Goal: Task Accomplishment & Management: Use online tool/utility

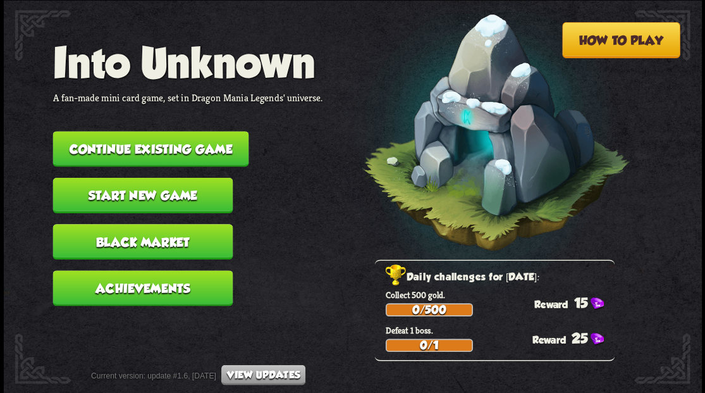
click at [157, 146] on button "Continue existing game" at bounding box center [150, 148] width 196 height 35
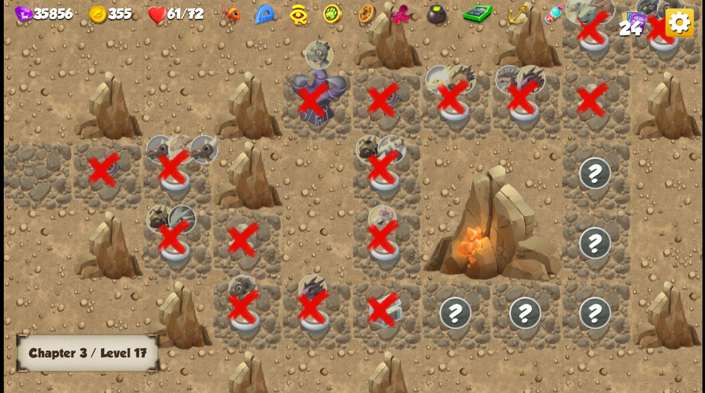
scroll to position [0, 243]
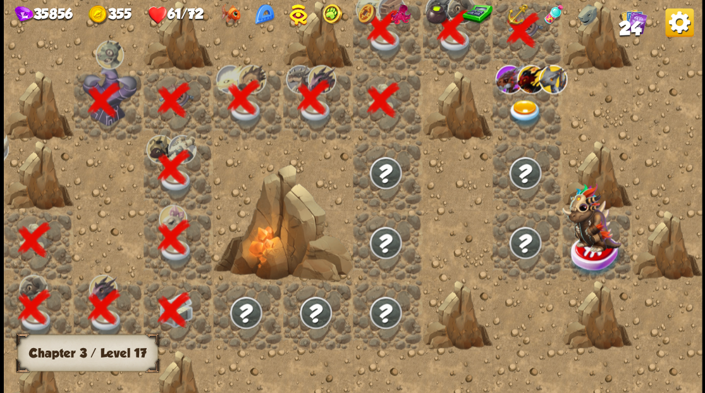
click at [525, 113] on img at bounding box center [524, 112] width 35 height 27
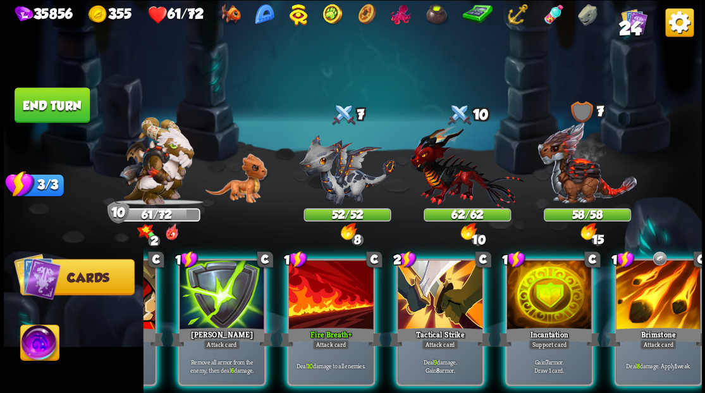
scroll to position [0, 246]
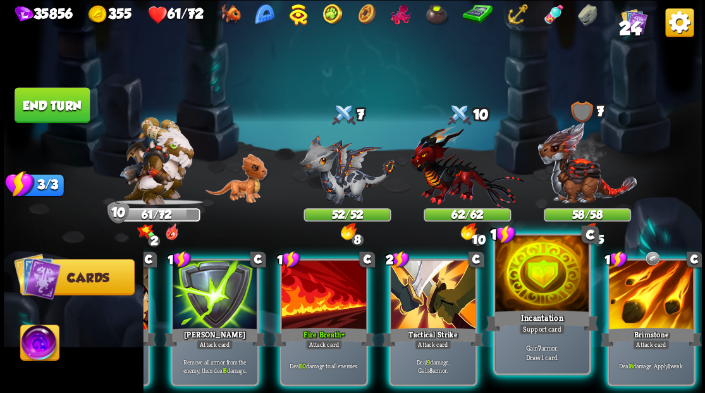
click at [526, 295] on div at bounding box center [542, 274] width 94 height 79
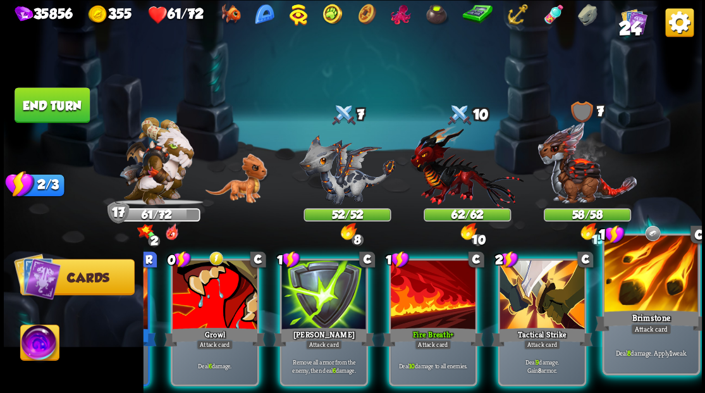
click at [656, 288] on div at bounding box center [651, 274] width 94 height 79
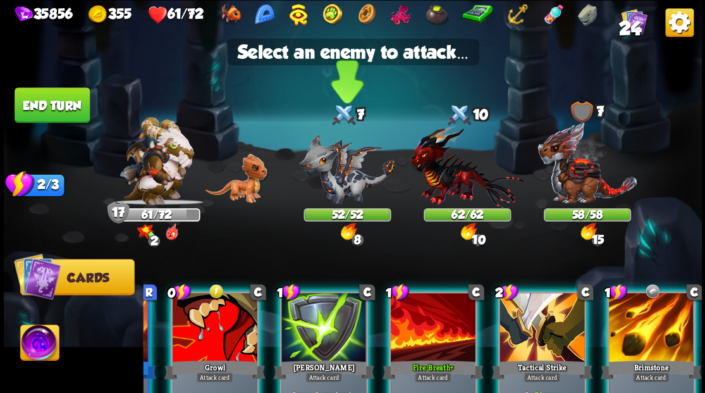
click at [331, 173] on img at bounding box center [347, 169] width 96 height 70
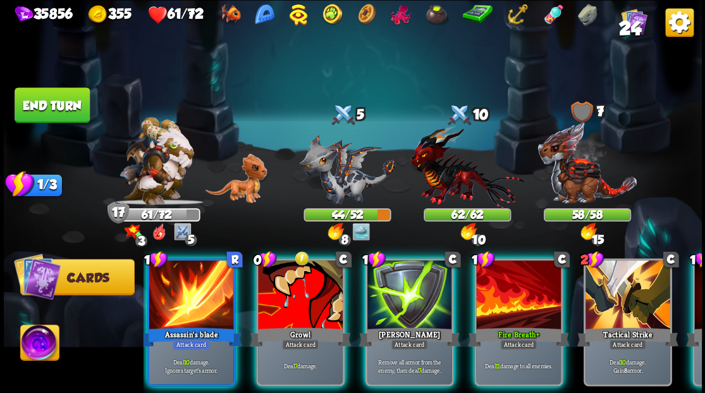
scroll to position [0, 0]
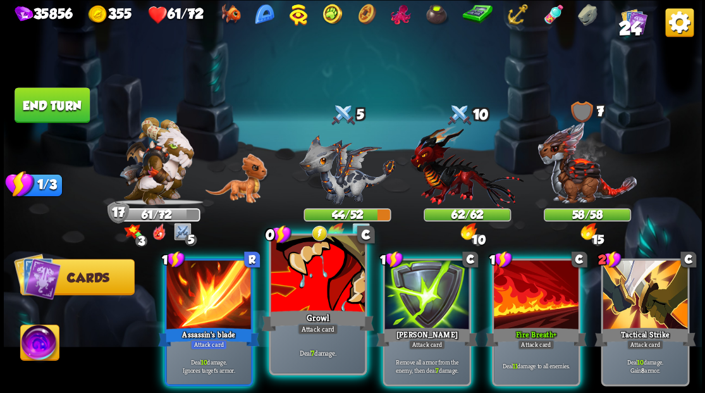
click at [307, 298] on div at bounding box center [318, 274] width 94 height 79
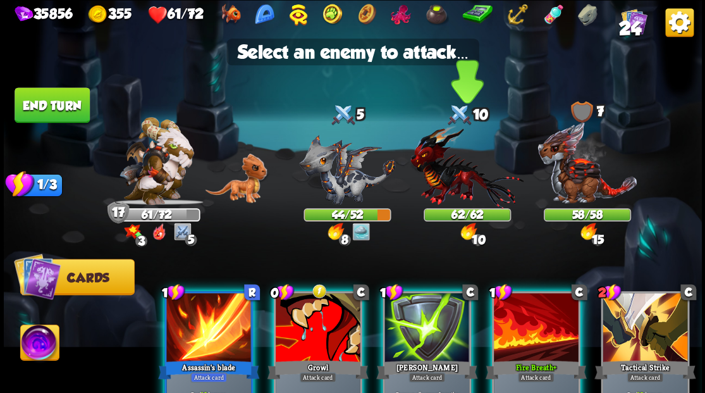
click at [442, 155] on img at bounding box center [466, 166] width 113 height 83
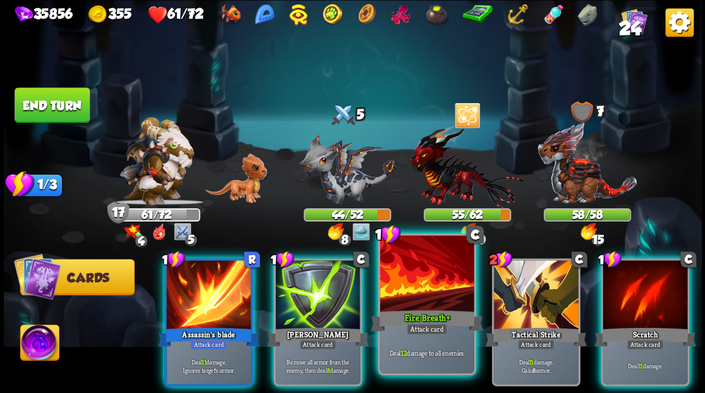
click at [422, 311] on div "Fire Breath +" at bounding box center [426, 319] width 113 height 25
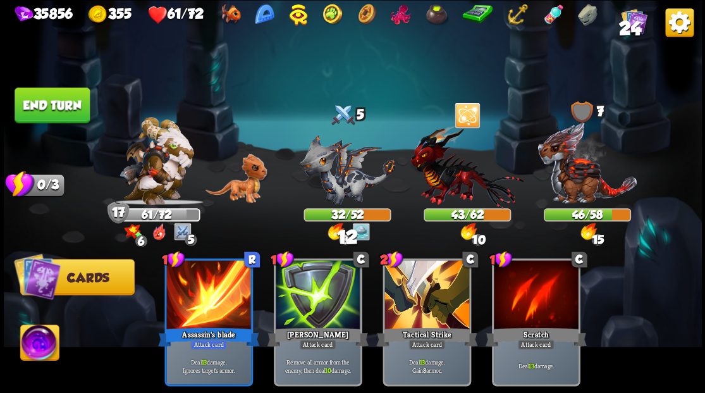
click at [34, 95] on button "End turn" at bounding box center [52, 104] width 75 height 35
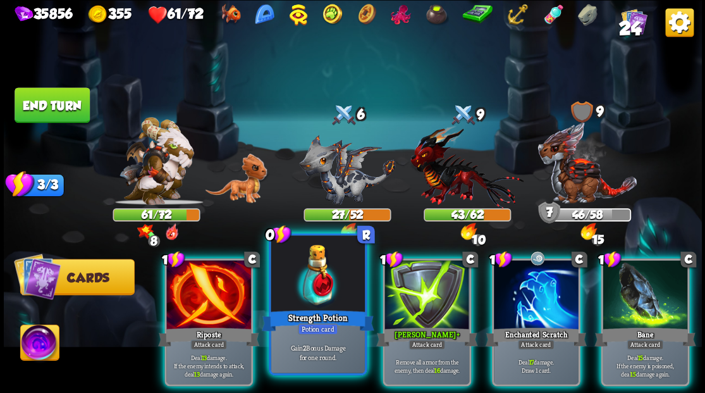
click at [319, 264] on div at bounding box center [318, 274] width 94 height 79
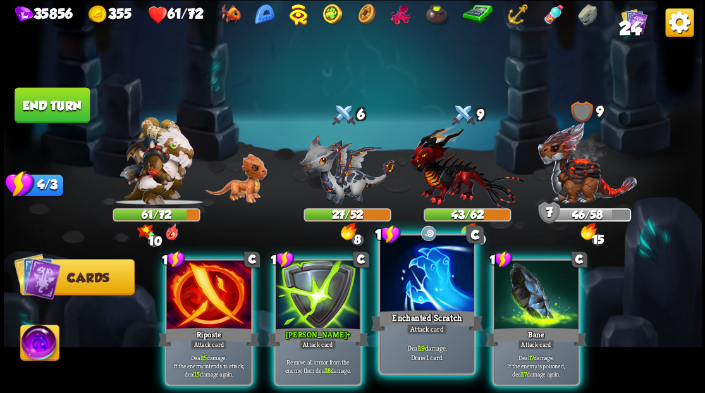
click at [416, 308] on div "Enchanted Scratch" at bounding box center [426, 319] width 113 height 25
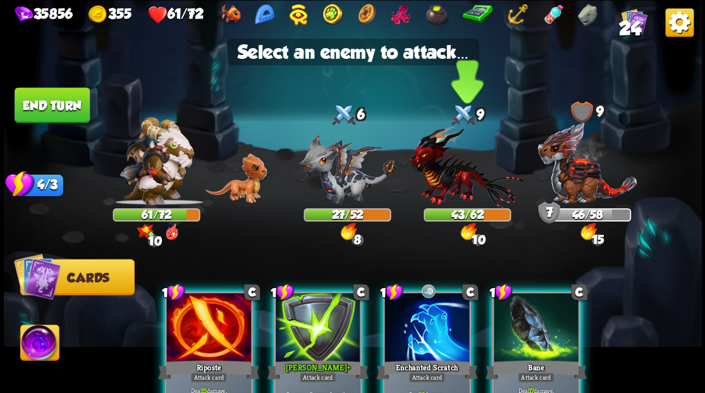
click at [446, 171] on img at bounding box center [466, 166] width 113 height 83
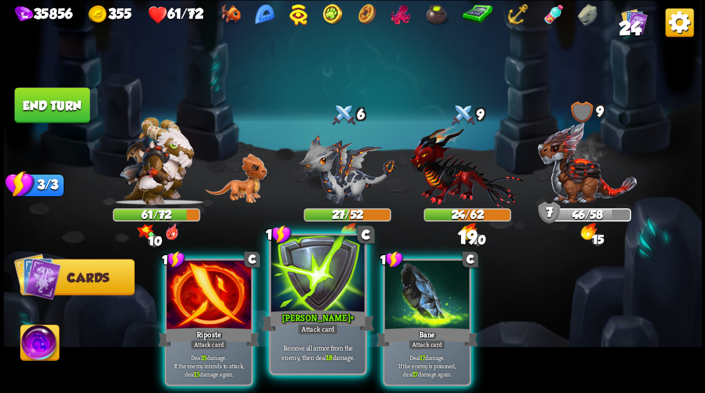
click at [322, 306] on div at bounding box center [318, 274] width 94 height 79
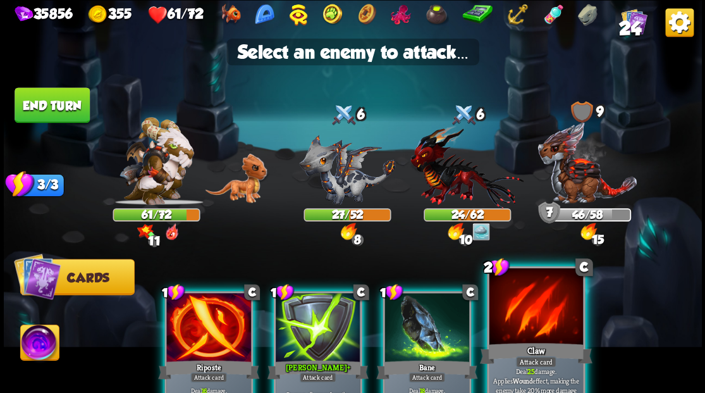
click at [547, 327] on div at bounding box center [536, 306] width 94 height 79
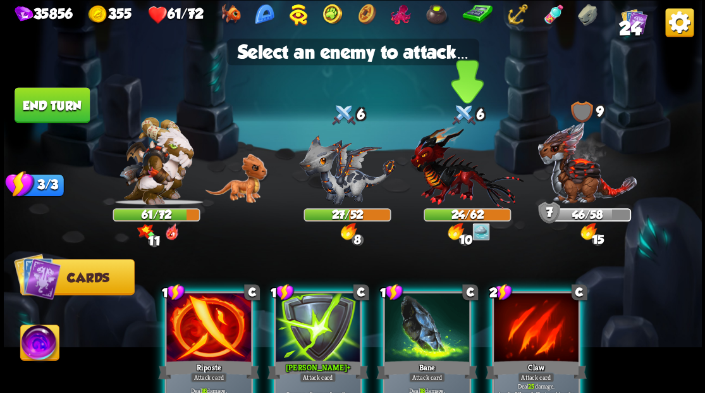
click at [426, 167] on img at bounding box center [466, 166] width 113 height 83
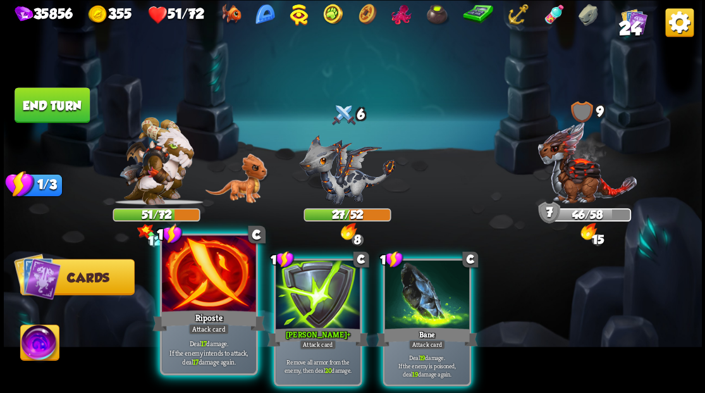
click at [195, 305] on div at bounding box center [209, 274] width 94 height 79
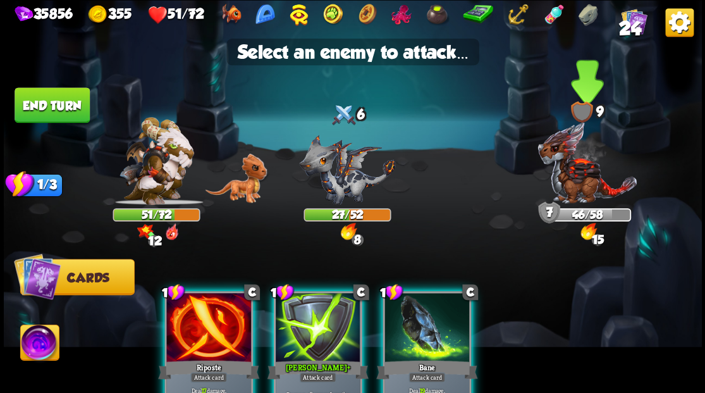
click at [591, 177] on img at bounding box center [587, 162] width 100 height 83
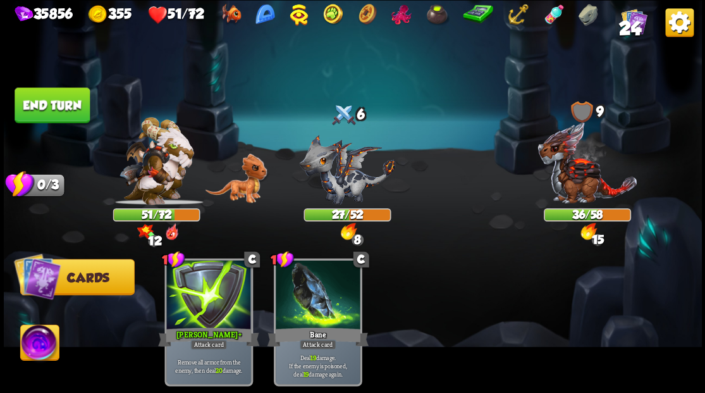
click at [30, 359] on img at bounding box center [39, 343] width 39 height 39
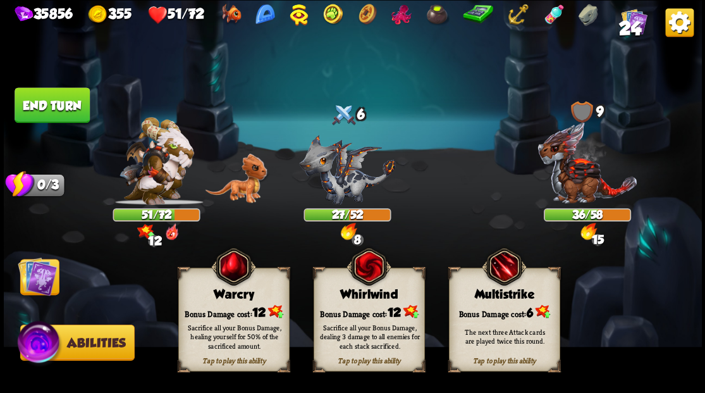
click at [205, 296] on div "Warcry" at bounding box center [233, 294] width 110 height 14
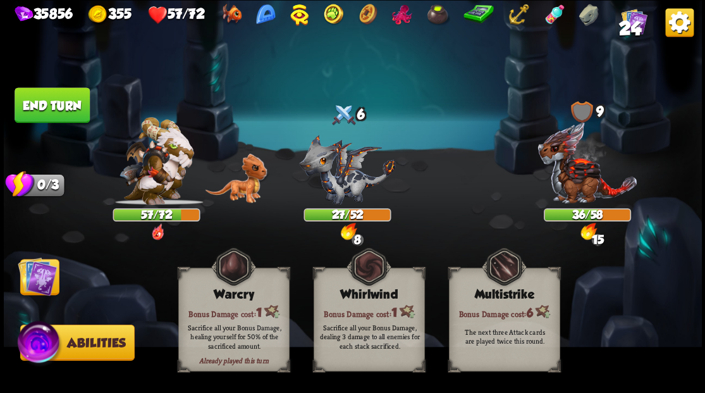
click at [42, 276] on img at bounding box center [37, 275] width 39 height 39
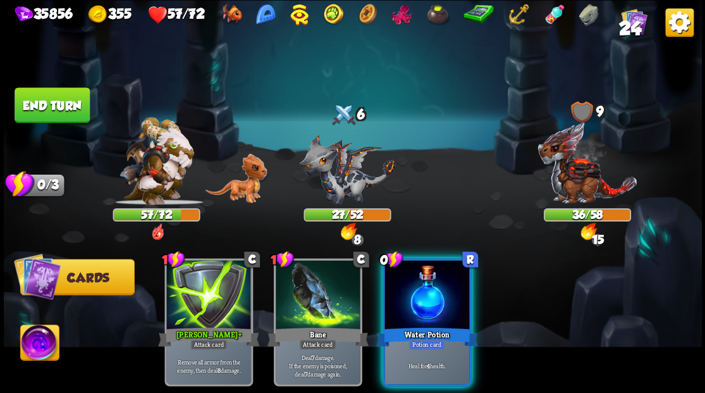
click at [435, 298] on div at bounding box center [426, 295] width 85 height 71
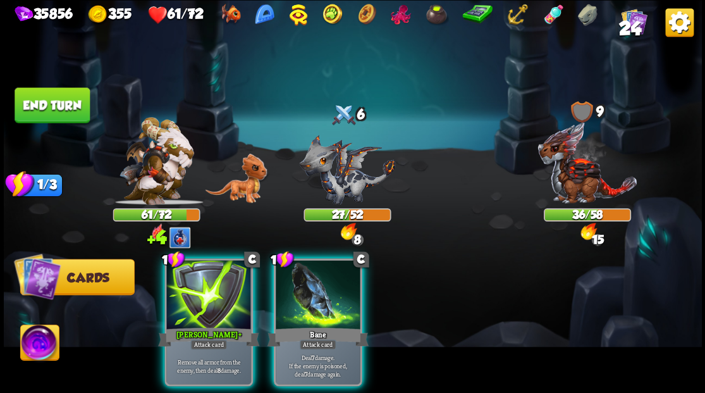
click at [47, 100] on button "End turn" at bounding box center [51, 105] width 77 height 36
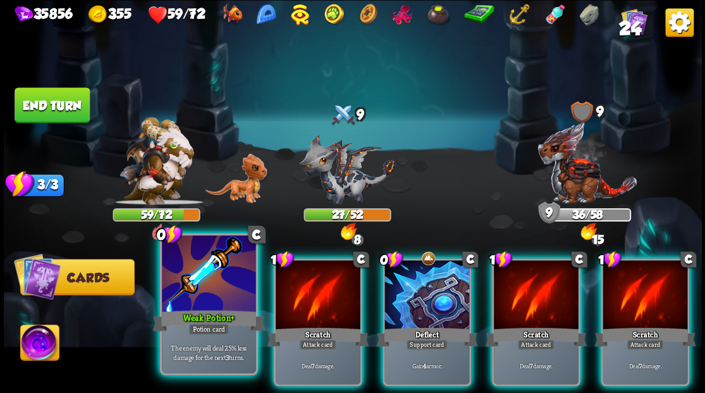
click at [205, 269] on div at bounding box center [209, 274] width 94 height 79
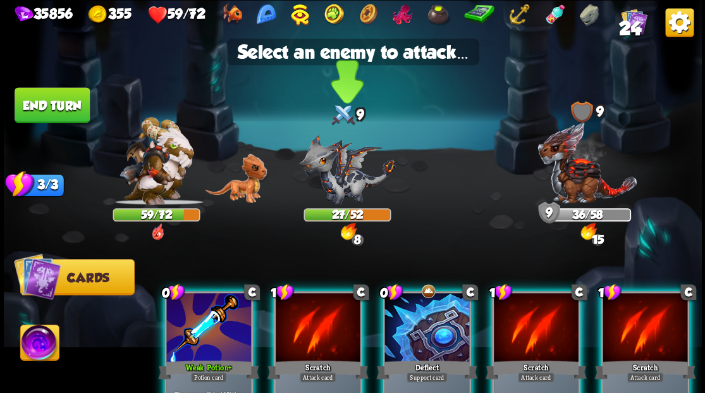
click at [345, 164] on img at bounding box center [347, 169] width 96 height 70
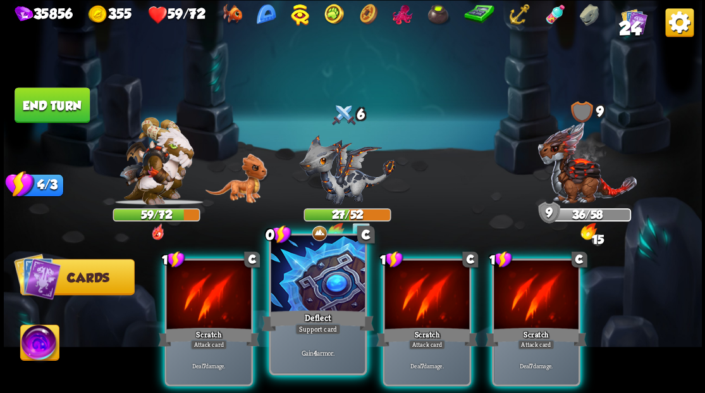
click at [306, 281] on div at bounding box center [318, 274] width 94 height 79
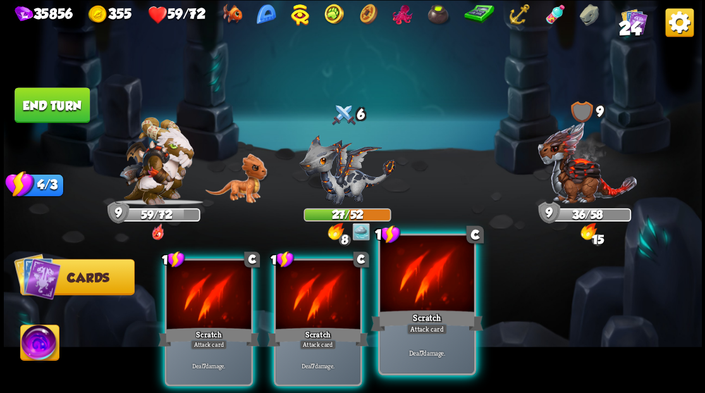
drag, startPoint x: 440, startPoint y: 292, endPoint x: 394, endPoint y: 264, distance: 53.7
click at [436, 289] on div at bounding box center [427, 274] width 94 height 79
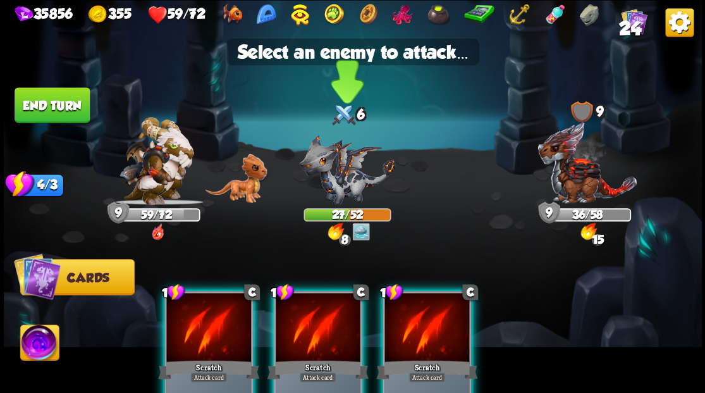
click at [324, 177] on img at bounding box center [347, 169] width 96 height 70
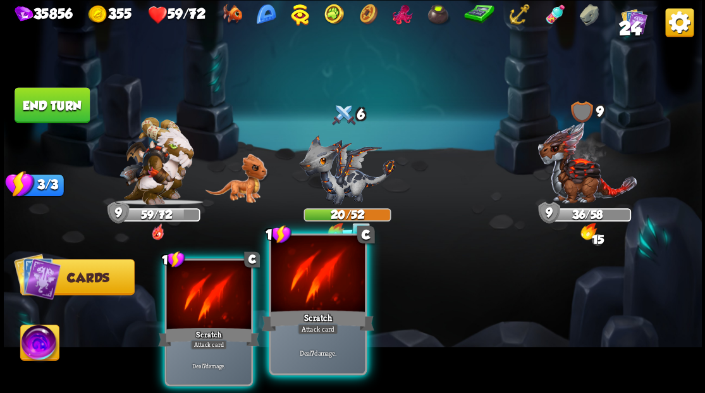
drag, startPoint x: 322, startPoint y: 290, endPoint x: 336, endPoint y: 247, distance: 45.4
click at [322, 289] on div at bounding box center [318, 274] width 94 height 79
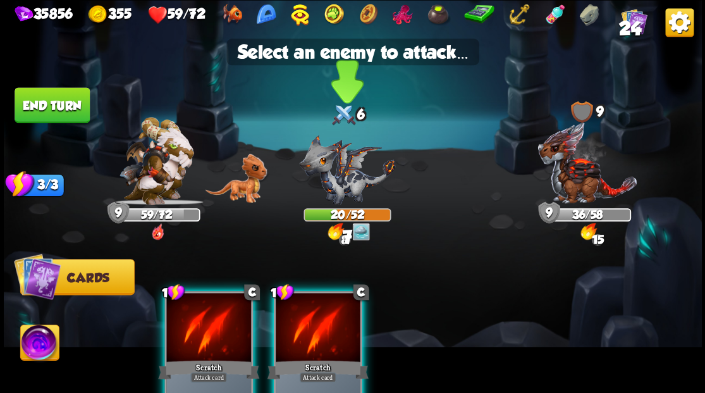
click at [340, 179] on img at bounding box center [347, 169] width 96 height 70
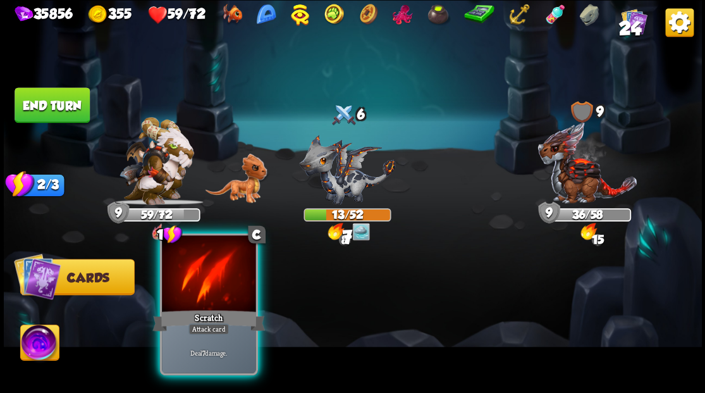
click at [223, 289] on div at bounding box center [209, 274] width 94 height 79
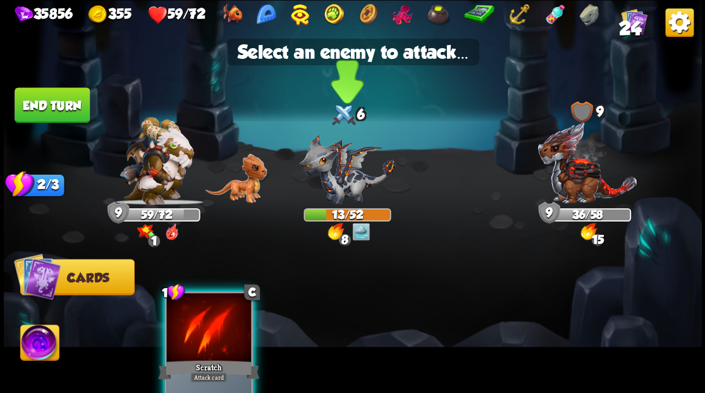
click at [329, 174] on img at bounding box center [347, 169] width 96 height 70
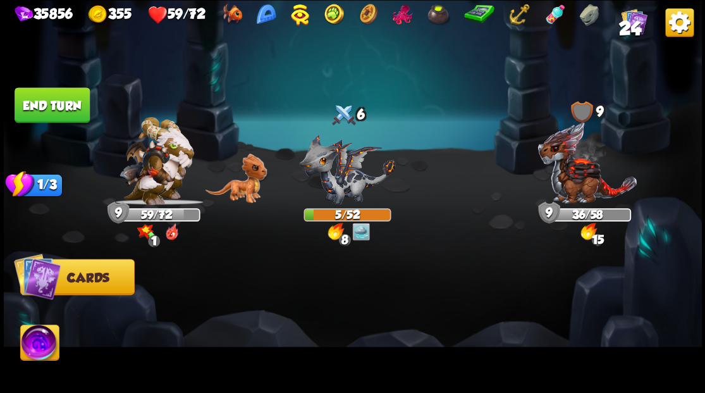
click at [62, 110] on button "End turn" at bounding box center [52, 104] width 75 height 35
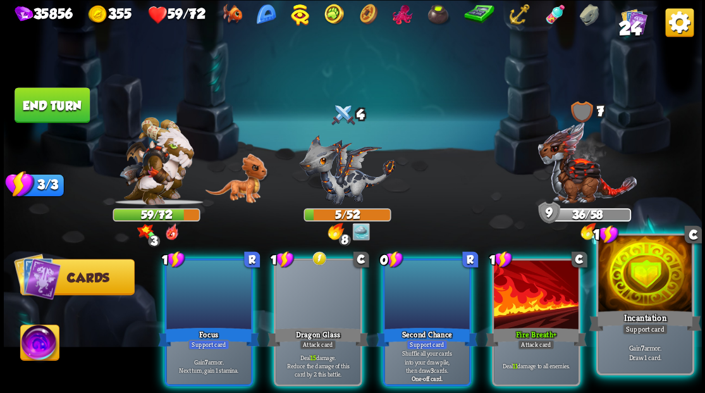
click at [647, 302] on div at bounding box center [645, 274] width 94 height 79
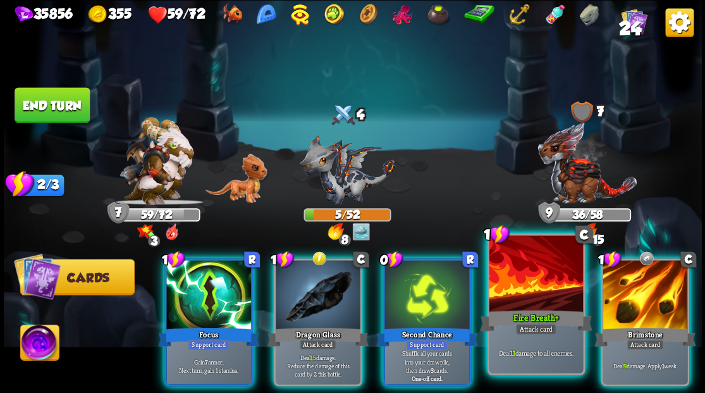
click at [520, 295] on div at bounding box center [536, 274] width 94 height 79
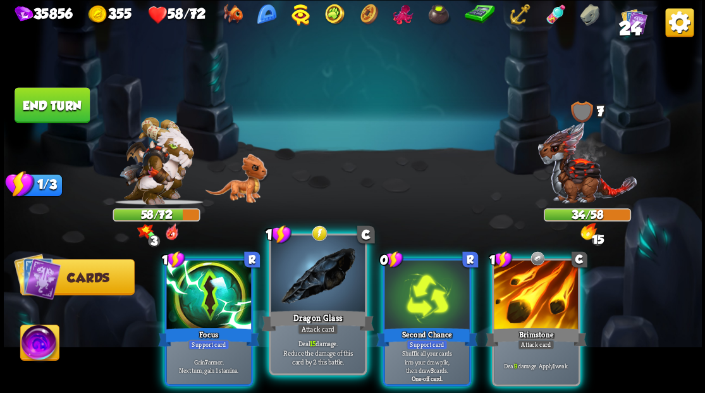
click at [329, 302] on div at bounding box center [318, 274] width 94 height 79
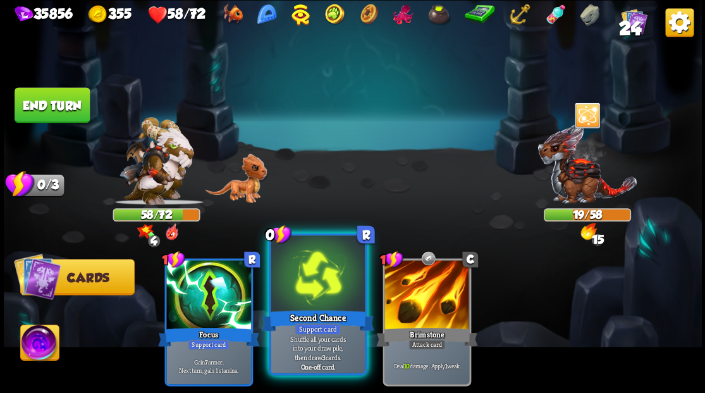
click at [319, 295] on div at bounding box center [318, 274] width 94 height 79
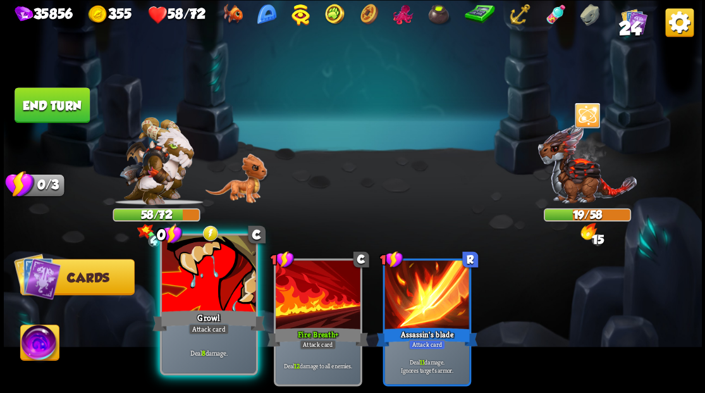
click at [196, 307] on div "Growl" at bounding box center [208, 319] width 113 height 25
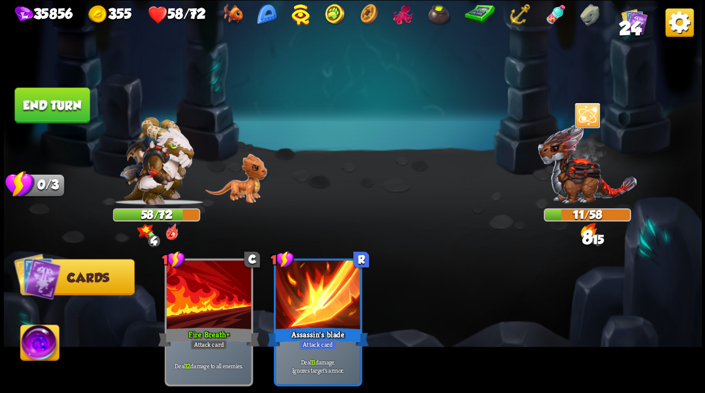
click at [44, 107] on button "End turn" at bounding box center [52, 104] width 75 height 35
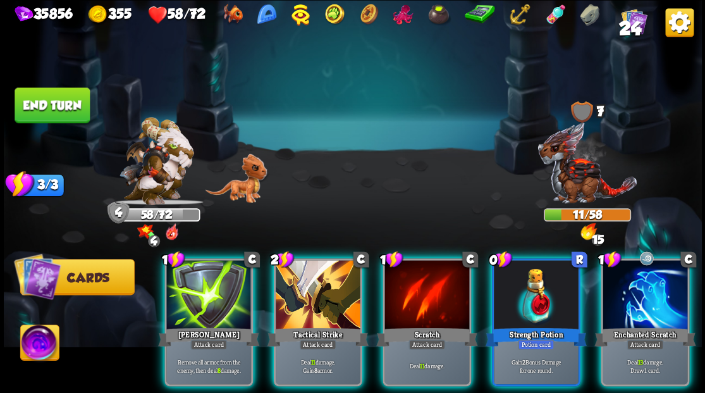
click at [30, 343] on img at bounding box center [39, 343] width 39 height 39
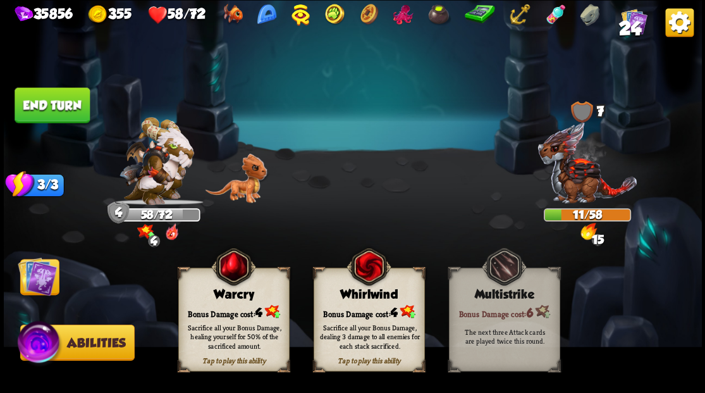
click at [225, 308] on div "Bonus Damage cost: 4" at bounding box center [233, 311] width 110 height 16
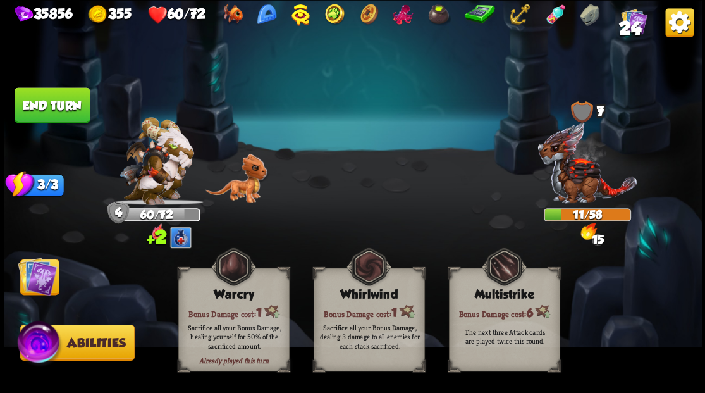
click at [36, 281] on img at bounding box center [37, 275] width 39 height 39
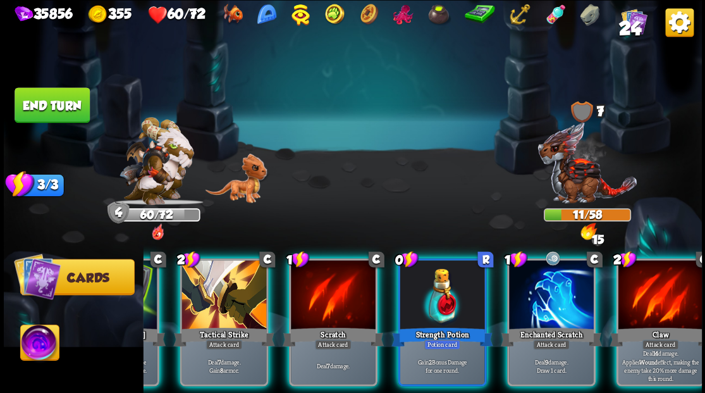
scroll to position [0, 119]
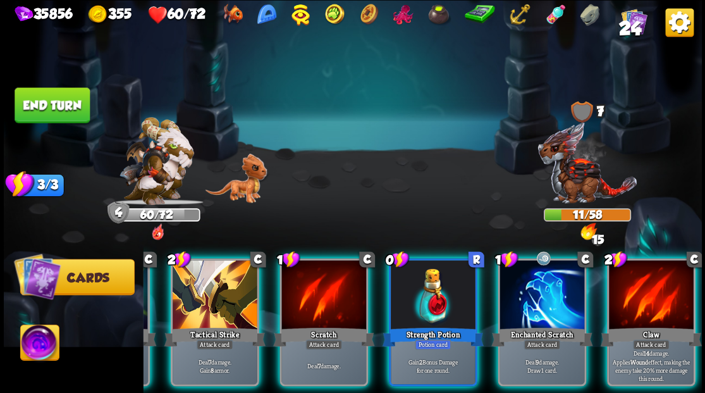
click at [37, 102] on button "End turn" at bounding box center [52, 104] width 75 height 35
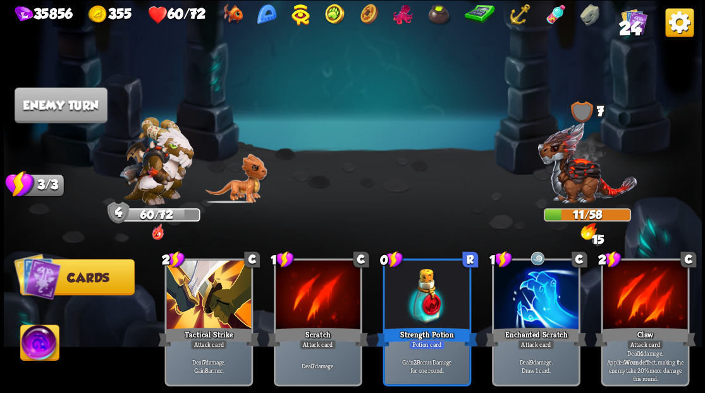
scroll to position [0, 0]
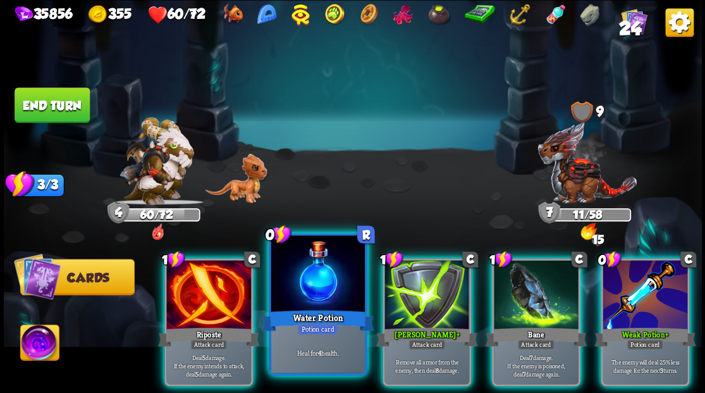
click at [299, 298] on div at bounding box center [318, 274] width 94 height 79
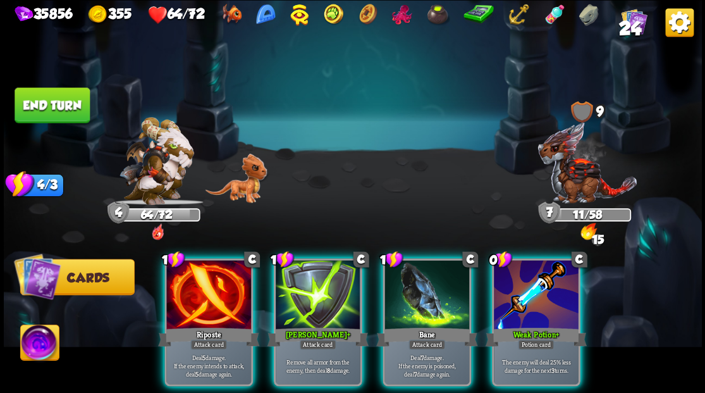
click at [35, 96] on button "End turn" at bounding box center [52, 104] width 75 height 35
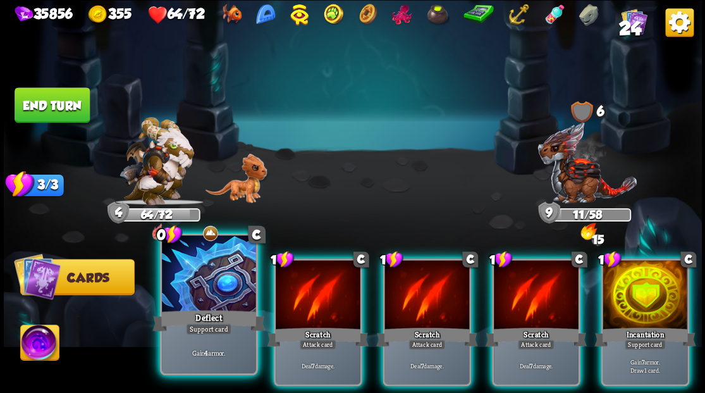
click at [198, 287] on div at bounding box center [209, 274] width 94 height 79
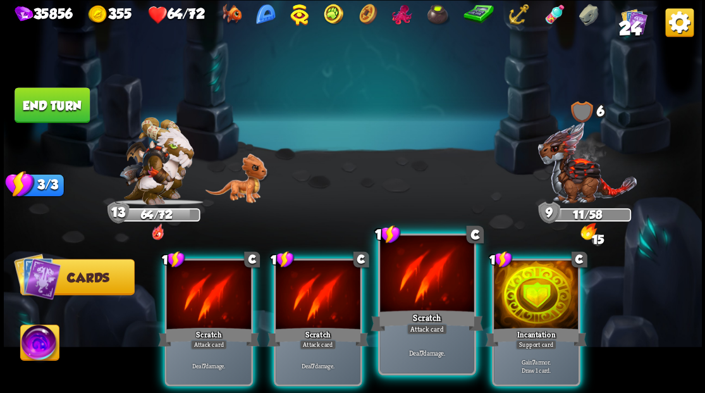
click at [417, 283] on div at bounding box center [427, 274] width 94 height 79
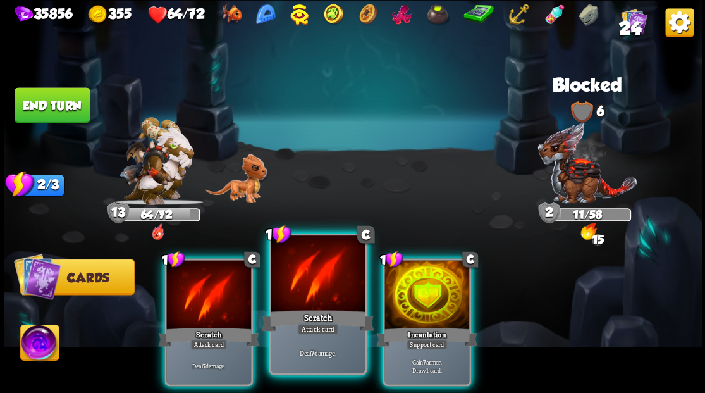
click at [307, 289] on div at bounding box center [318, 274] width 94 height 79
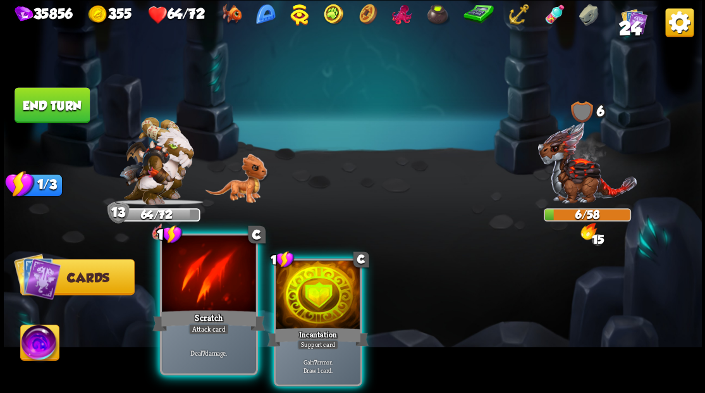
click at [192, 282] on div at bounding box center [209, 274] width 94 height 79
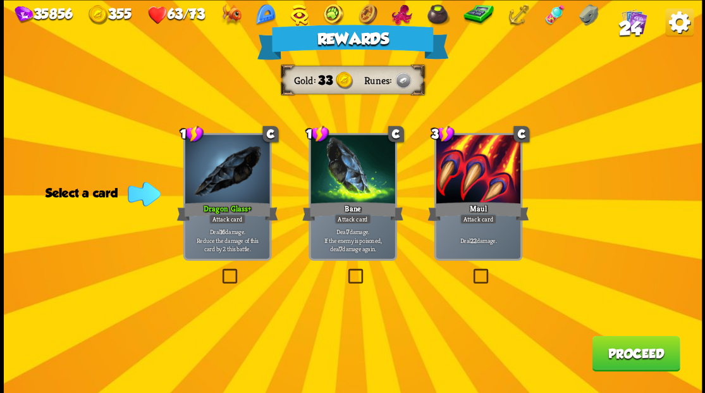
click at [631, 355] on button "Proceed" at bounding box center [636, 352] width 88 height 35
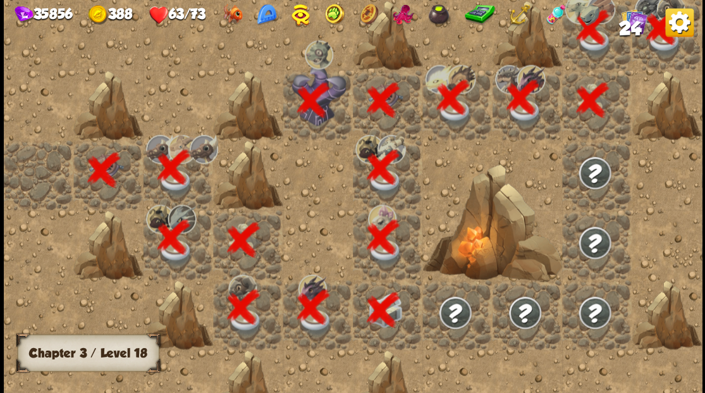
scroll to position [0, 243]
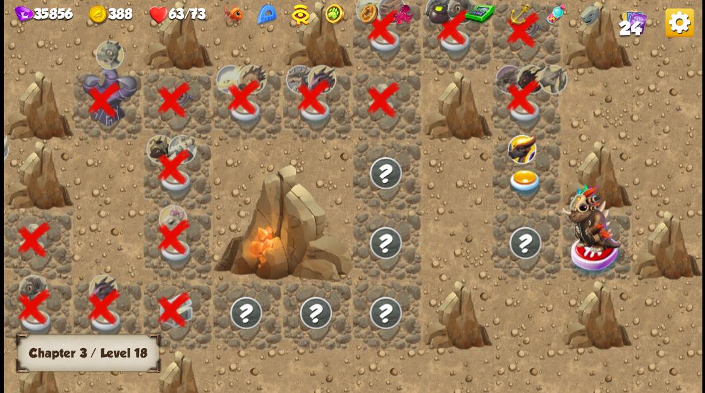
click at [527, 181] on img at bounding box center [524, 182] width 35 height 27
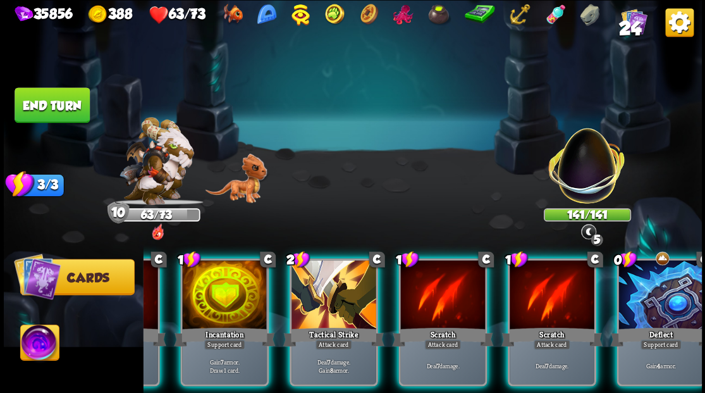
scroll to position [0, 246]
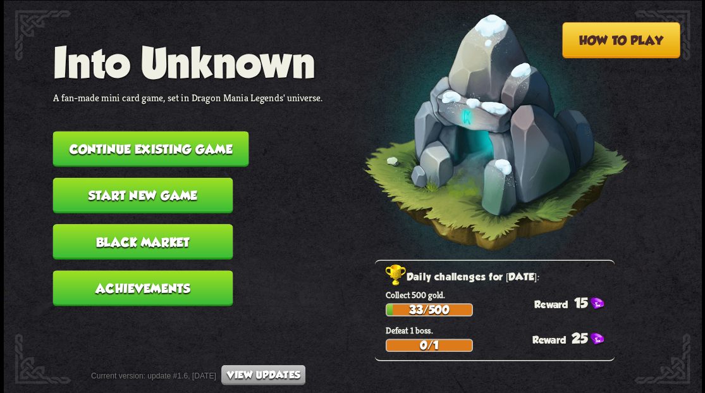
click at [169, 148] on button "Continue existing game" at bounding box center [150, 148] width 196 height 35
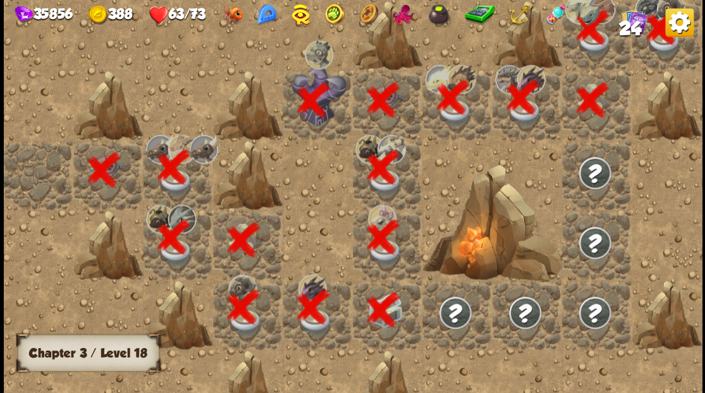
scroll to position [0, 243]
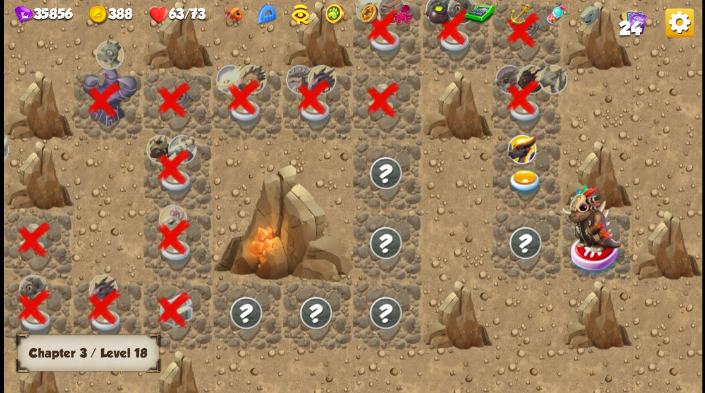
click at [524, 183] on img at bounding box center [524, 182] width 35 height 27
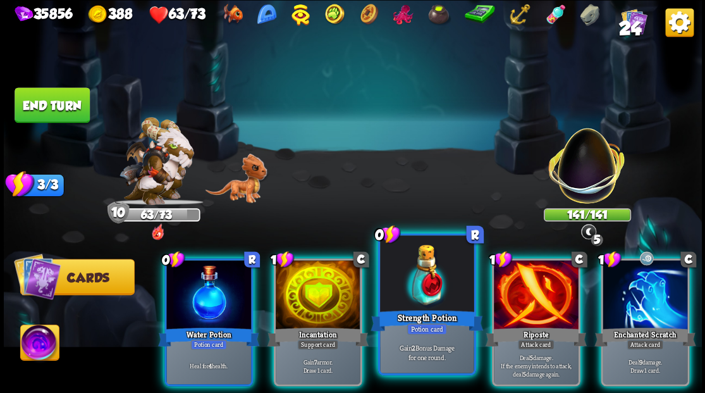
click at [429, 284] on div at bounding box center [427, 274] width 94 height 79
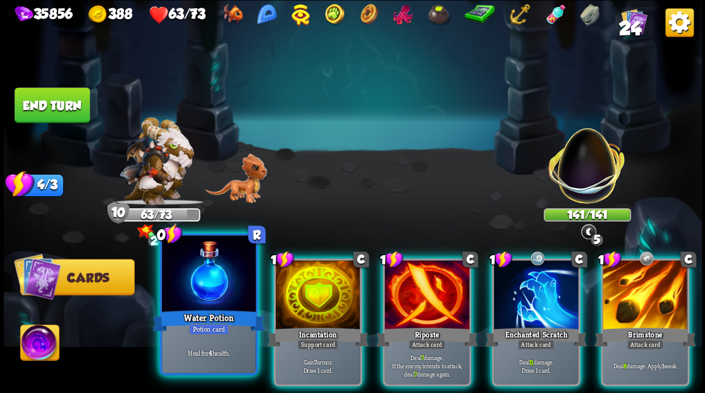
click at [215, 279] on div at bounding box center [209, 274] width 94 height 79
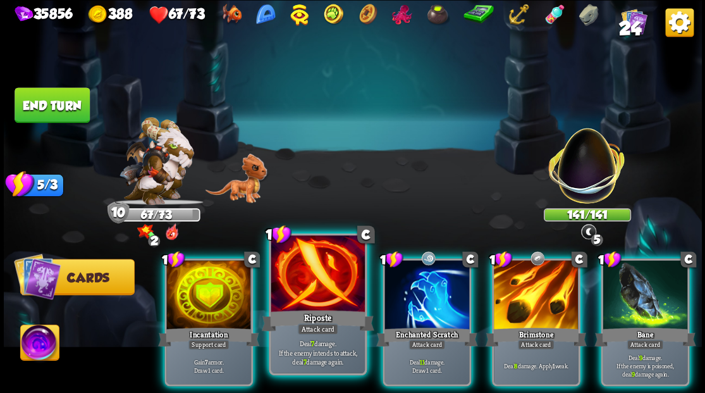
click at [303, 295] on div at bounding box center [318, 274] width 94 height 79
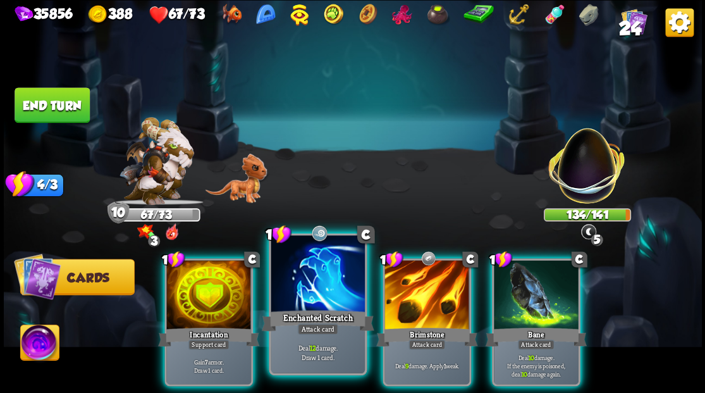
click at [309, 265] on div at bounding box center [318, 274] width 94 height 79
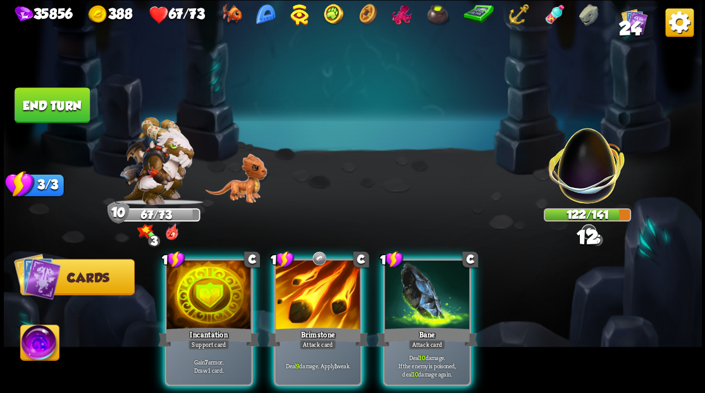
click at [431, 325] on div "Bane" at bounding box center [426, 336] width 101 height 23
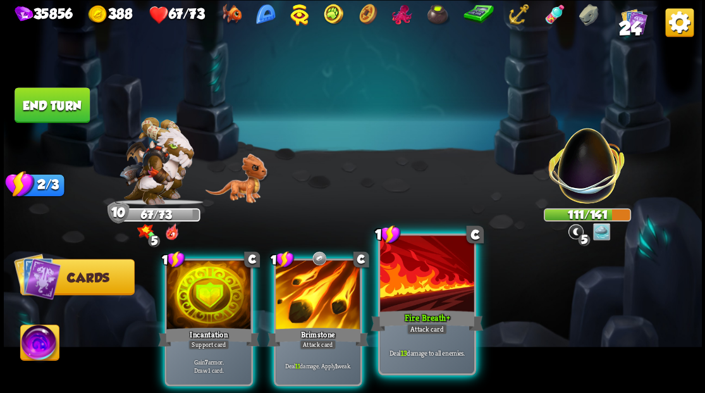
click at [415, 288] on div at bounding box center [427, 274] width 94 height 79
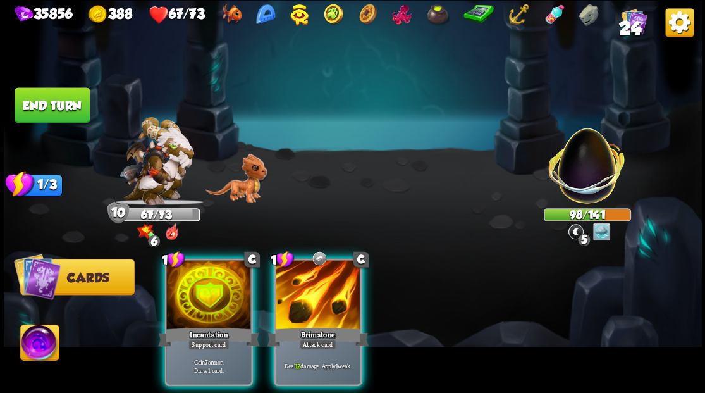
click at [58, 106] on button "End turn" at bounding box center [52, 104] width 75 height 35
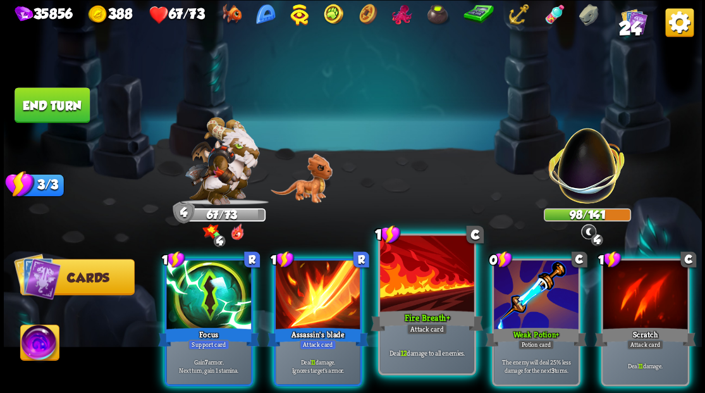
click at [419, 263] on div at bounding box center [427, 274] width 94 height 79
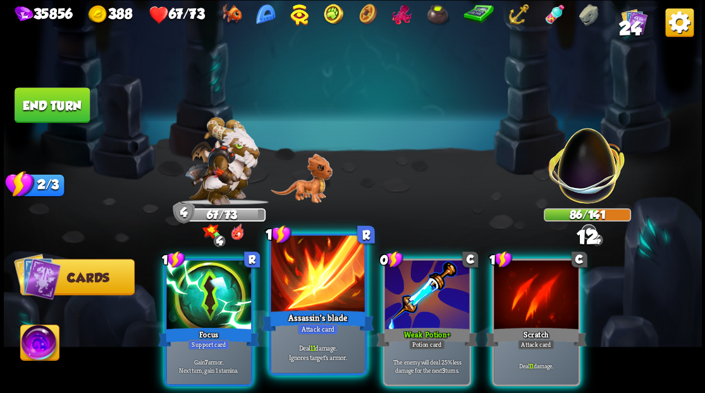
click at [320, 281] on div at bounding box center [318, 274] width 94 height 79
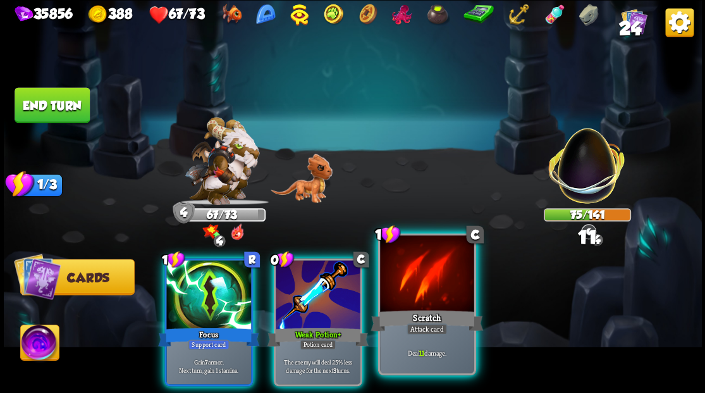
drag, startPoint x: 439, startPoint y: 284, endPoint x: 367, endPoint y: 298, distance: 74.0
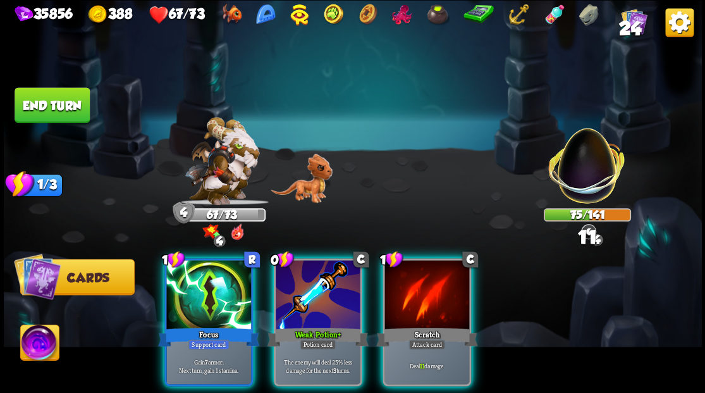
click at [439, 284] on div at bounding box center [426, 295] width 85 height 71
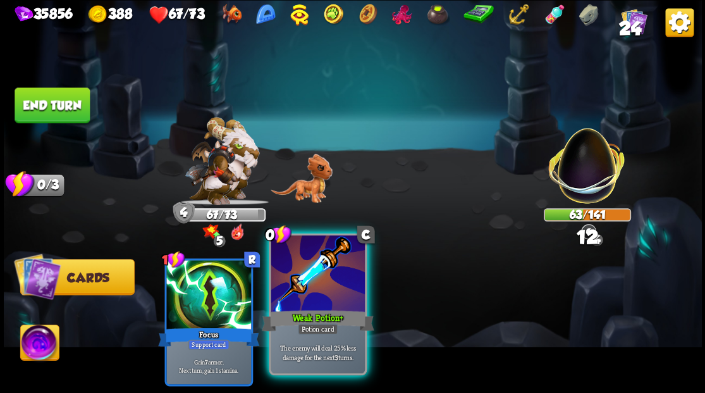
click at [321, 284] on div at bounding box center [318, 274] width 94 height 79
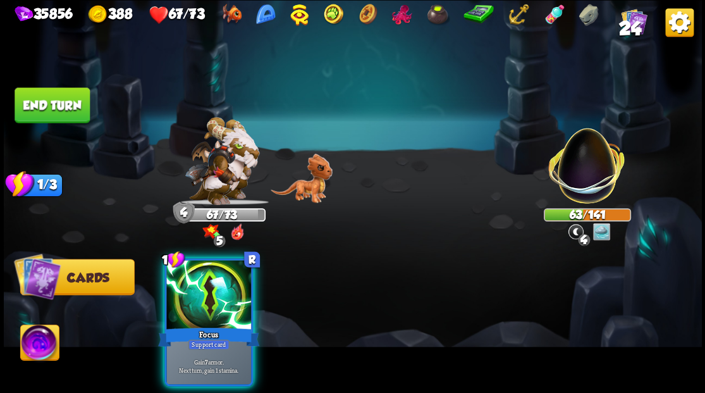
click at [39, 100] on button "End turn" at bounding box center [52, 104] width 75 height 35
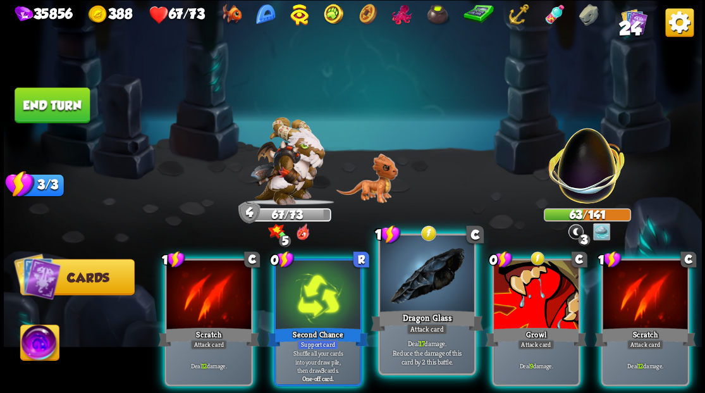
click at [418, 270] on div at bounding box center [427, 274] width 94 height 79
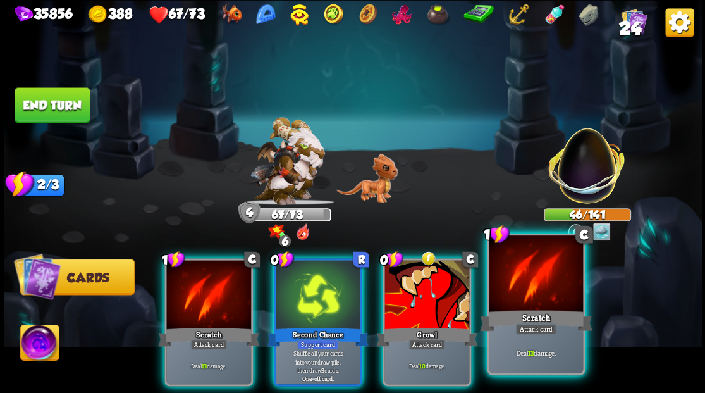
click at [520, 290] on div at bounding box center [536, 274] width 94 height 79
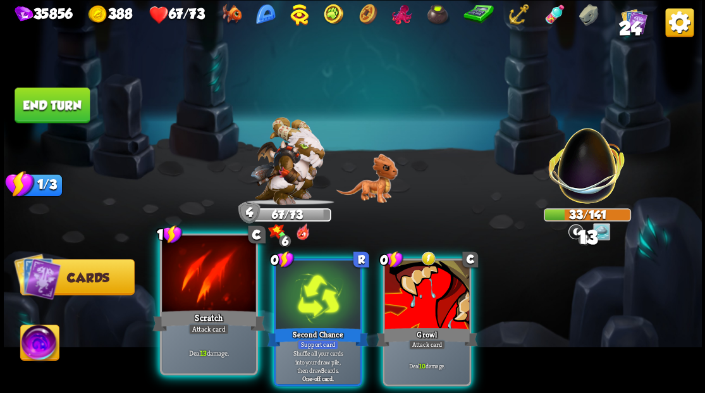
click at [217, 286] on div at bounding box center [209, 274] width 94 height 79
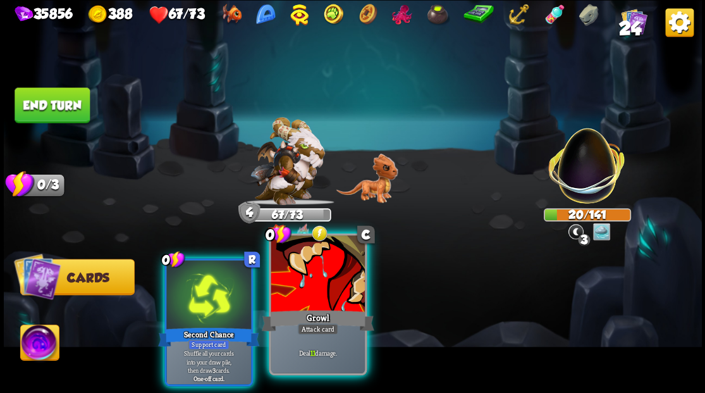
click at [300, 287] on div at bounding box center [318, 274] width 94 height 79
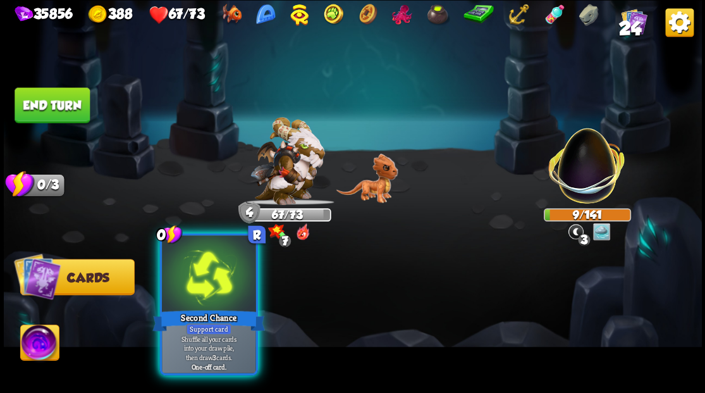
click at [211, 296] on div at bounding box center [209, 274] width 94 height 79
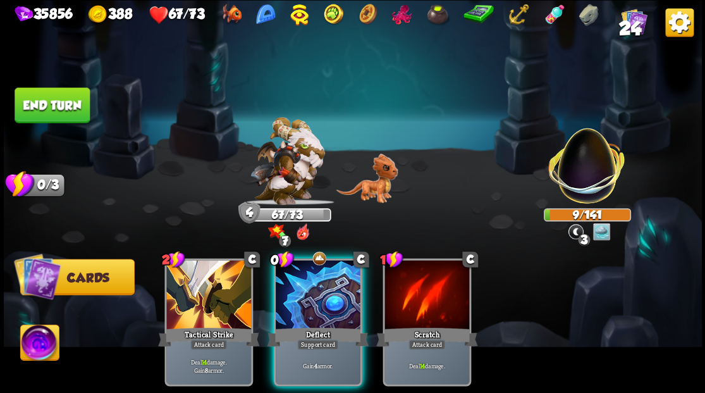
click at [45, 104] on button "End turn" at bounding box center [52, 104] width 75 height 35
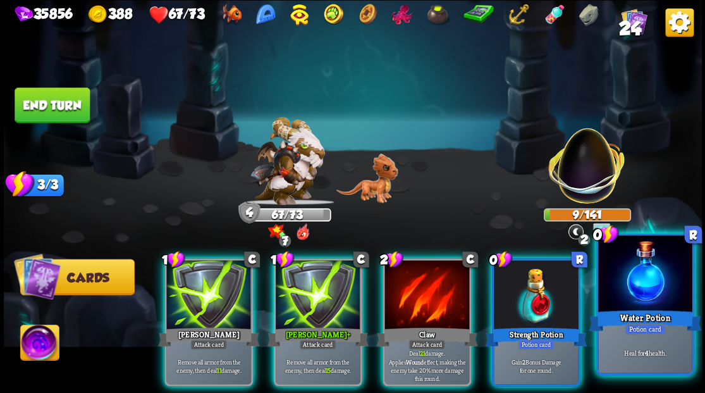
click at [656, 283] on div at bounding box center [645, 274] width 94 height 79
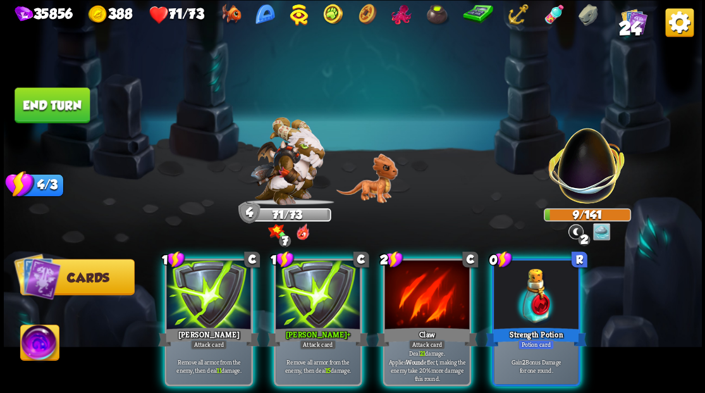
click at [37, 345] on img at bounding box center [39, 343] width 39 height 39
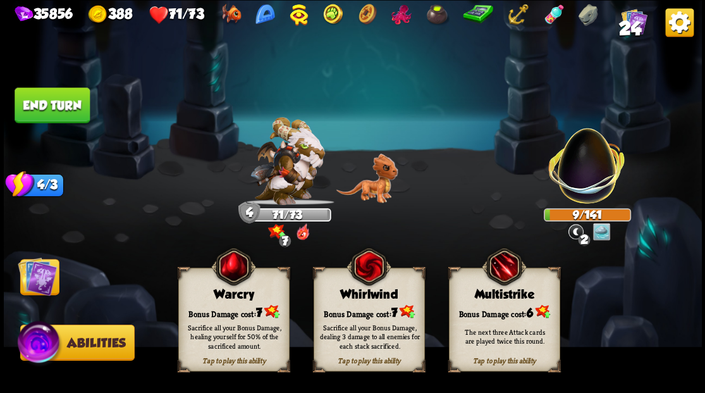
click at [206, 307] on div "Bonus Damage cost: 7" at bounding box center [233, 311] width 110 height 16
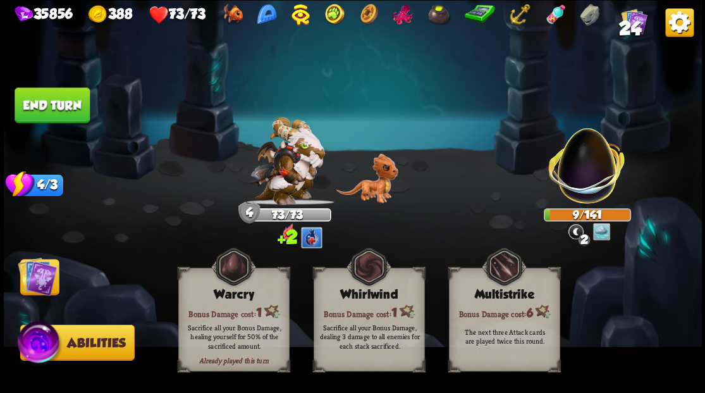
click at [42, 276] on img at bounding box center [37, 275] width 39 height 39
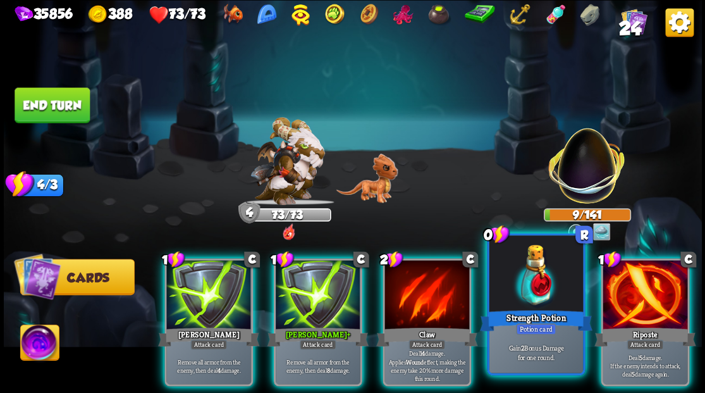
click at [541, 277] on div at bounding box center [536, 274] width 94 height 79
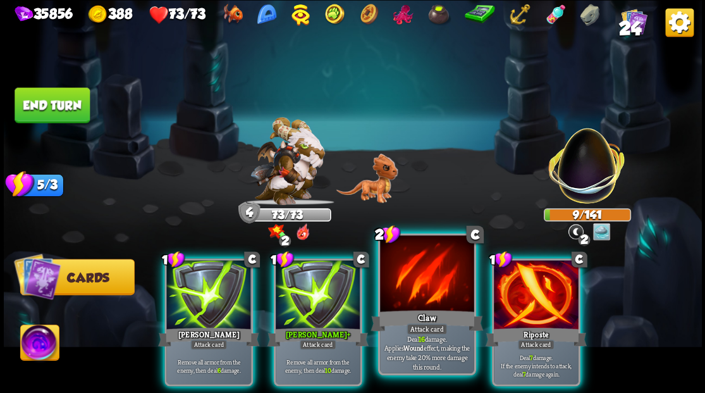
click at [399, 291] on div at bounding box center [427, 274] width 94 height 79
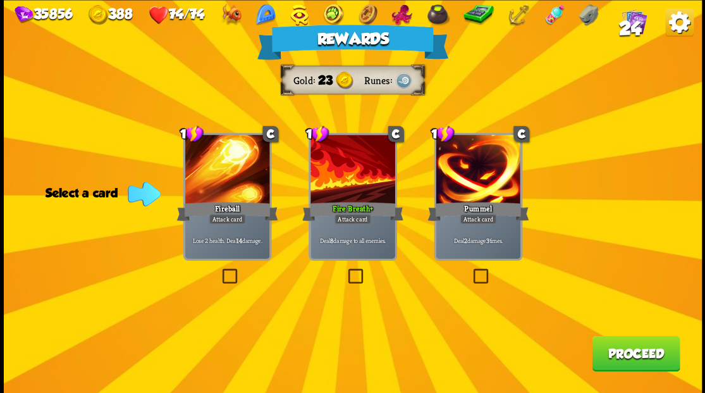
click at [623, 358] on button "Proceed" at bounding box center [636, 352] width 88 height 35
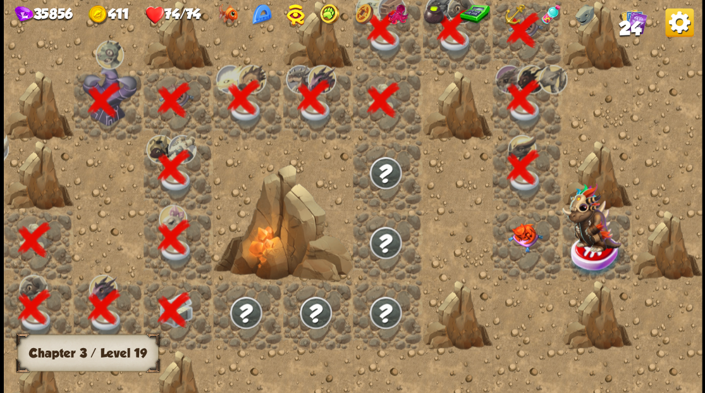
click at [516, 245] on img at bounding box center [524, 236] width 35 height 29
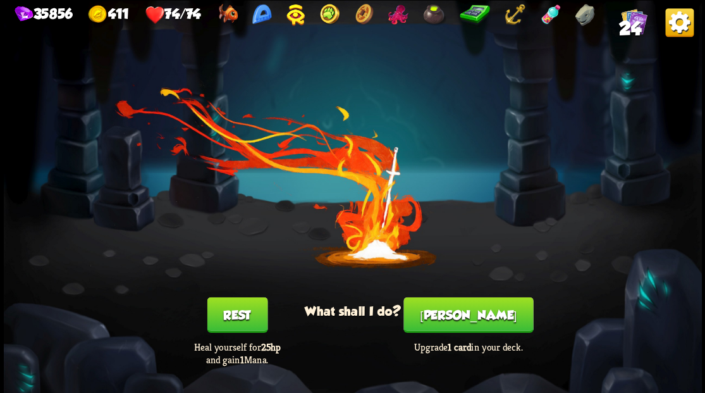
click at [473, 321] on button "[PERSON_NAME]" at bounding box center [468, 313] width 130 height 35
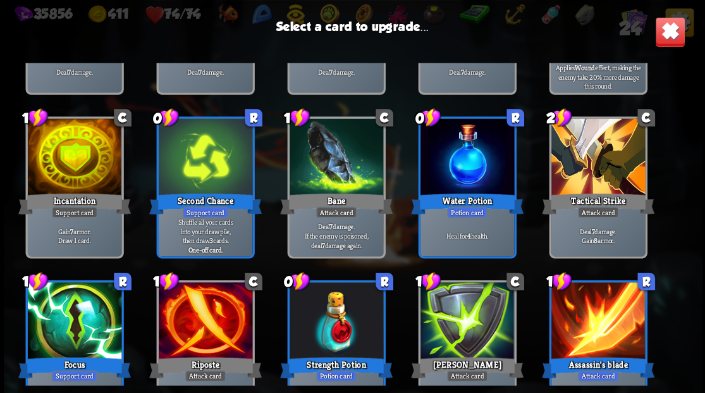
scroll to position [124, 0]
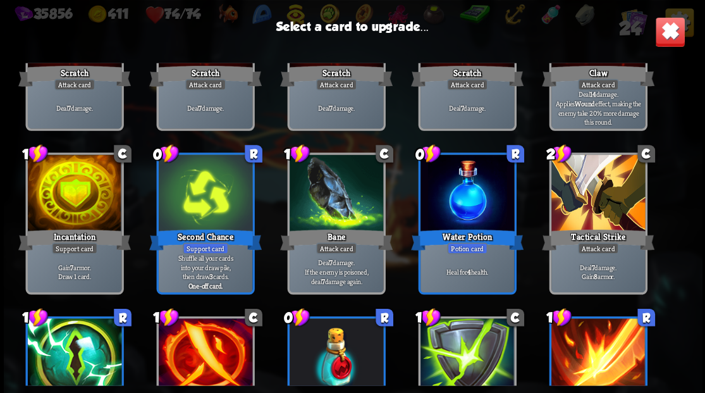
click at [67, 210] on div at bounding box center [74, 193] width 94 height 79
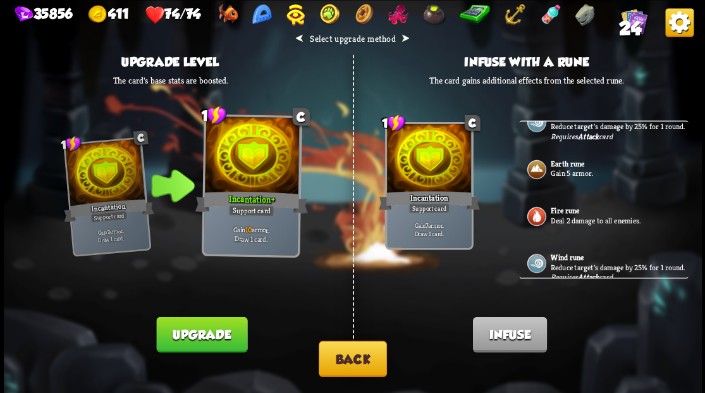
scroll to position [0, 0]
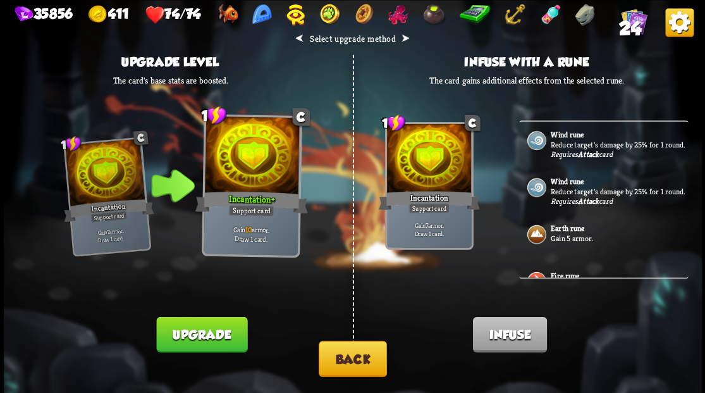
click at [354, 362] on button "Back" at bounding box center [353, 358] width 68 height 36
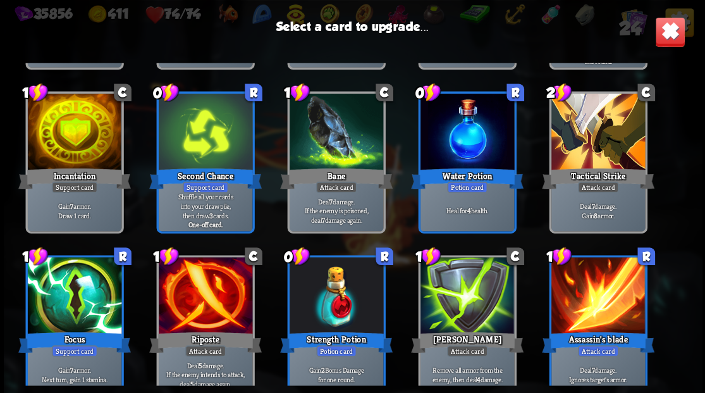
scroll to position [208, 0]
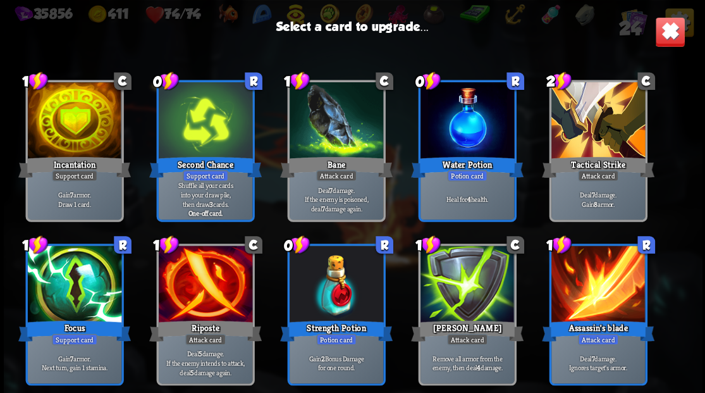
click at [197, 297] on div at bounding box center [205, 284] width 94 height 79
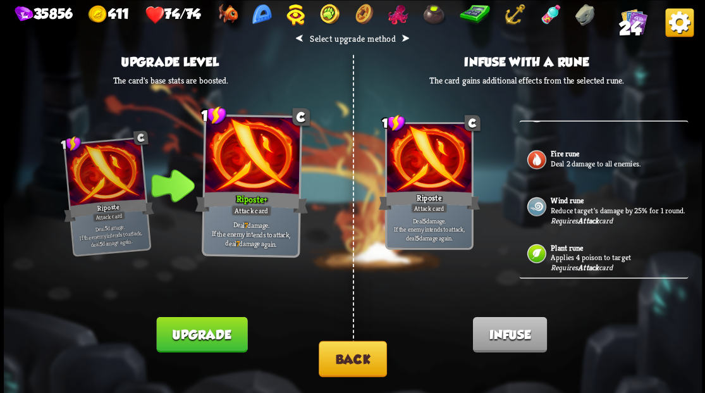
scroll to position [126, 0]
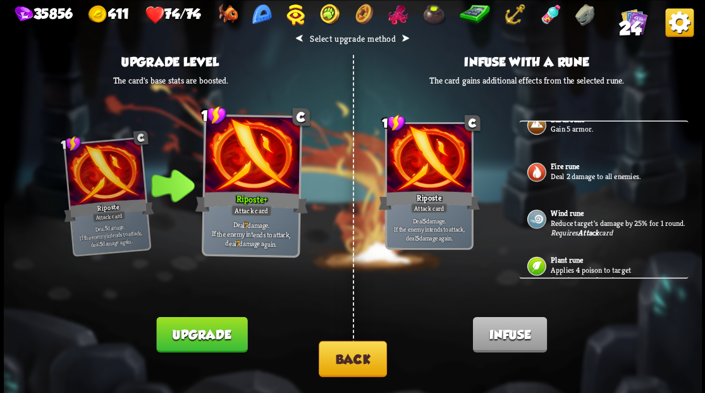
click at [563, 181] on p "Deal 2 damage to all enemies." at bounding box center [618, 176] width 135 height 10
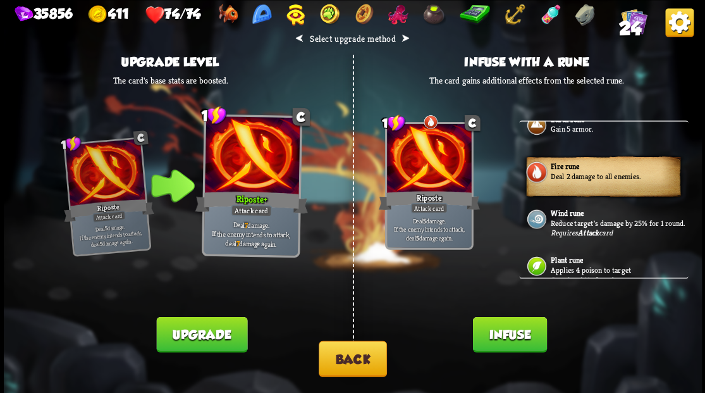
click at [493, 328] on button "Infuse" at bounding box center [509, 333] width 74 height 35
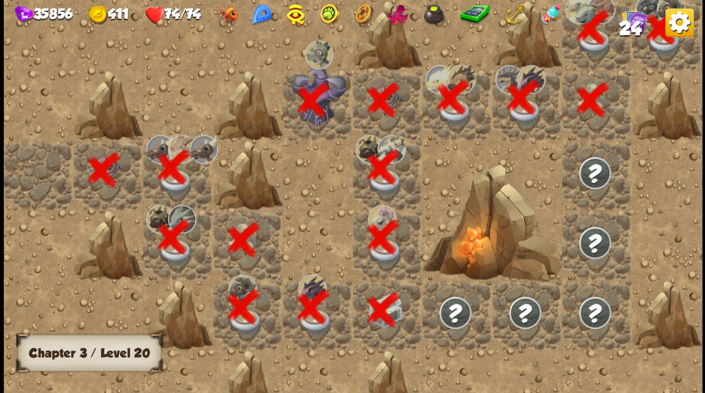
scroll to position [0, 243]
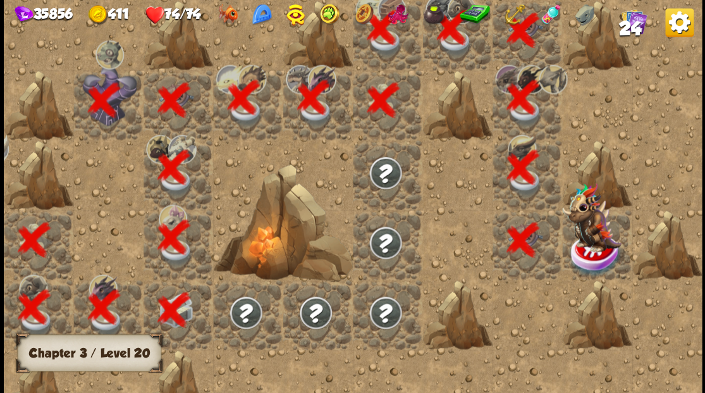
click at [597, 248] on img at bounding box center [591, 217] width 59 height 70
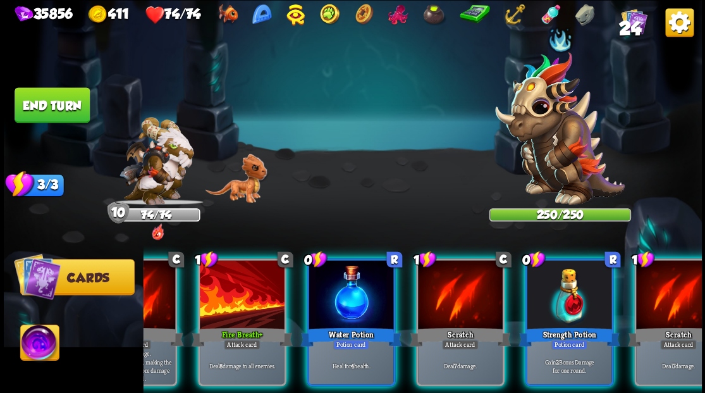
scroll to position [0, 246]
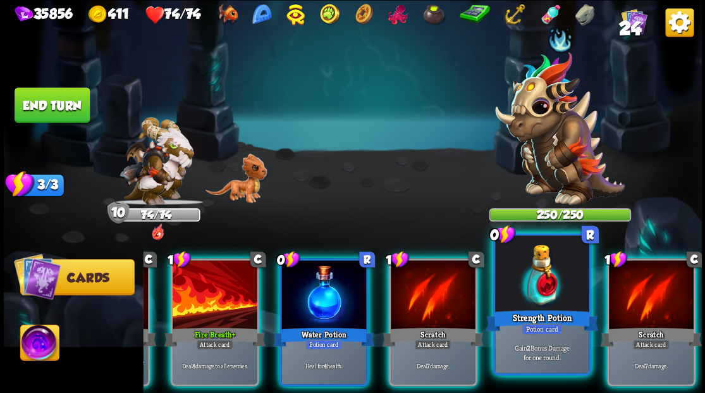
click at [525, 297] on div at bounding box center [542, 274] width 94 height 79
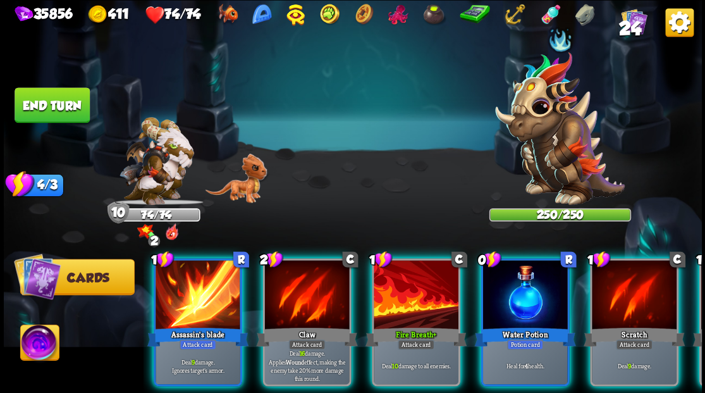
scroll to position [0, 0]
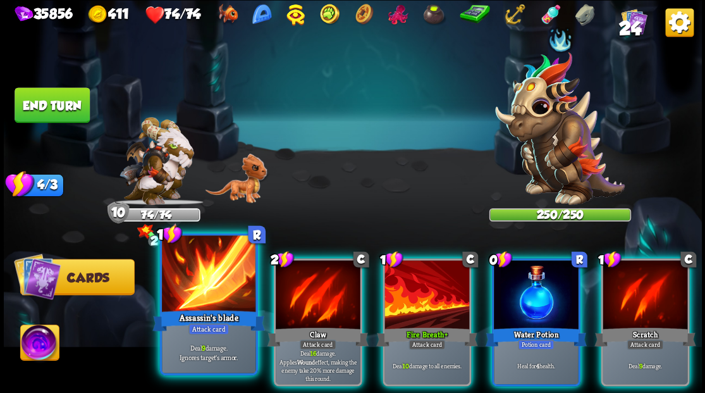
click at [197, 273] on div at bounding box center [209, 274] width 94 height 79
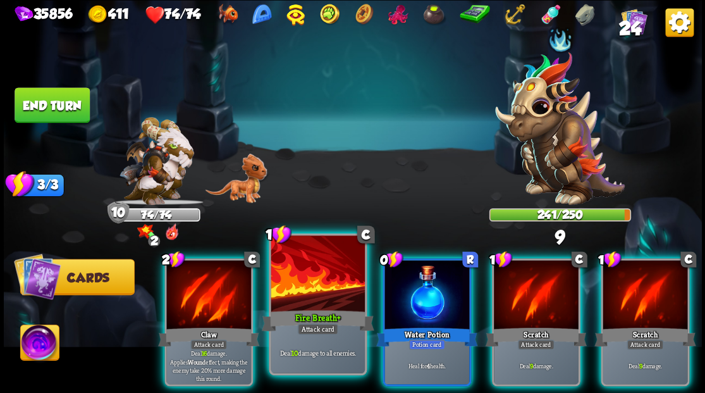
click at [315, 287] on div at bounding box center [318, 274] width 94 height 79
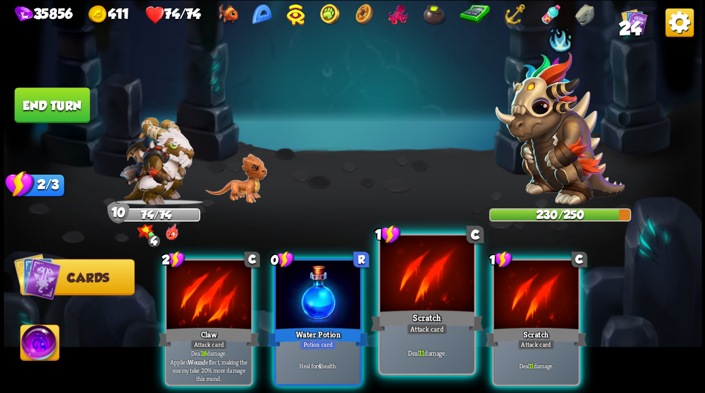
click at [413, 284] on div at bounding box center [427, 274] width 94 height 79
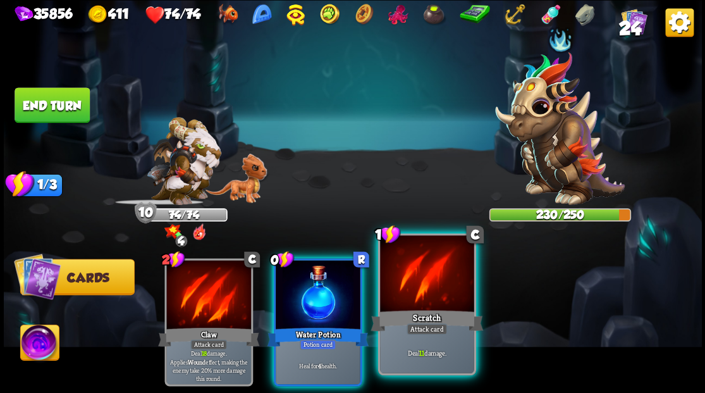
click at [413, 284] on div at bounding box center [427, 274] width 94 height 79
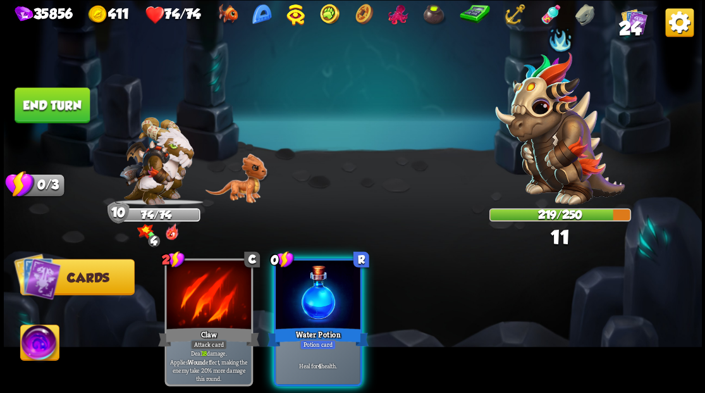
drag, startPoint x: 307, startPoint y: 309, endPoint x: 299, endPoint y: 302, distance: 10.8
click at [302, 306] on div "0 R Water Potion Potion card Heal for 4 health." at bounding box center [317, 322] width 88 height 128
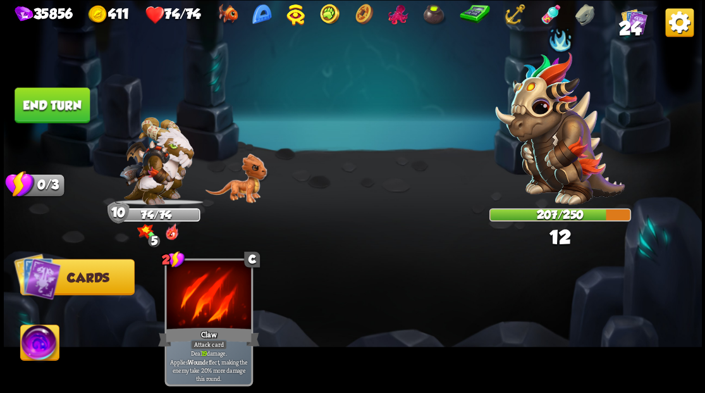
click at [64, 107] on button "End turn" at bounding box center [52, 104] width 75 height 35
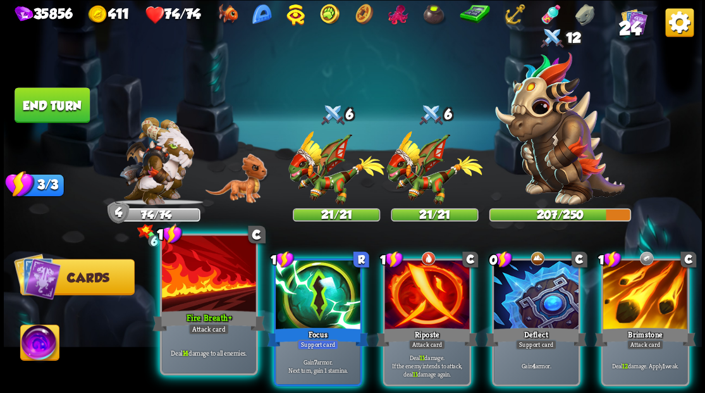
click at [178, 285] on div at bounding box center [209, 274] width 94 height 79
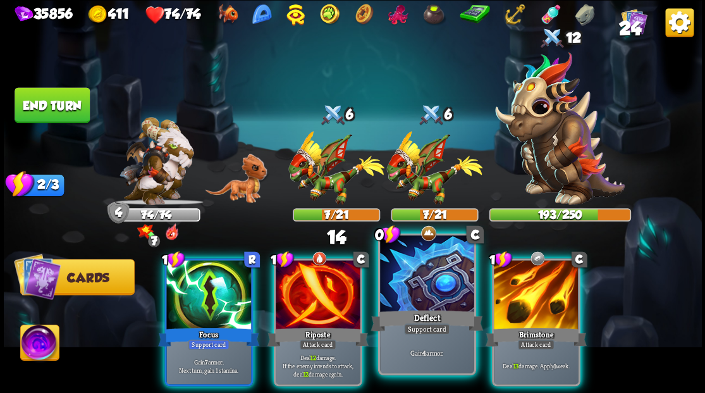
click at [433, 293] on div at bounding box center [427, 274] width 94 height 79
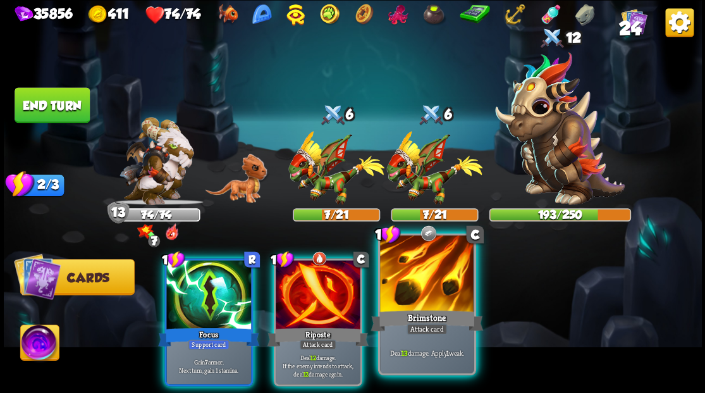
click at [420, 278] on div at bounding box center [427, 274] width 94 height 79
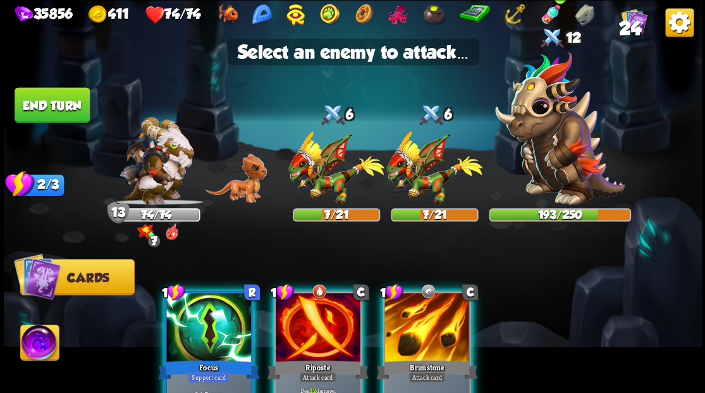
click at [556, 133] on img at bounding box center [560, 128] width 130 height 153
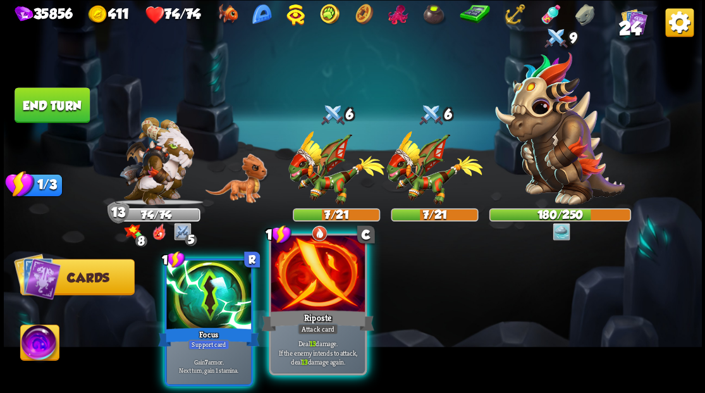
click at [297, 306] on div at bounding box center [318, 274] width 94 height 79
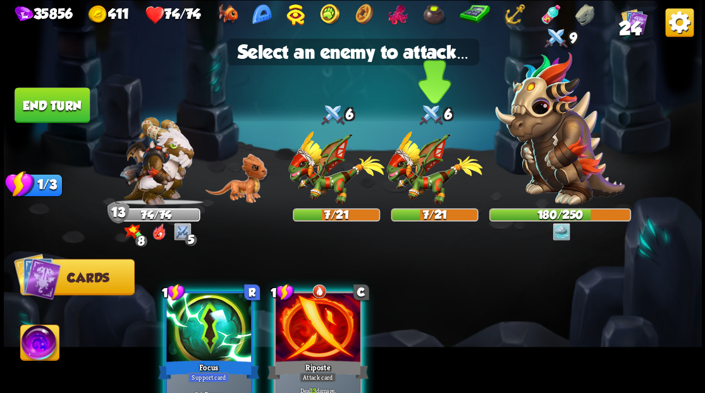
click at [420, 170] on img at bounding box center [434, 168] width 96 height 74
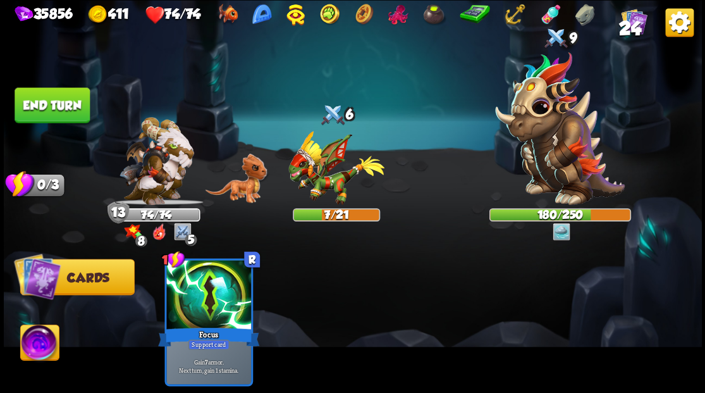
click at [52, 95] on button "End turn" at bounding box center [52, 104] width 75 height 35
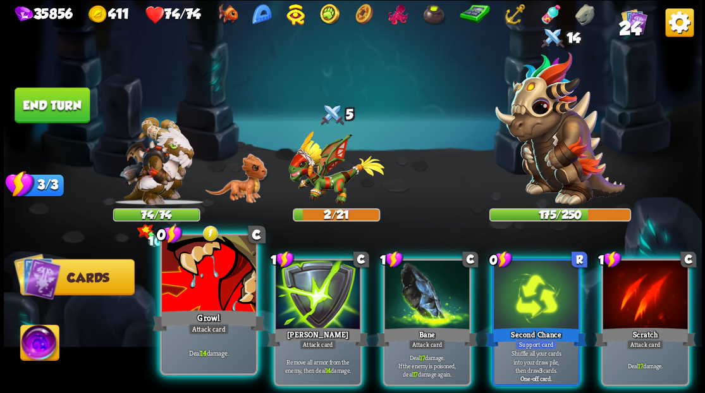
click at [205, 274] on div at bounding box center [209, 274] width 94 height 79
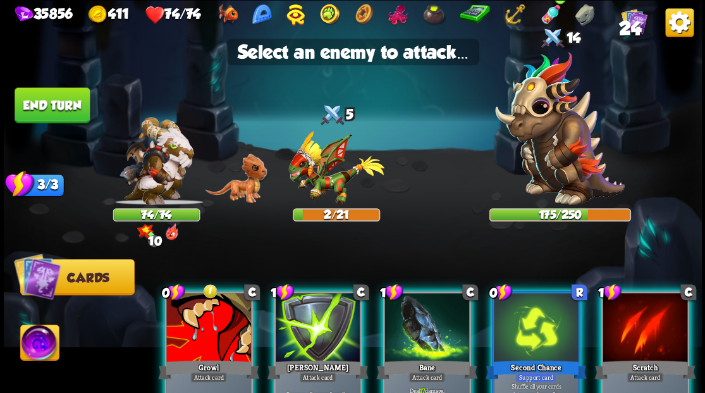
click at [548, 148] on img at bounding box center [560, 128] width 130 height 153
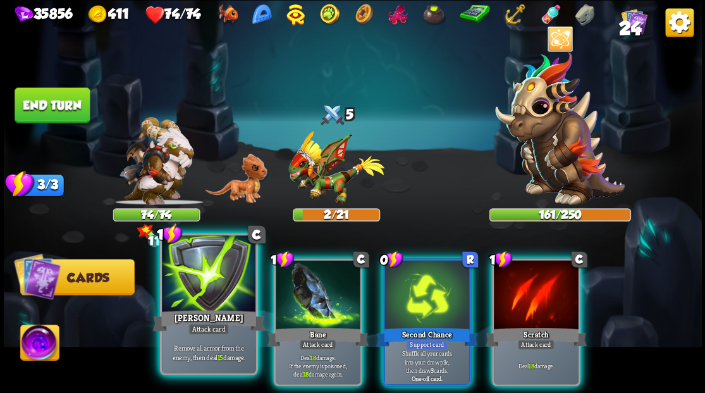
click at [201, 291] on div at bounding box center [209, 274] width 94 height 79
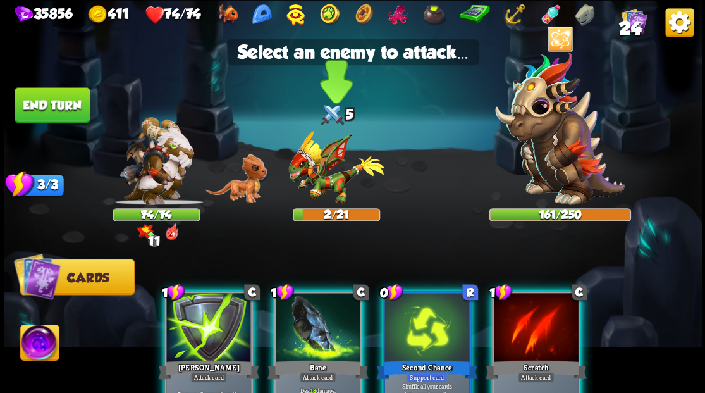
click at [319, 167] on img at bounding box center [336, 168] width 96 height 74
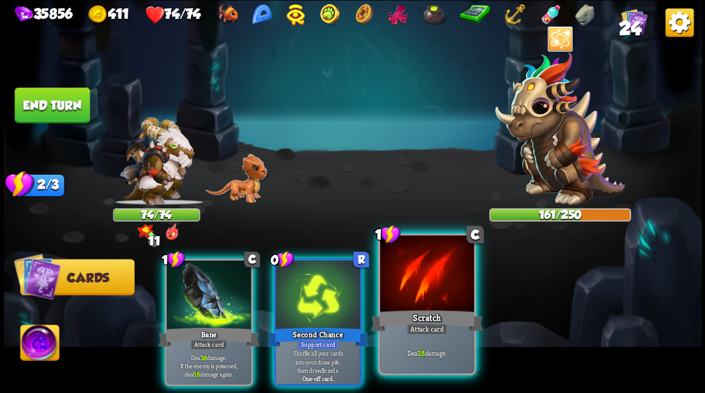
click at [430, 277] on div at bounding box center [427, 274] width 94 height 79
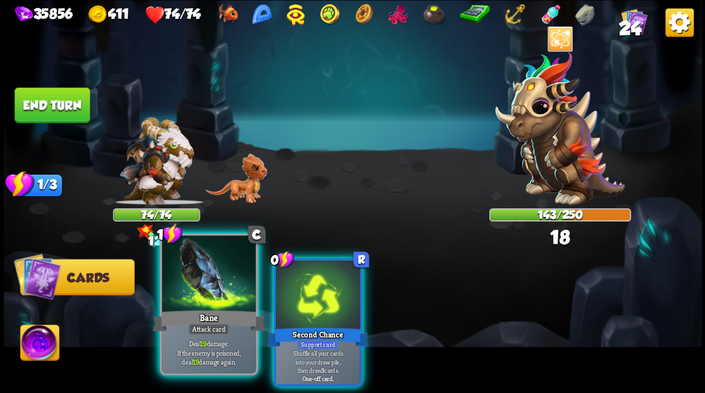
click at [200, 284] on div at bounding box center [209, 274] width 94 height 79
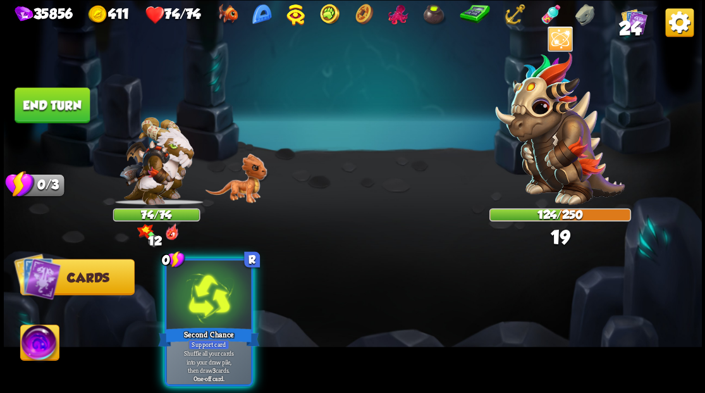
click at [200, 284] on div at bounding box center [208, 295] width 85 height 71
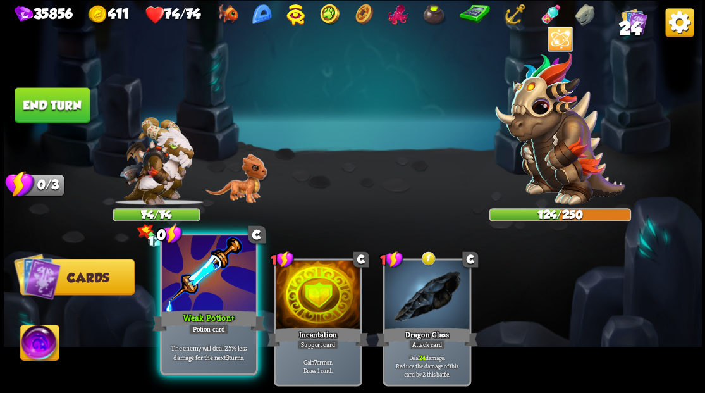
click at [176, 301] on div at bounding box center [209, 274] width 94 height 79
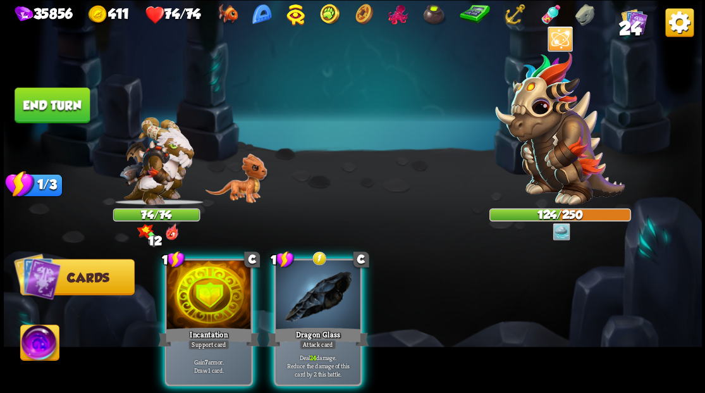
click at [63, 99] on button "End turn" at bounding box center [52, 104] width 75 height 35
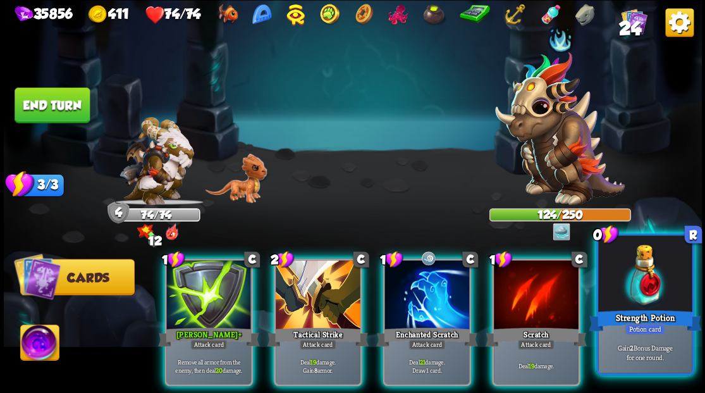
click at [645, 291] on div at bounding box center [645, 274] width 94 height 79
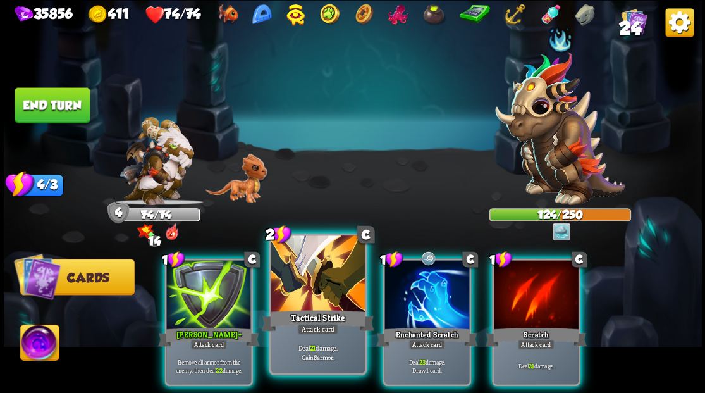
click at [324, 277] on div at bounding box center [318, 274] width 94 height 79
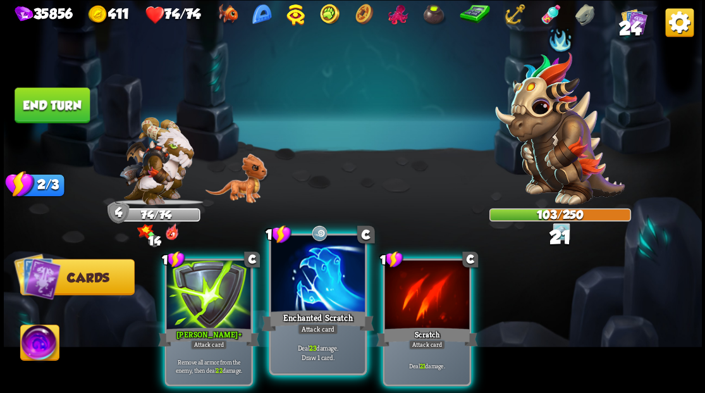
click at [322, 271] on div at bounding box center [318, 274] width 94 height 79
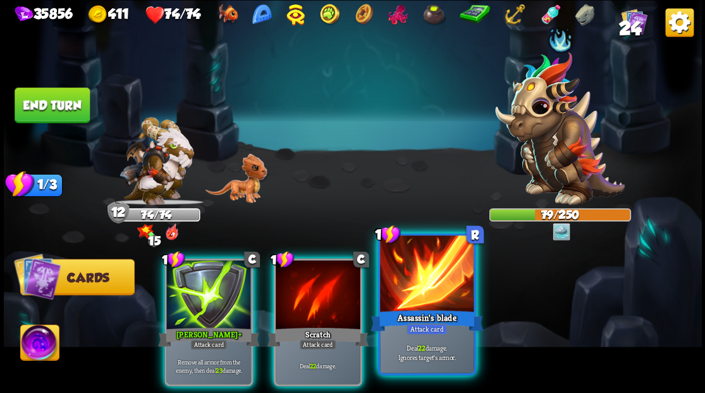
click at [418, 297] on div at bounding box center [427, 274] width 94 height 79
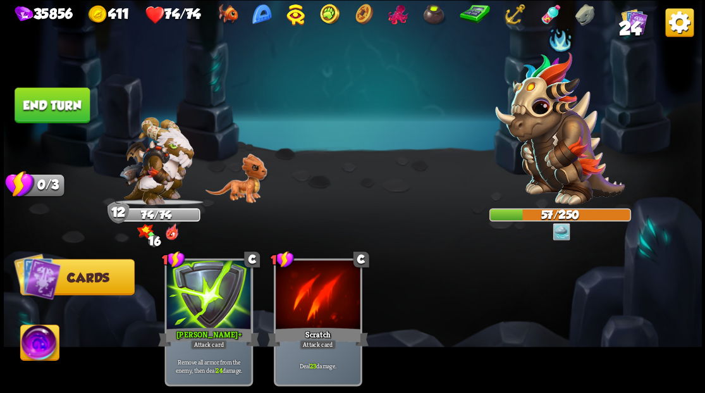
click at [38, 109] on button "End turn" at bounding box center [52, 104] width 75 height 35
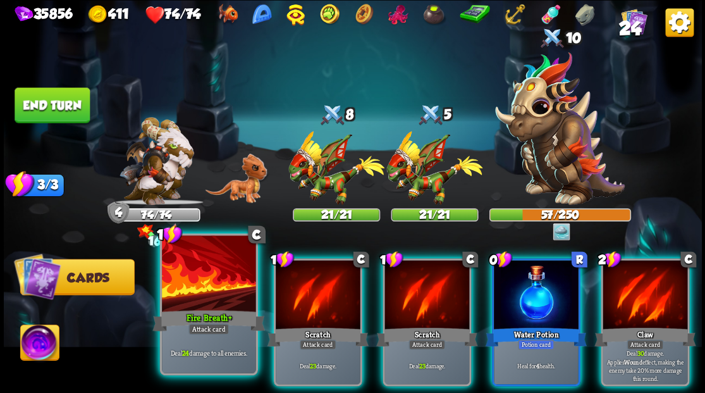
click at [209, 283] on div at bounding box center [209, 274] width 94 height 79
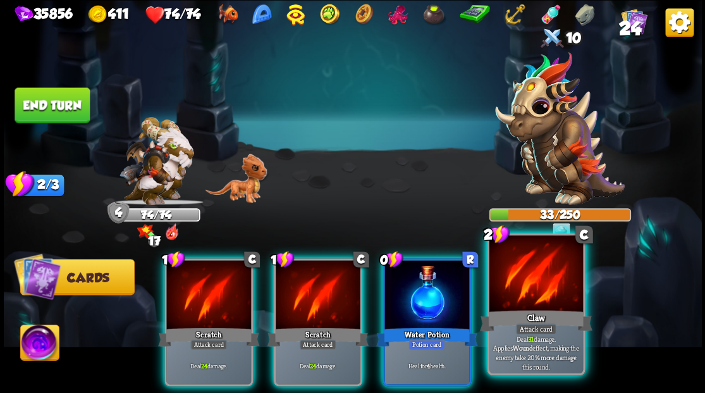
click at [530, 298] on div at bounding box center [536, 274] width 94 height 79
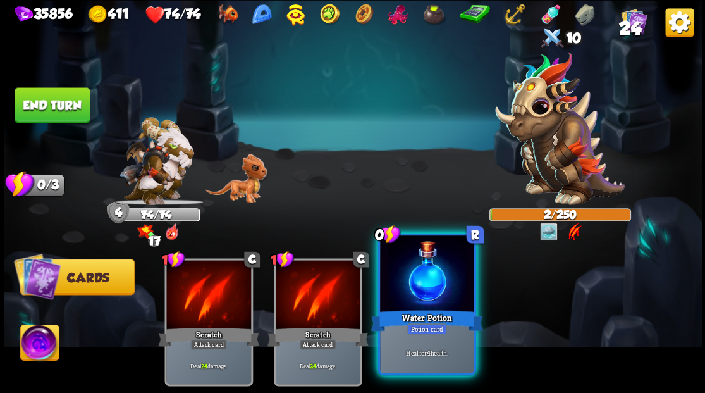
click at [435, 285] on div at bounding box center [427, 274] width 94 height 79
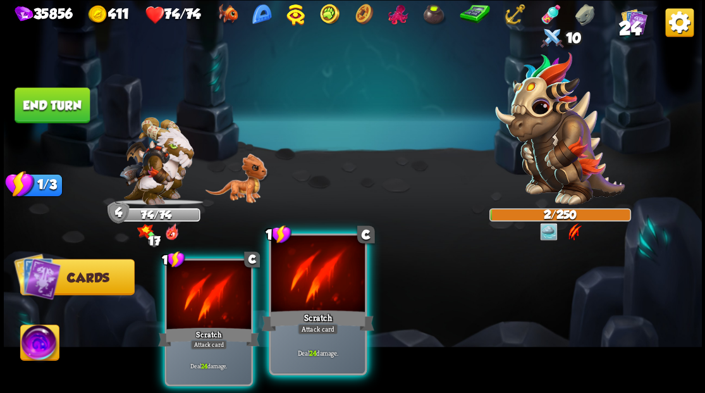
click at [302, 283] on div at bounding box center [318, 274] width 94 height 79
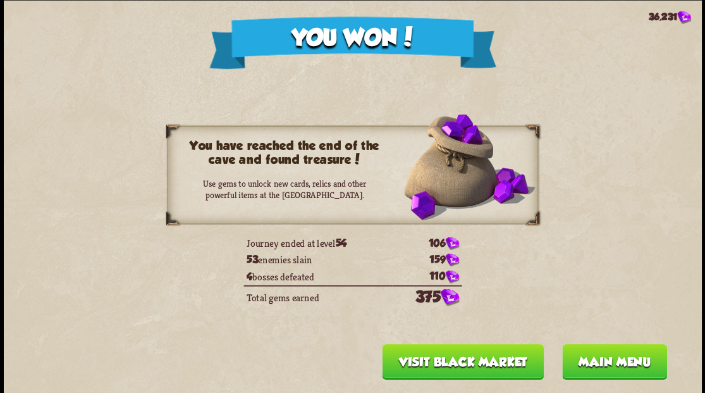
click at [600, 361] on button "Main menu" at bounding box center [613, 360] width 105 height 35
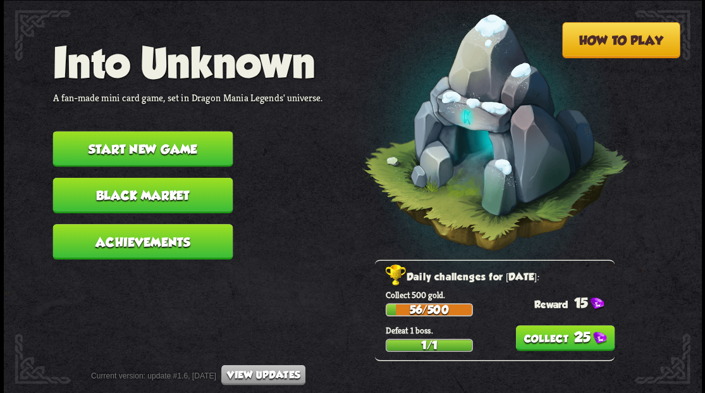
click at [130, 144] on button "Start new game" at bounding box center [142, 148] width 180 height 35
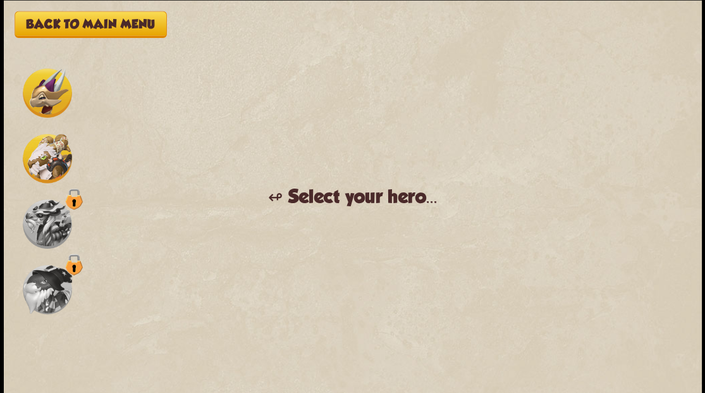
click at [43, 236] on img at bounding box center [47, 223] width 49 height 49
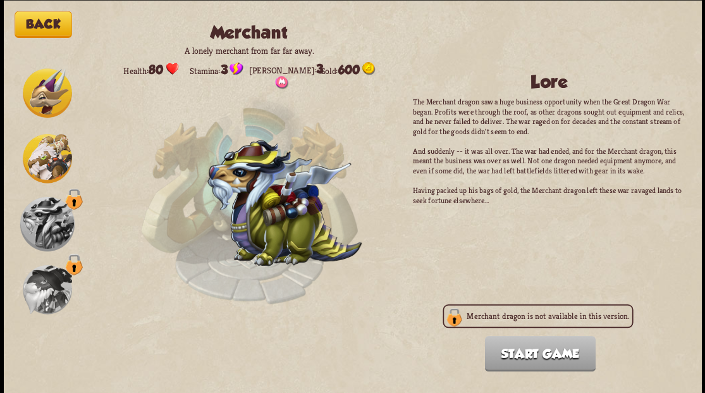
click at [448, 319] on div "Merchant dragon is not available in this version." at bounding box center [537, 314] width 190 height 23
click at [454, 320] on div "Merchant dragon is not available in this version." at bounding box center [537, 314] width 190 height 23
click at [461, 324] on div "Merchant dragon is not available in this version." at bounding box center [537, 314] width 190 height 23
click at [250, 191] on img at bounding box center [284, 202] width 153 height 125
click at [43, 90] on img at bounding box center [47, 92] width 49 height 49
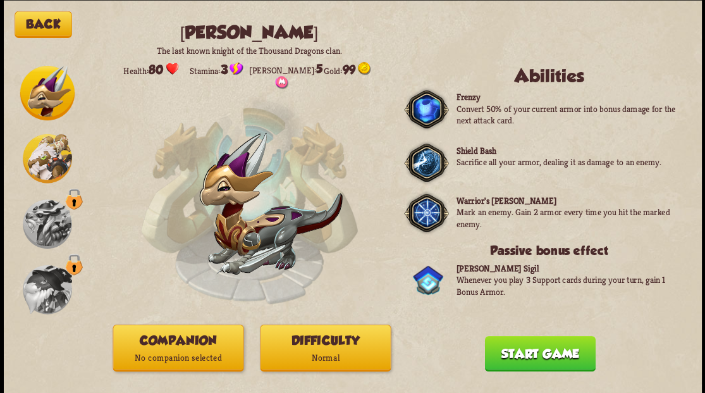
click at [42, 226] on img at bounding box center [47, 223] width 49 height 49
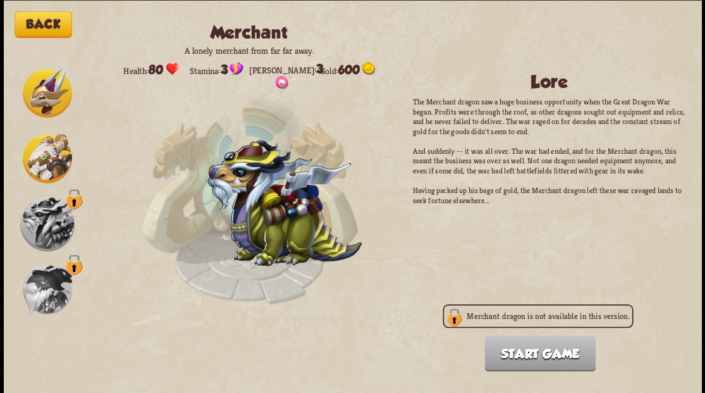
drag, startPoint x: 453, startPoint y: 308, endPoint x: 435, endPoint y: 322, distance: 22.9
click at [445, 319] on div "Merchant dragon is not available in this version." at bounding box center [537, 314] width 190 height 23
click at [241, 196] on img at bounding box center [284, 202] width 153 height 125
click at [49, 155] on img at bounding box center [47, 157] width 49 height 49
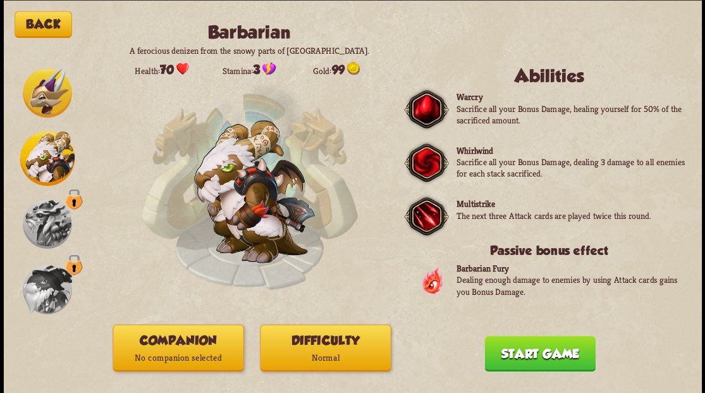
click at [162, 351] on p "No companion selected" at bounding box center [178, 357] width 130 height 18
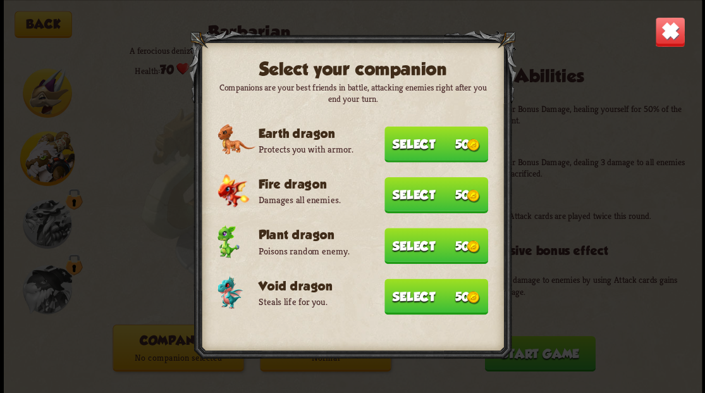
click at [432, 145] on button "Select 50" at bounding box center [436, 144] width 104 height 36
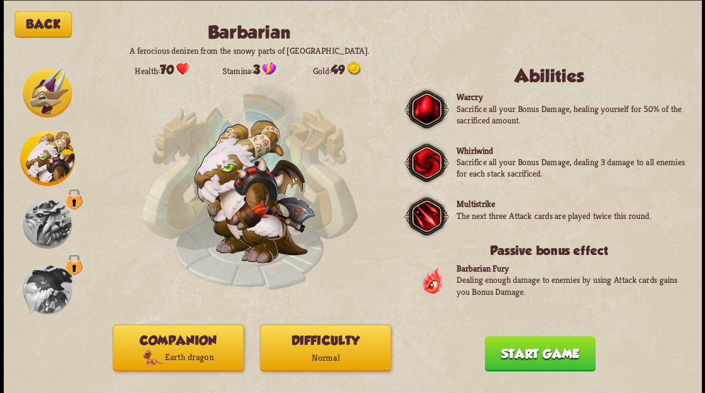
click at [532, 353] on button "Start game" at bounding box center [539, 352] width 111 height 35
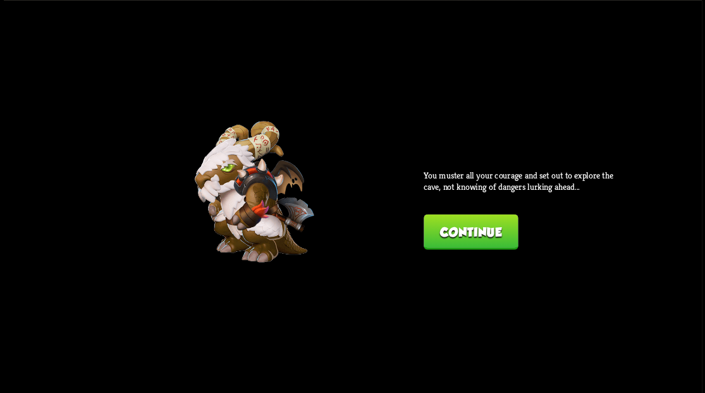
click at [472, 229] on button "Continue" at bounding box center [470, 231] width 94 height 35
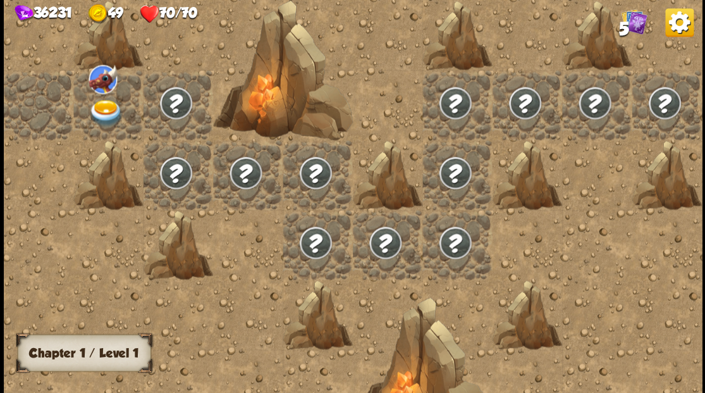
click at [97, 107] on img at bounding box center [105, 112] width 35 height 27
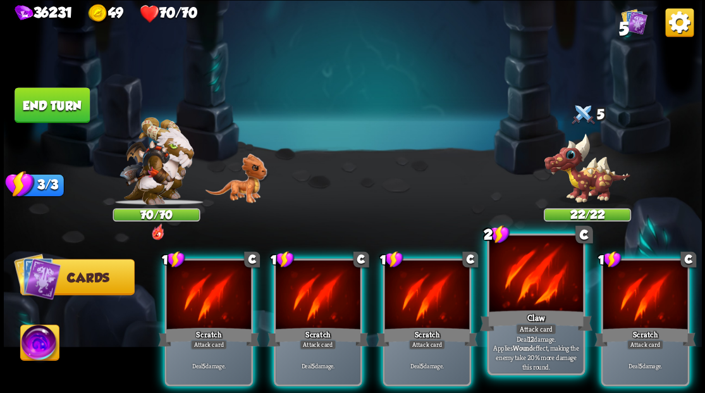
click at [535, 285] on div at bounding box center [536, 274] width 94 height 79
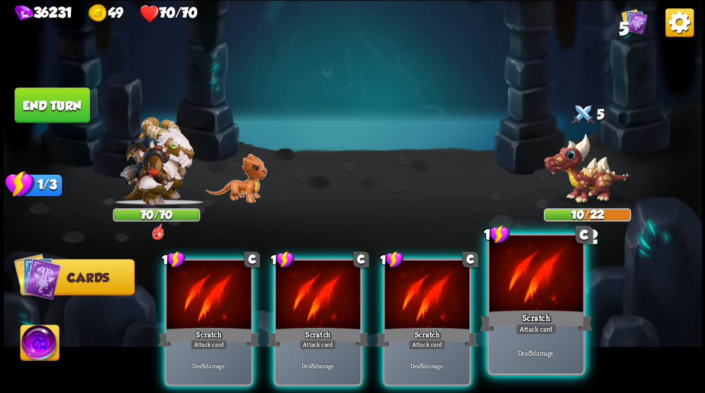
click at [535, 284] on div at bounding box center [536, 274] width 94 height 79
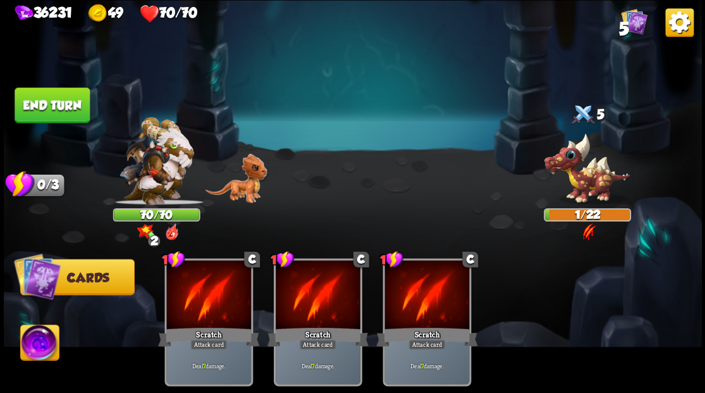
click at [39, 349] on img at bounding box center [39, 343] width 39 height 39
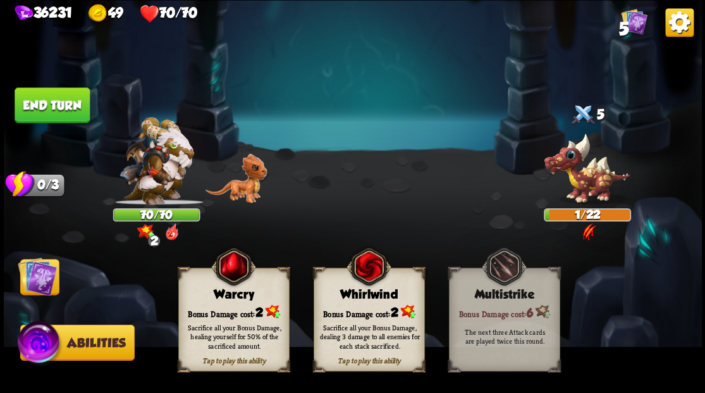
click at [367, 315] on div "Sacrifice all your Bonus Damage, dealing 3 damage to all enemies for each stack…" at bounding box center [369, 336] width 111 height 44
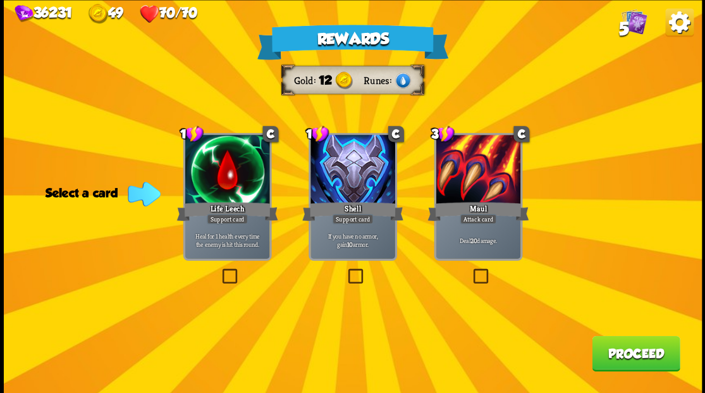
click at [635, 360] on button "Proceed" at bounding box center [636, 352] width 88 height 35
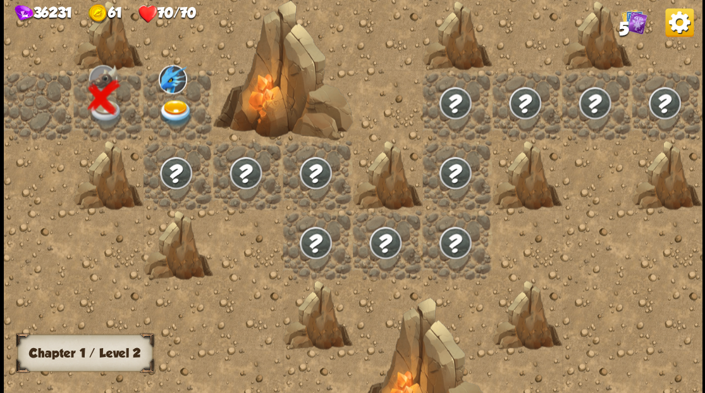
click at [166, 105] on img at bounding box center [175, 112] width 35 height 27
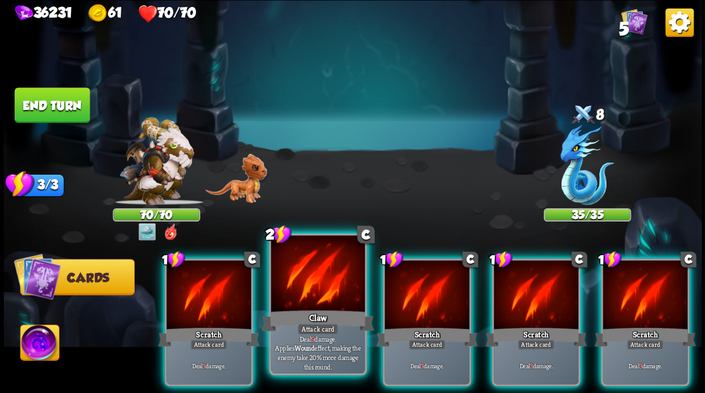
click at [322, 269] on div at bounding box center [318, 274] width 94 height 79
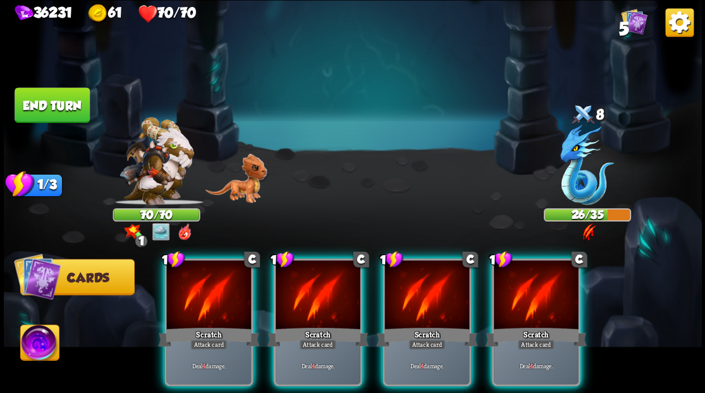
click at [322, 269] on div at bounding box center [318, 295] width 85 height 71
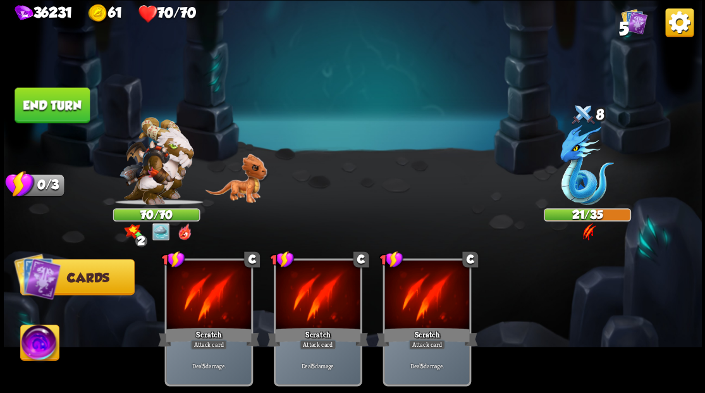
click at [33, 353] on img at bounding box center [39, 343] width 39 height 39
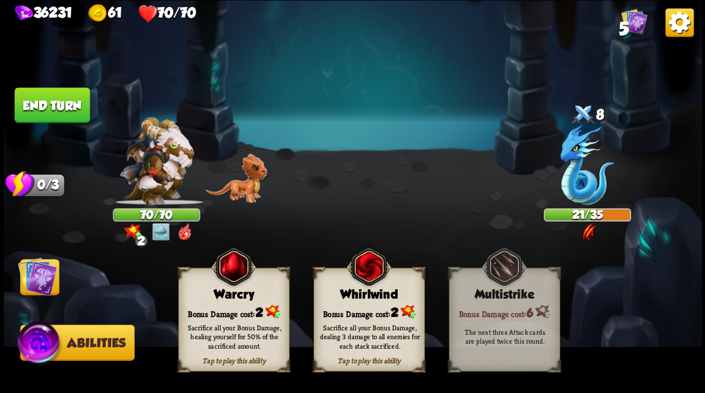
click at [365, 301] on div "Tap to play this ability Whirlwind Bonus Damage cost: 2 Sacrifice all your Bonu…" at bounding box center [368, 319] width 111 height 104
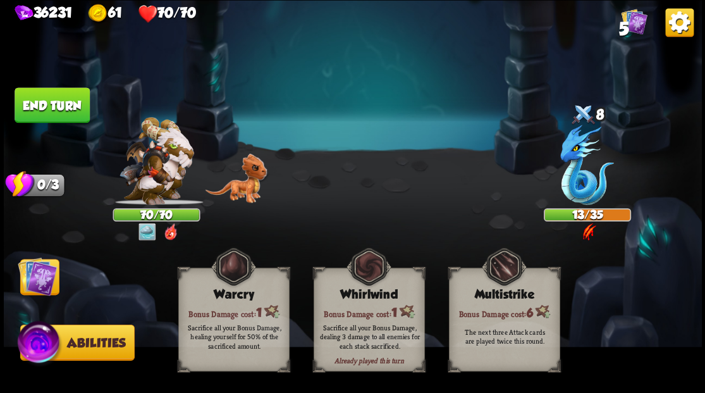
click at [41, 278] on img at bounding box center [37, 275] width 39 height 39
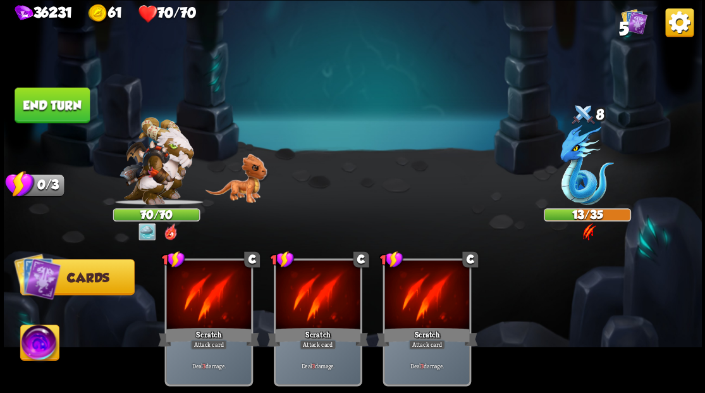
drag, startPoint x: 76, startPoint y: 102, endPoint x: 324, endPoint y: 126, distance: 248.4
click at [76, 102] on button "End turn" at bounding box center [52, 104] width 75 height 35
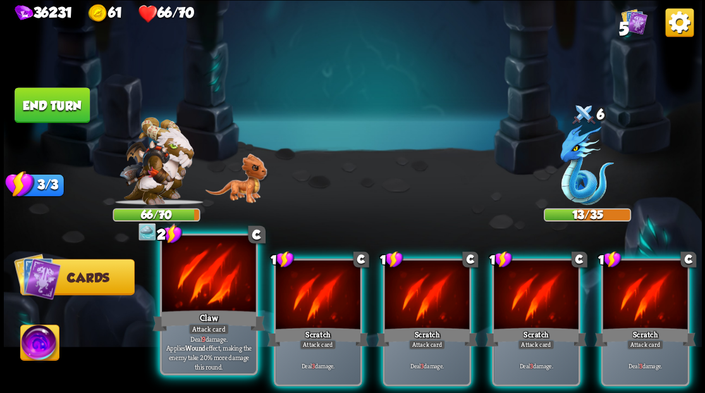
click at [201, 287] on div at bounding box center [209, 274] width 94 height 79
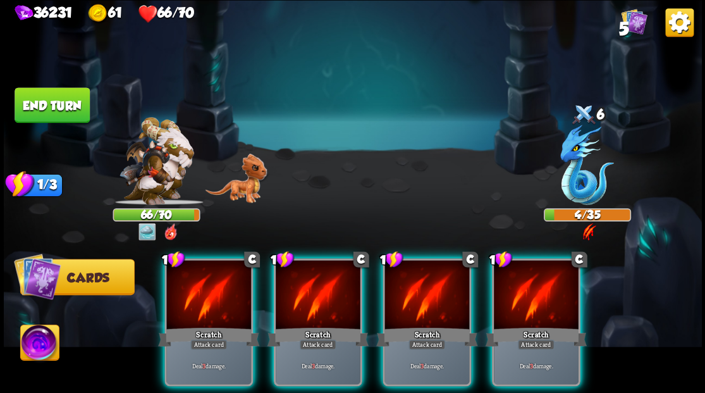
drag, startPoint x: 530, startPoint y: 274, endPoint x: 522, endPoint y: 268, distance: 9.5
click at [530, 274] on div at bounding box center [536, 295] width 85 height 71
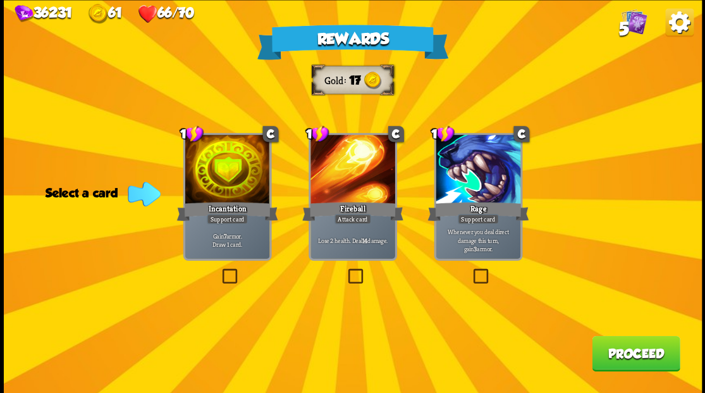
click at [219, 270] on label at bounding box center [219, 270] width 0 height 0
click at [0, 0] on input "checkbox" at bounding box center [0, 0] width 0 height 0
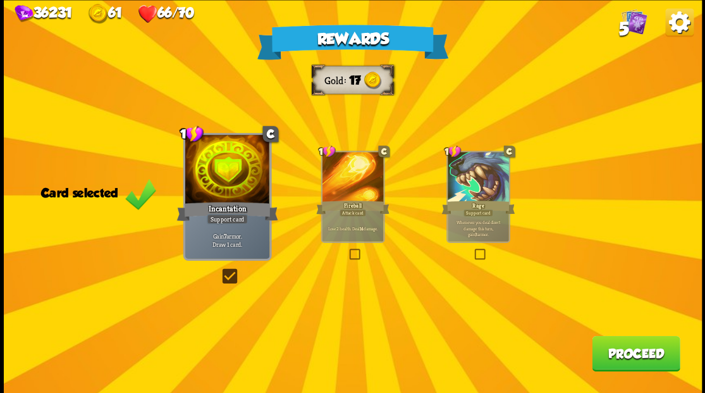
click at [645, 355] on button "Proceed" at bounding box center [636, 352] width 88 height 35
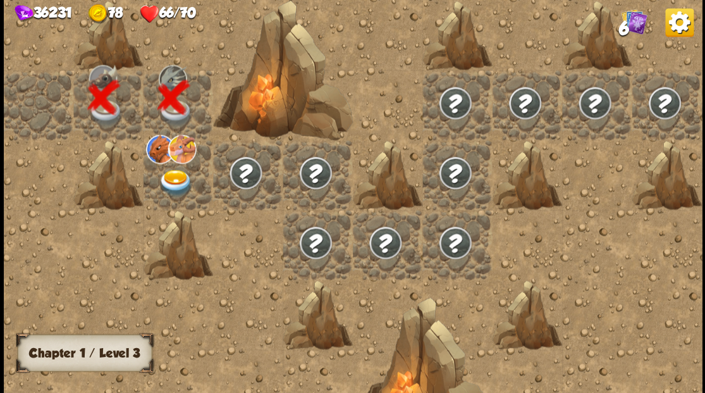
click at [175, 176] on img at bounding box center [175, 182] width 35 height 27
click at [169, 179] on img at bounding box center [175, 182] width 35 height 27
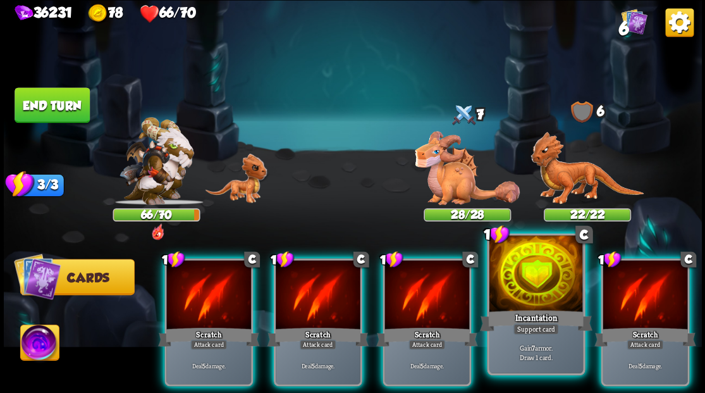
click at [535, 293] on div at bounding box center [536, 274] width 94 height 79
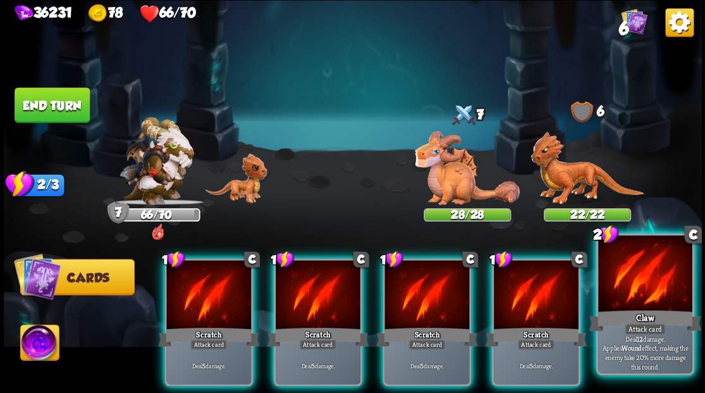
click at [651, 299] on div at bounding box center [645, 274] width 94 height 79
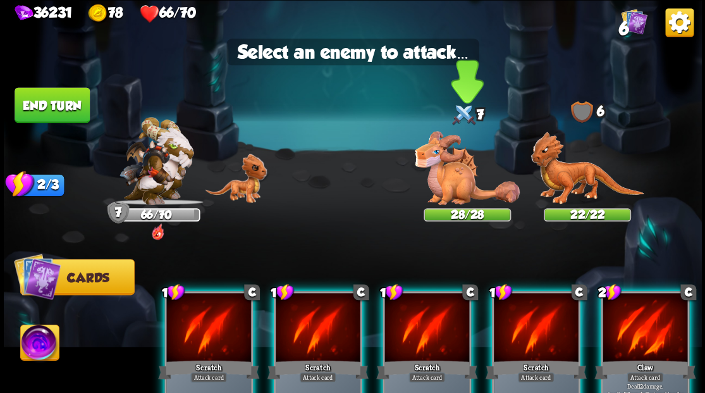
click at [451, 183] on img at bounding box center [467, 168] width 105 height 74
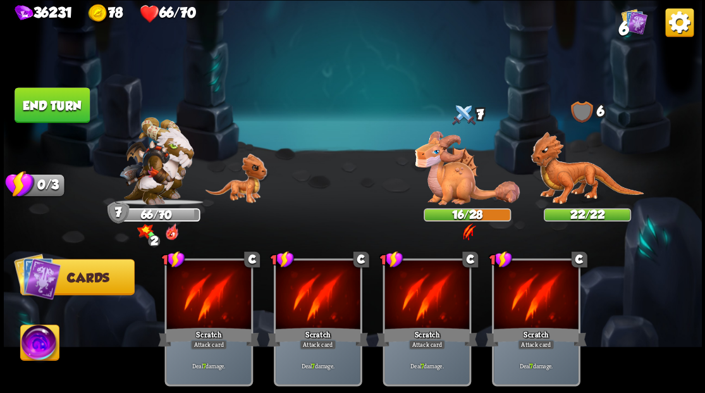
click at [55, 101] on button "End turn" at bounding box center [52, 104] width 75 height 35
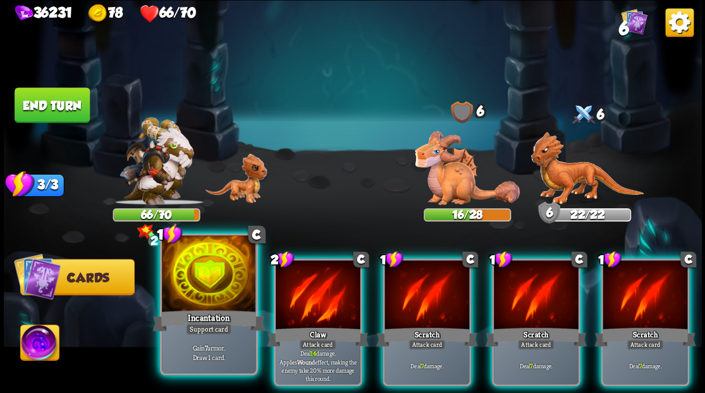
click at [192, 288] on div at bounding box center [209, 274] width 94 height 79
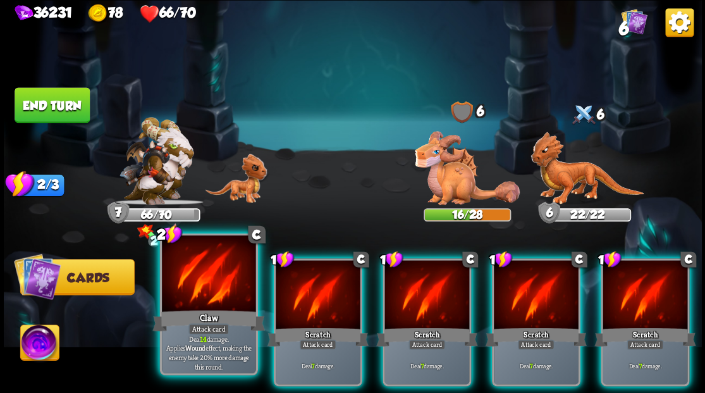
click at [187, 288] on div at bounding box center [209, 274] width 94 height 79
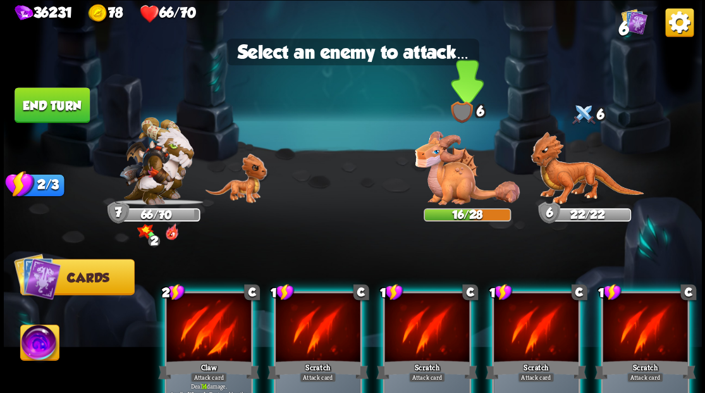
click at [453, 178] on img at bounding box center [467, 168] width 105 height 74
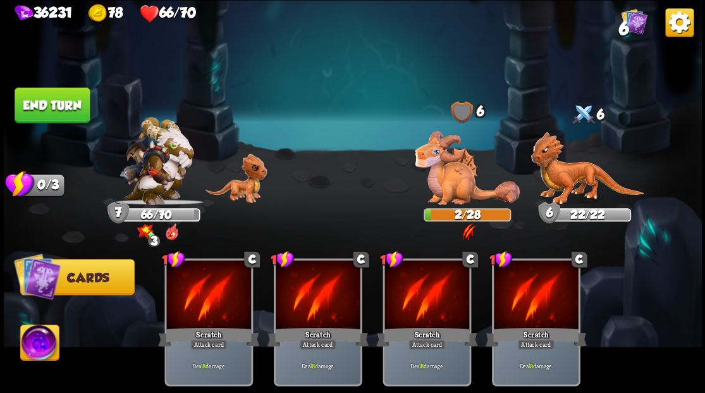
click at [73, 102] on button "End turn" at bounding box center [52, 104] width 75 height 35
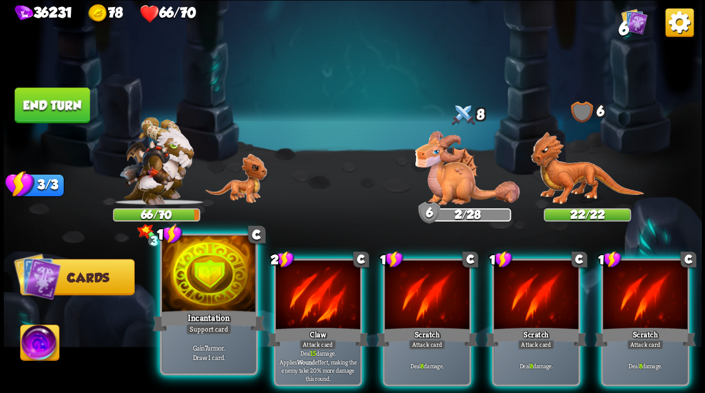
click at [202, 299] on div at bounding box center [209, 274] width 94 height 79
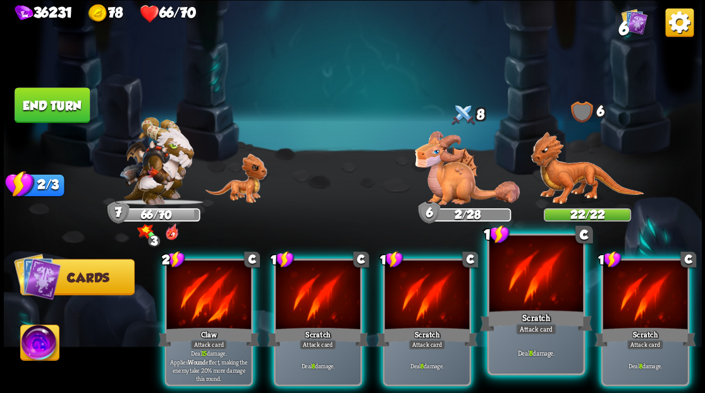
click at [513, 291] on div at bounding box center [536, 274] width 94 height 79
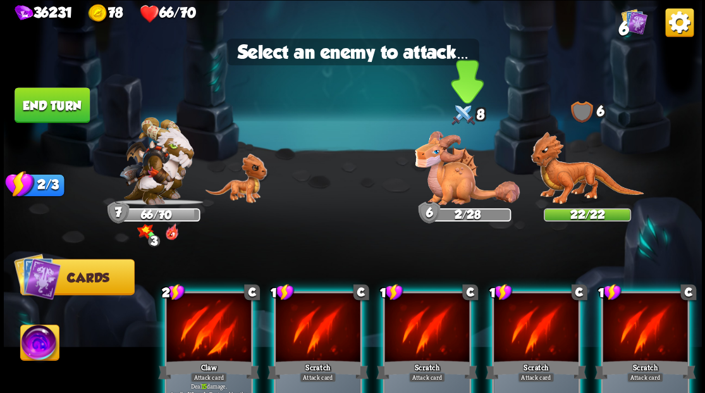
click at [448, 173] on img at bounding box center [467, 168] width 105 height 74
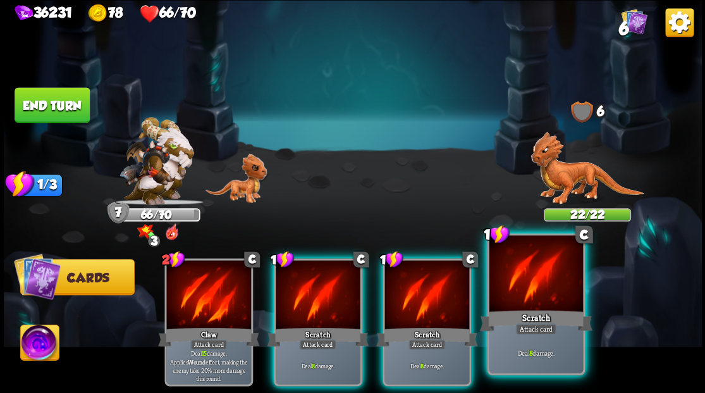
click at [503, 288] on div at bounding box center [536, 274] width 94 height 79
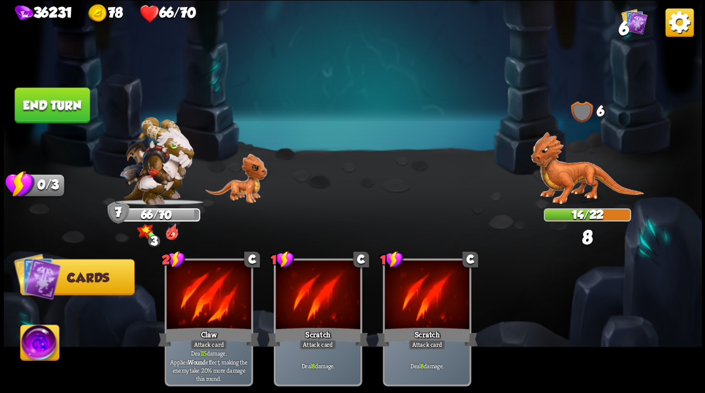
click at [58, 92] on button "End turn" at bounding box center [52, 104] width 75 height 35
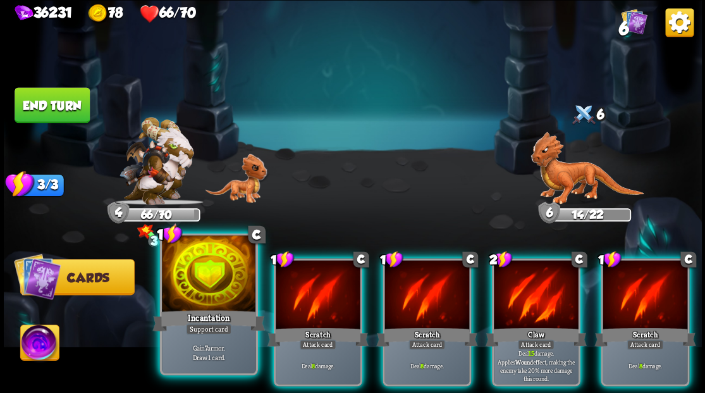
click at [216, 271] on div at bounding box center [209, 274] width 94 height 79
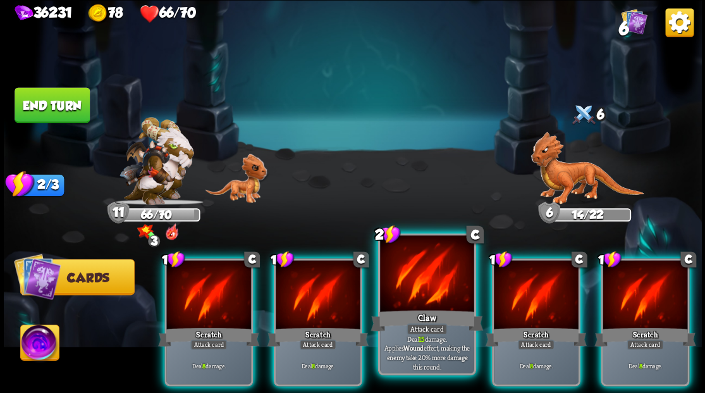
click at [419, 305] on div at bounding box center [427, 274] width 94 height 79
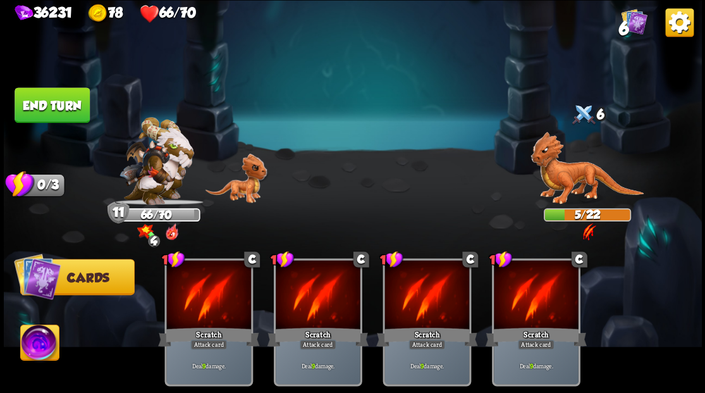
click at [35, 340] on img at bounding box center [39, 343] width 39 height 39
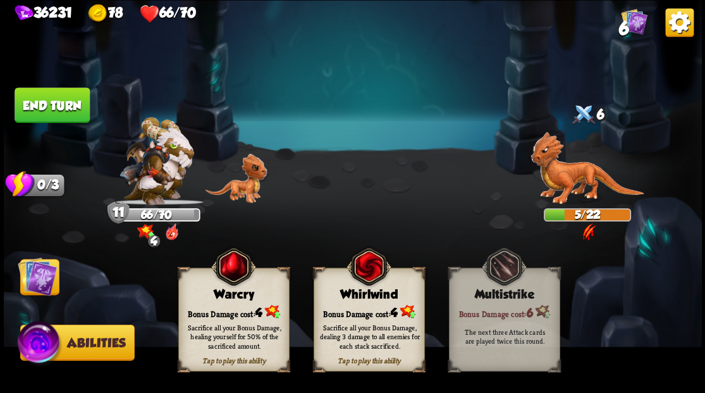
click at [228, 300] on div "Warcry" at bounding box center [233, 294] width 110 height 14
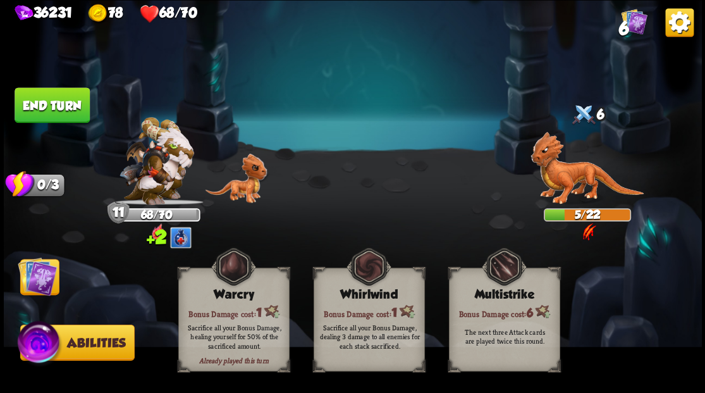
click at [40, 279] on img at bounding box center [37, 275] width 39 height 39
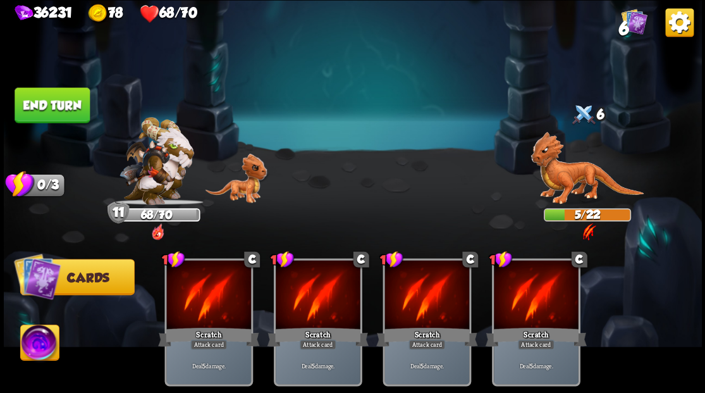
click at [75, 102] on button "End turn" at bounding box center [52, 104] width 75 height 35
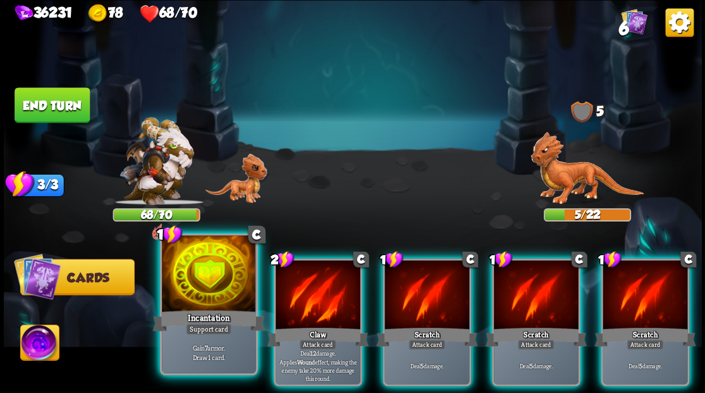
click at [218, 295] on div at bounding box center [209, 274] width 94 height 79
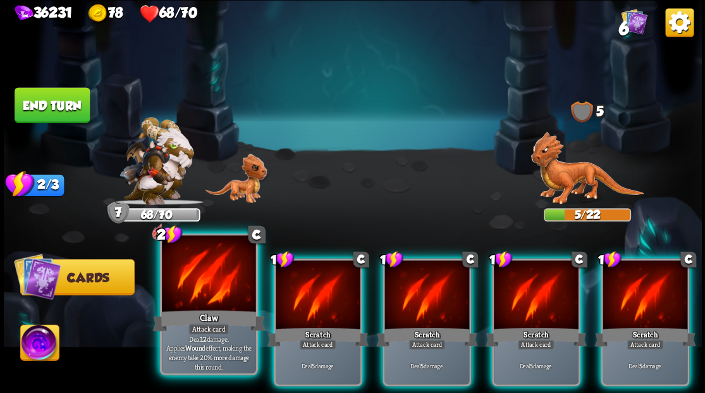
click at [220, 275] on div at bounding box center [209, 274] width 94 height 79
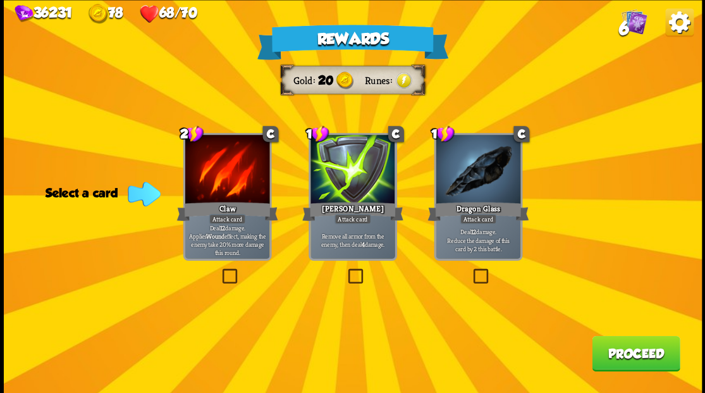
click at [470, 270] on label at bounding box center [470, 270] width 0 height 0
click at [0, 0] on input "checkbox" at bounding box center [0, 0] width 0 height 0
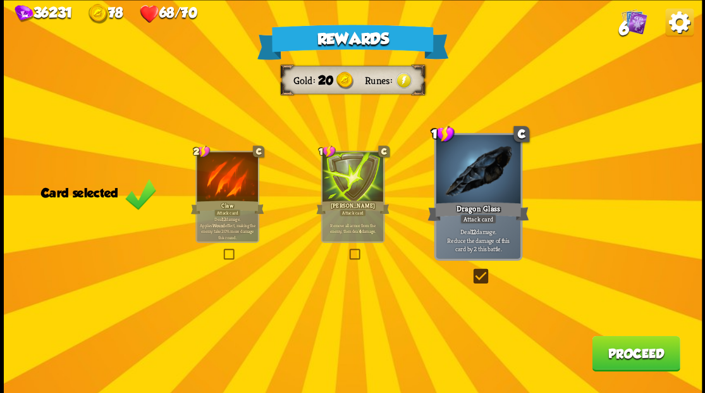
click at [610, 367] on button "Proceed" at bounding box center [636, 352] width 88 height 35
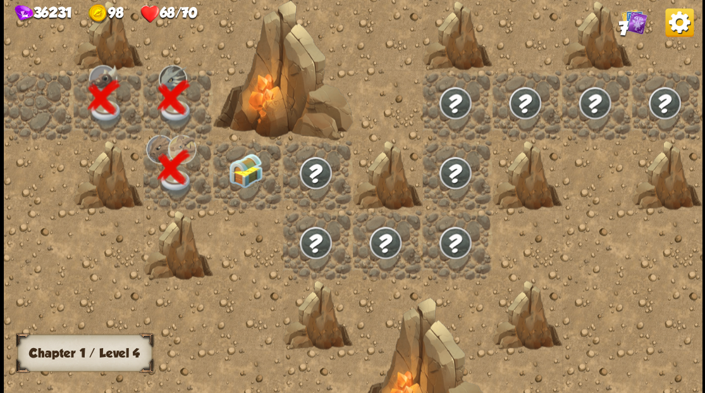
click at [248, 178] on img at bounding box center [245, 170] width 35 height 35
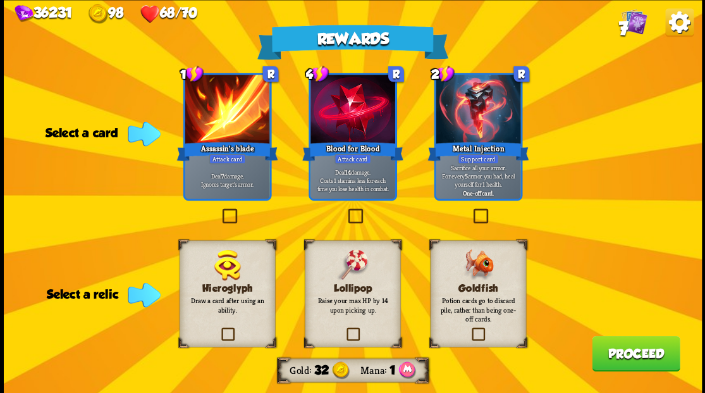
click at [219, 210] on label at bounding box center [219, 210] width 0 height 0
click at [0, 0] on input "checkbox" at bounding box center [0, 0] width 0 height 0
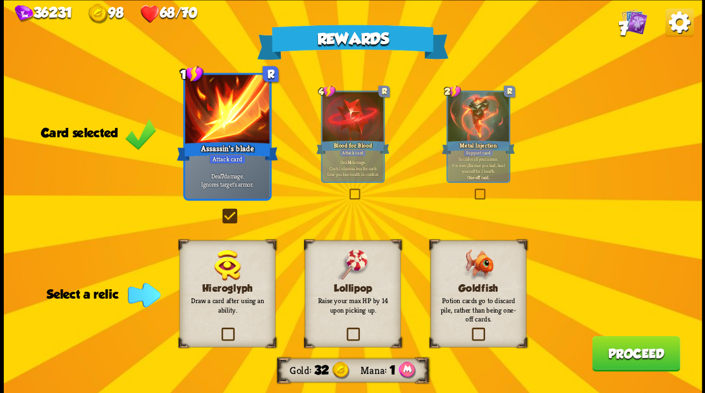
click at [470, 329] on label at bounding box center [470, 329] width 0 height 0
click at [0, 0] on input "checkbox" at bounding box center [0, 0] width 0 height 0
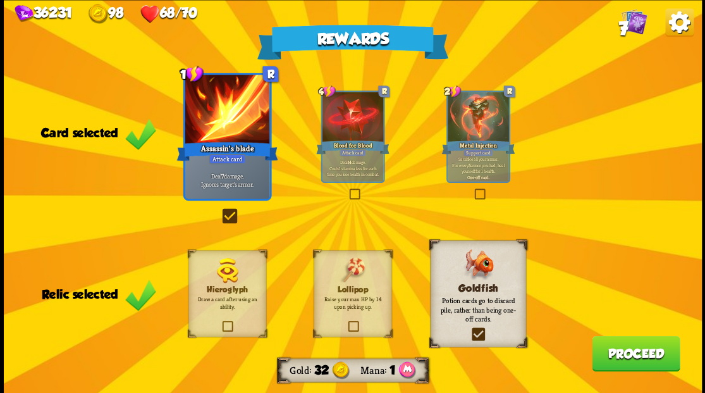
click at [613, 355] on button "Proceed" at bounding box center [636, 352] width 88 height 35
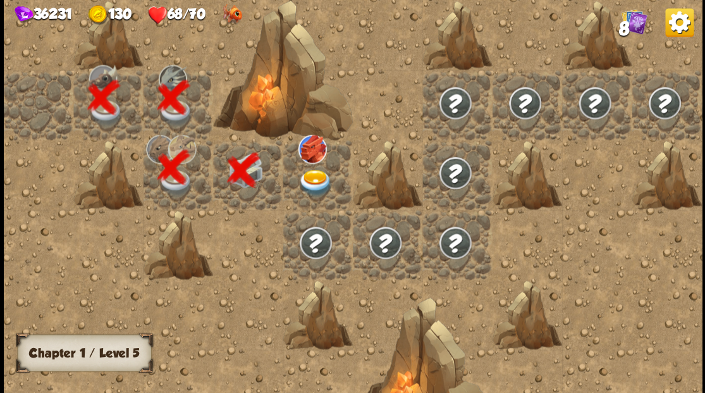
click at [310, 183] on img at bounding box center [315, 182] width 35 height 27
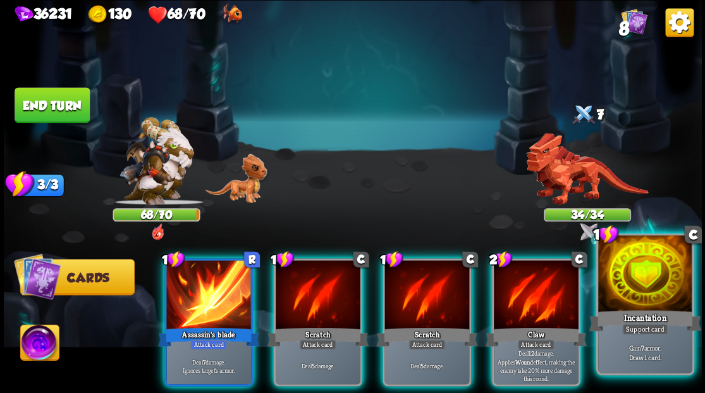
click at [654, 314] on div "Incantation" at bounding box center [644, 319] width 113 height 25
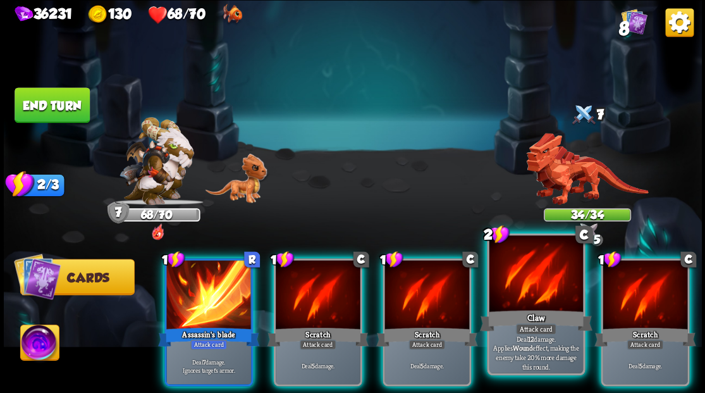
click at [523, 296] on div at bounding box center [536, 274] width 94 height 79
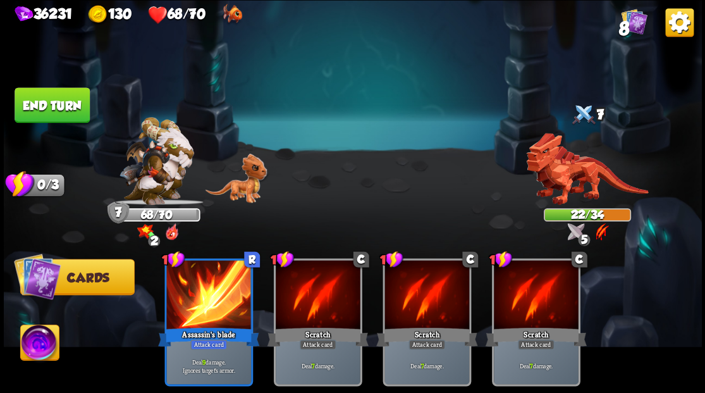
click at [39, 100] on button "End turn" at bounding box center [52, 104] width 75 height 35
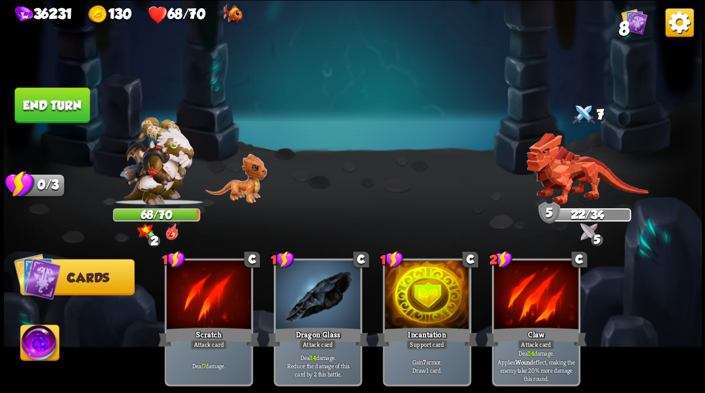
click at [576, 173] on div "Player turn" at bounding box center [353, 196] width 698 height 107
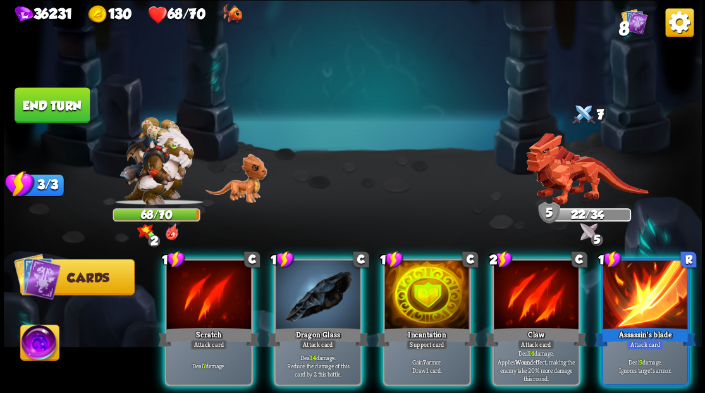
click at [575, 174] on img at bounding box center [587, 169] width 122 height 72
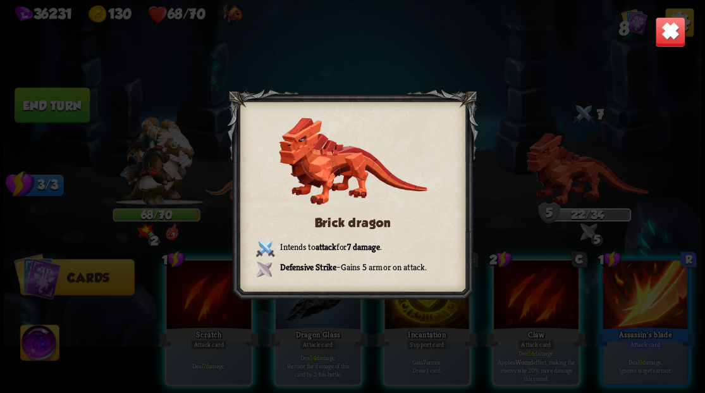
click at [667, 32] on img at bounding box center [669, 31] width 30 height 30
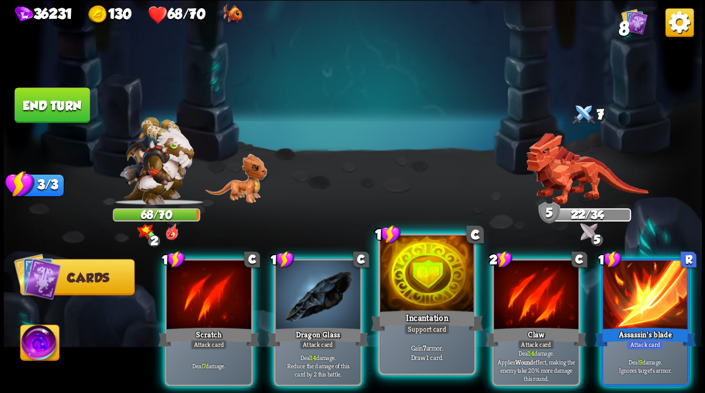
click at [406, 284] on div at bounding box center [427, 274] width 94 height 79
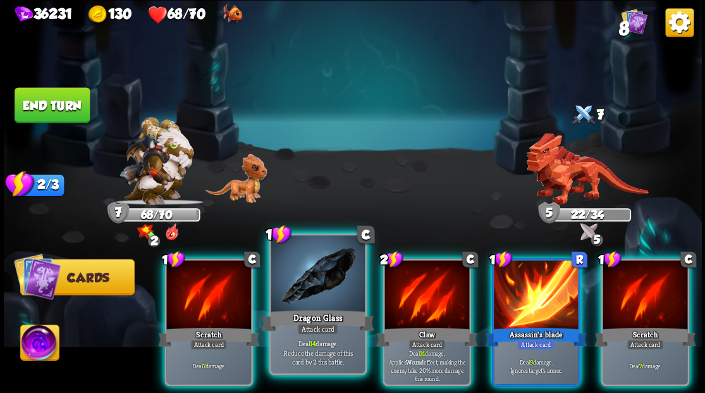
click at [302, 292] on div at bounding box center [318, 274] width 94 height 79
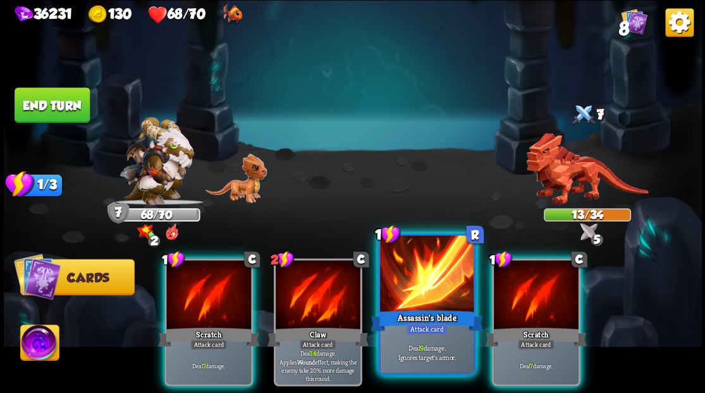
click at [411, 288] on div at bounding box center [427, 274] width 94 height 79
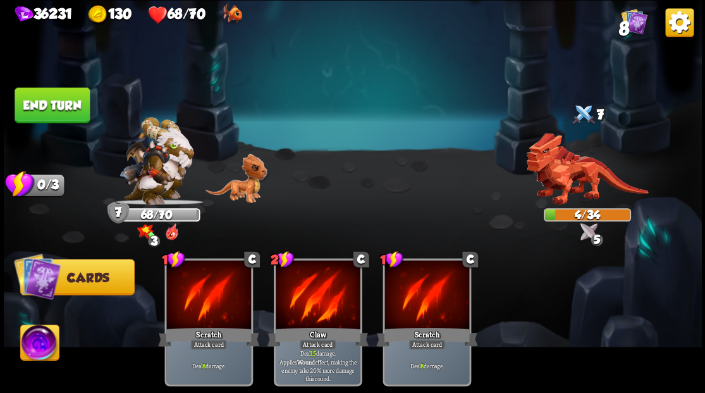
click at [61, 99] on button "End turn" at bounding box center [52, 104] width 75 height 35
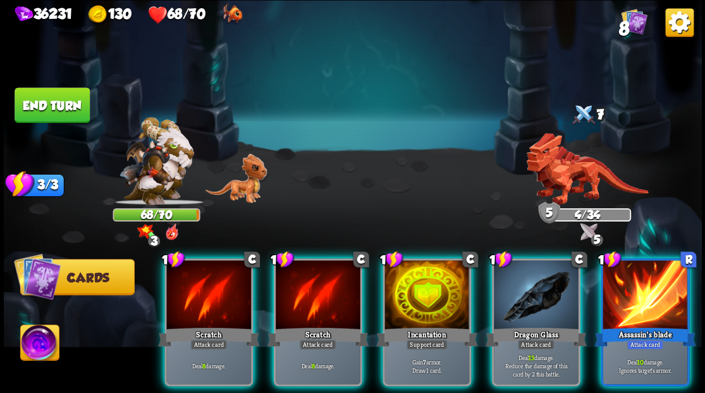
click at [34, 339] on img at bounding box center [39, 343] width 39 height 39
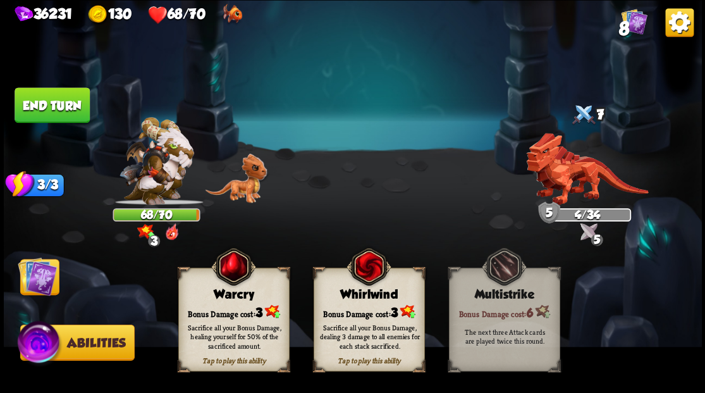
click at [250, 303] on div "Bonus Damage cost: 3" at bounding box center [233, 311] width 110 height 16
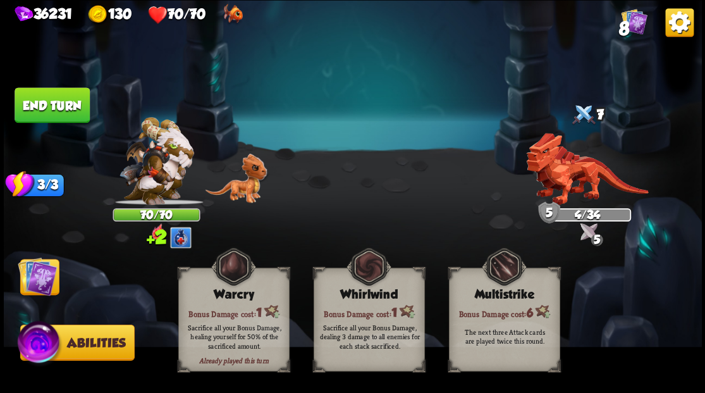
click at [41, 279] on img at bounding box center [37, 275] width 39 height 39
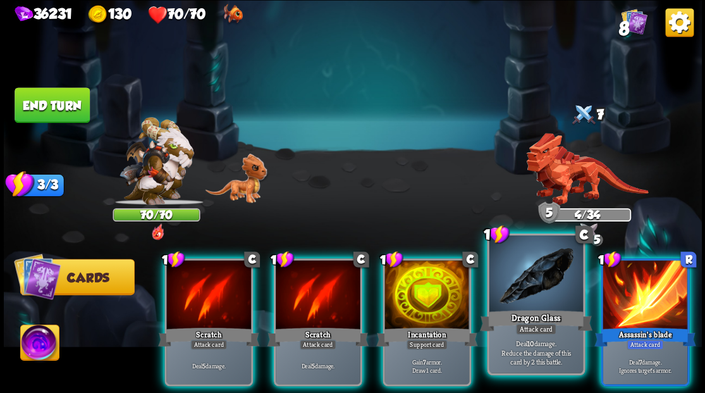
click at [520, 295] on div at bounding box center [536, 274] width 94 height 79
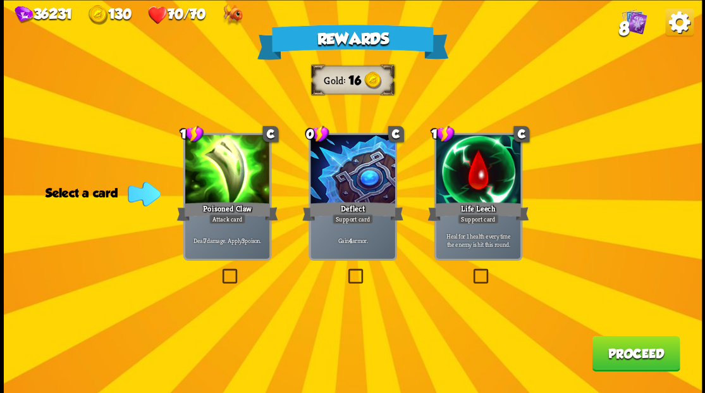
click at [611, 351] on button "Proceed" at bounding box center [636, 352] width 88 height 35
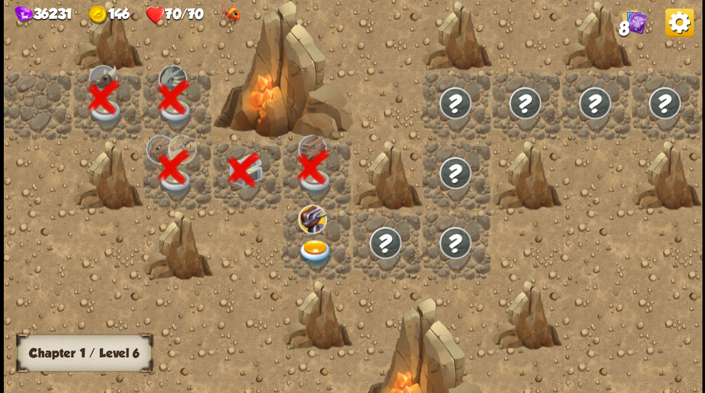
click at [311, 247] on img at bounding box center [315, 252] width 35 height 27
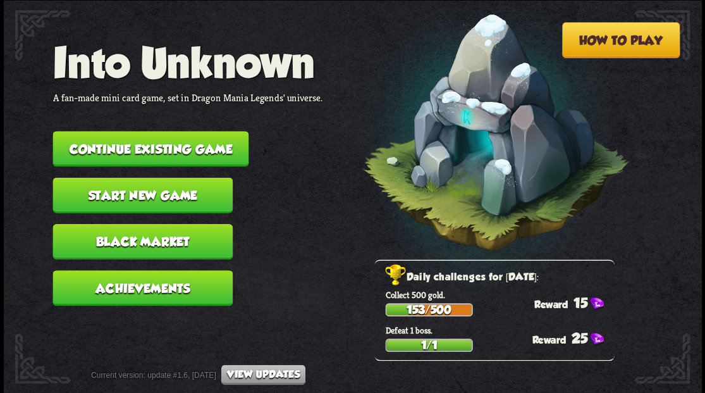
click at [195, 143] on button "Continue existing game" at bounding box center [150, 148] width 196 height 35
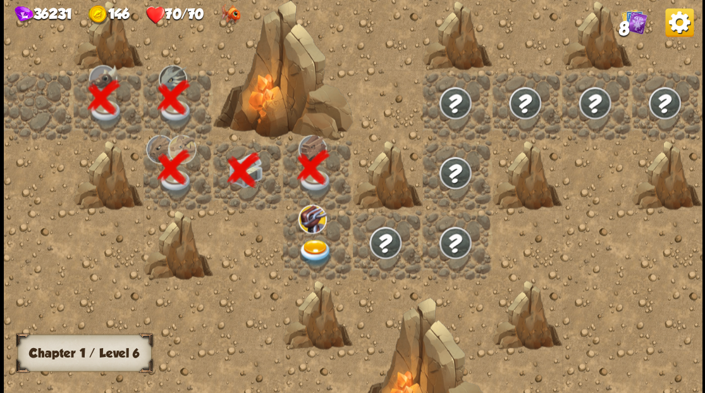
click at [309, 250] on img at bounding box center [315, 252] width 35 height 27
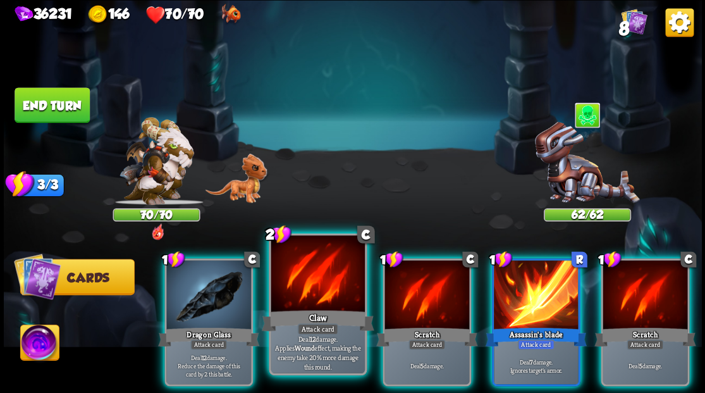
click at [322, 284] on div at bounding box center [318, 274] width 94 height 79
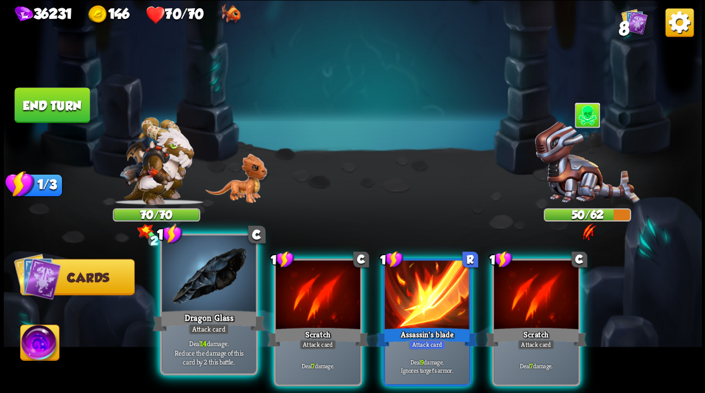
click at [201, 277] on div at bounding box center [209, 274] width 94 height 79
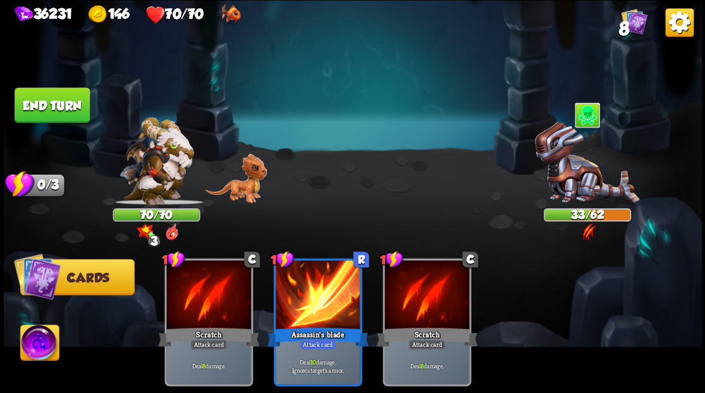
click at [70, 109] on button "End turn" at bounding box center [52, 104] width 75 height 35
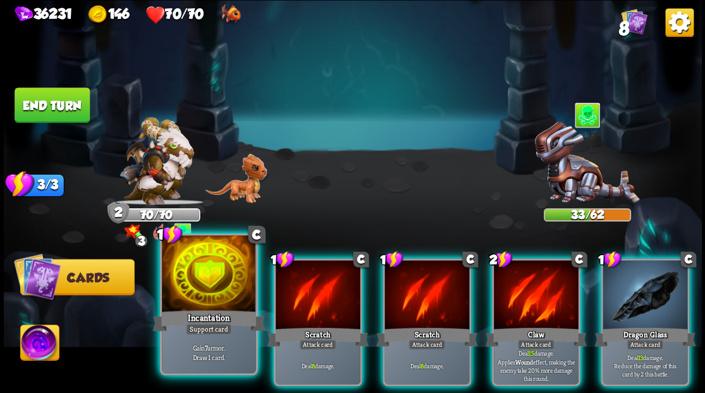
click at [218, 278] on div at bounding box center [209, 274] width 94 height 79
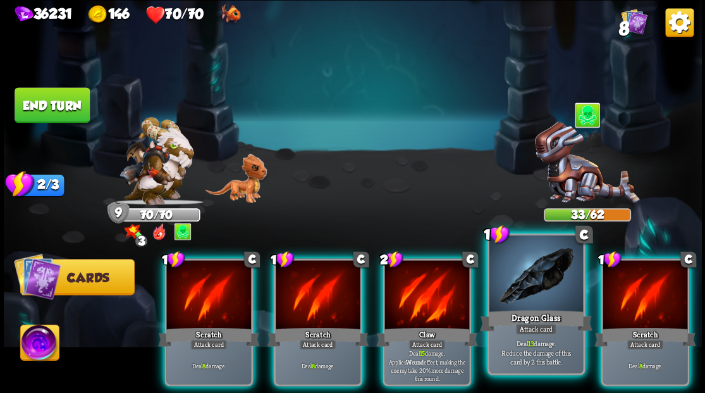
click at [526, 283] on div at bounding box center [536, 274] width 94 height 79
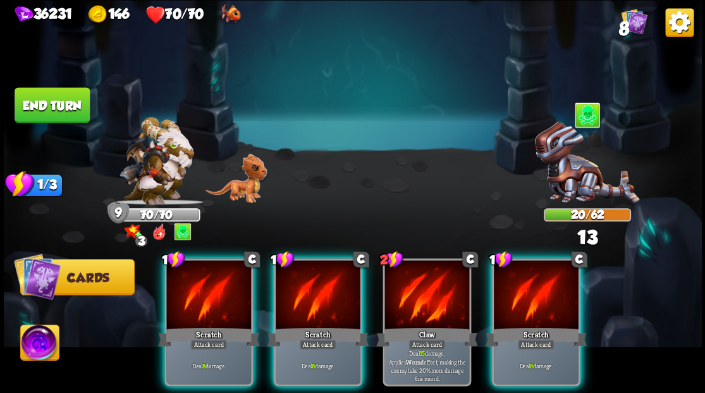
click at [526, 283] on div at bounding box center [536, 295] width 85 height 71
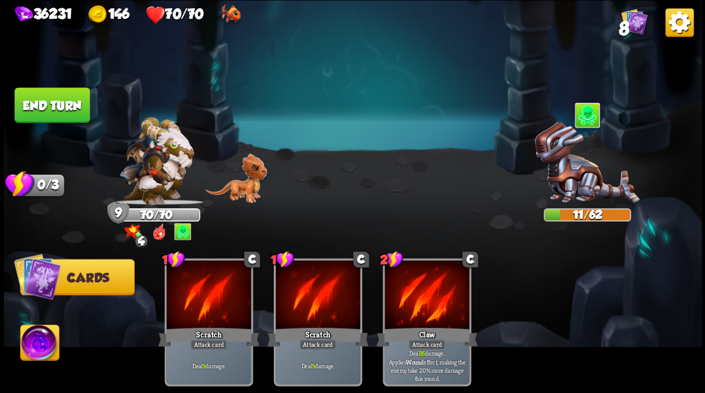
drag, startPoint x: 48, startPoint y: 109, endPoint x: 338, endPoint y: 107, distance: 289.5
click at [48, 109] on button "End turn" at bounding box center [52, 104] width 75 height 35
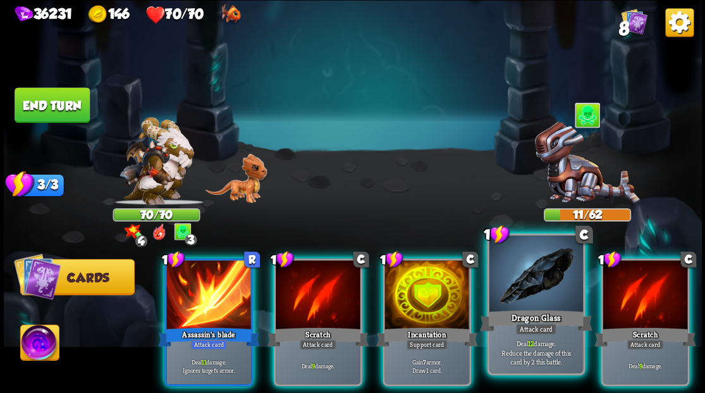
click at [525, 283] on div at bounding box center [536, 274] width 94 height 79
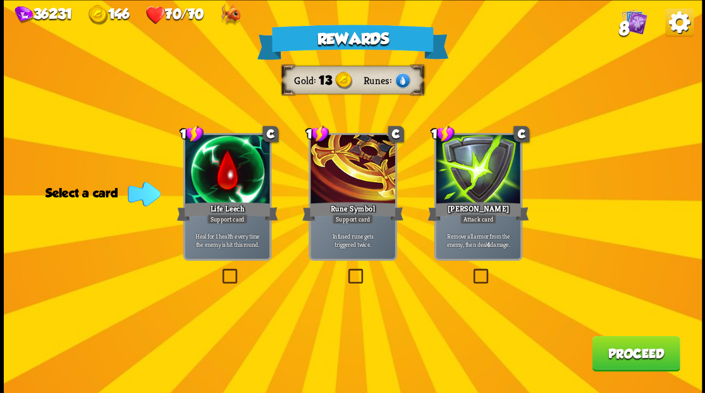
click at [470, 270] on label at bounding box center [470, 270] width 0 height 0
click at [0, 0] on input "checkbox" at bounding box center [0, 0] width 0 height 0
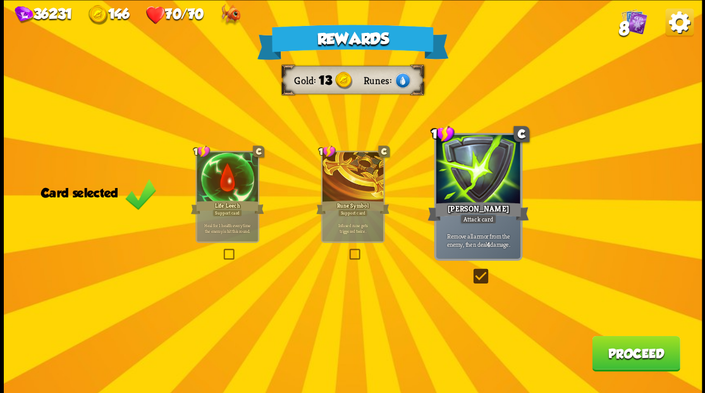
click at [623, 355] on button "Proceed" at bounding box center [636, 352] width 88 height 35
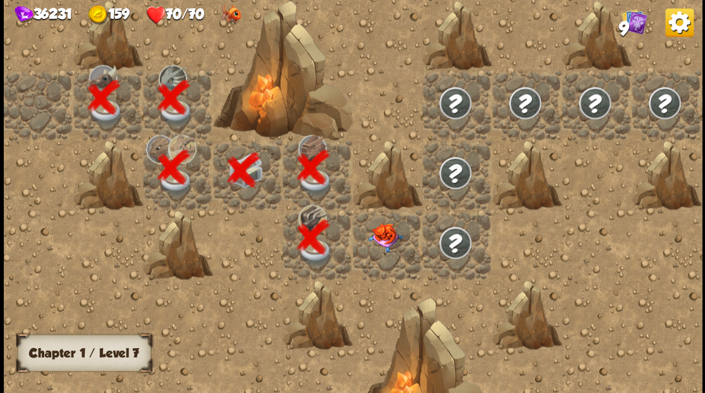
click at [385, 230] on img at bounding box center [385, 236] width 35 height 29
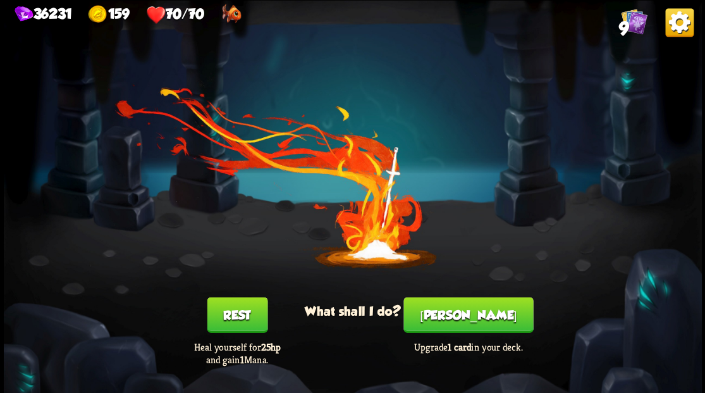
click at [463, 319] on button "[PERSON_NAME]" at bounding box center [468, 313] width 130 height 35
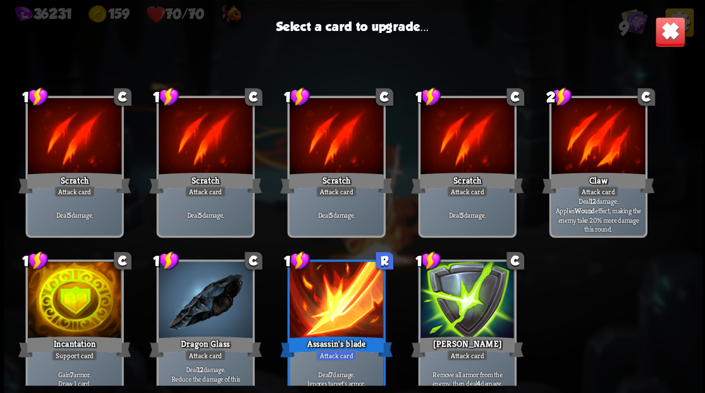
click at [71, 305] on div at bounding box center [74, 300] width 94 height 79
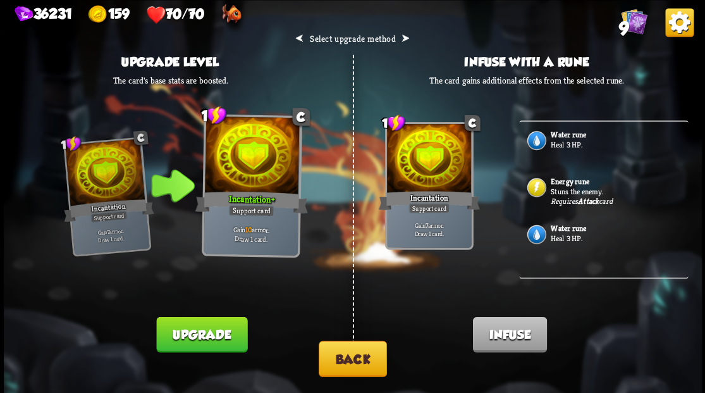
click at [559, 135] on b "Water rune" at bounding box center [568, 134] width 35 height 10
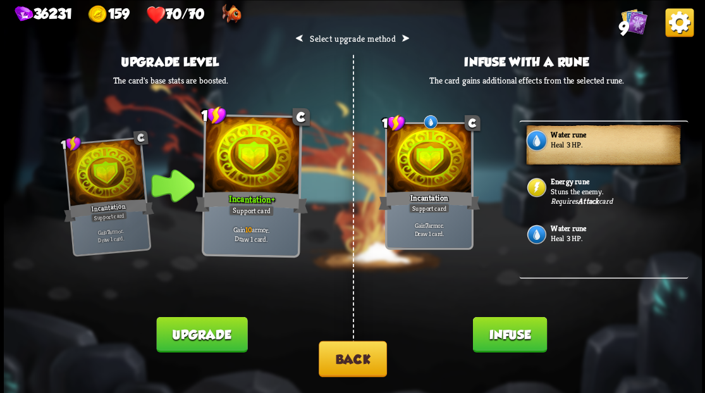
click at [500, 334] on button "Infuse" at bounding box center [509, 333] width 74 height 35
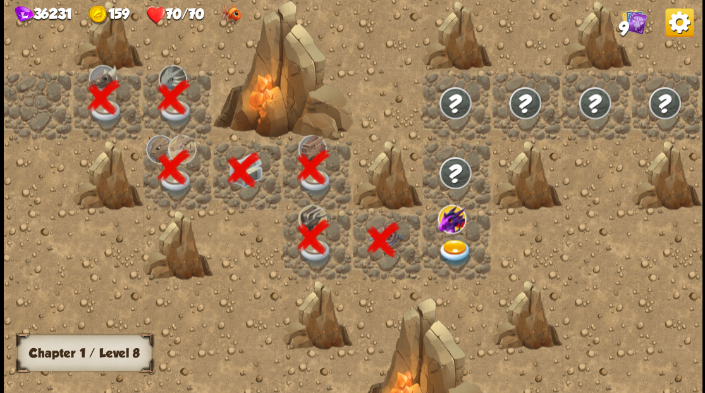
click at [446, 252] on img at bounding box center [454, 252] width 35 height 27
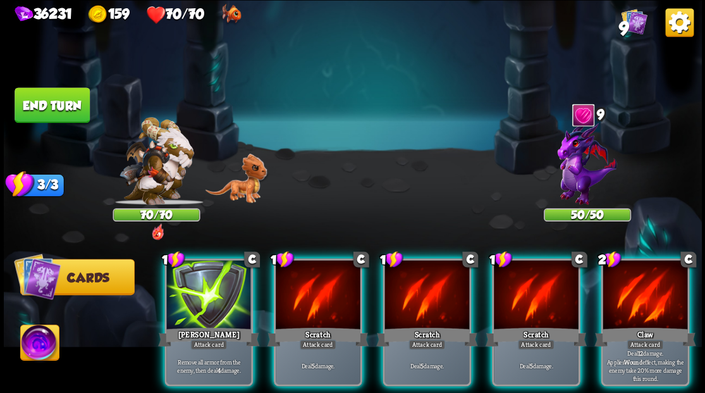
click at [591, 161] on div at bounding box center [586, 166] width 87 height 76
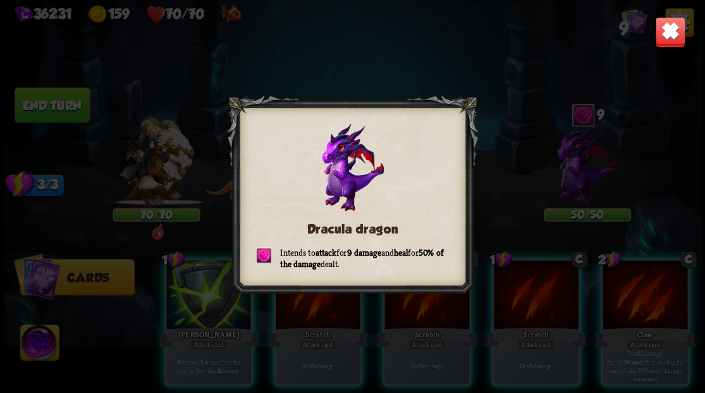
drag, startPoint x: 407, startPoint y: 188, endPoint x: 375, endPoint y: 191, distance: 31.7
click at [401, 221] on h3 "Dracula dragon" at bounding box center [352, 228] width 194 height 14
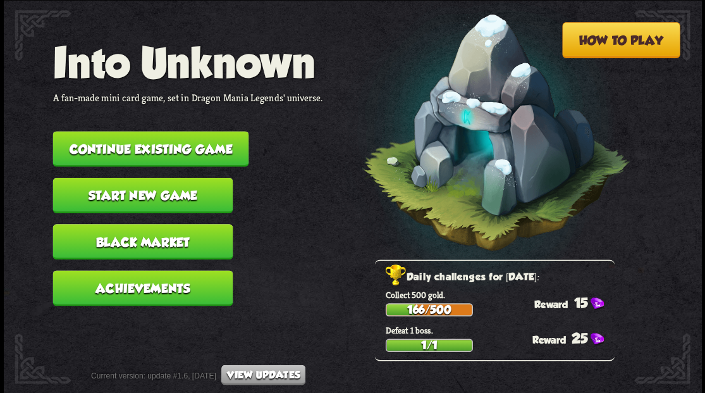
click at [198, 145] on button "Continue existing game" at bounding box center [150, 148] width 196 height 35
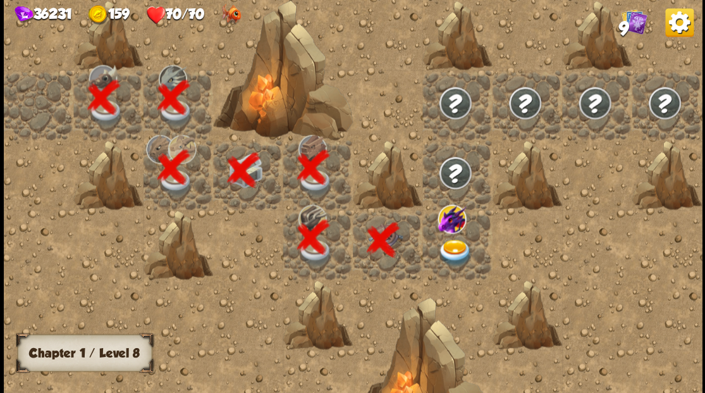
click at [449, 250] on img at bounding box center [454, 252] width 35 height 27
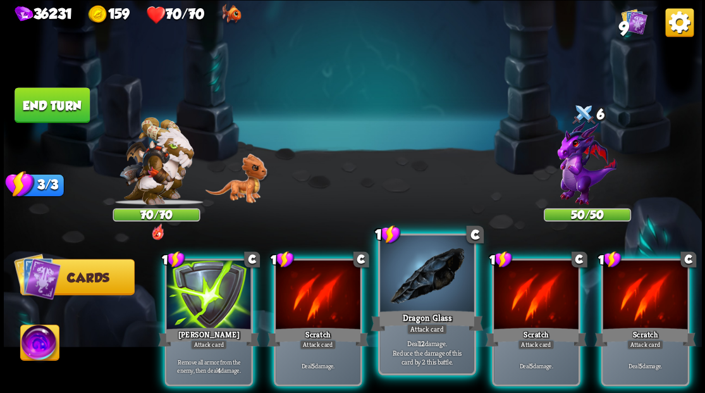
click at [415, 272] on div at bounding box center [427, 274] width 94 height 79
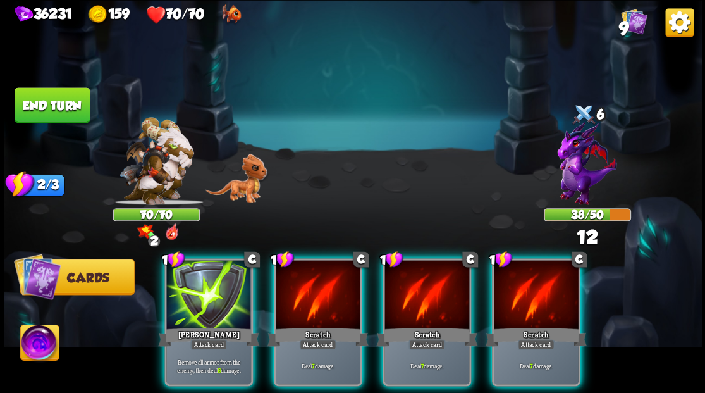
click at [415, 272] on div at bounding box center [426, 295] width 85 height 71
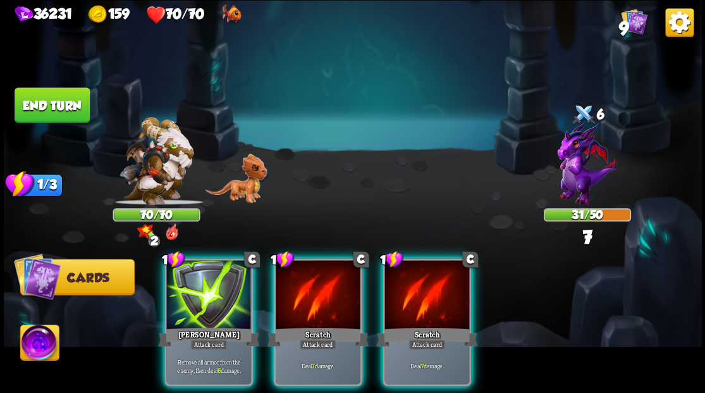
click at [415, 272] on div at bounding box center [426, 295] width 85 height 71
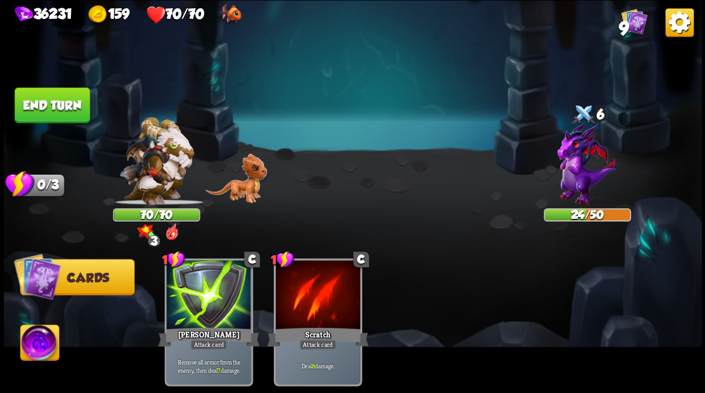
click at [65, 105] on button "End turn" at bounding box center [52, 104] width 75 height 35
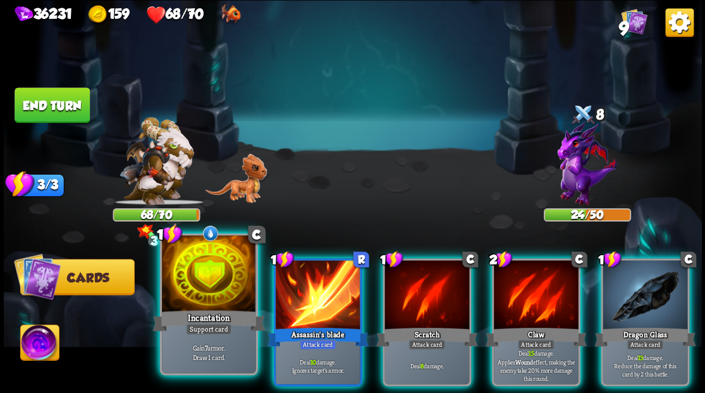
click at [209, 274] on div at bounding box center [209, 274] width 94 height 79
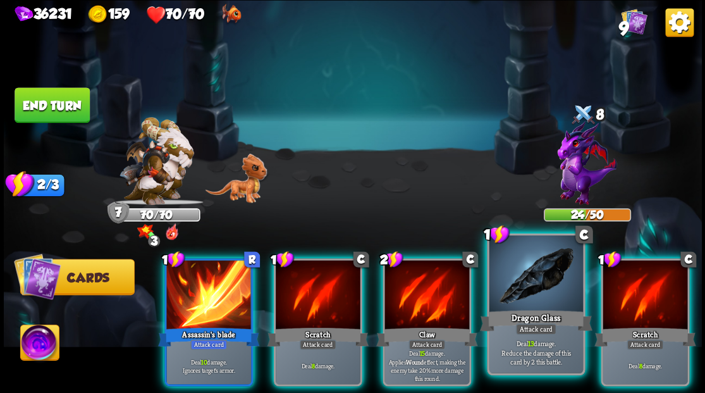
click at [513, 288] on div at bounding box center [536, 274] width 94 height 79
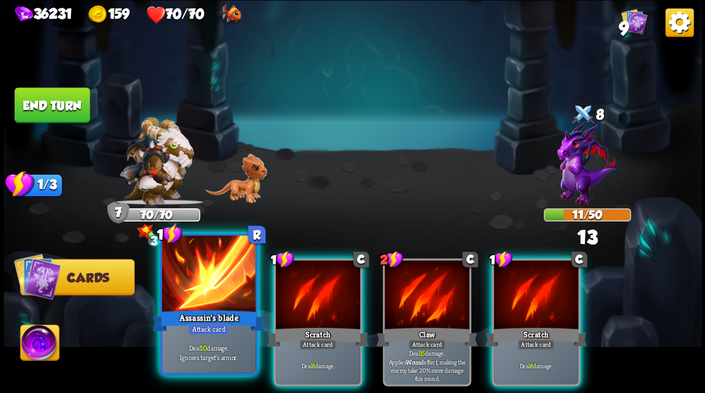
click at [200, 301] on div at bounding box center [209, 274] width 94 height 79
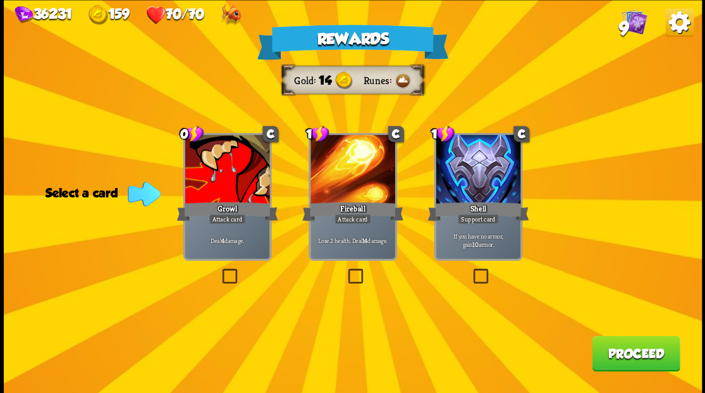
click at [219, 270] on label at bounding box center [219, 270] width 0 height 0
click at [0, 0] on input "checkbox" at bounding box center [0, 0] width 0 height 0
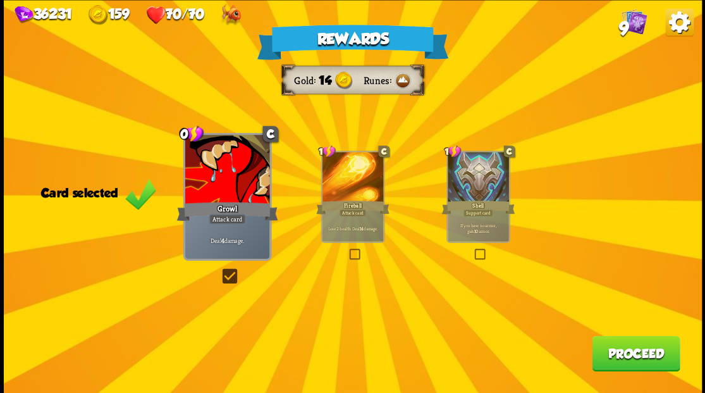
click at [637, 355] on button "Proceed" at bounding box center [636, 352] width 88 height 35
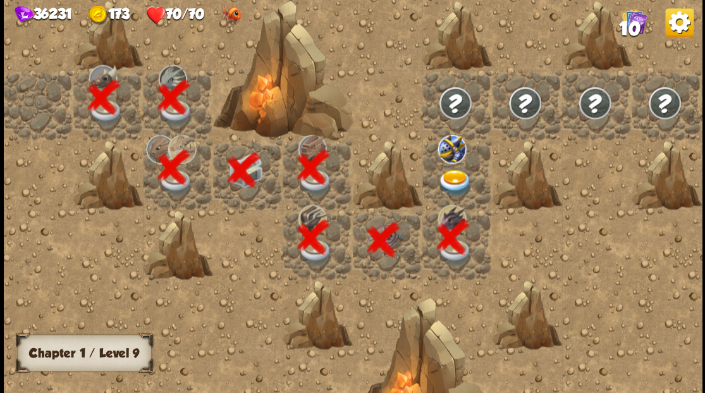
click at [453, 180] on img at bounding box center [454, 182] width 35 height 27
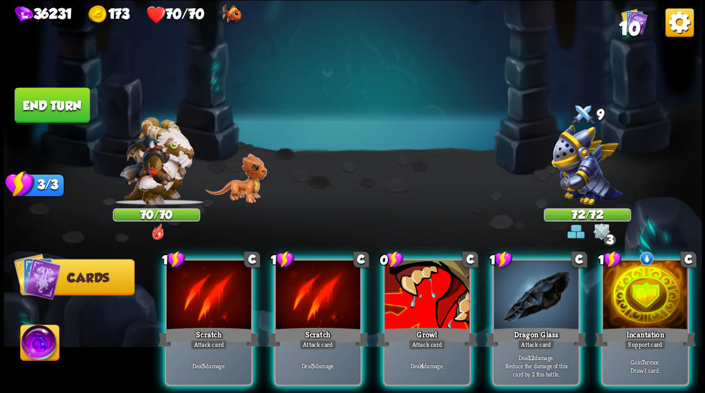
click at [590, 147] on div at bounding box center [586, 166] width 87 height 76
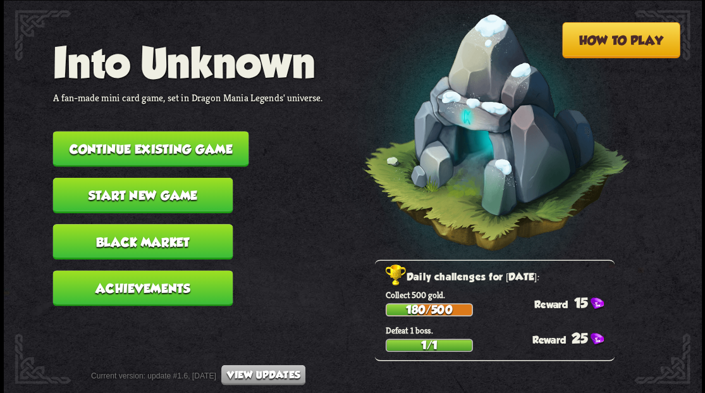
click at [158, 155] on button "Continue existing game" at bounding box center [150, 148] width 196 height 35
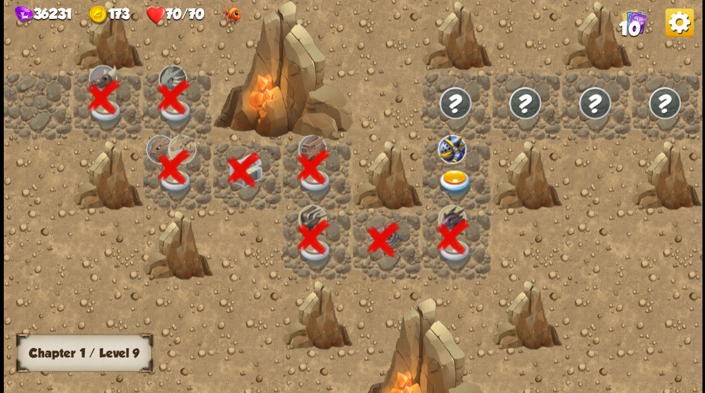
click at [453, 181] on img at bounding box center [454, 182] width 35 height 27
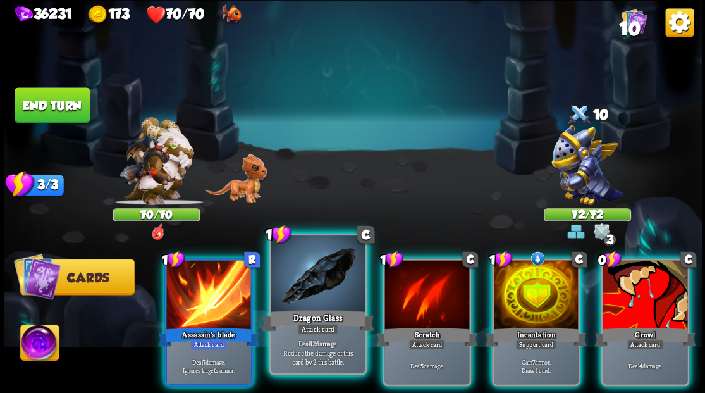
click at [314, 279] on div at bounding box center [318, 274] width 94 height 79
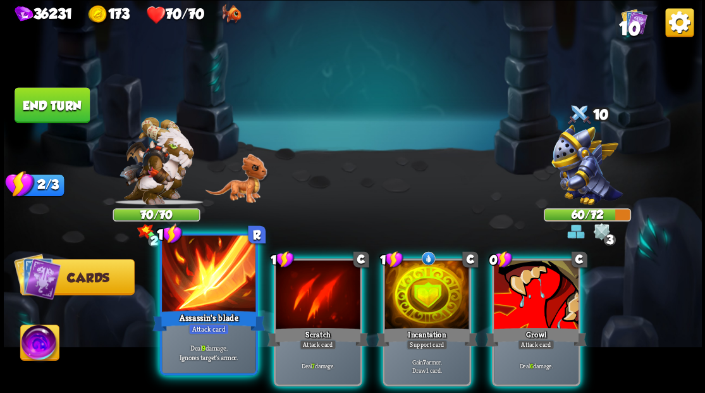
click at [204, 284] on div at bounding box center [209, 274] width 94 height 79
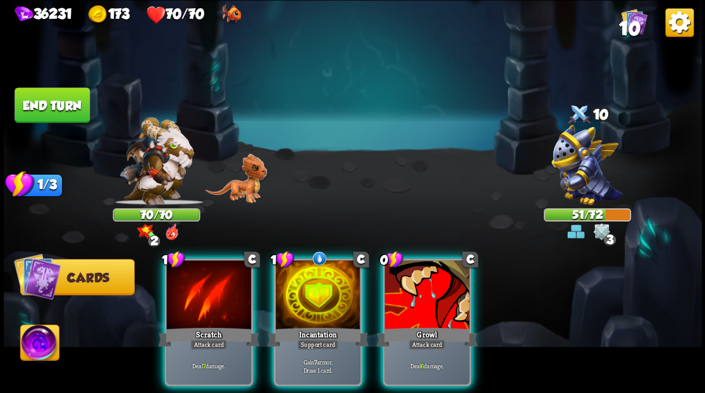
click at [204, 284] on div at bounding box center [208, 295] width 85 height 71
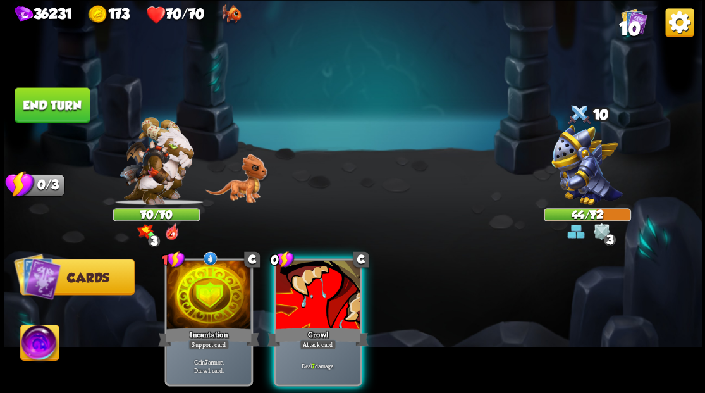
click at [311, 291] on div at bounding box center [318, 295] width 85 height 71
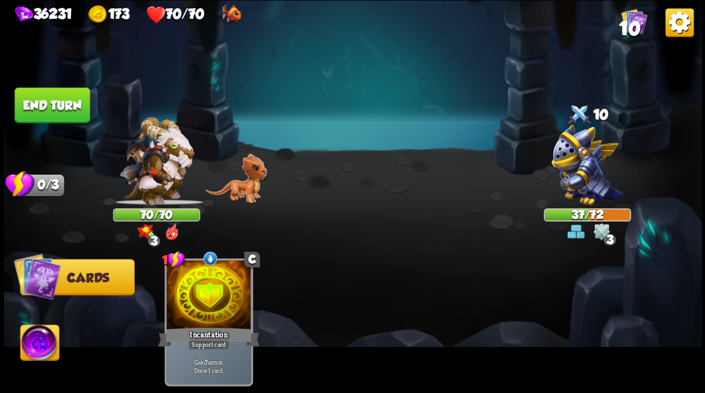
click at [43, 108] on button "End turn" at bounding box center [52, 104] width 75 height 35
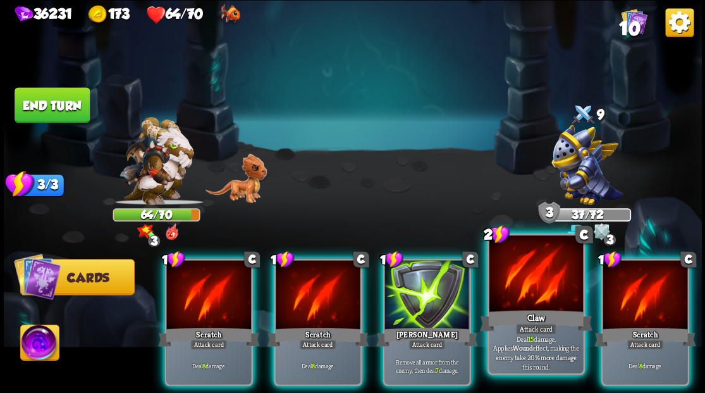
click at [521, 295] on div at bounding box center [536, 274] width 94 height 79
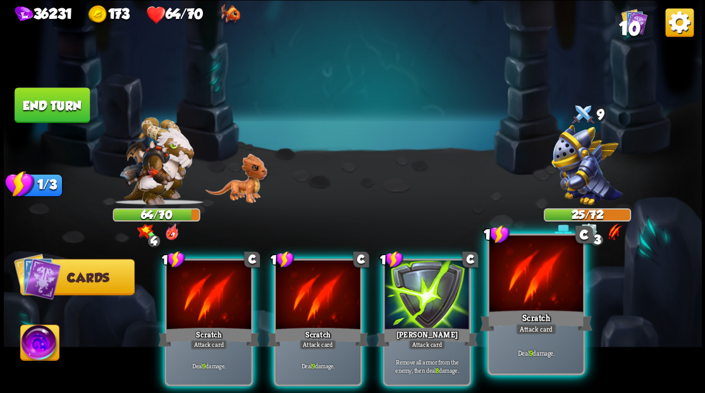
click at [520, 288] on div at bounding box center [536, 274] width 94 height 79
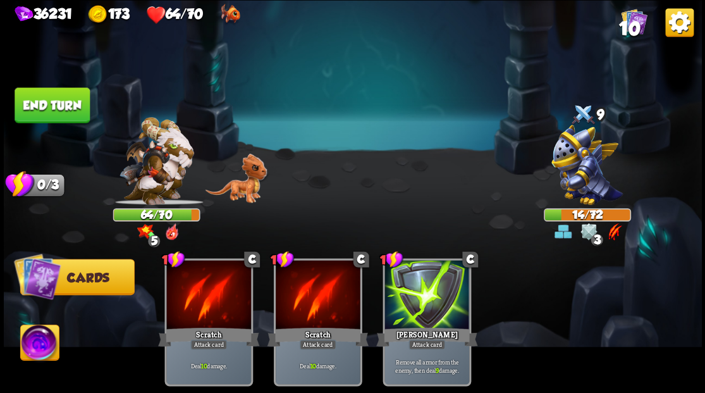
click at [34, 345] on img at bounding box center [39, 343] width 39 height 39
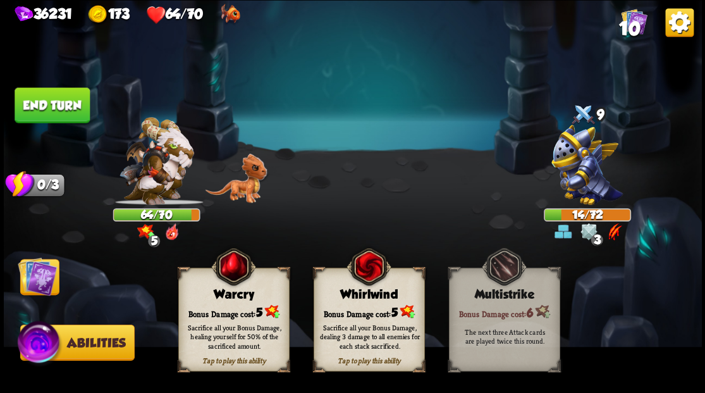
drag, startPoint x: 239, startPoint y: 298, endPoint x: 37, endPoint y: 215, distance: 218.8
click at [239, 299] on div "Warcry" at bounding box center [233, 294] width 110 height 14
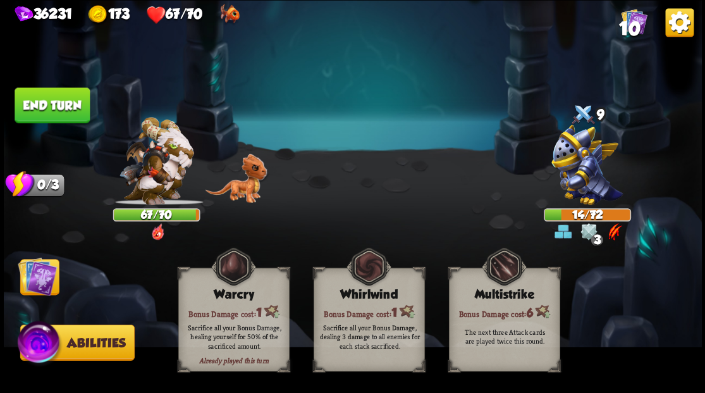
click at [25, 284] on img at bounding box center [37, 275] width 39 height 39
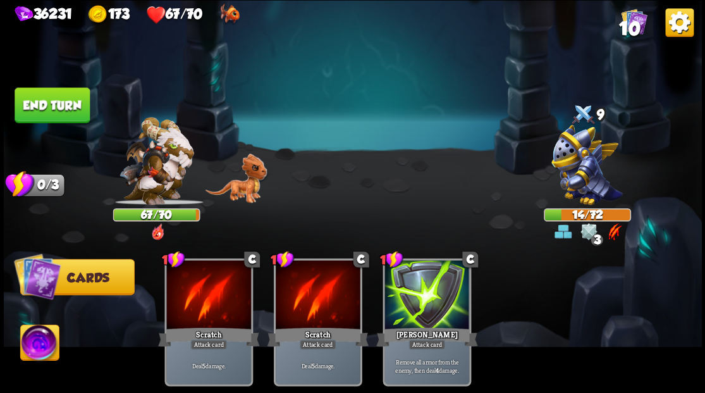
click at [63, 102] on button "End turn" at bounding box center [52, 104] width 75 height 35
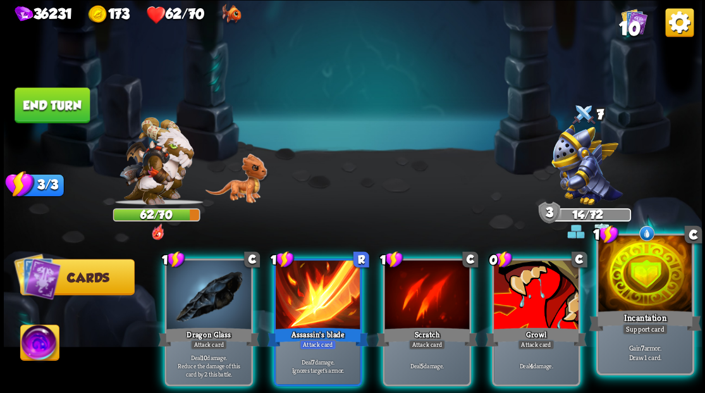
click at [656, 293] on div at bounding box center [645, 274] width 94 height 79
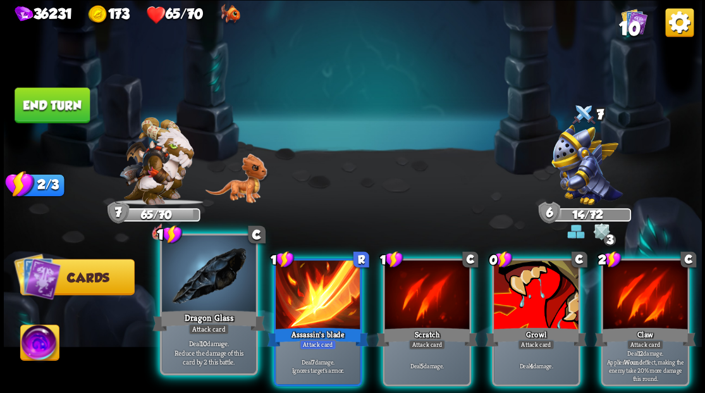
click at [209, 298] on div at bounding box center [209, 274] width 94 height 79
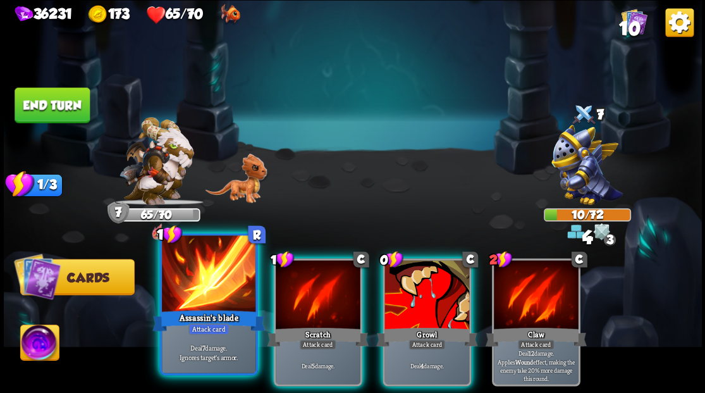
click at [208, 298] on div at bounding box center [209, 274] width 94 height 79
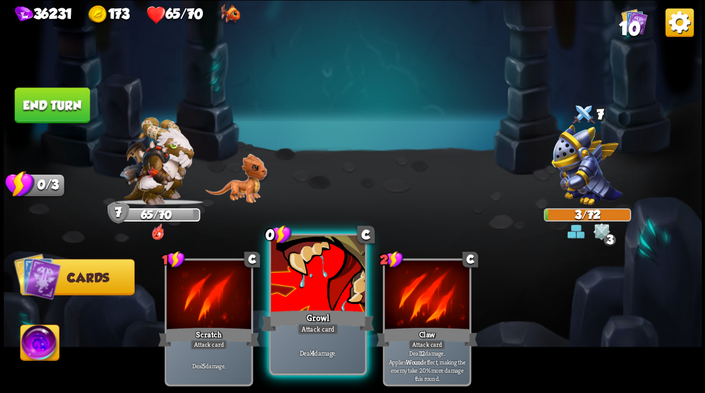
click at [307, 296] on div at bounding box center [318, 274] width 94 height 79
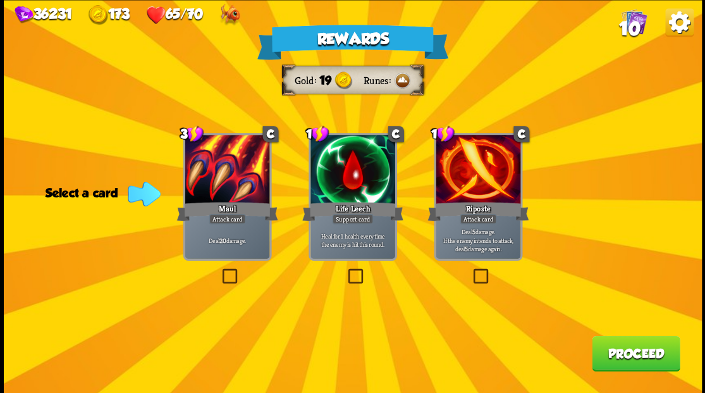
click at [470, 270] on label at bounding box center [470, 270] width 0 height 0
click at [0, 0] on input "checkbox" at bounding box center [0, 0] width 0 height 0
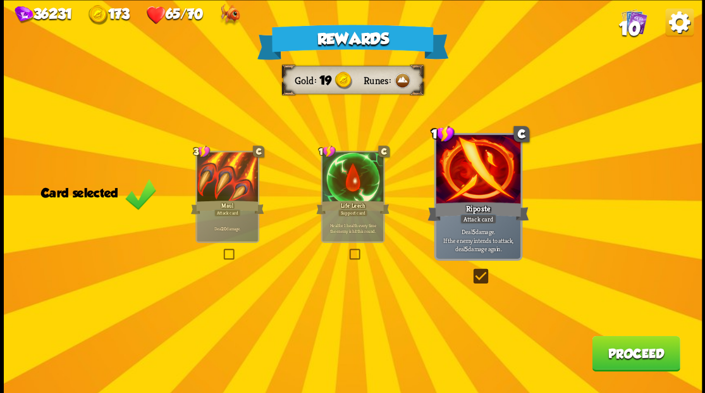
click at [641, 356] on button "Proceed" at bounding box center [636, 352] width 88 height 35
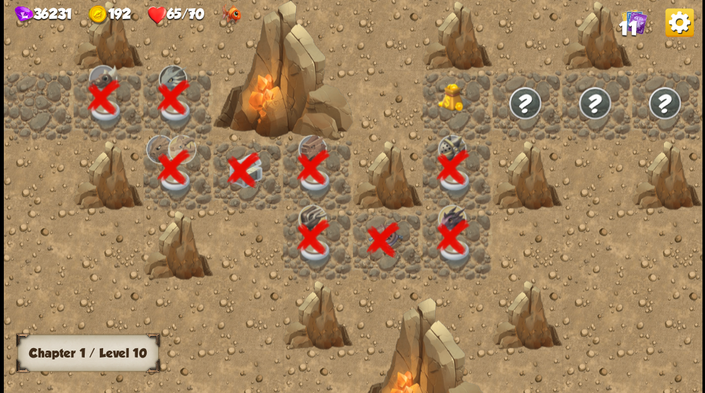
click at [456, 102] on div at bounding box center [457, 105] width 70 height 70
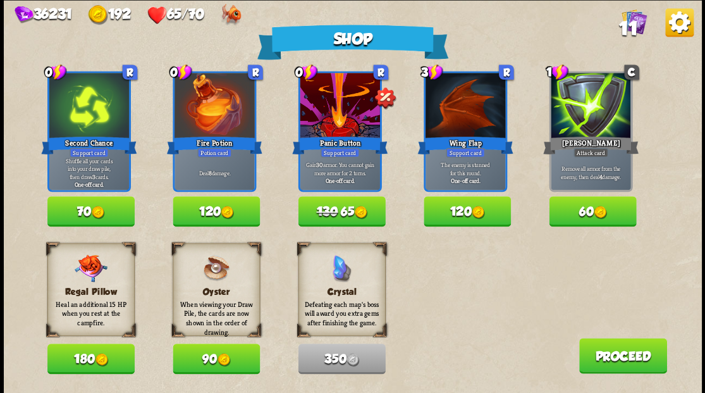
click at [62, 204] on button "70" at bounding box center [90, 211] width 87 height 30
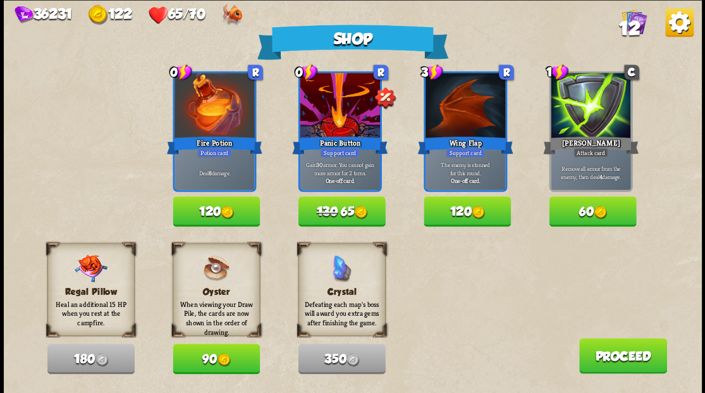
click at [626, 351] on button "Proceed" at bounding box center [622, 355] width 88 height 35
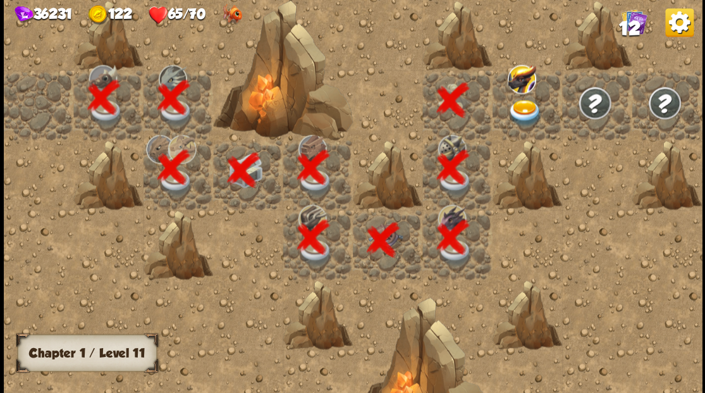
scroll to position [0, 243]
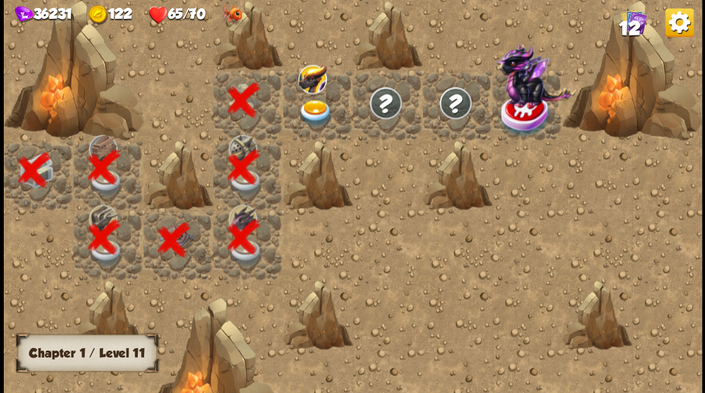
click at [307, 106] on img at bounding box center [315, 112] width 35 height 27
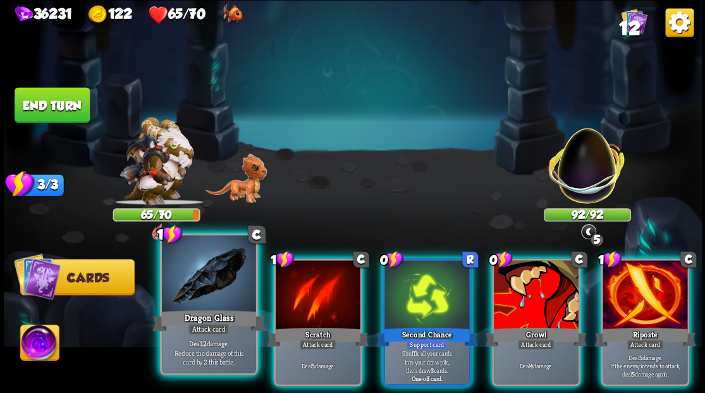
click at [198, 286] on div at bounding box center [209, 274] width 94 height 79
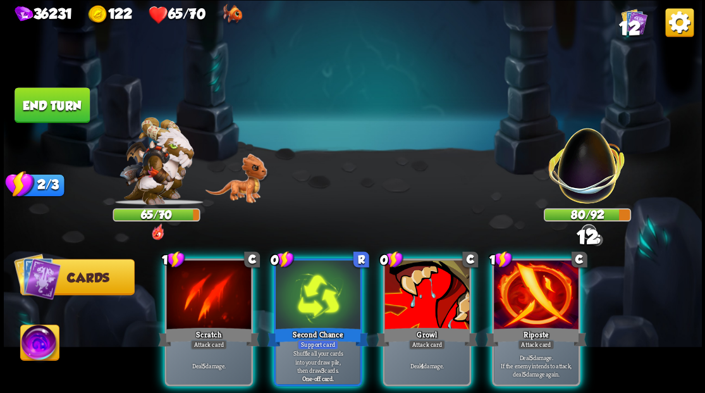
drag, startPoint x: 545, startPoint y: 301, endPoint x: 543, endPoint y: 250, distance: 51.2
click at [545, 301] on div at bounding box center [536, 295] width 85 height 71
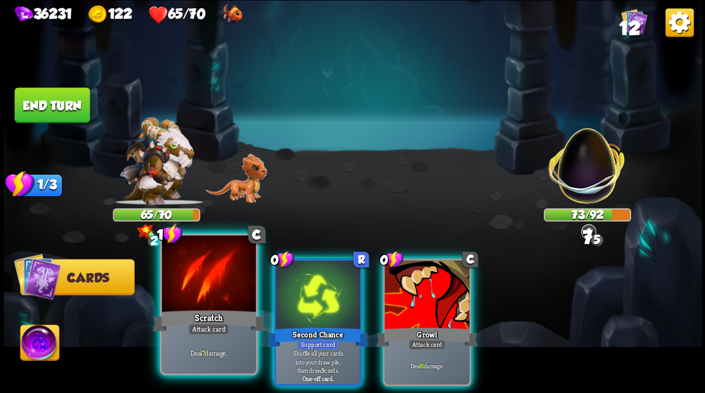
click at [201, 282] on div at bounding box center [209, 274] width 94 height 79
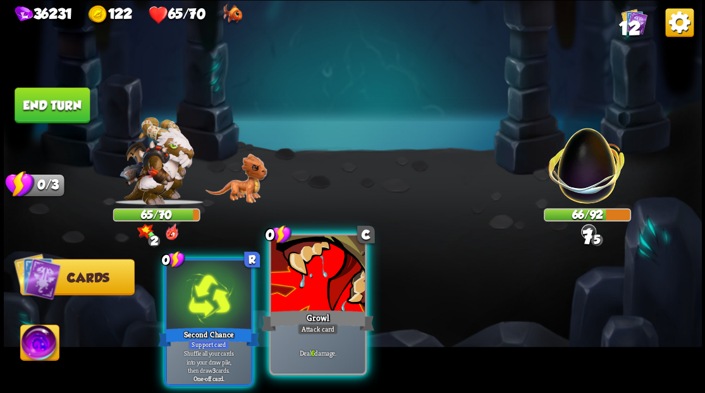
click at [296, 295] on div at bounding box center [318, 274] width 94 height 79
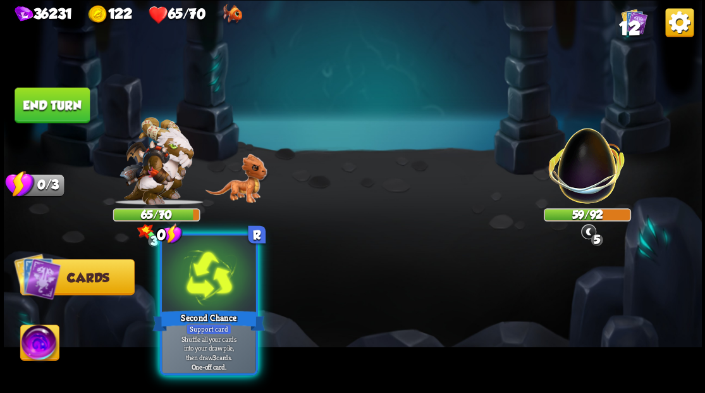
click at [193, 292] on div at bounding box center [209, 274] width 94 height 79
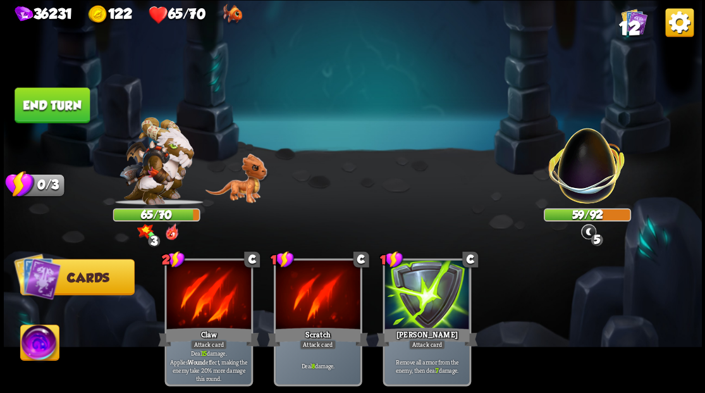
drag, startPoint x: 35, startPoint y: 99, endPoint x: 250, endPoint y: 113, distance: 215.3
click at [35, 100] on button "End turn" at bounding box center [52, 104] width 75 height 35
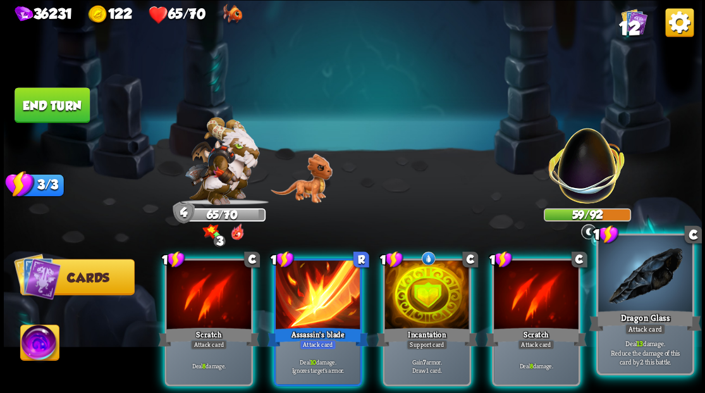
click at [657, 297] on div at bounding box center [645, 274] width 94 height 79
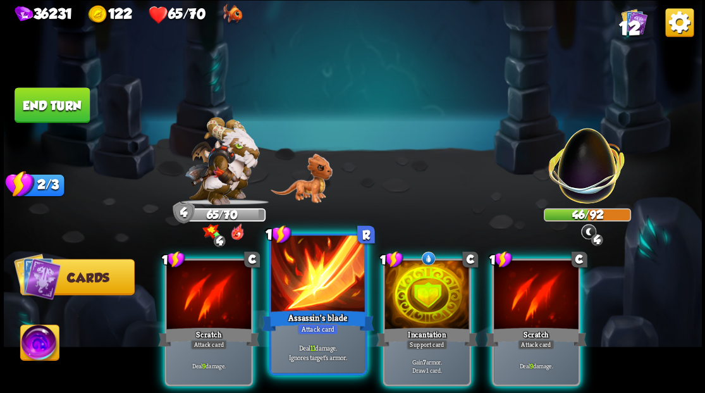
click at [318, 289] on div at bounding box center [318, 274] width 94 height 79
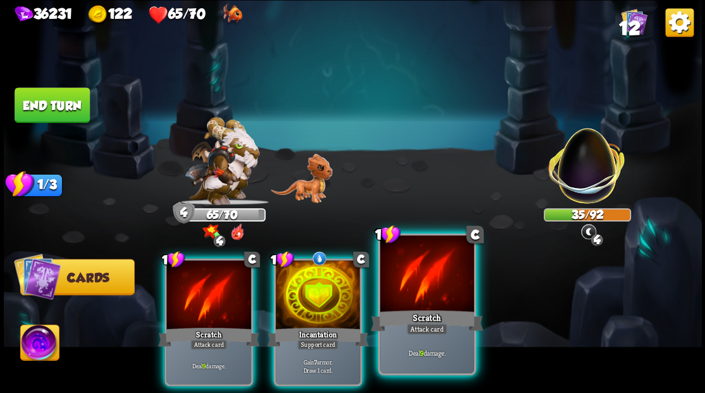
click at [421, 316] on div "Scratch" at bounding box center [426, 319] width 113 height 25
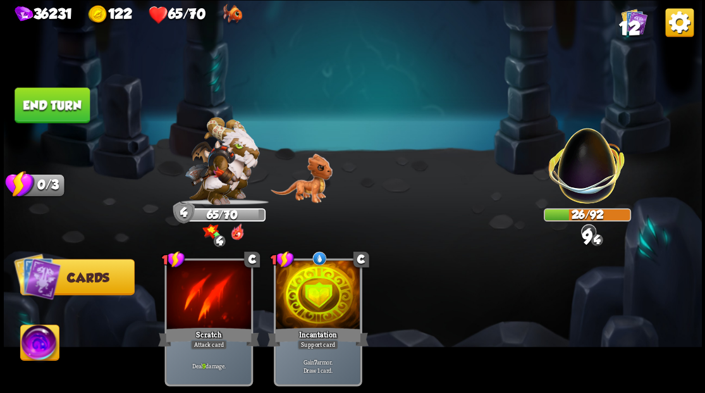
click at [59, 104] on button "End turn" at bounding box center [52, 104] width 75 height 35
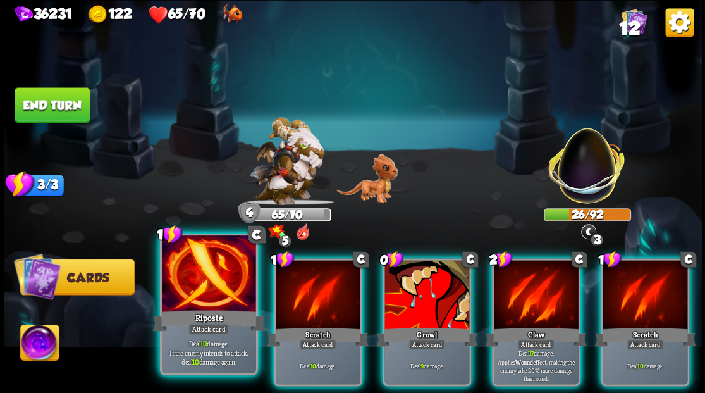
click at [210, 277] on div at bounding box center [209, 274] width 94 height 79
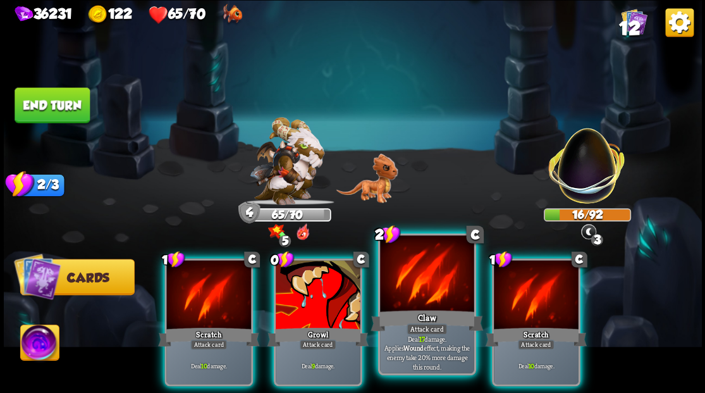
click at [431, 294] on div at bounding box center [427, 274] width 94 height 79
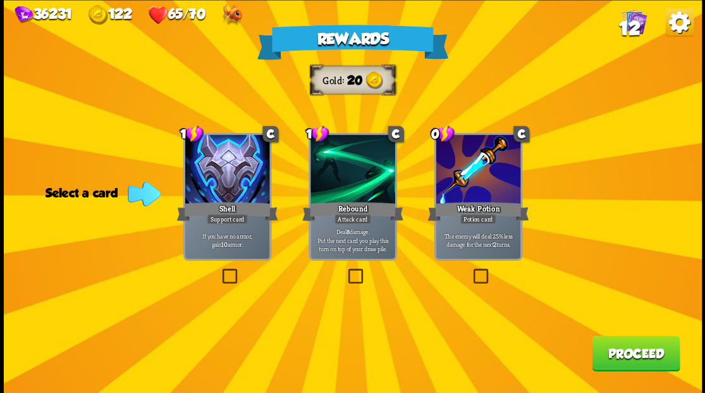
click at [626, 355] on button "Proceed" at bounding box center [636, 352] width 88 height 35
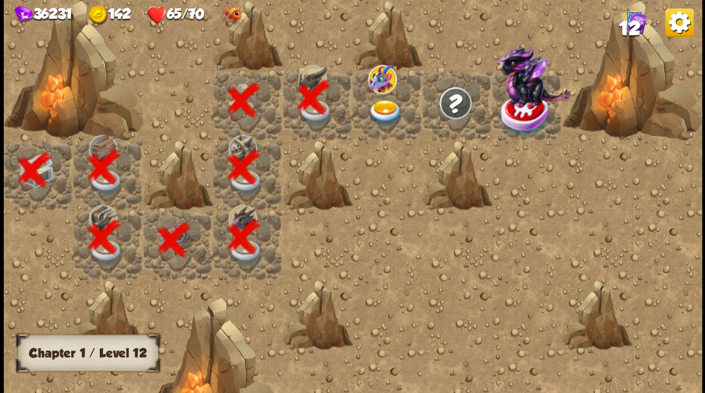
click at [377, 110] on img at bounding box center [385, 112] width 35 height 27
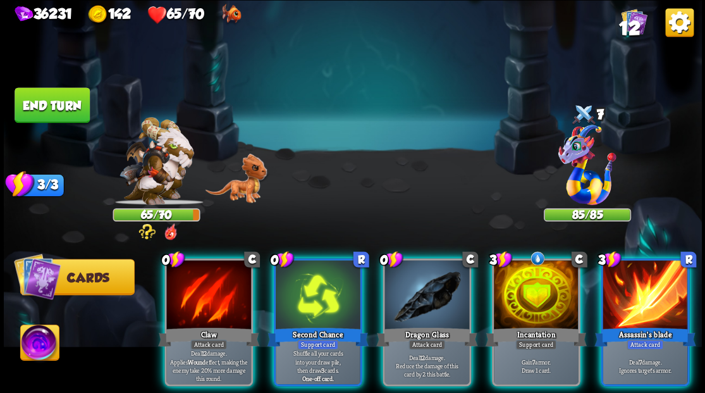
click at [576, 162] on div "Player turn" at bounding box center [353, 196] width 698 height 107
click at [588, 158] on div at bounding box center [586, 166] width 87 height 76
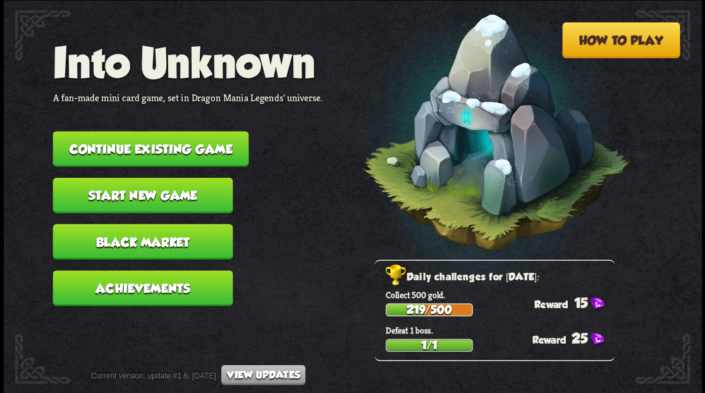
click at [153, 142] on button "Continue existing game" at bounding box center [150, 148] width 196 height 35
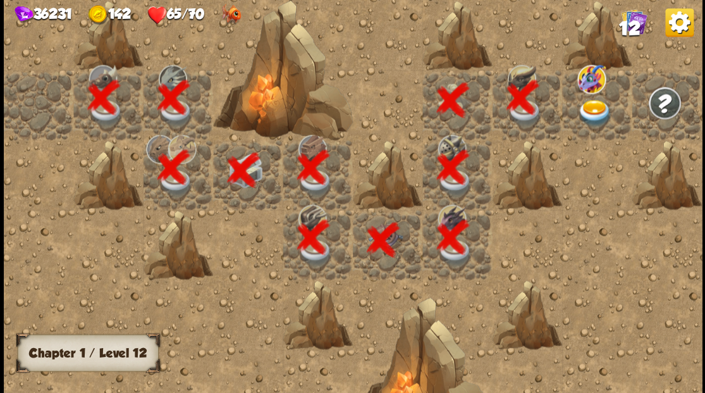
scroll to position [0, 243]
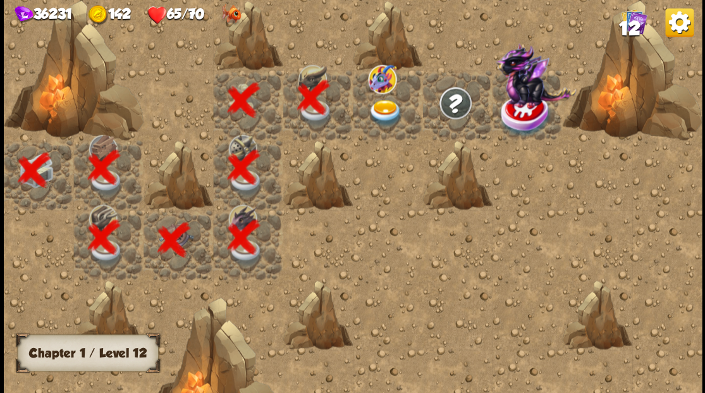
click at [379, 108] on img at bounding box center [385, 112] width 35 height 27
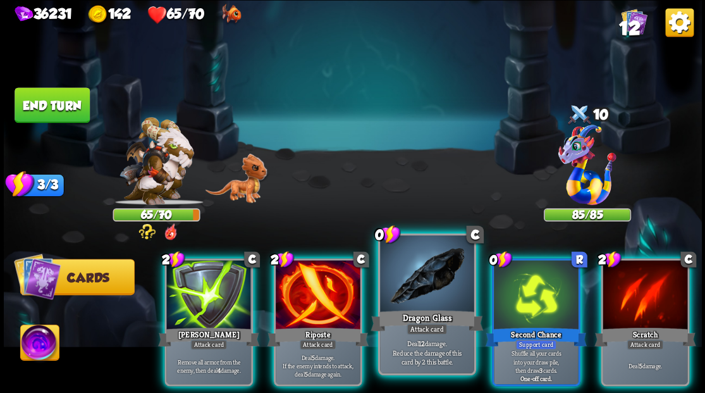
click at [396, 278] on div at bounding box center [427, 274] width 94 height 79
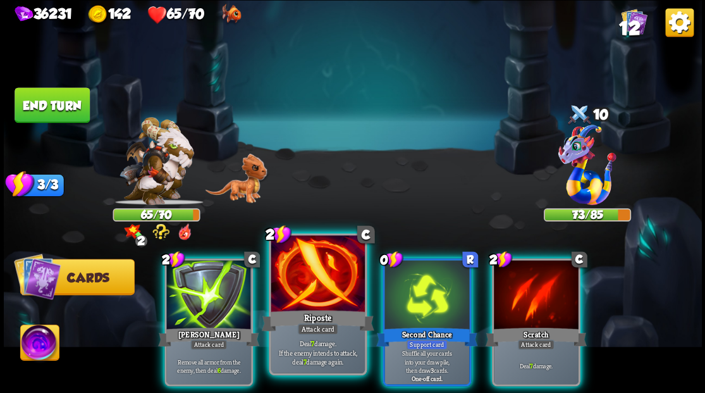
click at [301, 300] on div at bounding box center [318, 274] width 94 height 79
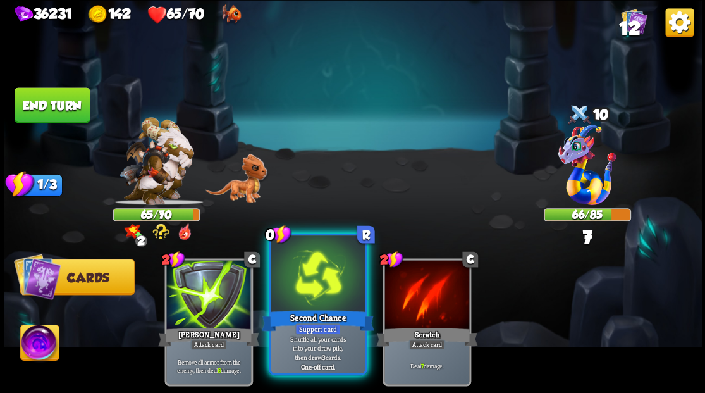
click at [314, 268] on div at bounding box center [318, 274] width 94 height 79
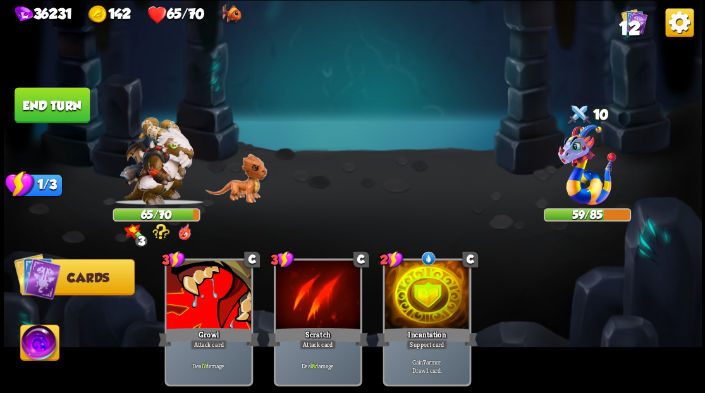
click at [54, 113] on button "End turn" at bounding box center [52, 104] width 75 height 35
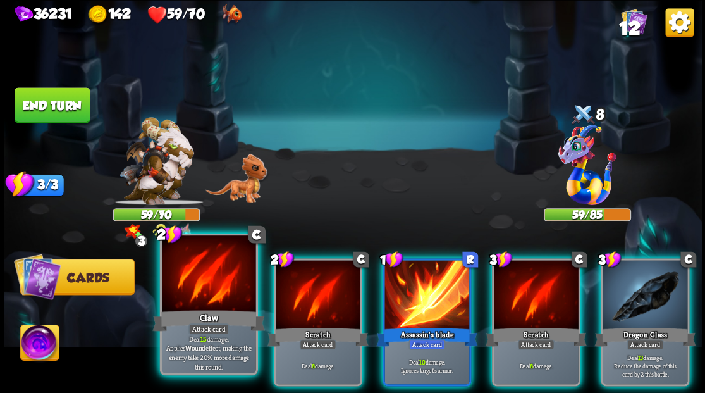
click at [217, 289] on div at bounding box center [209, 274] width 94 height 79
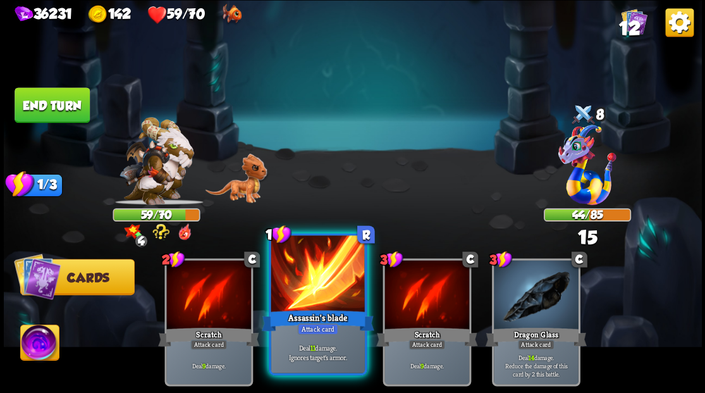
click at [295, 298] on div at bounding box center [318, 274] width 94 height 79
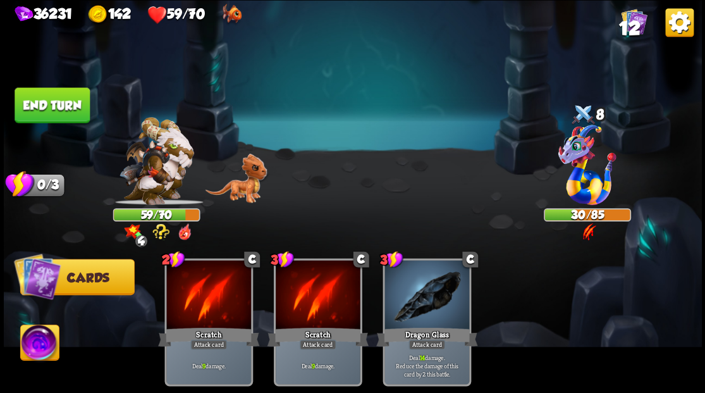
click at [32, 353] on img at bounding box center [39, 343] width 39 height 39
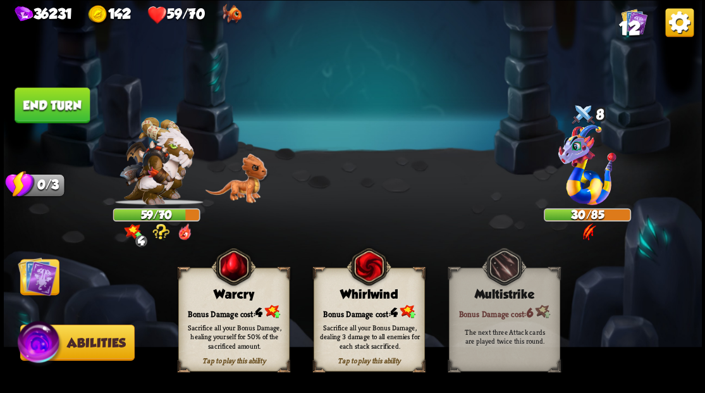
click at [220, 296] on div "Warcry" at bounding box center [233, 294] width 110 height 14
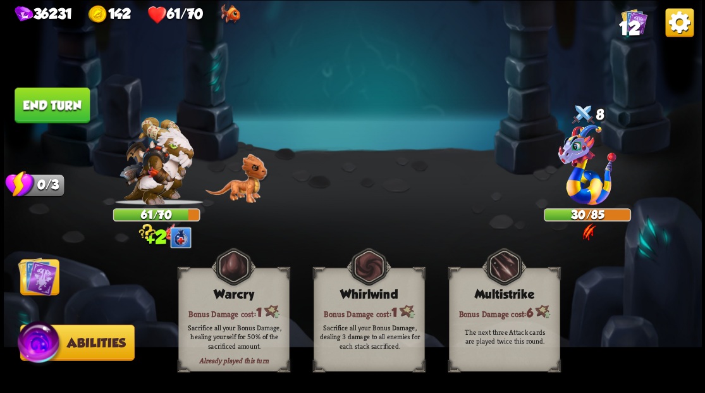
click at [37, 282] on img at bounding box center [37, 275] width 39 height 39
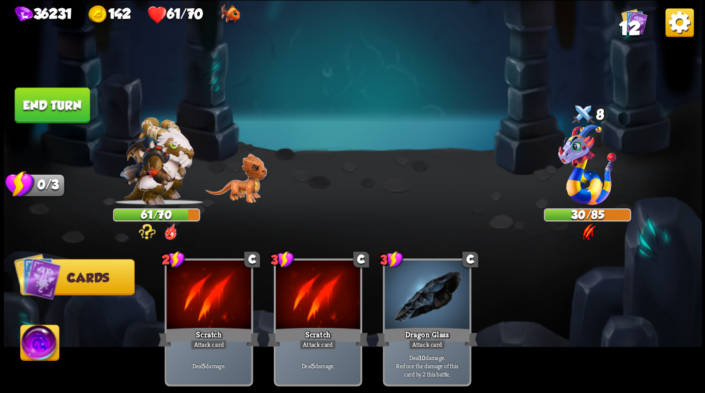
click at [61, 106] on button "End turn" at bounding box center [52, 104] width 75 height 35
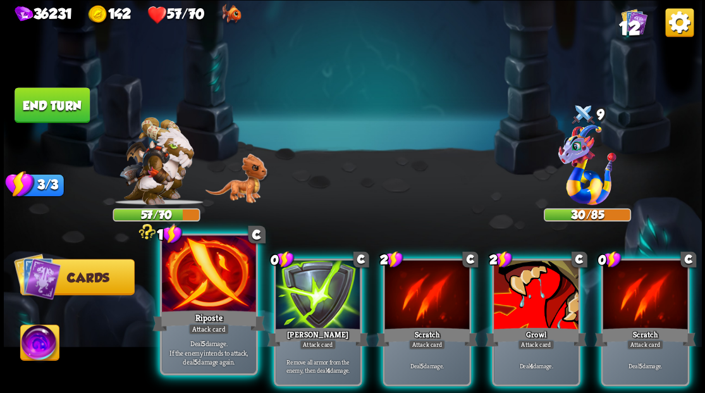
click at [204, 281] on div at bounding box center [209, 274] width 94 height 79
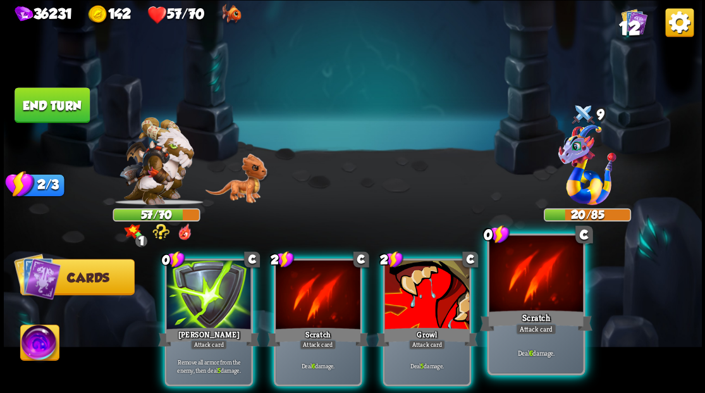
drag, startPoint x: 536, startPoint y: 285, endPoint x: 527, endPoint y: 252, distance: 34.0
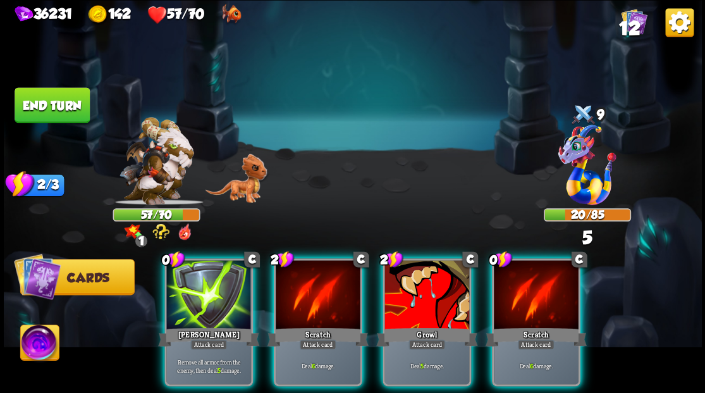
click at [535, 284] on div at bounding box center [536, 295] width 85 height 71
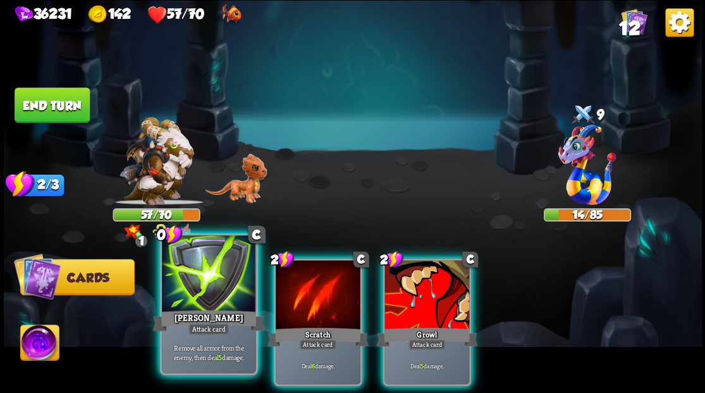
click at [191, 289] on div at bounding box center [209, 274] width 94 height 79
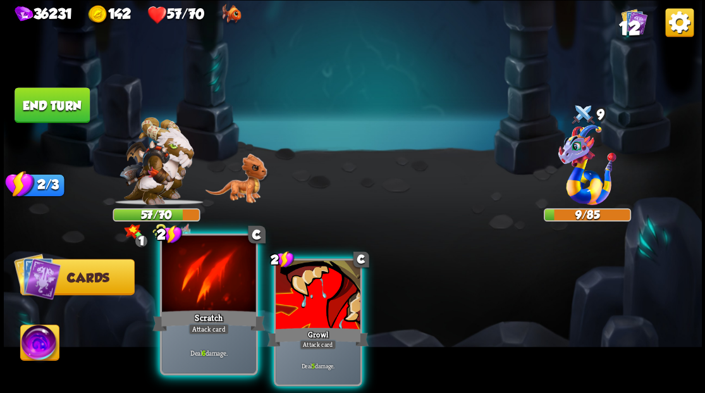
click at [214, 301] on div at bounding box center [209, 274] width 94 height 79
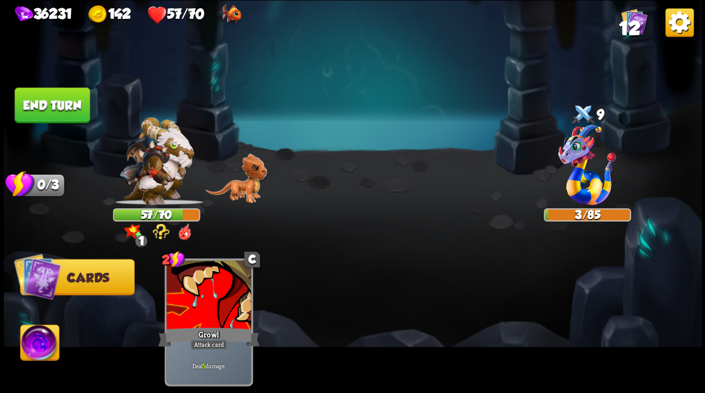
click at [37, 350] on img at bounding box center [39, 343] width 39 height 39
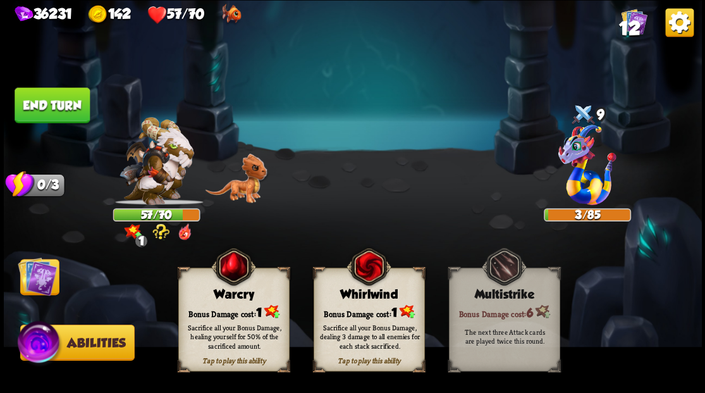
click at [234, 312] on div "Bonus Damage cost: 1" at bounding box center [233, 311] width 110 height 16
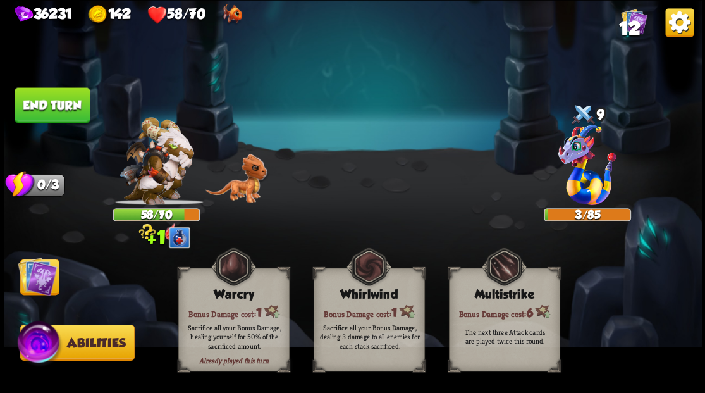
click at [39, 279] on img at bounding box center [37, 275] width 39 height 39
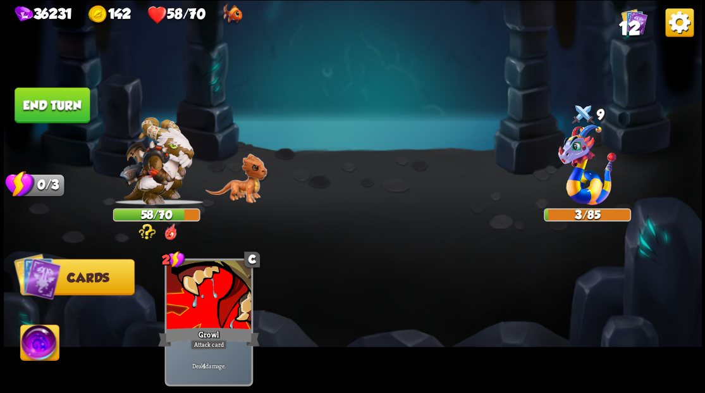
click at [42, 102] on button "End turn" at bounding box center [52, 104] width 75 height 35
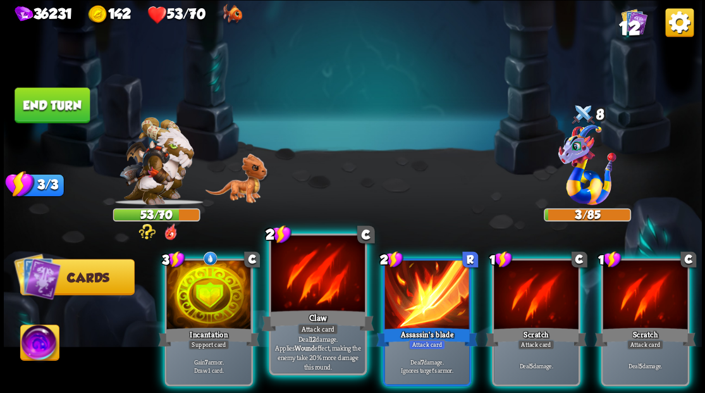
click at [296, 300] on div at bounding box center [318, 274] width 94 height 79
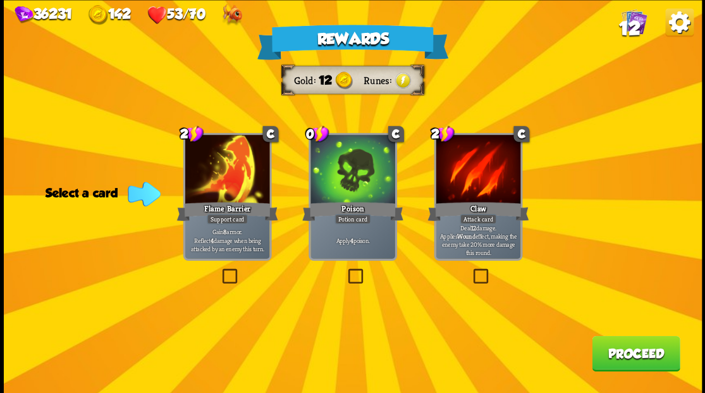
click at [345, 270] on label at bounding box center [345, 270] width 0 height 0
click at [0, 0] on input "checkbox" at bounding box center [0, 0] width 0 height 0
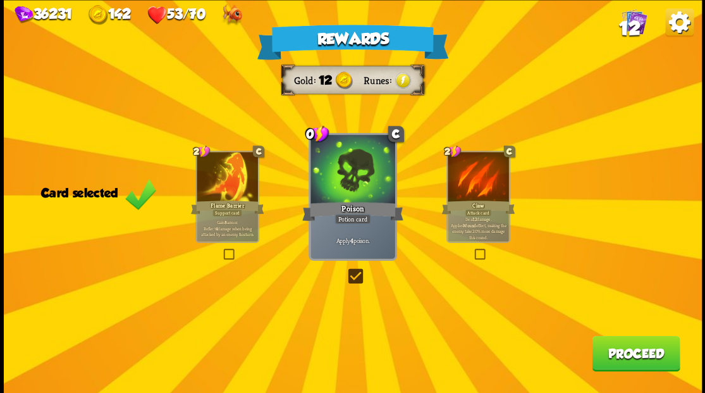
click at [633, 356] on button "Proceed" at bounding box center [636, 352] width 88 height 35
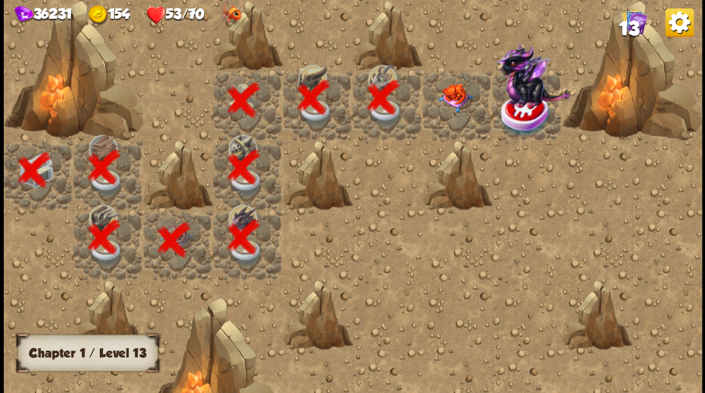
click at [448, 113] on div at bounding box center [457, 105] width 70 height 70
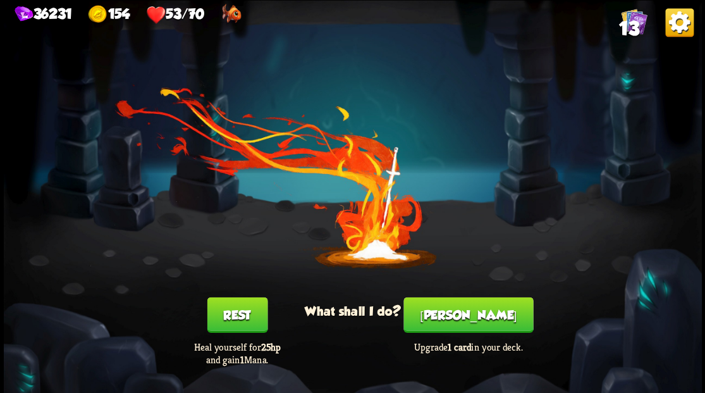
click at [460, 316] on button "Smith" at bounding box center [468, 313] width 130 height 35
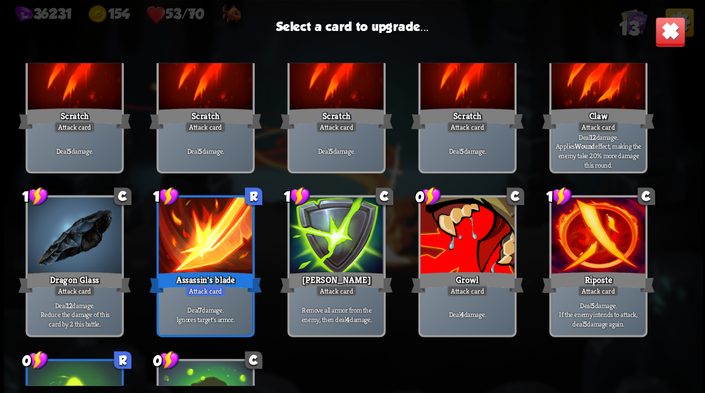
scroll to position [84, 0]
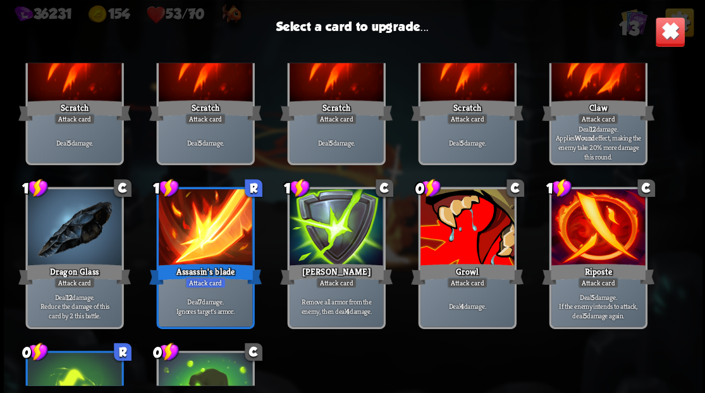
click at [470, 236] on div at bounding box center [467, 228] width 94 height 79
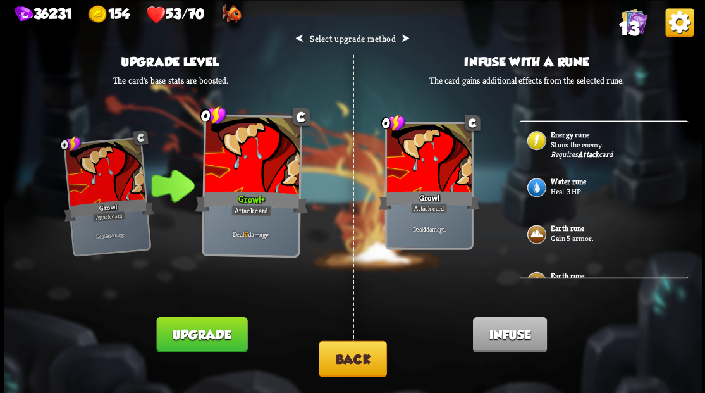
click at [571, 143] on p "Stuns the enemy." at bounding box center [618, 144] width 135 height 10
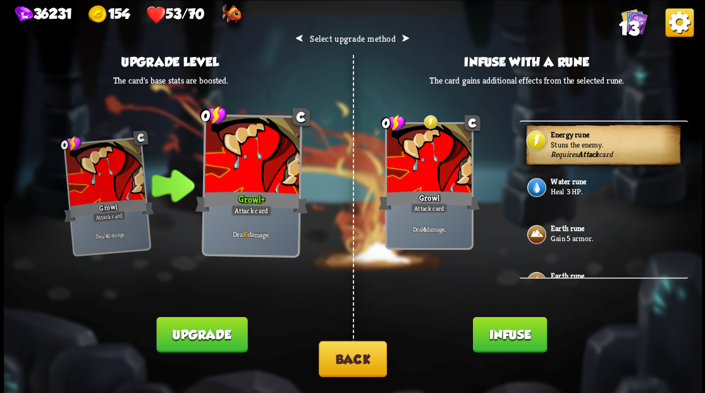
drag, startPoint x: 494, startPoint y: 335, endPoint x: 450, endPoint y: 323, distance: 45.8
click at [494, 336] on button "Infuse" at bounding box center [509, 333] width 74 height 35
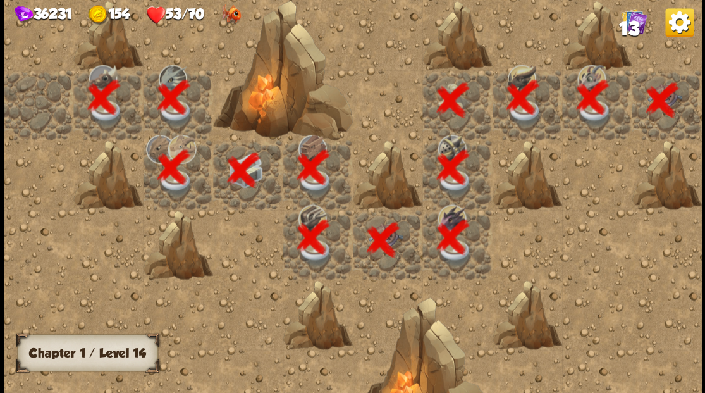
scroll to position [0, 243]
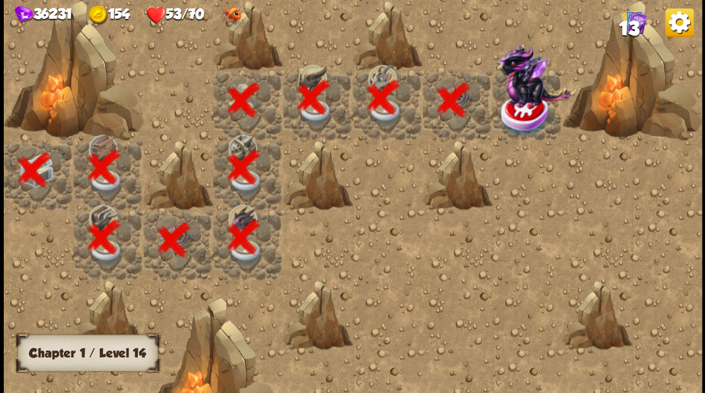
click at [517, 115] on img at bounding box center [525, 115] width 52 height 46
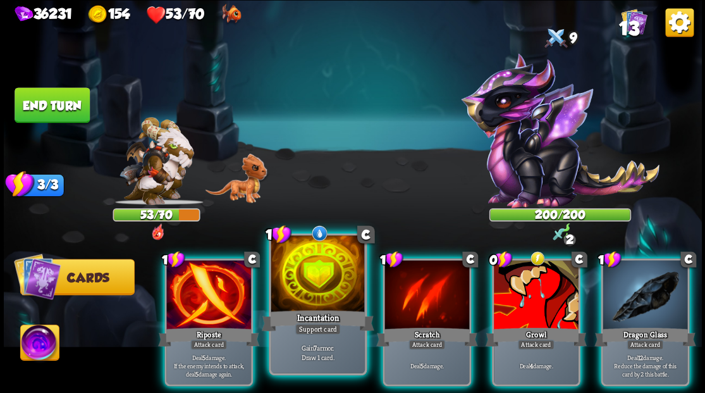
click at [305, 297] on div at bounding box center [318, 274] width 94 height 79
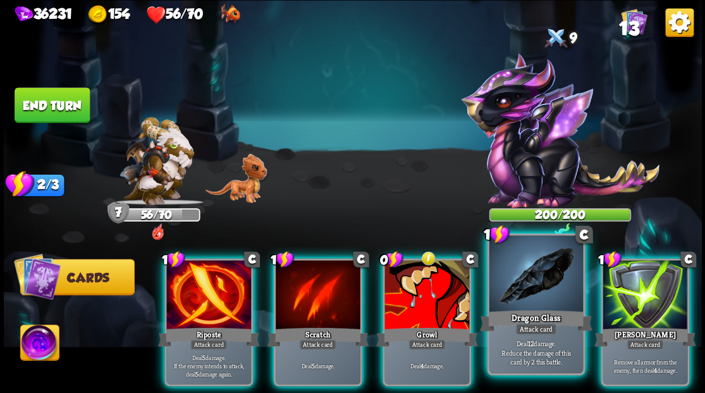
click at [524, 298] on div at bounding box center [536, 274] width 94 height 79
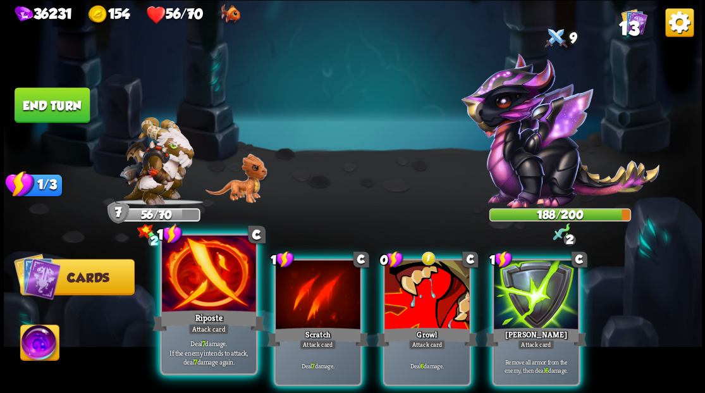
click at [200, 283] on div at bounding box center [209, 274] width 94 height 79
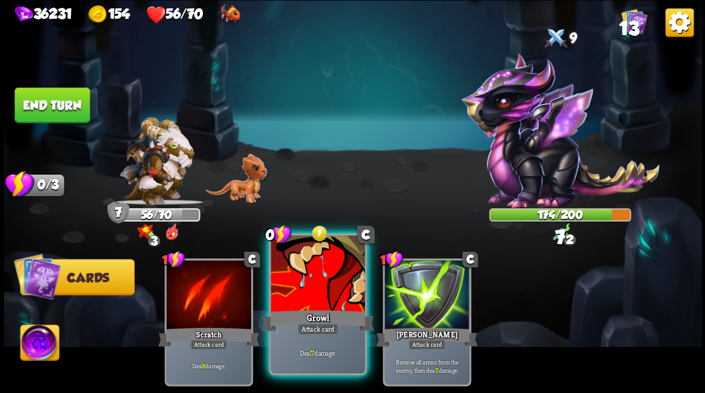
click at [307, 277] on div at bounding box center [318, 274] width 94 height 79
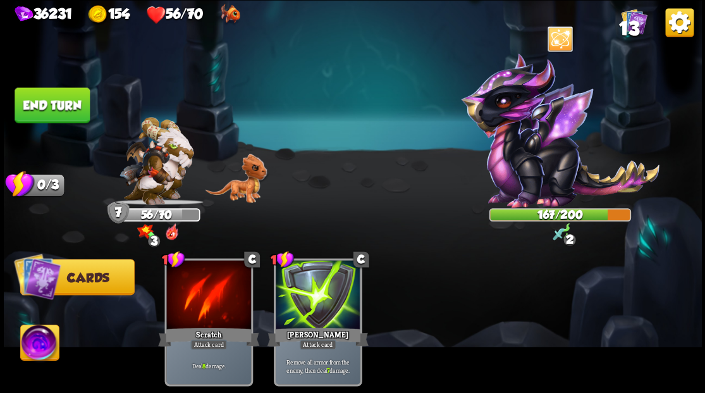
click at [34, 344] on img at bounding box center [39, 343] width 39 height 39
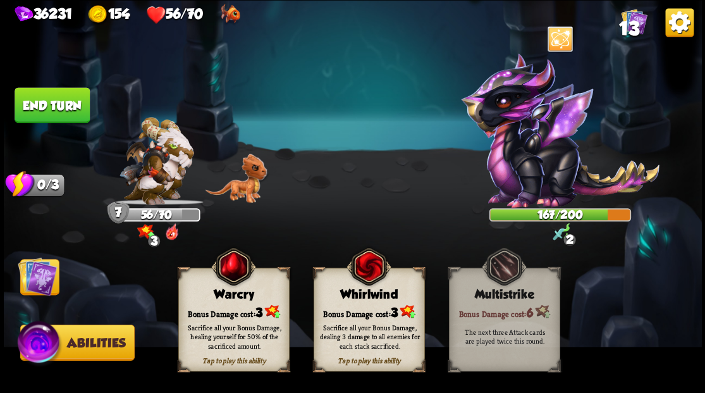
drag, startPoint x: 224, startPoint y: 312, endPoint x: 191, endPoint y: 305, distance: 33.7
click at [224, 312] on div "Bonus Damage cost: 3" at bounding box center [233, 311] width 110 height 16
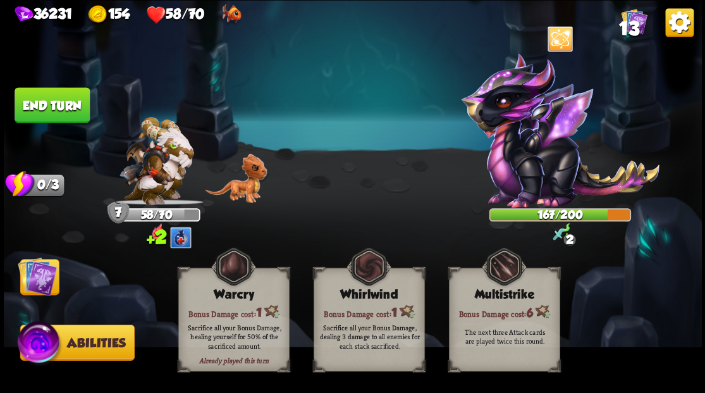
click at [37, 277] on img at bounding box center [37, 275] width 39 height 39
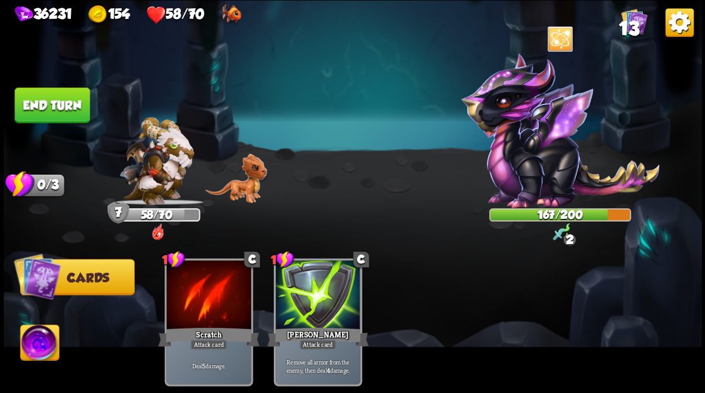
click at [42, 110] on button "End turn" at bounding box center [52, 104] width 75 height 35
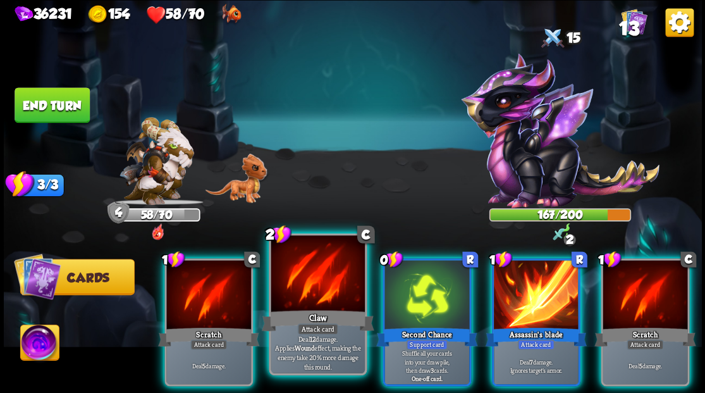
click at [291, 298] on div at bounding box center [318, 274] width 94 height 79
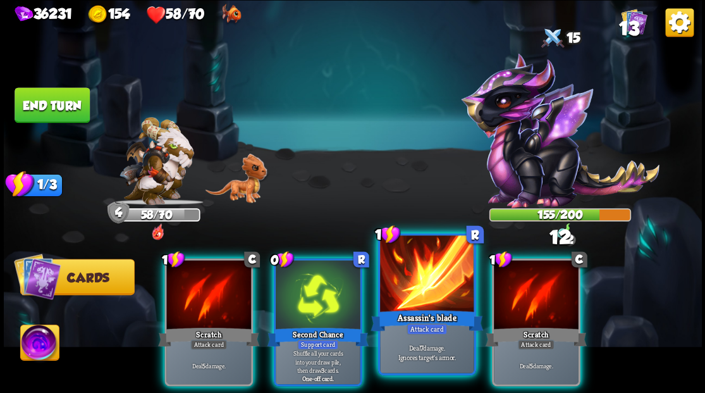
click at [415, 315] on div "Assassin's blade" at bounding box center [426, 319] width 113 height 25
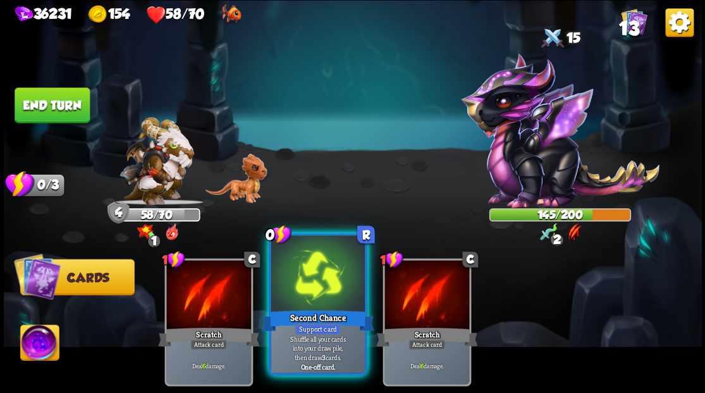
click at [305, 307] on div "Second Chance" at bounding box center [317, 319] width 113 height 25
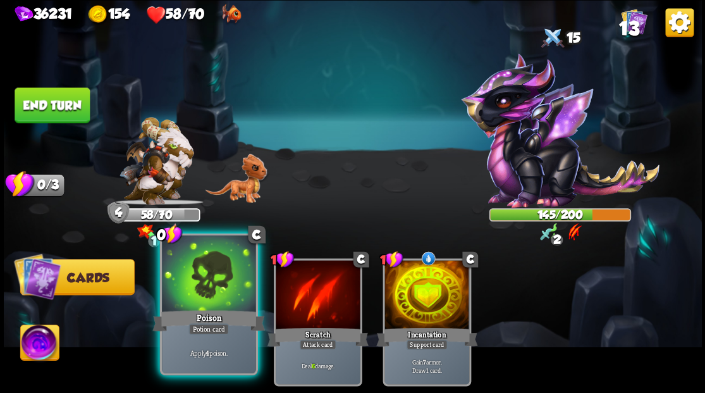
click at [196, 292] on div at bounding box center [209, 274] width 94 height 79
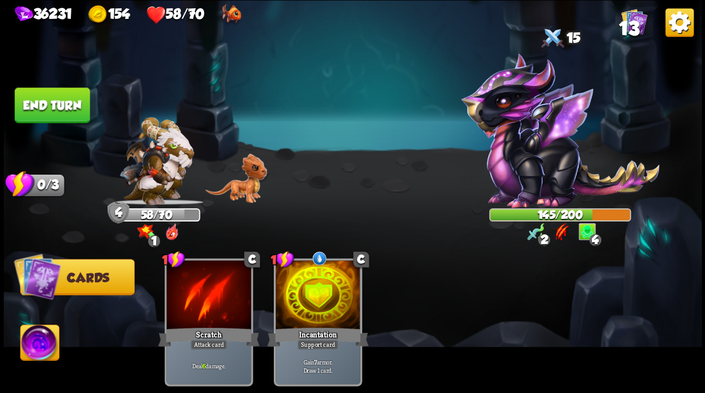
click at [39, 344] on img at bounding box center [39, 343] width 39 height 39
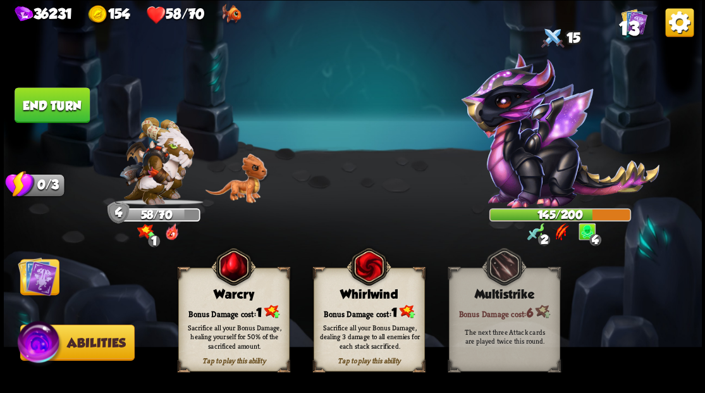
click at [222, 309] on div "Bonus Damage cost: 1" at bounding box center [233, 311] width 110 height 16
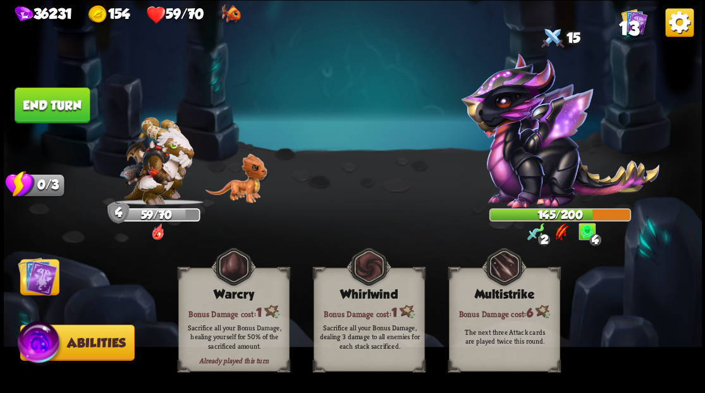
click at [51, 100] on button "End turn" at bounding box center [52, 104] width 75 height 35
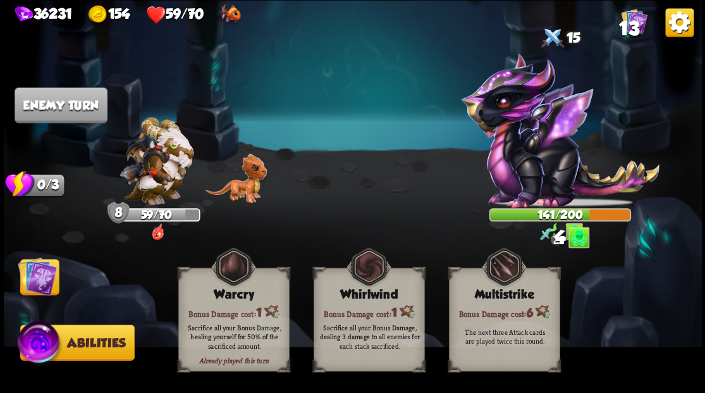
click at [39, 282] on img at bounding box center [37, 275] width 39 height 39
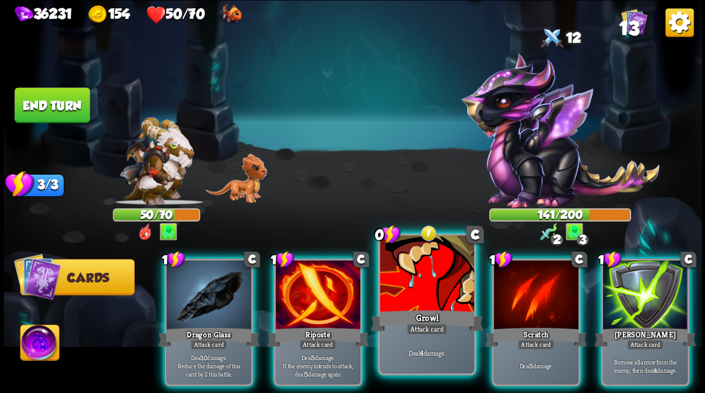
click at [415, 295] on div at bounding box center [427, 274] width 94 height 79
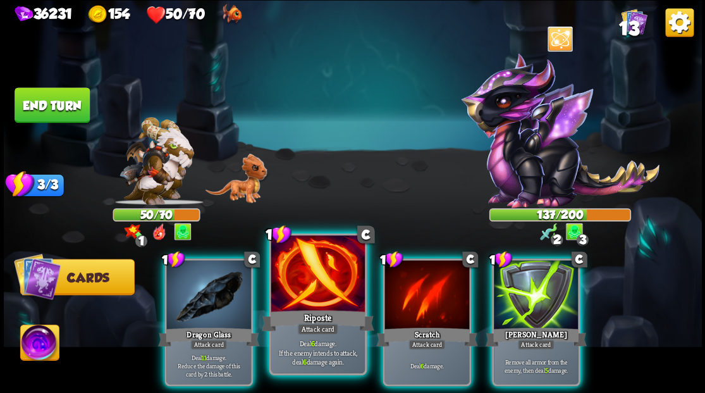
click at [307, 300] on div at bounding box center [318, 274] width 94 height 79
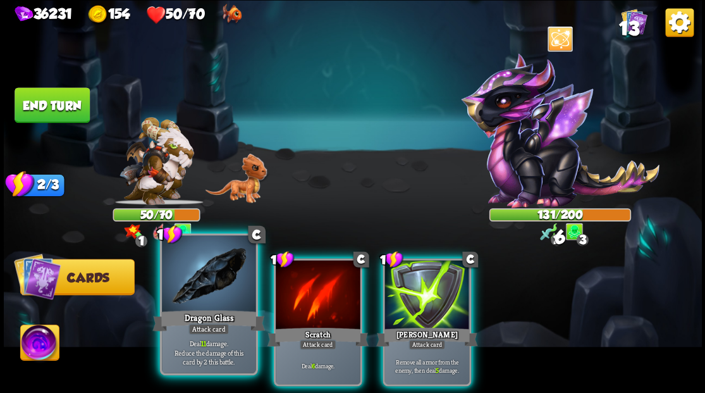
click at [197, 319] on div "Dragon Glass" at bounding box center [208, 319] width 113 height 25
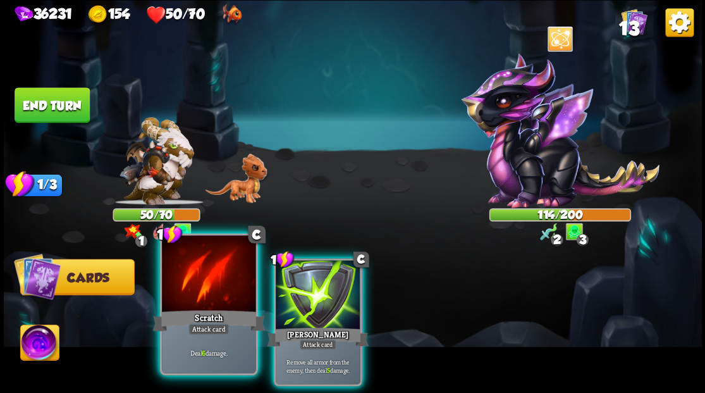
click at [202, 305] on div at bounding box center [209, 274] width 94 height 79
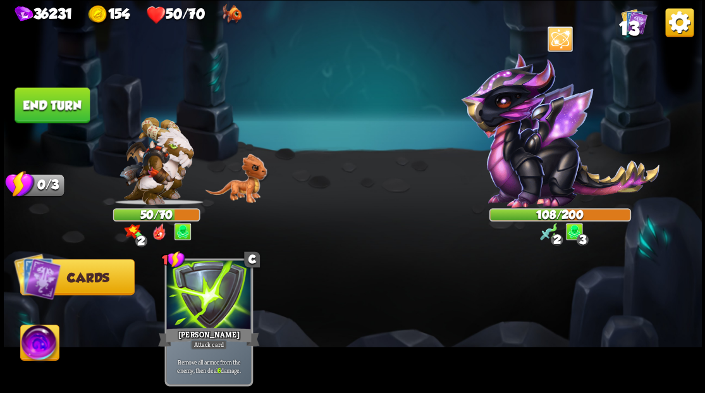
click at [37, 342] on img at bounding box center [39, 343] width 39 height 39
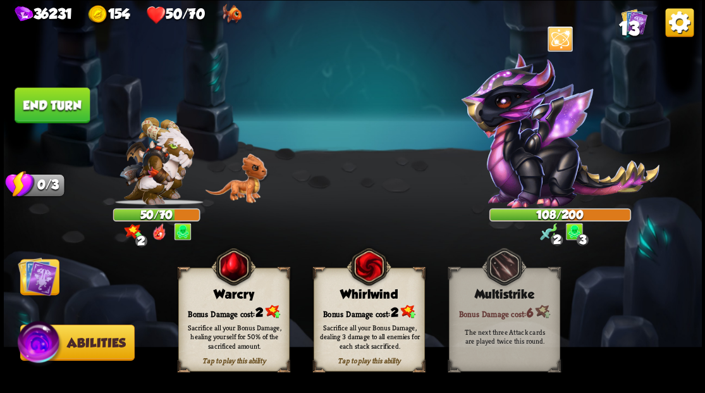
click at [228, 302] on div "Tap to play this ability Warcry Bonus Damage cost: 2 Sacrifice all your Bonus D…" at bounding box center [233, 319] width 111 height 104
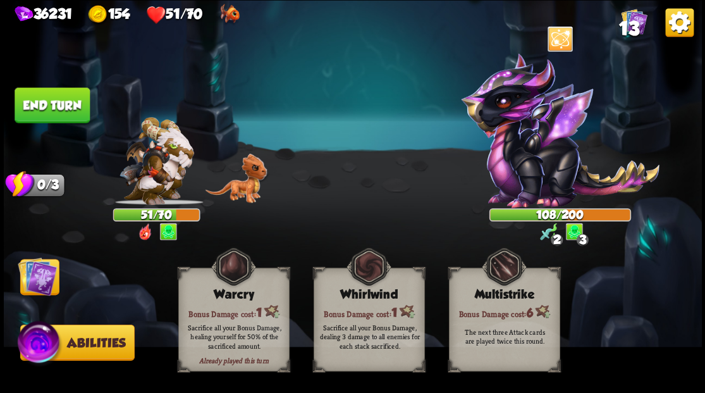
click at [53, 100] on button "End turn" at bounding box center [52, 104] width 75 height 35
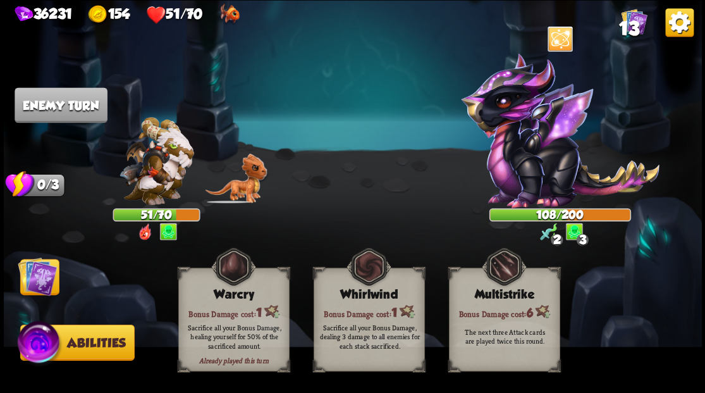
click at [37, 275] on img at bounding box center [37, 275] width 39 height 39
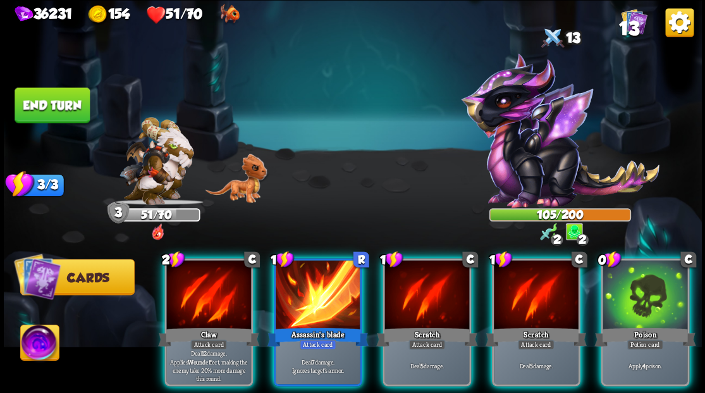
click at [652, 325] on div "Poison" at bounding box center [644, 336] width 101 height 23
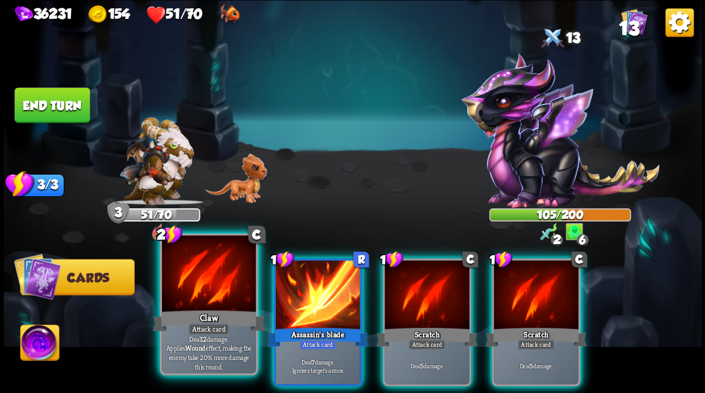
click at [197, 315] on div "Claw" at bounding box center [208, 319] width 113 height 25
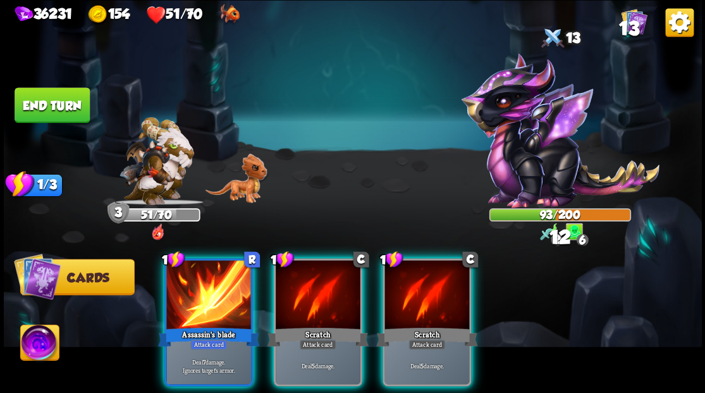
click at [197, 325] on div "Assassin's blade" at bounding box center [208, 336] width 101 height 23
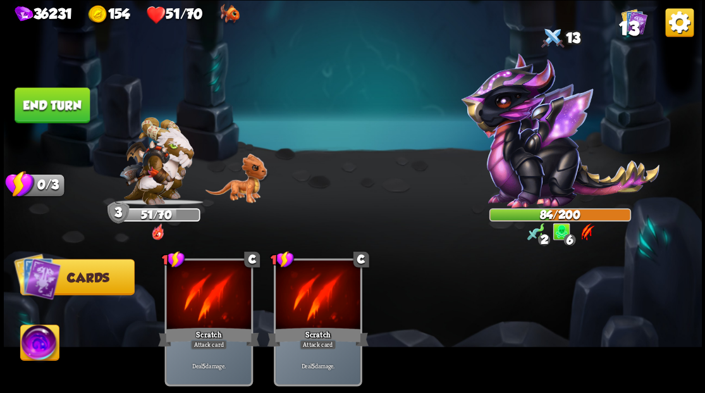
click at [57, 104] on button "End turn" at bounding box center [52, 104] width 75 height 35
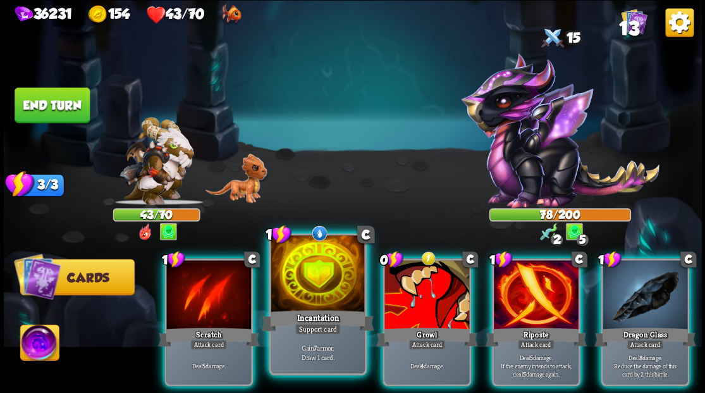
click at [321, 277] on div at bounding box center [318, 274] width 94 height 79
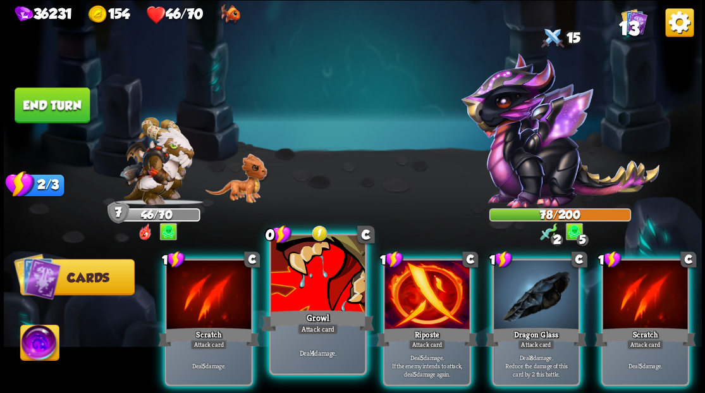
click at [296, 293] on div at bounding box center [318, 274] width 94 height 79
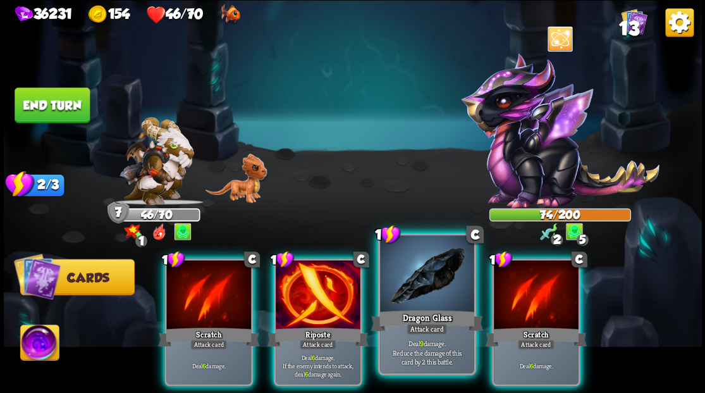
click at [413, 293] on div at bounding box center [427, 274] width 94 height 79
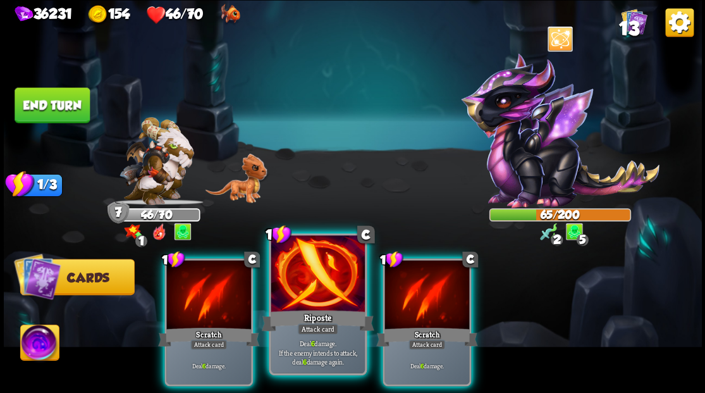
click at [315, 305] on div at bounding box center [318, 274] width 94 height 79
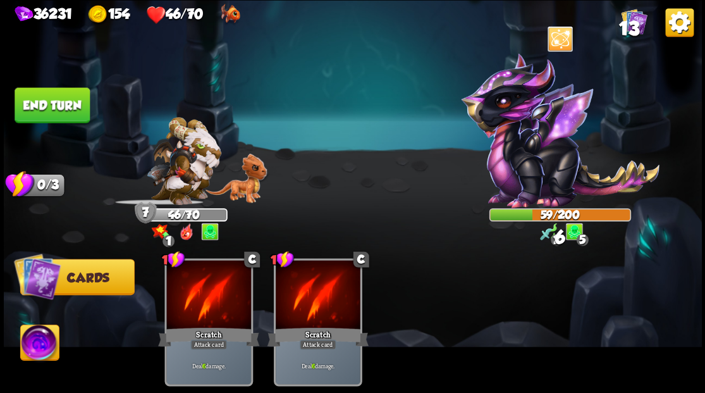
click at [40, 99] on button "End turn" at bounding box center [52, 104] width 75 height 35
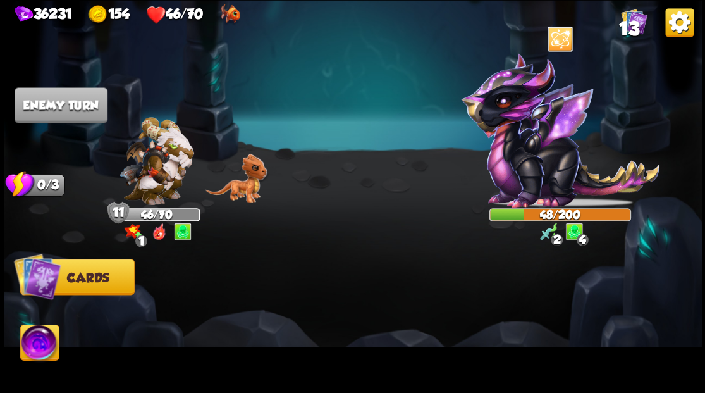
click at [39, 340] on img at bounding box center [39, 343] width 39 height 39
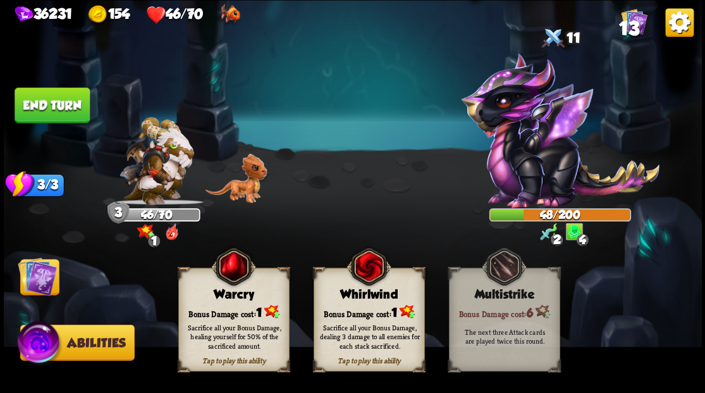
click at [231, 311] on div "Bonus Damage cost: 1" at bounding box center [233, 311] width 110 height 16
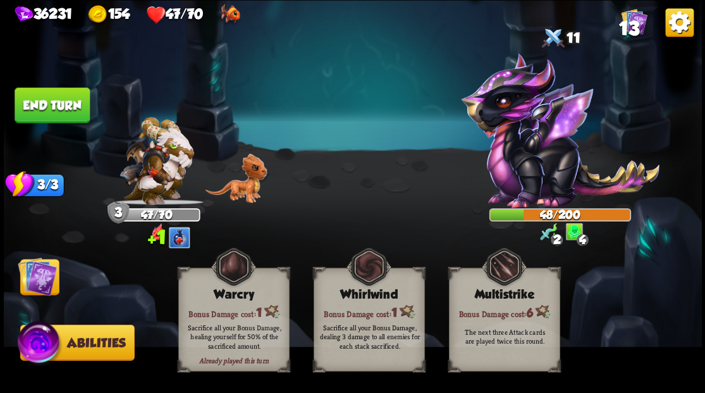
click at [37, 277] on img at bounding box center [37, 275] width 39 height 39
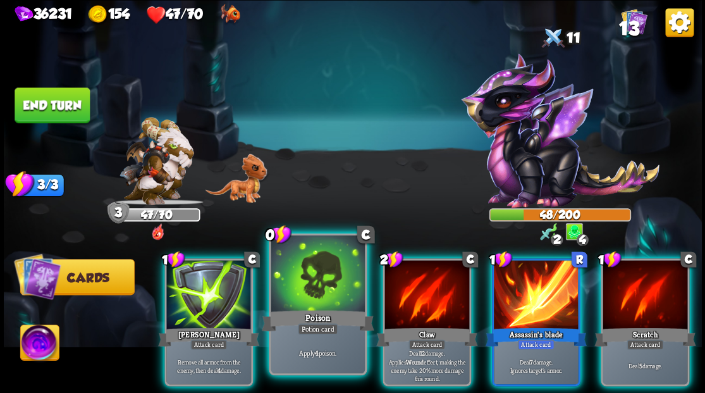
click at [305, 293] on div at bounding box center [318, 274] width 94 height 79
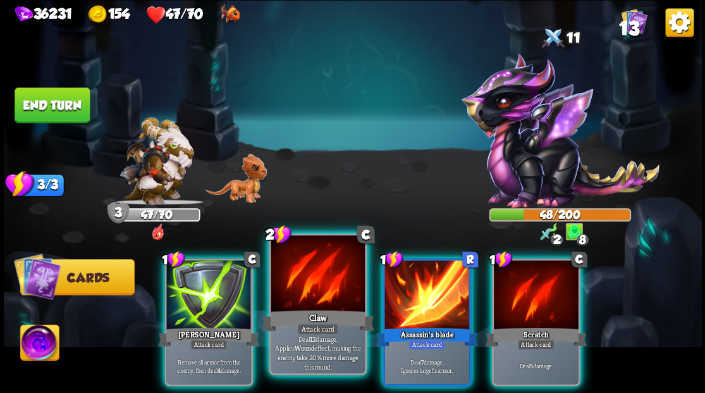
click at [314, 305] on div at bounding box center [318, 274] width 94 height 79
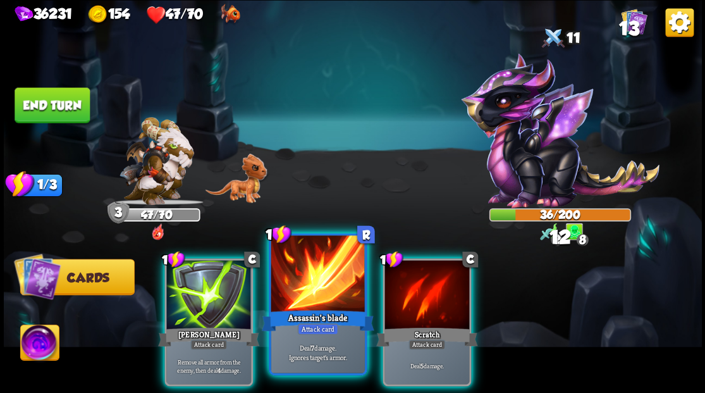
click at [312, 302] on div at bounding box center [318, 274] width 94 height 79
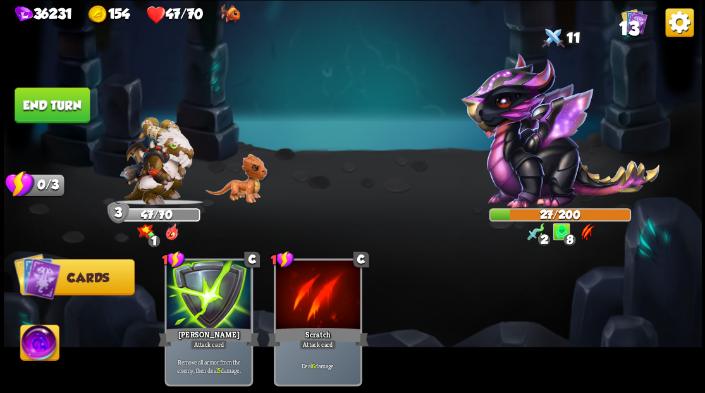
click at [51, 104] on button "End turn" at bounding box center [52, 104] width 75 height 35
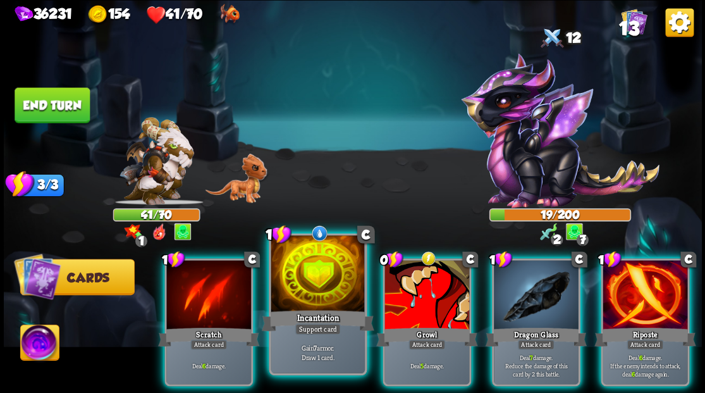
click at [315, 269] on div at bounding box center [318, 274] width 94 height 79
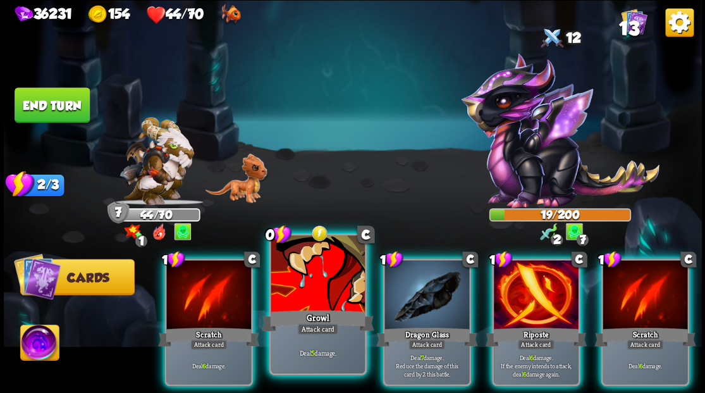
click at [314, 286] on div at bounding box center [318, 274] width 94 height 79
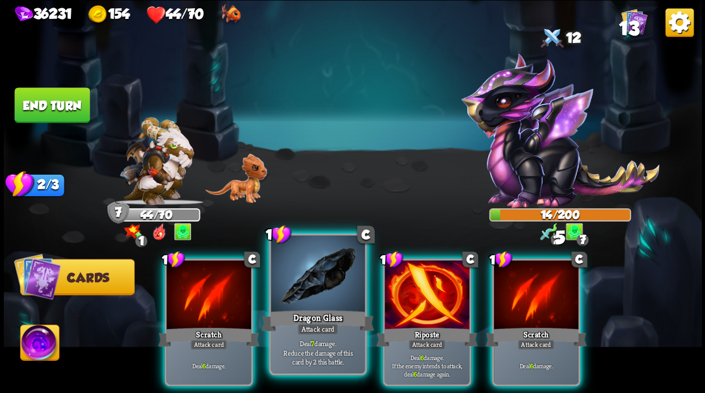
click at [310, 290] on div at bounding box center [318, 274] width 94 height 79
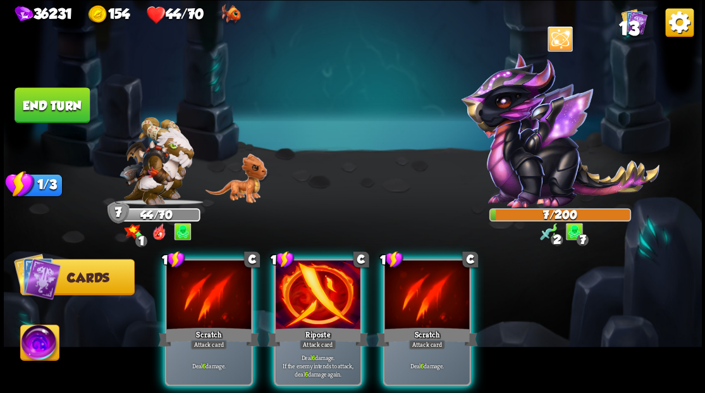
click at [39, 349] on img at bounding box center [39, 343] width 39 height 39
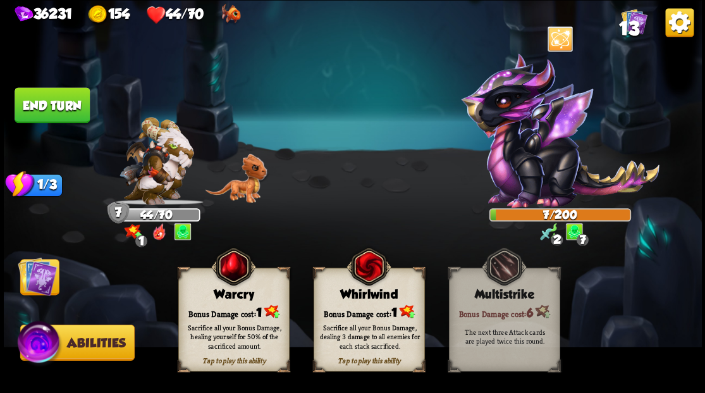
click at [249, 310] on div "Bonus Damage cost: 1" at bounding box center [233, 311] width 110 height 16
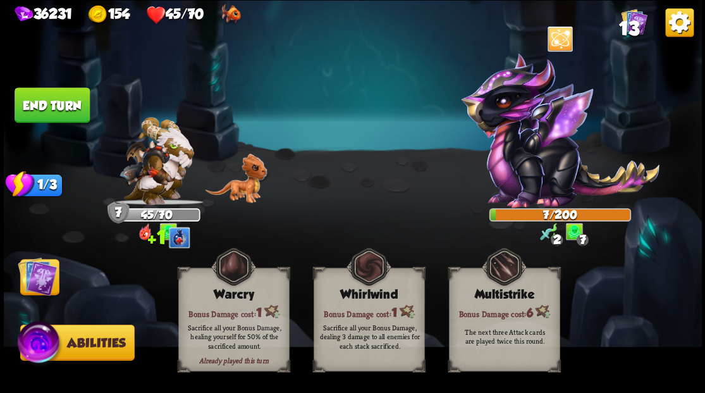
click at [38, 281] on img at bounding box center [37, 275] width 39 height 39
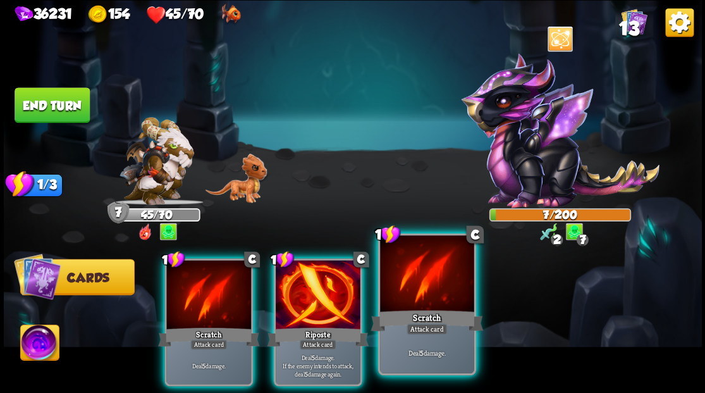
click at [414, 297] on div at bounding box center [427, 274] width 94 height 79
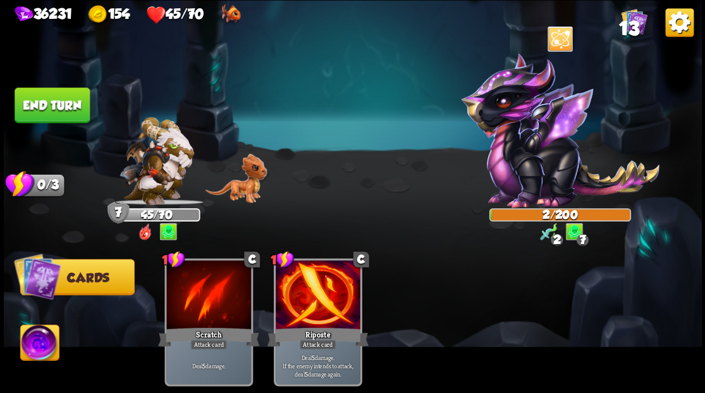
click at [42, 107] on button "End turn" at bounding box center [52, 104] width 75 height 35
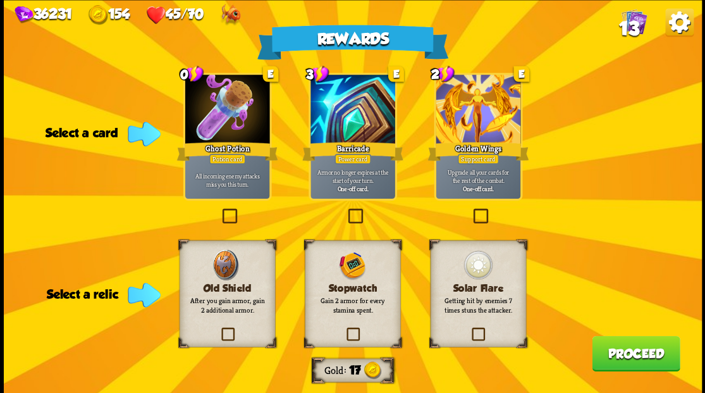
click at [345, 210] on label at bounding box center [345, 210] width 0 height 0
click at [0, 0] on input "checkbox" at bounding box center [0, 0] width 0 height 0
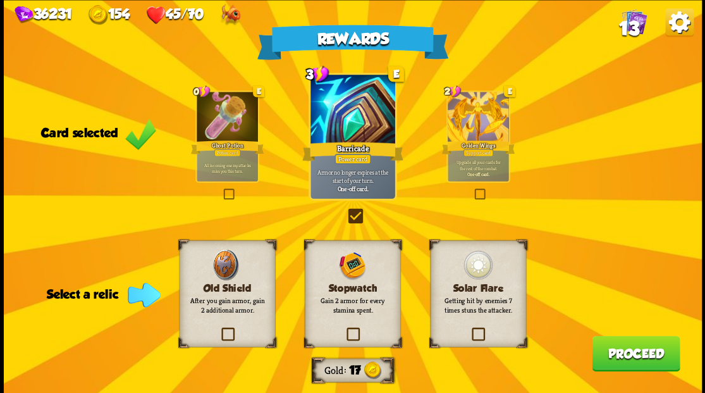
click at [470, 329] on label at bounding box center [470, 329] width 0 height 0
click at [0, 0] on input "checkbox" at bounding box center [0, 0] width 0 height 0
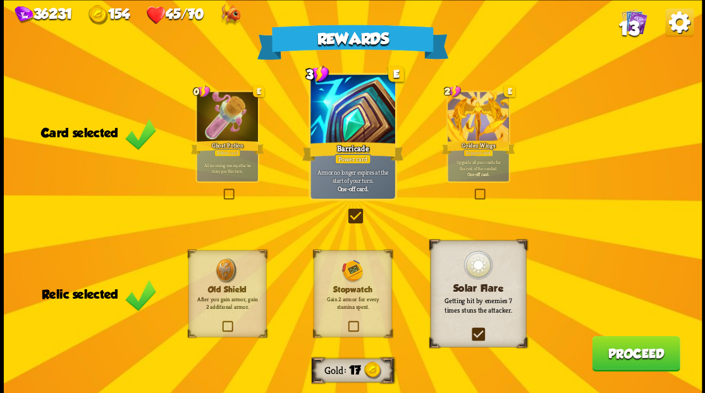
click at [616, 350] on button "Proceed" at bounding box center [636, 352] width 88 height 35
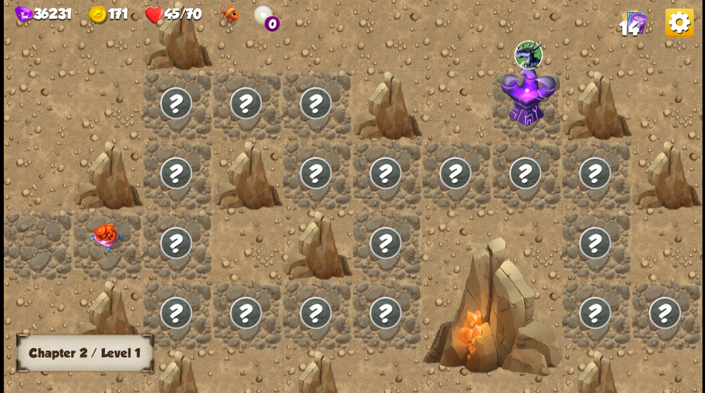
click at [174, 245] on img at bounding box center [175, 241] width 35 height 35
click at [99, 243] on div at bounding box center [108, 244] width 70 height 70
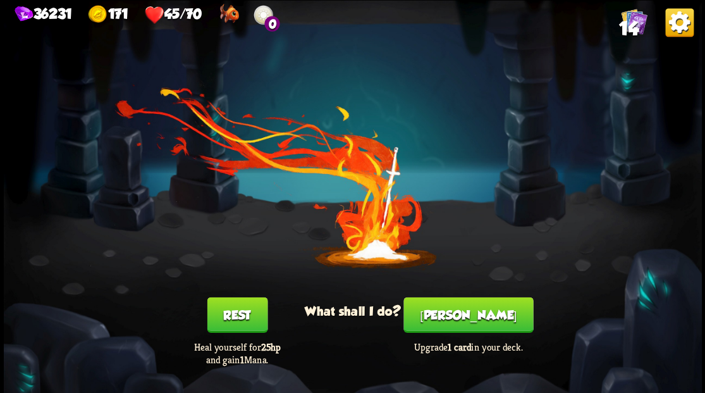
click at [449, 320] on button "[PERSON_NAME]" at bounding box center [468, 313] width 130 height 35
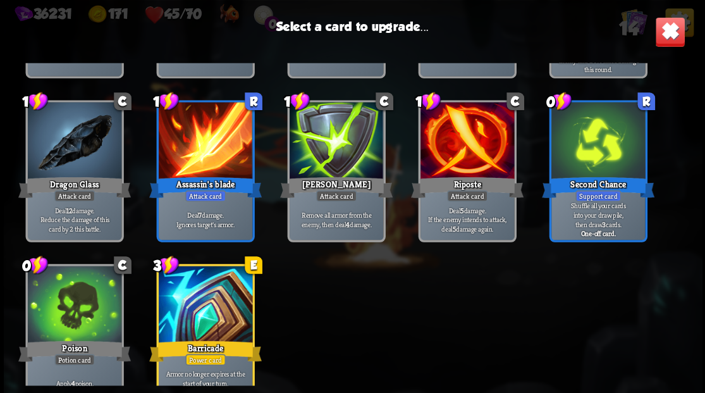
scroll to position [208, 0]
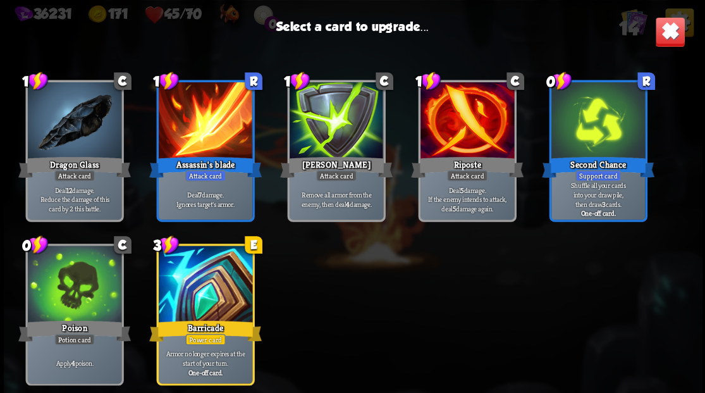
click at [201, 301] on div at bounding box center [205, 284] width 94 height 79
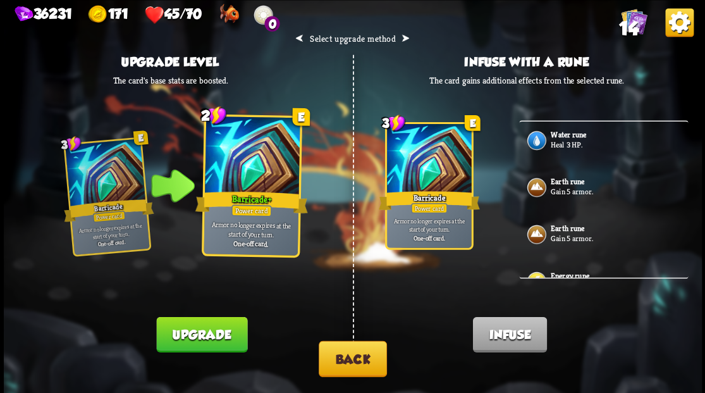
click at [197, 334] on button "Upgrade" at bounding box center [201, 333] width 91 height 35
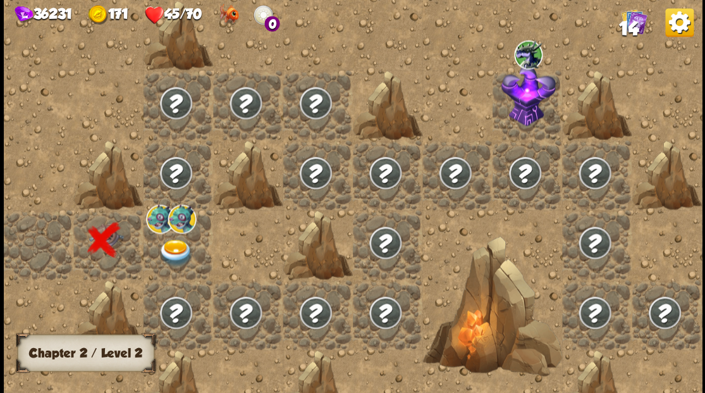
click at [164, 247] on div at bounding box center [178, 244] width 70 height 70
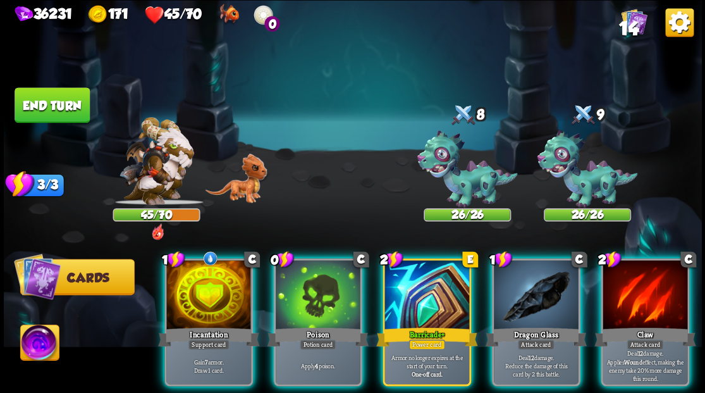
click at [469, 158] on div at bounding box center [466, 166] width 87 height 76
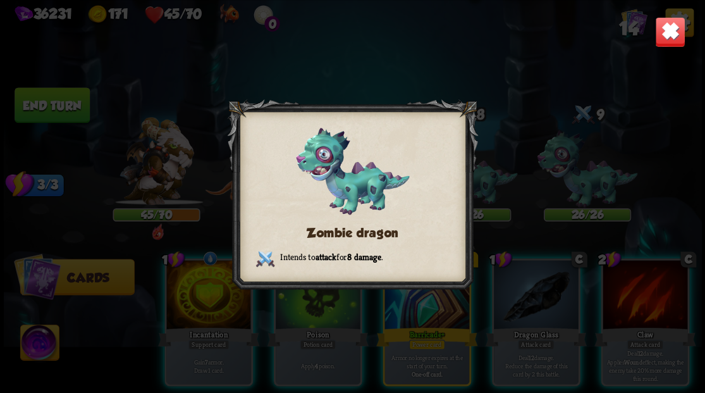
click at [674, 35] on img at bounding box center [669, 31] width 30 height 30
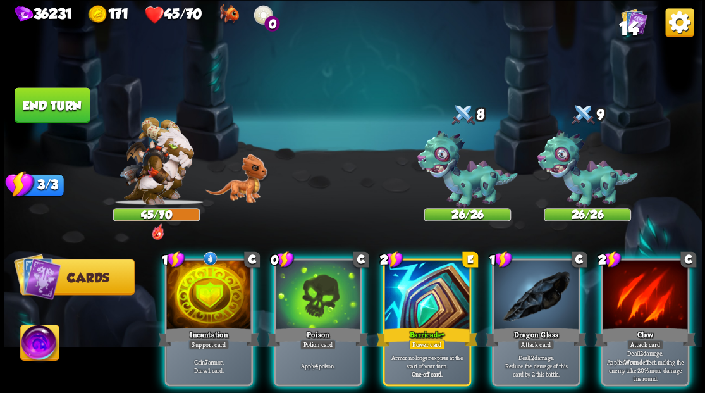
click at [584, 162] on div at bounding box center [586, 166] width 87 height 76
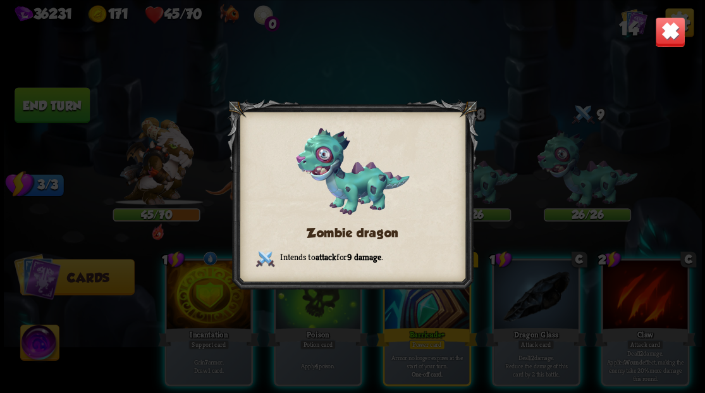
drag, startPoint x: 678, startPoint y: 37, endPoint x: 606, endPoint y: 33, distance: 71.5
click at [677, 37] on img at bounding box center [669, 31] width 30 height 30
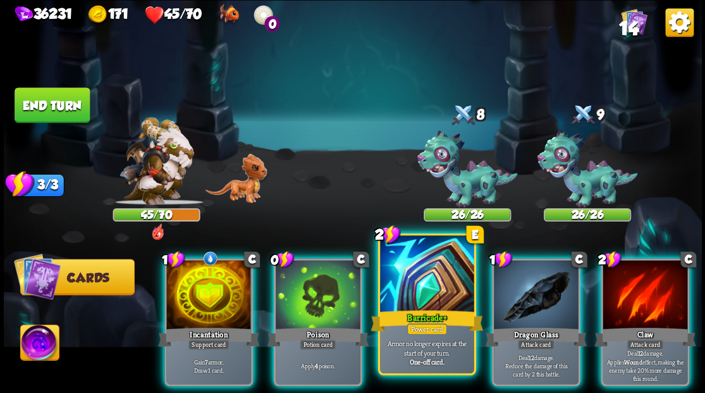
click at [428, 292] on div at bounding box center [427, 274] width 94 height 79
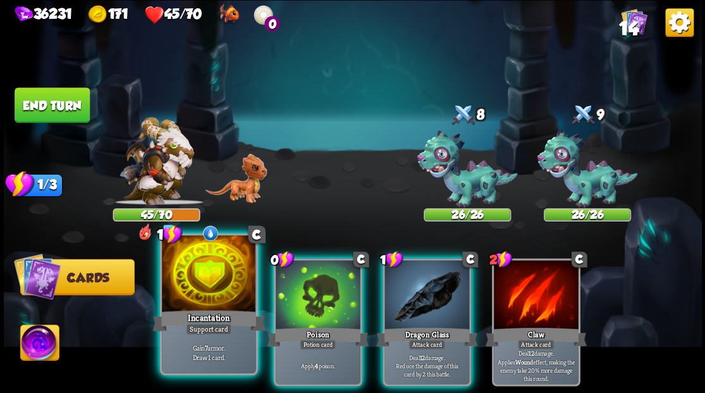
click at [198, 280] on div at bounding box center [209, 274] width 94 height 79
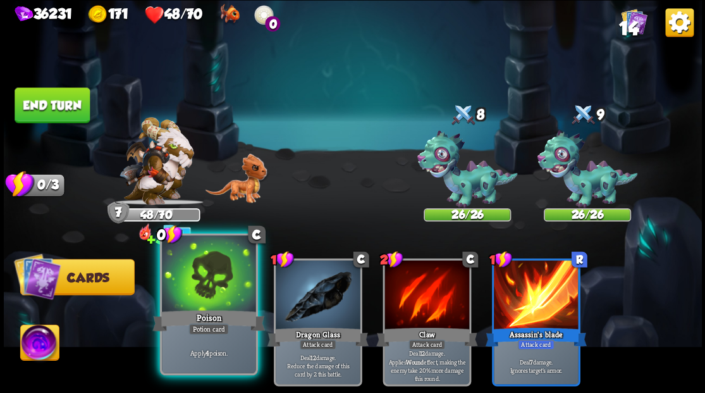
click at [197, 279] on div at bounding box center [209, 274] width 94 height 79
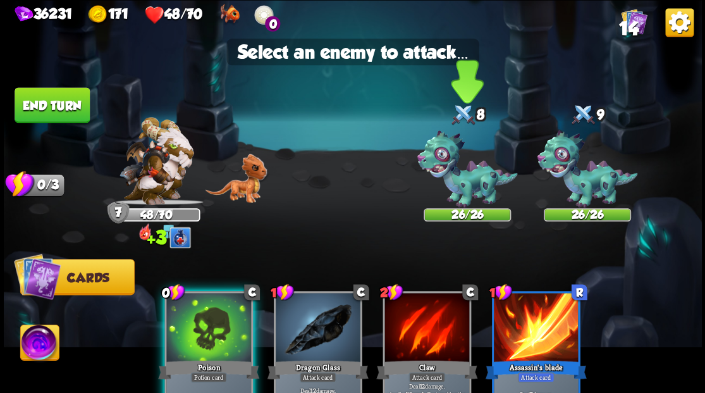
click at [479, 170] on div at bounding box center [466, 166] width 87 height 76
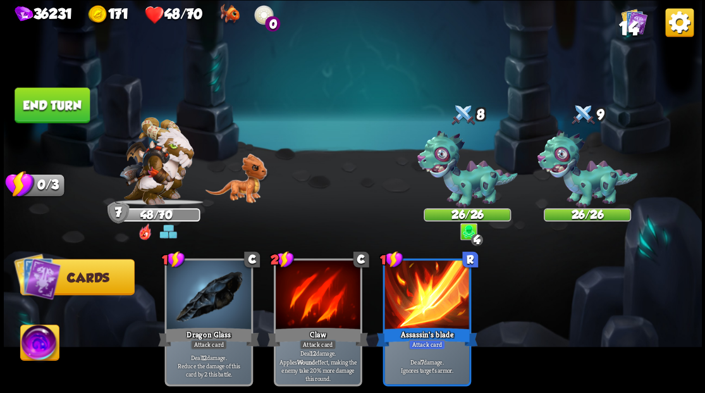
click at [48, 100] on button "End turn" at bounding box center [52, 104] width 75 height 35
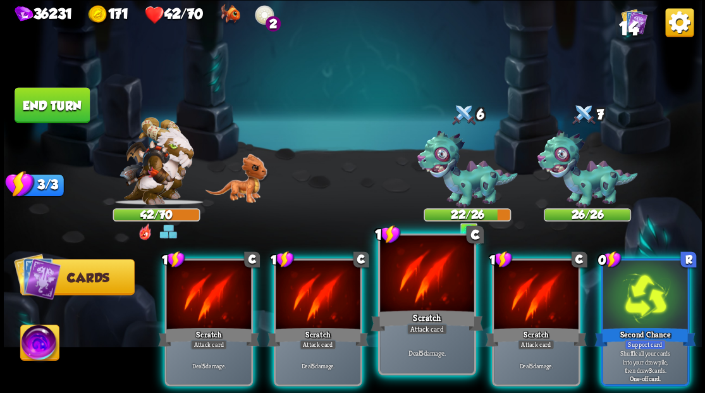
click at [420, 297] on div at bounding box center [427, 274] width 94 height 79
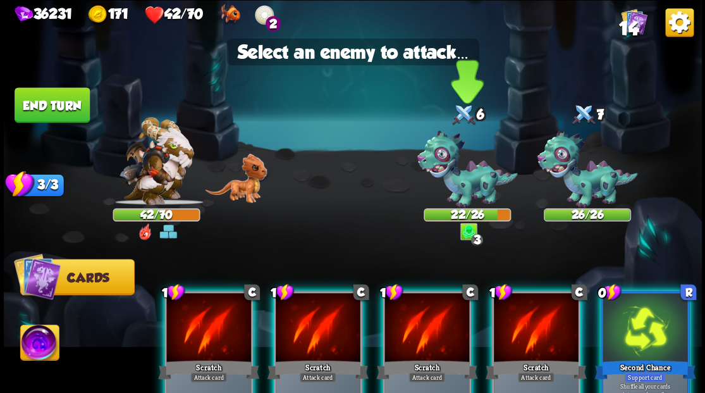
click at [470, 149] on div at bounding box center [466, 166] width 87 height 76
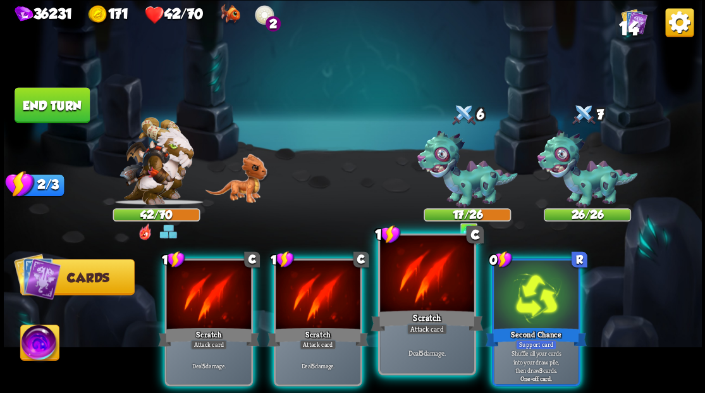
click at [406, 298] on div at bounding box center [427, 274] width 94 height 79
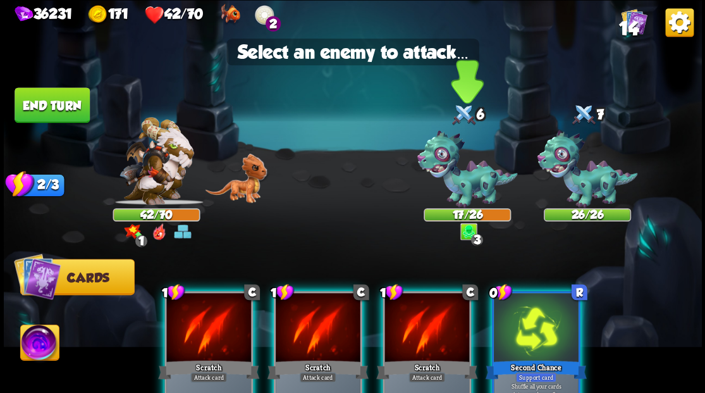
click at [460, 159] on div at bounding box center [466, 166] width 87 height 76
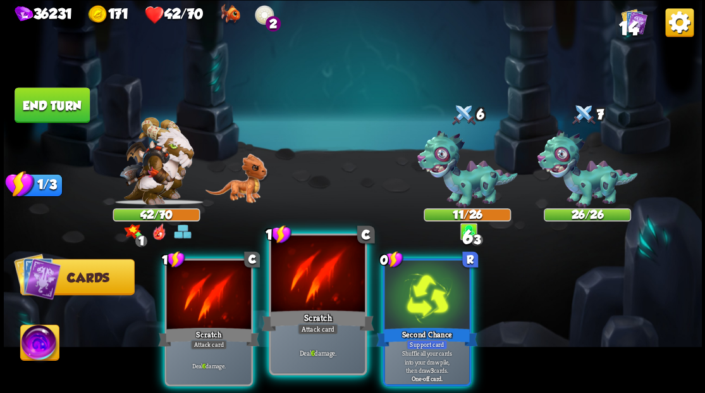
click at [317, 284] on div at bounding box center [318, 274] width 94 height 79
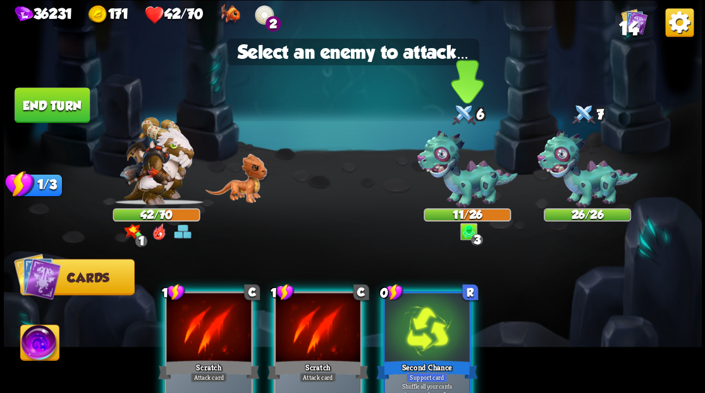
click at [458, 168] on div at bounding box center [466, 166] width 87 height 76
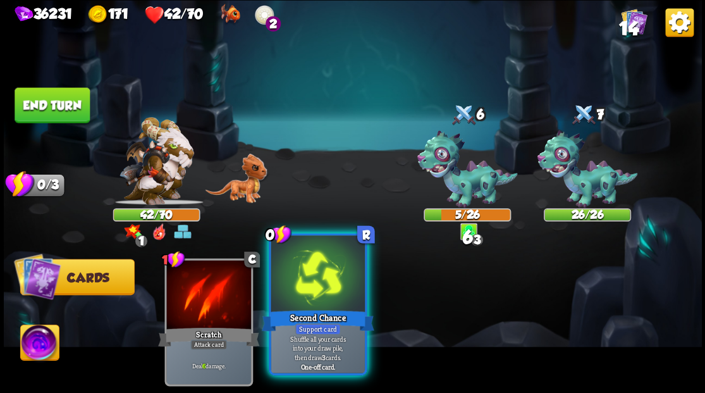
click at [318, 287] on div at bounding box center [318, 274] width 94 height 79
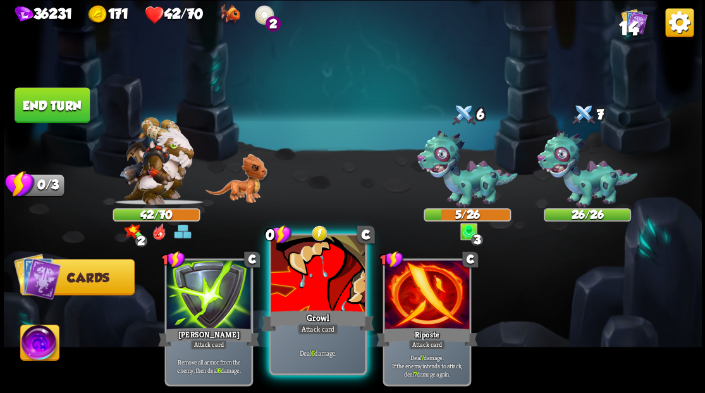
click at [303, 277] on div at bounding box center [318, 274] width 94 height 79
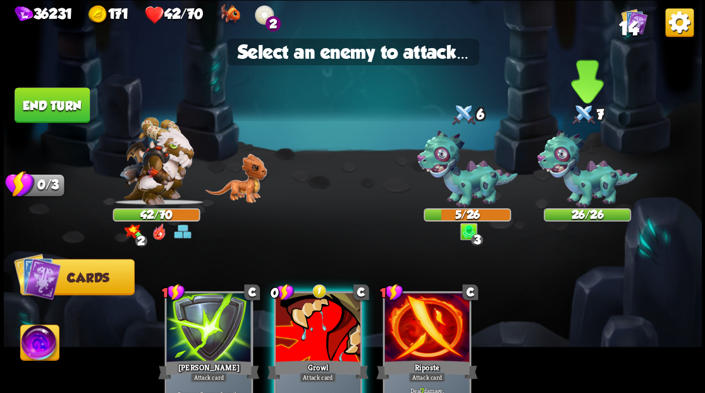
click at [589, 166] on div at bounding box center [586, 166] width 87 height 76
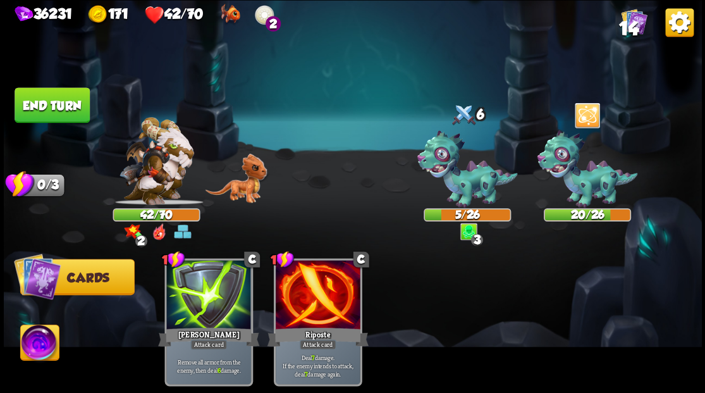
click at [57, 98] on button "End turn" at bounding box center [52, 104] width 75 height 35
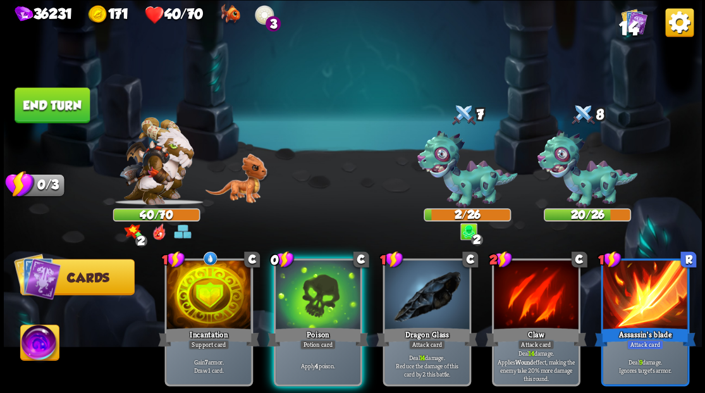
click at [38, 346] on img at bounding box center [39, 343] width 39 height 39
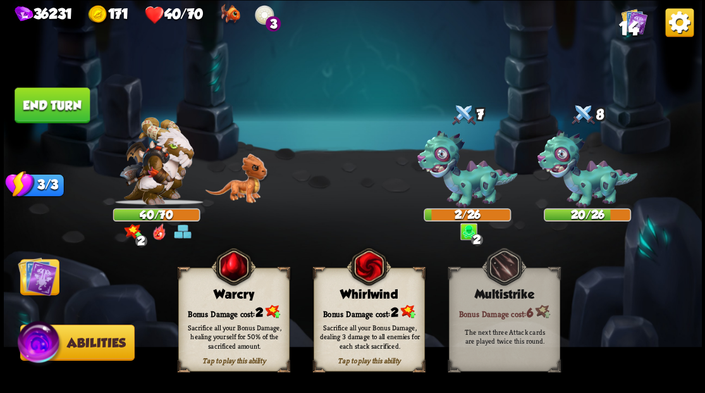
click at [207, 307] on div "Bonus Damage cost: 2" at bounding box center [233, 311] width 110 height 16
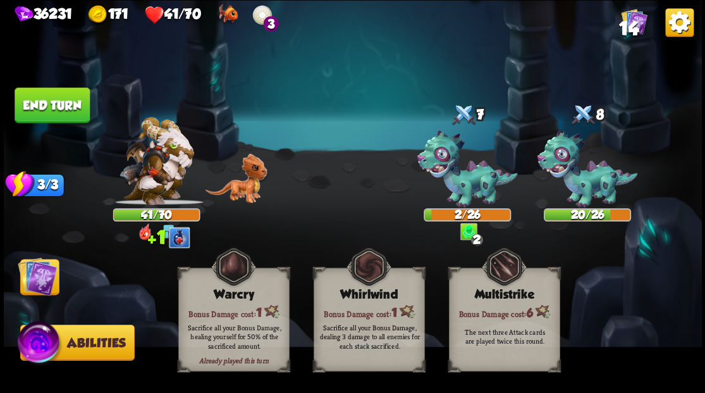
click at [30, 283] on img at bounding box center [37, 275] width 39 height 39
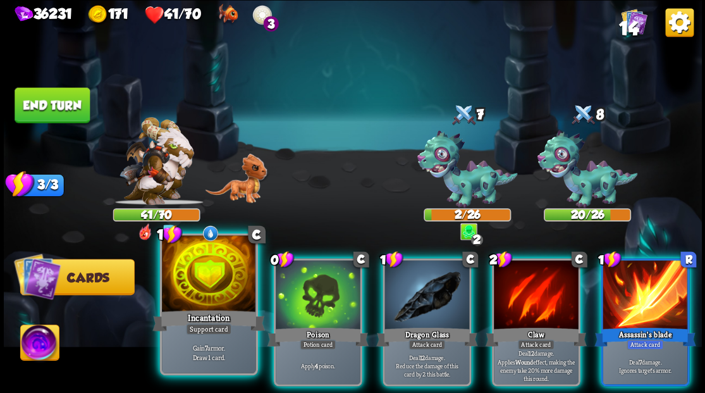
click at [197, 300] on div at bounding box center [209, 274] width 94 height 79
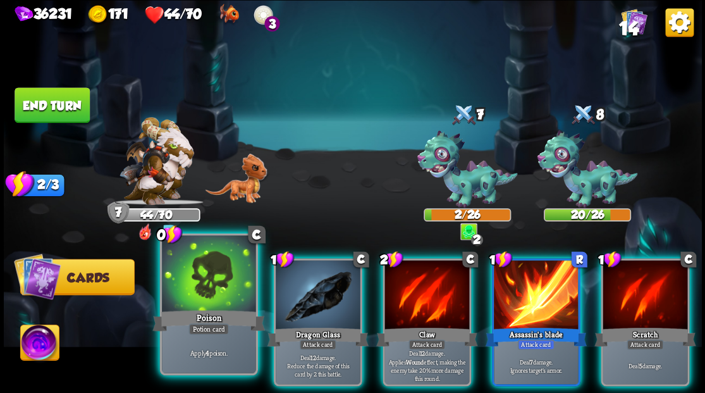
click at [192, 286] on div at bounding box center [209, 274] width 94 height 79
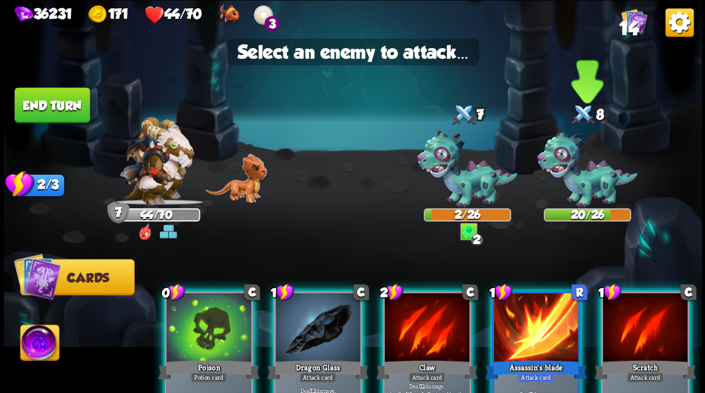
click at [583, 183] on div at bounding box center [586, 166] width 87 height 76
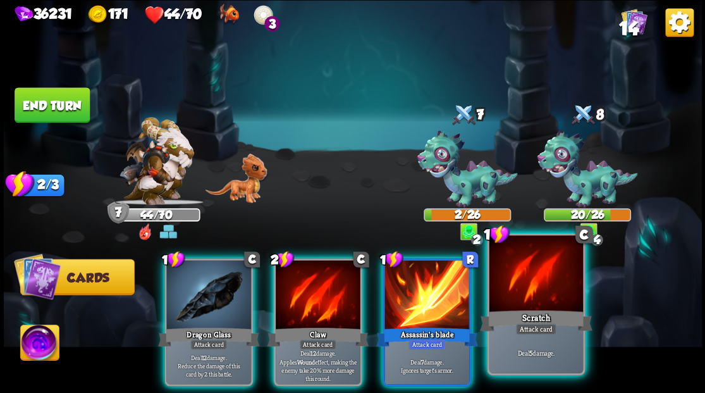
click at [538, 295] on div at bounding box center [536, 274] width 94 height 79
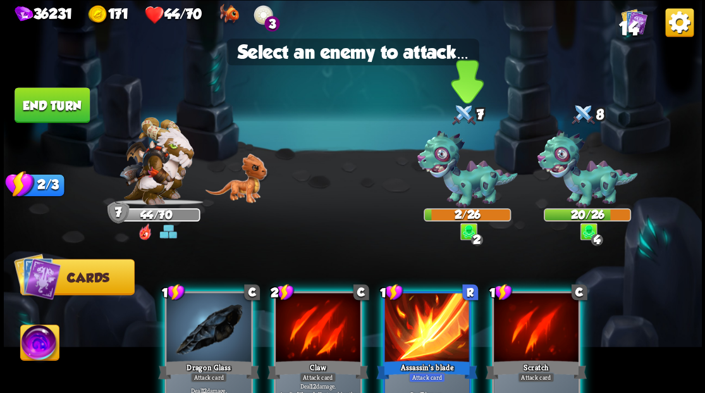
click at [466, 173] on div at bounding box center [466, 166] width 87 height 76
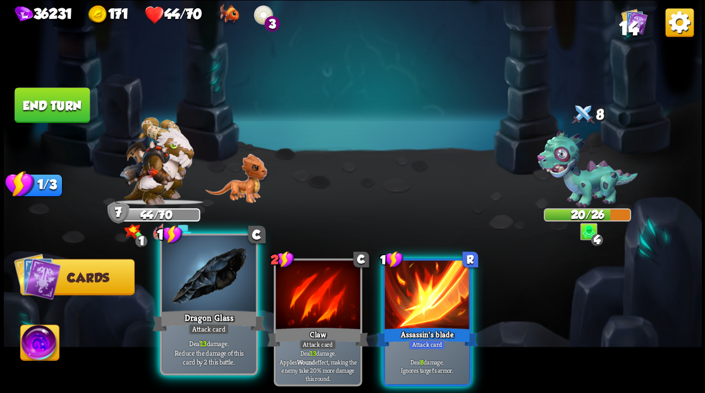
click at [211, 283] on div at bounding box center [209, 274] width 94 height 79
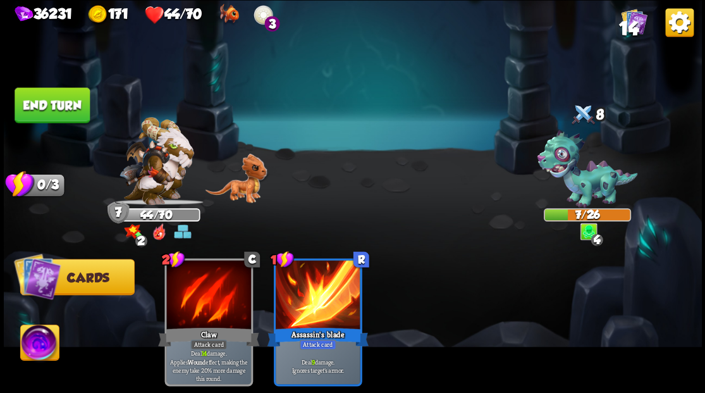
click at [54, 99] on button "End turn" at bounding box center [52, 104] width 75 height 35
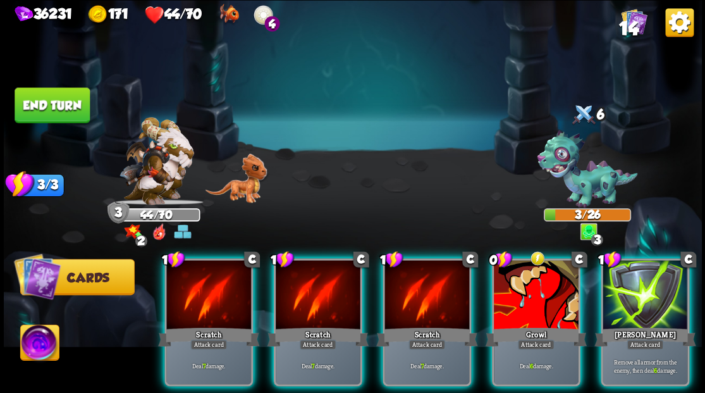
click at [35, 342] on img at bounding box center [39, 343] width 39 height 39
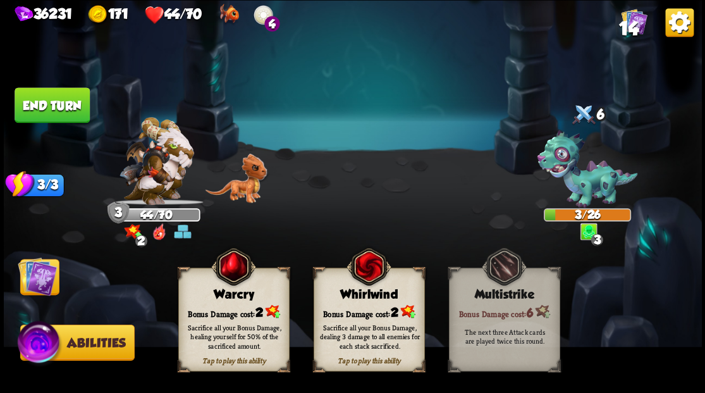
click at [216, 309] on div "Bonus Damage cost: 2" at bounding box center [233, 311] width 110 height 16
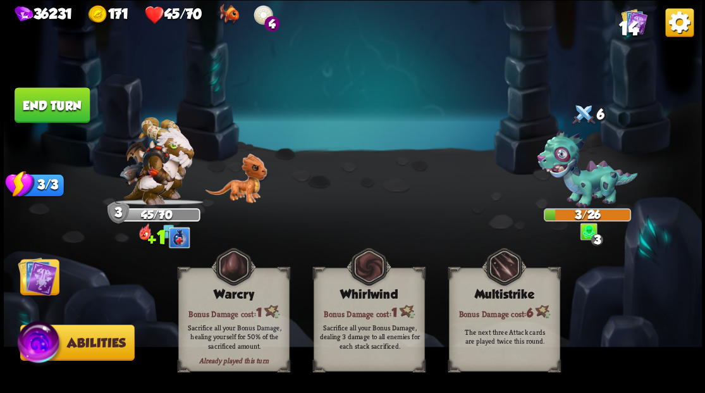
drag, startPoint x: 39, startPoint y: 271, endPoint x: 54, endPoint y: 272, distance: 15.8
click at [39, 272] on img at bounding box center [37, 275] width 39 height 39
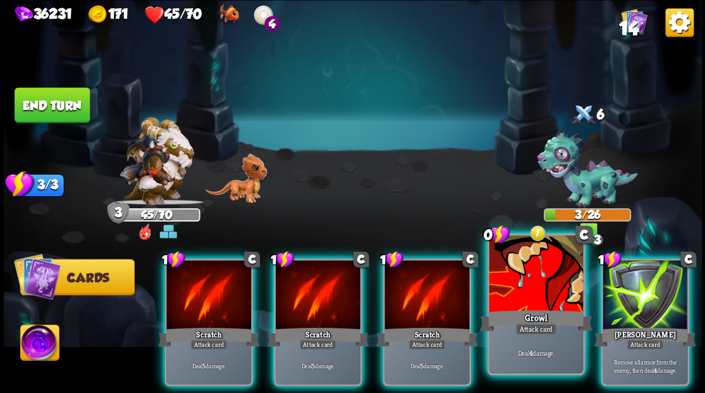
click at [543, 298] on div at bounding box center [536, 274] width 94 height 79
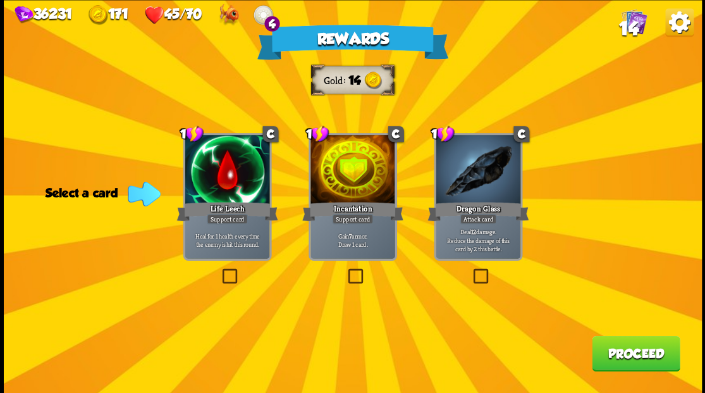
click at [345, 270] on label at bounding box center [345, 270] width 0 height 0
click at [0, 0] on input "checkbox" at bounding box center [0, 0] width 0 height 0
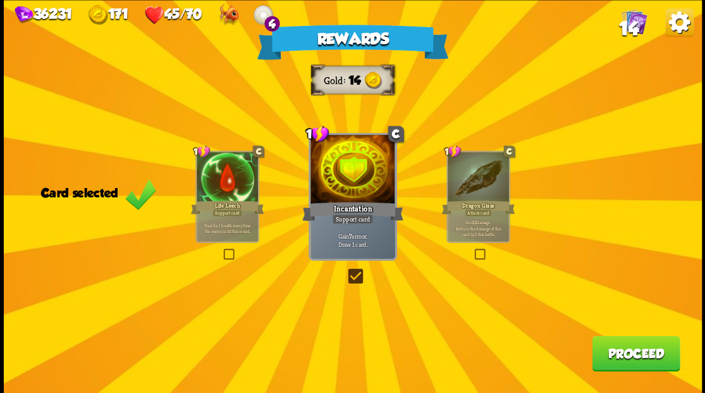
click at [633, 351] on button "Proceed" at bounding box center [636, 352] width 88 height 35
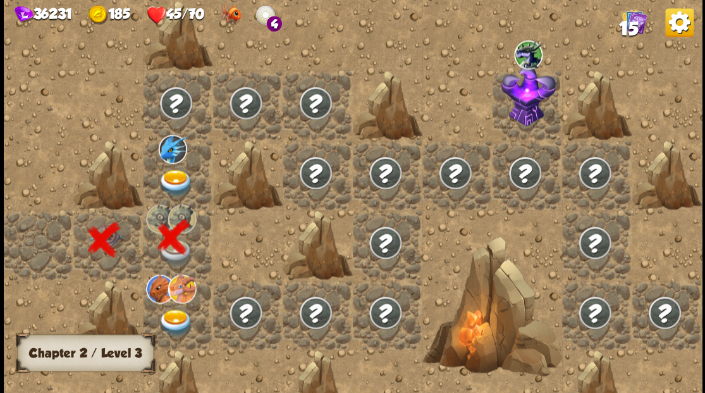
click at [169, 179] on img at bounding box center [175, 182] width 35 height 27
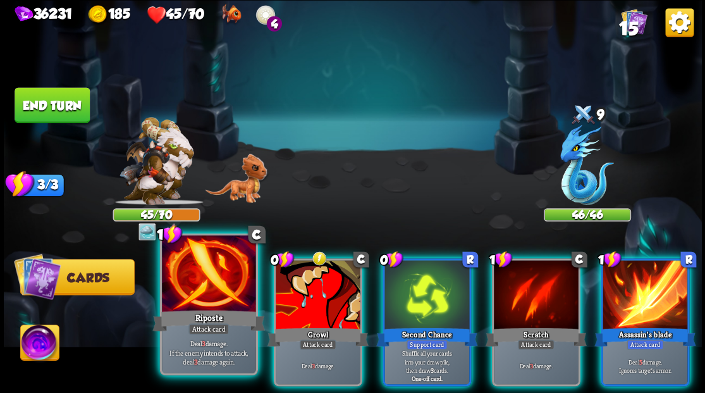
click at [192, 303] on div at bounding box center [209, 274] width 94 height 79
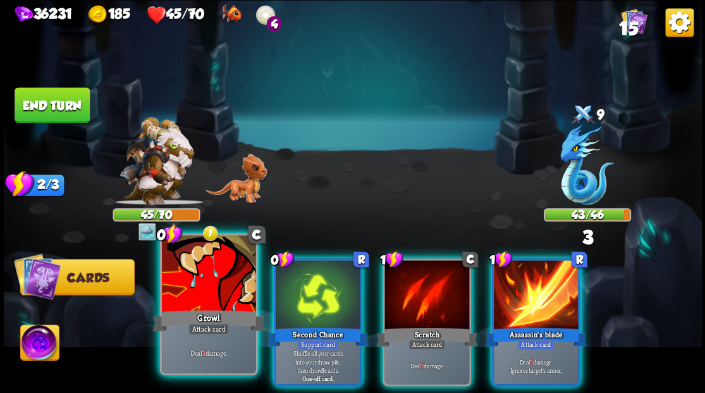
click at [192, 303] on div at bounding box center [209, 274] width 94 height 79
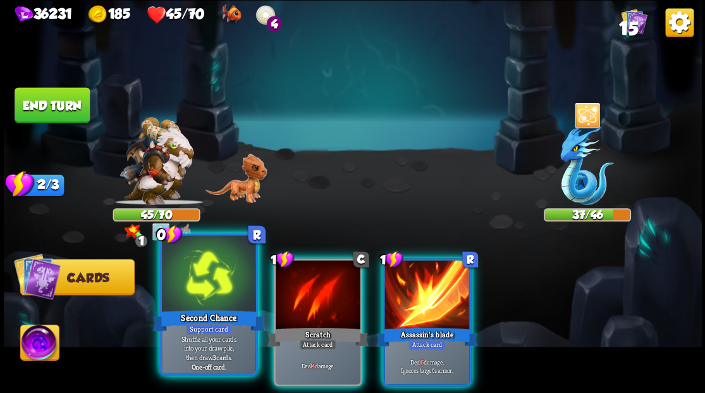
click at [195, 294] on div at bounding box center [209, 274] width 94 height 79
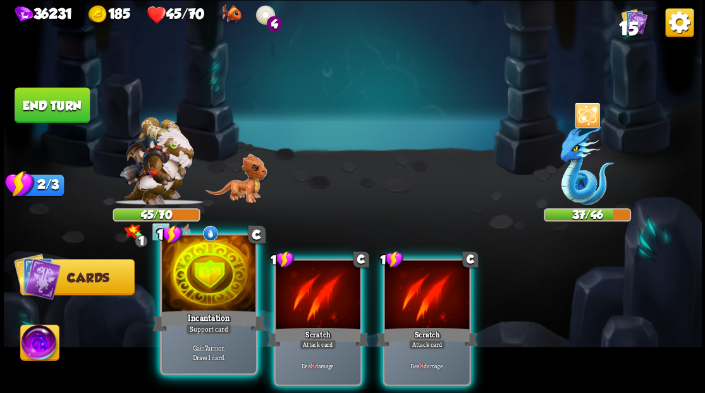
click at [207, 273] on div at bounding box center [209, 274] width 94 height 79
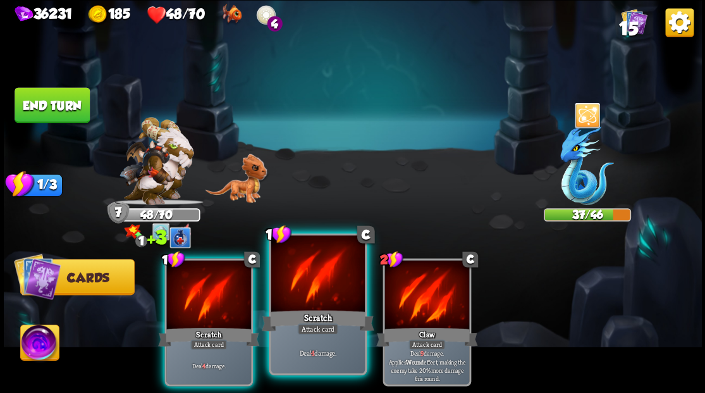
click at [308, 293] on div at bounding box center [318, 274] width 94 height 79
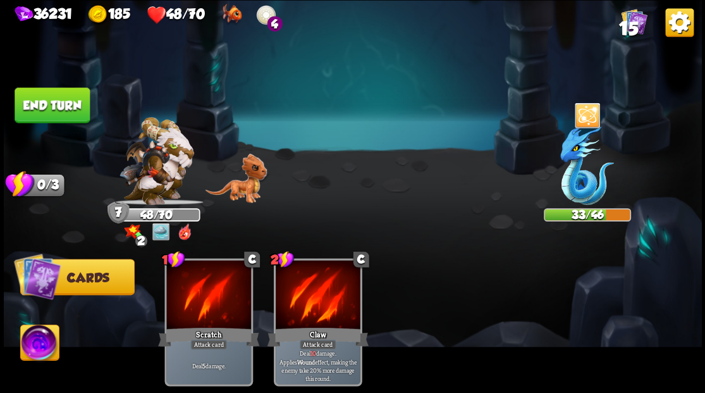
click at [38, 341] on img at bounding box center [39, 343] width 39 height 39
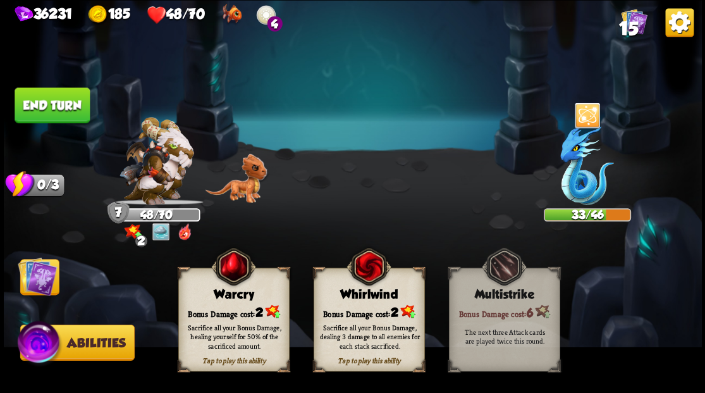
click at [221, 308] on div "Bonus Damage cost: 2" at bounding box center [233, 311] width 110 height 16
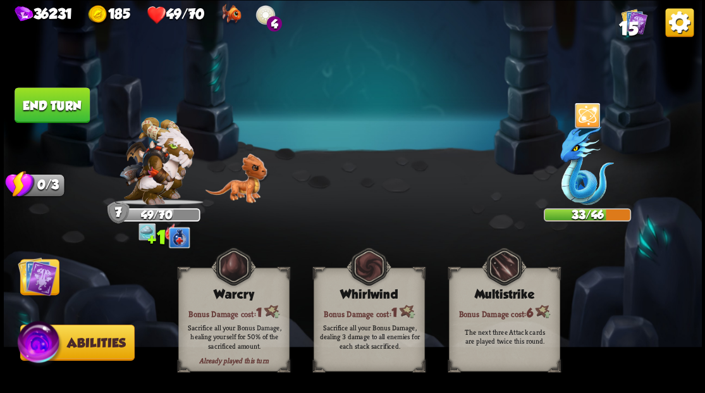
click at [35, 282] on img at bounding box center [37, 275] width 39 height 39
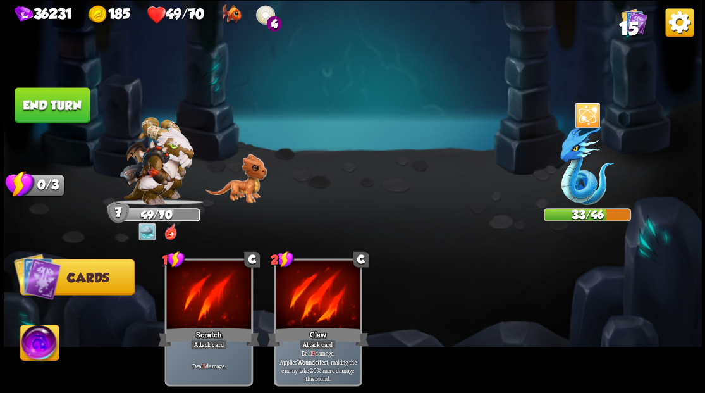
click at [58, 114] on button "End turn" at bounding box center [52, 104] width 75 height 35
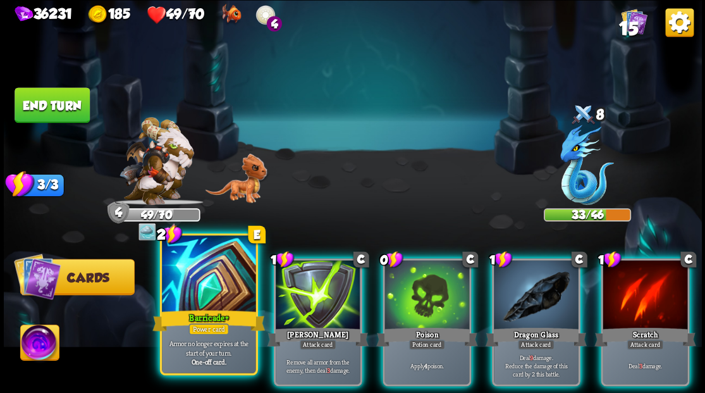
click at [205, 300] on div at bounding box center [209, 274] width 94 height 79
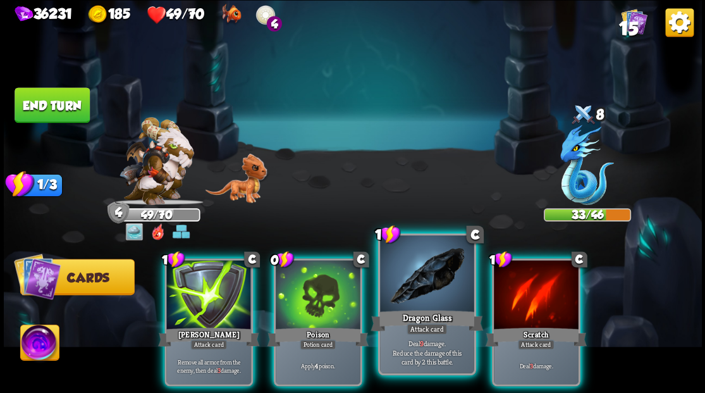
click at [431, 294] on div at bounding box center [427, 274] width 94 height 79
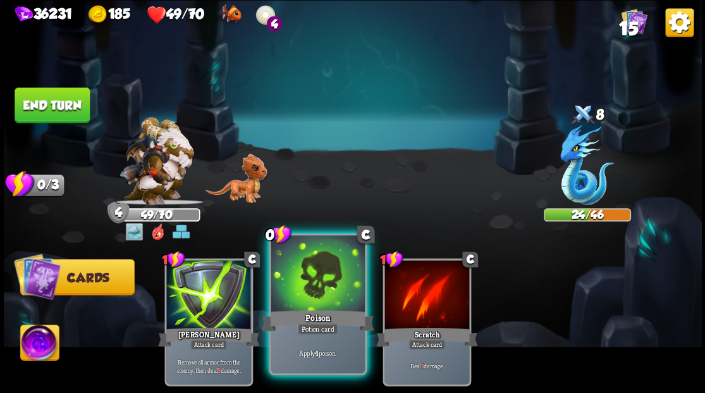
click at [321, 287] on div at bounding box center [318, 274] width 94 height 79
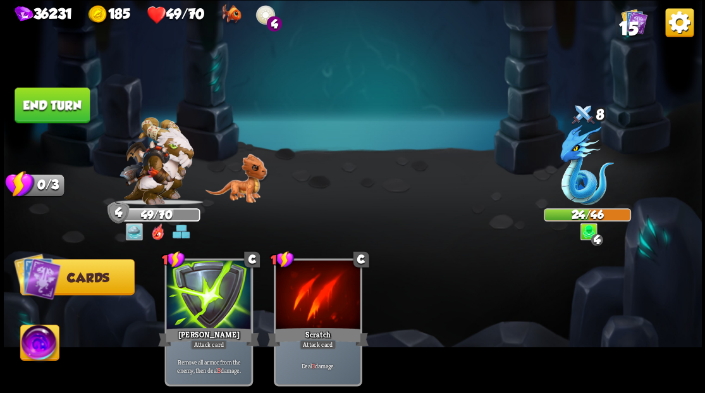
click at [36, 100] on button "End turn" at bounding box center [52, 104] width 75 height 35
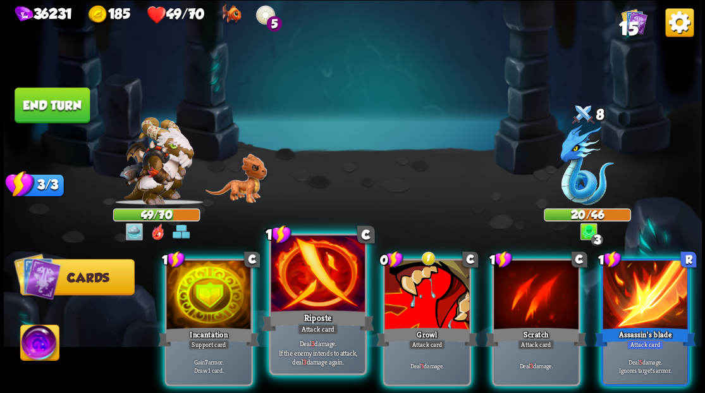
click at [305, 286] on div at bounding box center [318, 274] width 94 height 79
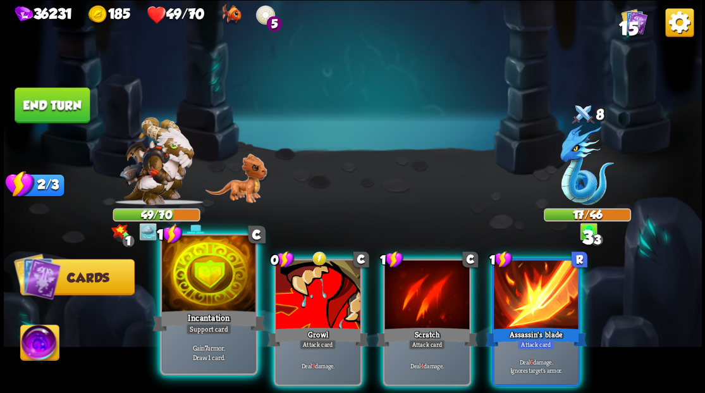
click at [192, 284] on div at bounding box center [209, 274] width 94 height 79
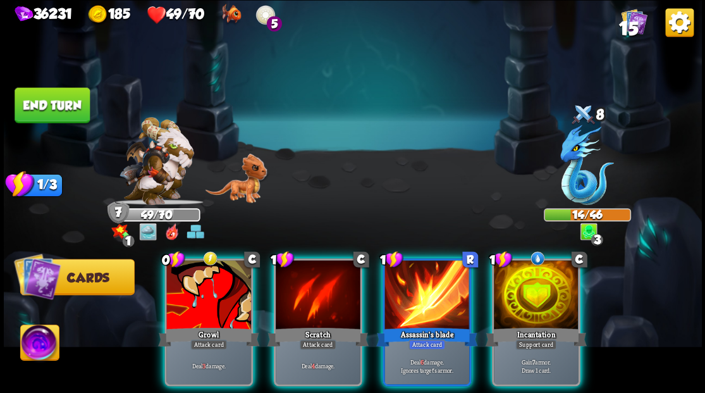
click at [533, 297] on div at bounding box center [536, 295] width 85 height 71
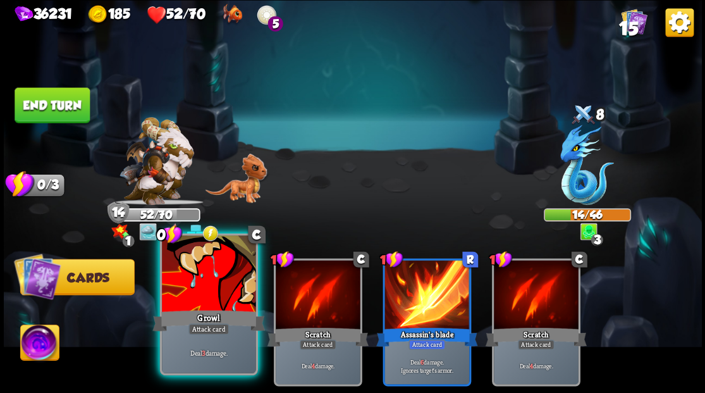
click at [174, 292] on div at bounding box center [209, 274] width 94 height 79
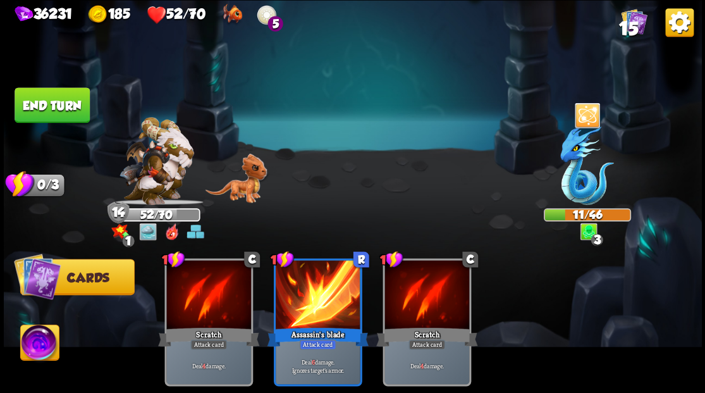
click at [36, 343] on img at bounding box center [39, 343] width 39 height 39
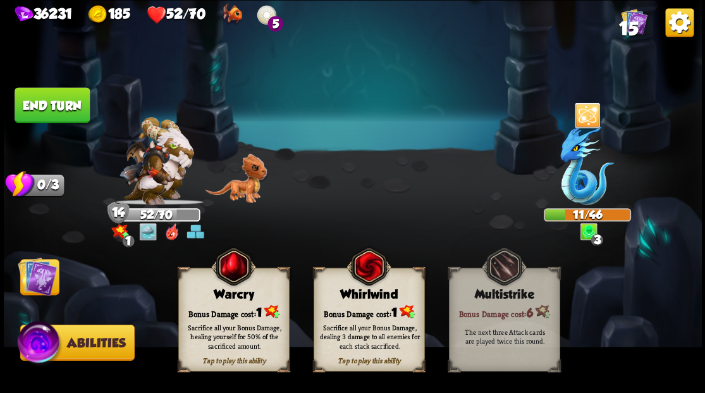
click at [235, 316] on div "Sacrifice all your Bonus Damage, healing yourself for 50% of the sacrificed amo…" at bounding box center [233, 336] width 111 height 44
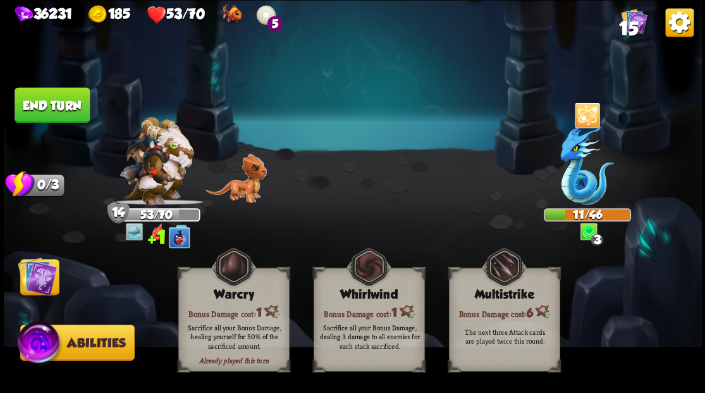
click at [42, 278] on img at bounding box center [37, 275] width 39 height 39
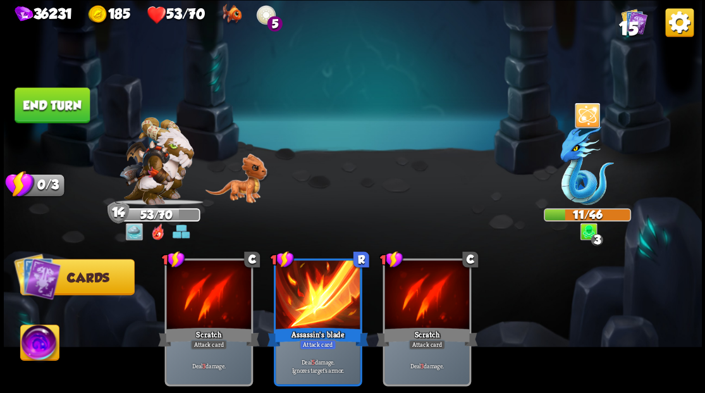
click at [67, 100] on button "End turn" at bounding box center [52, 104] width 75 height 35
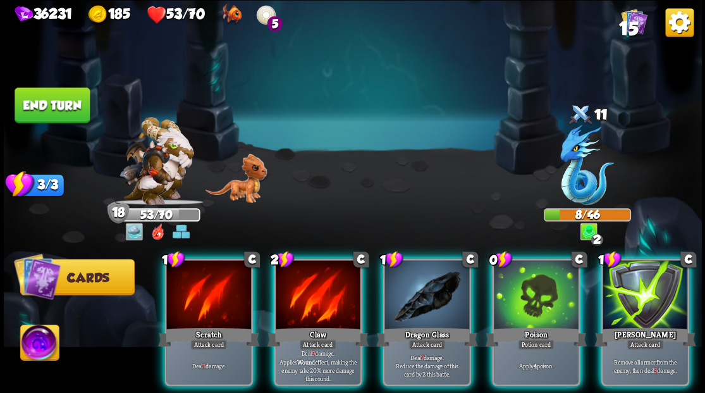
click at [56, 106] on button "End turn" at bounding box center [52, 104] width 75 height 35
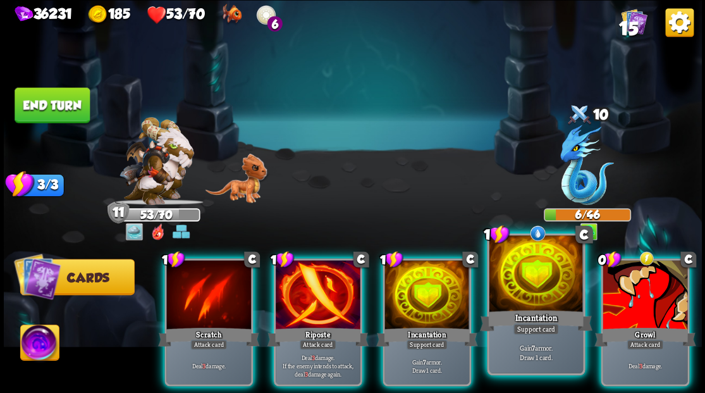
click at [522, 299] on div at bounding box center [536, 274] width 94 height 79
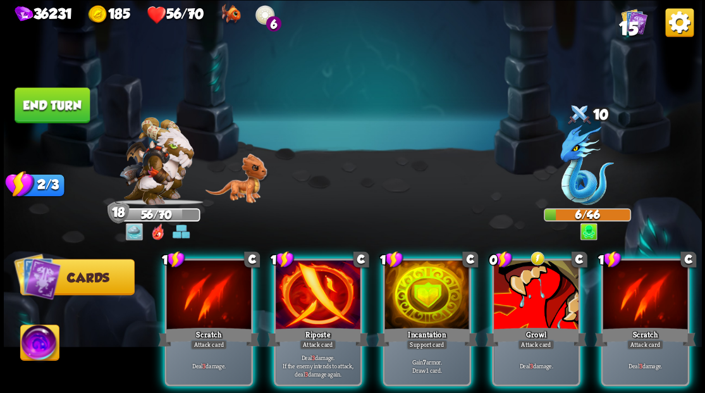
click at [54, 101] on button "End turn" at bounding box center [52, 104] width 75 height 35
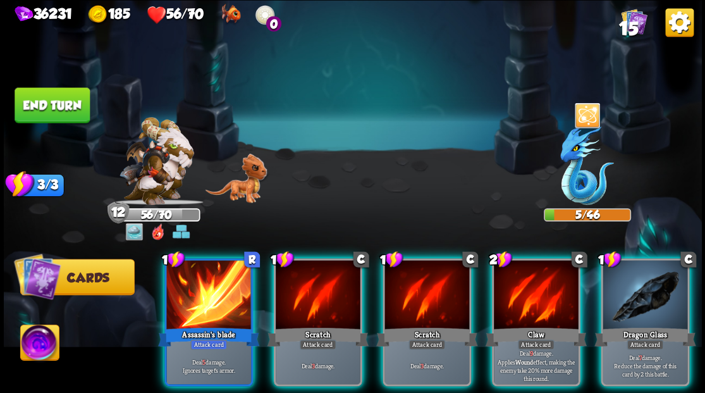
click at [40, 104] on button "End turn" at bounding box center [52, 104] width 75 height 35
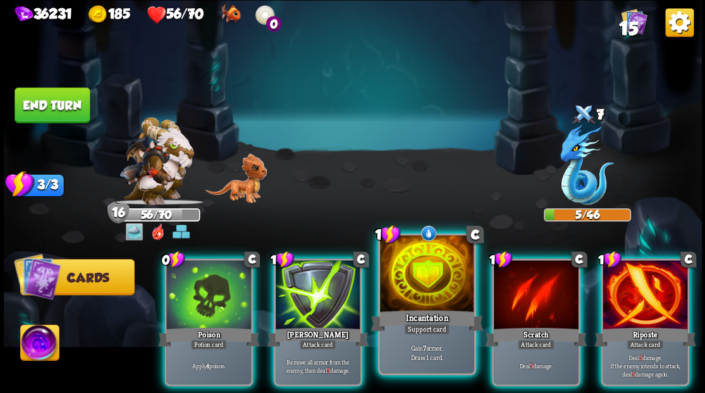
click at [422, 296] on div at bounding box center [427, 274] width 94 height 79
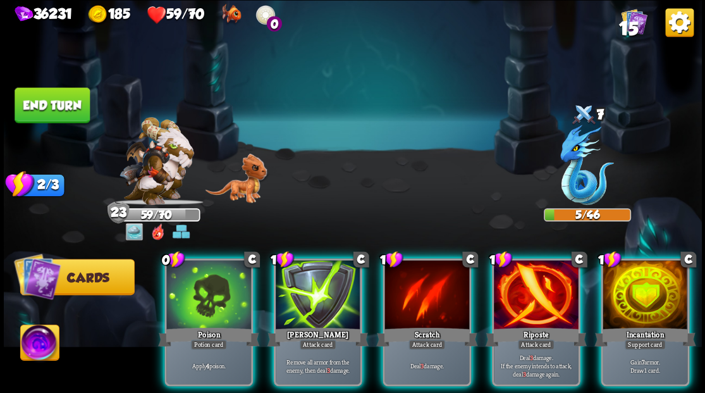
click at [52, 100] on button "End turn" at bounding box center [52, 104] width 75 height 35
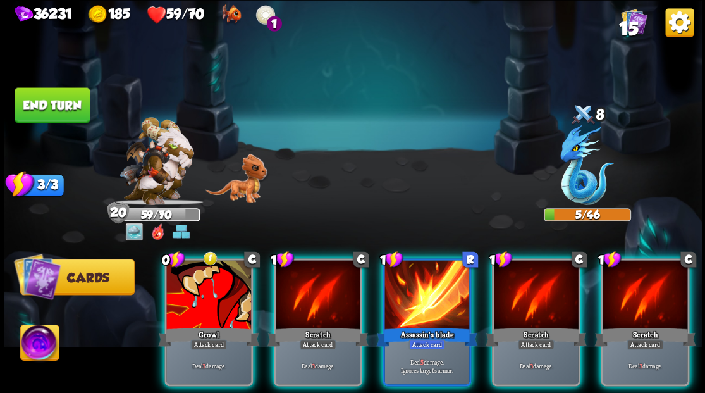
click at [38, 107] on button "End turn" at bounding box center [52, 104] width 75 height 35
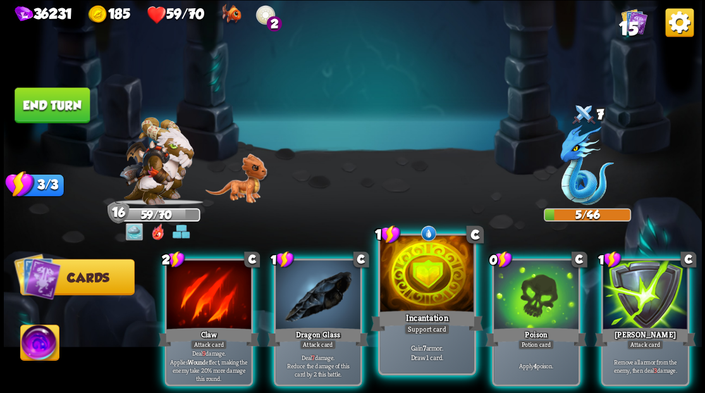
click at [420, 300] on div at bounding box center [427, 274] width 94 height 79
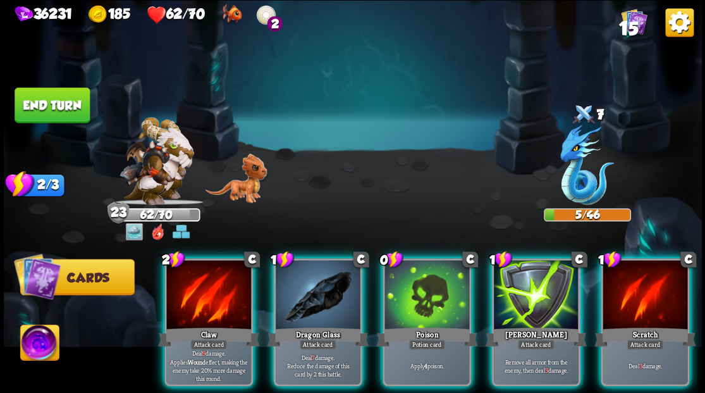
click at [44, 104] on button "End turn" at bounding box center [52, 104] width 75 height 35
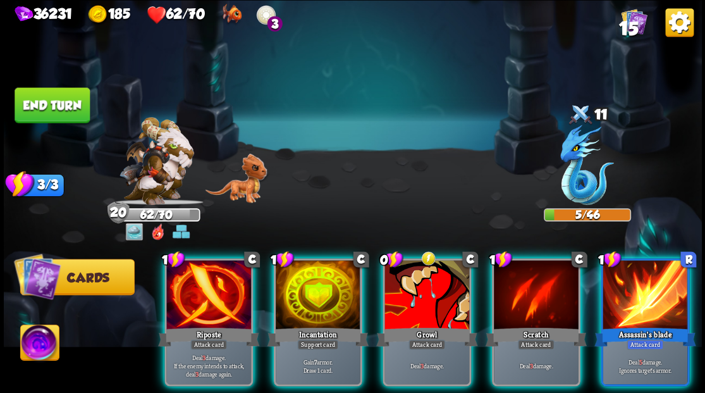
click at [58, 107] on button "End turn" at bounding box center [52, 104] width 75 height 35
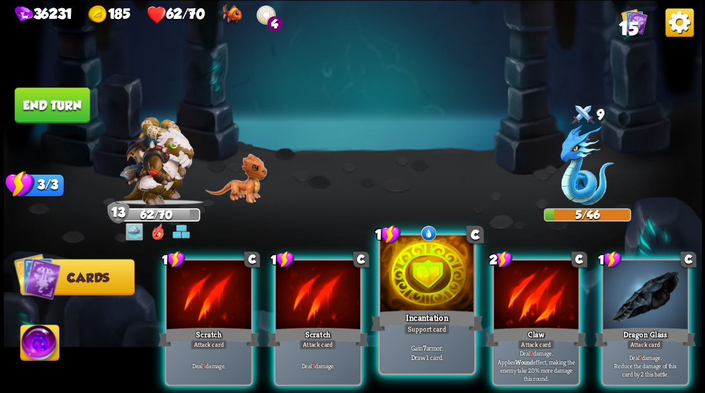
click at [418, 298] on div at bounding box center [427, 274] width 94 height 79
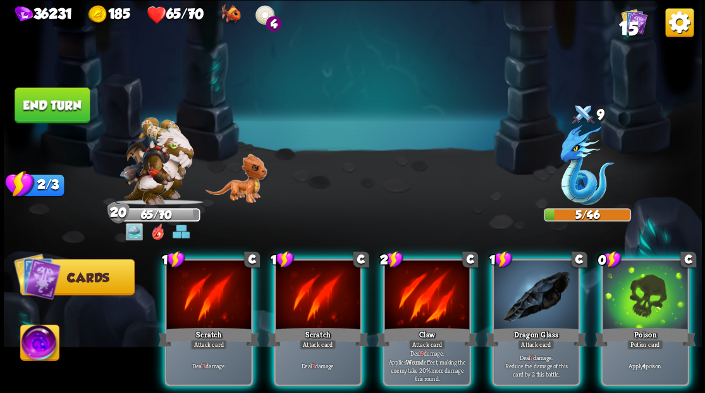
click at [43, 108] on button "End turn" at bounding box center [52, 104] width 75 height 35
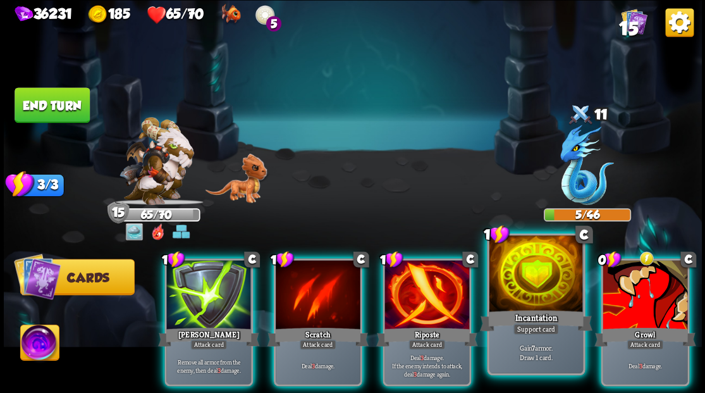
click at [521, 303] on div at bounding box center [536, 274] width 94 height 79
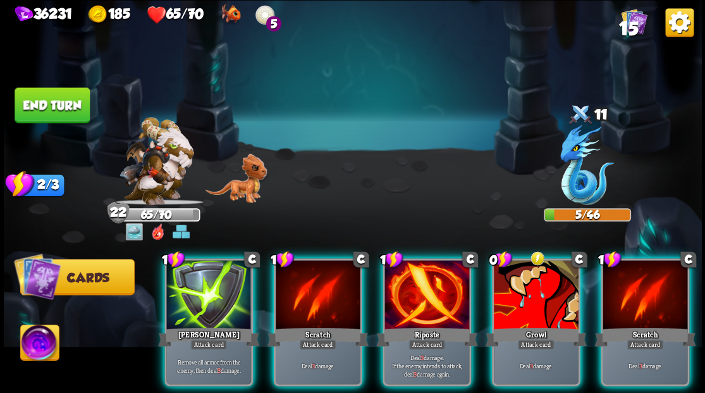
click at [73, 104] on button "End turn" at bounding box center [52, 104] width 75 height 35
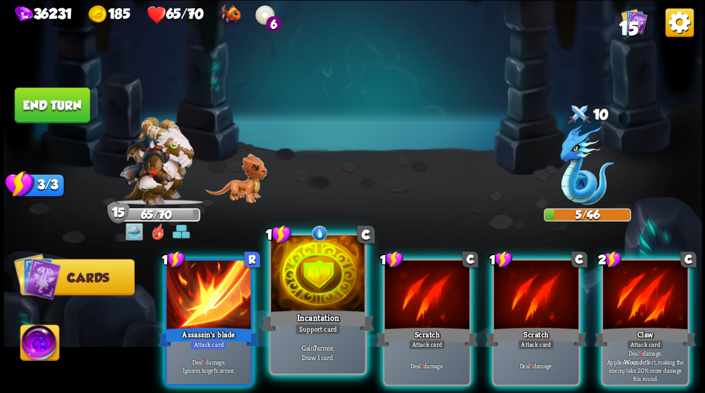
click at [301, 315] on div "Incantation" at bounding box center [317, 319] width 113 height 25
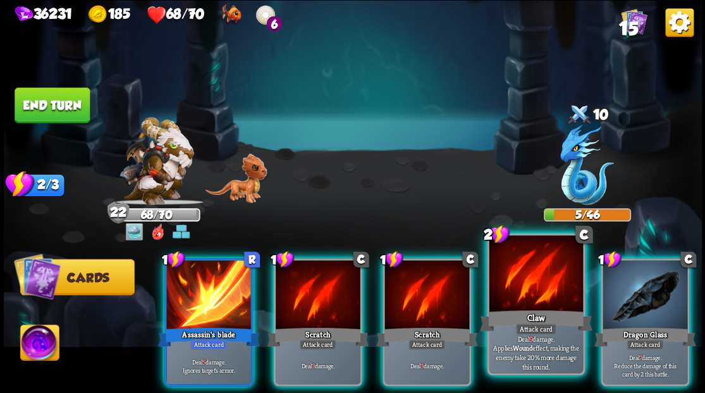
click at [526, 291] on div at bounding box center [536, 274] width 94 height 79
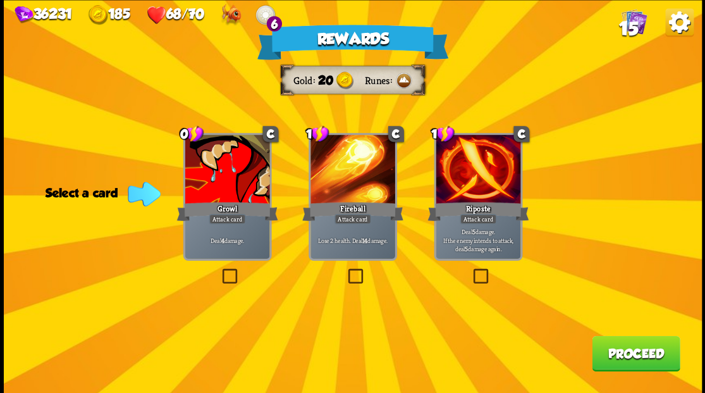
click at [628, 22] on span "15" at bounding box center [627, 28] width 19 height 21
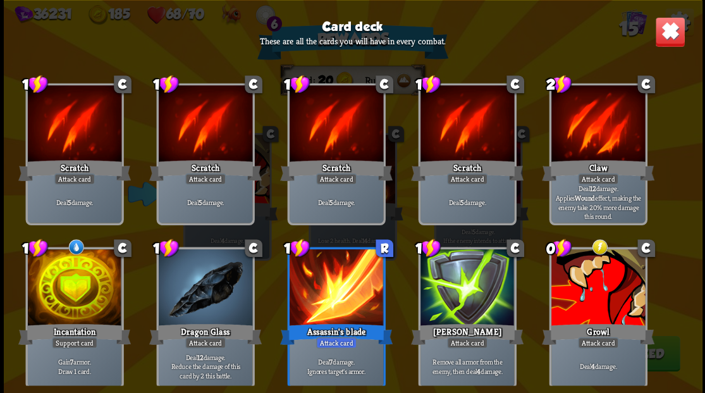
scroll to position [0, 0]
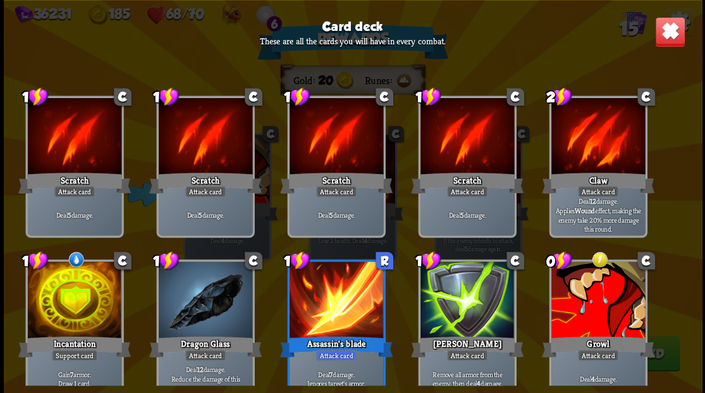
click at [670, 37] on img at bounding box center [669, 31] width 30 height 30
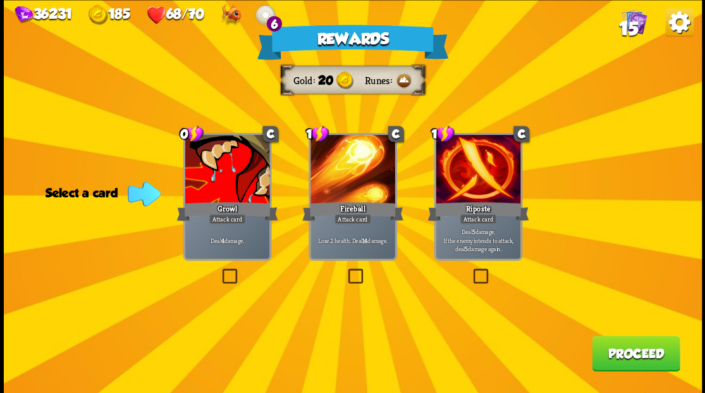
click at [626, 18] on span "15" at bounding box center [627, 28] width 19 height 21
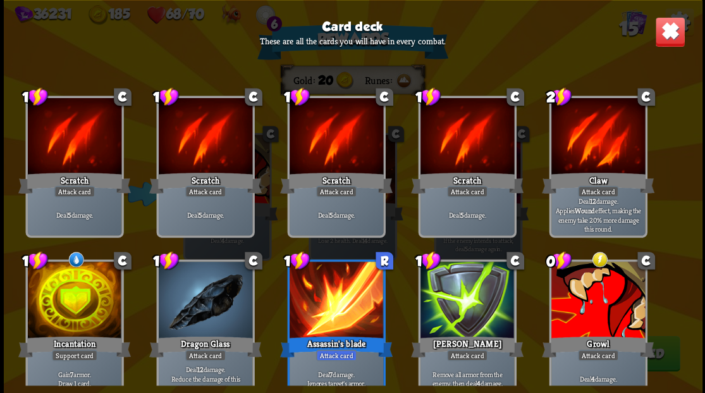
click at [666, 36] on img at bounding box center [669, 31] width 30 height 30
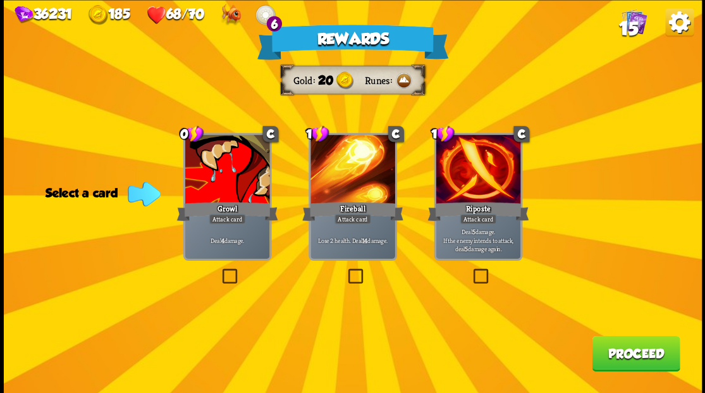
click at [635, 360] on button "Proceed" at bounding box center [636, 352] width 88 height 35
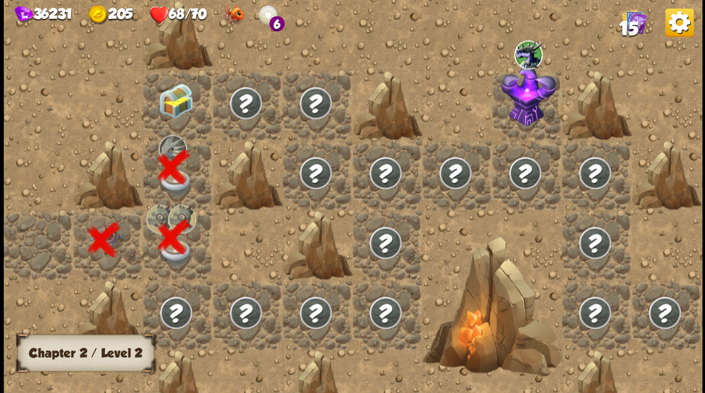
click at [190, 113] on img at bounding box center [175, 100] width 35 height 35
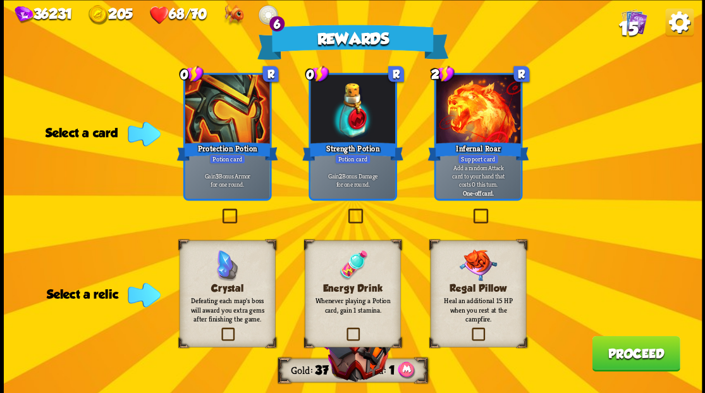
click at [344, 329] on label at bounding box center [344, 329] width 0 height 0
click at [0, 0] on input "checkbox" at bounding box center [0, 0] width 0 height 0
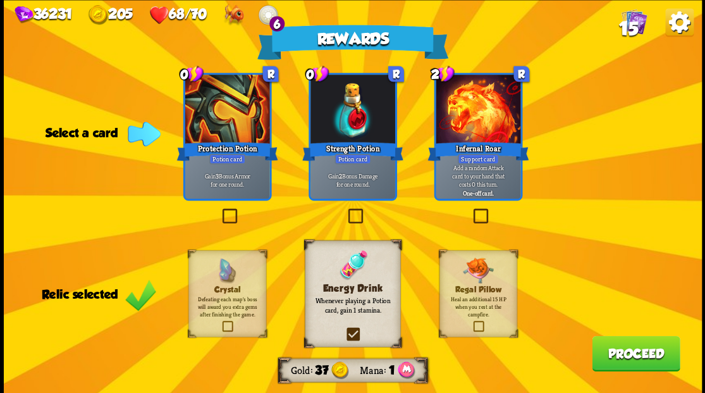
click at [345, 210] on label at bounding box center [345, 210] width 0 height 0
click at [0, 0] on input "checkbox" at bounding box center [0, 0] width 0 height 0
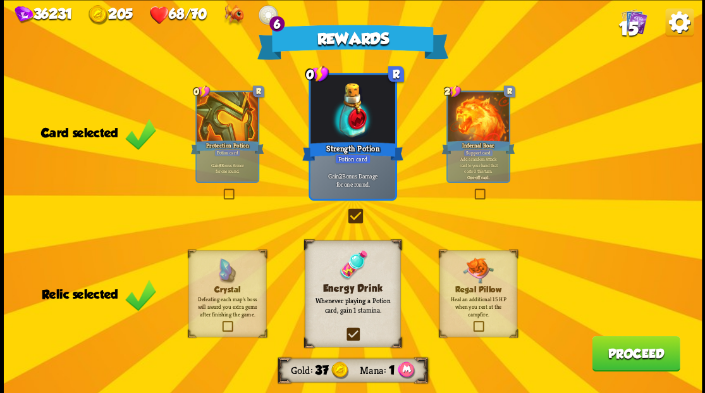
click at [621, 361] on button "Proceed" at bounding box center [636, 352] width 88 height 35
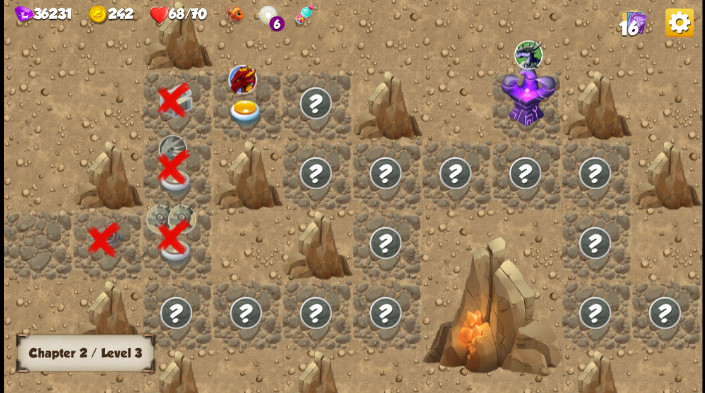
click at [240, 112] on img at bounding box center [245, 112] width 35 height 27
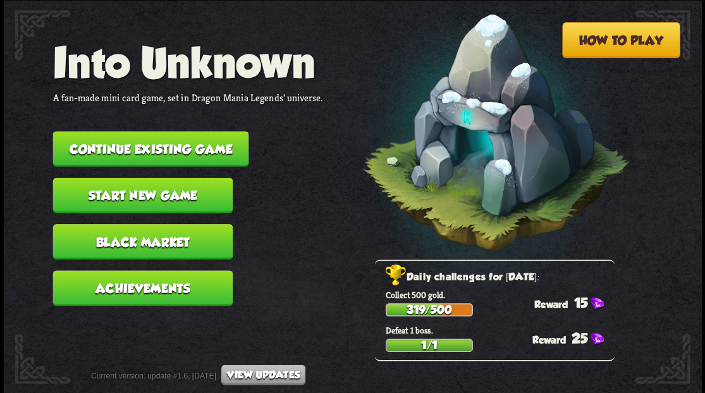
click at [133, 142] on button "Continue existing game" at bounding box center [150, 148] width 196 height 35
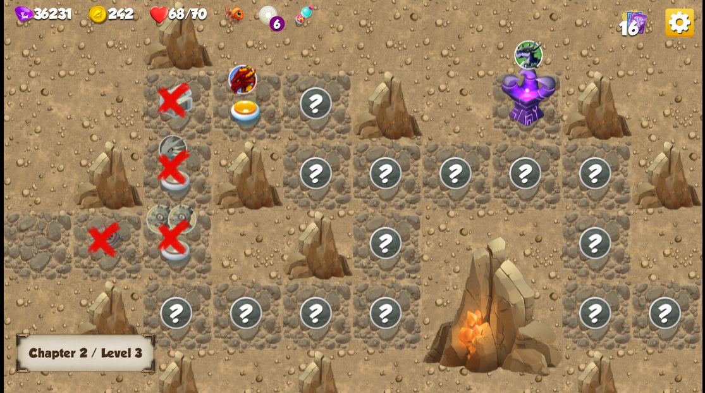
click at [244, 114] on img at bounding box center [245, 112] width 35 height 27
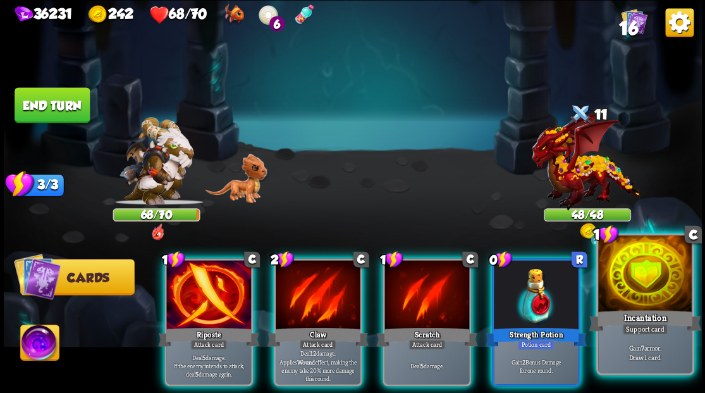
click at [651, 286] on div at bounding box center [645, 274] width 94 height 79
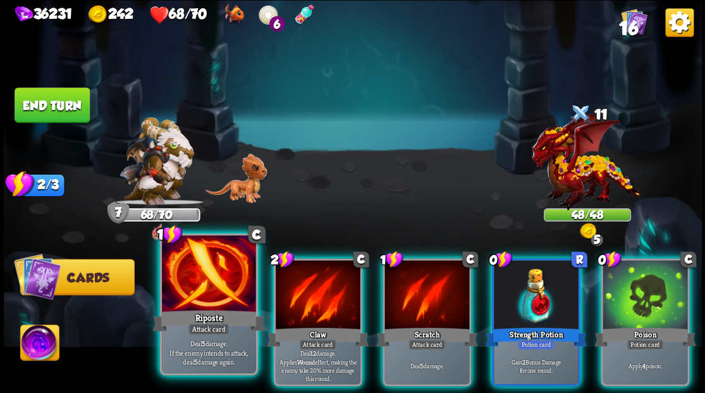
click at [203, 285] on div at bounding box center [209, 274] width 94 height 79
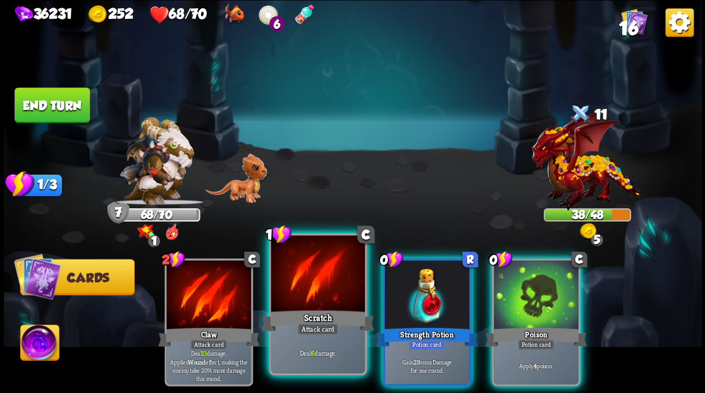
click at [312, 296] on div at bounding box center [318, 274] width 94 height 79
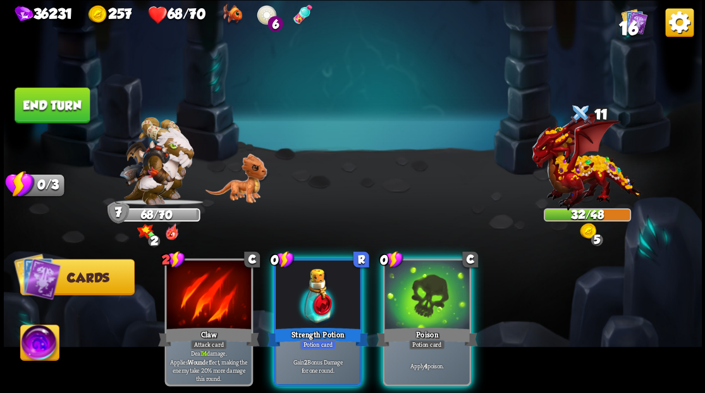
click at [37, 345] on img at bounding box center [39, 343] width 39 height 39
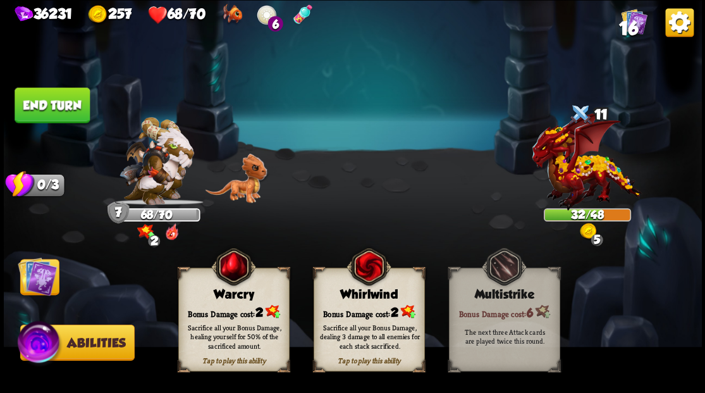
click at [210, 318] on div "Sacrifice all your Bonus Damage, healing yourself for 50% of the sacrificed amo…" at bounding box center [233, 336] width 111 height 44
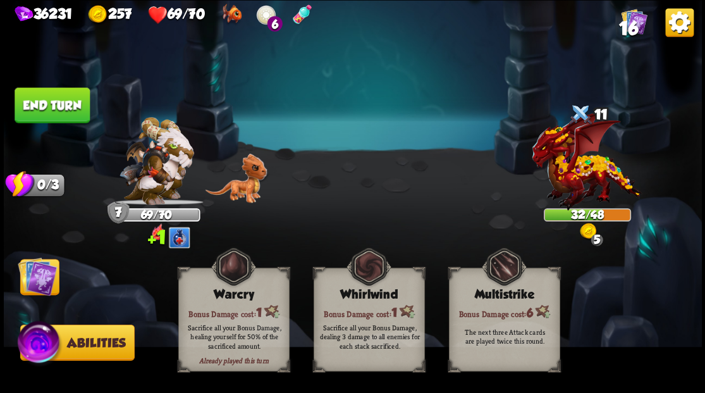
click at [37, 278] on img at bounding box center [37, 275] width 39 height 39
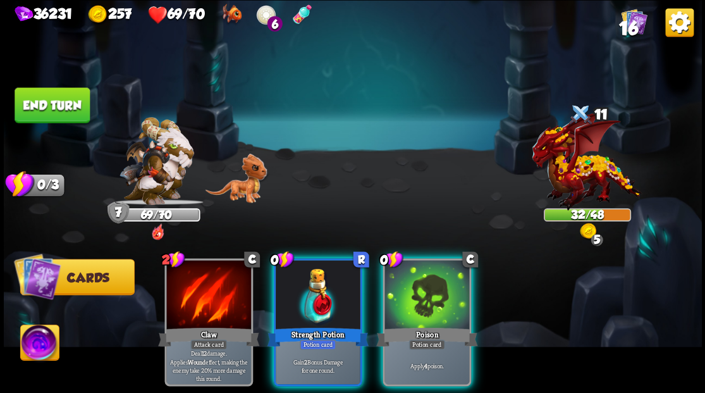
click at [63, 113] on button "End turn" at bounding box center [52, 104] width 75 height 35
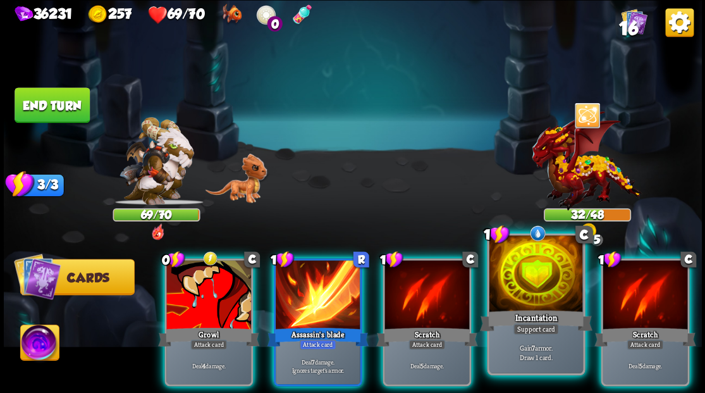
click at [521, 274] on div at bounding box center [536, 274] width 94 height 79
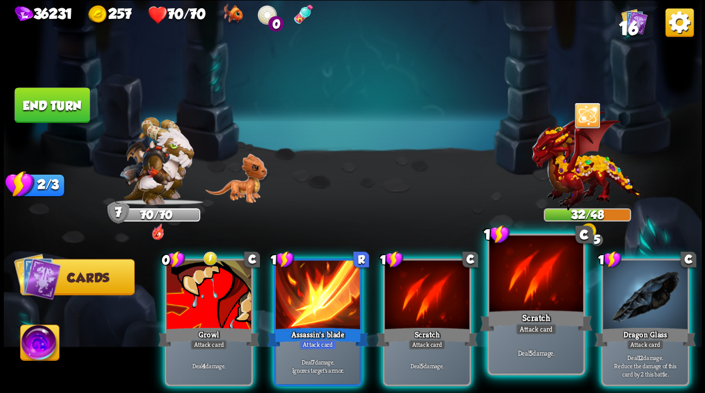
click at [515, 264] on div at bounding box center [536, 274] width 94 height 79
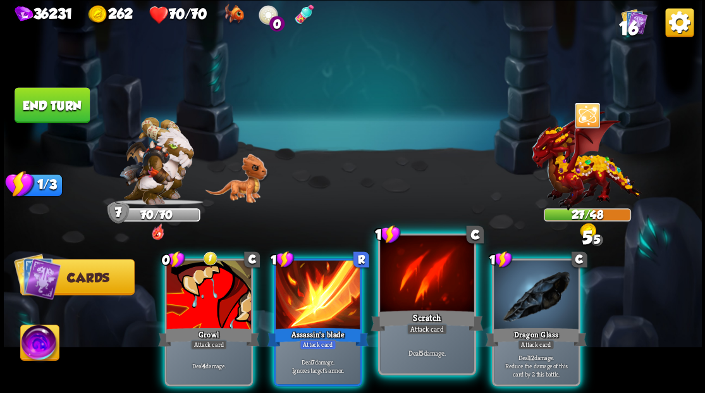
click at [410, 289] on div at bounding box center [427, 274] width 94 height 79
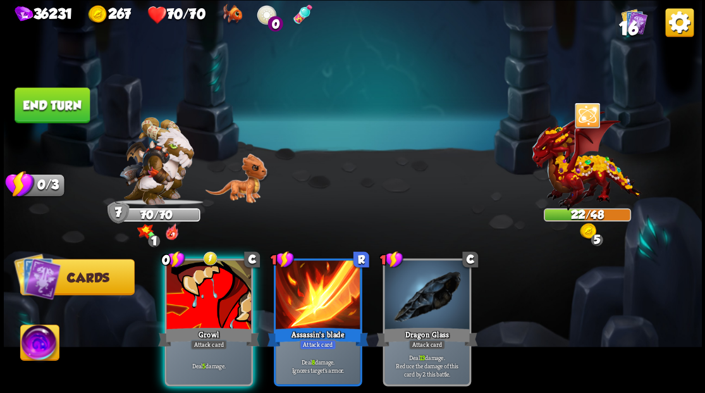
click at [38, 109] on button "End turn" at bounding box center [52, 104] width 75 height 35
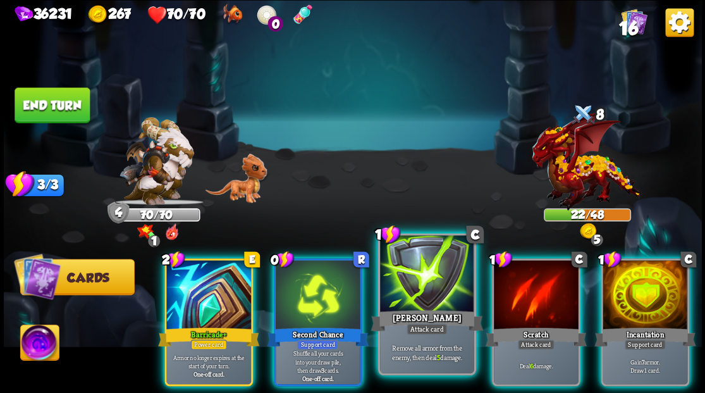
click at [426, 291] on div at bounding box center [427, 274] width 94 height 79
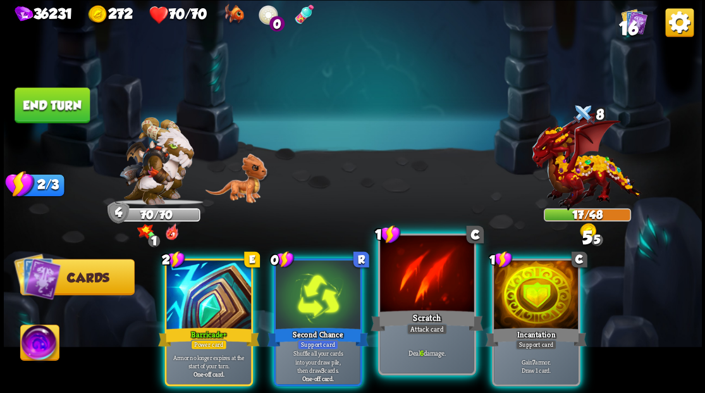
click at [417, 289] on div at bounding box center [427, 274] width 94 height 79
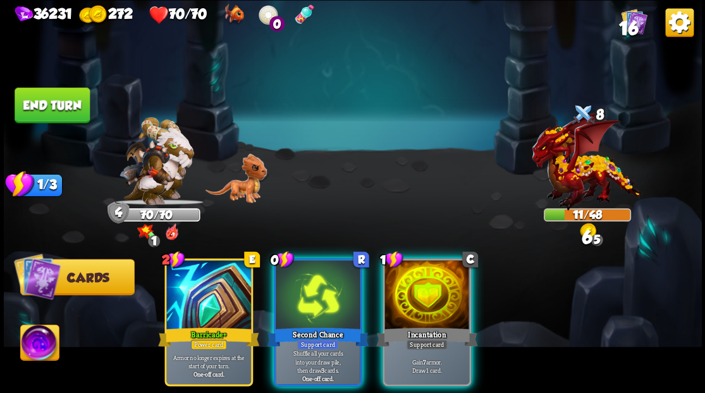
drag, startPoint x: 331, startPoint y: 283, endPoint x: 344, endPoint y: 221, distance: 64.1
click at [331, 287] on div at bounding box center [318, 295] width 85 height 71
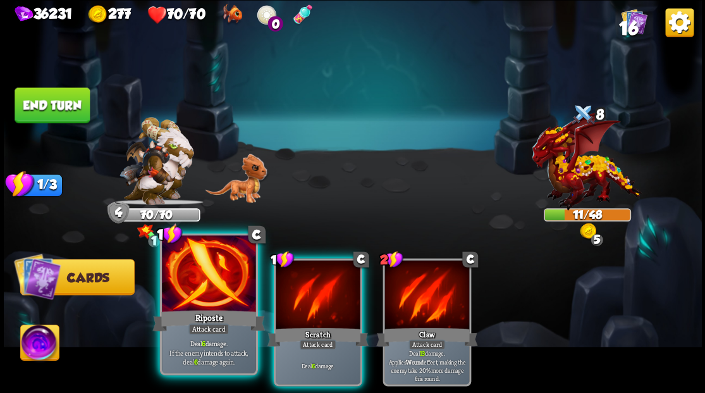
click at [198, 291] on div at bounding box center [209, 274] width 94 height 79
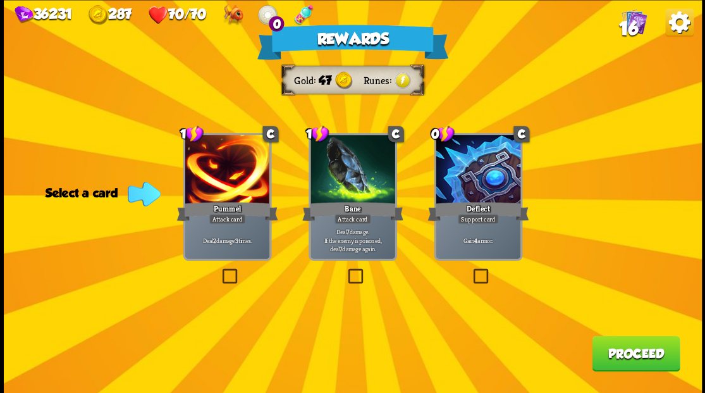
click at [470, 270] on label at bounding box center [470, 270] width 0 height 0
click at [0, 0] on input "checkbox" at bounding box center [0, 0] width 0 height 0
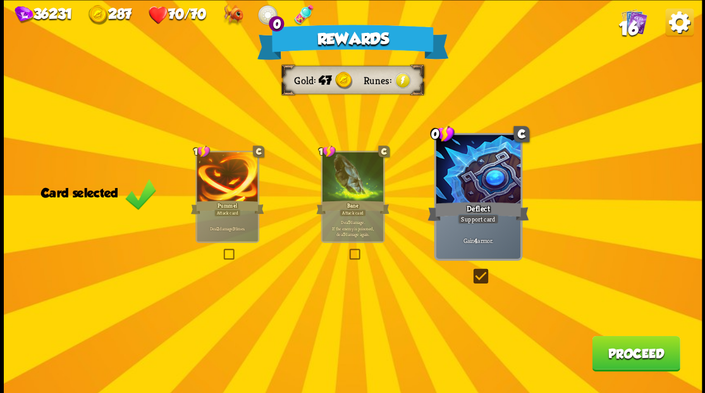
click at [624, 356] on button "Proceed" at bounding box center [636, 352] width 88 height 35
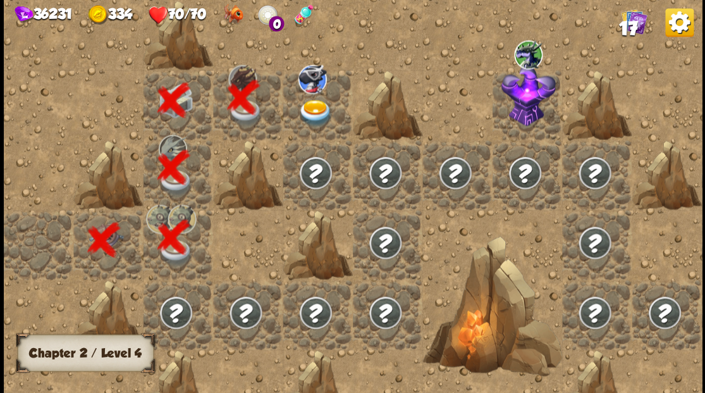
click at [314, 113] on img at bounding box center [315, 112] width 35 height 27
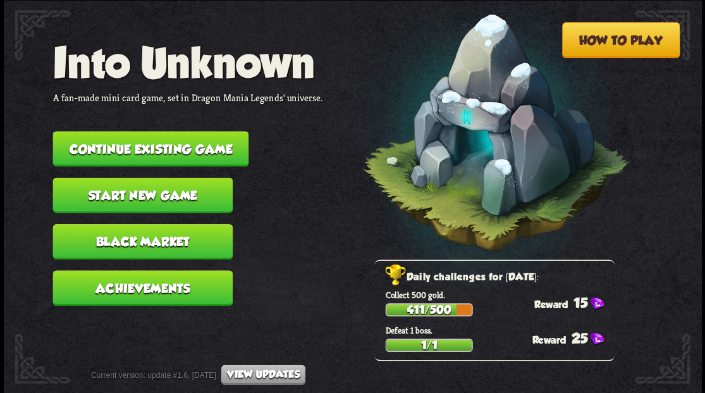
click at [135, 142] on button "Continue existing game" at bounding box center [150, 148] width 196 height 35
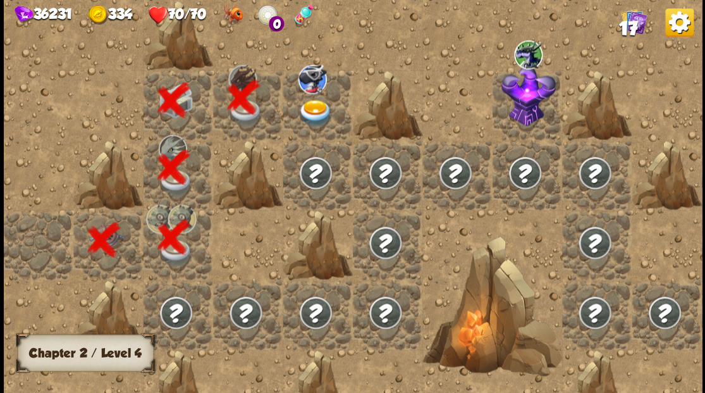
click at [311, 106] on img at bounding box center [315, 112] width 35 height 27
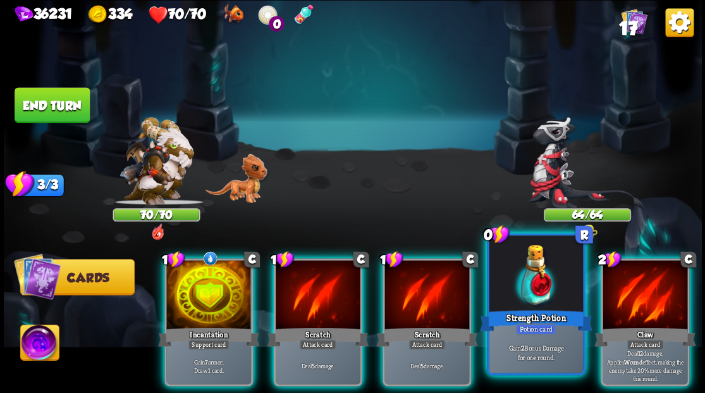
click at [532, 296] on div at bounding box center [536, 274] width 94 height 79
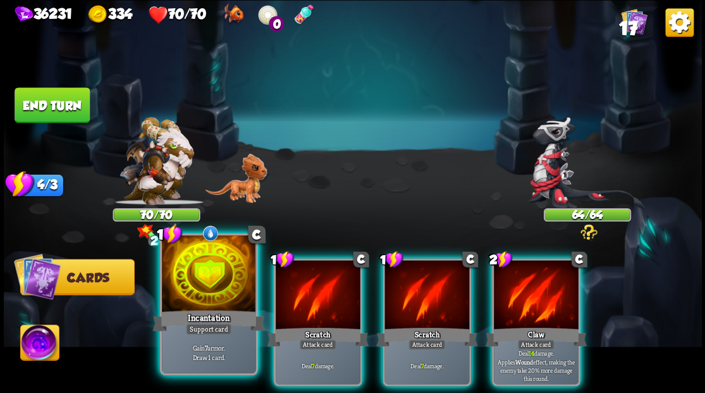
click at [205, 305] on div at bounding box center [209, 274] width 94 height 79
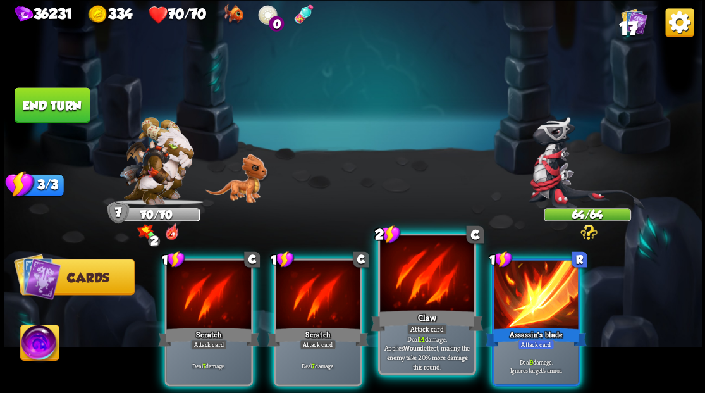
click at [419, 285] on div at bounding box center [427, 274] width 94 height 79
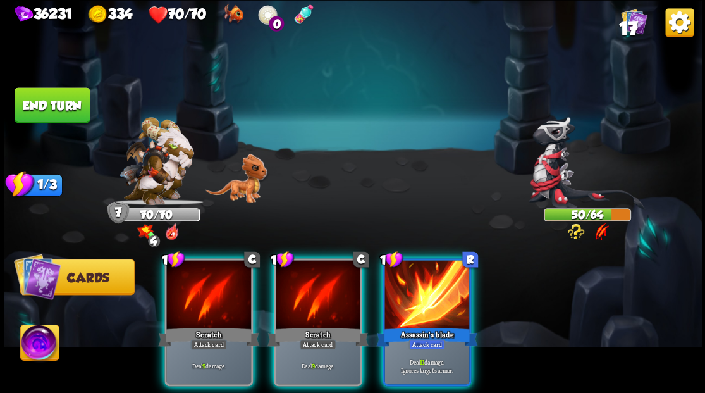
click at [416, 284] on div at bounding box center [426, 295] width 85 height 71
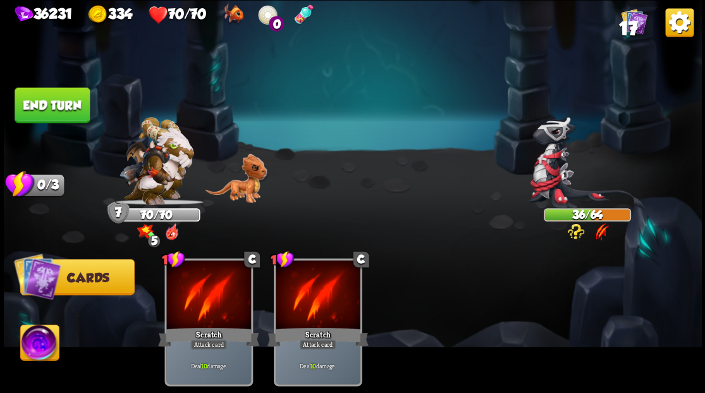
click at [33, 351] on img at bounding box center [39, 343] width 39 height 39
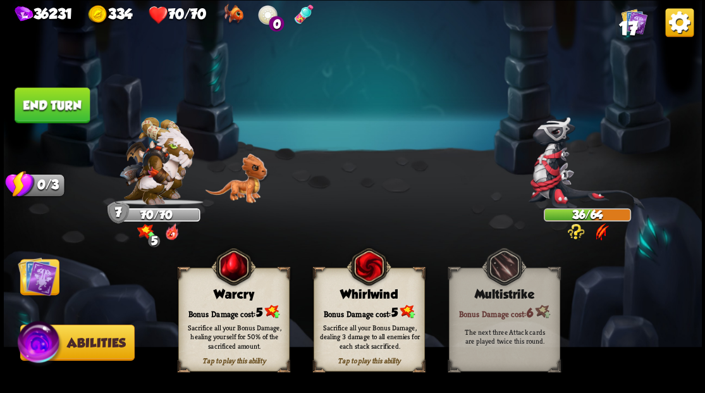
click at [367, 301] on div "Tap to play this ability Whirlwind Bonus Damage cost: 5 Sacrifice all your Bonu…" at bounding box center [368, 319] width 111 height 104
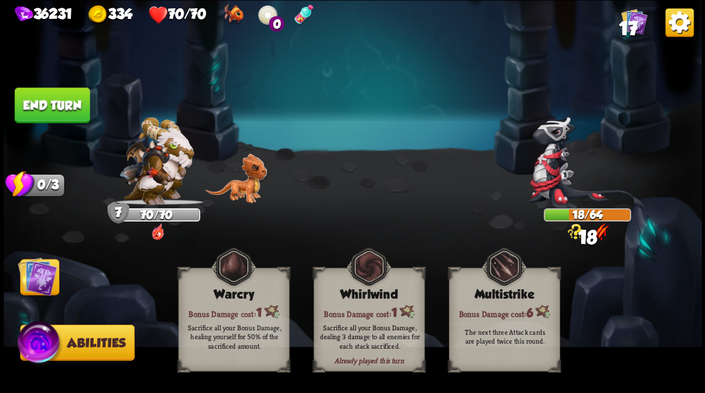
click at [33, 284] on img at bounding box center [37, 275] width 39 height 39
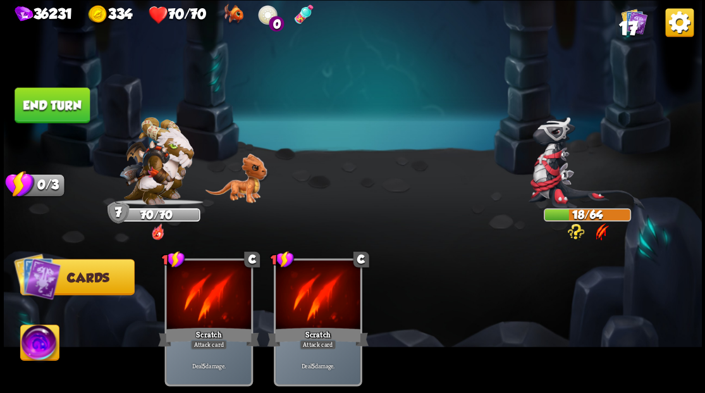
click at [59, 113] on button "End turn" at bounding box center [52, 104] width 75 height 35
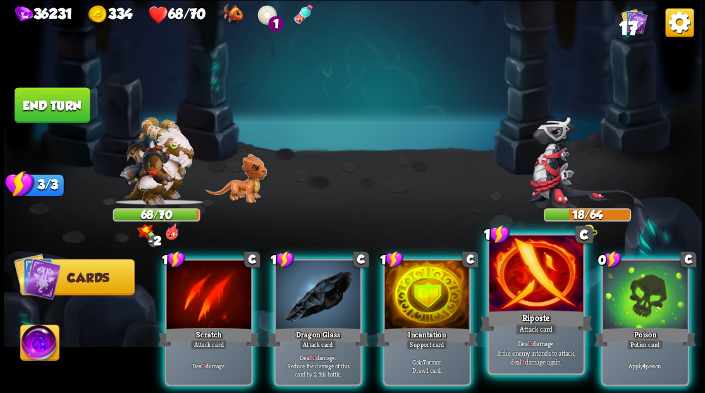
click at [544, 296] on div at bounding box center [536, 274] width 94 height 79
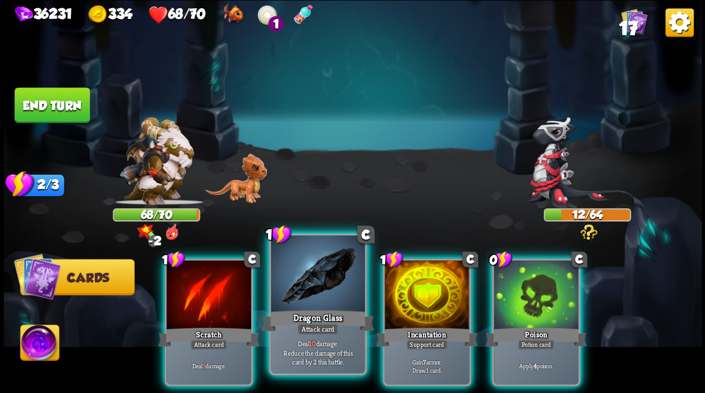
click at [305, 293] on div at bounding box center [318, 274] width 94 height 79
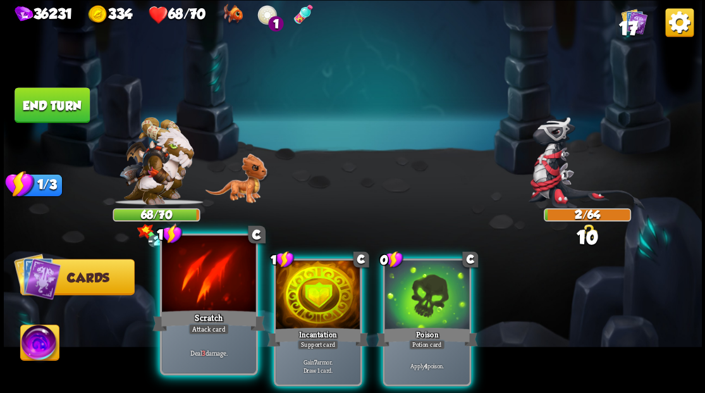
click at [185, 291] on div at bounding box center [209, 274] width 94 height 79
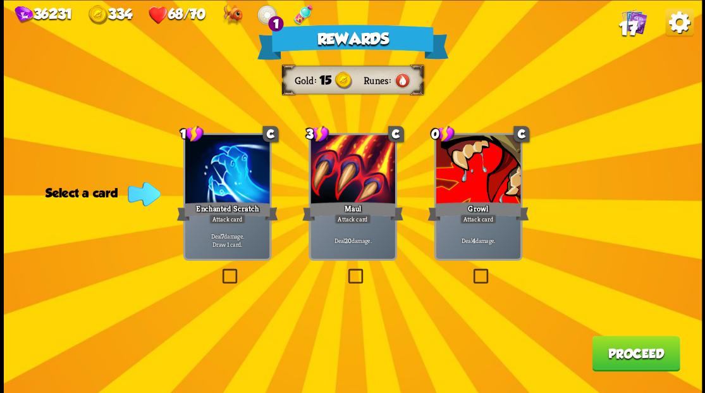
click at [219, 270] on label at bounding box center [219, 270] width 0 height 0
click at [0, 0] on input "checkbox" at bounding box center [0, 0] width 0 height 0
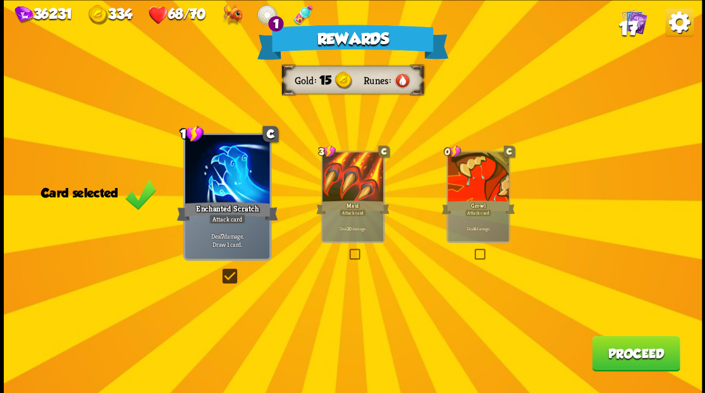
click at [638, 352] on button "Proceed" at bounding box center [636, 352] width 88 height 35
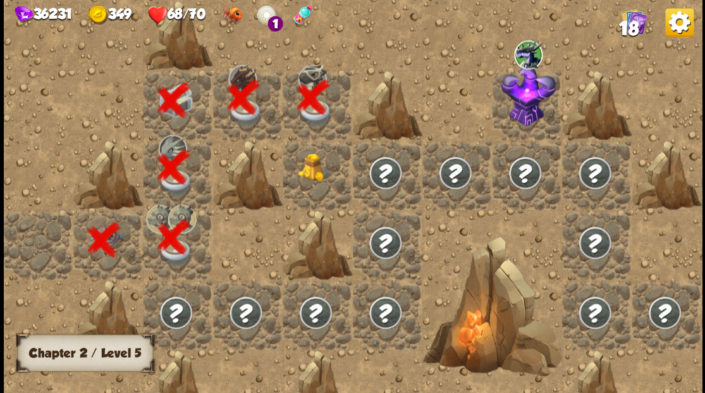
click at [325, 185] on div at bounding box center [318, 175] width 70 height 70
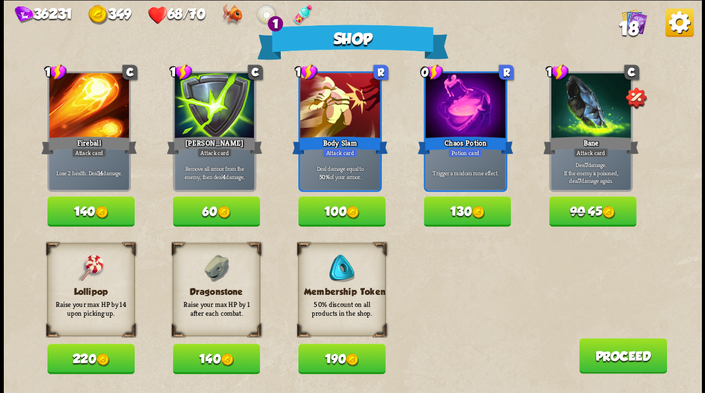
click at [217, 362] on button "140" at bounding box center [216, 358] width 87 height 30
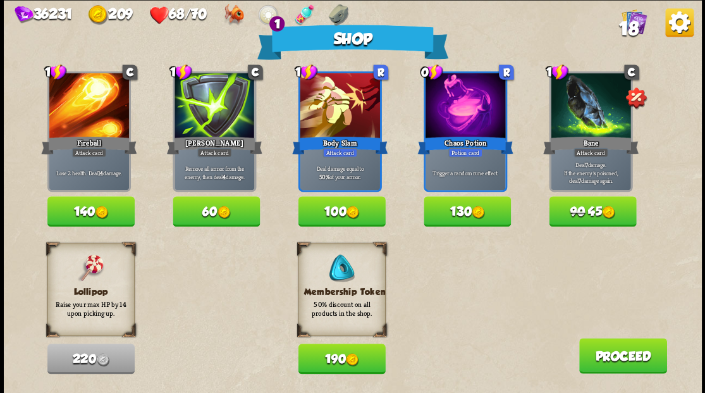
click at [349, 353] on img at bounding box center [352, 359] width 13 height 13
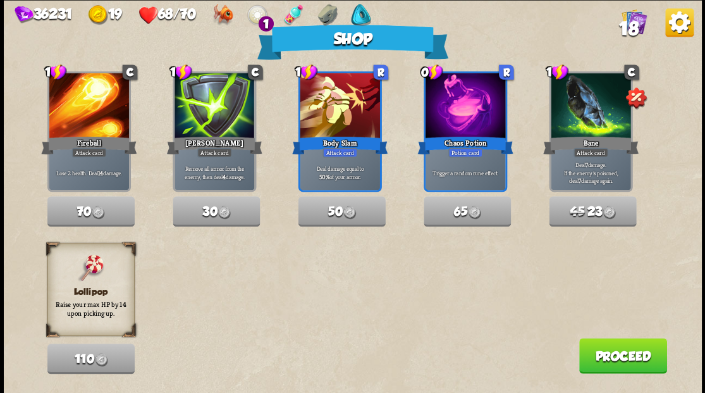
click at [620, 361] on button "Proceed" at bounding box center [622, 355] width 88 height 35
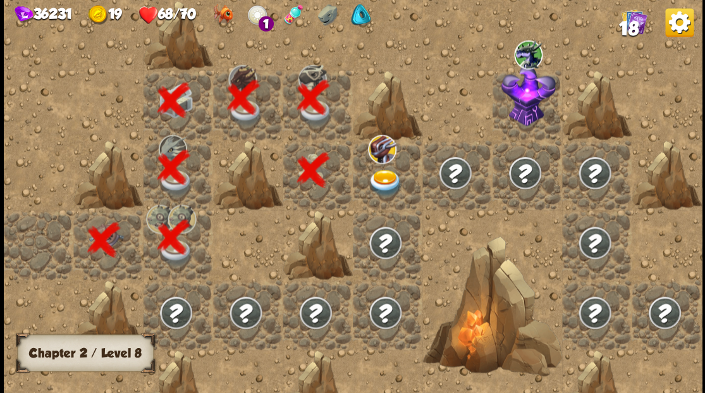
click at [381, 177] on img at bounding box center [385, 182] width 35 height 27
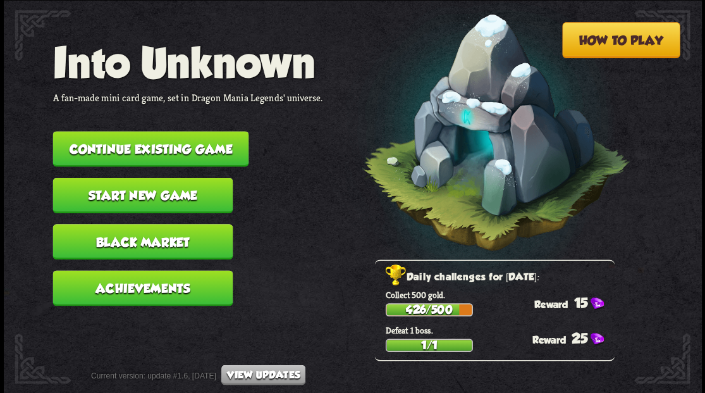
click at [158, 148] on button "Continue existing game" at bounding box center [150, 148] width 196 height 35
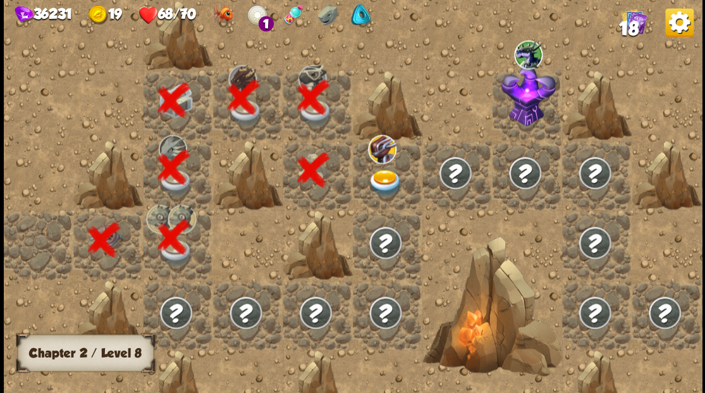
click at [383, 175] on img at bounding box center [385, 182] width 35 height 27
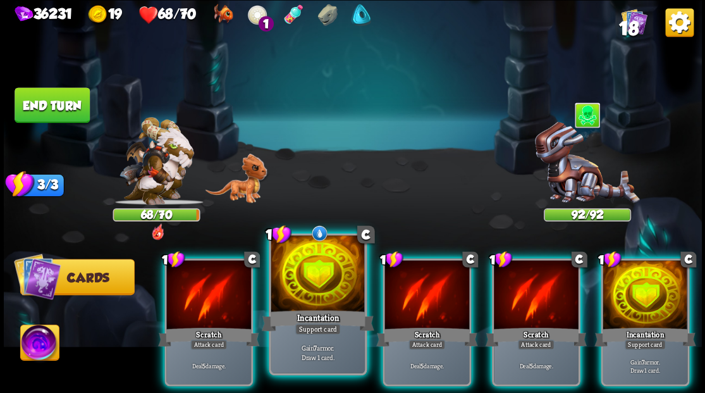
click at [320, 287] on div at bounding box center [318, 274] width 94 height 79
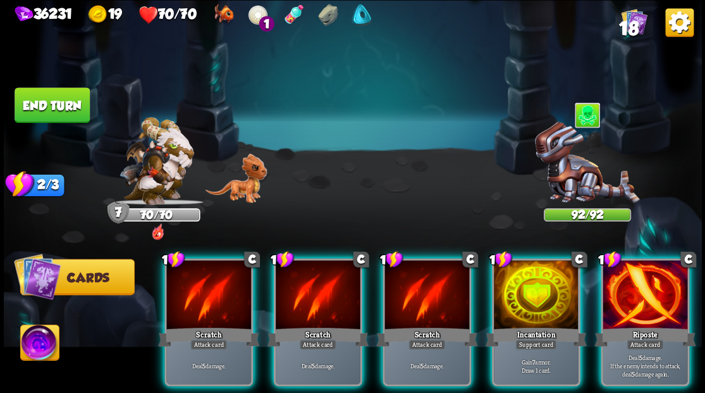
click at [641, 308] on div "1 C Riposte Attack card Deal 5 damage. If the enemy intends to attack, deal 5 d…" at bounding box center [644, 322] width 88 height 128
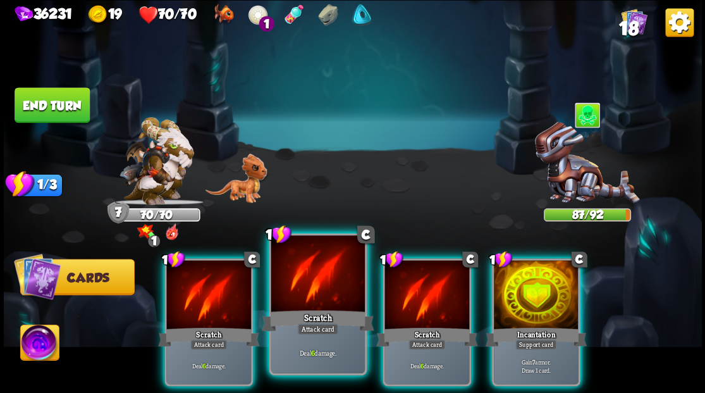
click at [327, 282] on div at bounding box center [318, 274] width 94 height 79
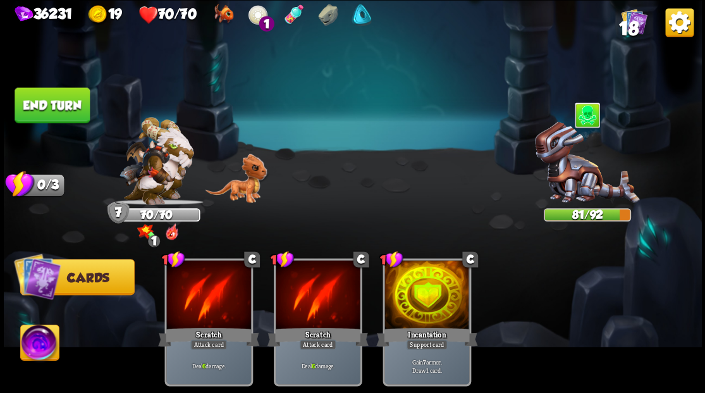
click at [29, 102] on button "End turn" at bounding box center [52, 104] width 75 height 35
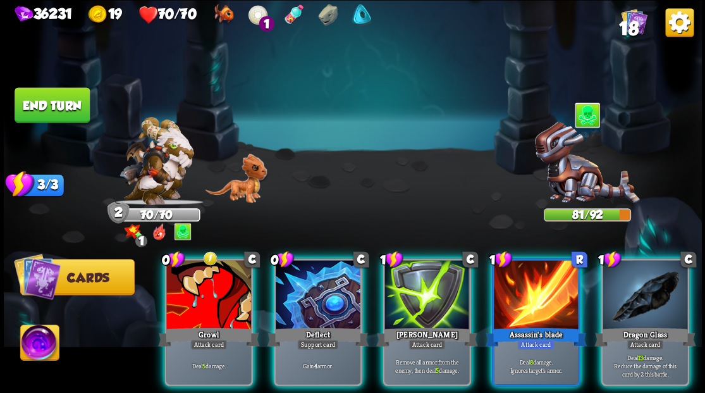
click at [654, 287] on div at bounding box center [644, 295] width 85 height 71
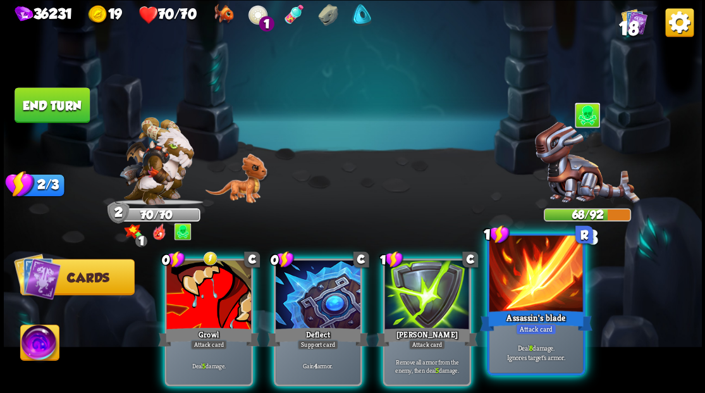
click at [508, 291] on div at bounding box center [536, 274] width 94 height 79
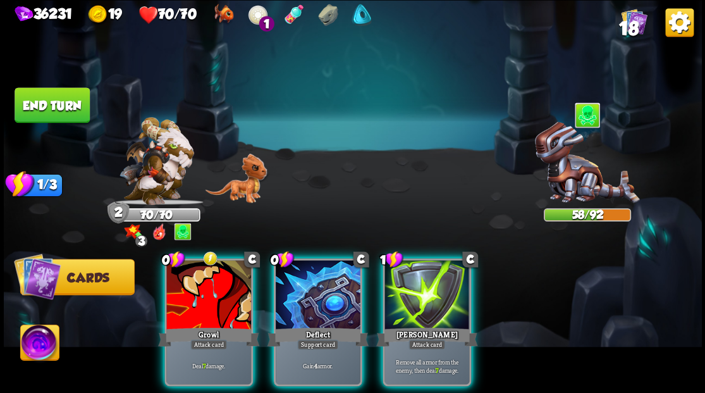
drag, startPoint x: 420, startPoint y: 301, endPoint x: 408, endPoint y: 241, distance: 60.5
click at [420, 300] on div at bounding box center [426, 295] width 85 height 71
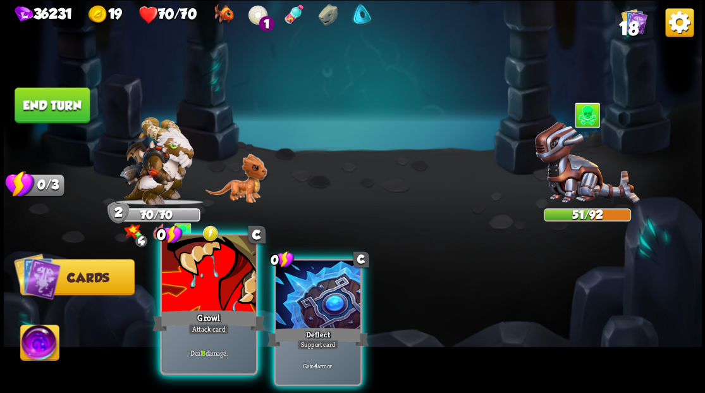
click at [221, 286] on div at bounding box center [209, 274] width 94 height 79
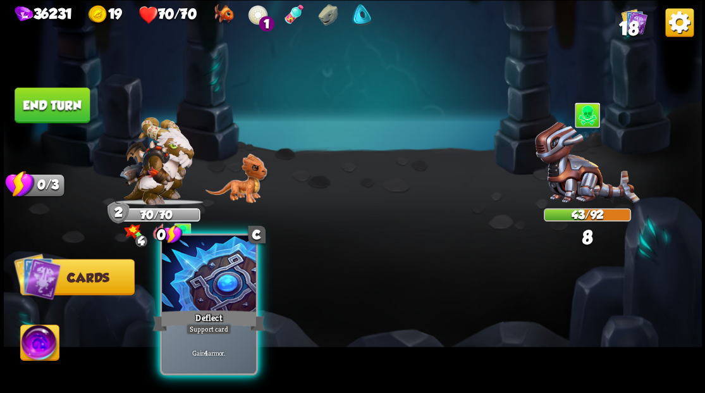
click at [221, 286] on div at bounding box center [209, 274] width 94 height 79
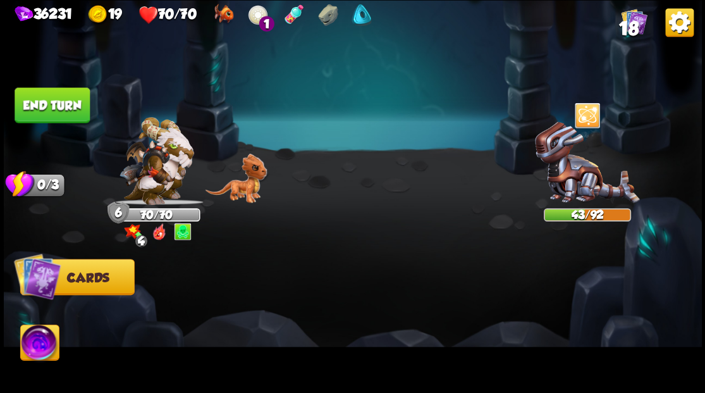
click at [46, 111] on button "End turn" at bounding box center [52, 104] width 75 height 35
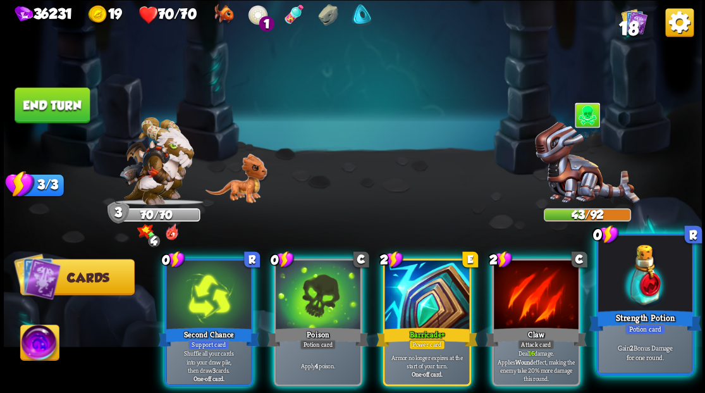
click at [651, 275] on div at bounding box center [645, 274] width 94 height 79
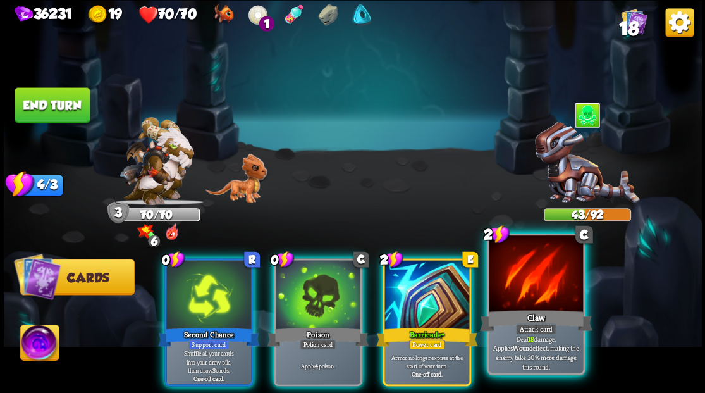
click at [518, 310] on div "Claw" at bounding box center [535, 319] width 113 height 25
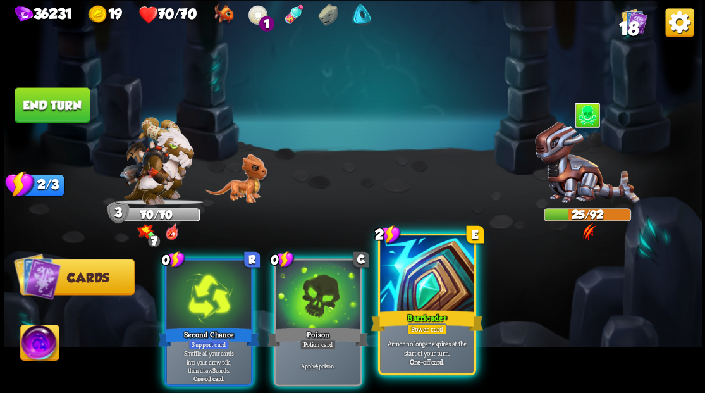
click at [410, 305] on div at bounding box center [427, 274] width 94 height 79
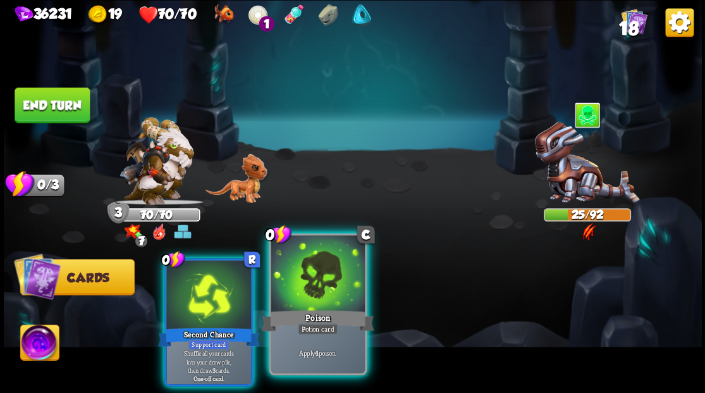
click at [298, 297] on div at bounding box center [318, 274] width 94 height 79
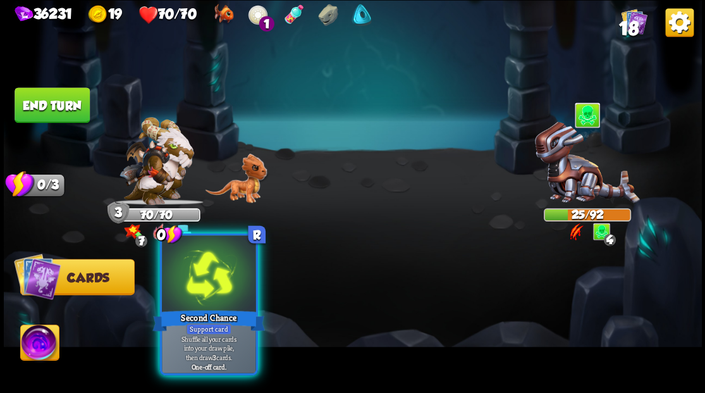
click at [205, 303] on div at bounding box center [209, 274] width 94 height 79
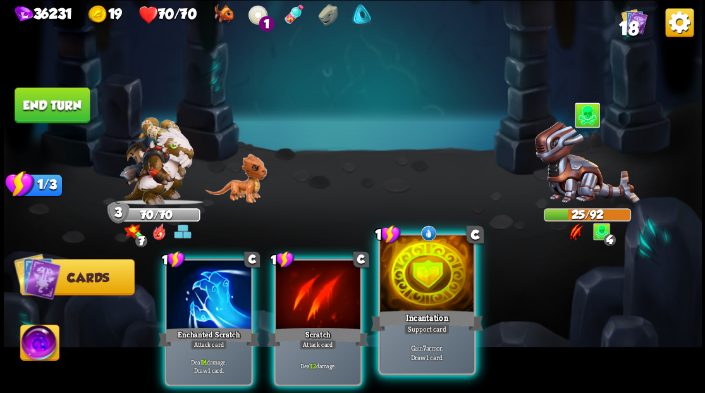
click at [426, 288] on div at bounding box center [427, 274] width 94 height 79
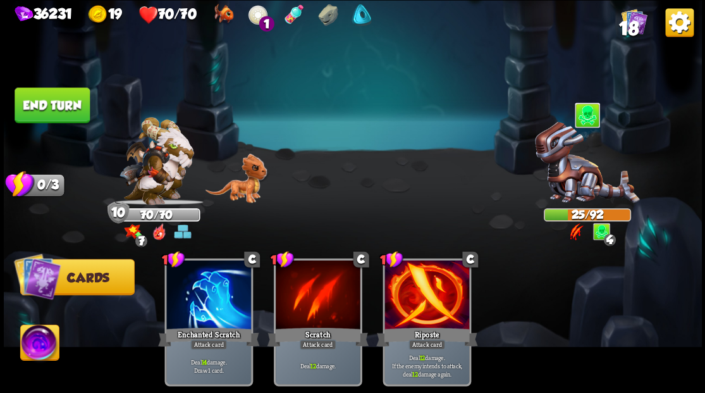
click at [53, 94] on button "End turn" at bounding box center [52, 104] width 75 height 35
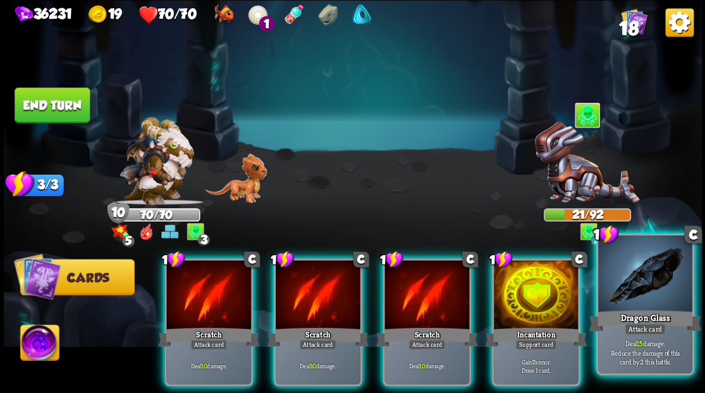
click at [645, 288] on div at bounding box center [645, 274] width 94 height 79
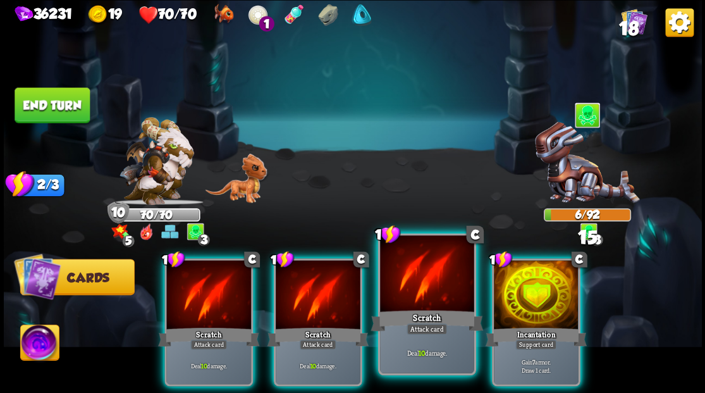
click at [389, 322] on div "Scratch" at bounding box center [426, 319] width 113 height 25
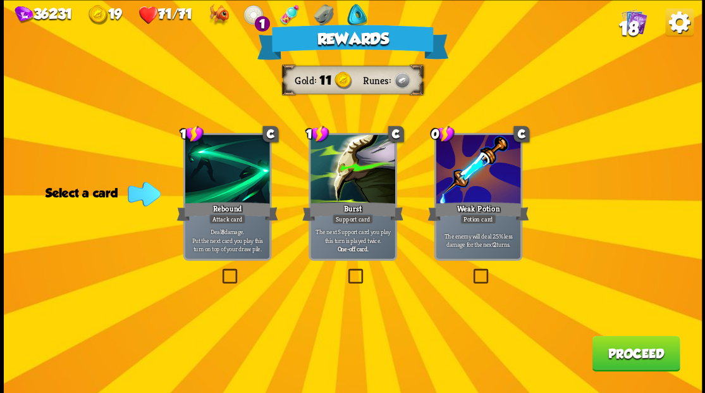
click at [470, 270] on label at bounding box center [470, 270] width 0 height 0
click at [0, 0] on input "checkbox" at bounding box center [0, 0] width 0 height 0
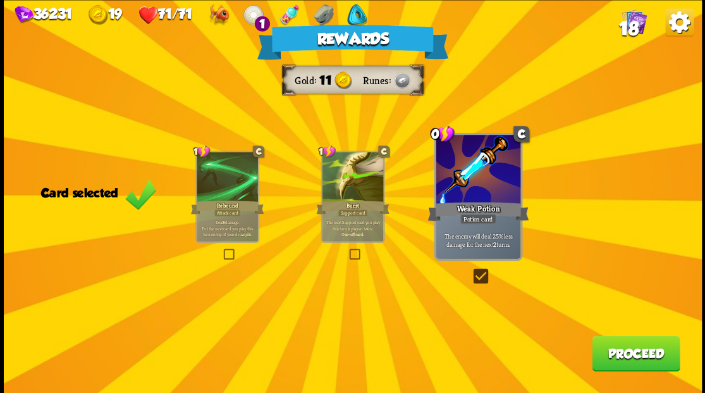
click at [647, 356] on button "Proceed" at bounding box center [636, 352] width 88 height 35
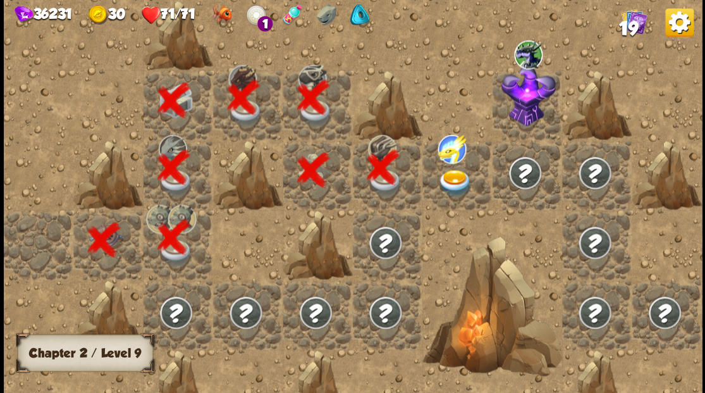
click at [451, 177] on img at bounding box center [454, 182] width 35 height 27
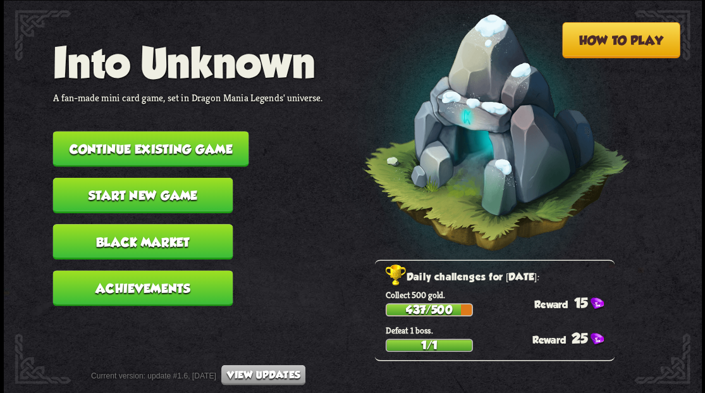
click at [162, 142] on button "Continue existing game" at bounding box center [150, 148] width 196 height 35
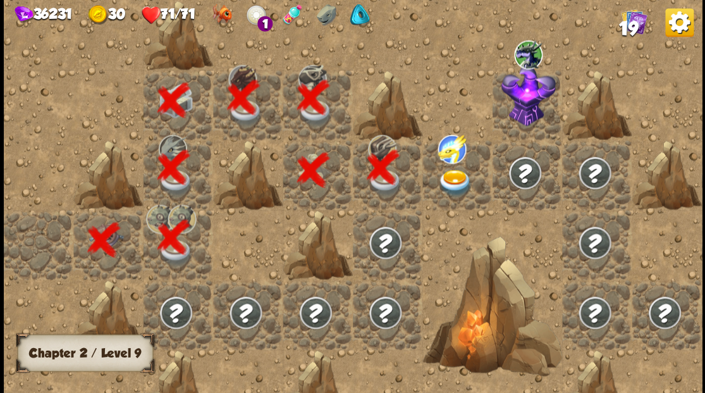
click at [448, 183] on img at bounding box center [454, 182] width 35 height 27
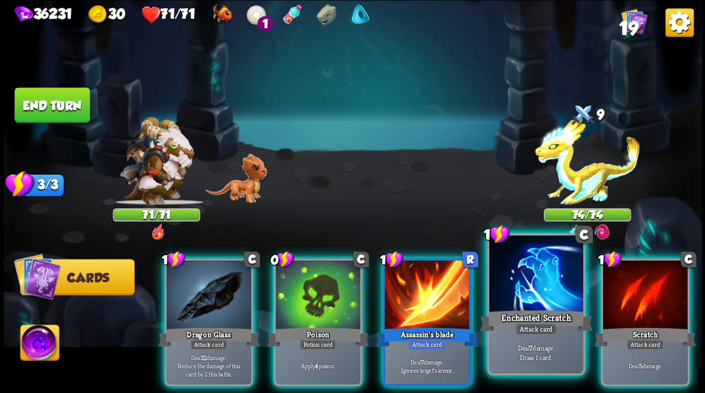
click at [535, 289] on div at bounding box center [536, 274] width 94 height 79
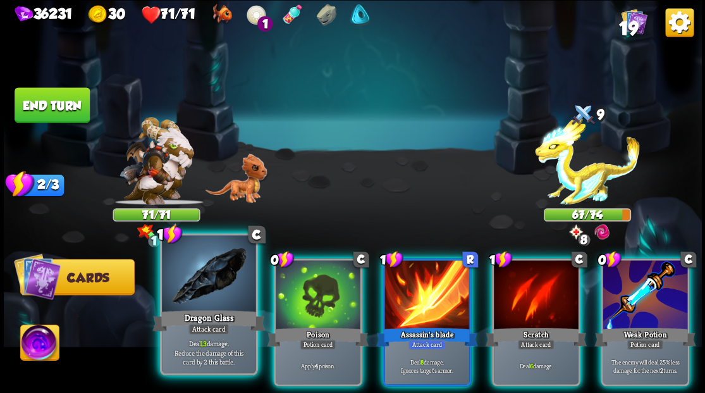
click at [211, 289] on div at bounding box center [209, 274] width 94 height 79
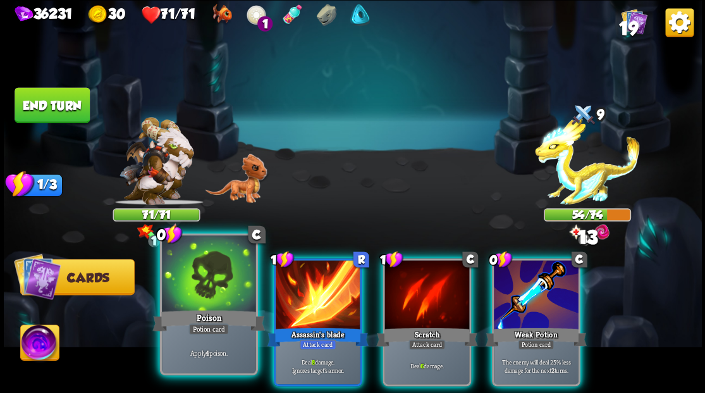
click at [210, 288] on div at bounding box center [209, 274] width 94 height 79
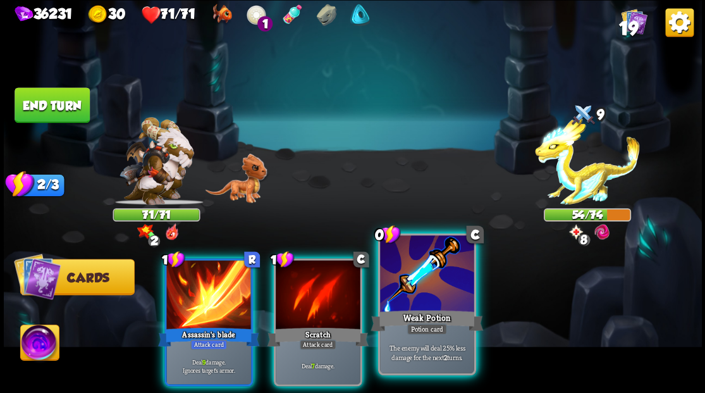
click at [428, 296] on div at bounding box center [427, 274] width 94 height 79
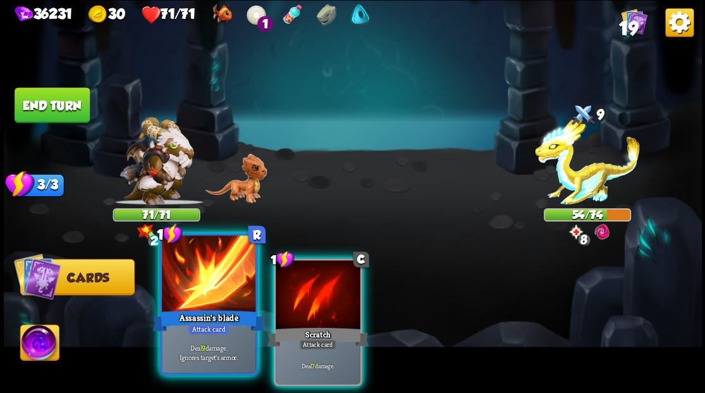
click at [185, 295] on div at bounding box center [209, 274] width 94 height 79
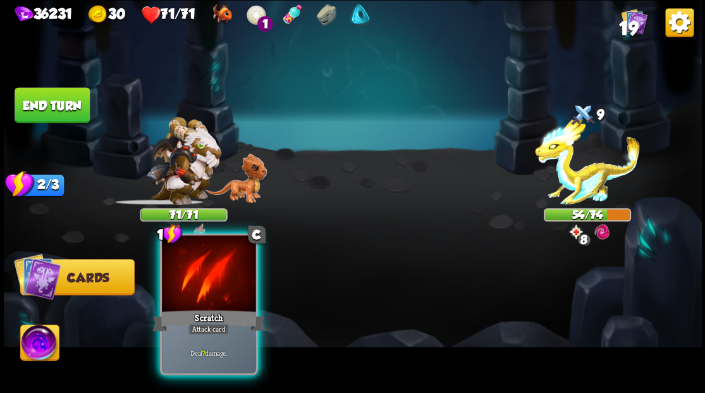
click at [185, 296] on div at bounding box center [209, 274] width 94 height 79
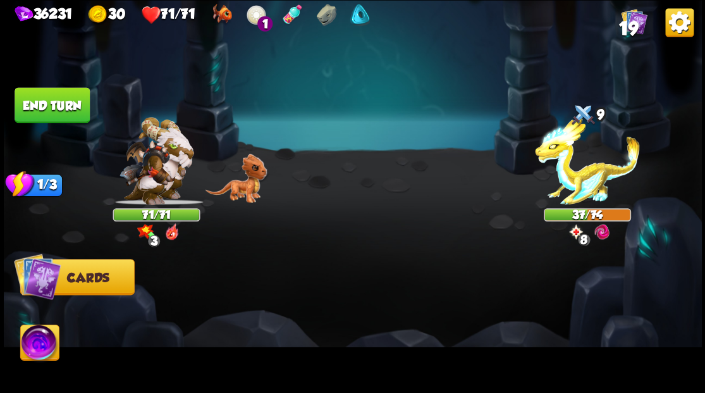
click at [57, 102] on button "End turn" at bounding box center [52, 104] width 75 height 35
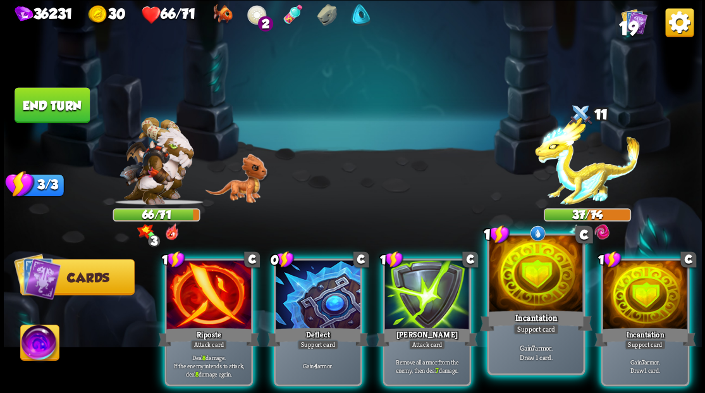
click at [530, 305] on div at bounding box center [536, 274] width 94 height 79
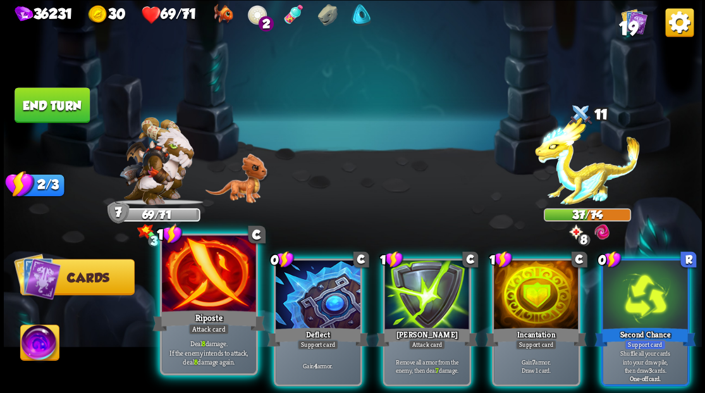
click at [197, 291] on div at bounding box center [209, 274] width 94 height 79
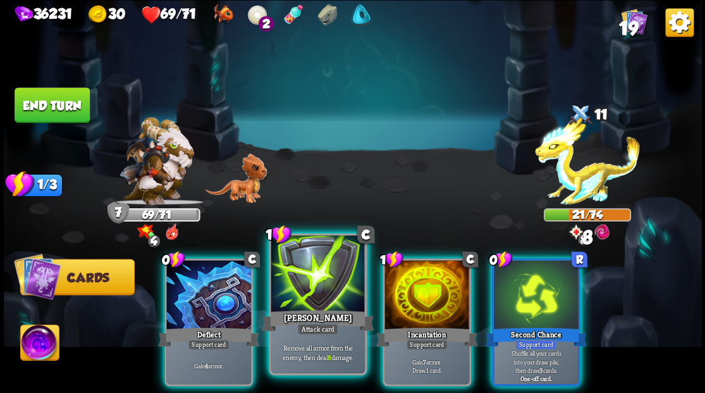
click at [314, 292] on div at bounding box center [318, 274] width 94 height 79
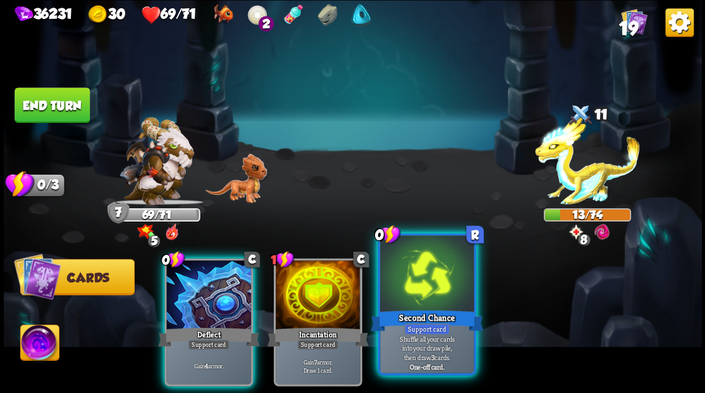
click at [405, 291] on div at bounding box center [427, 274] width 94 height 79
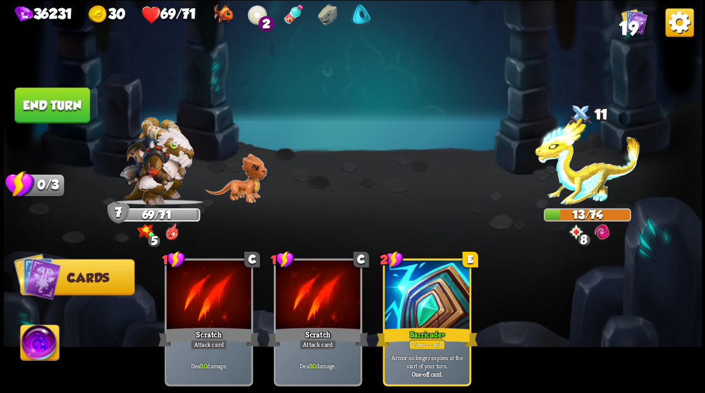
click at [67, 107] on button "End turn" at bounding box center [52, 104] width 75 height 35
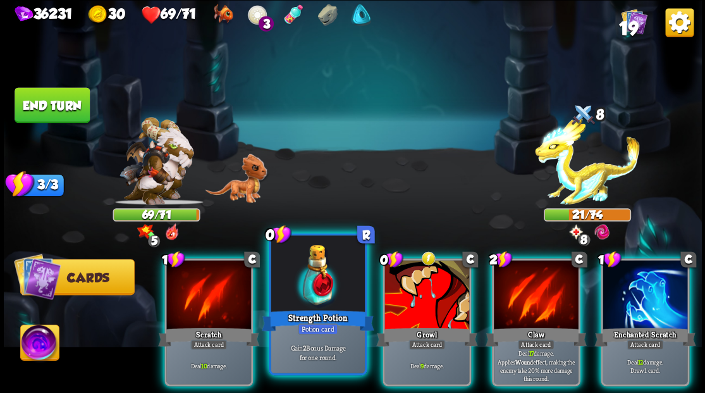
click at [312, 279] on div at bounding box center [318, 274] width 94 height 79
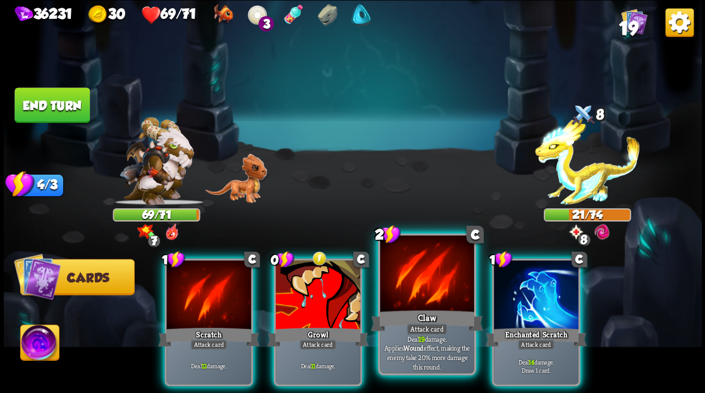
click at [411, 294] on div at bounding box center [427, 274] width 94 height 79
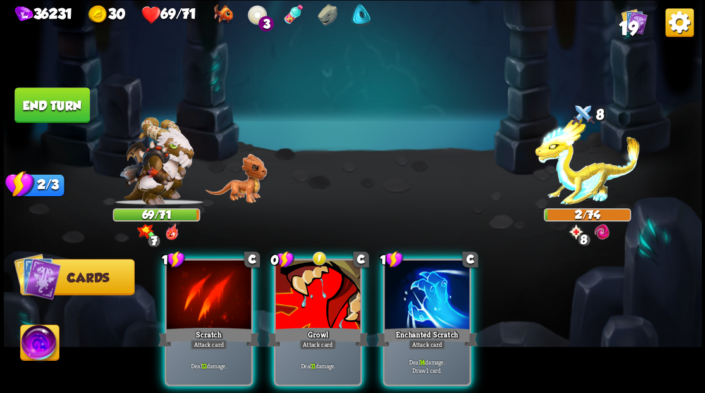
click at [28, 344] on img at bounding box center [39, 343] width 39 height 39
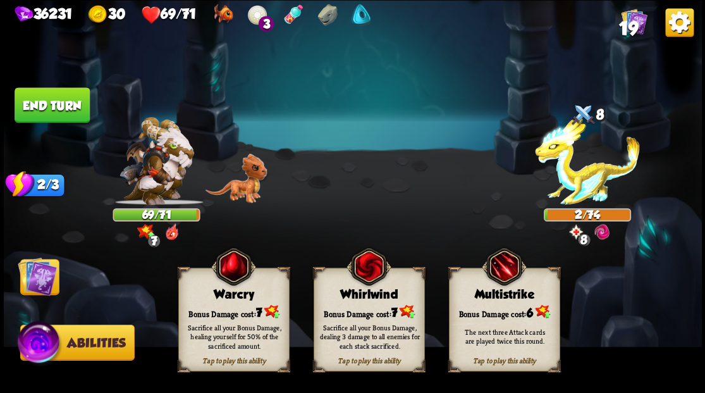
click at [217, 312] on div "Bonus Damage cost: 7" at bounding box center [233, 311] width 110 height 16
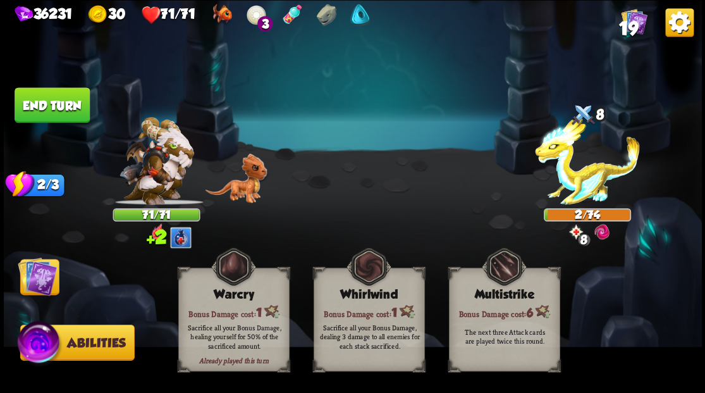
click at [35, 283] on img at bounding box center [37, 275] width 39 height 39
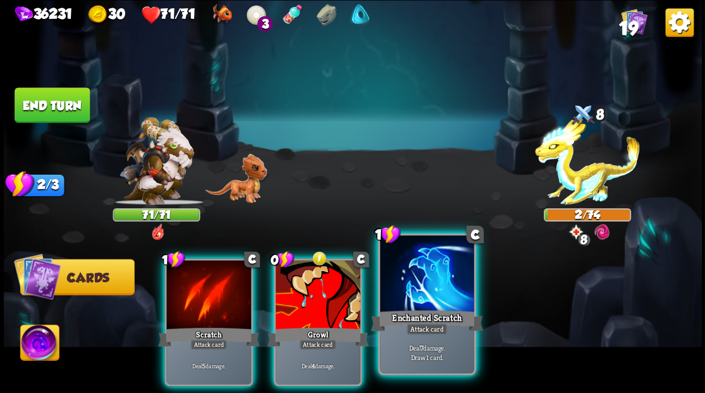
click at [424, 284] on div at bounding box center [427, 274] width 94 height 79
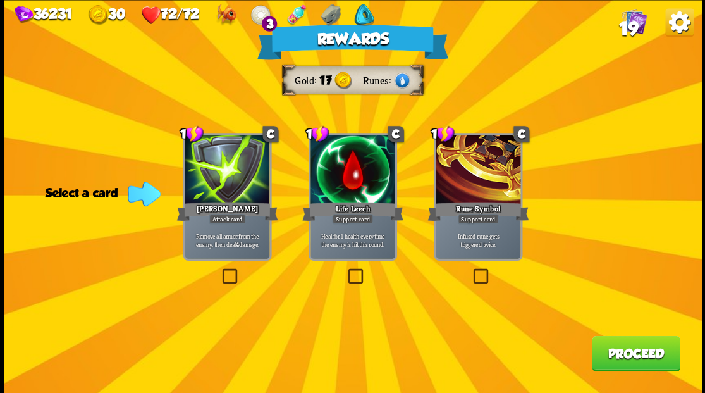
click at [219, 270] on label at bounding box center [219, 270] width 0 height 0
click at [0, 0] on input "checkbox" at bounding box center [0, 0] width 0 height 0
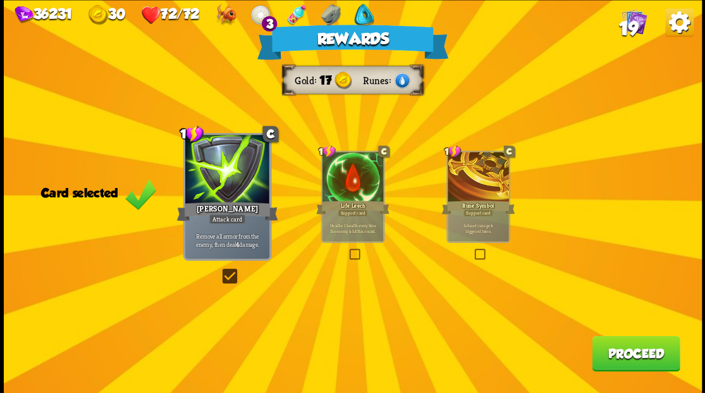
click at [219, 270] on label at bounding box center [219, 270] width 0 height 0
click at [0, 0] on input "checkbox" at bounding box center [0, 0] width 0 height 0
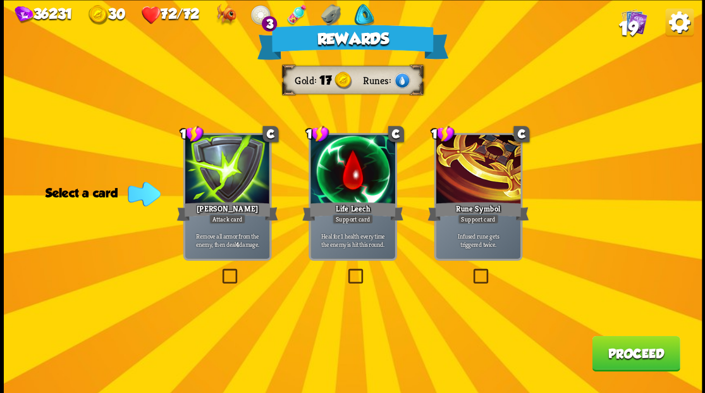
click at [633, 20] on span "19" at bounding box center [627, 28] width 19 height 21
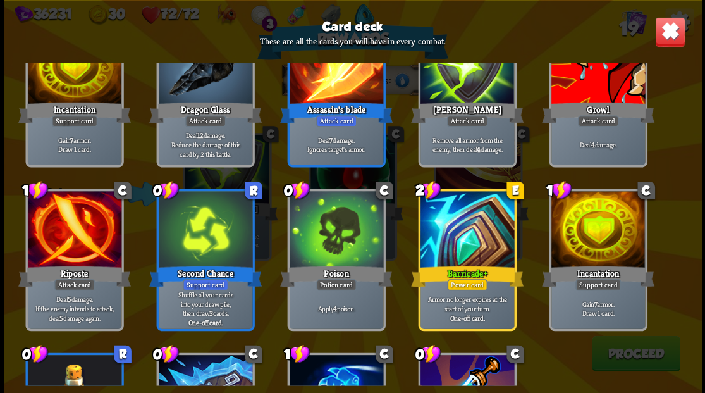
scroll to position [295, 0]
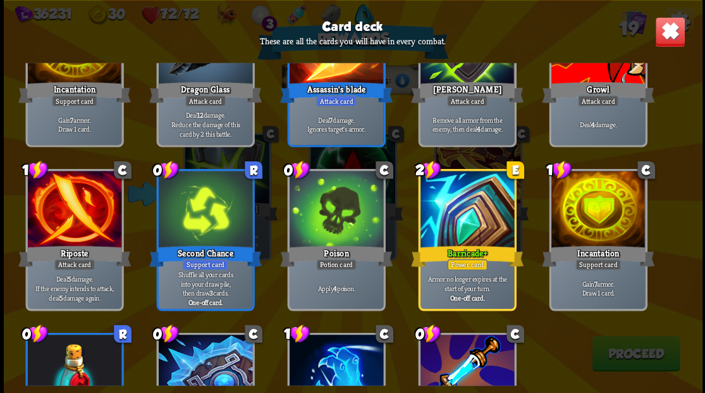
click at [665, 39] on img at bounding box center [669, 31] width 30 height 30
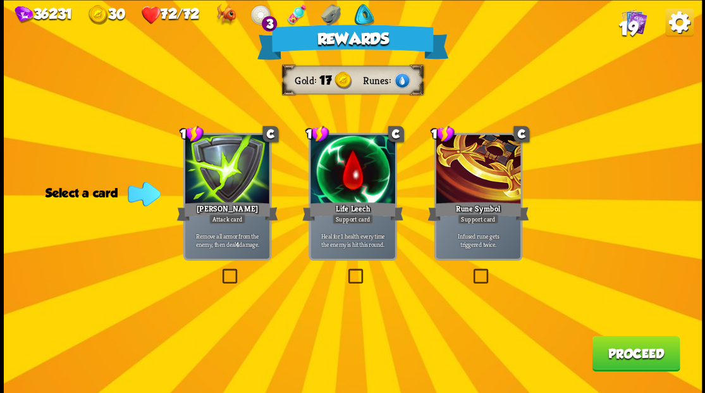
click at [628, 355] on button "Proceed" at bounding box center [636, 352] width 88 height 35
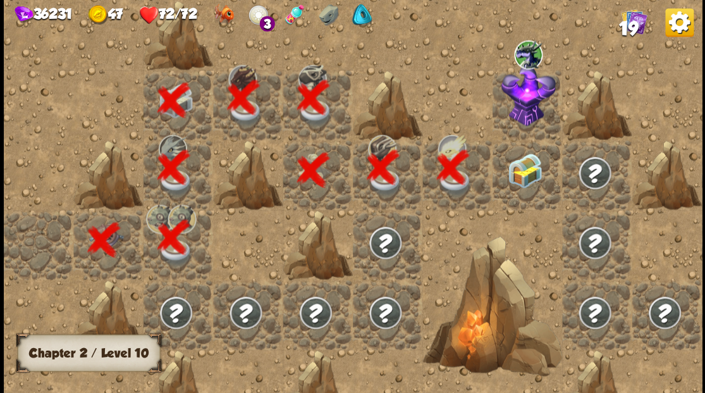
click at [525, 176] on img at bounding box center [524, 170] width 35 height 35
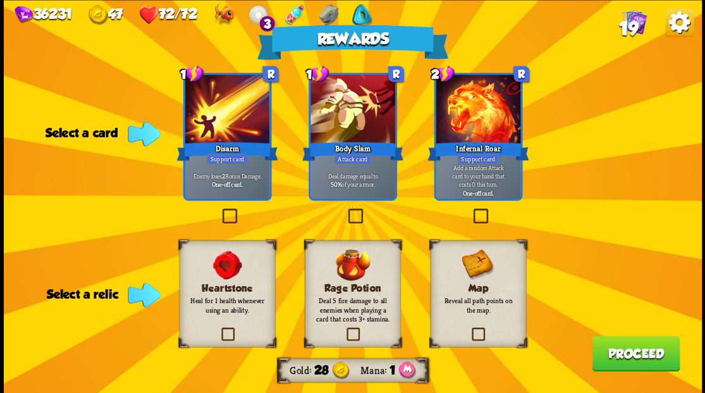
click at [219, 329] on label at bounding box center [219, 329] width 0 height 0
click at [0, 0] on input "checkbox" at bounding box center [0, 0] width 0 height 0
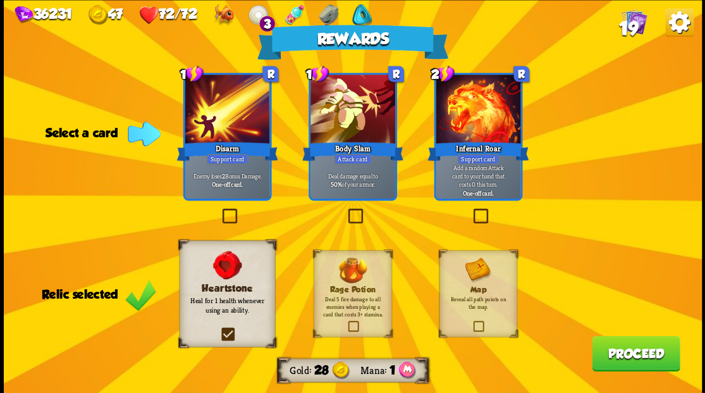
click at [618, 360] on button "Proceed" at bounding box center [636, 352] width 88 height 35
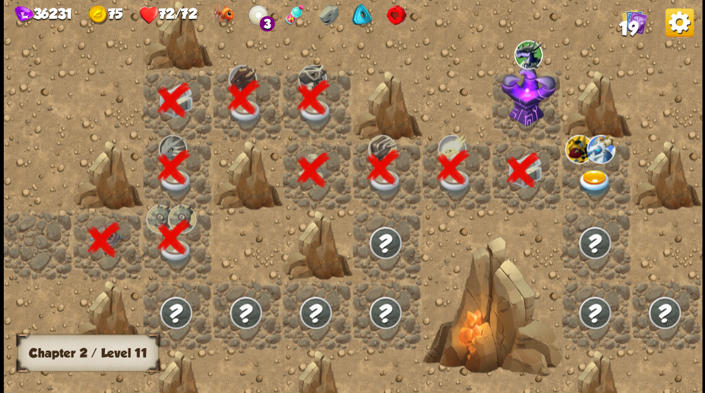
scroll to position [0, 243]
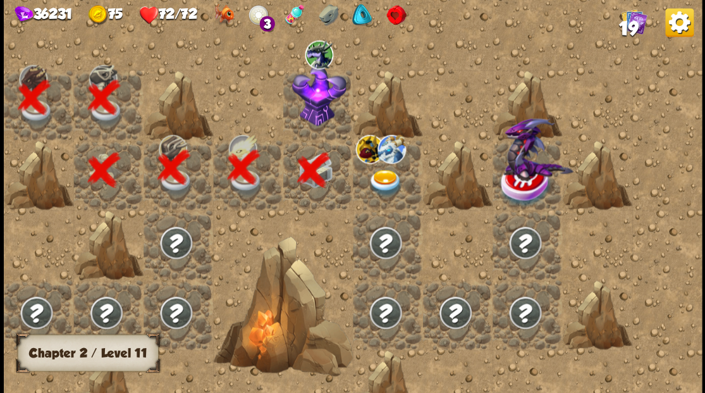
click at [308, 97] on img at bounding box center [318, 94] width 54 height 61
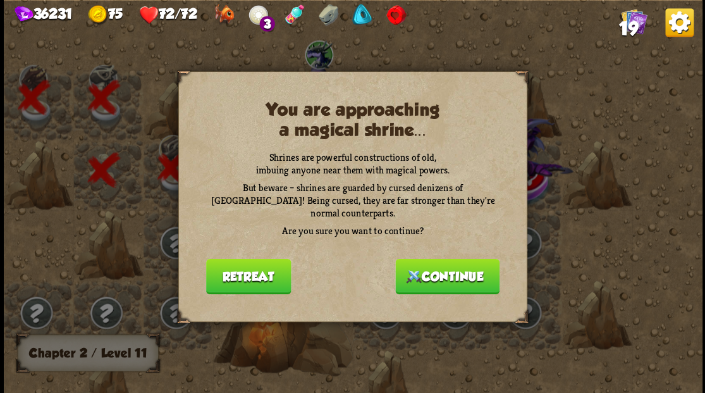
click at [458, 279] on button "Continue" at bounding box center [447, 275] width 104 height 35
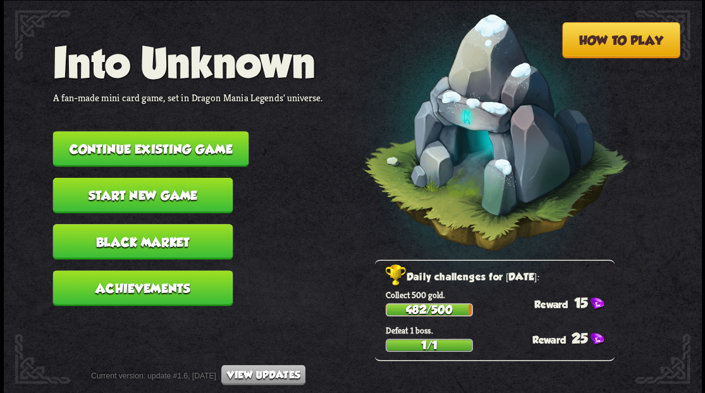
click at [162, 147] on button "Continue existing game" at bounding box center [150, 148] width 196 height 35
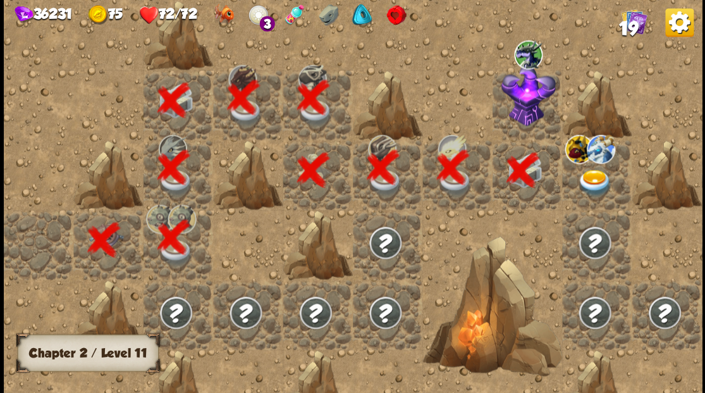
scroll to position [0, 243]
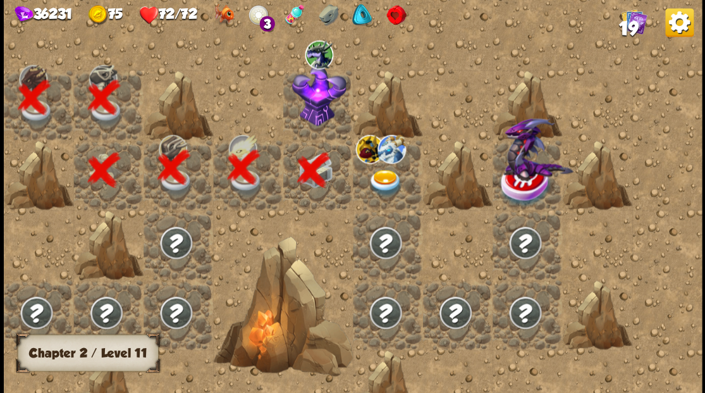
click at [306, 92] on img at bounding box center [318, 94] width 54 height 61
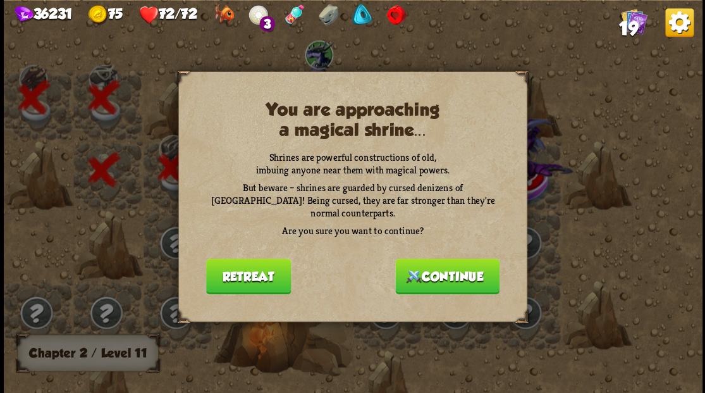
click at [432, 275] on button "Continue" at bounding box center [447, 275] width 104 height 35
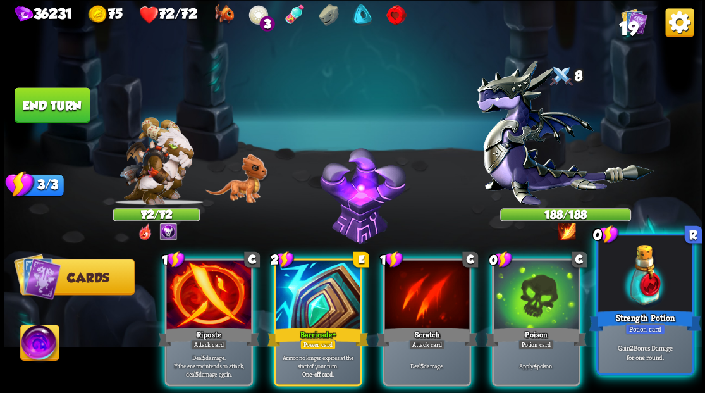
click at [648, 295] on div at bounding box center [645, 274] width 94 height 79
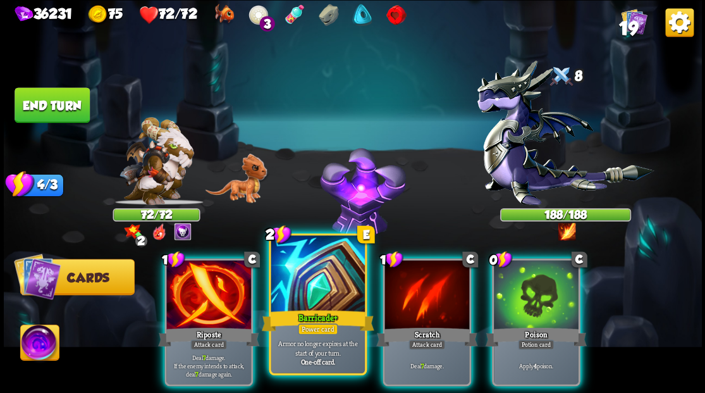
click at [315, 279] on div at bounding box center [318, 274] width 94 height 79
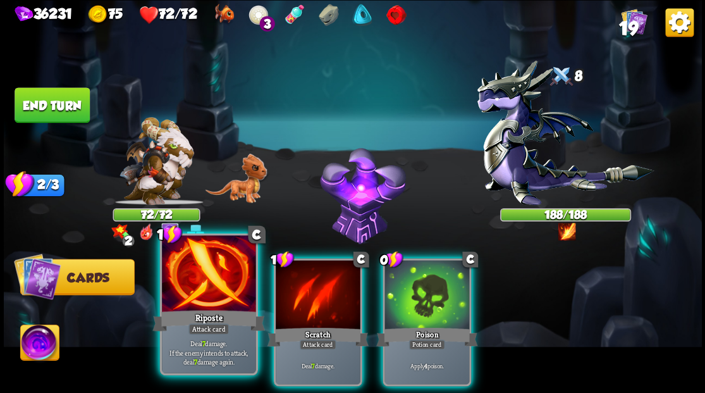
click at [189, 306] on div at bounding box center [209, 274] width 94 height 79
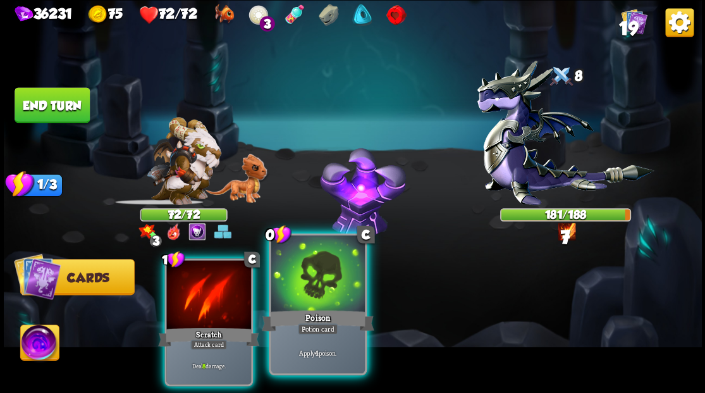
click at [305, 297] on div at bounding box center [318, 274] width 94 height 79
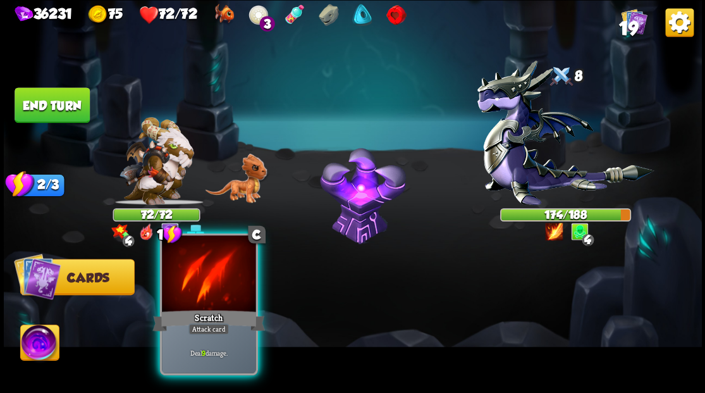
click at [198, 283] on div at bounding box center [209, 274] width 94 height 79
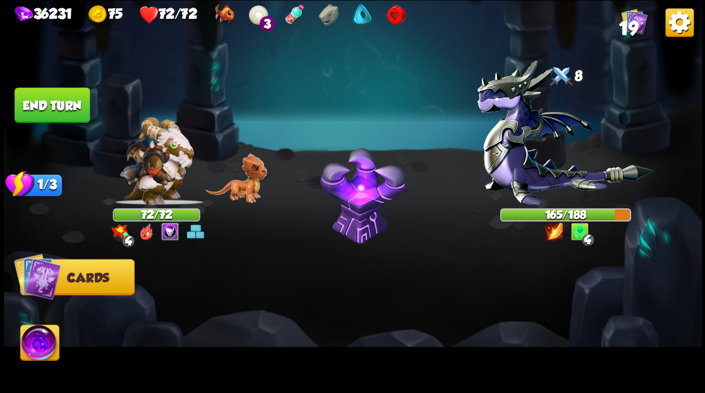
click at [36, 342] on img at bounding box center [39, 343] width 39 height 39
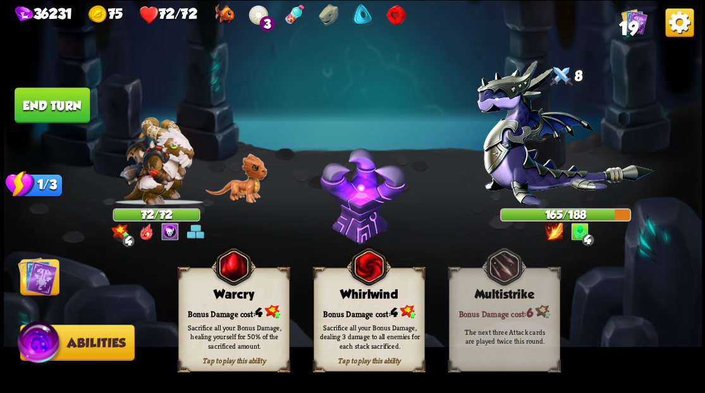
click at [29, 288] on img at bounding box center [37, 275] width 39 height 39
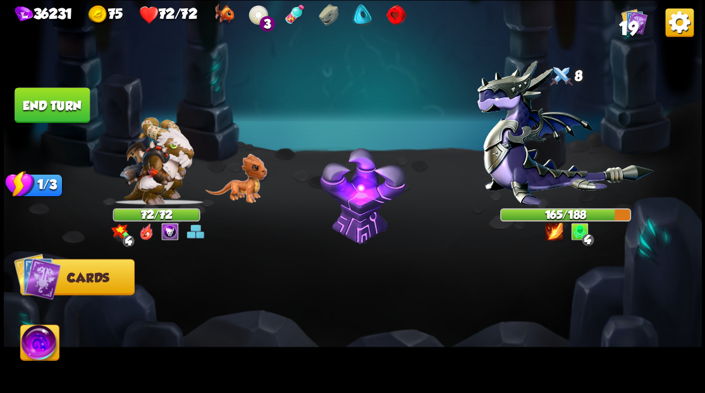
click at [37, 100] on button "End turn" at bounding box center [52, 104] width 75 height 35
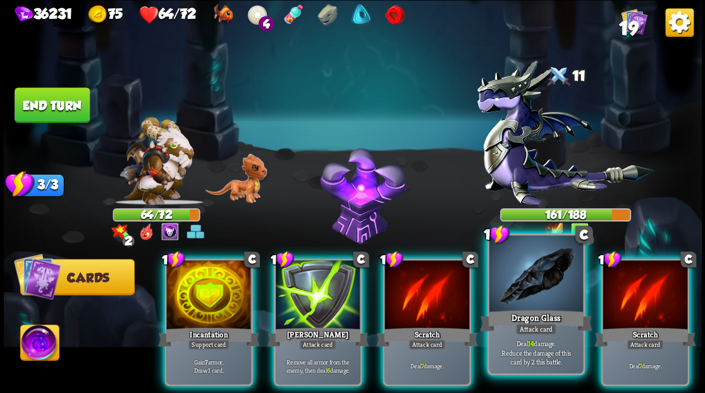
click at [537, 288] on div at bounding box center [536, 274] width 94 height 79
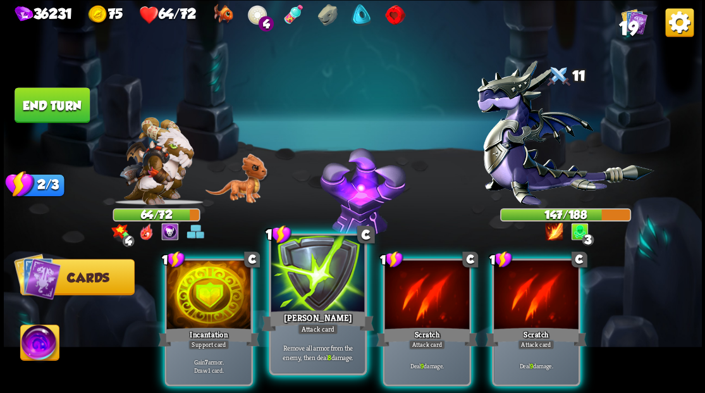
click at [326, 306] on div at bounding box center [318, 274] width 94 height 79
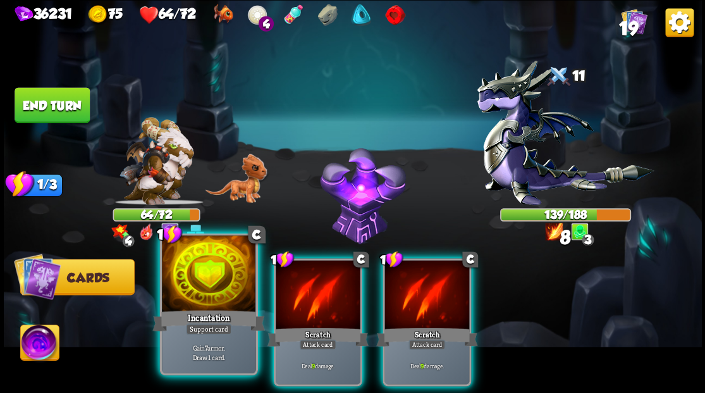
click at [202, 303] on div at bounding box center [209, 274] width 94 height 79
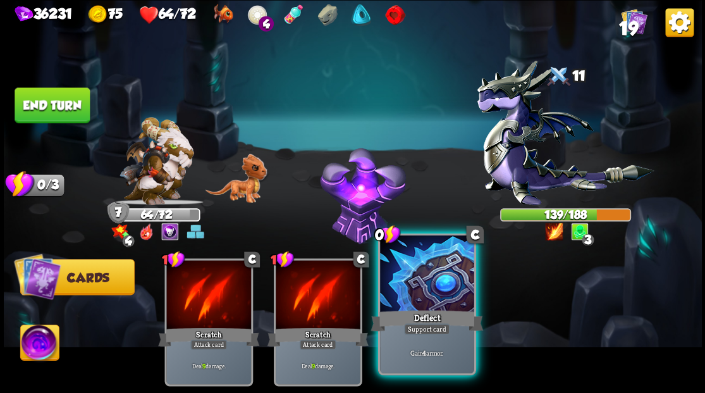
click at [429, 274] on div at bounding box center [427, 274] width 94 height 79
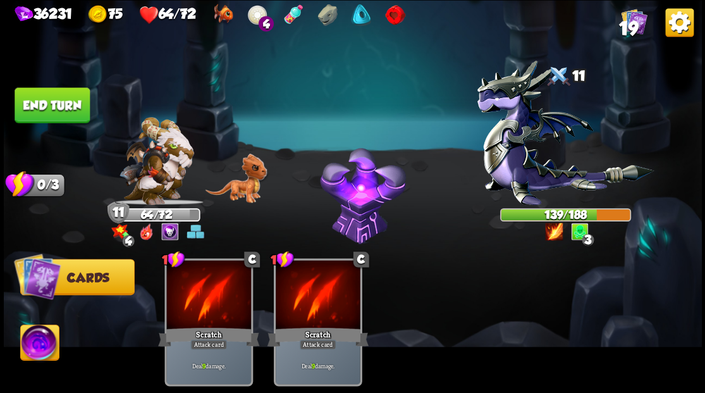
click at [33, 345] on img at bounding box center [39, 343] width 39 height 39
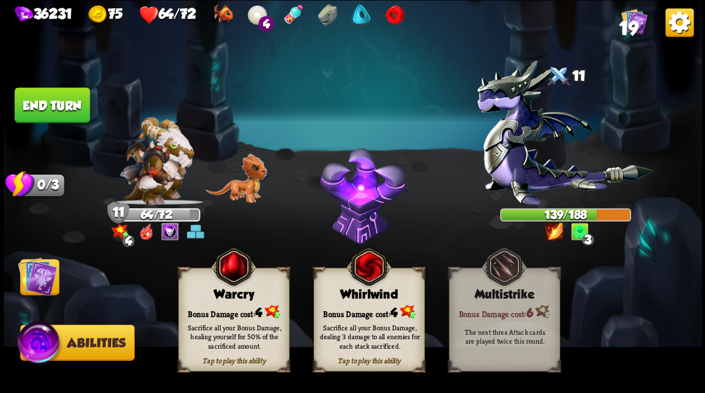
click at [30, 282] on img at bounding box center [37, 275] width 39 height 39
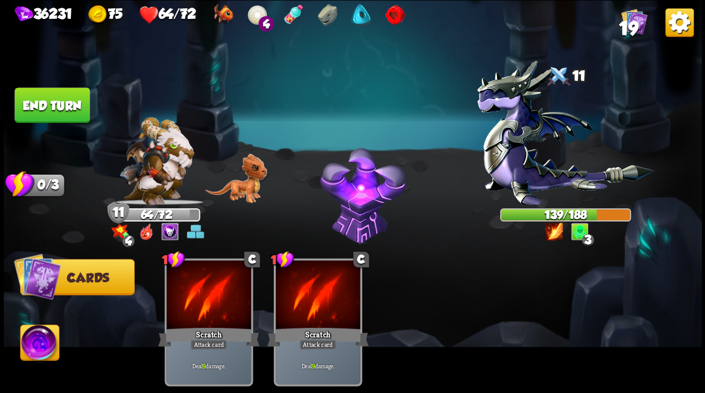
click at [29, 345] on img at bounding box center [39, 343] width 39 height 39
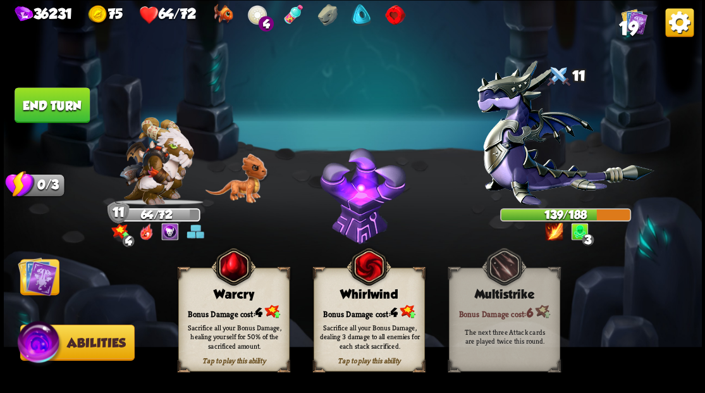
click at [224, 298] on div "Warcry" at bounding box center [233, 294] width 110 height 14
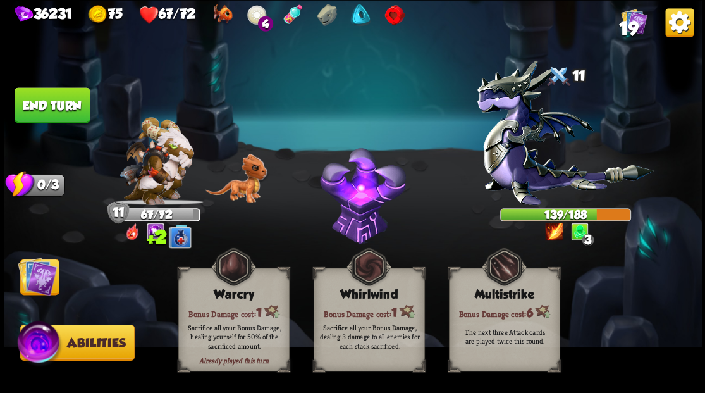
click at [33, 286] on img at bounding box center [37, 275] width 39 height 39
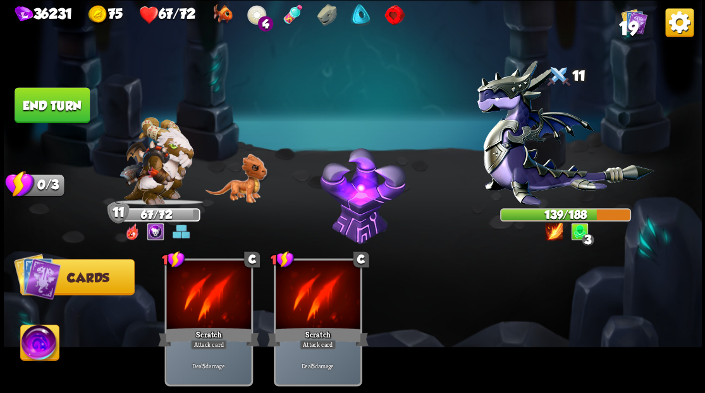
click at [63, 105] on button "End turn" at bounding box center [52, 104] width 75 height 35
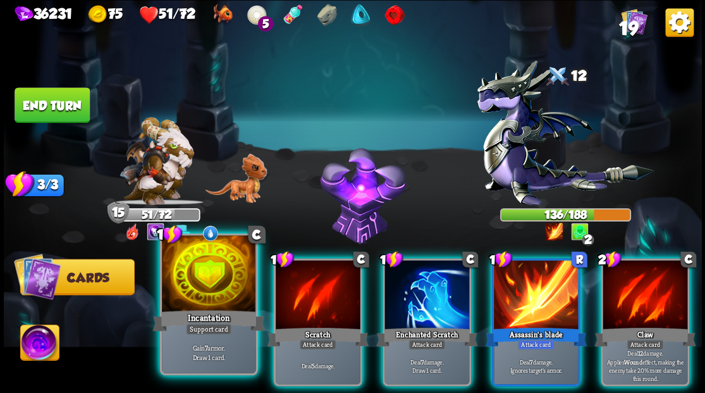
click at [205, 288] on div at bounding box center [209, 274] width 94 height 79
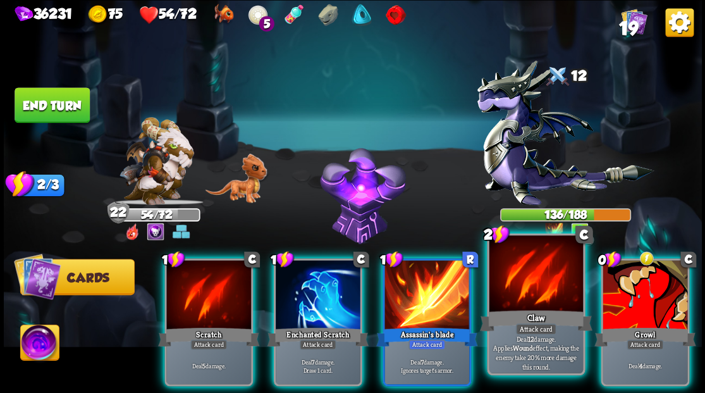
click at [542, 277] on div at bounding box center [536, 274] width 94 height 79
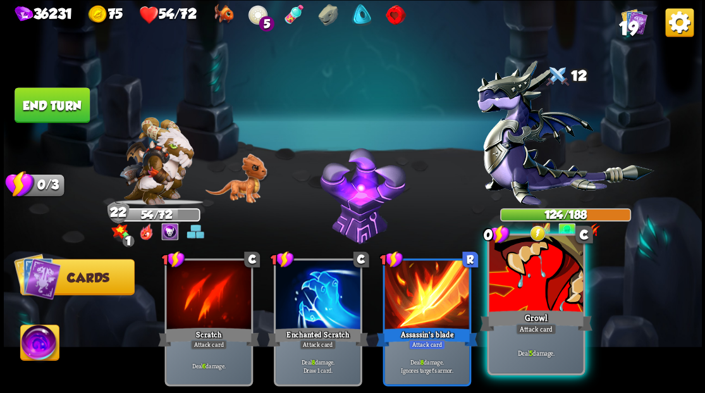
click at [528, 284] on div at bounding box center [536, 274] width 94 height 79
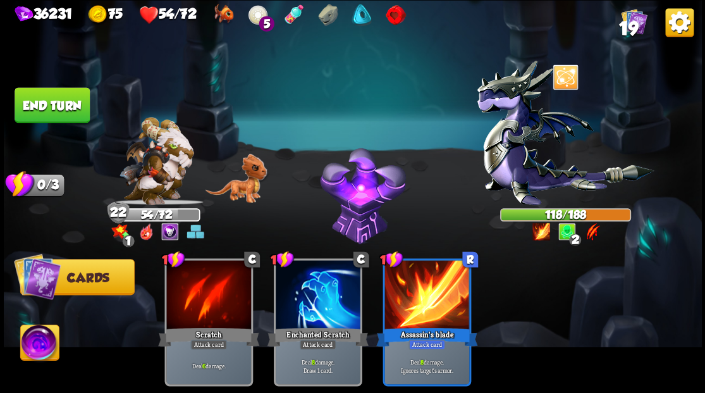
click at [27, 340] on img at bounding box center [39, 343] width 39 height 39
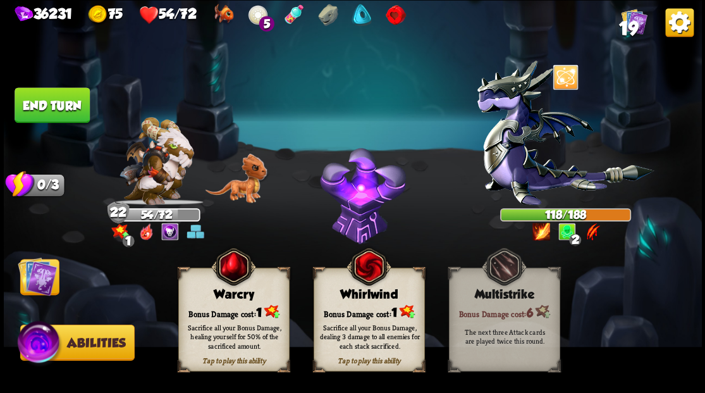
click at [222, 298] on div "Warcry" at bounding box center [233, 294] width 110 height 14
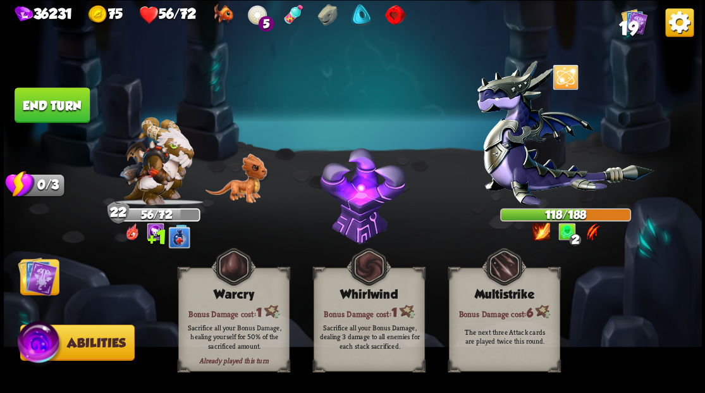
click at [57, 108] on button "End turn" at bounding box center [52, 104] width 75 height 35
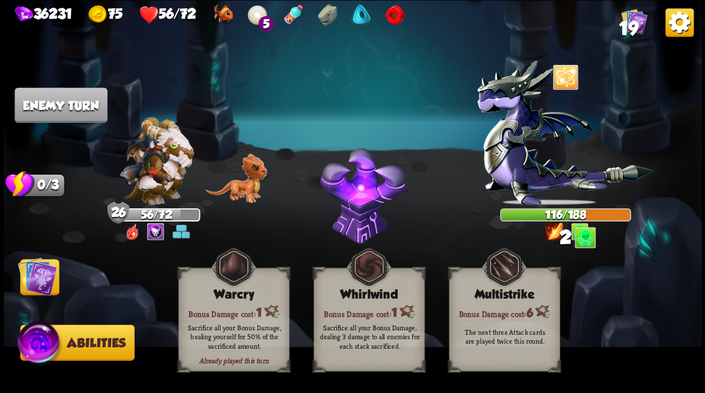
click at [32, 274] on img at bounding box center [37, 275] width 39 height 39
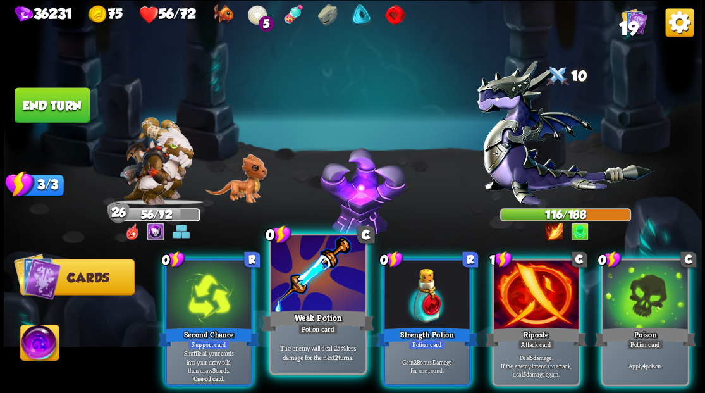
click at [300, 288] on div at bounding box center [318, 274] width 94 height 79
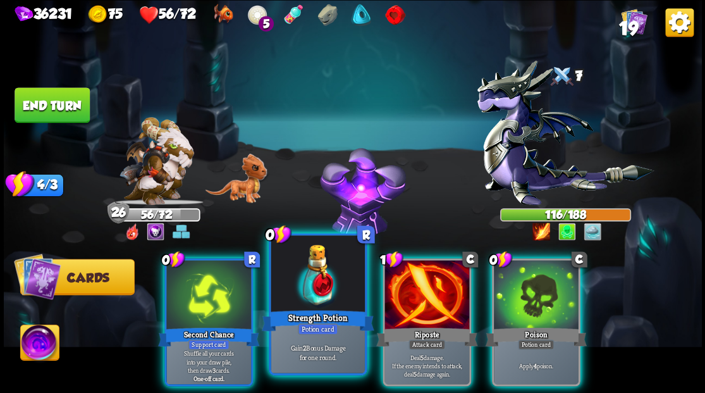
click at [311, 271] on div at bounding box center [318, 274] width 94 height 79
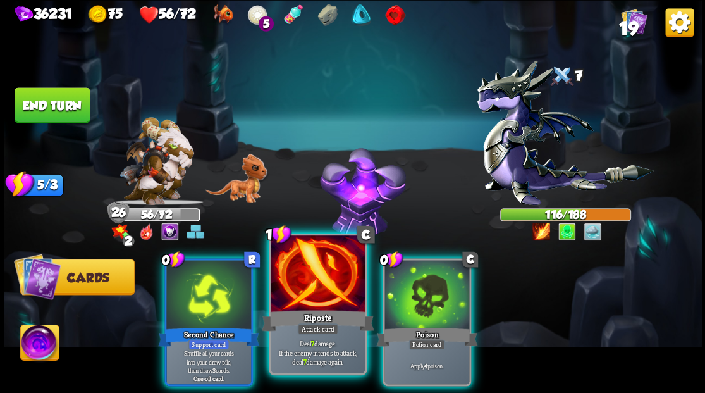
click at [310, 271] on div at bounding box center [318, 274] width 94 height 79
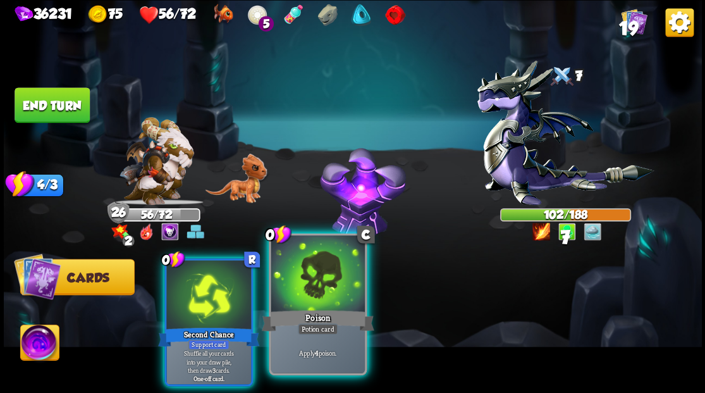
click at [307, 279] on div at bounding box center [318, 274] width 94 height 79
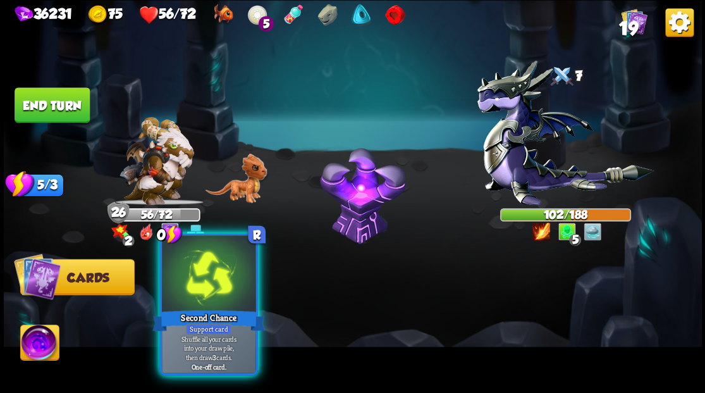
click at [202, 289] on div at bounding box center [209, 274] width 94 height 79
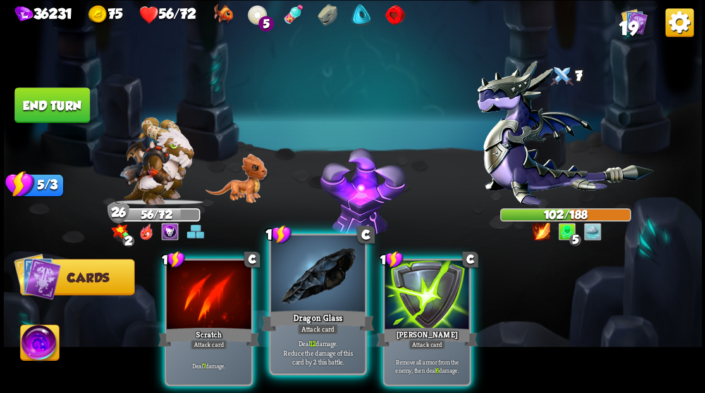
click at [321, 289] on div at bounding box center [318, 274] width 94 height 79
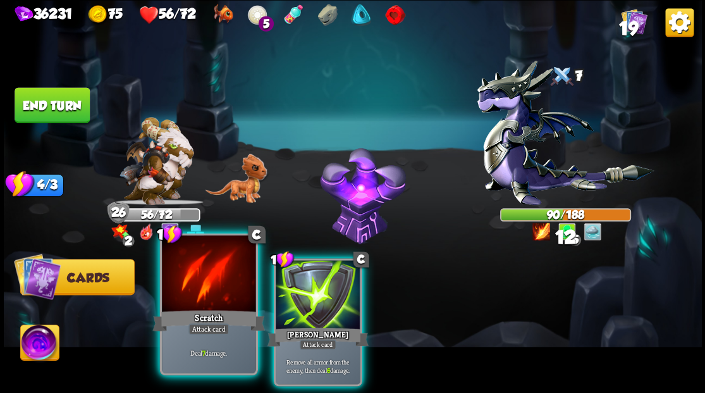
click at [190, 302] on div at bounding box center [209, 274] width 94 height 79
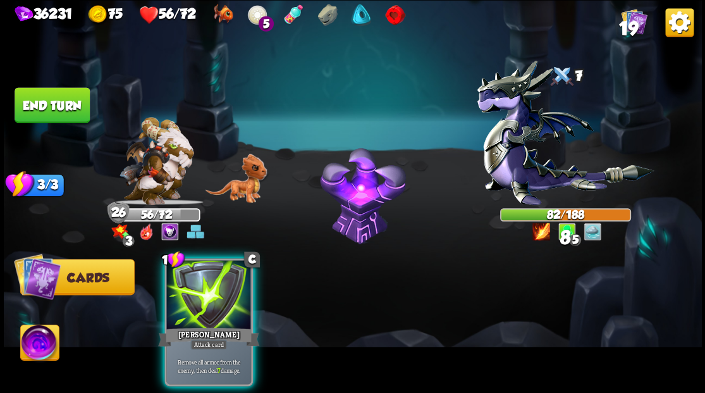
click at [190, 305] on div at bounding box center [208, 295] width 85 height 71
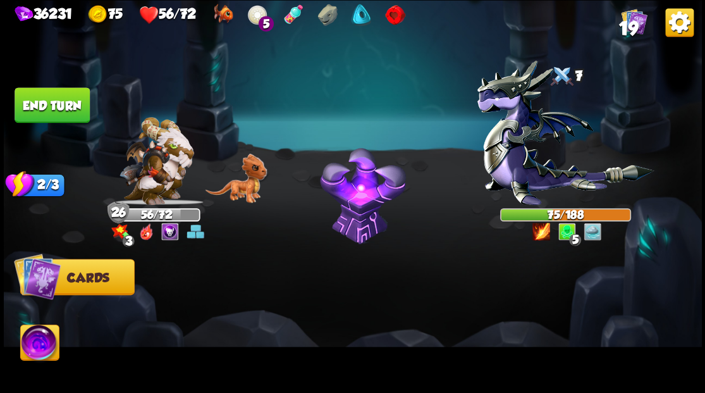
click at [39, 350] on img at bounding box center [39, 343] width 39 height 39
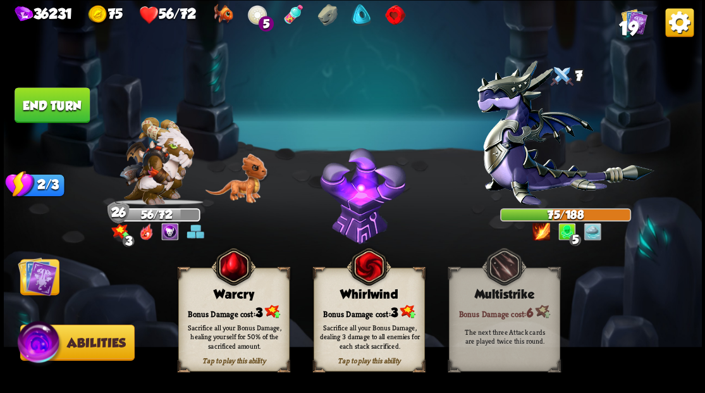
click at [216, 306] on div "Bonus Damage cost: 3" at bounding box center [233, 311] width 110 height 16
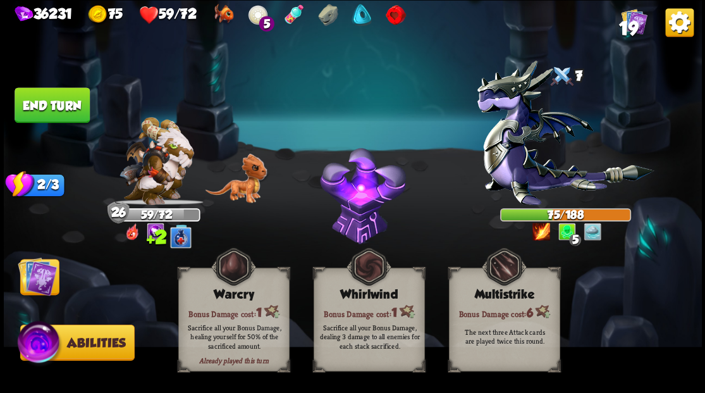
click at [34, 279] on img at bounding box center [37, 275] width 39 height 39
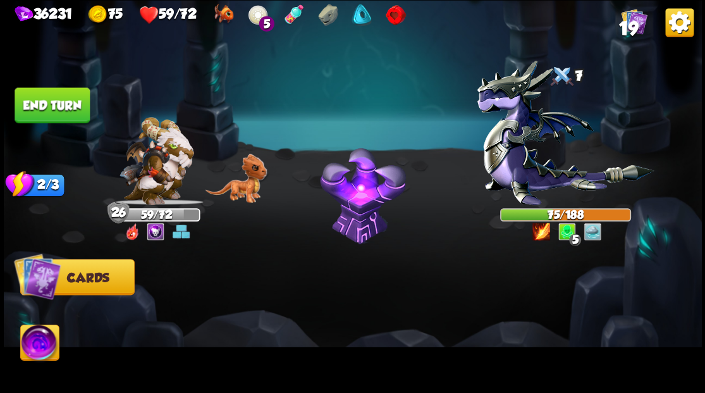
click at [57, 101] on button "End turn" at bounding box center [52, 104] width 75 height 35
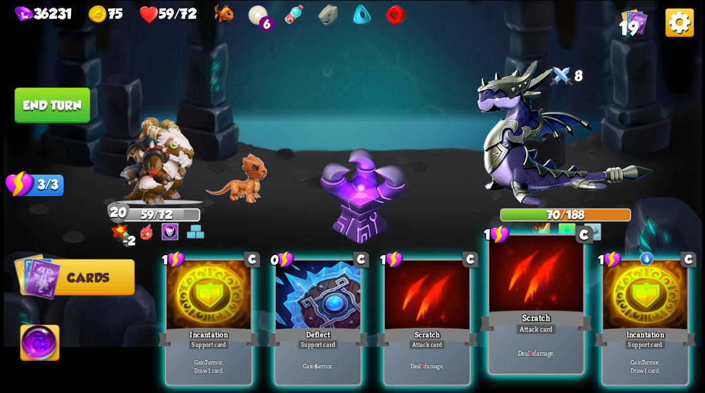
click at [540, 301] on div at bounding box center [536, 274] width 94 height 79
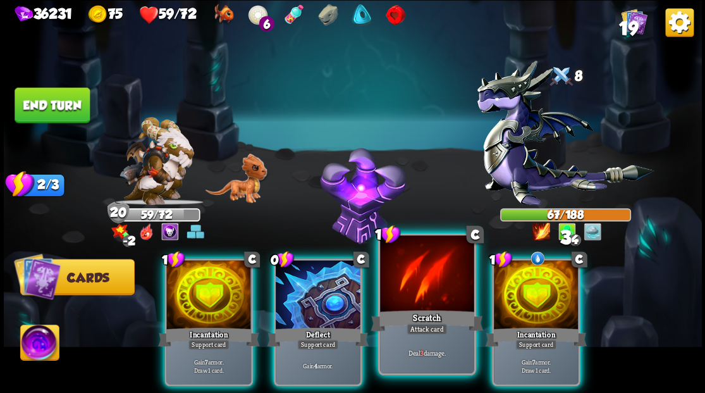
click at [428, 311] on div "Scratch" at bounding box center [426, 319] width 113 height 25
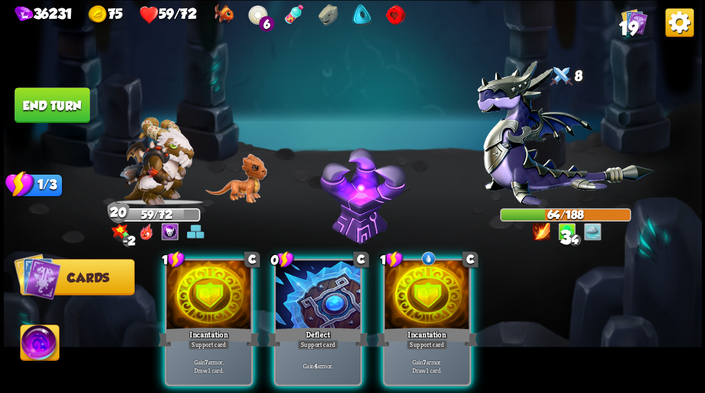
click at [436, 287] on div at bounding box center [426, 295] width 85 height 71
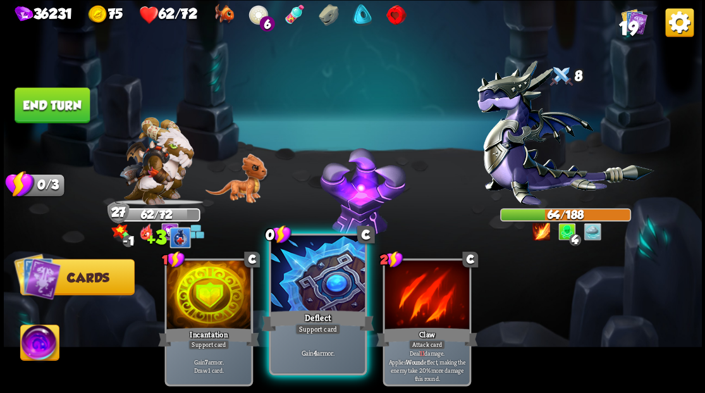
click at [321, 285] on div at bounding box center [318, 274] width 94 height 79
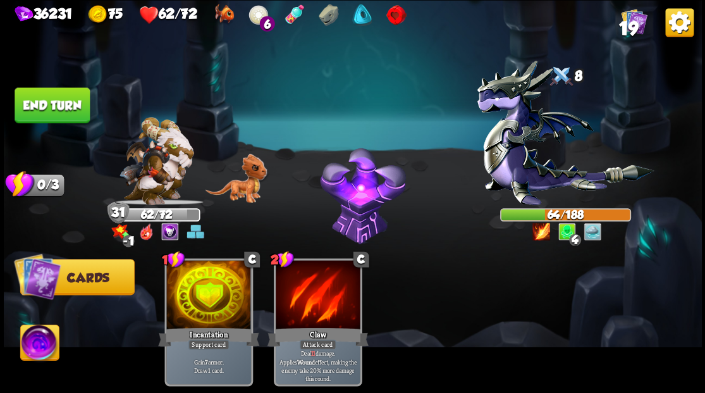
click at [55, 97] on button "End turn" at bounding box center [52, 104] width 75 height 35
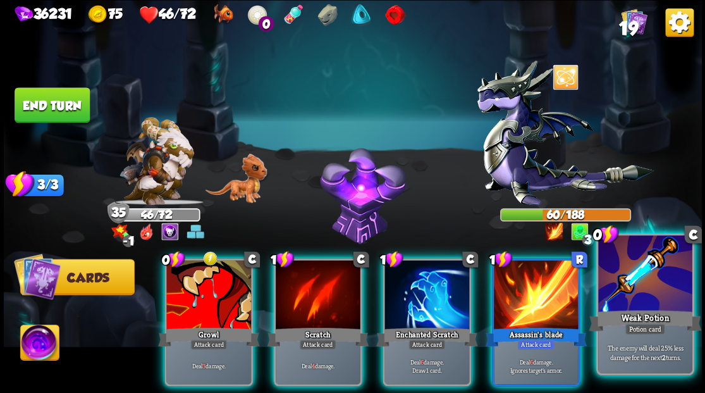
click at [654, 299] on div at bounding box center [645, 274] width 94 height 79
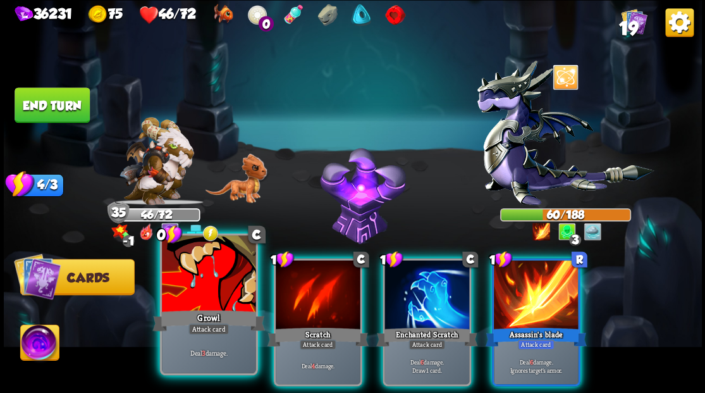
click at [196, 308] on div "Growl" at bounding box center [208, 319] width 113 height 25
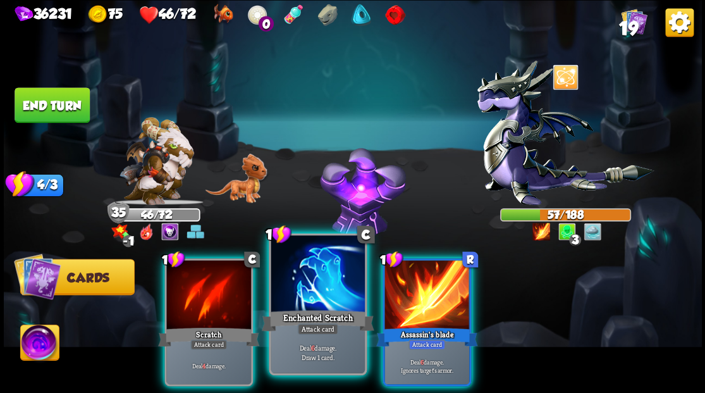
click at [315, 284] on div at bounding box center [318, 274] width 94 height 79
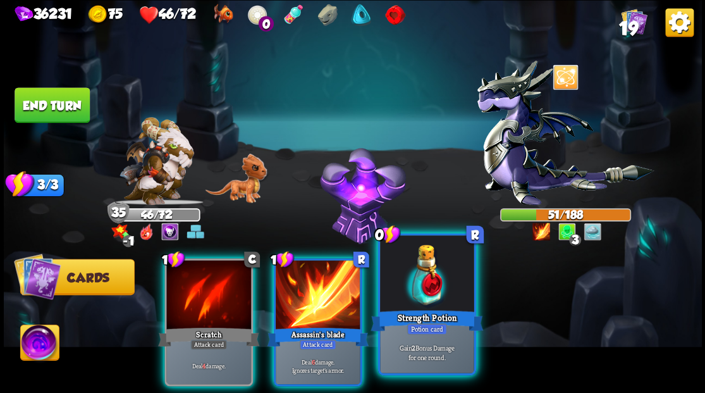
click at [426, 302] on div at bounding box center [427, 274] width 94 height 79
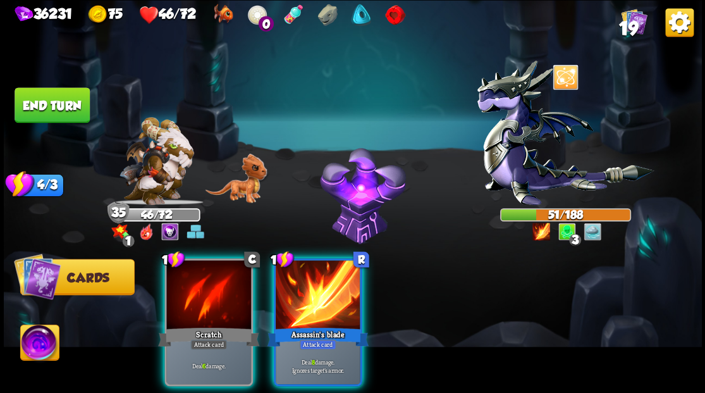
drag, startPoint x: 338, startPoint y: 303, endPoint x: 296, endPoint y: 305, distance: 42.4
click at [338, 303] on div at bounding box center [318, 295] width 85 height 71
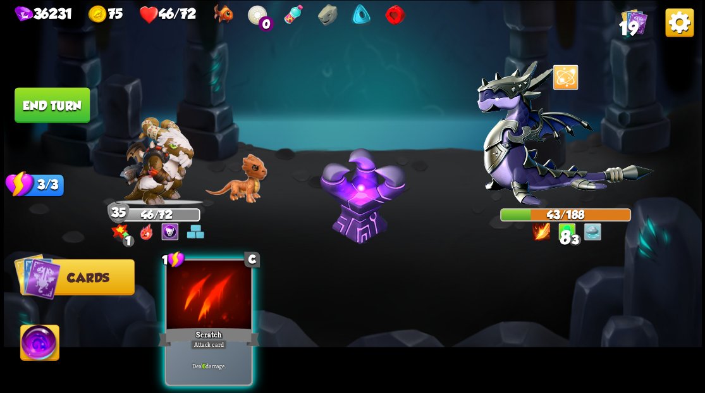
click at [216, 305] on div at bounding box center [208, 295] width 85 height 71
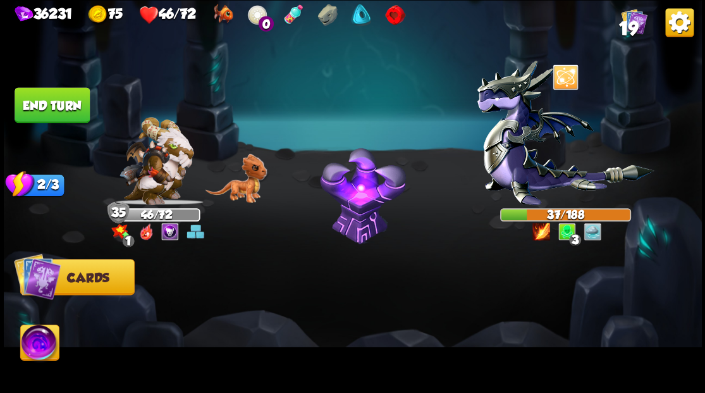
click at [42, 101] on button "End turn" at bounding box center [52, 104] width 75 height 35
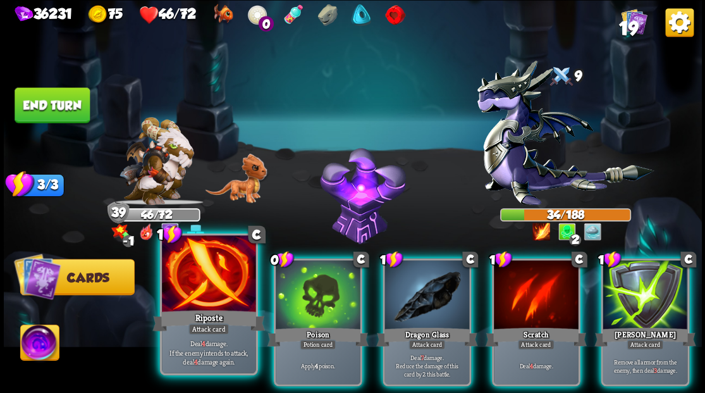
click at [205, 320] on div "Riposte" at bounding box center [208, 319] width 113 height 25
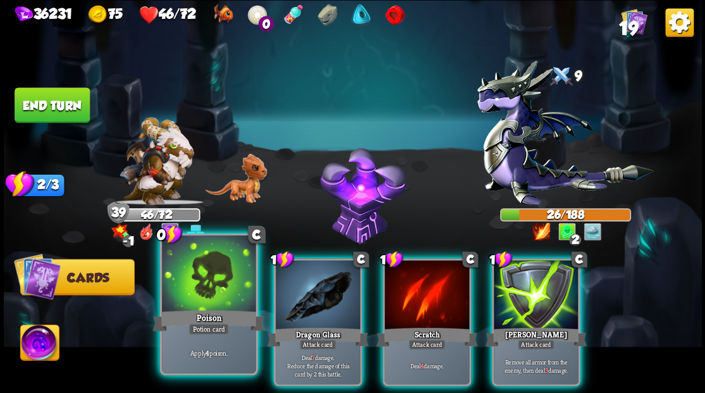
click at [202, 322] on div "0 C Poison Potion card Apply 4 poison." at bounding box center [208, 304] width 98 height 142
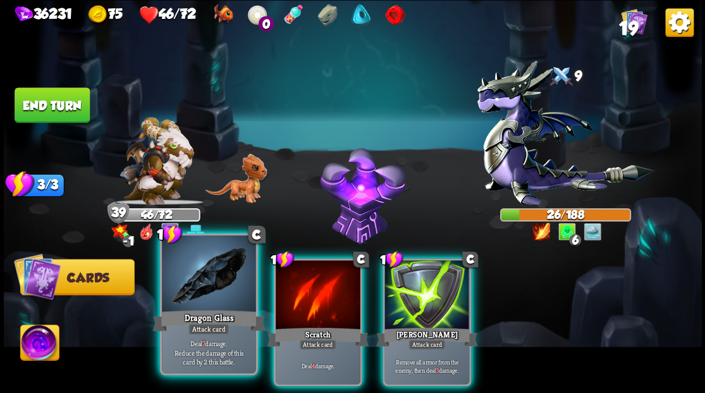
click at [212, 301] on div at bounding box center [209, 274] width 94 height 79
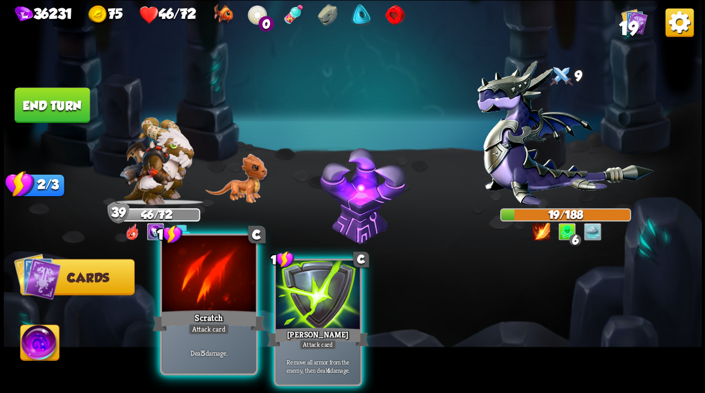
click at [217, 304] on div at bounding box center [209, 274] width 94 height 79
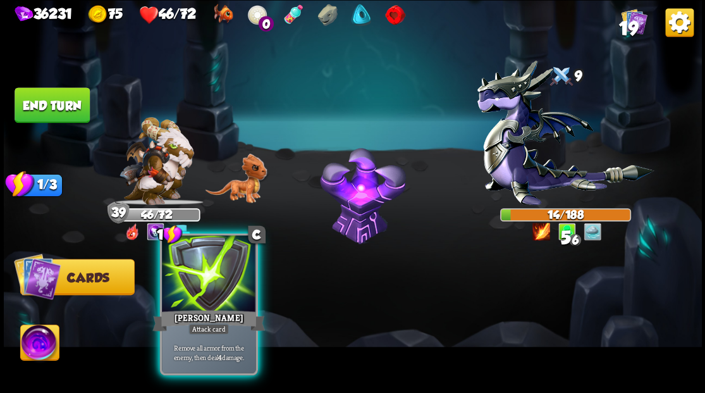
click at [214, 289] on div at bounding box center [209, 274] width 94 height 79
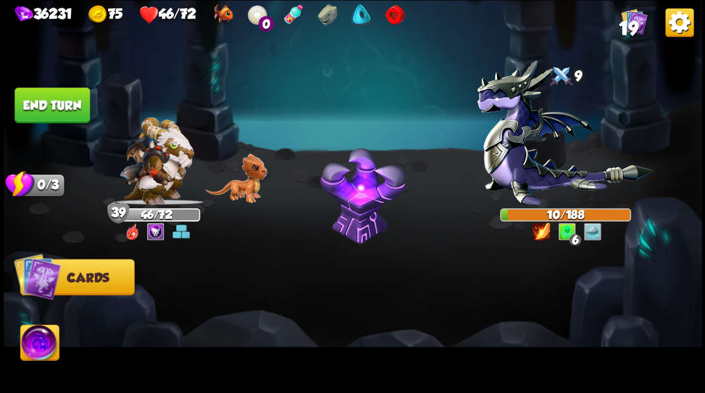
click at [42, 345] on img at bounding box center [39, 343] width 39 height 39
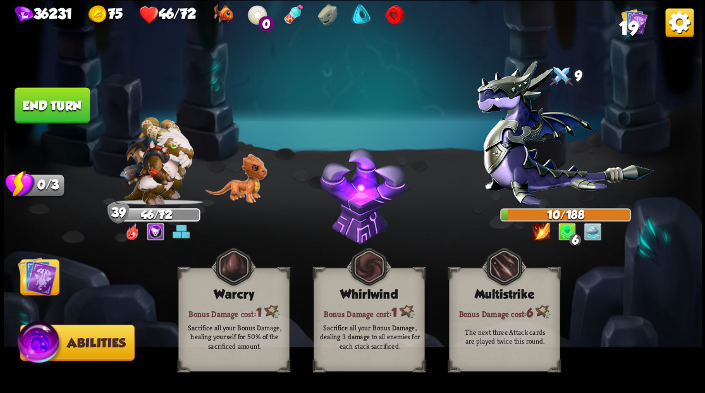
click at [33, 283] on img at bounding box center [37, 275] width 39 height 39
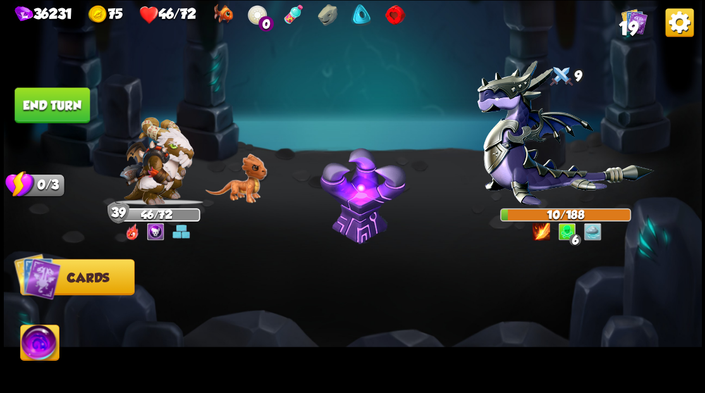
drag, startPoint x: 57, startPoint y: 97, endPoint x: 457, endPoint y: 85, distance: 400.3
click at [57, 97] on button "End turn" at bounding box center [52, 104] width 75 height 35
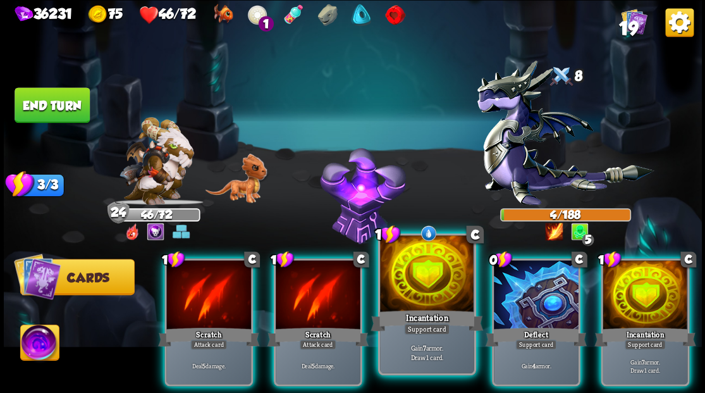
click at [424, 295] on div at bounding box center [427, 274] width 94 height 79
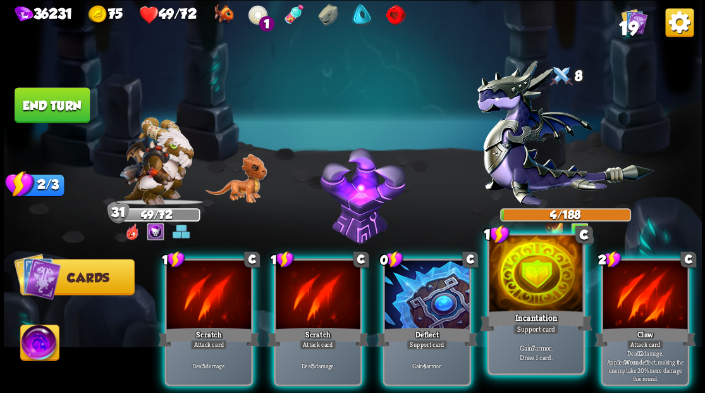
click at [527, 288] on div at bounding box center [536, 274] width 94 height 79
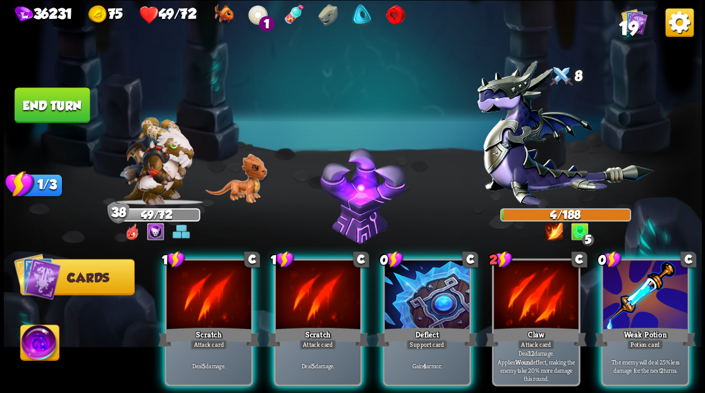
drag, startPoint x: 640, startPoint y: 300, endPoint x: 641, endPoint y: 280, distance: 19.6
click at [641, 300] on div at bounding box center [644, 295] width 85 height 71
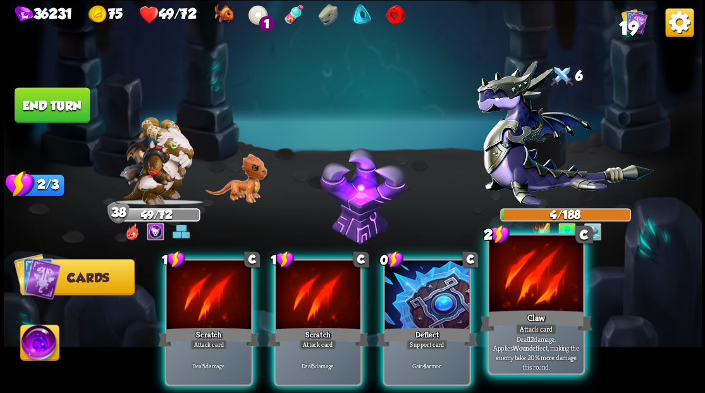
click at [533, 296] on div at bounding box center [536, 274] width 94 height 79
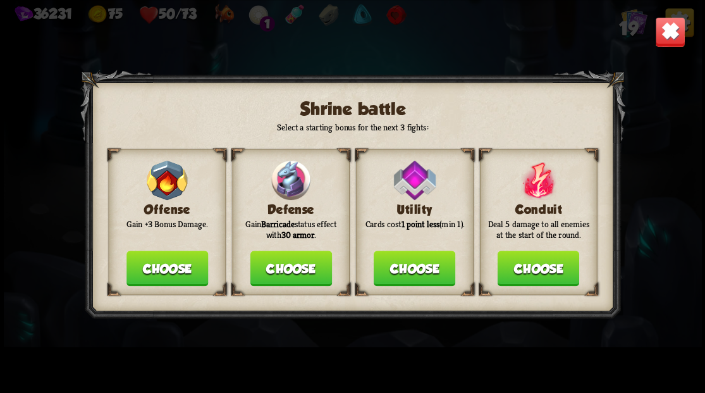
click at [283, 274] on button "Choose" at bounding box center [291, 267] width 82 height 35
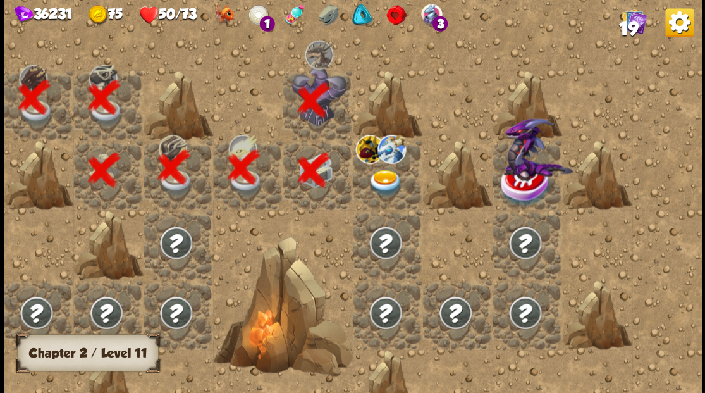
click at [387, 177] on img at bounding box center [385, 182] width 35 height 27
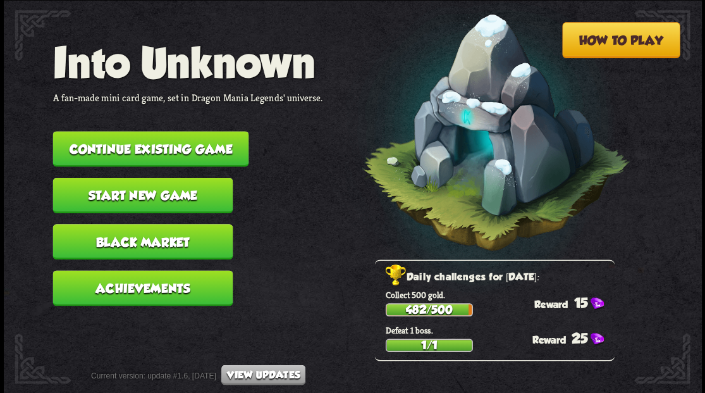
click at [172, 150] on button "Continue existing game" at bounding box center [150, 148] width 196 height 35
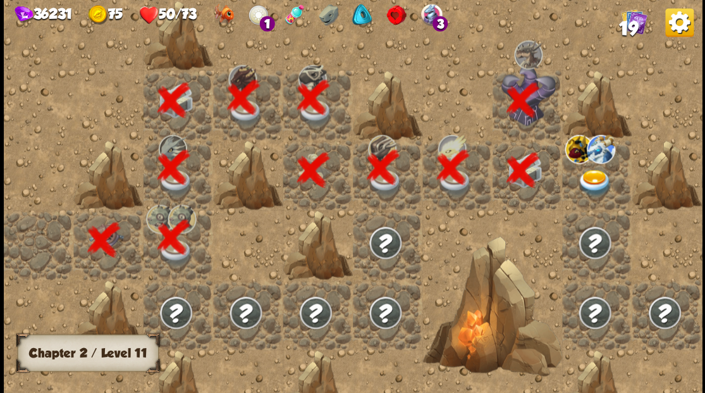
scroll to position [0, 243]
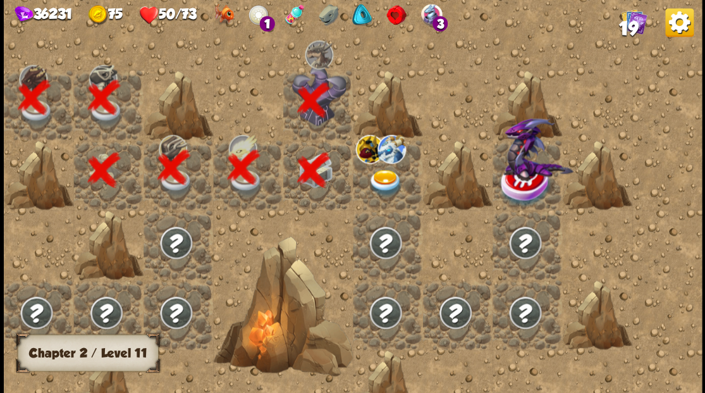
click at [379, 178] on img at bounding box center [385, 182] width 35 height 27
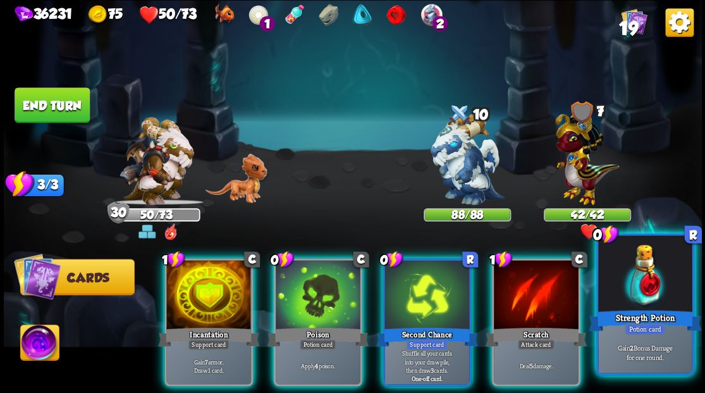
click at [655, 288] on div at bounding box center [645, 274] width 94 height 79
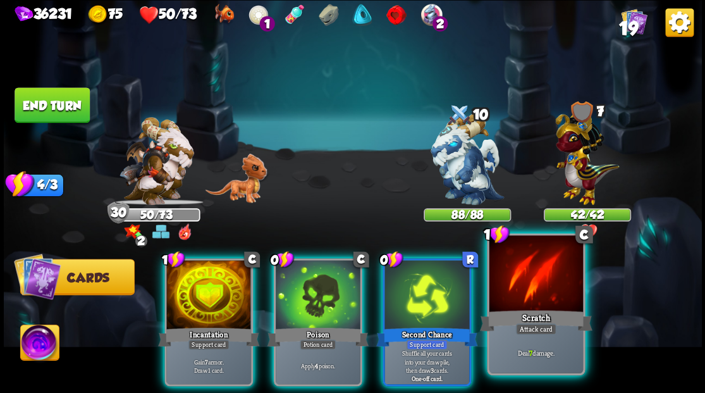
drag, startPoint x: 536, startPoint y: 299, endPoint x: 519, endPoint y: 285, distance: 22.0
click at [536, 298] on div at bounding box center [536, 274] width 94 height 79
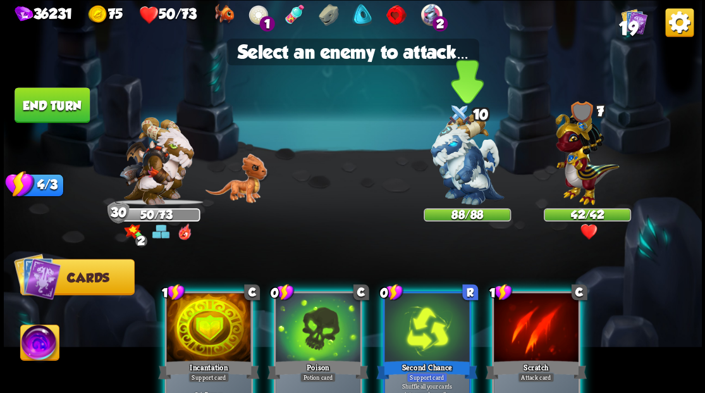
click at [460, 172] on img at bounding box center [466, 159] width 73 height 92
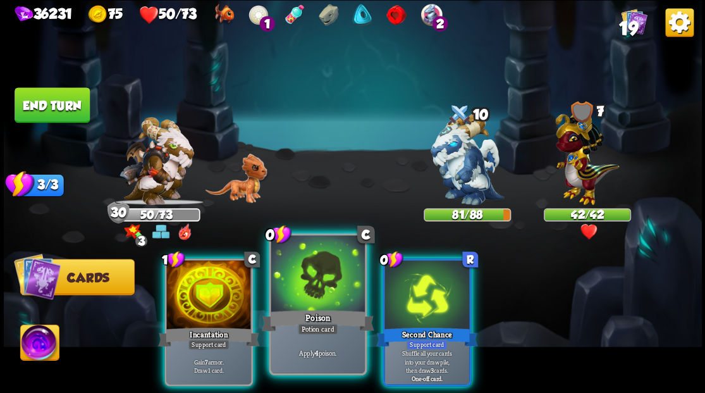
click at [313, 292] on div at bounding box center [318, 274] width 94 height 79
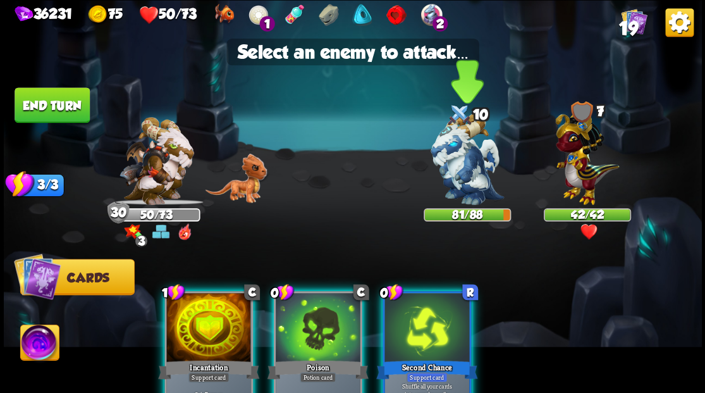
click at [473, 157] on img at bounding box center [466, 159] width 73 height 92
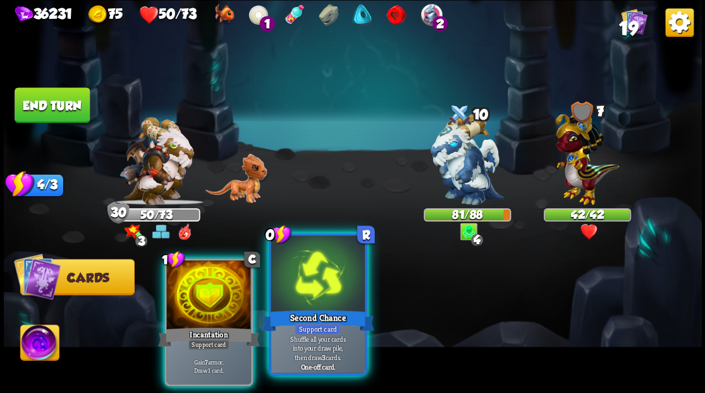
click at [317, 286] on div at bounding box center [318, 274] width 94 height 79
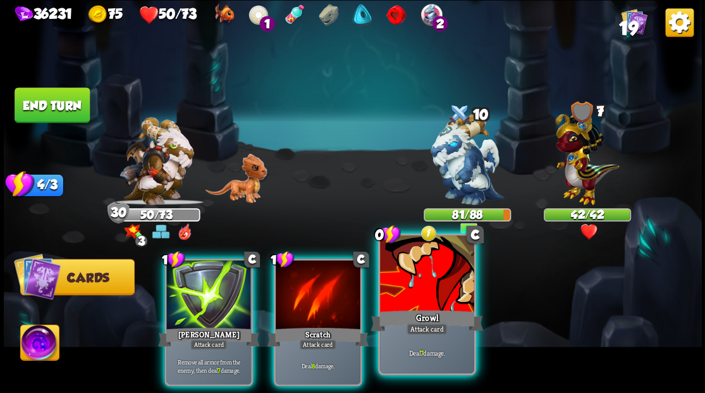
click at [420, 285] on div at bounding box center [427, 274] width 94 height 79
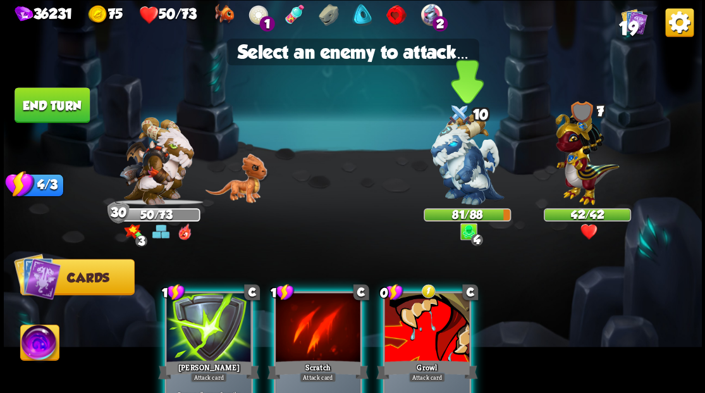
click at [460, 159] on img at bounding box center [466, 159] width 73 height 92
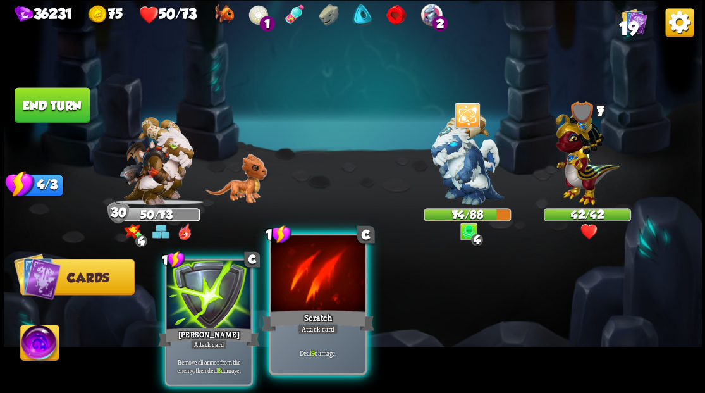
click at [309, 294] on div at bounding box center [318, 274] width 94 height 79
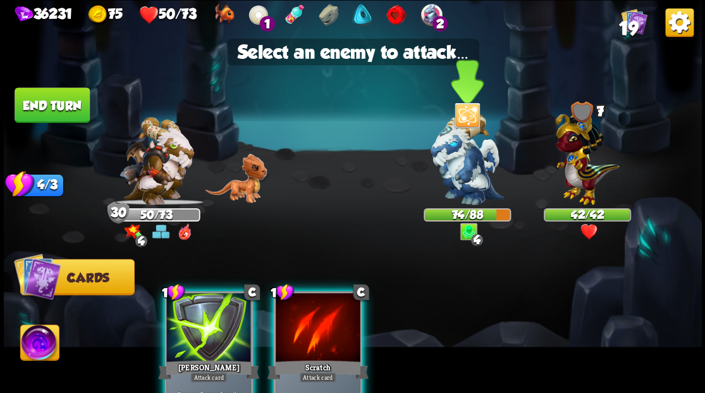
drag, startPoint x: 465, startPoint y: 162, endPoint x: 458, endPoint y: 166, distance: 8.2
click at [465, 162] on img at bounding box center [466, 159] width 73 height 92
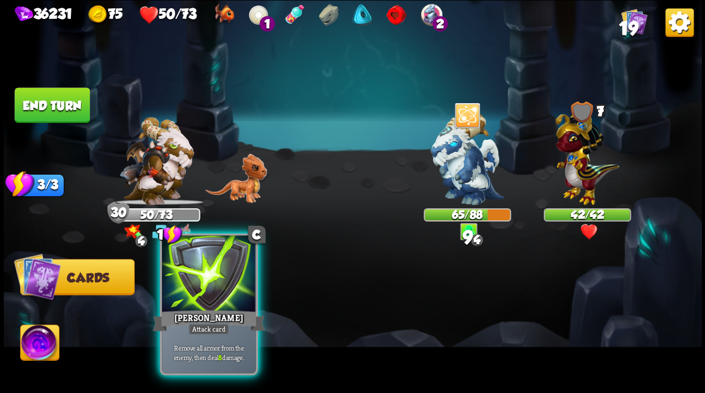
drag, startPoint x: 200, startPoint y: 293, endPoint x: 247, endPoint y: 296, distance: 46.8
click at [201, 295] on div at bounding box center [209, 274] width 94 height 79
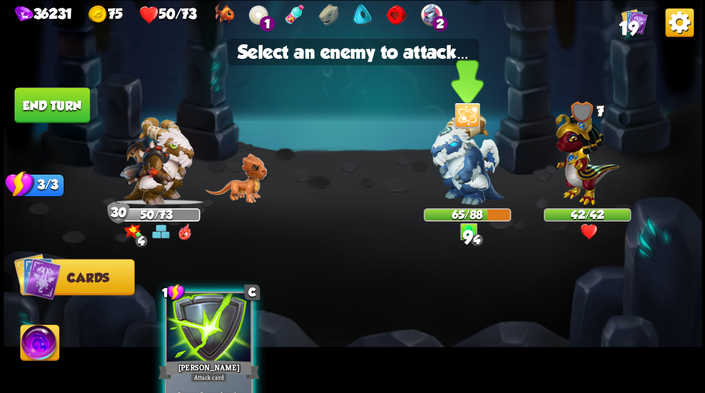
click at [475, 160] on img at bounding box center [466, 159] width 73 height 92
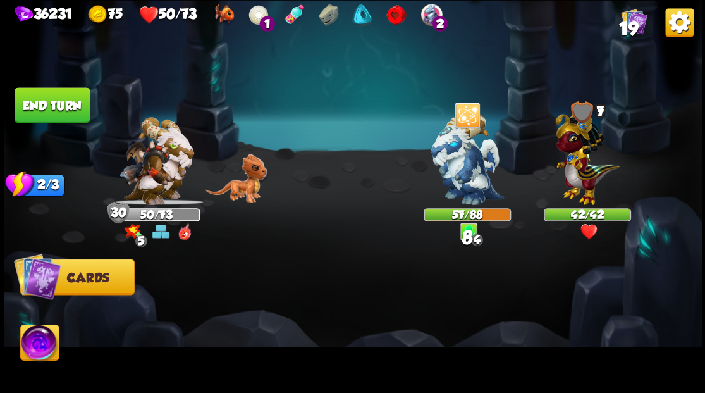
click at [54, 100] on button "End turn" at bounding box center [52, 104] width 75 height 35
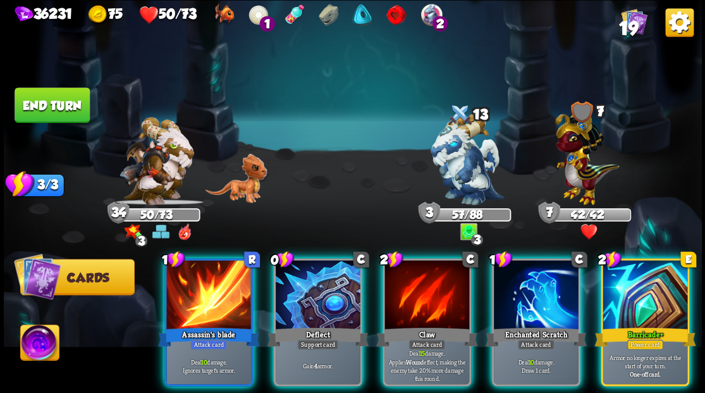
click at [34, 346] on img at bounding box center [39, 343] width 39 height 39
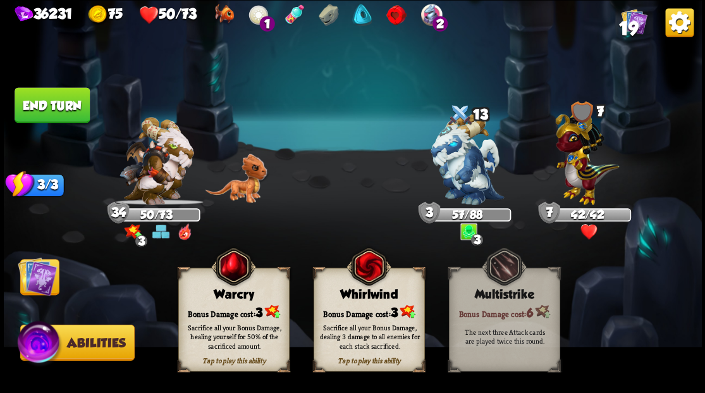
click at [220, 307] on div "Bonus Damage cost: 3" at bounding box center [233, 311] width 110 height 16
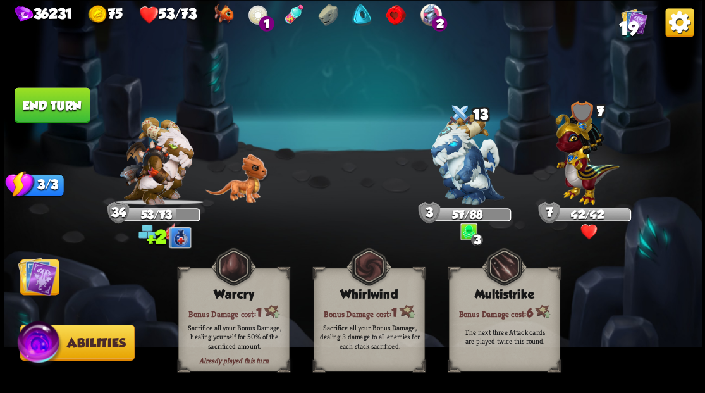
click at [34, 278] on img at bounding box center [37, 275] width 39 height 39
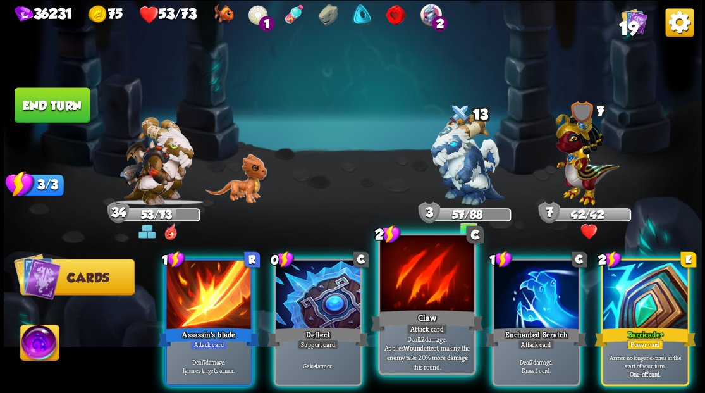
click at [425, 289] on div at bounding box center [427, 274] width 94 height 79
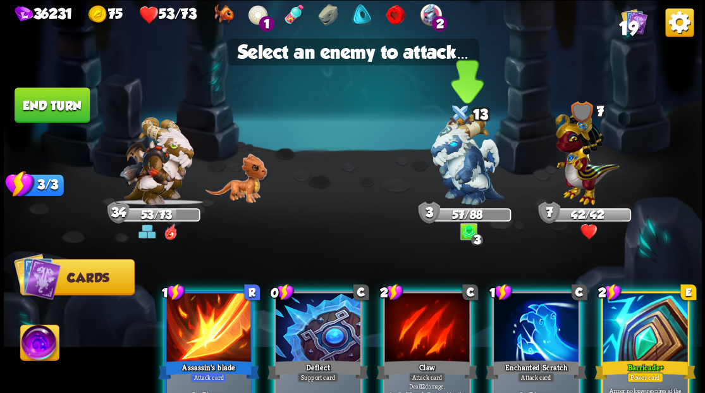
click at [459, 148] on img at bounding box center [466, 159] width 73 height 92
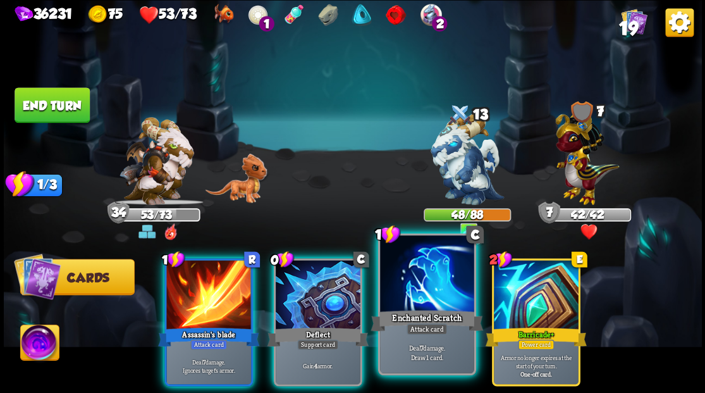
click at [419, 291] on div at bounding box center [427, 274] width 94 height 79
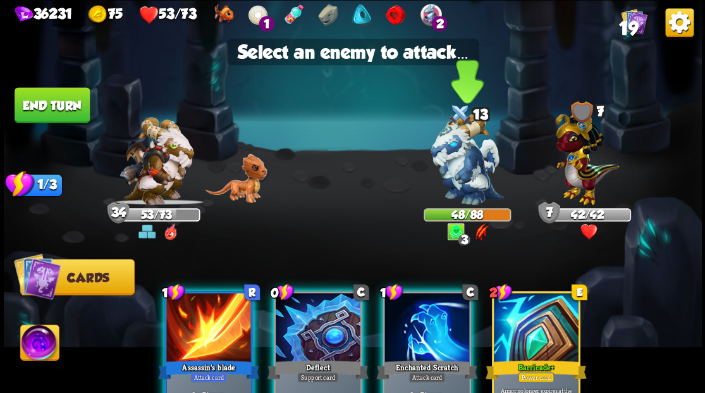
click at [459, 166] on img at bounding box center [466, 159] width 73 height 92
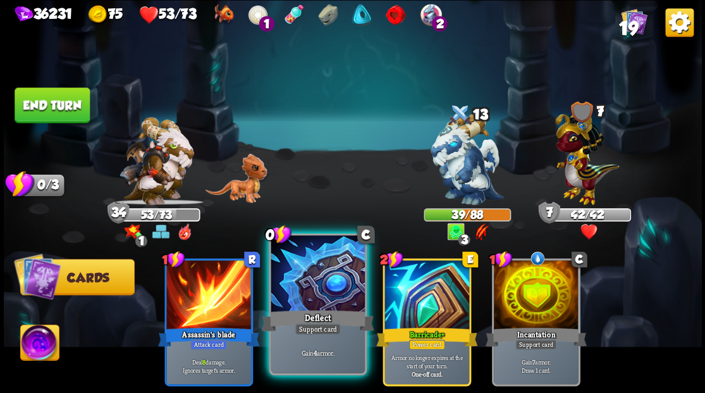
click at [319, 312] on div "Deflect" at bounding box center [317, 319] width 113 height 25
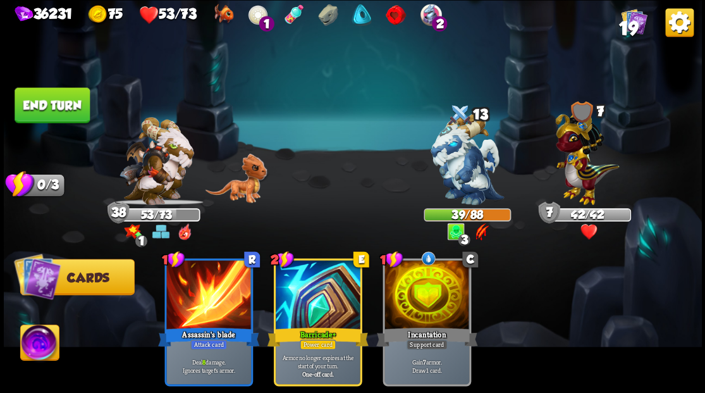
click at [70, 99] on button "End turn" at bounding box center [52, 104] width 75 height 35
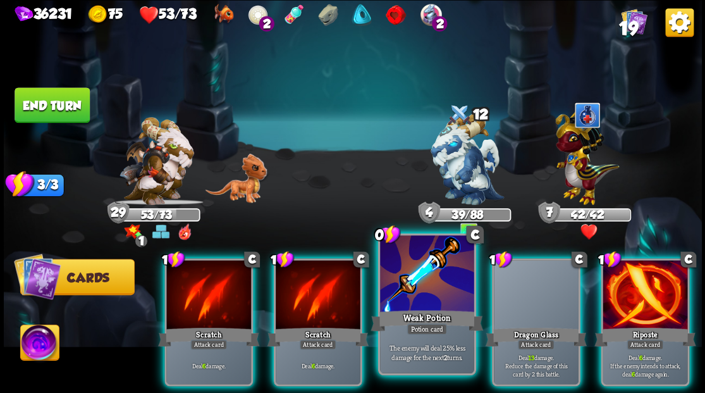
click at [421, 300] on div at bounding box center [427, 274] width 94 height 79
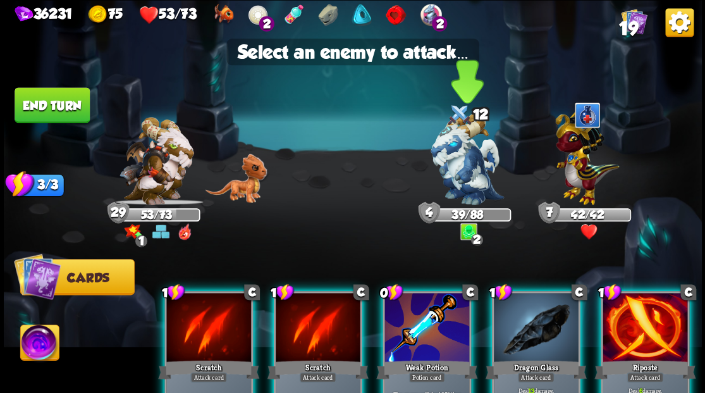
click at [461, 171] on img at bounding box center [466, 159] width 73 height 92
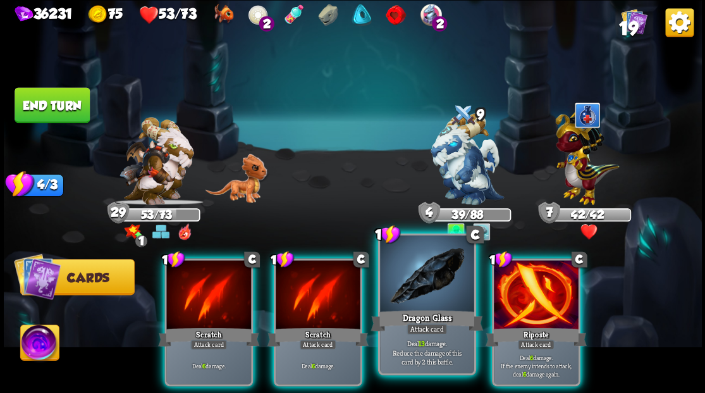
click at [417, 298] on div at bounding box center [427, 274] width 94 height 79
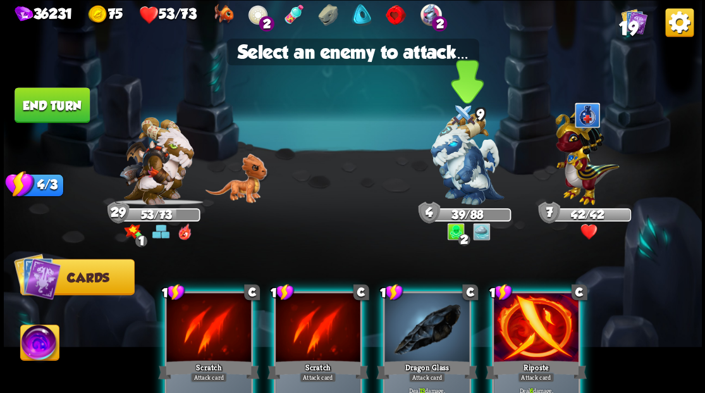
click at [449, 161] on img at bounding box center [466, 159] width 73 height 92
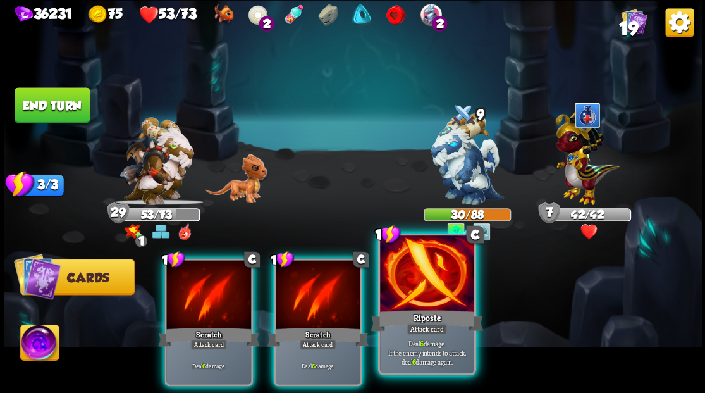
click at [421, 300] on div at bounding box center [427, 274] width 94 height 79
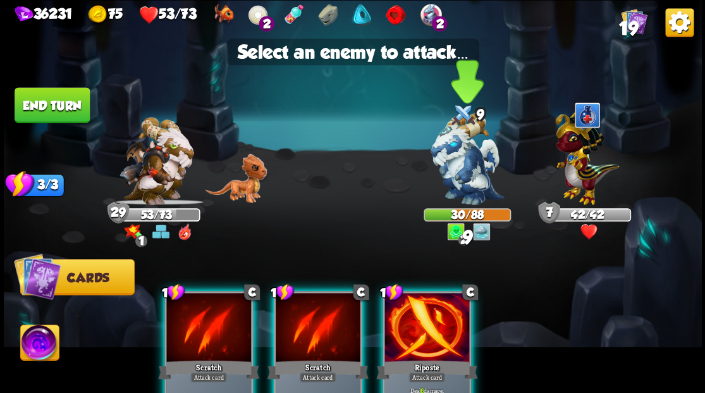
click at [457, 147] on img at bounding box center [466, 159] width 73 height 92
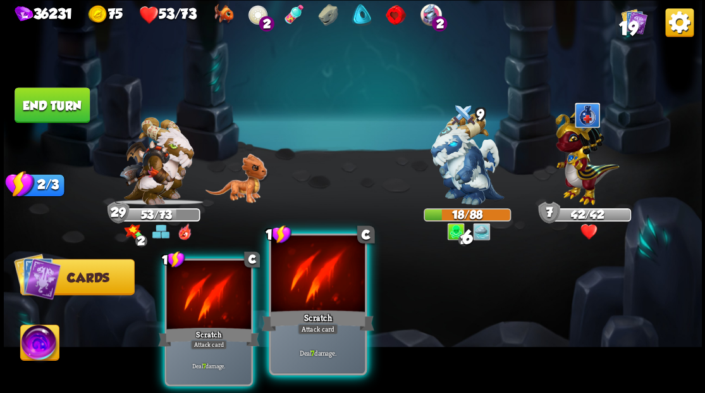
click at [313, 281] on div at bounding box center [318, 274] width 94 height 79
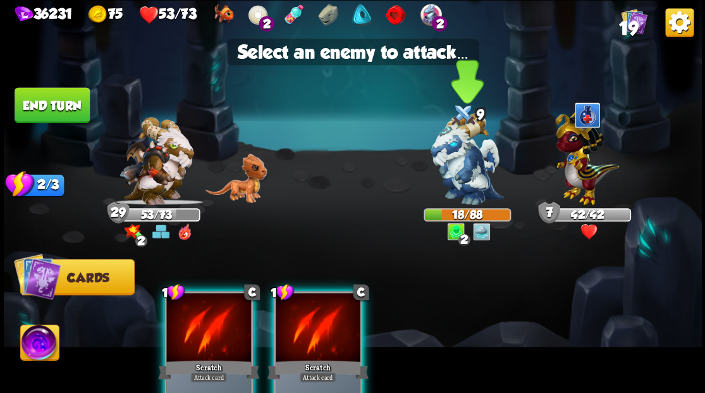
click at [475, 149] on img at bounding box center [466, 159] width 73 height 92
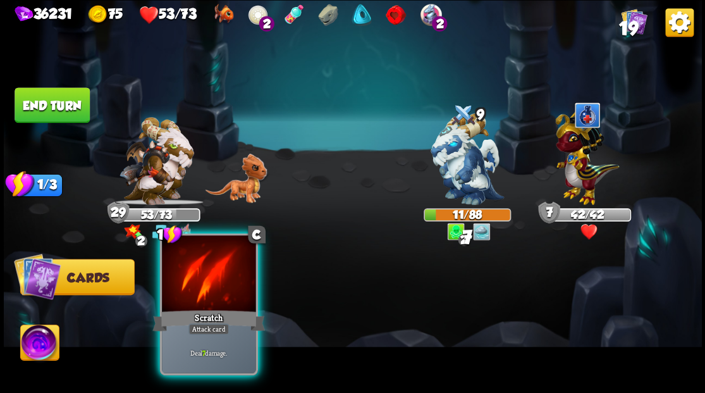
click at [195, 275] on div at bounding box center [209, 274] width 94 height 79
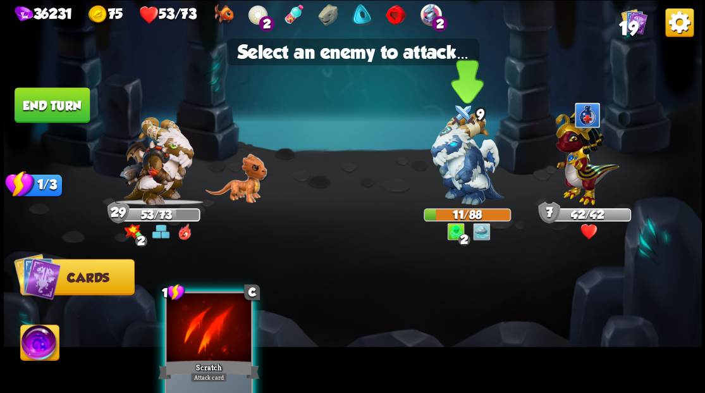
click at [458, 150] on img at bounding box center [466, 159] width 73 height 92
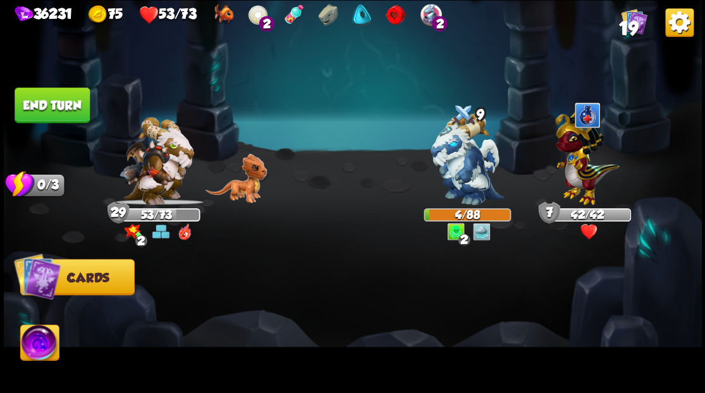
click at [39, 343] on img at bounding box center [39, 343] width 39 height 39
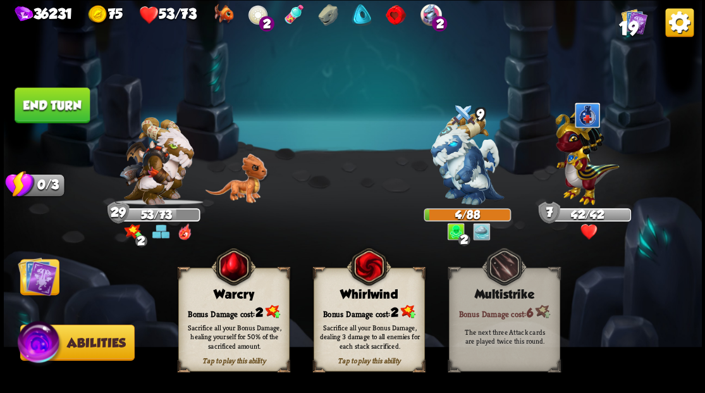
click at [239, 312] on div "Bonus Damage cost: 2" at bounding box center [233, 311] width 110 height 16
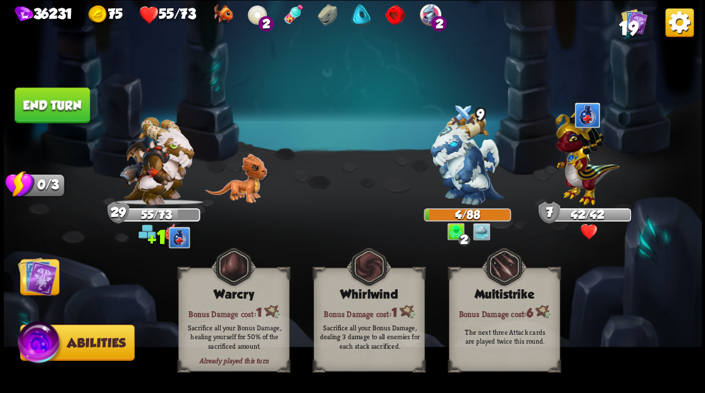
click at [44, 276] on img at bounding box center [37, 275] width 39 height 39
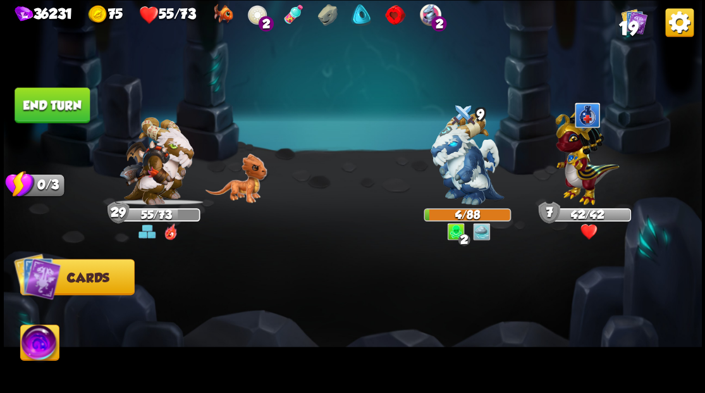
click at [47, 100] on button "End turn" at bounding box center [52, 104] width 75 height 35
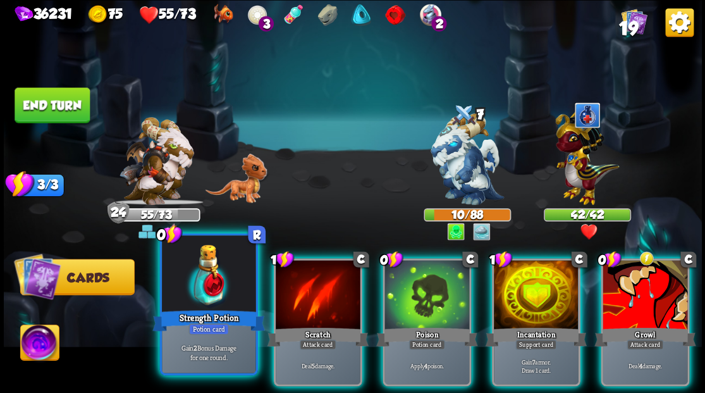
click at [208, 298] on div at bounding box center [209, 274] width 94 height 79
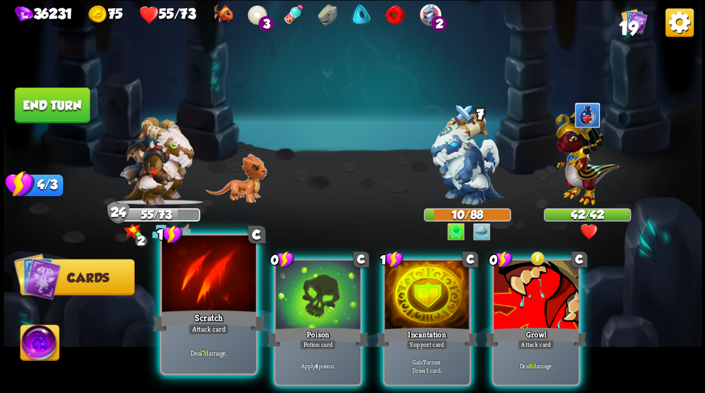
click at [205, 295] on div at bounding box center [209, 274] width 94 height 79
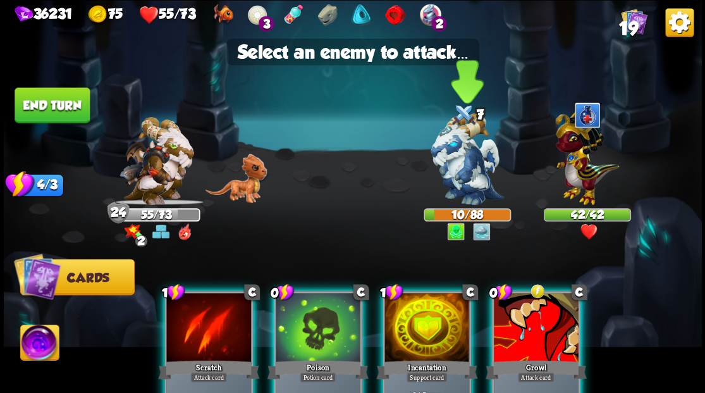
click at [454, 162] on img at bounding box center [466, 159] width 73 height 92
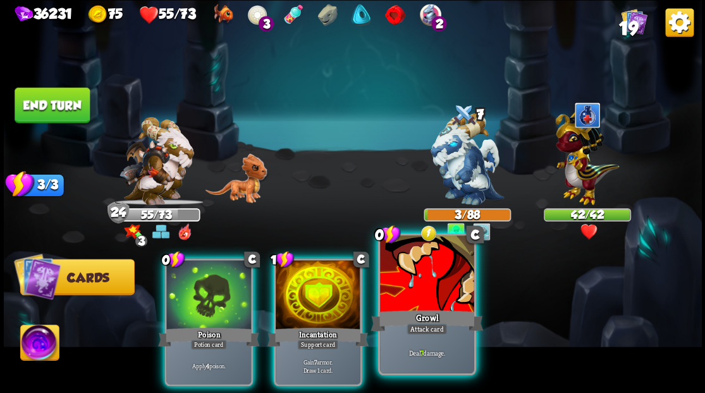
drag, startPoint x: 436, startPoint y: 317, endPoint x: 438, endPoint y: 307, distance: 10.3
click at [436, 317] on div "Growl" at bounding box center [426, 319] width 113 height 25
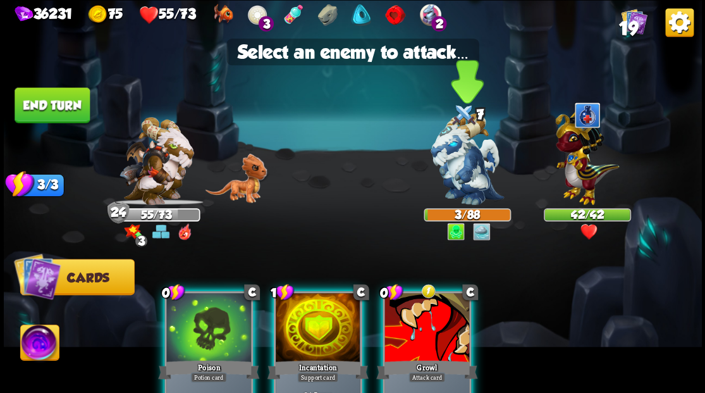
click at [456, 158] on img at bounding box center [466, 159] width 73 height 92
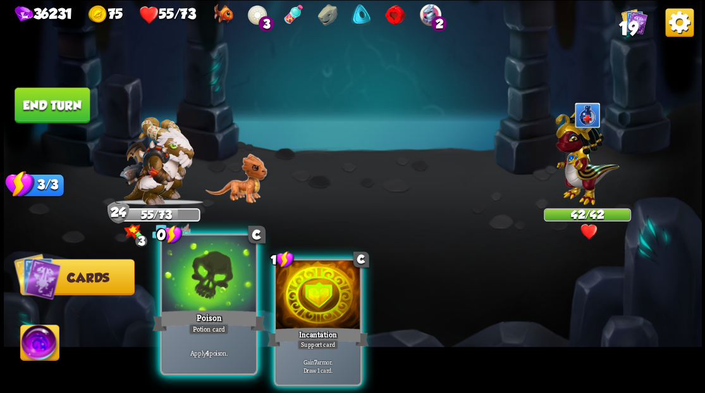
click at [174, 283] on div at bounding box center [209, 274] width 94 height 79
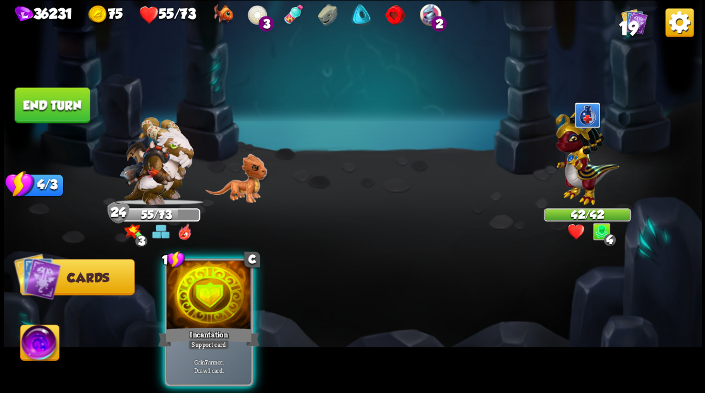
drag, startPoint x: 199, startPoint y: 307, endPoint x: 211, endPoint y: 307, distance: 12.0
click at [200, 307] on div at bounding box center [208, 295] width 85 height 71
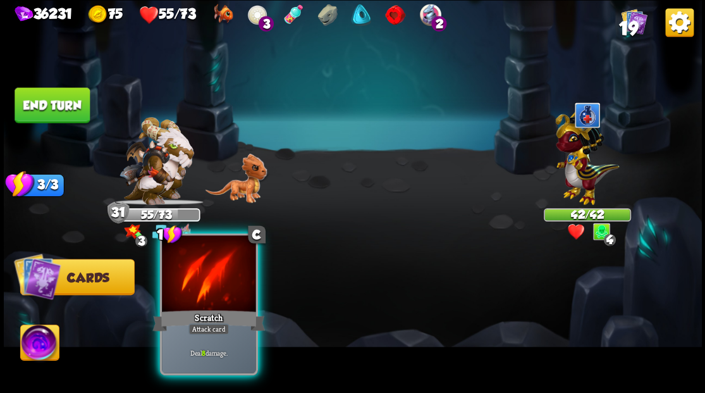
click at [202, 305] on div at bounding box center [209, 274] width 94 height 79
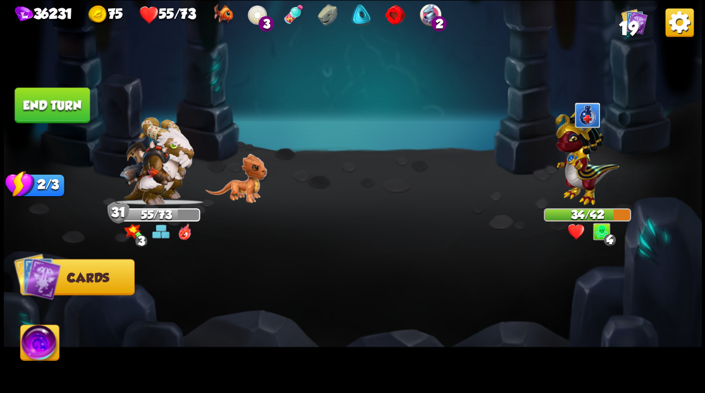
click at [27, 349] on img at bounding box center [39, 343] width 39 height 39
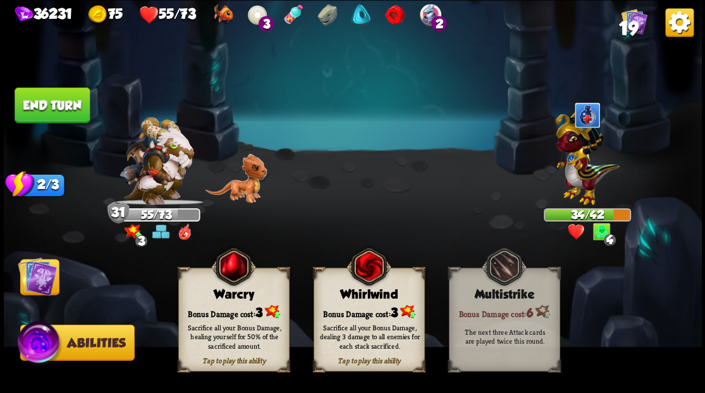
click at [219, 293] on div "Warcry" at bounding box center [233, 294] width 110 height 14
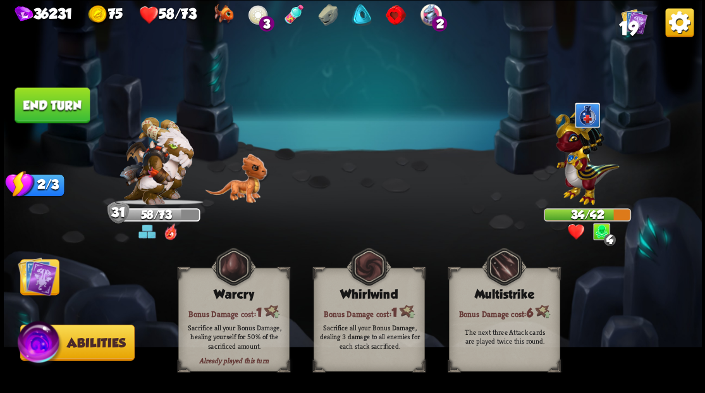
click at [30, 272] on img at bounding box center [37, 275] width 39 height 39
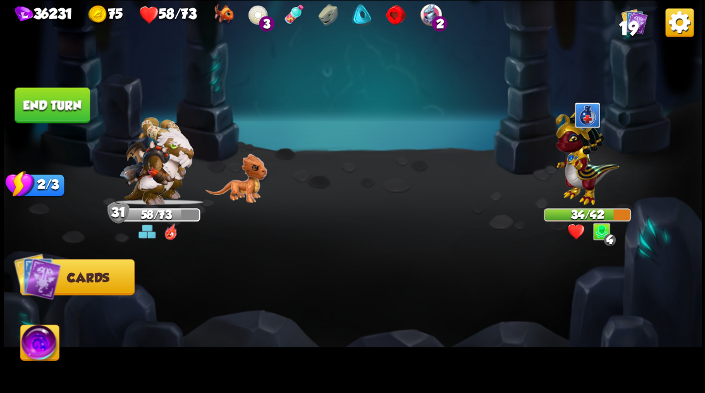
click at [52, 110] on button "End turn" at bounding box center [52, 104] width 75 height 35
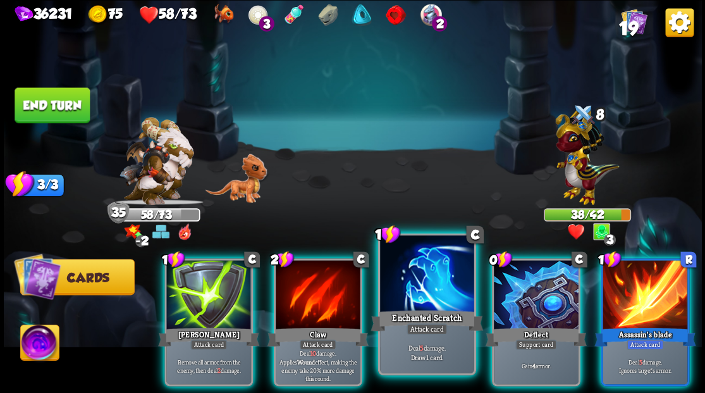
click at [422, 304] on div at bounding box center [427, 274] width 94 height 79
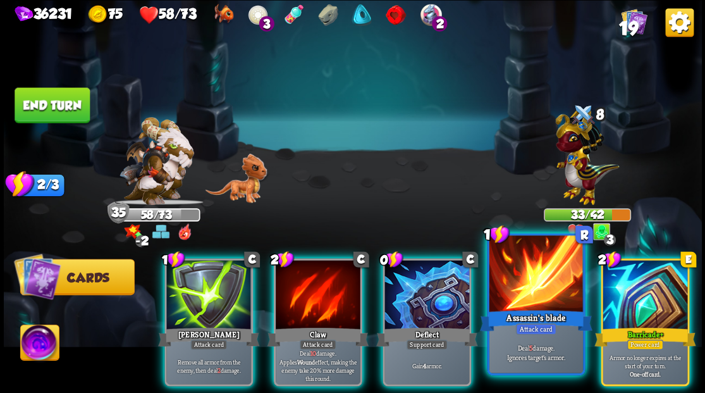
click at [516, 295] on div at bounding box center [536, 274] width 94 height 79
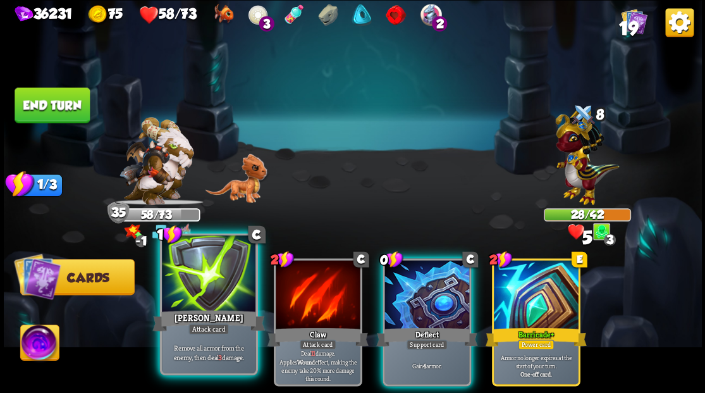
click at [200, 299] on div at bounding box center [209, 274] width 94 height 79
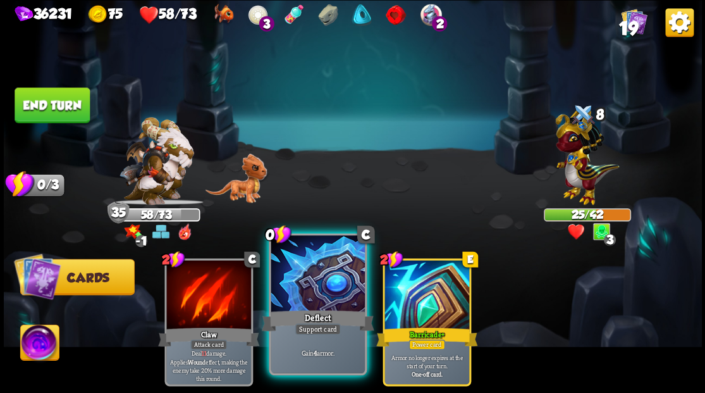
click at [300, 297] on div at bounding box center [318, 274] width 94 height 79
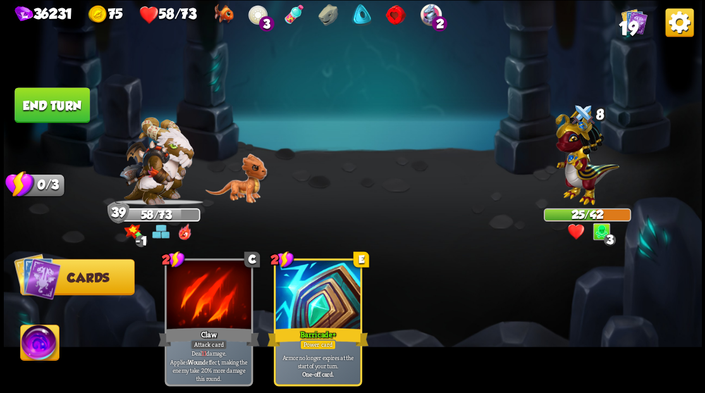
click at [58, 97] on button "End turn" at bounding box center [52, 104] width 75 height 35
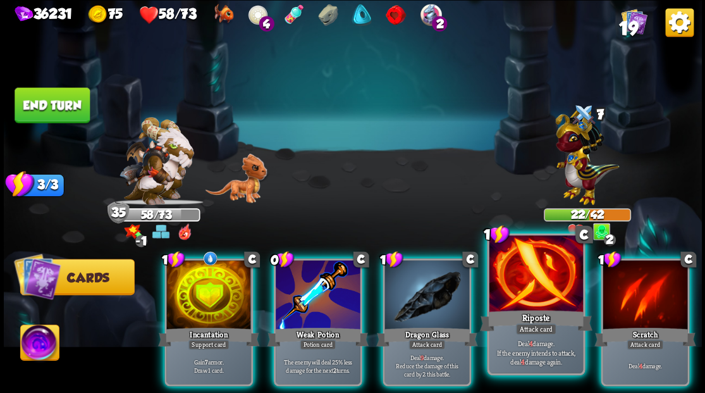
click at [525, 307] on div "Riposte" at bounding box center [535, 319] width 113 height 25
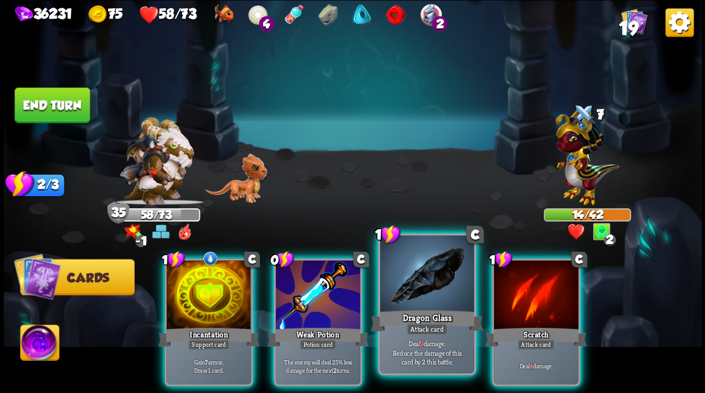
click at [416, 286] on div at bounding box center [427, 274] width 94 height 79
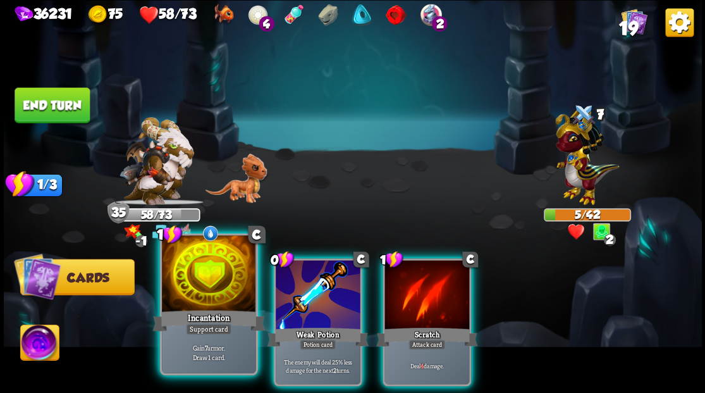
click at [192, 308] on div "Incantation" at bounding box center [208, 319] width 113 height 25
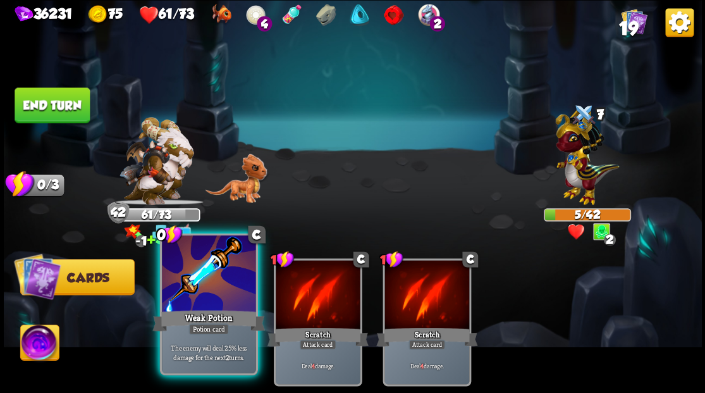
click at [192, 284] on div at bounding box center [209, 274] width 94 height 79
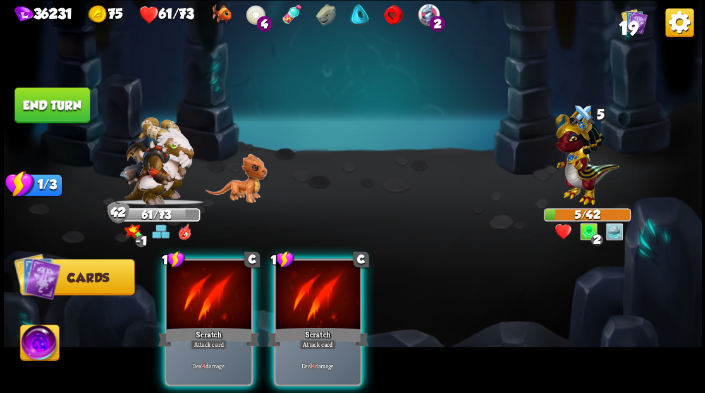
click at [51, 91] on button "End turn" at bounding box center [52, 104] width 75 height 35
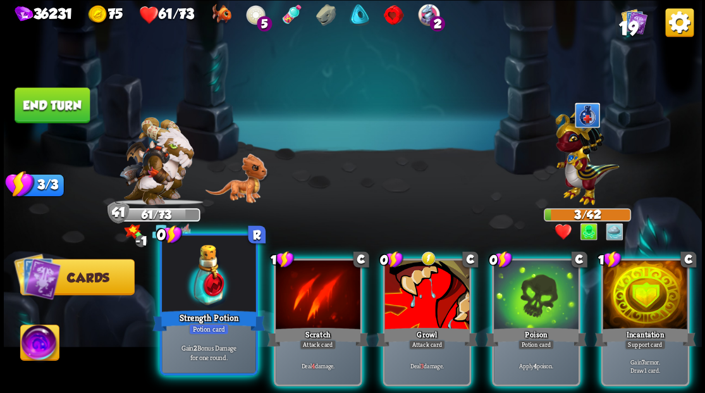
click at [204, 293] on div at bounding box center [209, 274] width 94 height 79
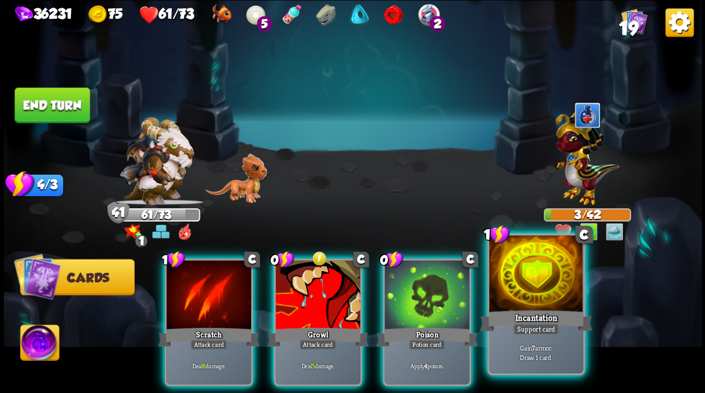
click at [530, 279] on div at bounding box center [536, 274] width 94 height 79
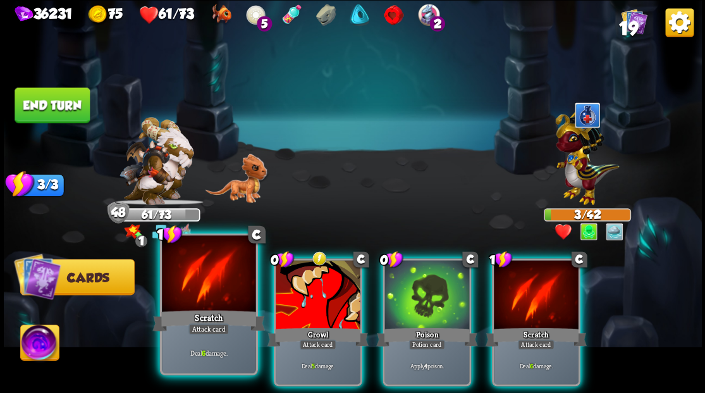
click at [214, 288] on div at bounding box center [209, 274] width 94 height 79
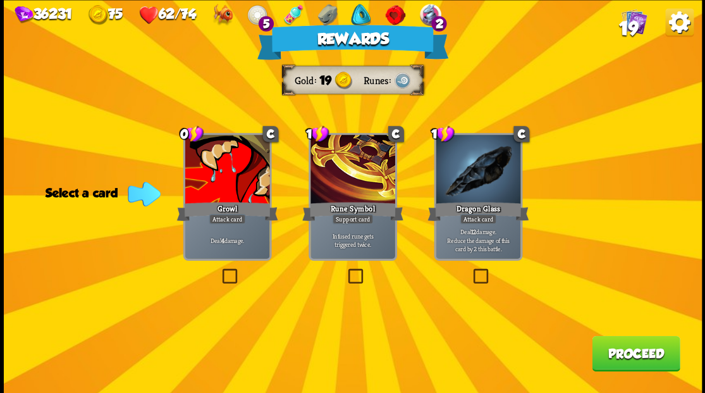
click at [626, 356] on button "Proceed" at bounding box center [636, 352] width 88 height 35
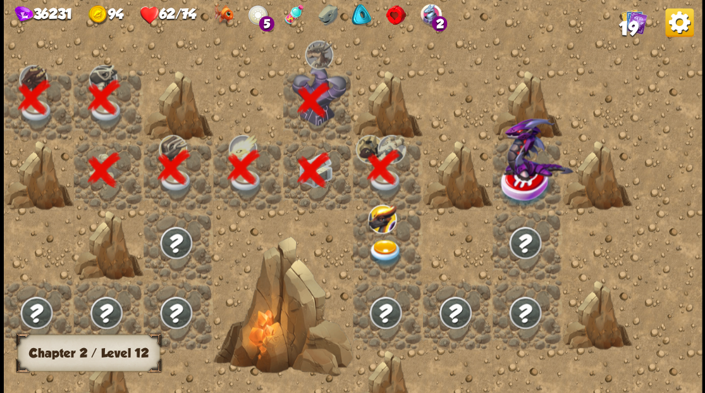
click at [386, 253] on img at bounding box center [385, 252] width 35 height 27
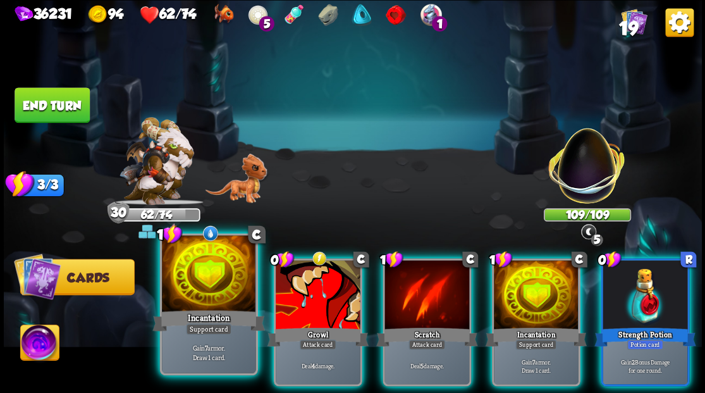
click at [207, 287] on div at bounding box center [209, 274] width 94 height 79
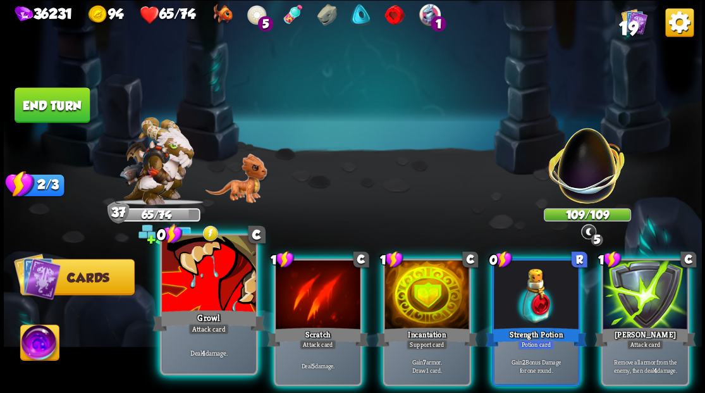
click at [204, 277] on div at bounding box center [209, 274] width 94 height 79
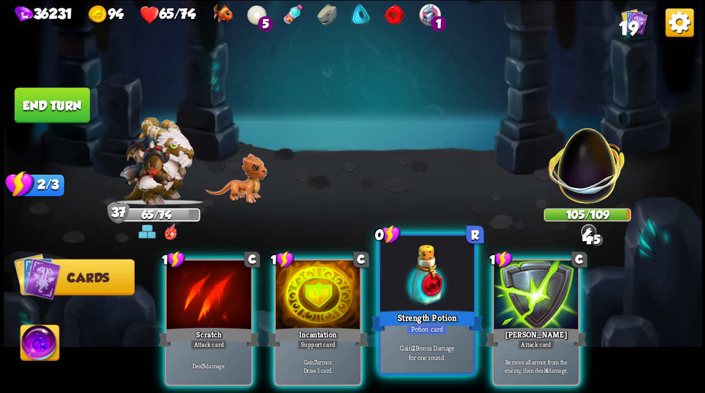
click at [415, 288] on div at bounding box center [427, 274] width 94 height 79
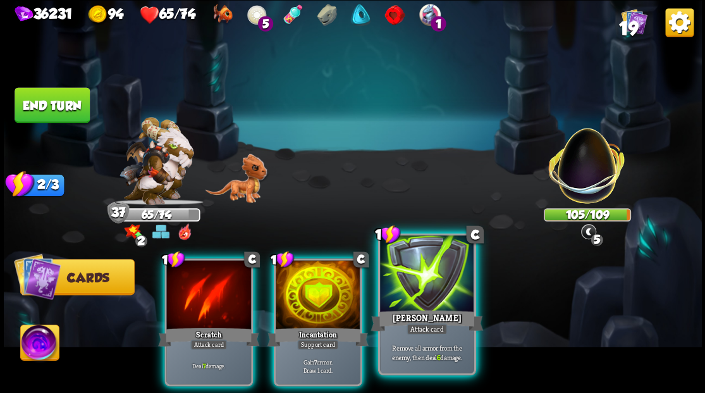
click at [441, 282] on div at bounding box center [427, 274] width 94 height 79
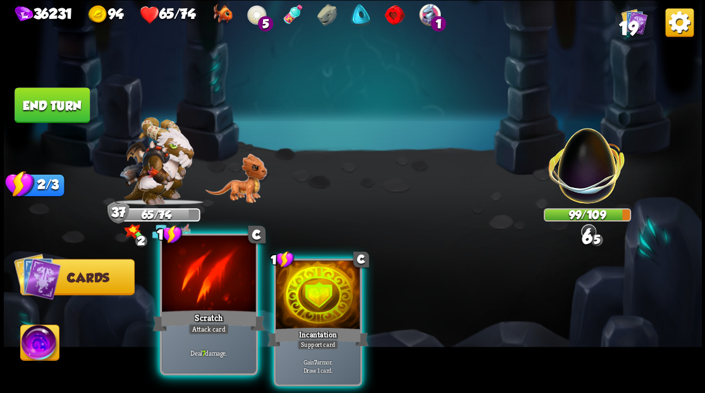
click at [198, 283] on div at bounding box center [209, 274] width 94 height 79
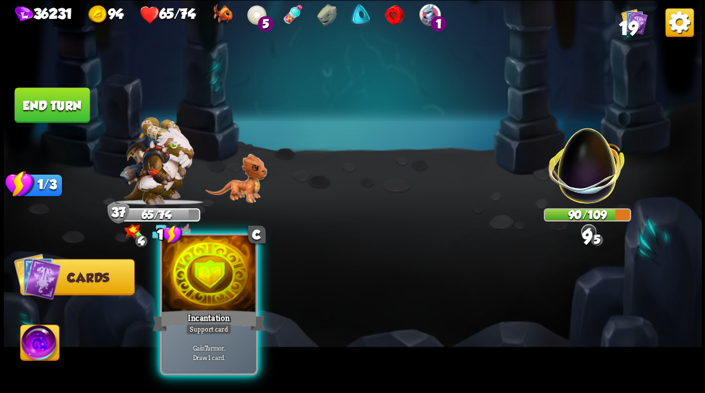
click at [204, 270] on div at bounding box center [209, 274] width 94 height 79
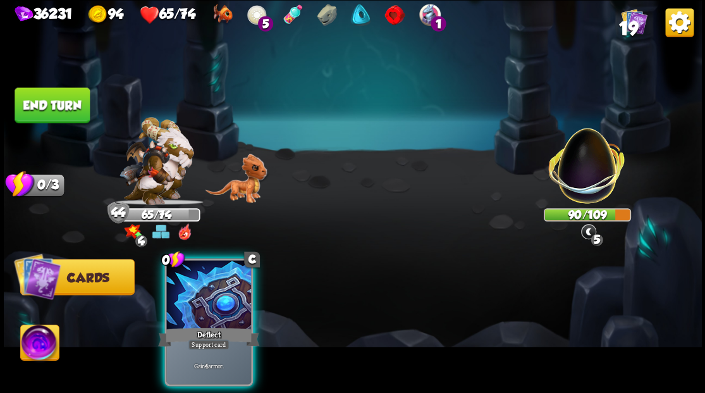
drag, startPoint x: 203, startPoint y: 290, endPoint x: 227, endPoint y: 279, distance: 26.3
click at [204, 291] on div at bounding box center [208, 295] width 85 height 71
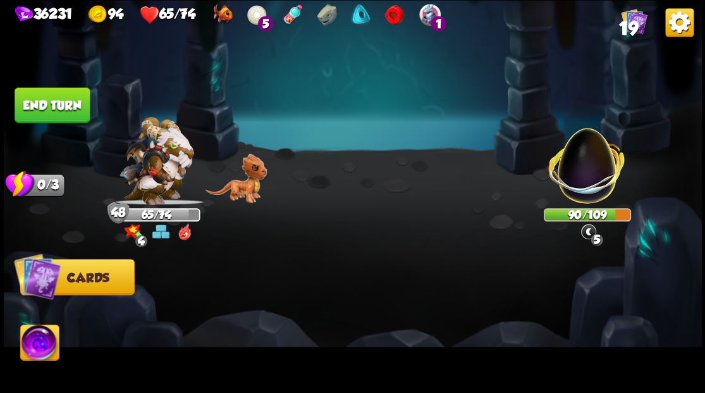
click at [55, 104] on button "End turn" at bounding box center [52, 104] width 75 height 35
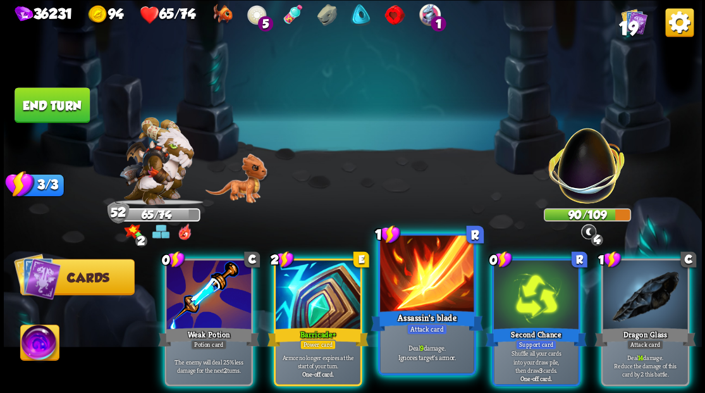
click at [409, 277] on div at bounding box center [427, 274] width 94 height 79
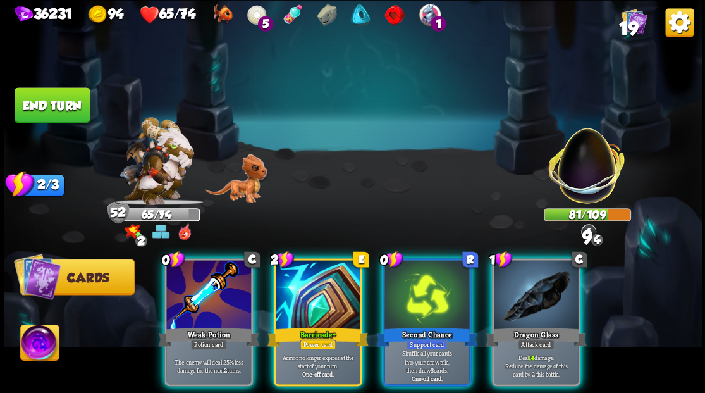
drag, startPoint x: 546, startPoint y: 305, endPoint x: 538, endPoint y: 276, distance: 30.8
click at [545, 305] on div at bounding box center [536, 295] width 85 height 71
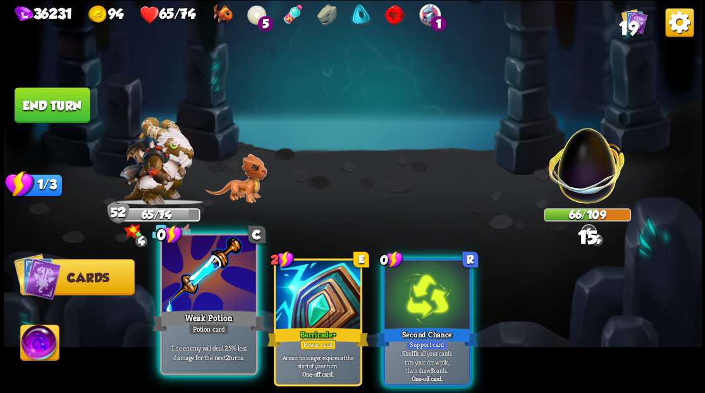
click at [173, 316] on div "Weak Potion" at bounding box center [208, 319] width 113 height 25
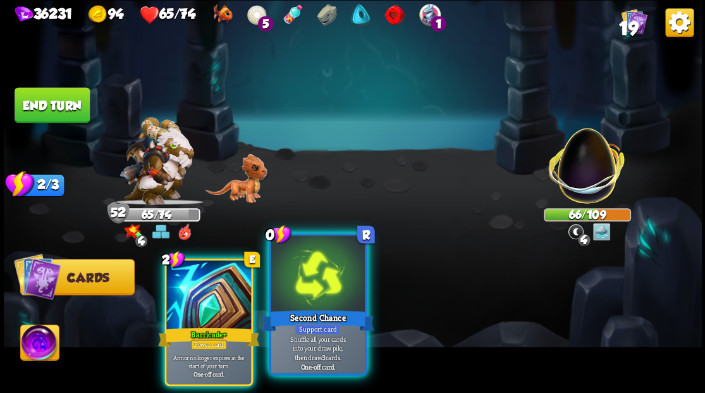
click at [301, 271] on div at bounding box center [318, 274] width 94 height 79
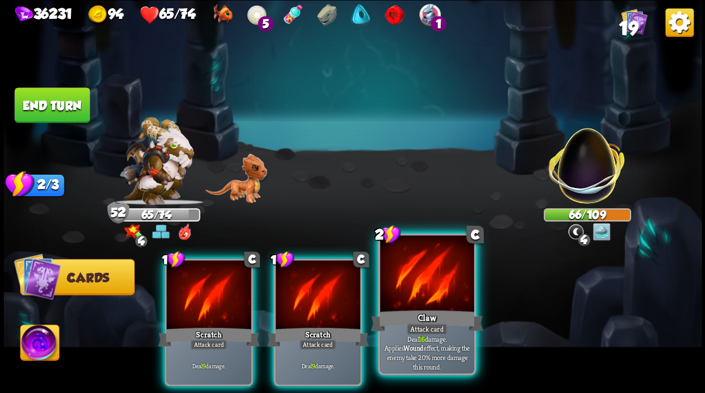
click at [424, 287] on div at bounding box center [427, 274] width 94 height 79
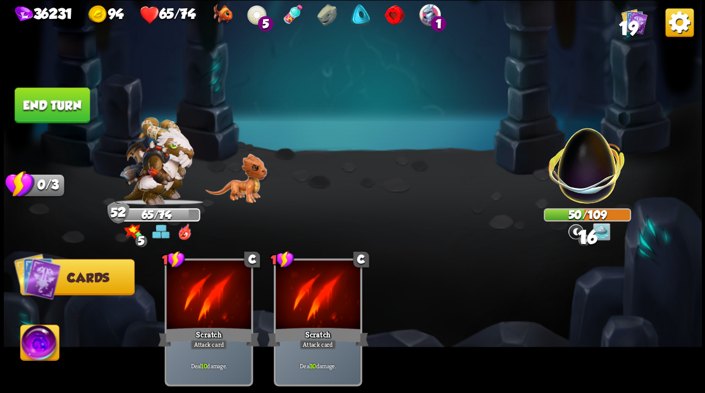
click at [40, 109] on button "End turn" at bounding box center [52, 104] width 75 height 35
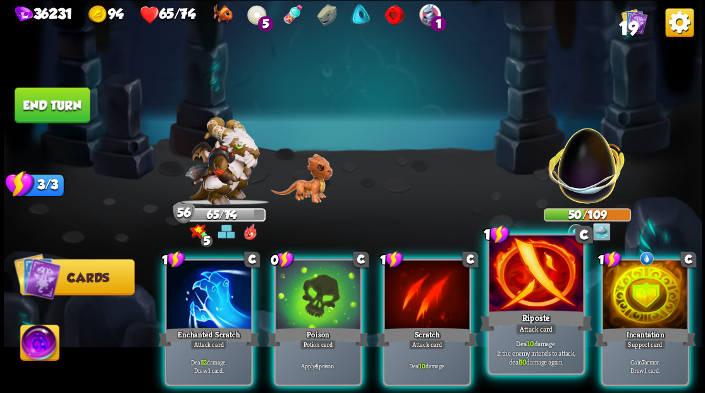
click at [527, 294] on div at bounding box center [536, 274] width 94 height 79
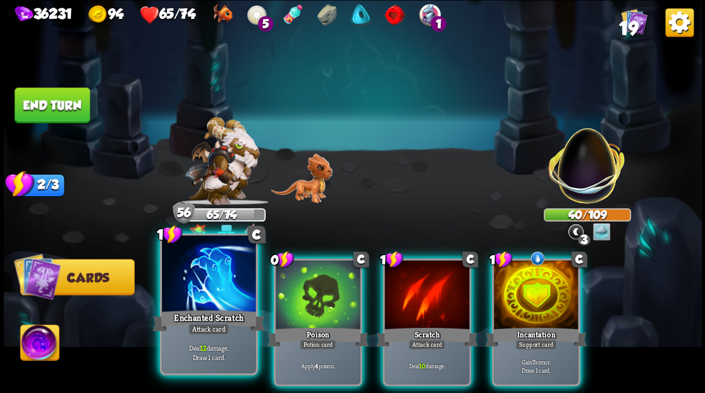
click at [195, 306] on div at bounding box center [209, 274] width 94 height 79
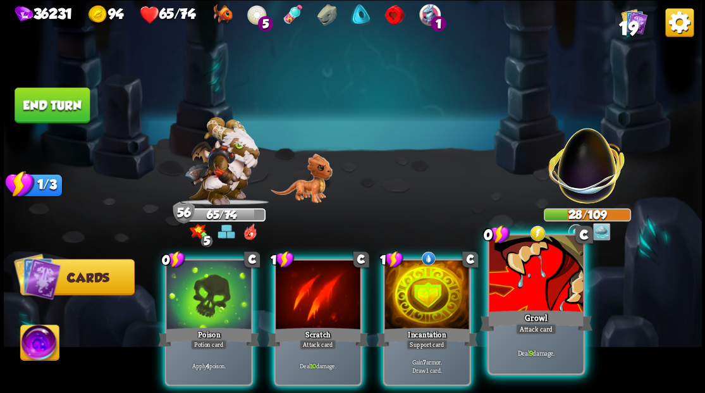
click at [538, 283] on div at bounding box center [536, 274] width 94 height 79
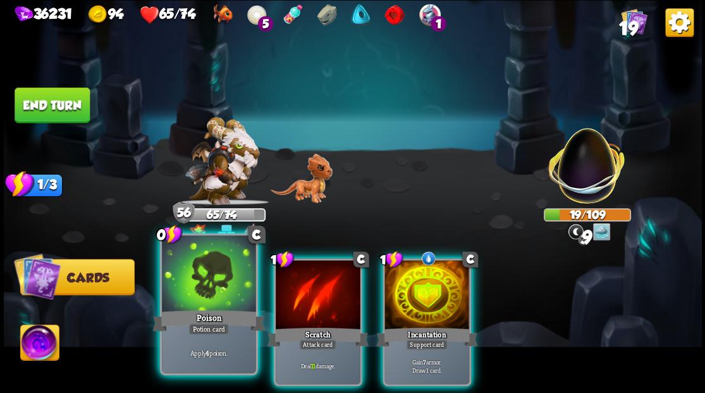
click at [222, 296] on div at bounding box center [209, 274] width 94 height 79
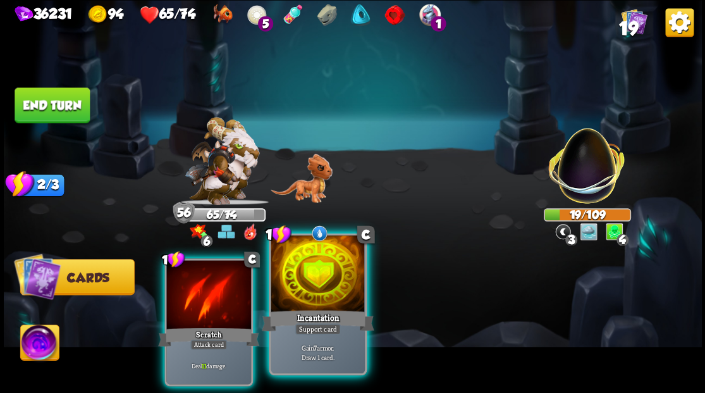
click at [315, 273] on div at bounding box center [318, 274] width 94 height 79
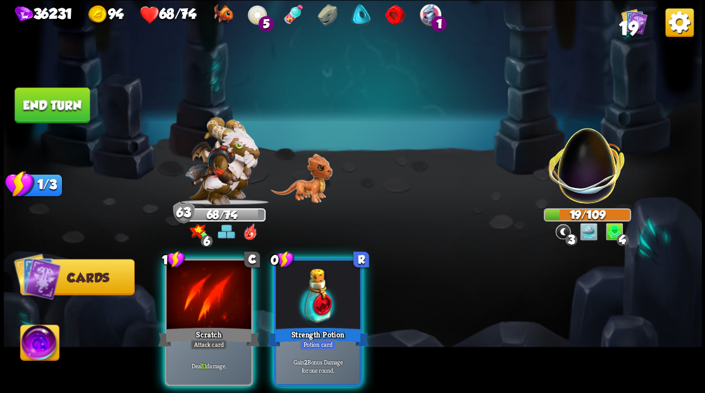
click at [315, 273] on div at bounding box center [318, 295] width 85 height 71
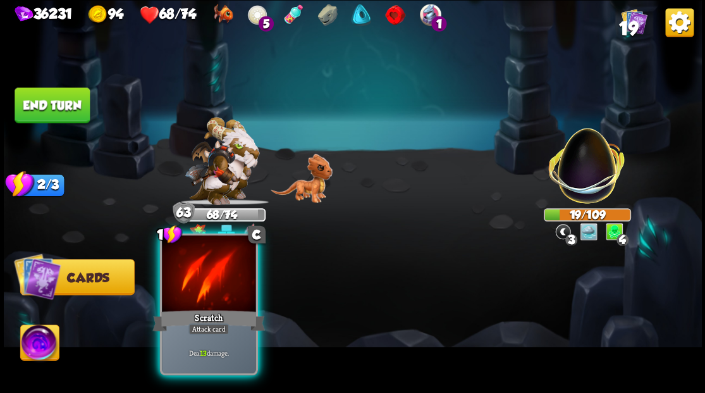
click at [222, 283] on div at bounding box center [209, 274] width 94 height 79
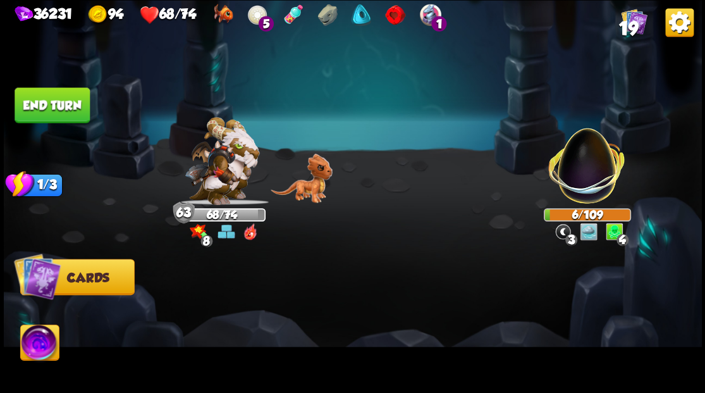
click at [41, 351] on img at bounding box center [39, 343] width 39 height 39
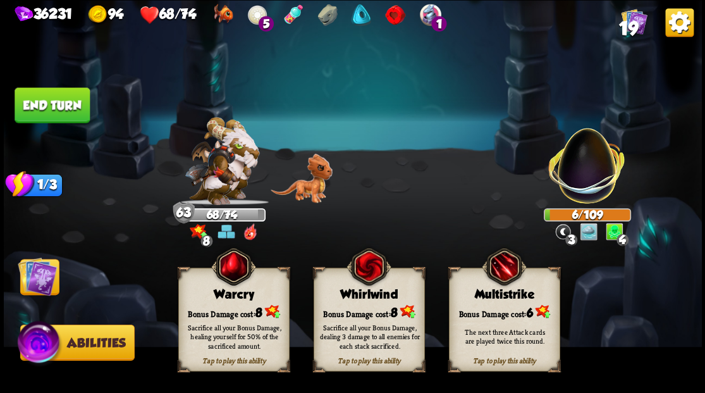
click at [221, 311] on div "Bonus Damage cost: 8" at bounding box center [233, 311] width 110 height 16
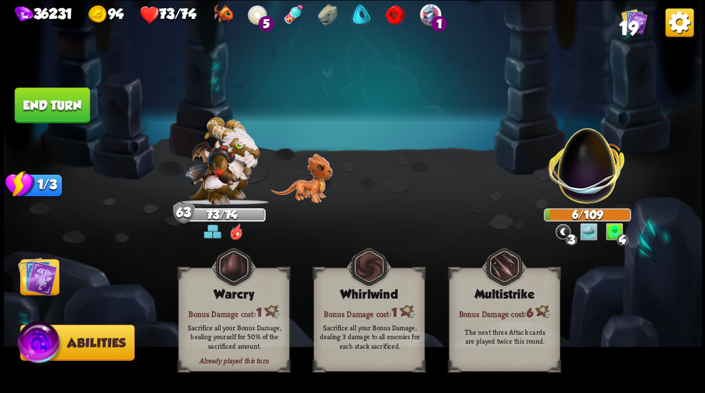
click at [33, 280] on img at bounding box center [37, 275] width 39 height 39
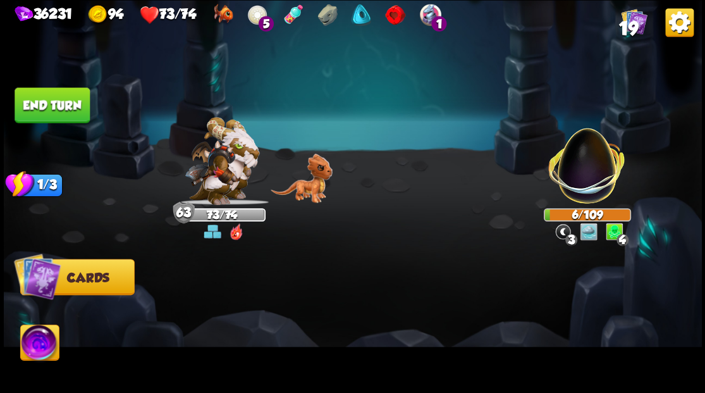
click at [55, 92] on button "End turn" at bounding box center [52, 104] width 75 height 35
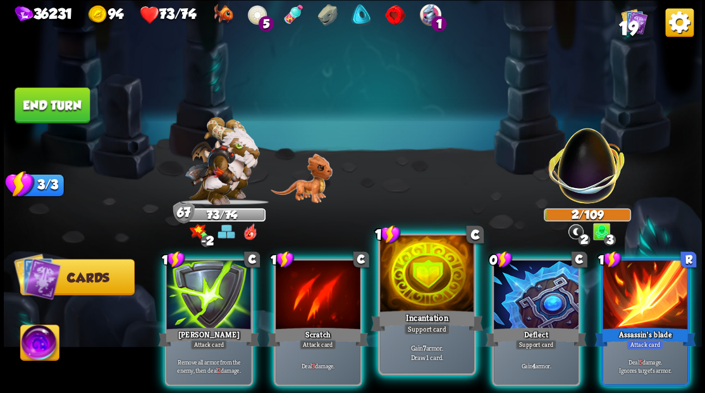
click at [434, 283] on div at bounding box center [427, 274] width 94 height 79
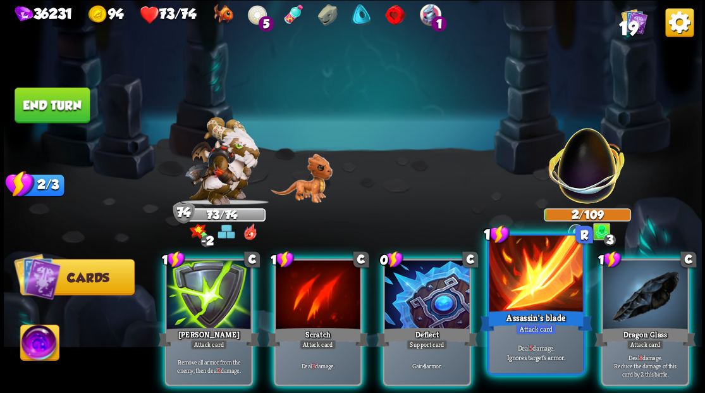
click at [529, 305] on div at bounding box center [536, 274] width 94 height 79
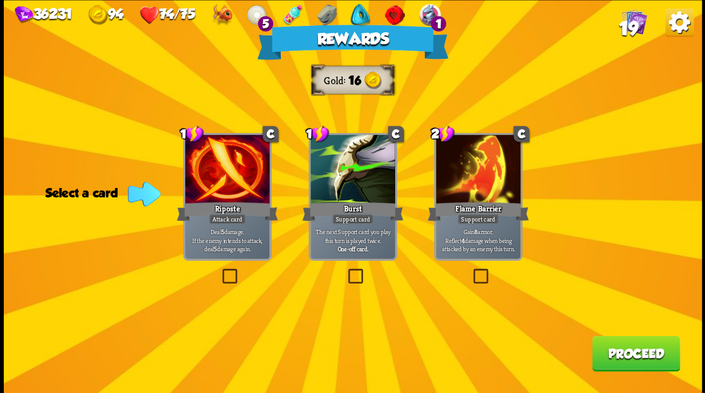
click at [628, 360] on button "Proceed" at bounding box center [636, 352] width 88 height 35
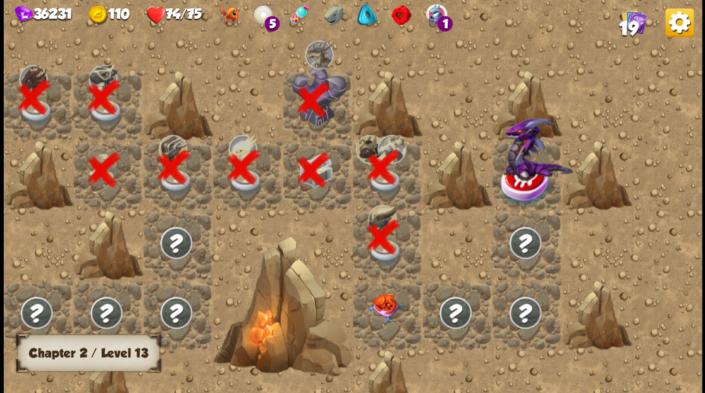
click at [386, 321] on div at bounding box center [388, 314] width 70 height 70
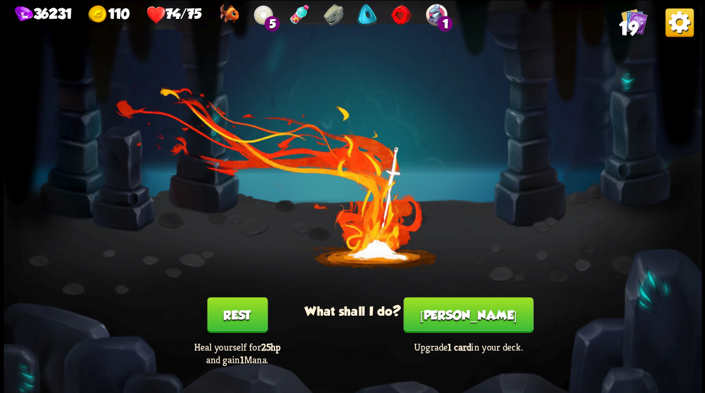
click at [460, 315] on button "[PERSON_NAME]" at bounding box center [468, 313] width 130 height 35
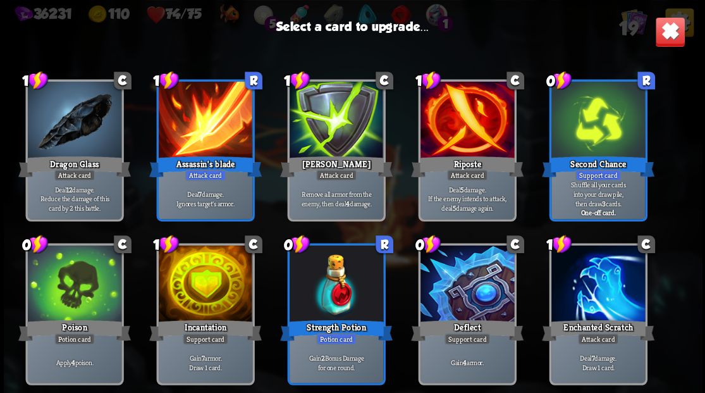
scroll to position [253, 0]
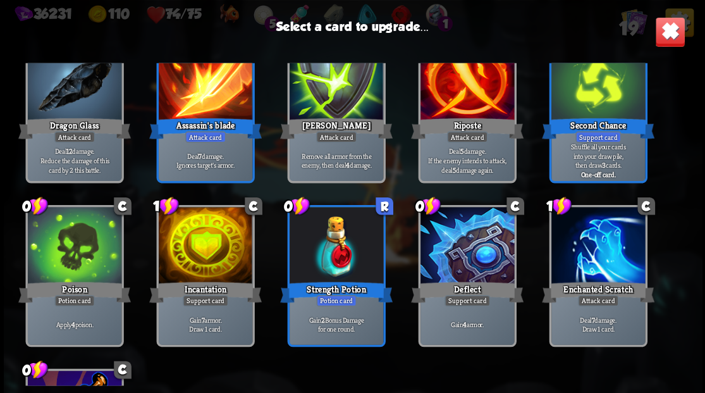
click at [200, 254] on div at bounding box center [205, 246] width 94 height 79
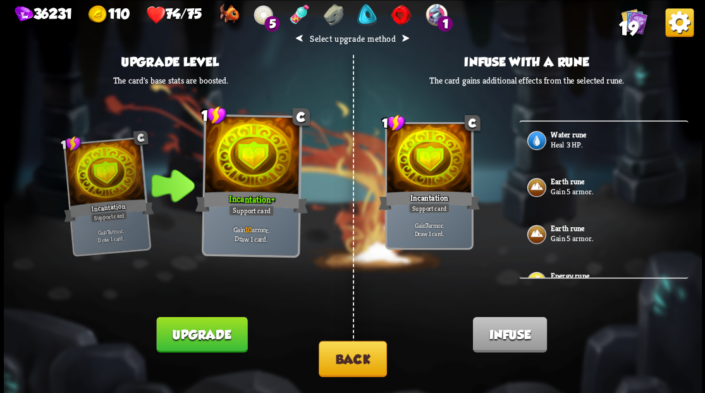
click at [576, 137] on b "Water rune" at bounding box center [568, 134] width 35 height 10
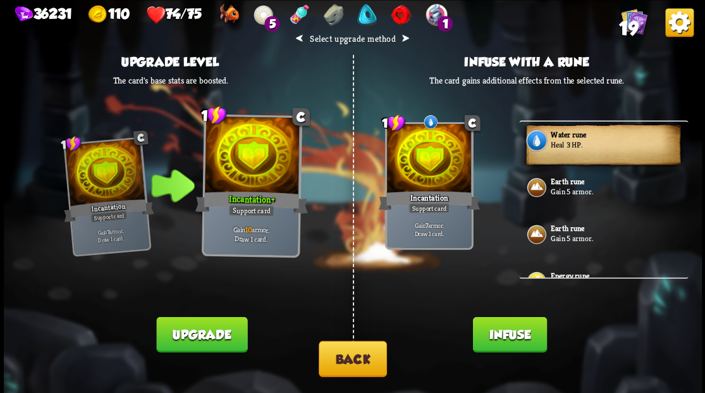
click at [506, 338] on button "Infuse" at bounding box center [509, 333] width 74 height 35
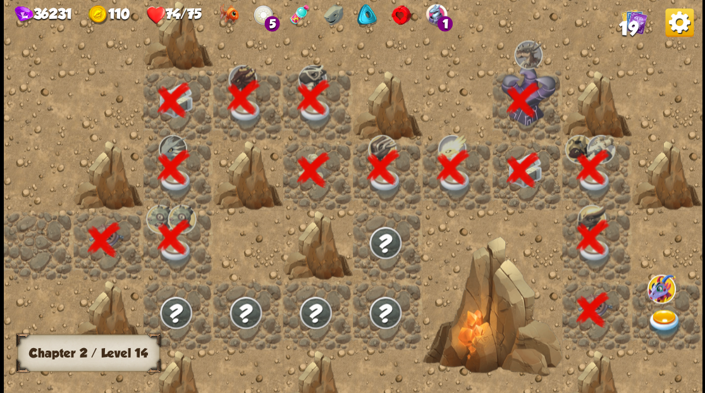
scroll to position [0, 243]
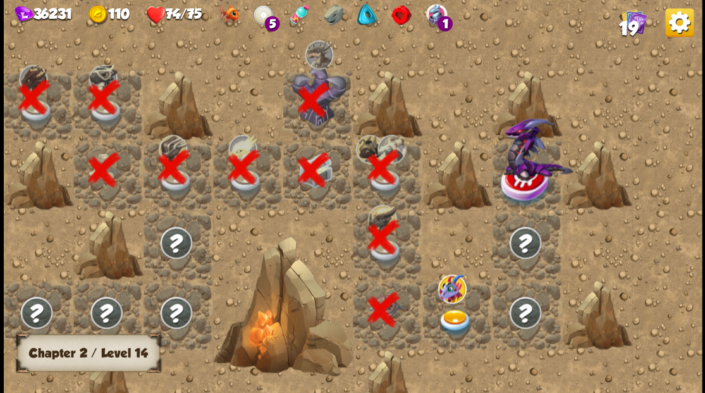
click at [450, 322] on img at bounding box center [454, 321] width 35 height 27
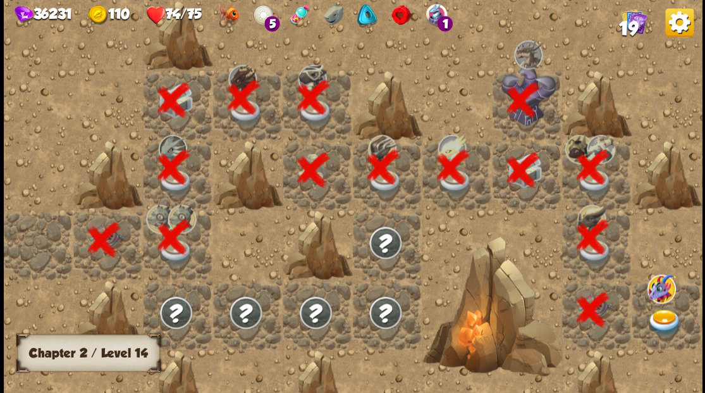
scroll to position [0, 243]
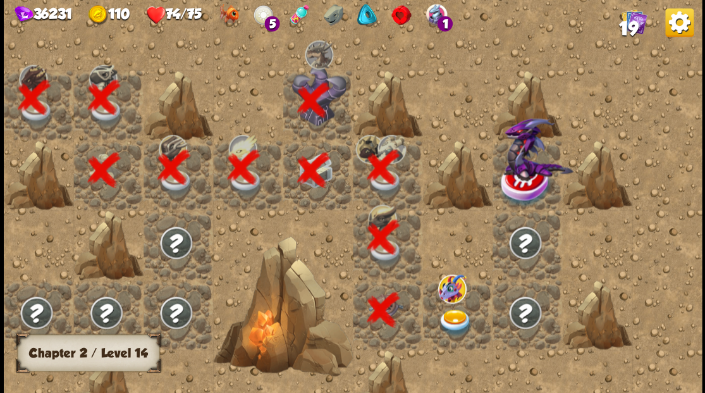
click at [451, 322] on img at bounding box center [454, 321] width 35 height 27
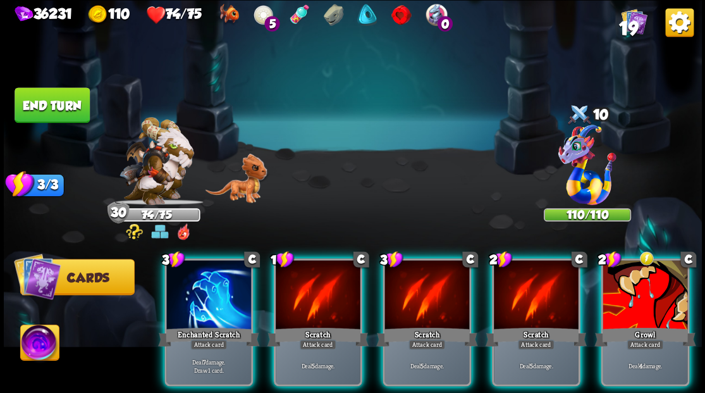
click at [643, 291] on div at bounding box center [644, 295] width 85 height 71
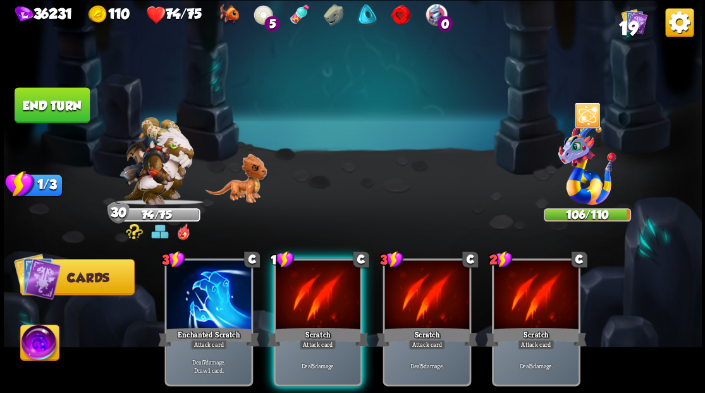
click at [70, 99] on button "End turn" at bounding box center [52, 104] width 75 height 35
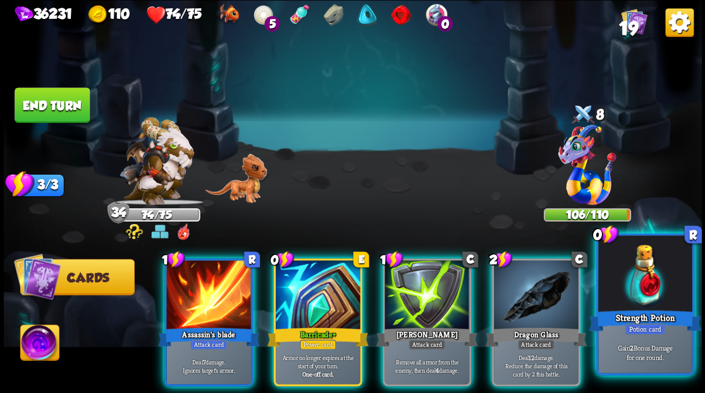
click at [650, 296] on div at bounding box center [645, 274] width 94 height 79
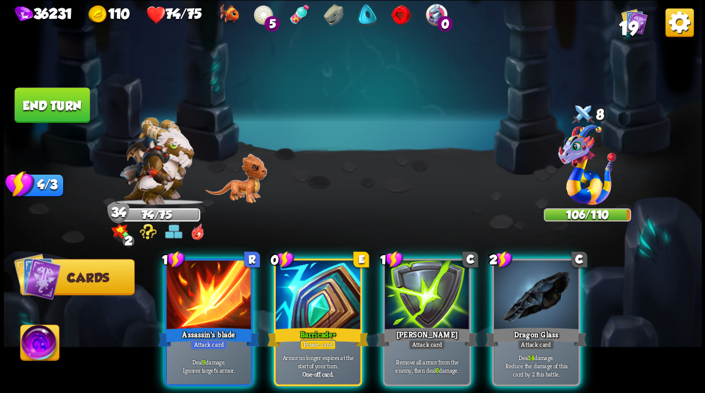
click at [547, 287] on div at bounding box center [536, 295] width 85 height 71
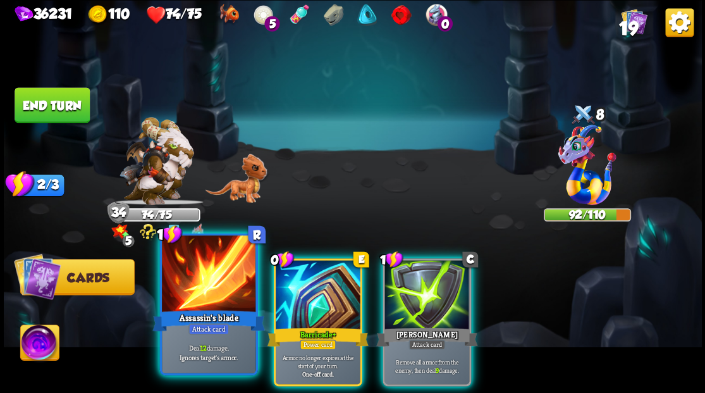
click at [195, 274] on div at bounding box center [209, 274] width 94 height 79
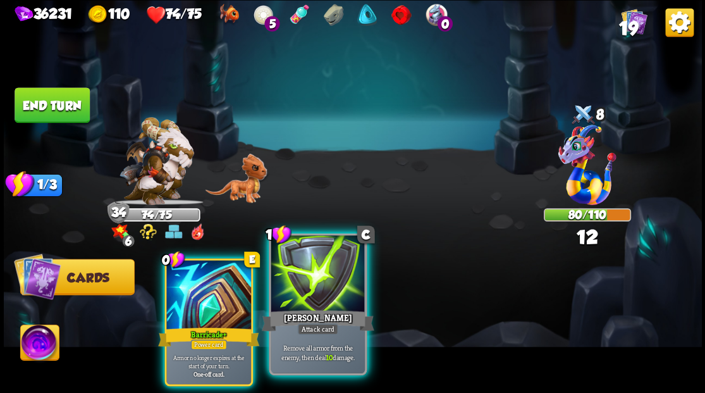
click at [299, 301] on div at bounding box center [318, 274] width 94 height 79
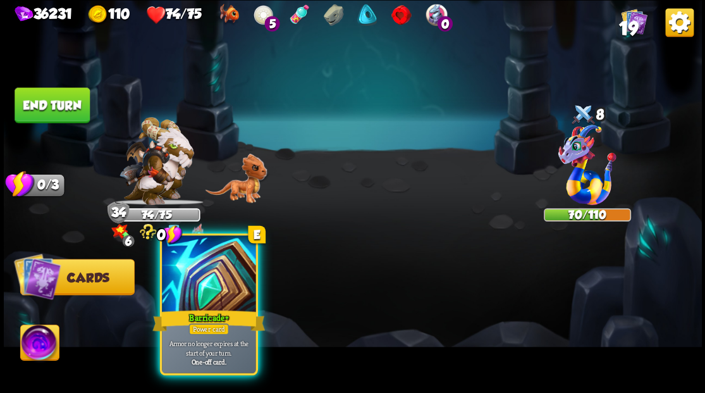
click at [216, 281] on div at bounding box center [209, 274] width 94 height 79
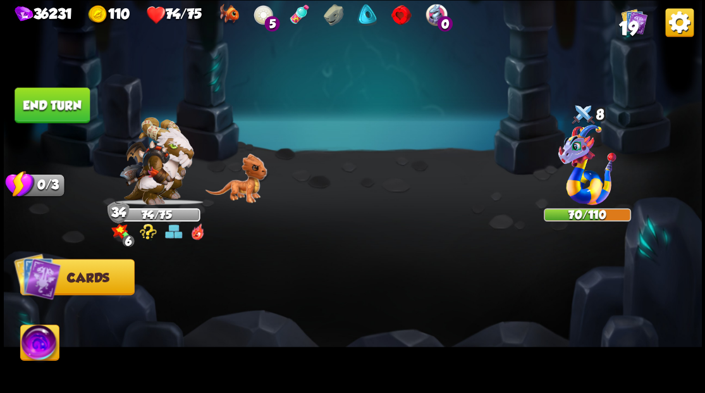
click at [40, 105] on button "End turn" at bounding box center [52, 104] width 75 height 35
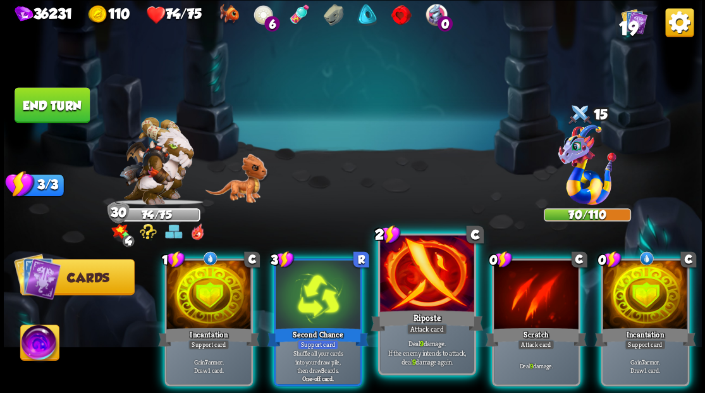
click at [430, 286] on div at bounding box center [427, 274] width 94 height 79
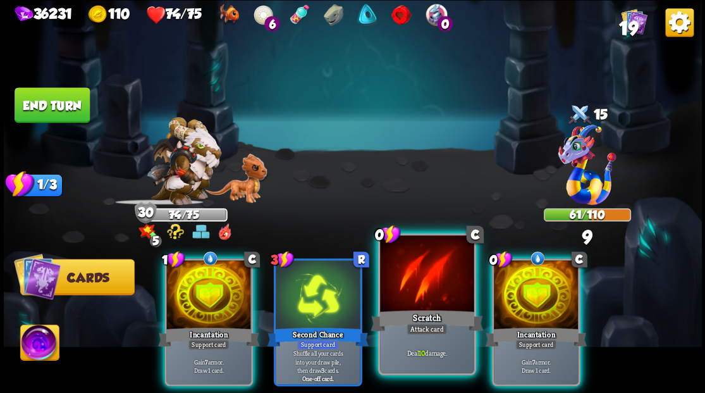
click at [427, 284] on div at bounding box center [427, 274] width 94 height 79
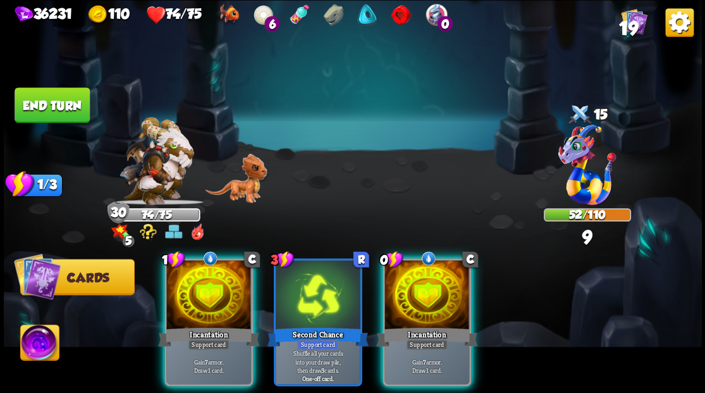
click at [427, 284] on div at bounding box center [426, 295] width 85 height 71
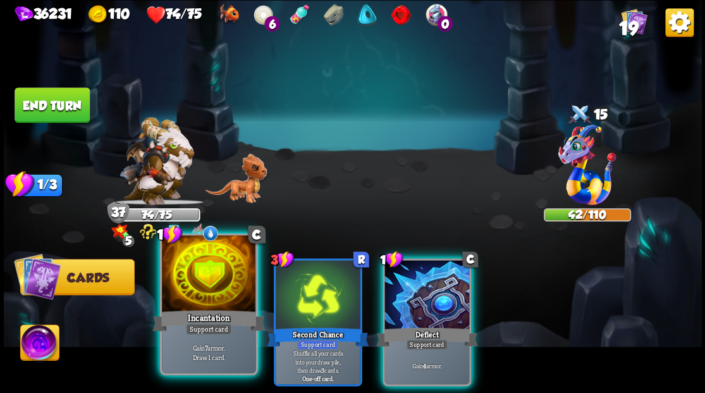
click at [219, 292] on div at bounding box center [209, 274] width 94 height 79
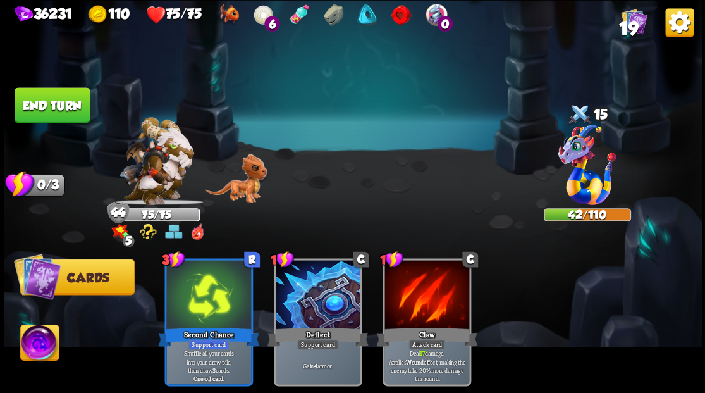
click at [60, 106] on button "End turn" at bounding box center [52, 104] width 75 height 35
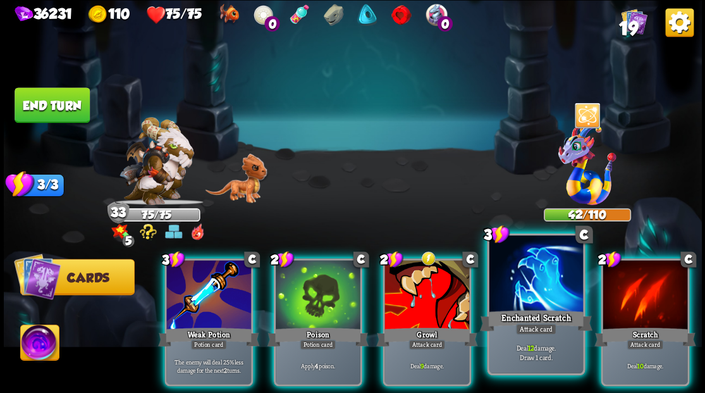
click at [515, 296] on div at bounding box center [536, 274] width 94 height 79
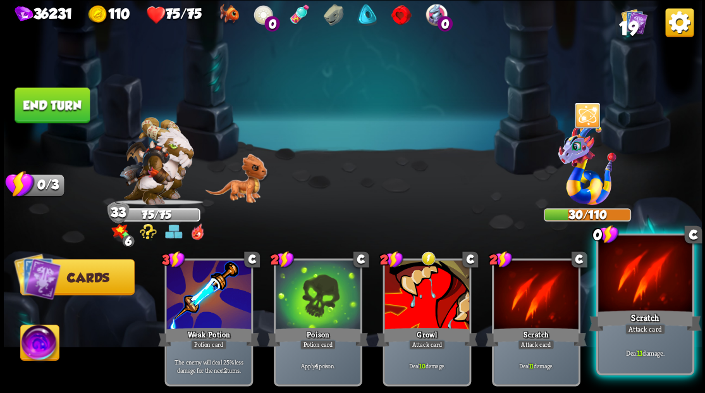
click at [661, 303] on div at bounding box center [645, 274] width 94 height 79
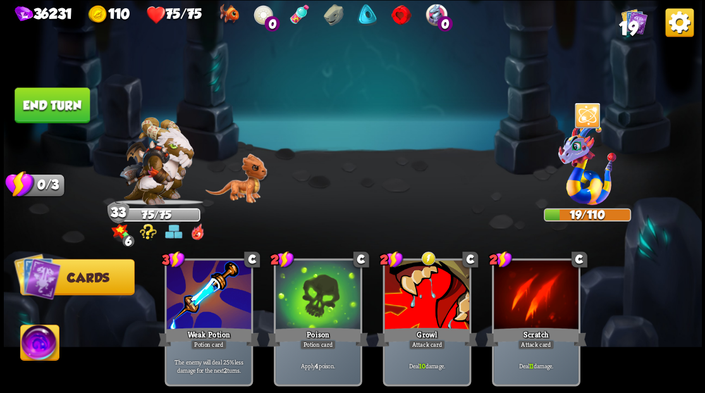
click at [55, 107] on button "End turn" at bounding box center [52, 104] width 75 height 35
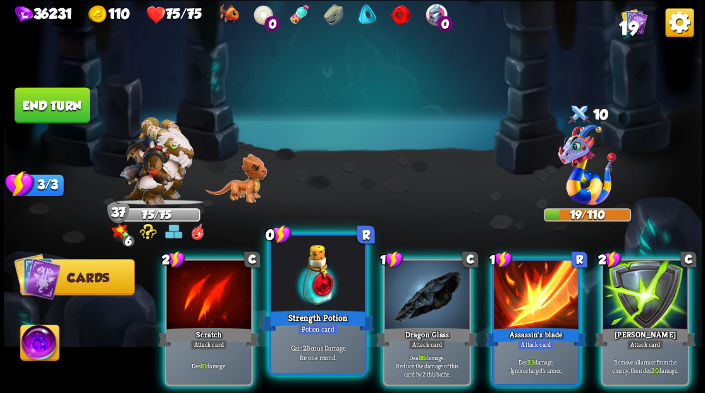
click at [310, 296] on div at bounding box center [318, 274] width 94 height 79
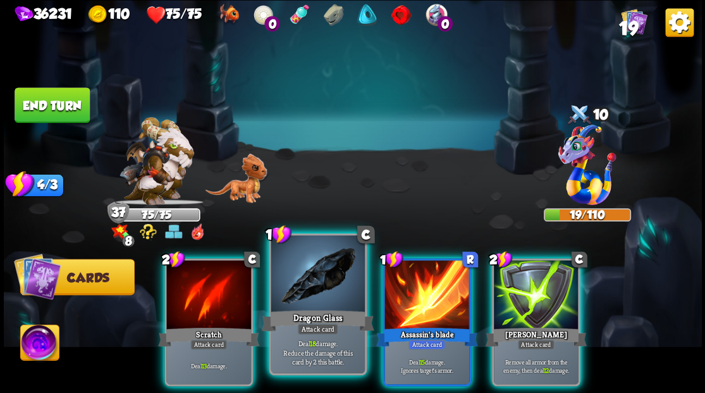
click at [316, 299] on div at bounding box center [318, 274] width 94 height 79
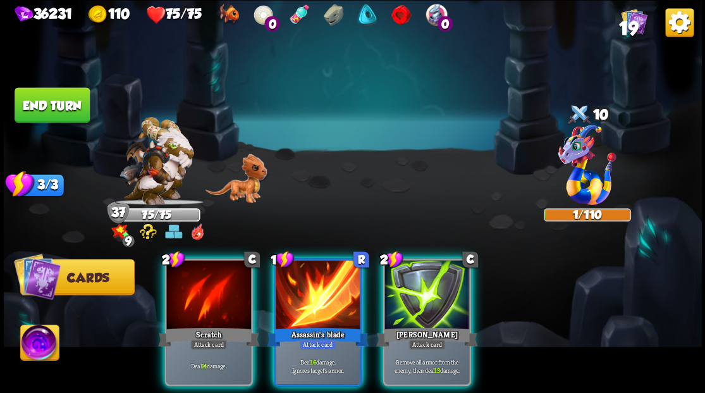
click at [316, 299] on div at bounding box center [318, 295] width 85 height 71
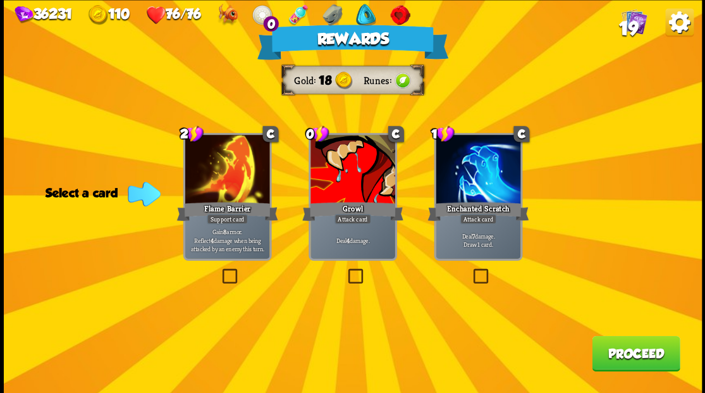
click at [616, 351] on button "Proceed" at bounding box center [636, 352] width 88 height 35
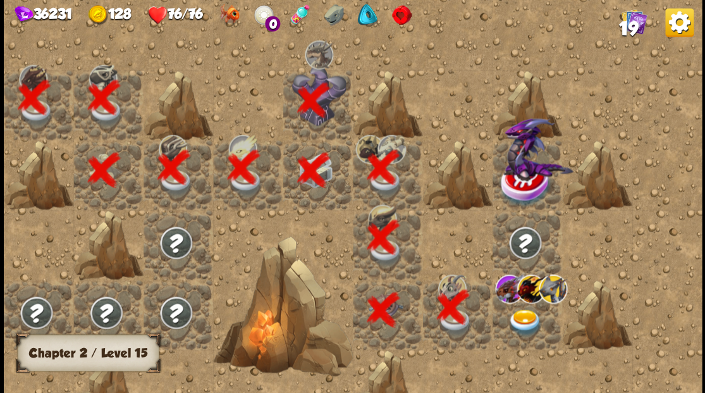
click at [509, 315] on img at bounding box center [524, 321] width 35 height 27
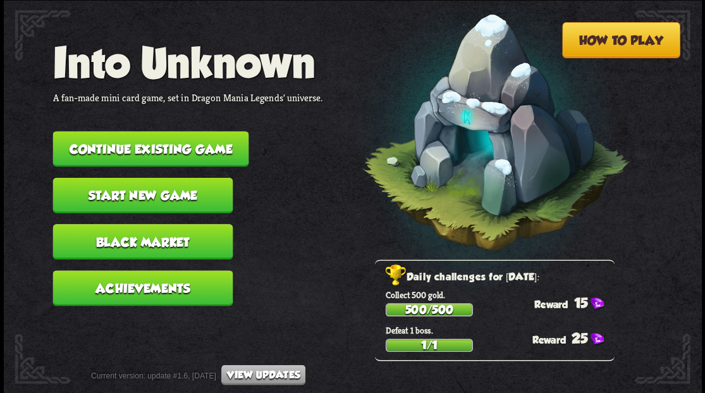
click at [157, 155] on button "Continue existing game" at bounding box center [150, 148] width 196 height 35
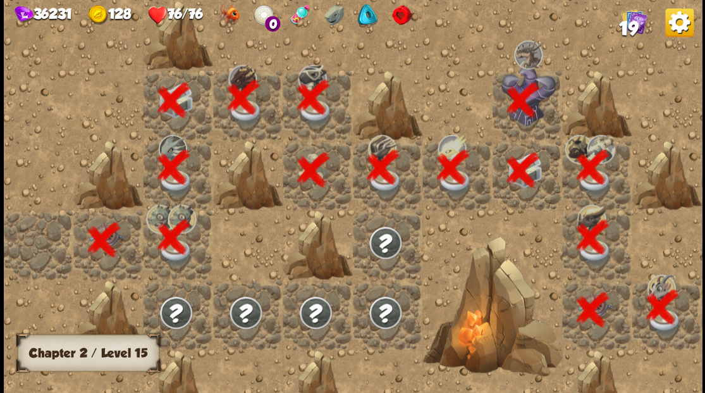
scroll to position [0, 243]
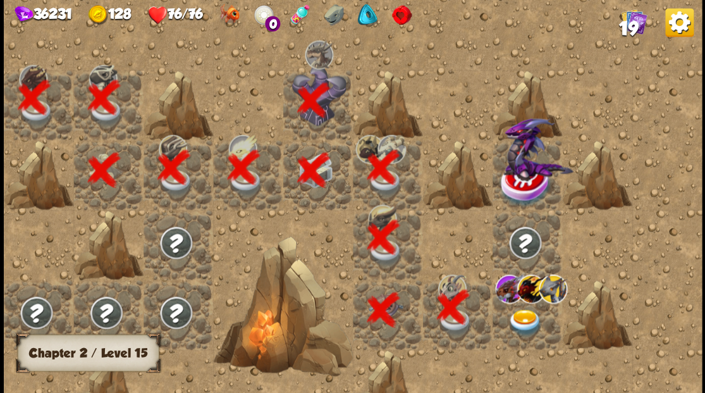
click at [526, 319] on img at bounding box center [524, 321] width 35 height 27
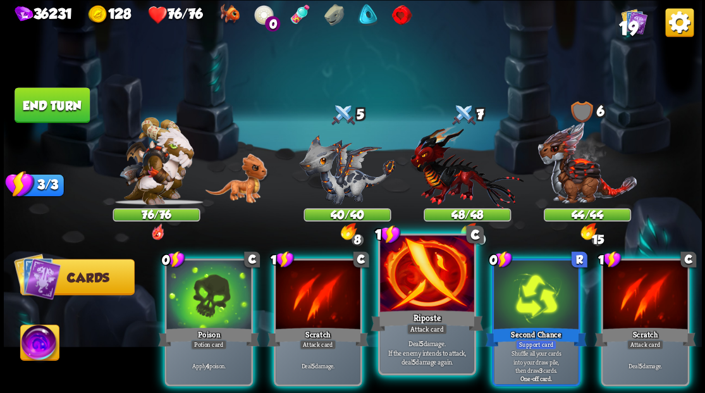
click at [422, 300] on div at bounding box center [427, 274] width 94 height 79
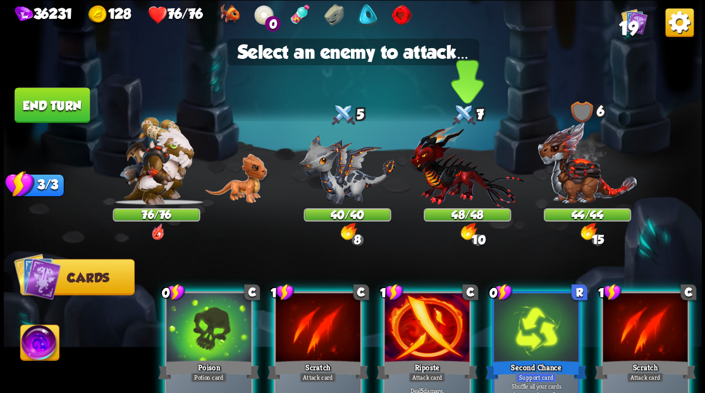
click at [448, 182] on img at bounding box center [466, 166] width 113 height 83
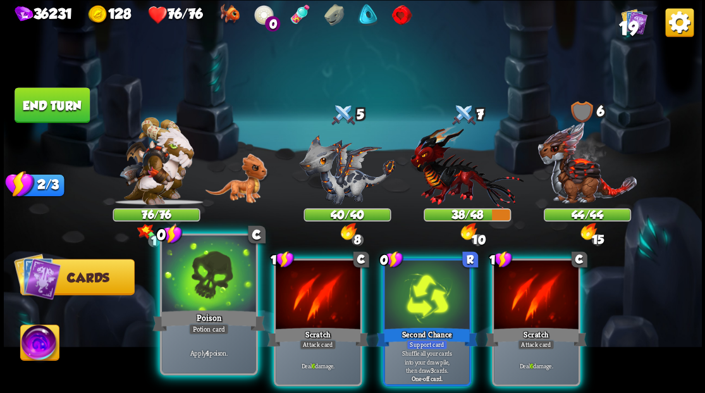
drag, startPoint x: 197, startPoint y: 290, endPoint x: 241, endPoint y: 278, distance: 45.8
click at [197, 290] on div at bounding box center [209, 274] width 94 height 79
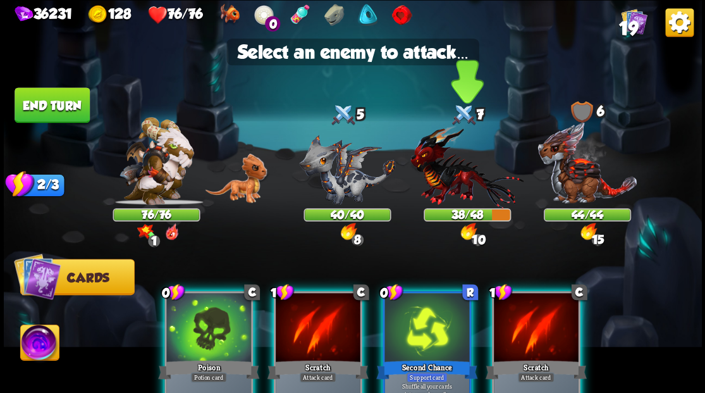
click at [440, 172] on img at bounding box center [466, 166] width 113 height 83
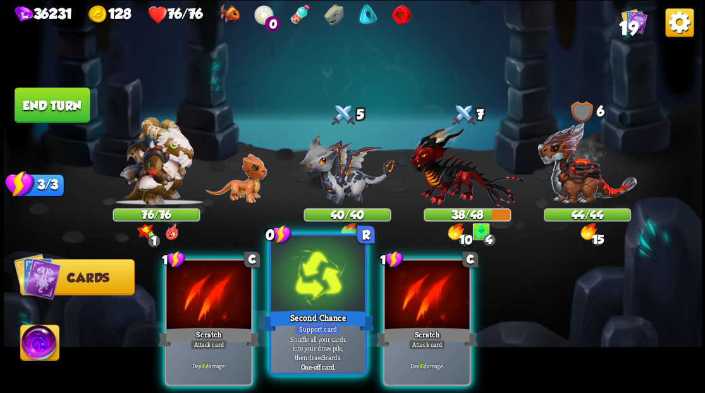
click at [312, 284] on div at bounding box center [318, 274] width 94 height 79
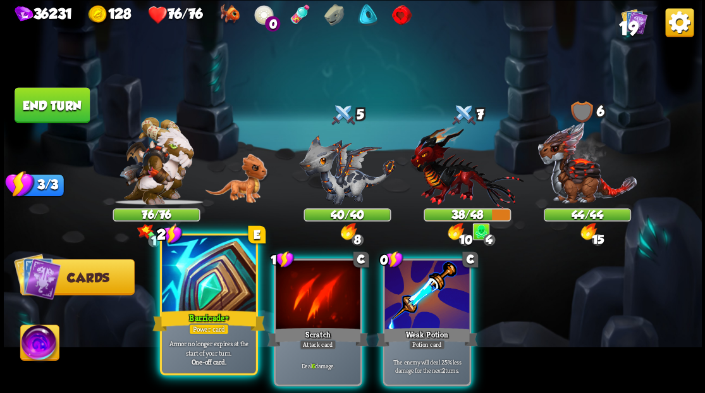
click at [198, 282] on div at bounding box center [209, 274] width 94 height 79
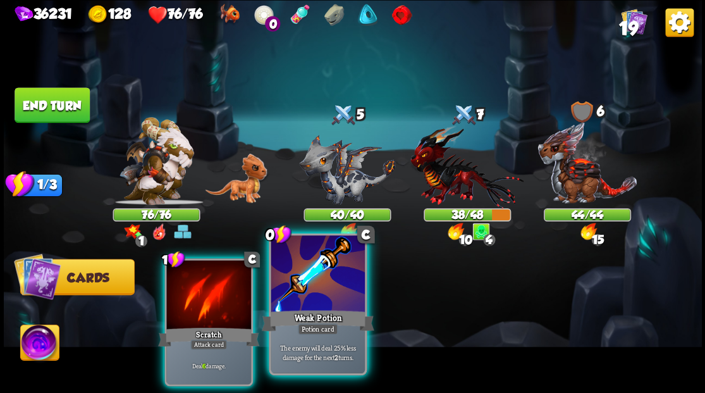
click at [313, 285] on div at bounding box center [318, 274] width 94 height 79
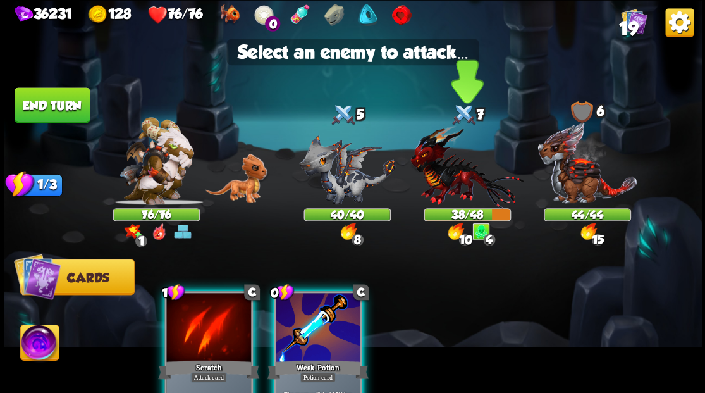
click at [448, 168] on img at bounding box center [466, 166] width 113 height 83
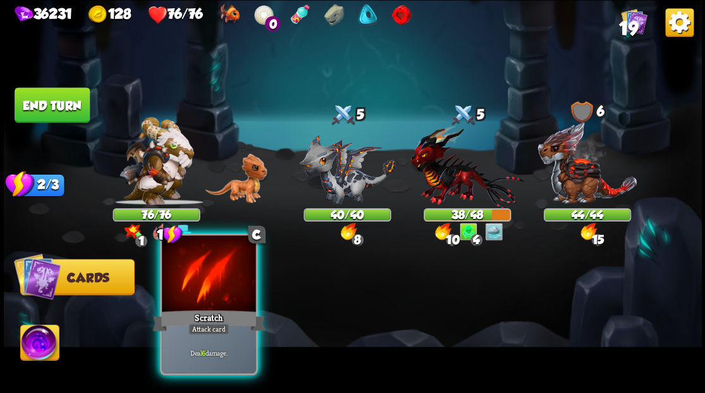
click at [186, 289] on div at bounding box center [209, 274] width 94 height 79
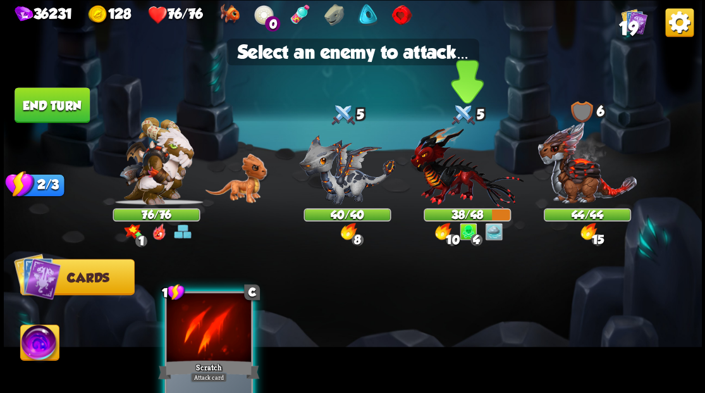
click at [450, 164] on img at bounding box center [466, 166] width 113 height 83
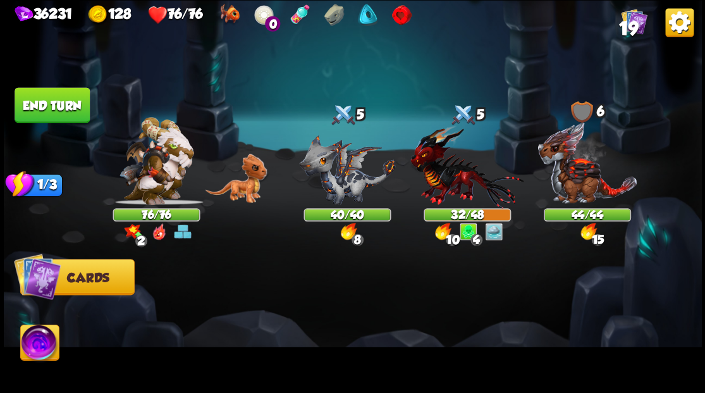
click at [53, 109] on button "End turn" at bounding box center [52, 104] width 75 height 35
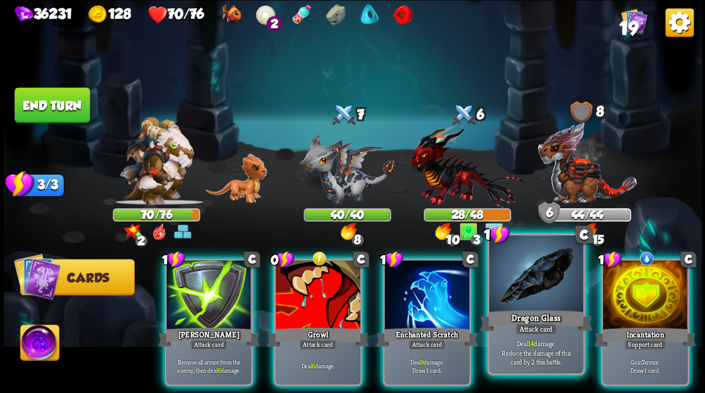
click at [544, 306] on div at bounding box center [536, 274] width 94 height 79
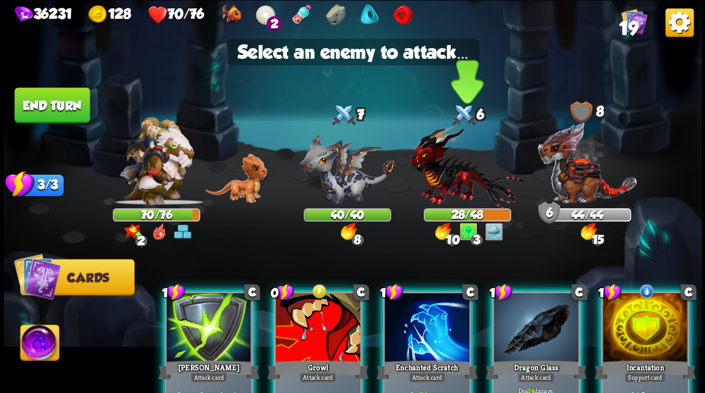
click at [442, 176] on img at bounding box center [466, 166] width 113 height 83
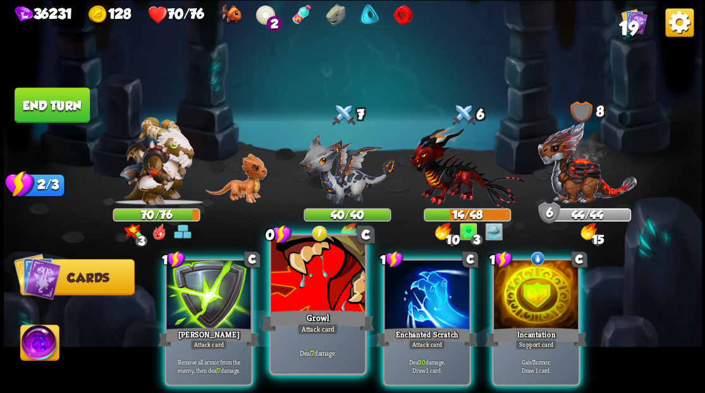
click at [305, 293] on div at bounding box center [318, 274] width 94 height 79
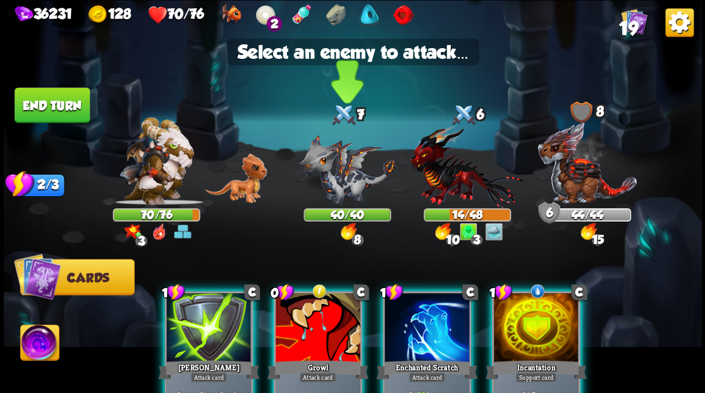
click at [319, 168] on img at bounding box center [347, 169] width 96 height 70
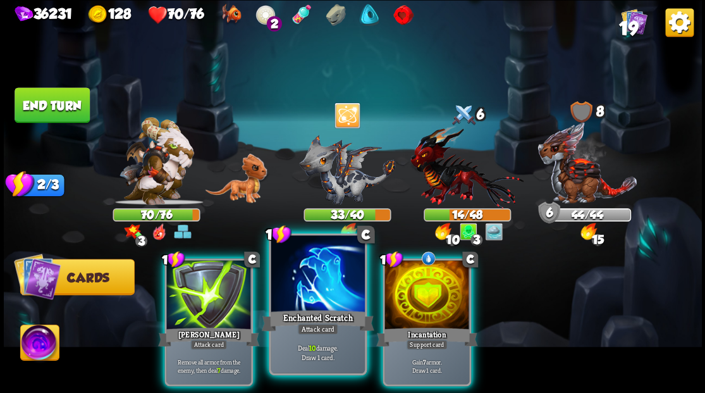
click at [296, 297] on div at bounding box center [318, 274] width 94 height 79
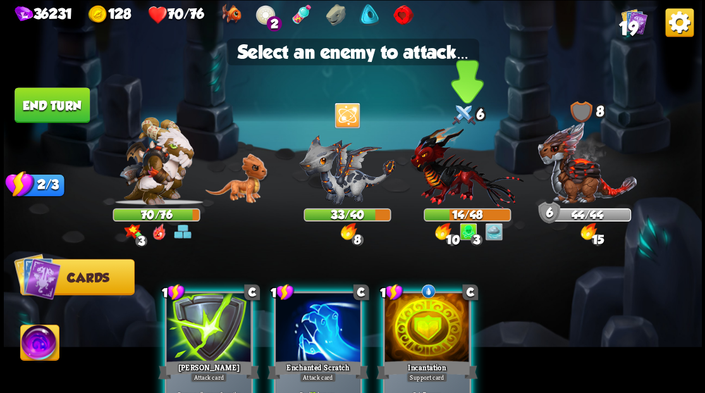
click at [429, 158] on img at bounding box center [466, 166] width 113 height 83
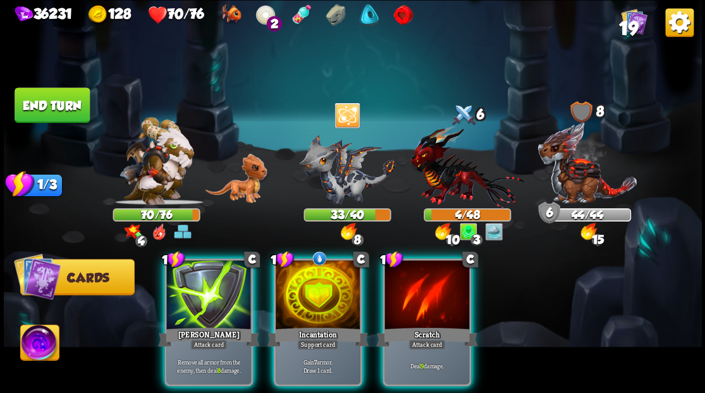
click at [27, 354] on img at bounding box center [39, 343] width 39 height 39
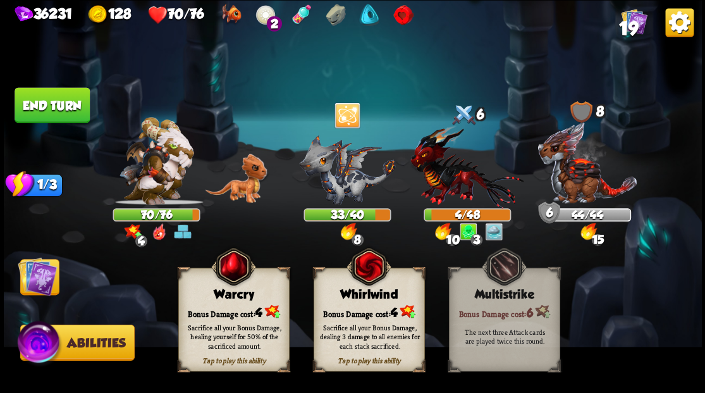
click at [215, 301] on div "Tap to play this ability Warcry Bonus Damage cost: 4 Sacrifice all your Bonus D…" at bounding box center [233, 319] width 111 height 104
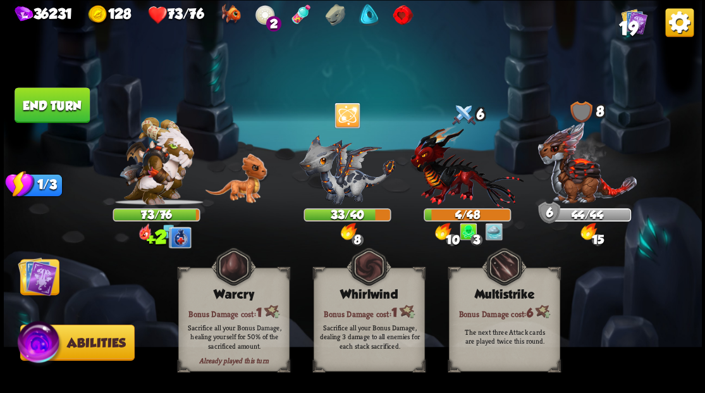
click at [37, 272] on img at bounding box center [37, 275] width 39 height 39
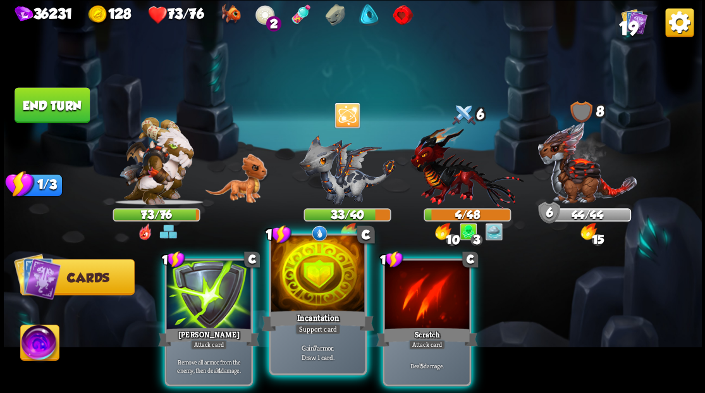
click at [322, 300] on div at bounding box center [318, 274] width 94 height 79
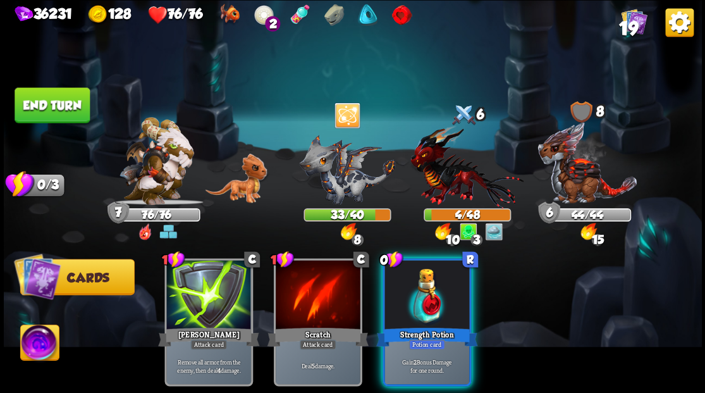
click at [51, 105] on button "End turn" at bounding box center [52, 104] width 75 height 35
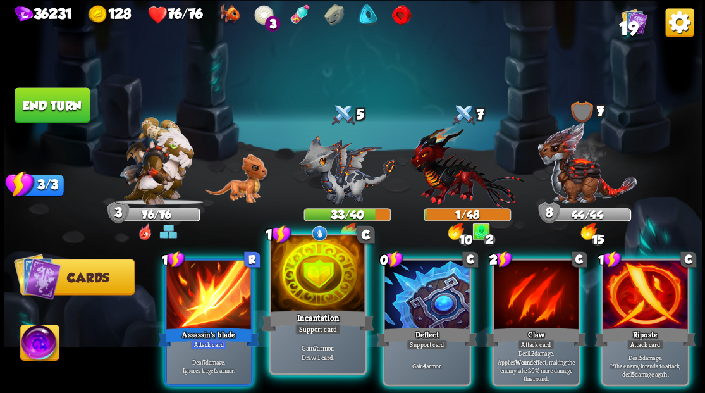
click at [307, 284] on div at bounding box center [318, 274] width 94 height 79
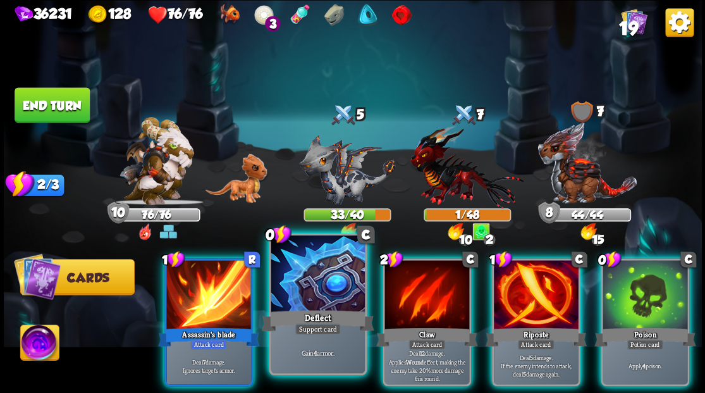
click at [304, 284] on div at bounding box center [318, 274] width 94 height 79
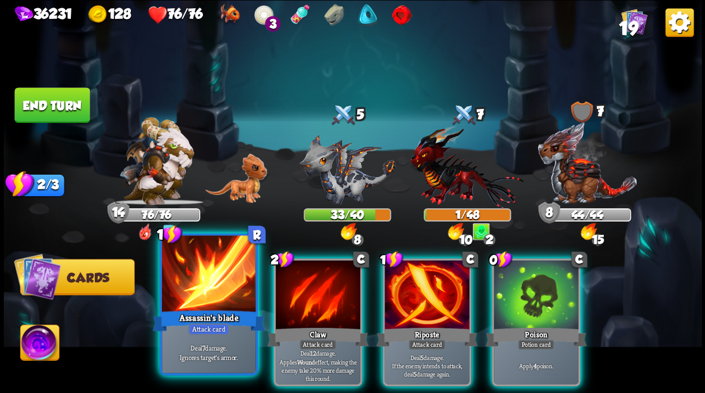
click at [183, 283] on div at bounding box center [209, 274] width 94 height 79
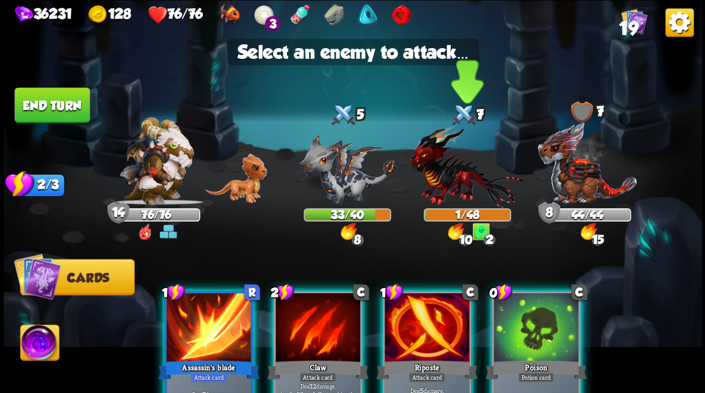
click at [440, 176] on img at bounding box center [466, 166] width 113 height 83
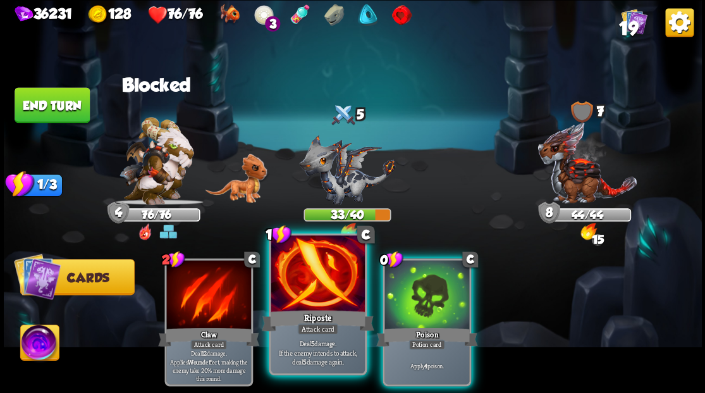
click at [312, 293] on div at bounding box center [318, 274] width 94 height 79
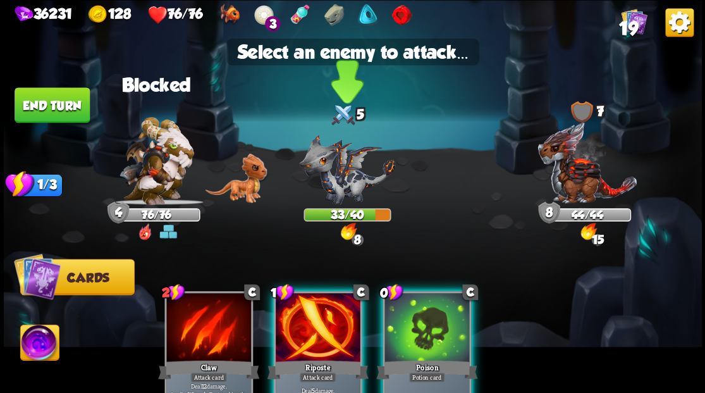
click at [336, 169] on img at bounding box center [347, 169] width 96 height 70
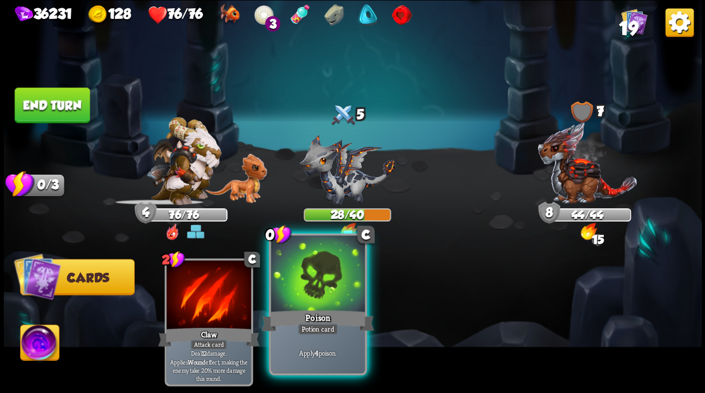
click at [307, 319] on div "Poison" at bounding box center [317, 319] width 113 height 25
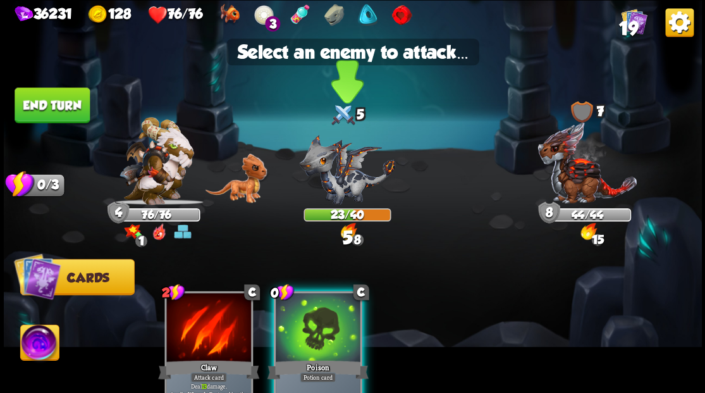
click at [332, 190] on img at bounding box center [347, 169] width 96 height 70
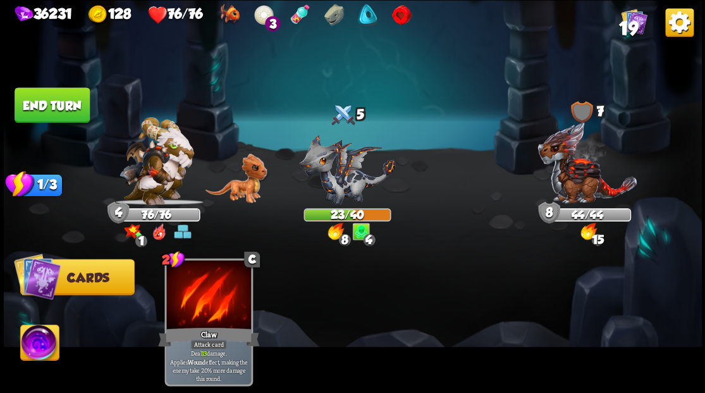
click at [27, 105] on button "End turn" at bounding box center [52, 104] width 75 height 35
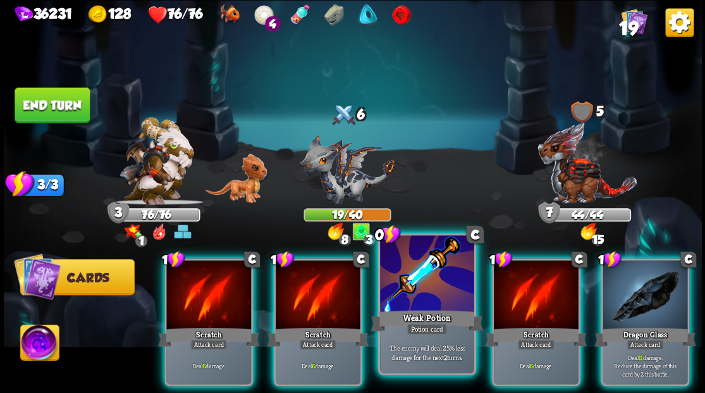
click at [413, 300] on div at bounding box center [427, 274] width 94 height 79
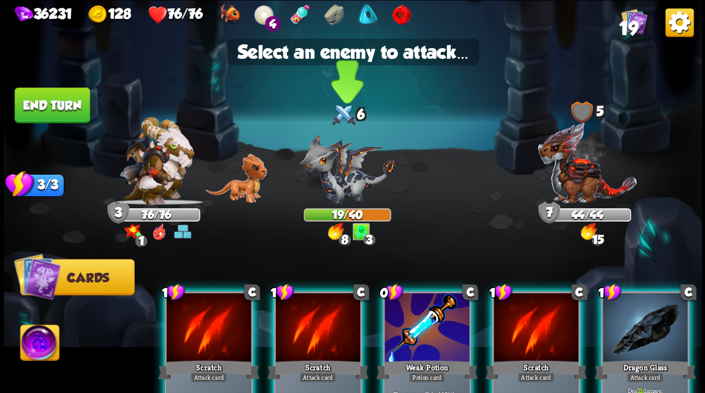
click at [331, 162] on img at bounding box center [347, 169] width 96 height 70
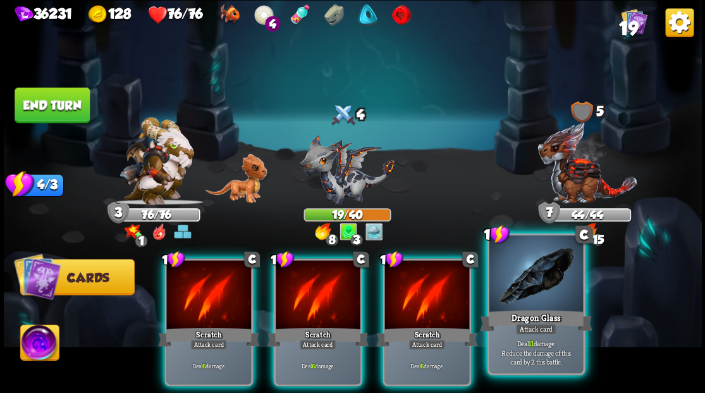
drag, startPoint x: 525, startPoint y: 293, endPoint x: 508, endPoint y: 288, distance: 17.2
click at [525, 292] on div at bounding box center [536, 274] width 94 height 79
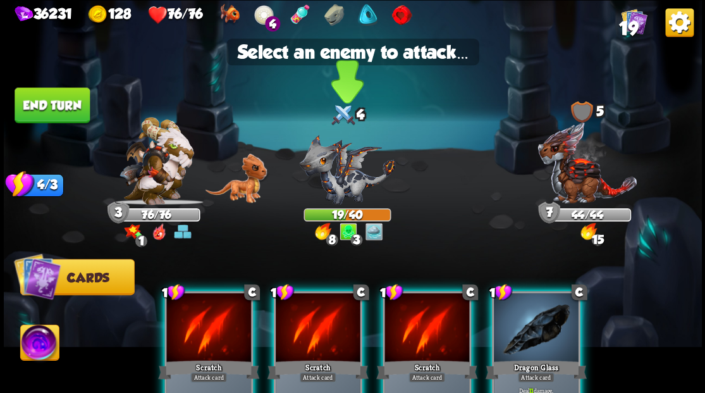
click at [339, 177] on img at bounding box center [347, 169] width 96 height 70
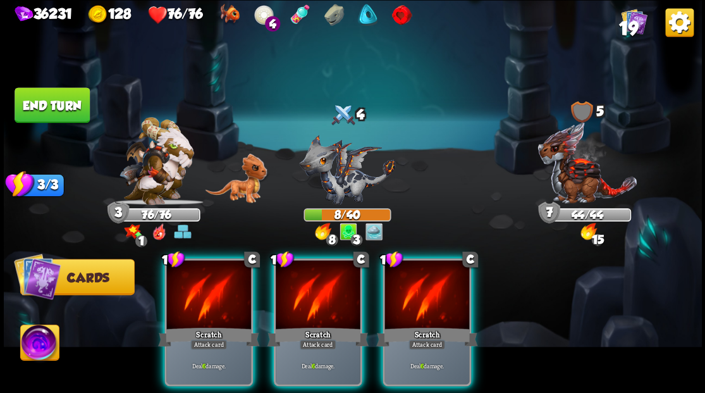
drag, startPoint x: 418, startPoint y: 272, endPoint x: 533, endPoint y: 247, distance: 117.9
click at [420, 274] on div at bounding box center [426, 295] width 85 height 71
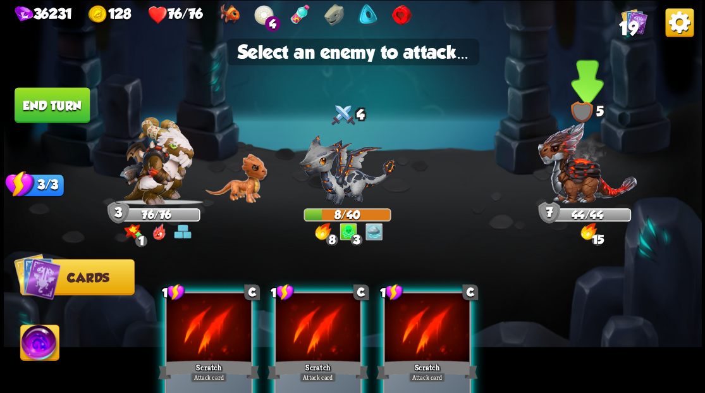
click at [579, 166] on img at bounding box center [587, 162] width 100 height 83
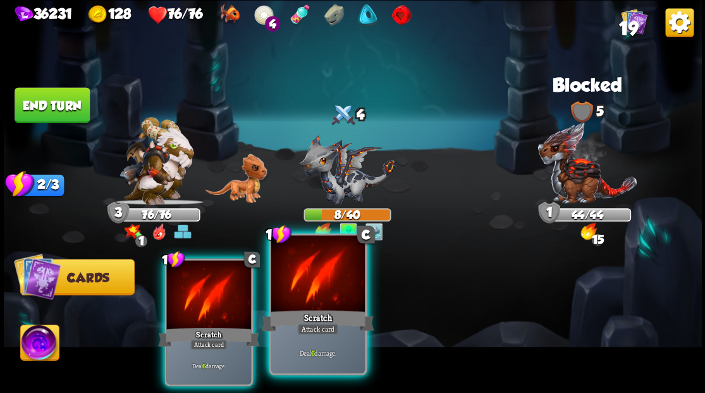
drag, startPoint x: 308, startPoint y: 291, endPoint x: 308, endPoint y: 315, distance: 24.0
click at [306, 298] on div at bounding box center [318, 274] width 94 height 79
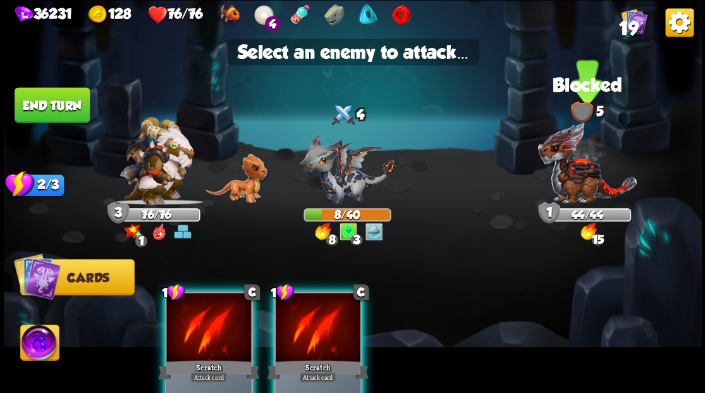
click at [573, 174] on img at bounding box center [587, 162] width 100 height 83
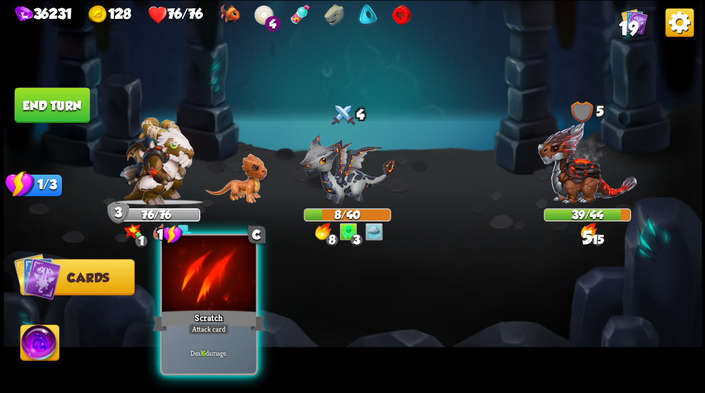
click at [207, 296] on div at bounding box center [209, 274] width 94 height 79
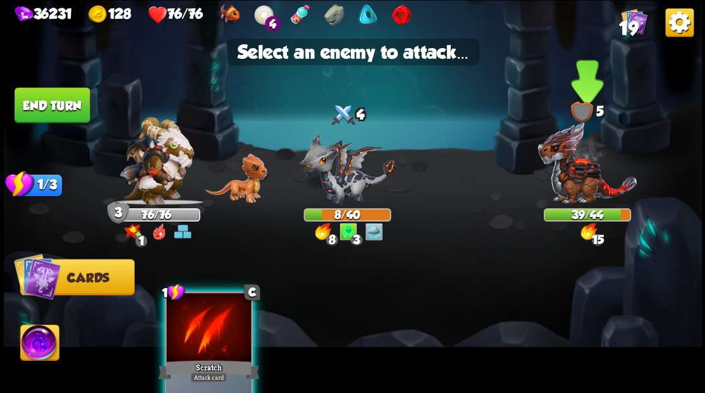
click at [578, 189] on img at bounding box center [587, 162] width 100 height 83
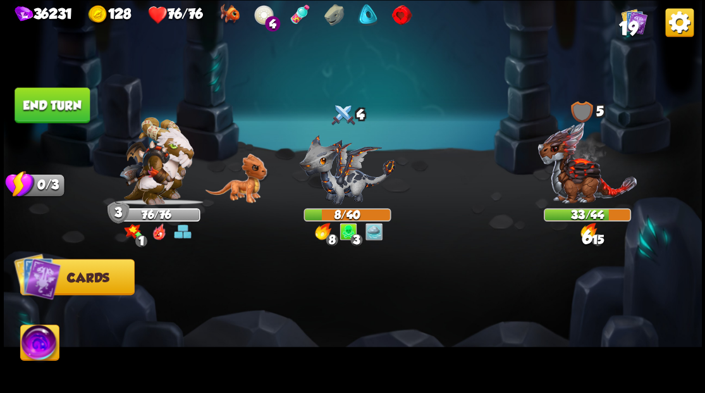
click at [49, 100] on button "End turn" at bounding box center [52, 104] width 75 height 35
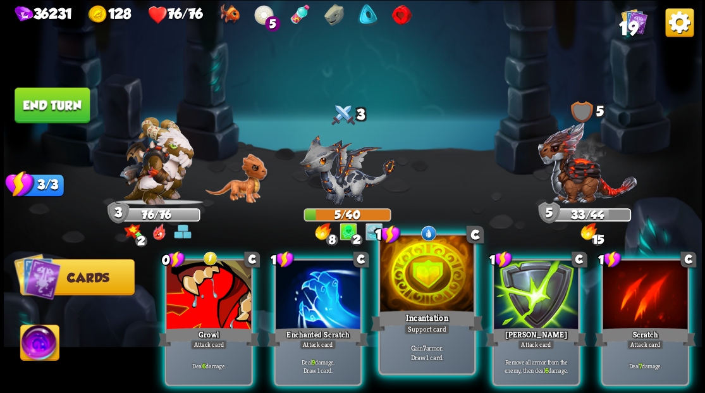
click at [422, 295] on div at bounding box center [427, 274] width 94 height 79
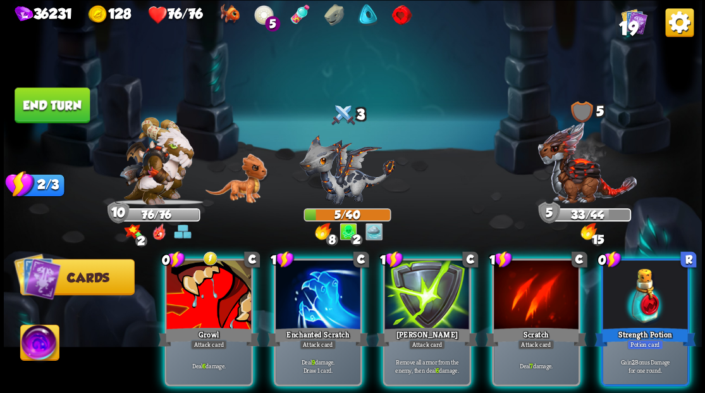
click at [656, 284] on div at bounding box center [644, 295] width 85 height 71
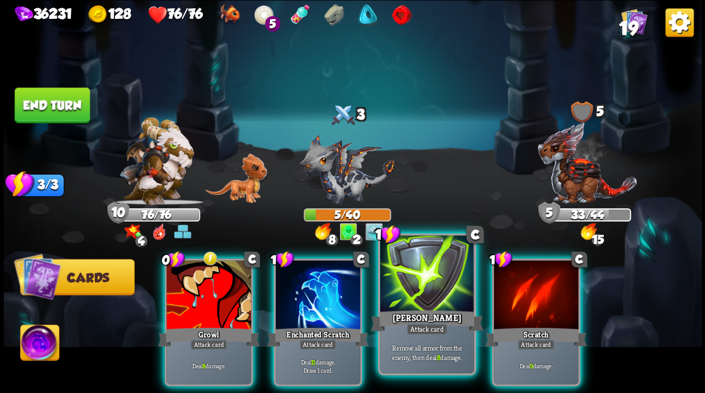
click at [417, 288] on div at bounding box center [427, 274] width 94 height 79
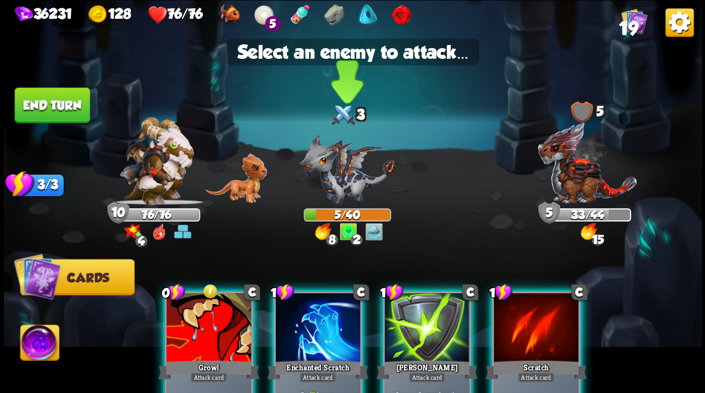
click at [346, 198] on img at bounding box center [347, 169] width 96 height 70
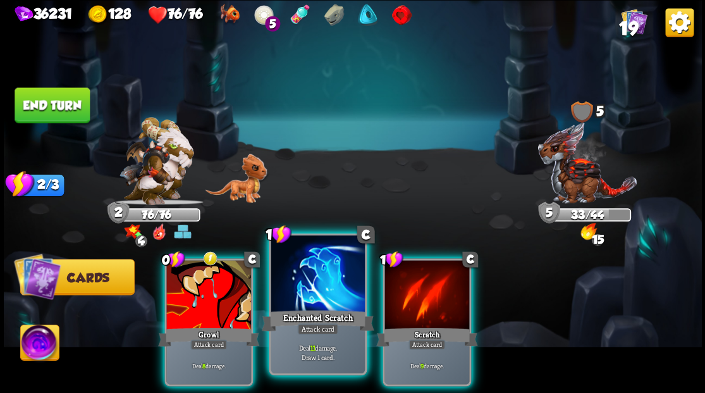
click at [326, 297] on div at bounding box center [318, 274] width 94 height 79
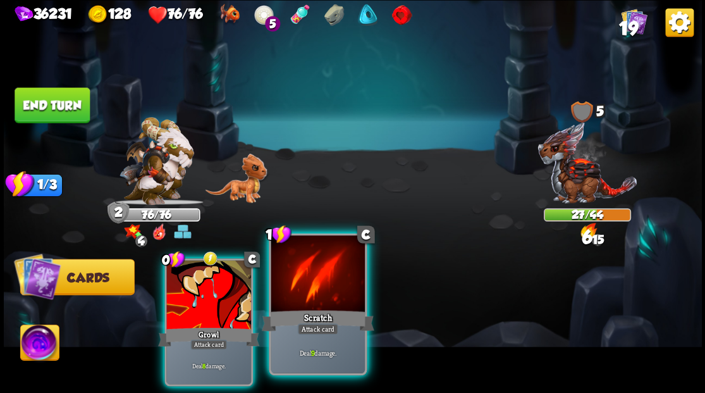
click at [325, 297] on div at bounding box center [318, 274] width 94 height 79
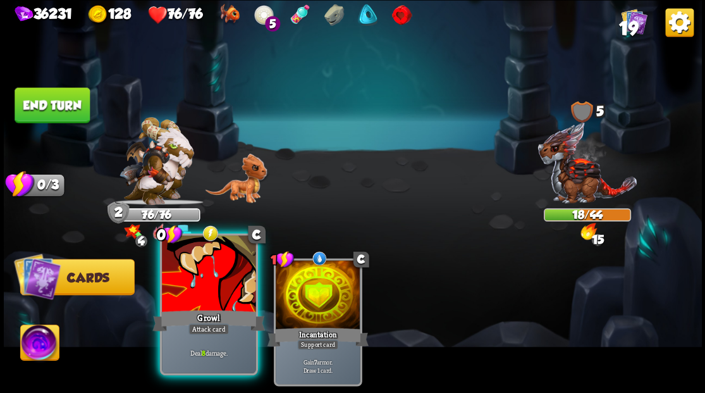
click at [210, 289] on div at bounding box center [209, 274] width 94 height 79
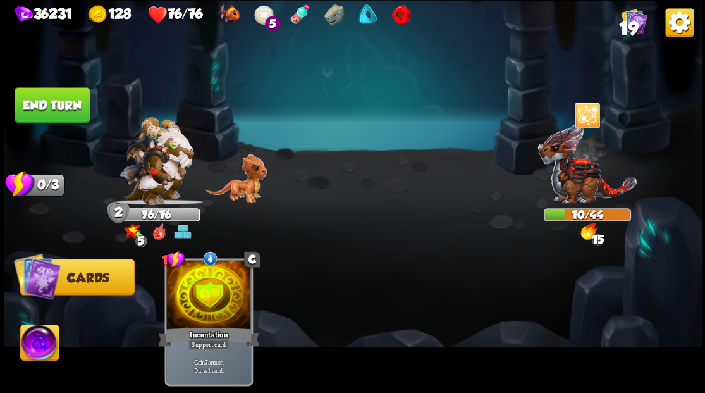
drag, startPoint x: 60, startPoint y: 104, endPoint x: 370, endPoint y: 184, distance: 320.6
click at [59, 104] on button "End turn" at bounding box center [52, 104] width 75 height 35
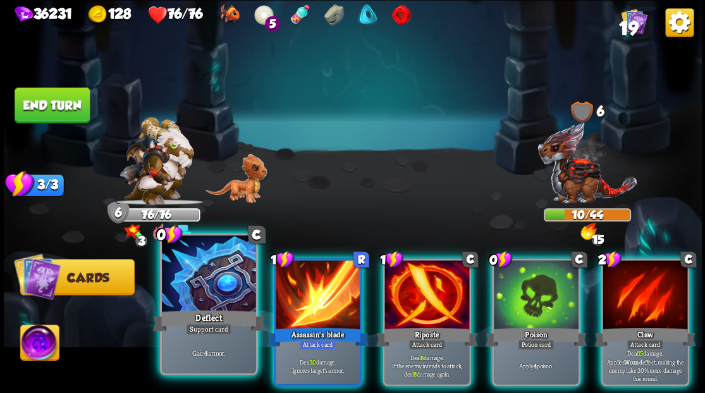
click at [199, 270] on div at bounding box center [209, 274] width 94 height 79
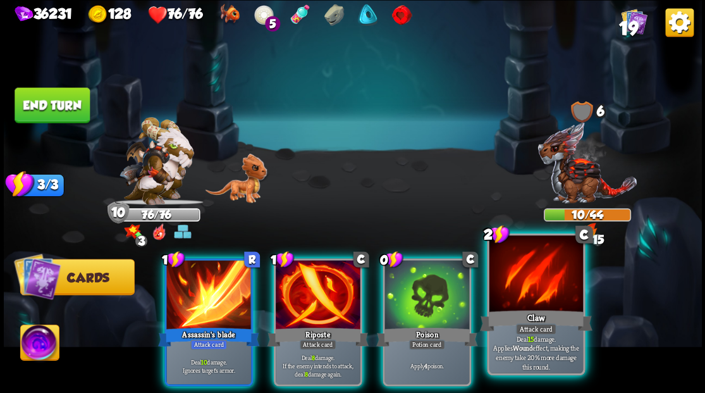
click at [533, 286] on div at bounding box center [536, 274] width 94 height 79
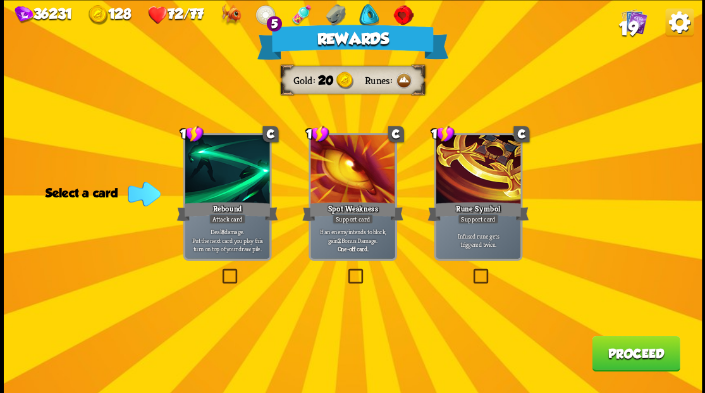
click at [623, 355] on button "Proceed" at bounding box center [636, 352] width 88 height 35
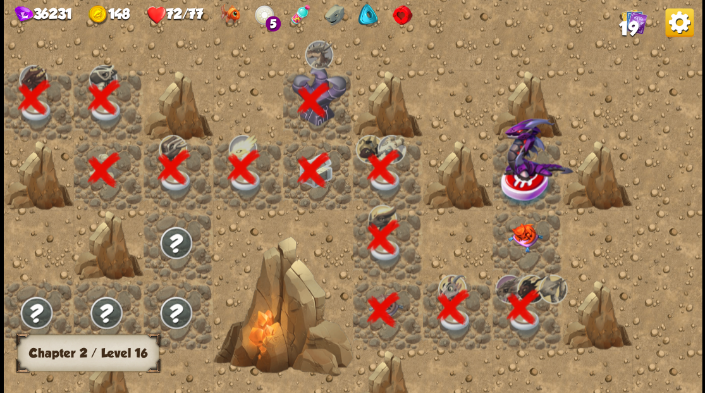
click at [516, 252] on div at bounding box center [527, 244] width 70 height 70
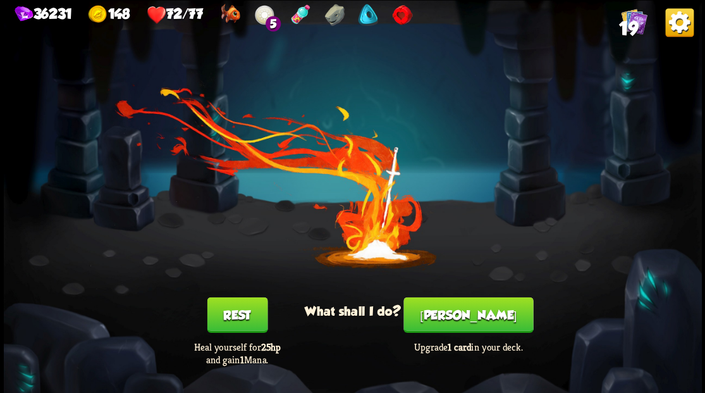
click at [465, 319] on button "Smith" at bounding box center [468, 313] width 130 height 35
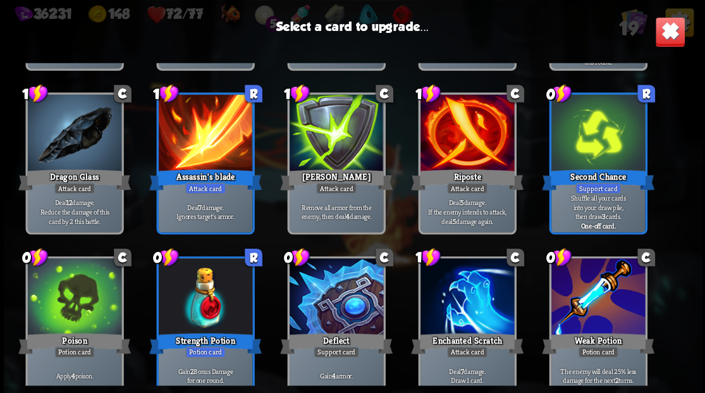
scroll to position [208, 0]
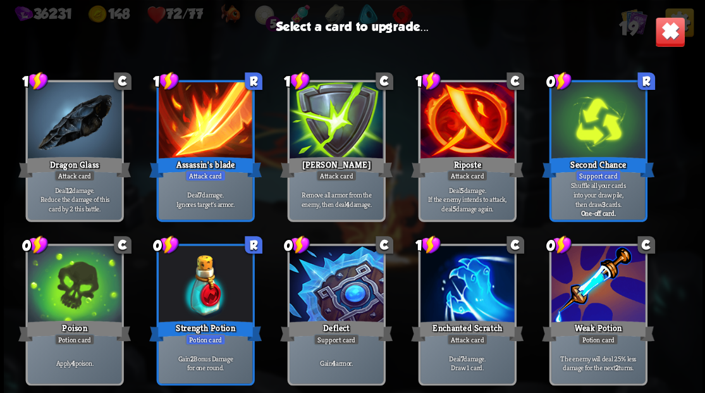
click at [332, 279] on div at bounding box center [336, 284] width 94 height 79
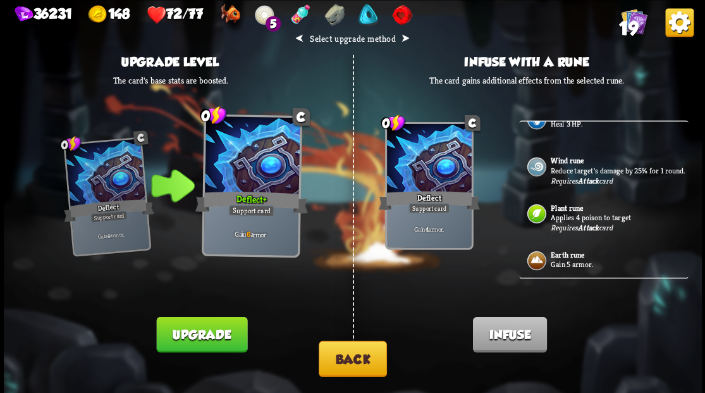
scroll to position [421, 0]
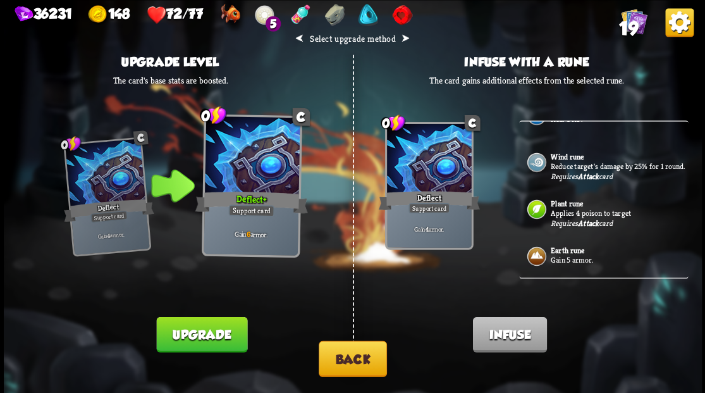
click at [564, 262] on p "Gain 5 armor." at bounding box center [618, 260] width 135 height 10
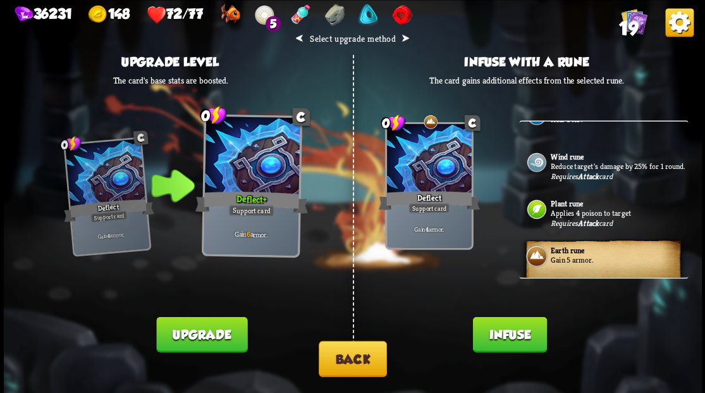
drag, startPoint x: 506, startPoint y: 334, endPoint x: 506, endPoint y: 327, distance: 7.0
click at [506, 330] on button "Infuse" at bounding box center [509, 333] width 74 height 35
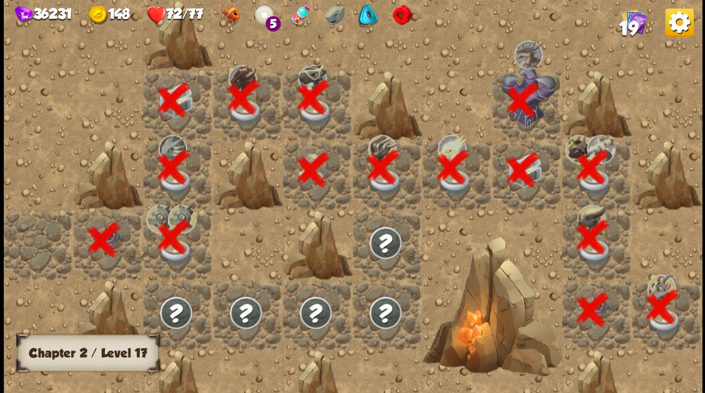
scroll to position [0, 243]
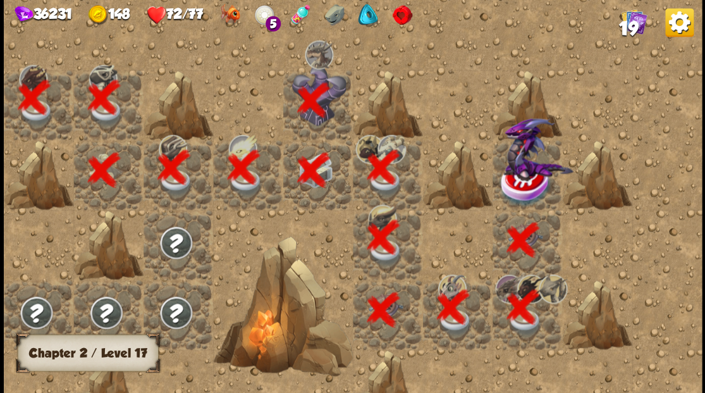
click at [520, 171] on div at bounding box center [527, 175] width 70 height 70
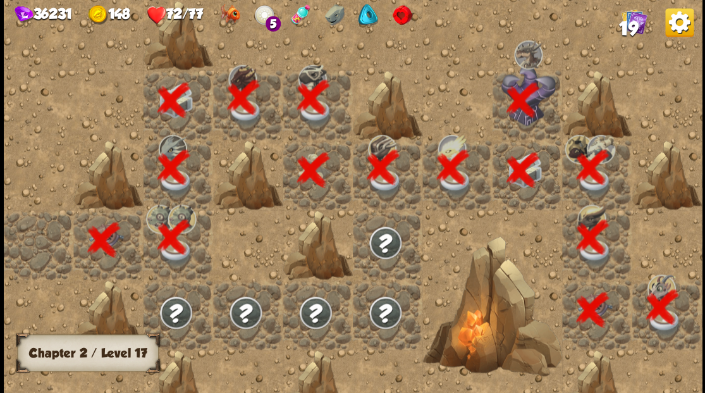
scroll to position [0, 243]
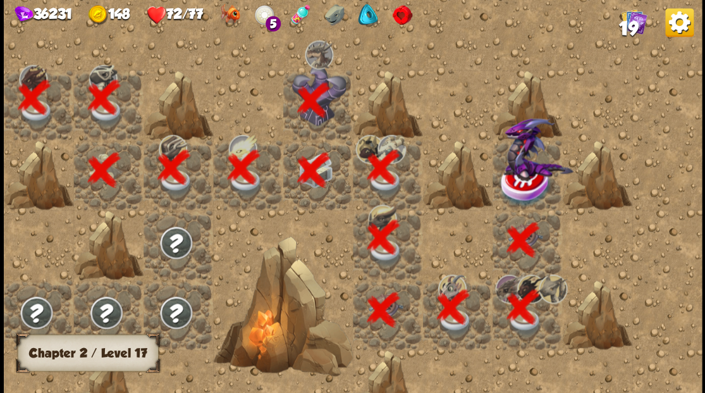
click at [519, 176] on img at bounding box center [538, 149] width 70 height 63
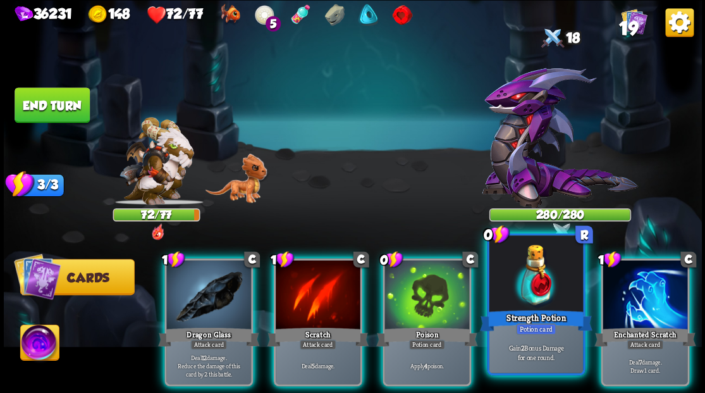
click at [537, 306] on div at bounding box center [536, 274] width 94 height 79
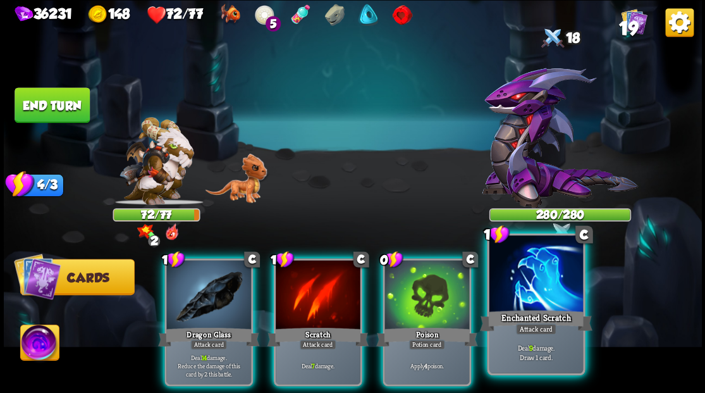
click at [530, 303] on div at bounding box center [536, 274] width 94 height 79
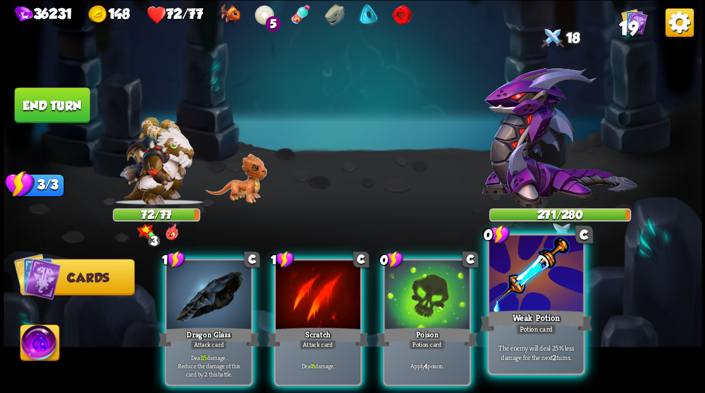
click at [541, 291] on div at bounding box center [536, 274] width 94 height 79
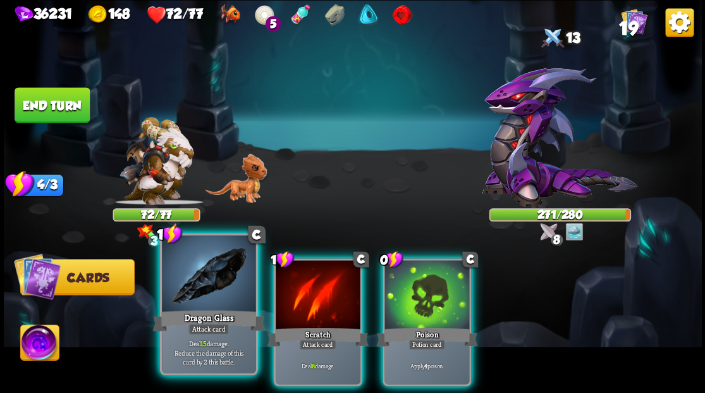
click at [203, 308] on div "Dragon Glass" at bounding box center [208, 319] width 113 height 25
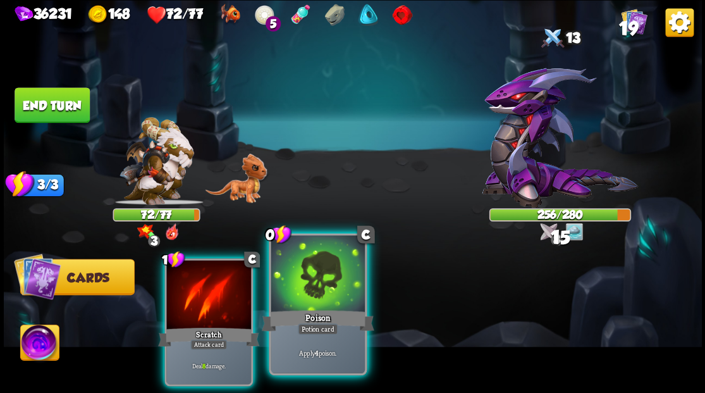
click at [310, 297] on div at bounding box center [318, 274] width 94 height 79
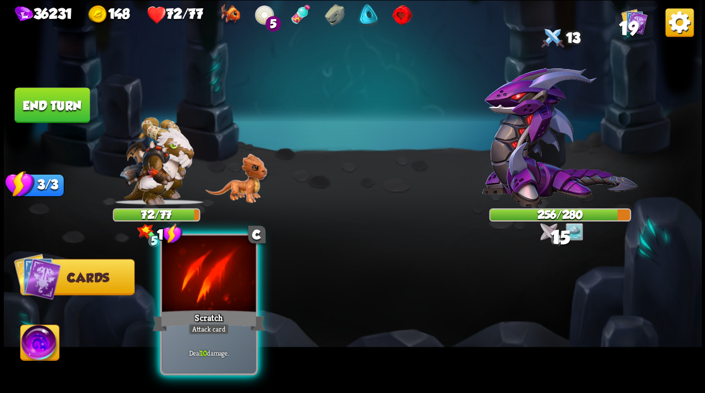
click at [225, 297] on div at bounding box center [209, 274] width 94 height 79
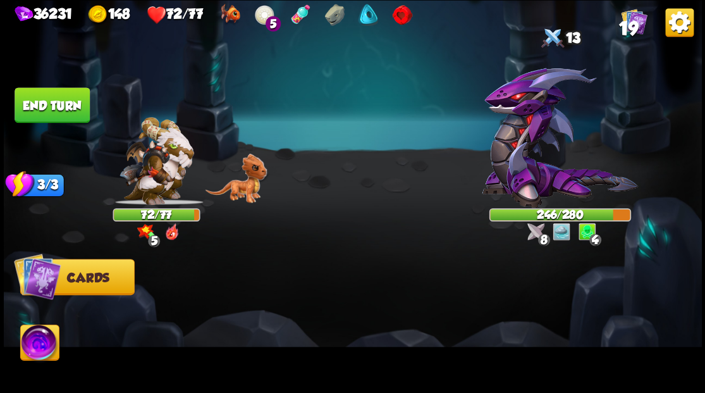
click at [25, 349] on img at bounding box center [39, 343] width 39 height 39
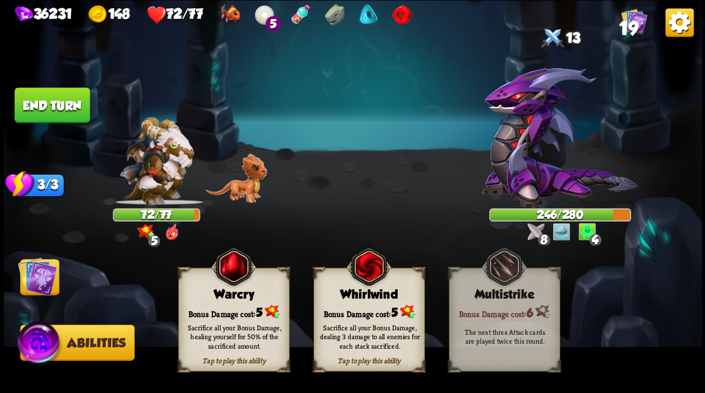
click at [224, 303] on div "Bonus Damage cost: 5" at bounding box center [233, 311] width 110 height 16
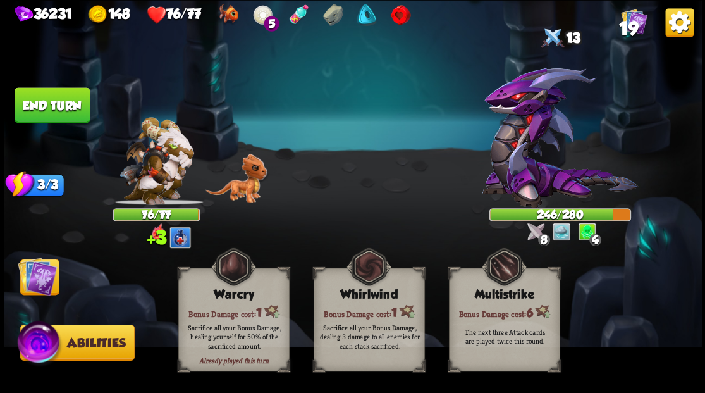
click at [44, 280] on img at bounding box center [37, 275] width 39 height 39
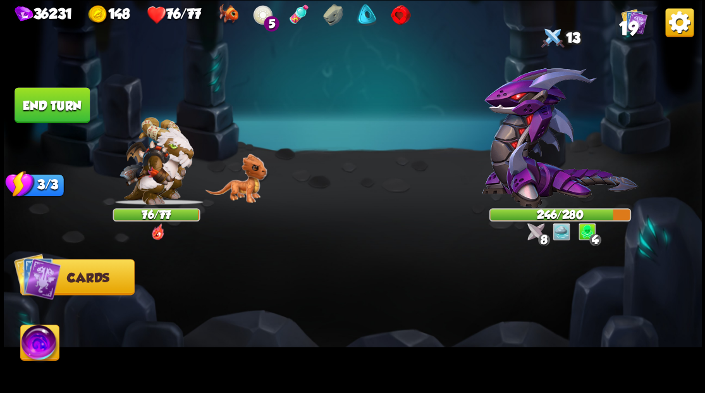
click at [73, 104] on button "End turn" at bounding box center [52, 104] width 75 height 35
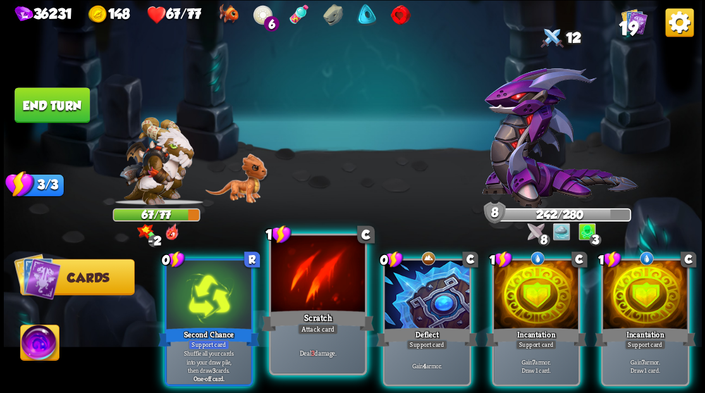
click at [304, 288] on div at bounding box center [318, 274] width 94 height 79
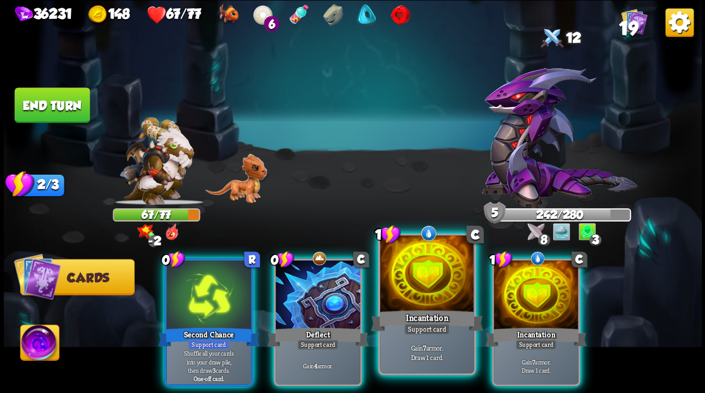
click at [423, 278] on div at bounding box center [427, 274] width 94 height 79
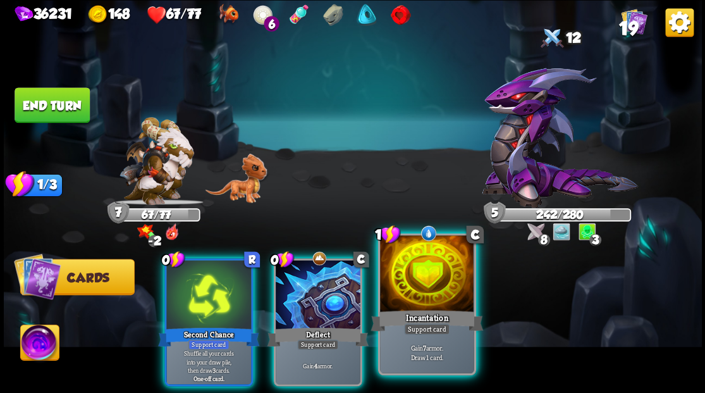
click at [423, 278] on div at bounding box center [427, 274] width 94 height 79
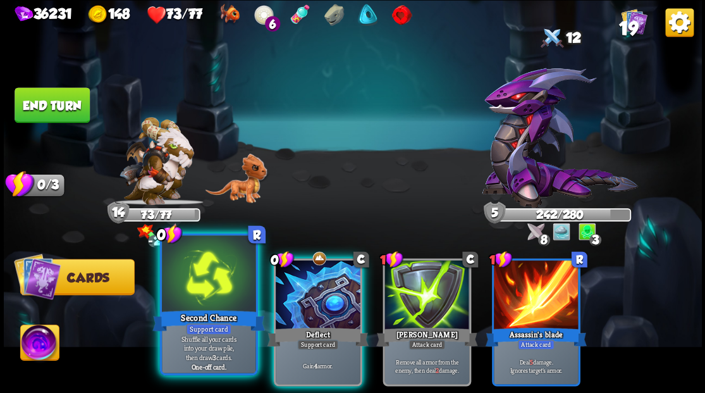
click at [200, 283] on div at bounding box center [209, 274] width 94 height 79
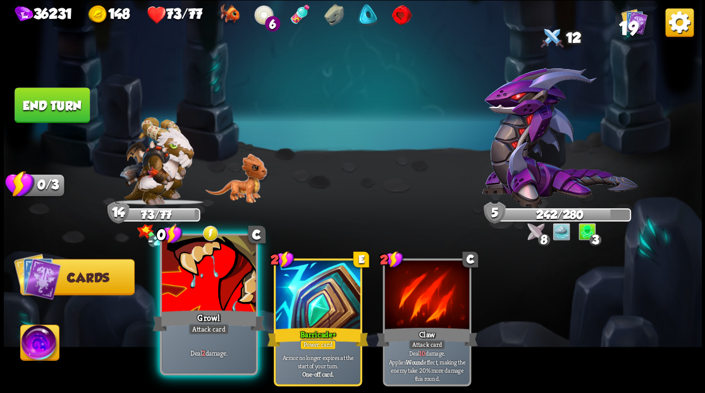
click at [198, 277] on div at bounding box center [209, 274] width 94 height 79
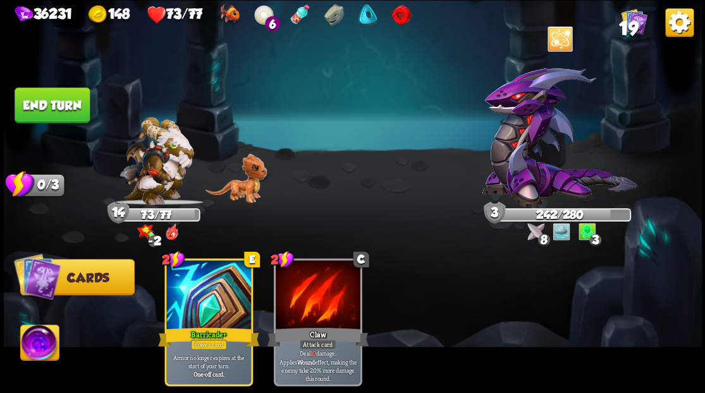
click at [55, 100] on button "End turn" at bounding box center [52, 104] width 75 height 35
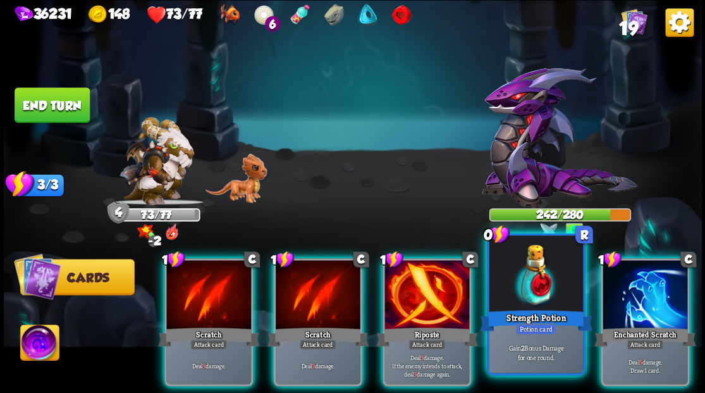
click at [547, 289] on div at bounding box center [536, 274] width 94 height 79
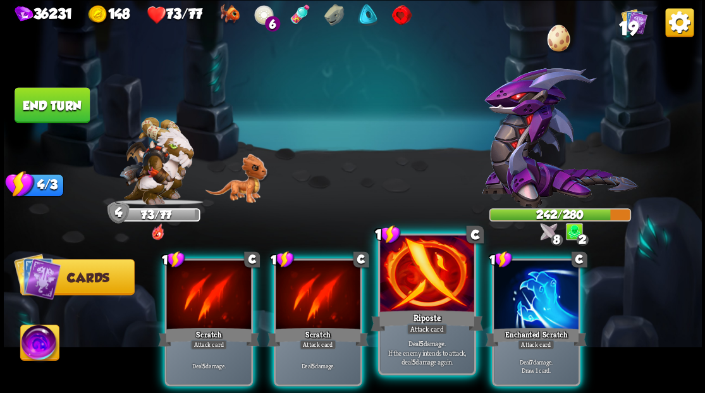
click at [442, 280] on div at bounding box center [427, 274] width 94 height 79
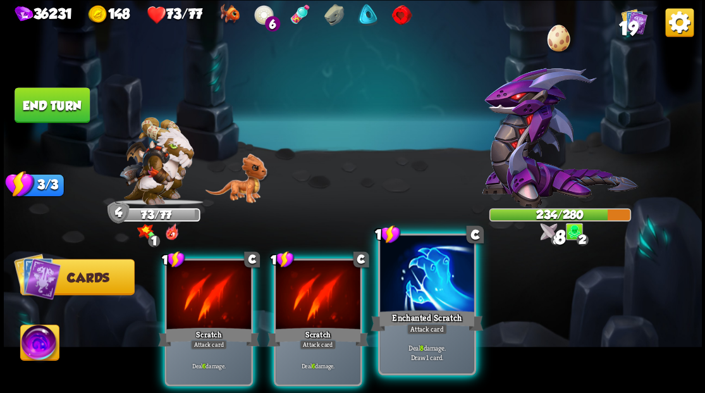
click at [419, 282] on div at bounding box center [427, 274] width 94 height 79
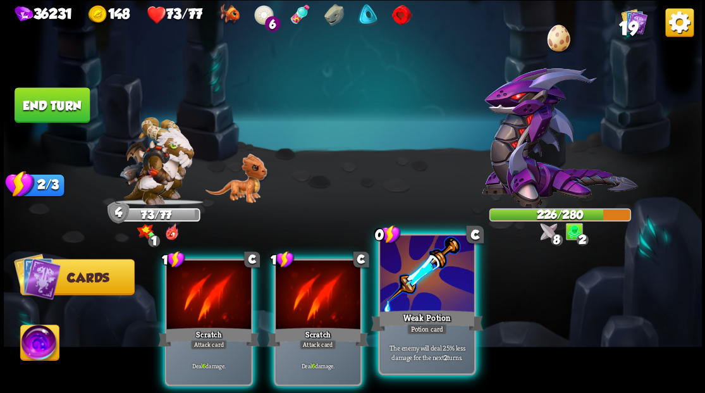
click at [415, 284] on div at bounding box center [427, 274] width 94 height 79
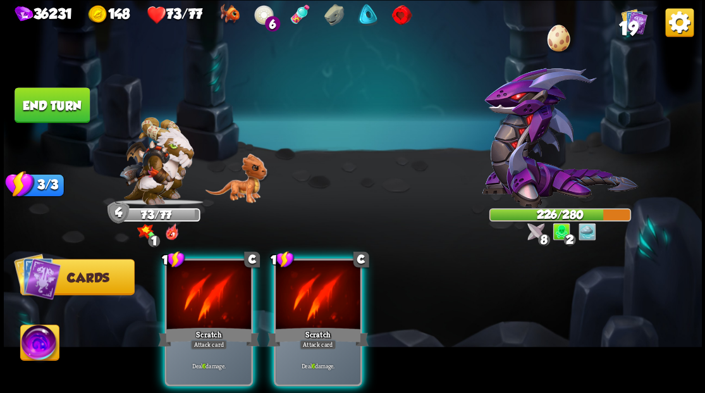
drag, startPoint x: 328, startPoint y: 287, endPoint x: 273, endPoint y: 287, distance: 55.0
click at [327, 287] on div at bounding box center [318, 295] width 85 height 71
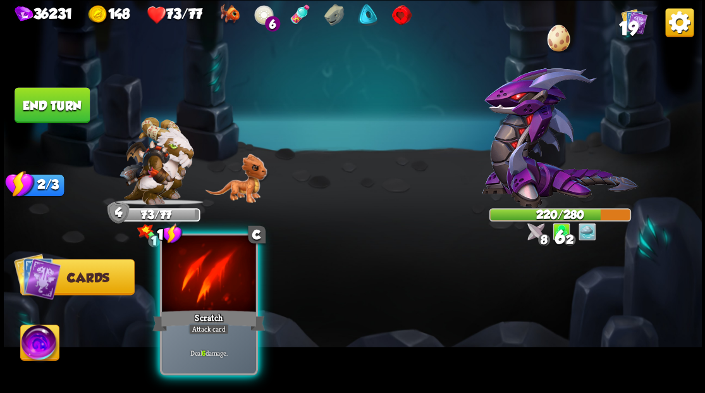
click at [207, 282] on div at bounding box center [209, 274] width 94 height 79
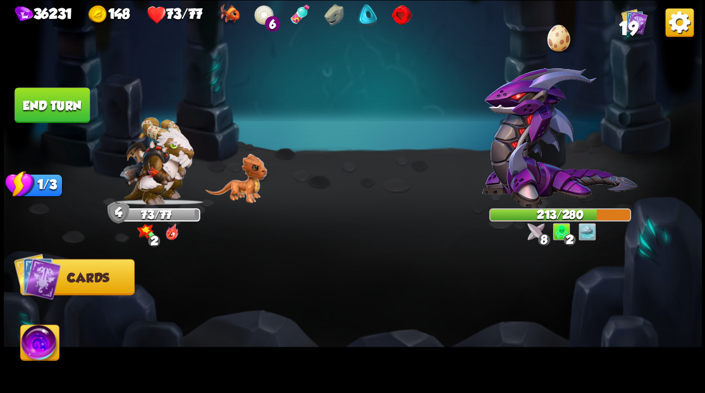
click at [39, 358] on img at bounding box center [39, 343] width 39 height 39
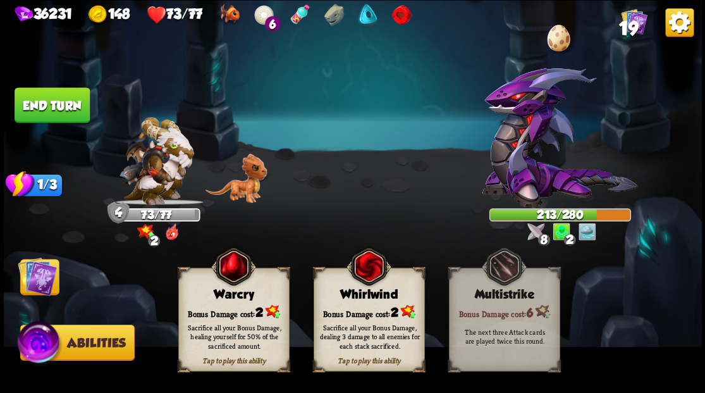
drag, startPoint x: 241, startPoint y: 301, endPoint x: 156, endPoint y: 296, distance: 84.8
click at [240, 301] on div "Tap to play this ability Warcry Bonus Damage cost: 2 Sacrifice all your Bonus D…" at bounding box center [233, 319] width 111 height 104
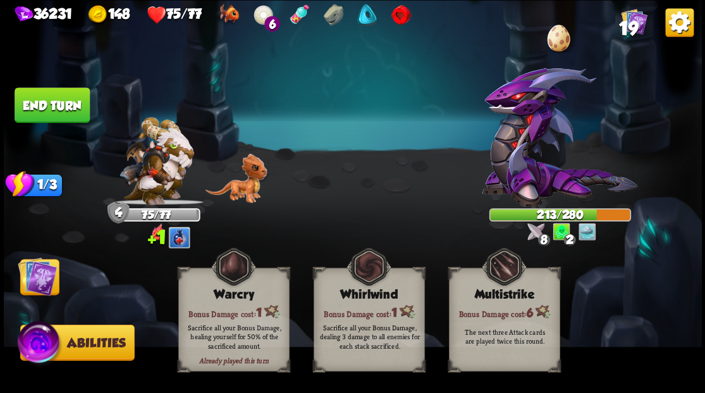
click at [32, 283] on img at bounding box center [37, 275] width 39 height 39
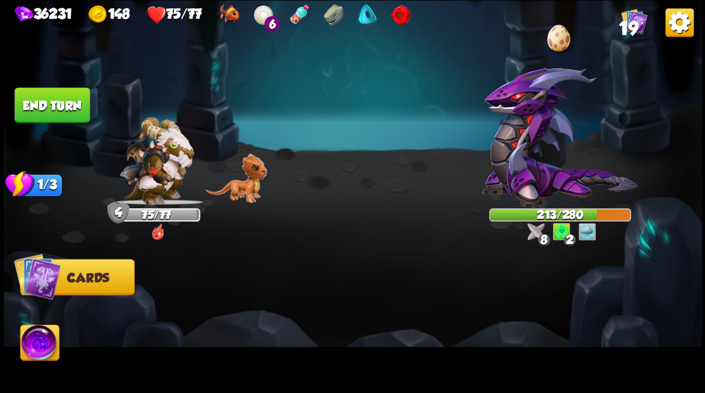
click at [57, 117] on button "End turn" at bounding box center [52, 104] width 75 height 35
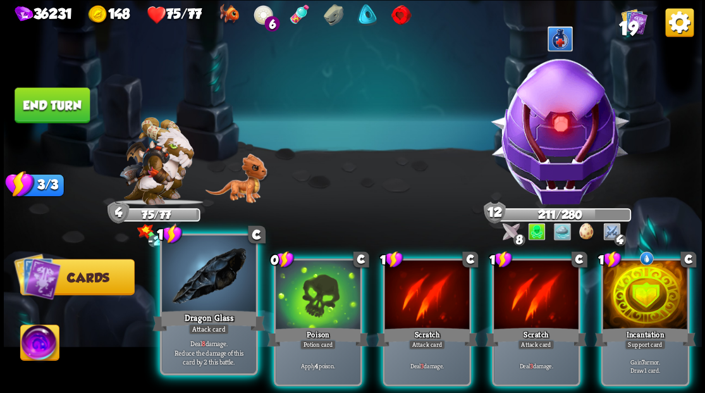
click at [220, 307] on div "1 C Dragon Glass Attack card Deal 8 damage. Reduce the damage of this card by 2…" at bounding box center [208, 304] width 98 height 142
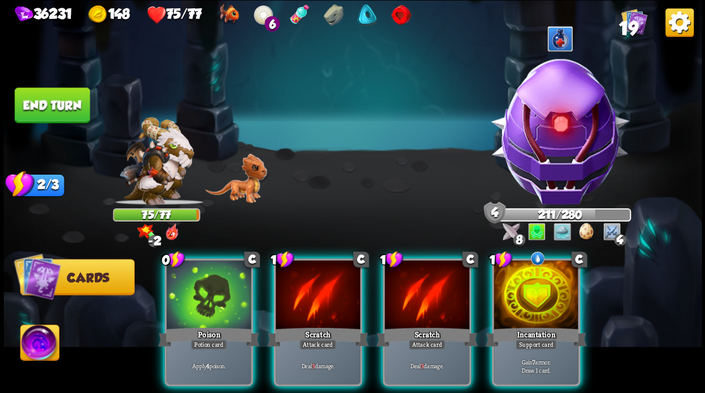
click at [526, 301] on div at bounding box center [536, 295] width 85 height 71
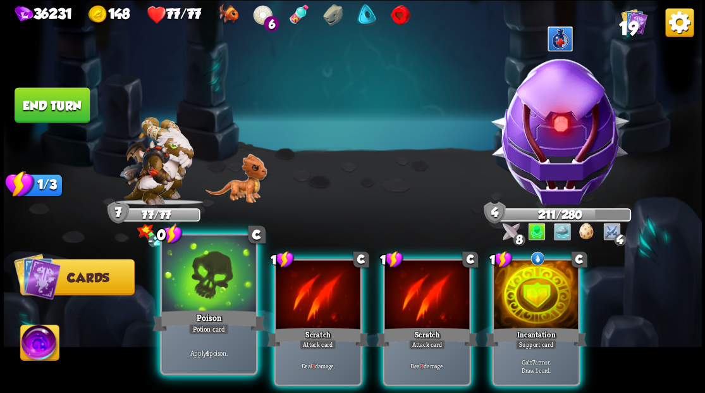
click at [212, 284] on div at bounding box center [209, 274] width 94 height 79
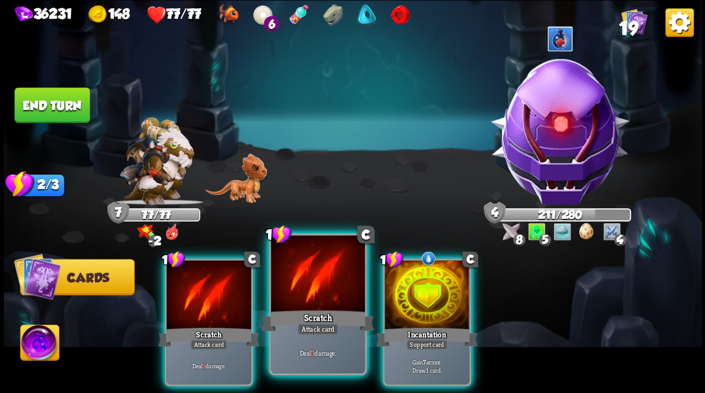
click at [308, 279] on div at bounding box center [318, 274] width 94 height 79
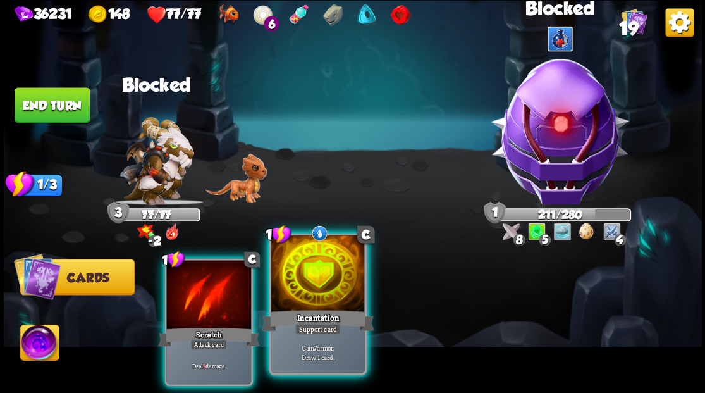
click at [322, 282] on div at bounding box center [318, 274] width 94 height 79
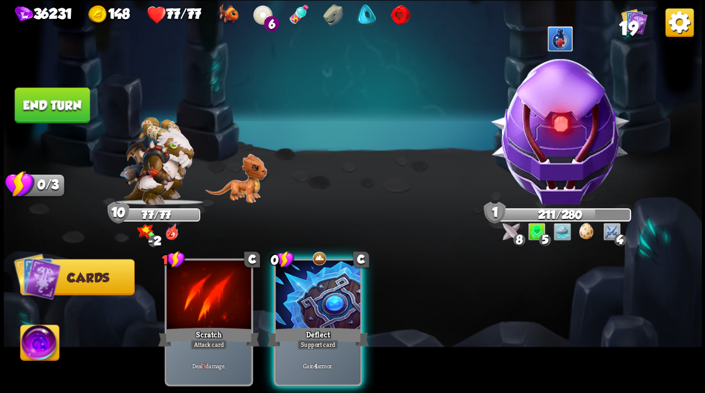
drag, startPoint x: 308, startPoint y: 294, endPoint x: 305, endPoint y: 282, distance: 12.4
click at [307, 292] on div at bounding box center [318, 295] width 85 height 71
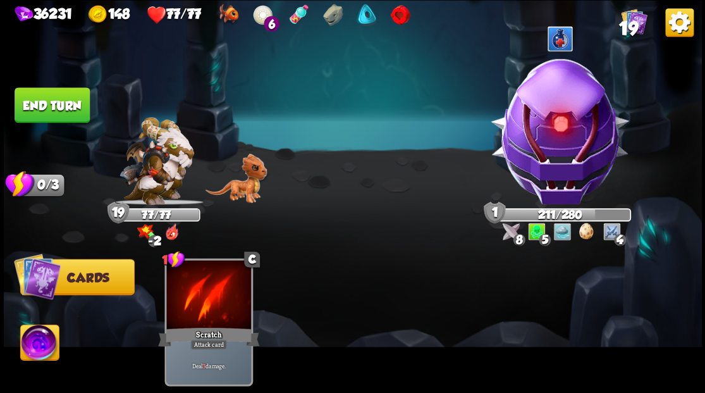
click at [46, 96] on button "End turn" at bounding box center [52, 104] width 75 height 35
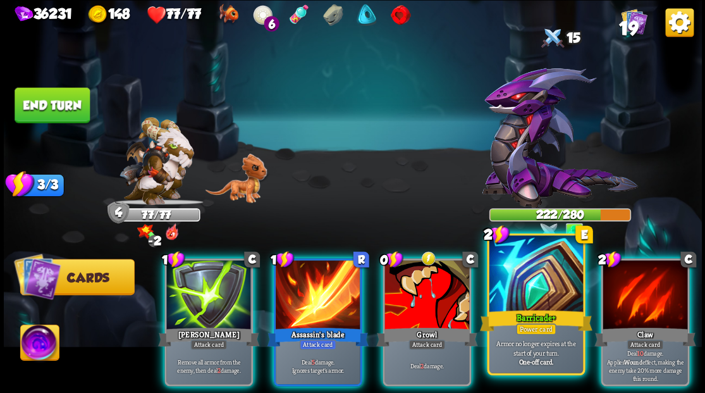
click at [535, 291] on div at bounding box center [536, 274] width 94 height 79
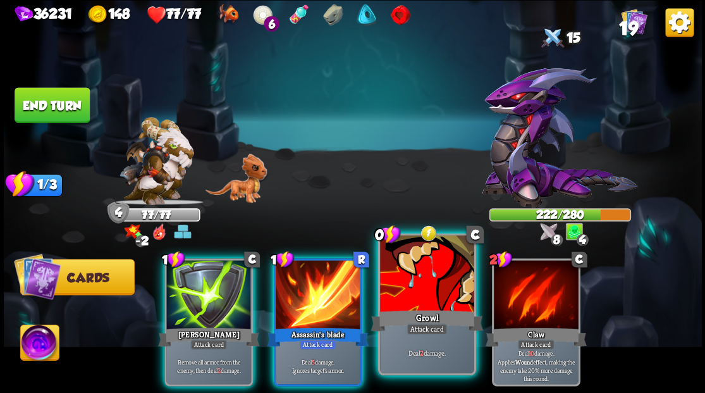
click at [415, 299] on div at bounding box center [427, 274] width 94 height 79
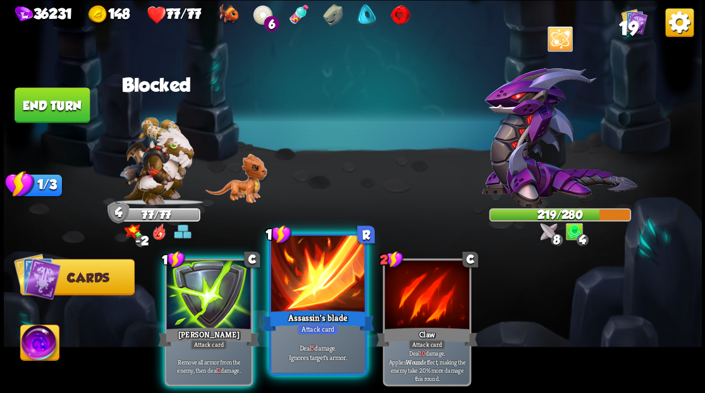
click at [316, 293] on div at bounding box center [318, 274] width 94 height 79
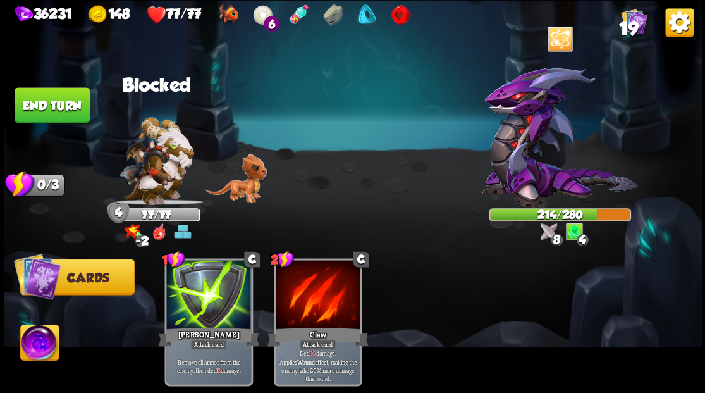
click at [66, 111] on button "End turn" at bounding box center [52, 104] width 75 height 35
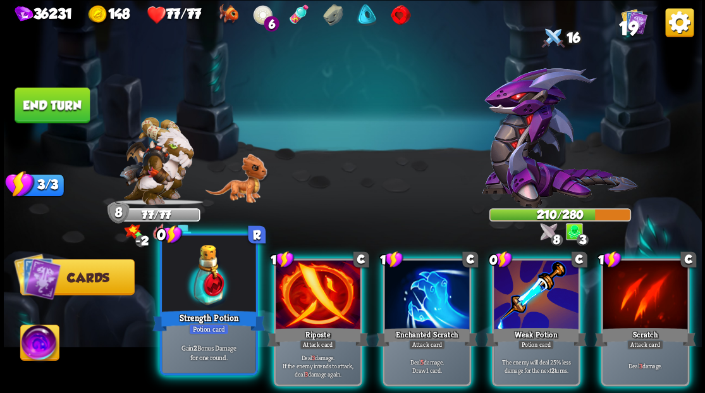
click at [193, 291] on div at bounding box center [209, 274] width 94 height 79
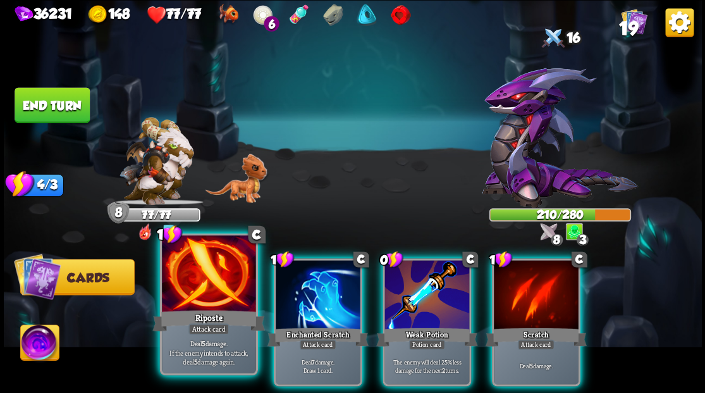
click at [193, 292] on div at bounding box center [209, 274] width 94 height 79
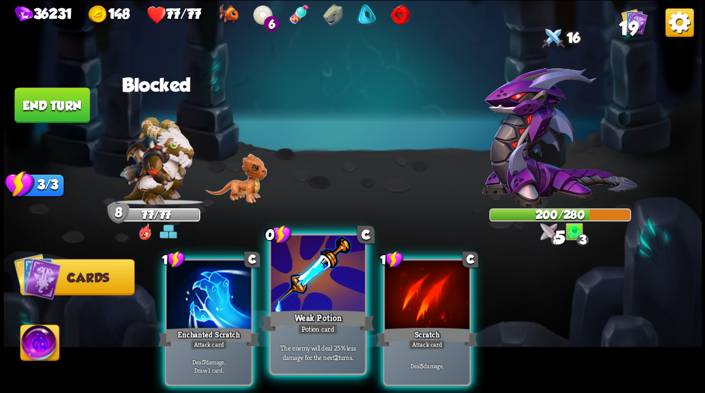
click at [320, 277] on div at bounding box center [318, 274] width 94 height 79
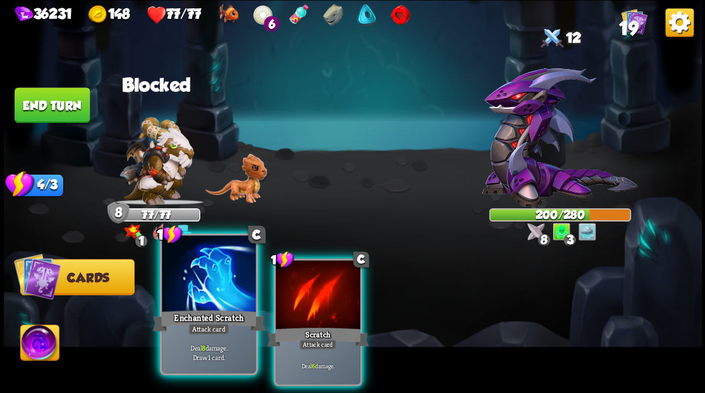
click at [196, 278] on div at bounding box center [209, 274] width 94 height 79
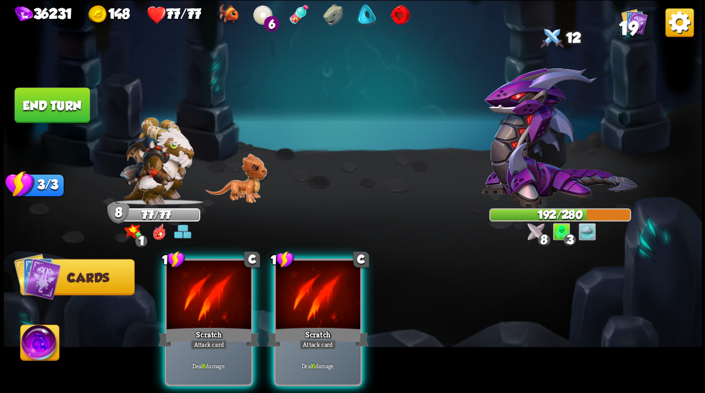
click at [326, 281] on div at bounding box center [318, 295] width 85 height 71
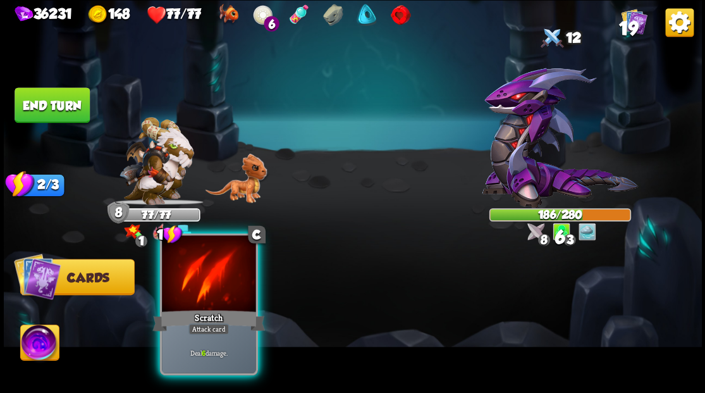
click at [204, 291] on div at bounding box center [209, 274] width 94 height 79
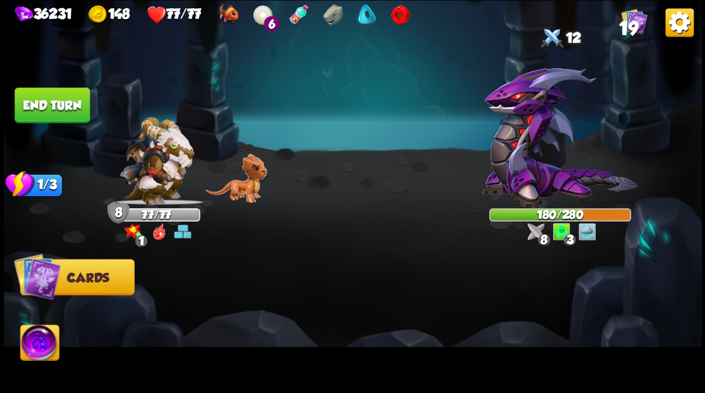
click at [40, 107] on button "End turn" at bounding box center [52, 104] width 75 height 35
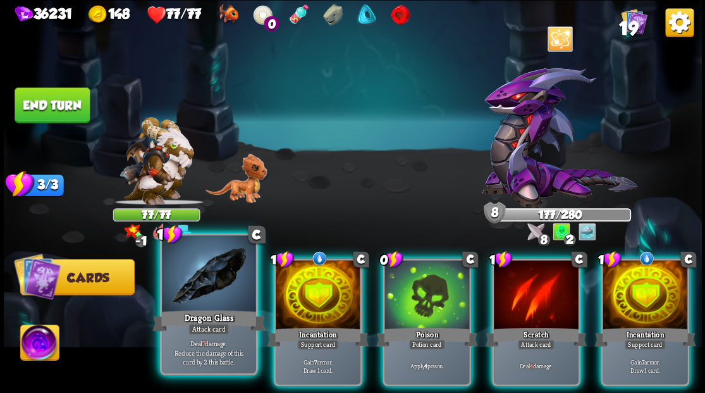
click at [192, 284] on div at bounding box center [209, 274] width 94 height 79
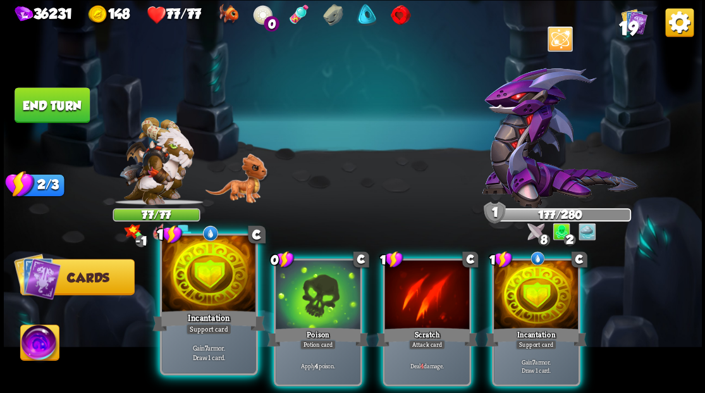
click at [204, 273] on div at bounding box center [209, 274] width 94 height 79
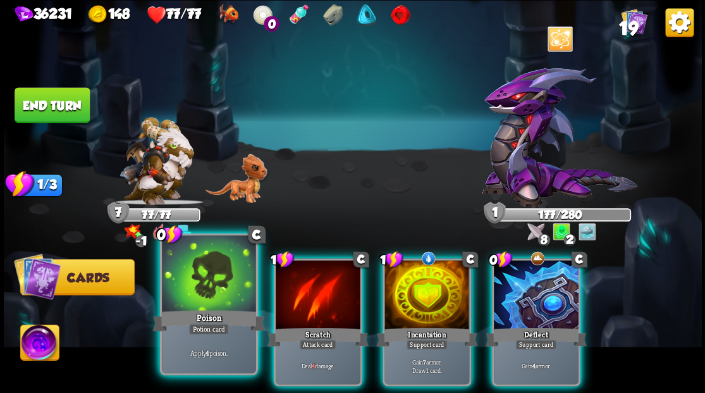
click at [186, 291] on div at bounding box center [209, 274] width 94 height 79
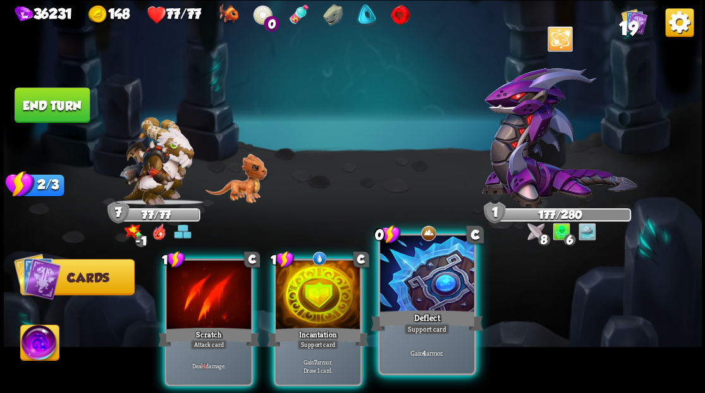
click at [420, 277] on div at bounding box center [427, 274] width 94 height 79
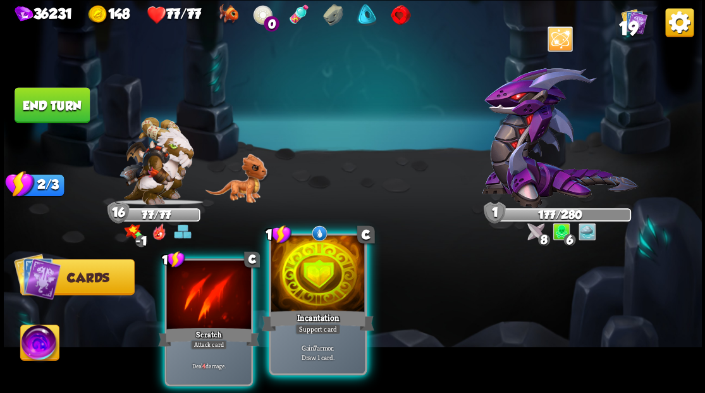
click at [320, 284] on div at bounding box center [318, 274] width 94 height 79
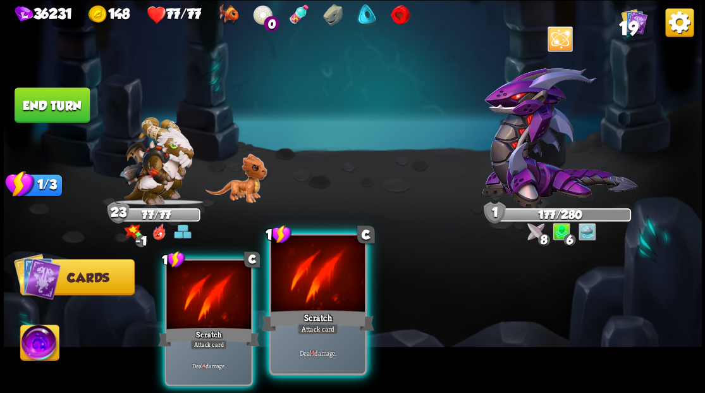
click at [316, 306] on div at bounding box center [318, 274] width 94 height 79
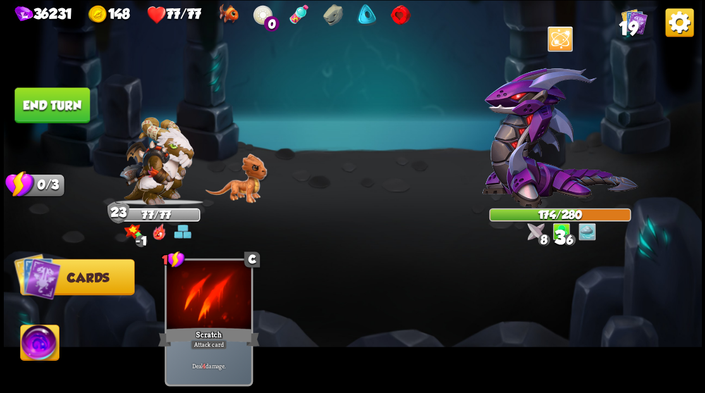
click at [63, 96] on button "End turn" at bounding box center [52, 104] width 75 height 35
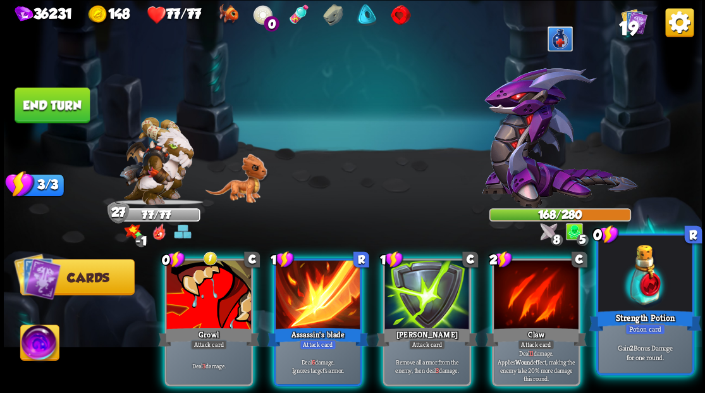
click at [666, 276] on div at bounding box center [645, 274] width 94 height 79
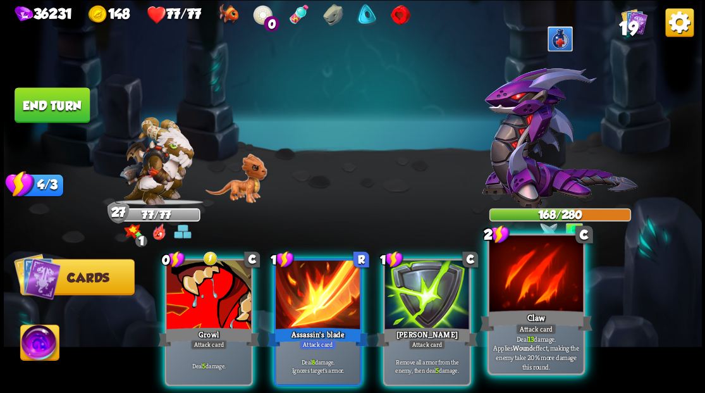
click at [522, 297] on div at bounding box center [536, 274] width 94 height 79
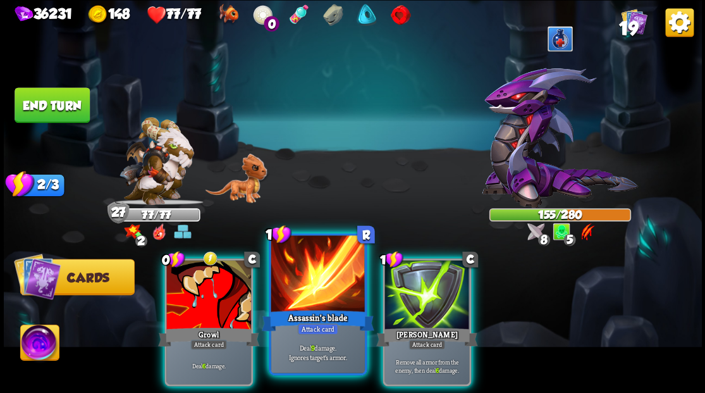
click at [292, 289] on div at bounding box center [318, 274] width 94 height 79
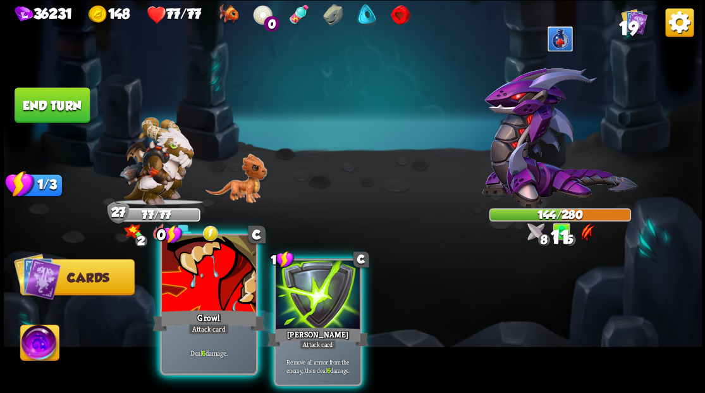
click at [204, 295] on div at bounding box center [209, 274] width 94 height 79
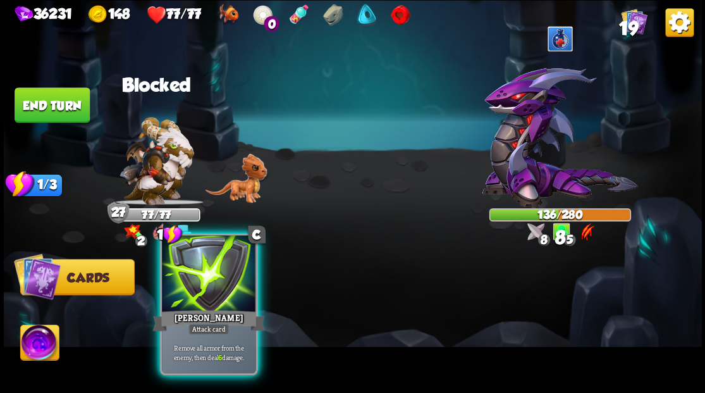
click at [202, 310] on div "[PERSON_NAME]" at bounding box center [208, 319] width 113 height 25
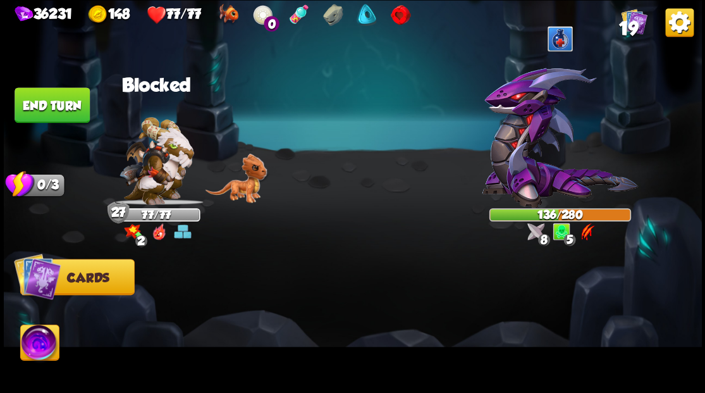
drag, startPoint x: 63, startPoint y: 99, endPoint x: 291, endPoint y: 103, distance: 227.6
click at [63, 99] on button "End turn" at bounding box center [52, 104] width 75 height 35
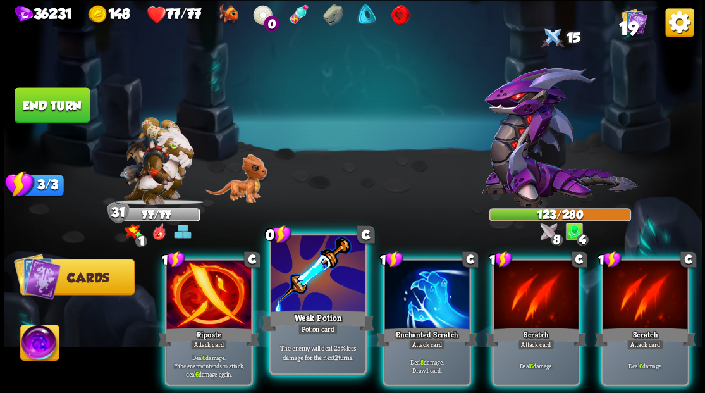
click at [315, 286] on div at bounding box center [318, 274] width 94 height 79
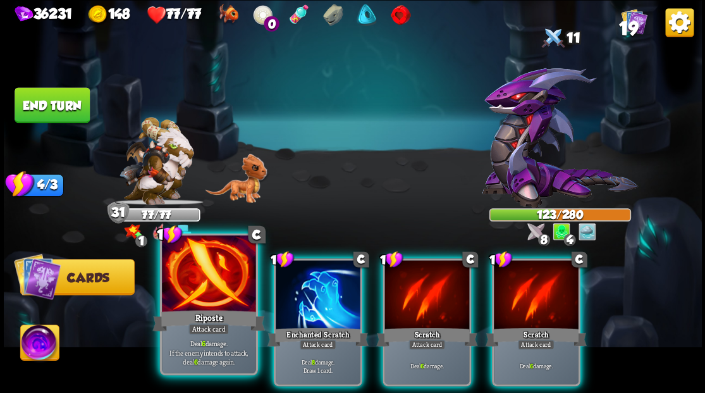
click at [215, 301] on div at bounding box center [209, 274] width 94 height 79
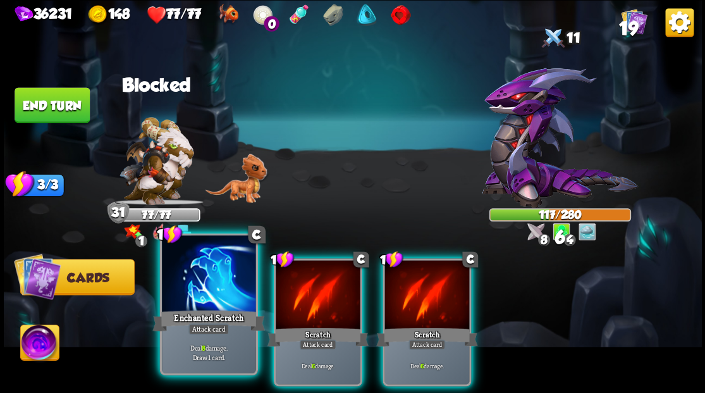
click at [208, 289] on div at bounding box center [209, 274] width 94 height 79
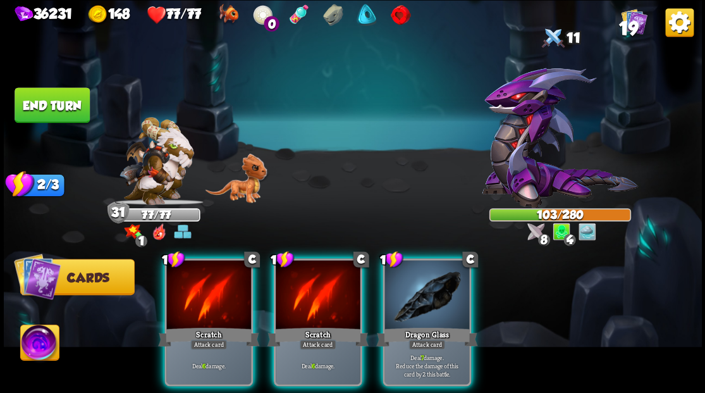
drag, startPoint x: 434, startPoint y: 286, endPoint x: 426, endPoint y: 269, distance: 18.4
click at [432, 281] on div at bounding box center [426, 295] width 85 height 71
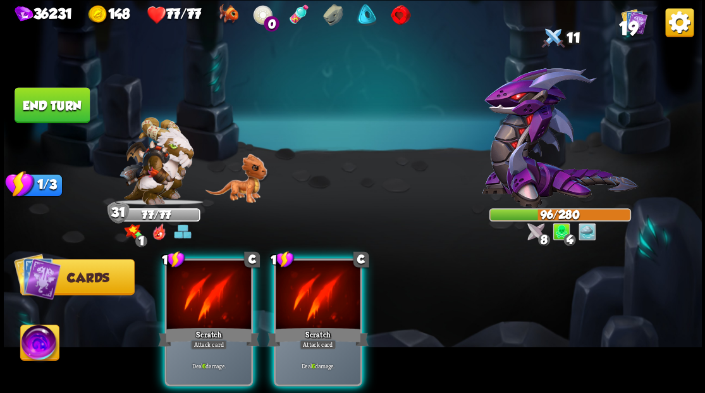
click at [329, 286] on div at bounding box center [318, 295] width 85 height 71
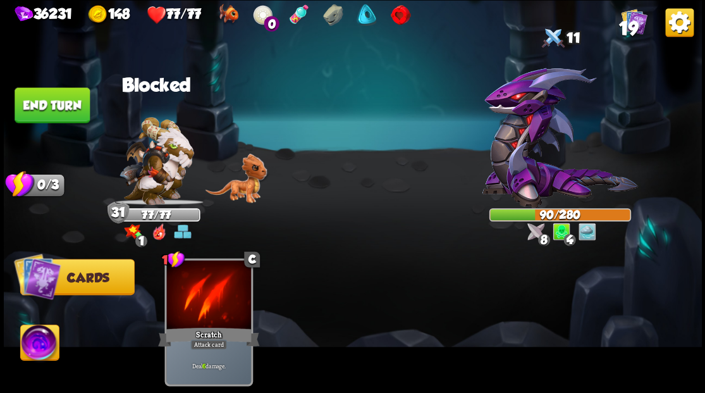
click at [71, 111] on button "End turn" at bounding box center [52, 104] width 75 height 35
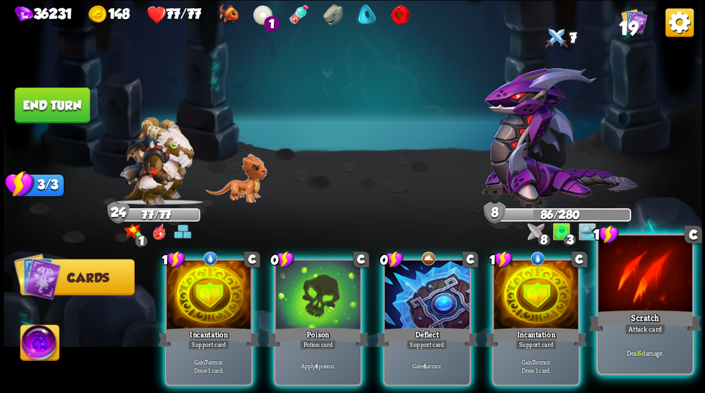
click at [635, 301] on div at bounding box center [645, 274] width 94 height 79
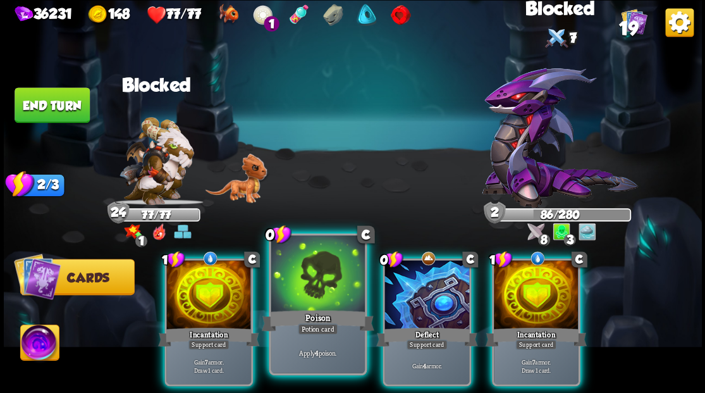
click at [307, 303] on div at bounding box center [318, 274] width 94 height 79
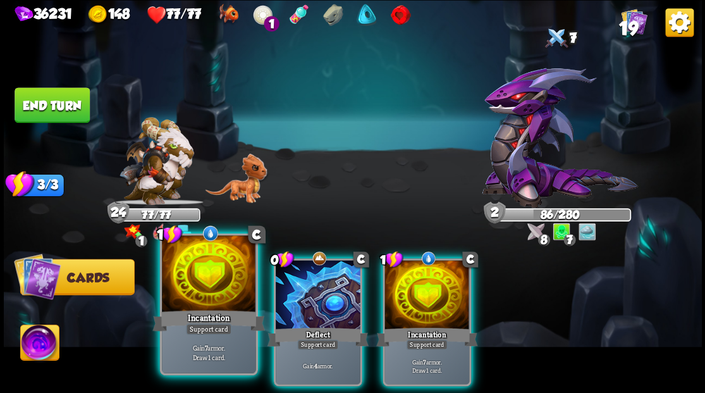
click at [180, 292] on div at bounding box center [209, 274] width 94 height 79
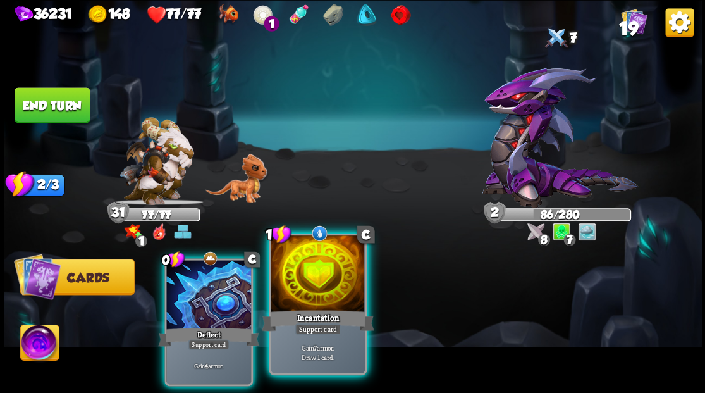
drag, startPoint x: 339, startPoint y: 295, endPoint x: 331, endPoint y: 295, distance: 7.6
click at [331, 295] on div at bounding box center [318, 274] width 94 height 79
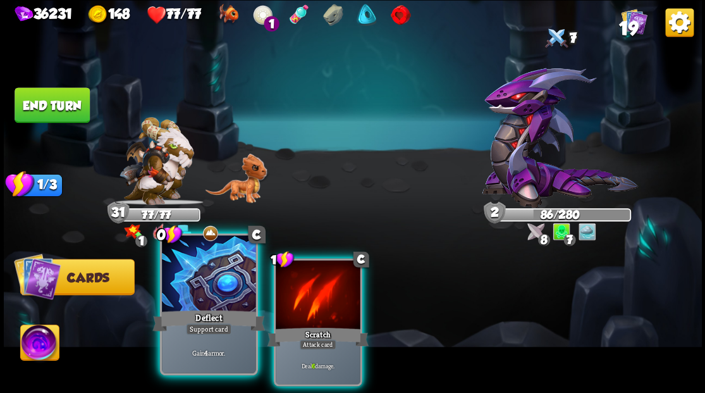
click at [204, 294] on div at bounding box center [209, 274] width 94 height 79
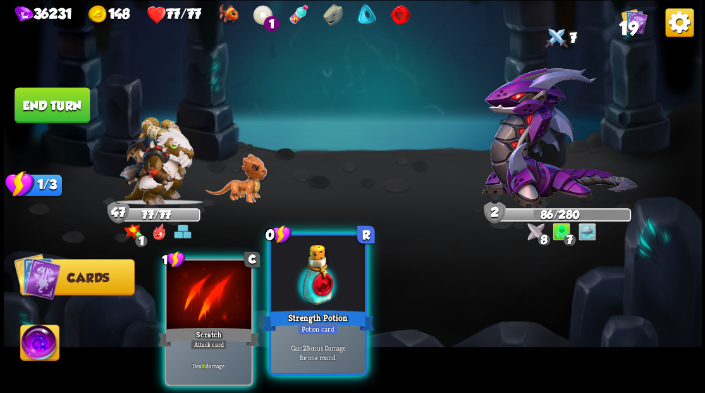
click at [313, 287] on div at bounding box center [318, 274] width 94 height 79
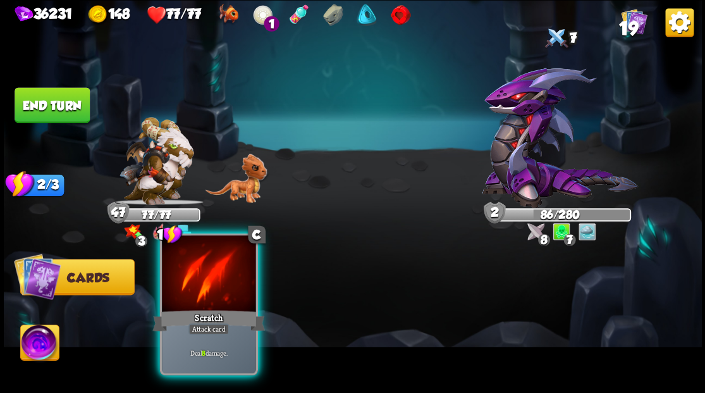
click at [219, 283] on div at bounding box center [209, 274] width 94 height 79
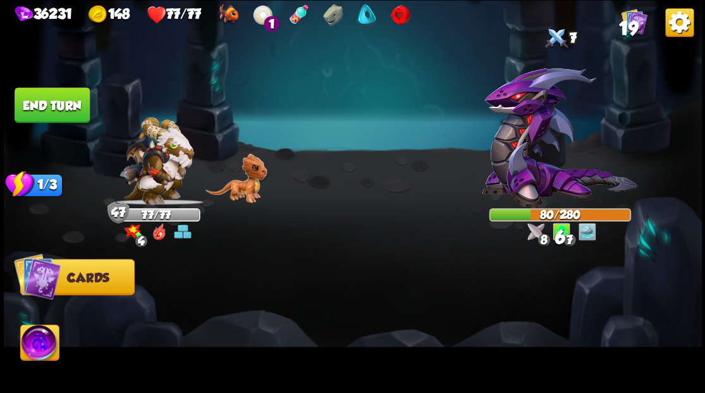
click at [44, 95] on button "End turn" at bounding box center [52, 104] width 75 height 35
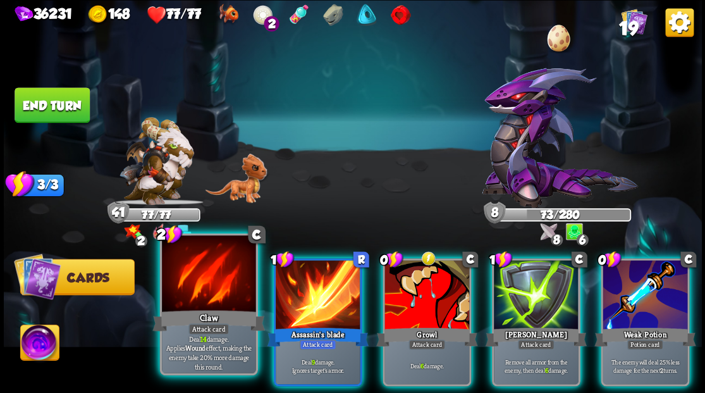
click at [199, 303] on div at bounding box center [209, 274] width 94 height 79
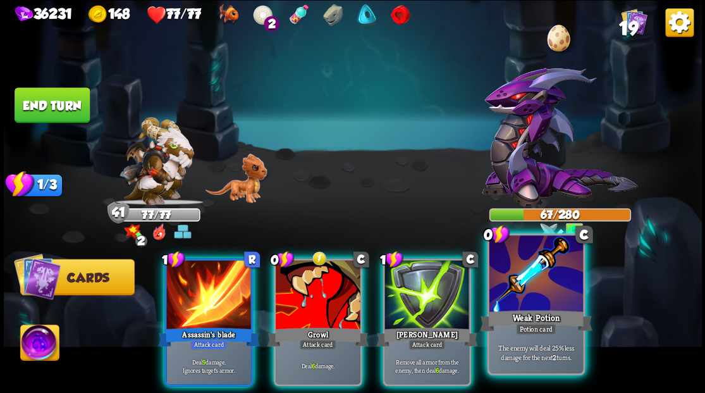
click at [519, 312] on div "Weak Potion" at bounding box center [535, 319] width 113 height 25
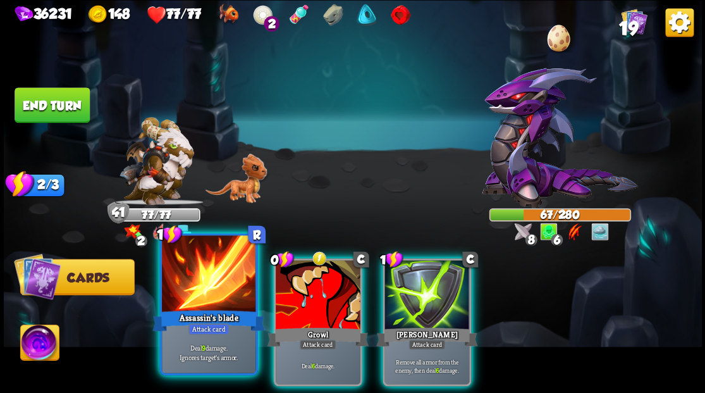
click at [211, 277] on div at bounding box center [209, 274] width 94 height 79
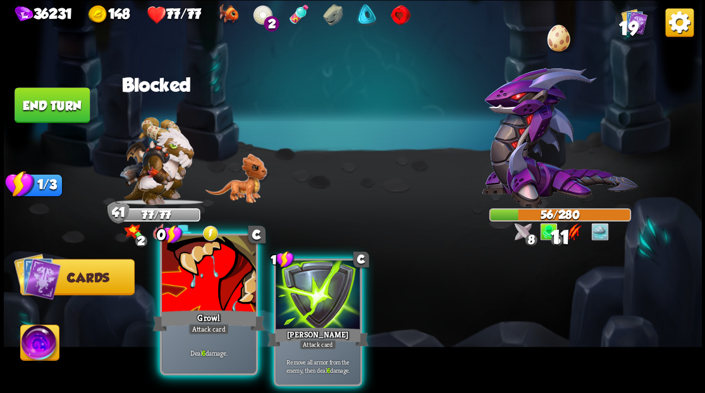
click at [212, 283] on div at bounding box center [209, 274] width 94 height 79
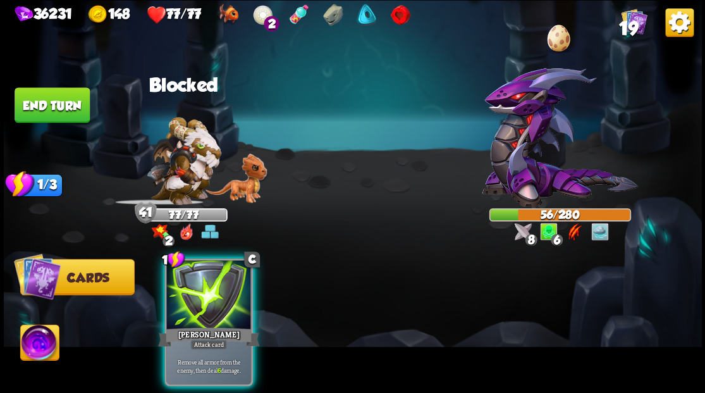
click at [212, 283] on div at bounding box center [208, 295] width 85 height 71
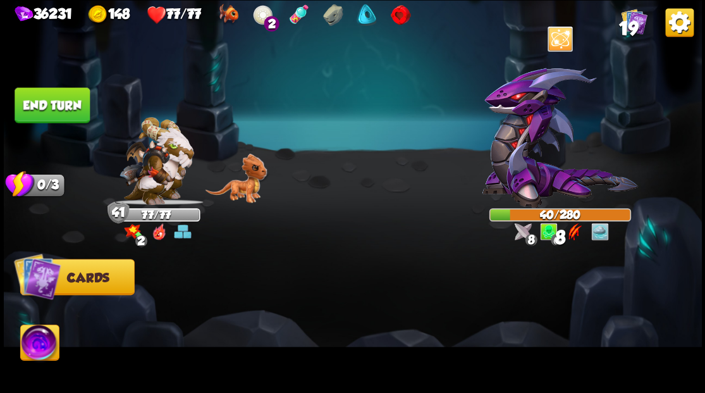
click at [58, 97] on button "End turn" at bounding box center [52, 104] width 75 height 35
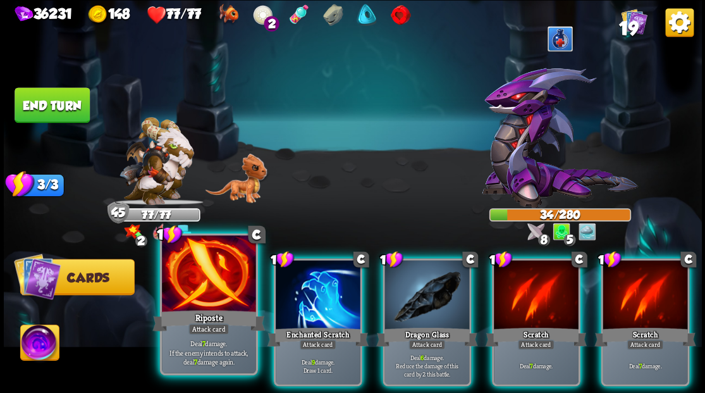
click at [202, 296] on div at bounding box center [209, 274] width 94 height 79
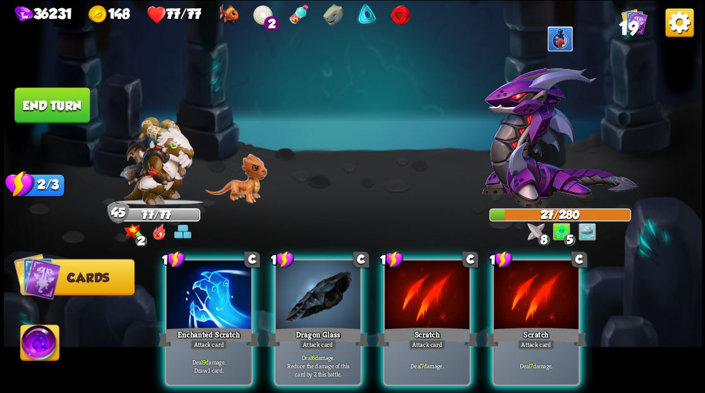
click at [202, 296] on div at bounding box center [208, 295] width 85 height 71
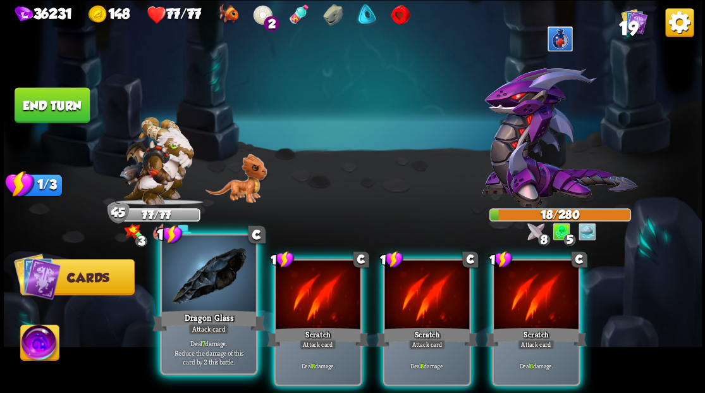
click at [199, 291] on div at bounding box center [209, 274] width 94 height 79
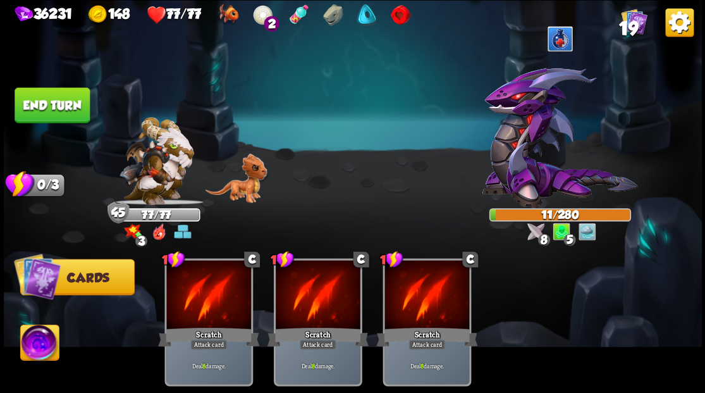
click at [68, 94] on button "End turn" at bounding box center [52, 104] width 75 height 35
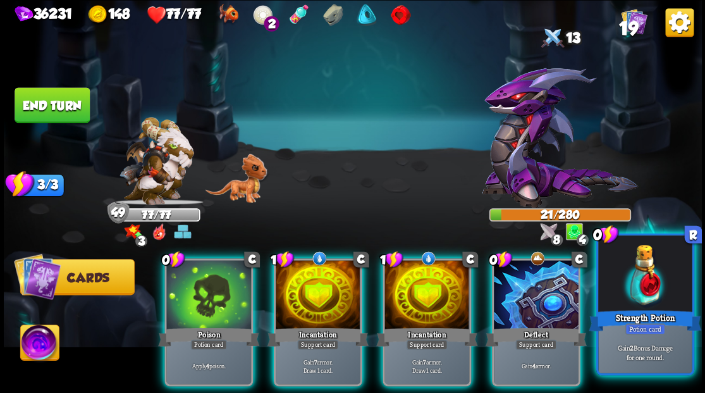
click at [658, 279] on div at bounding box center [645, 274] width 94 height 79
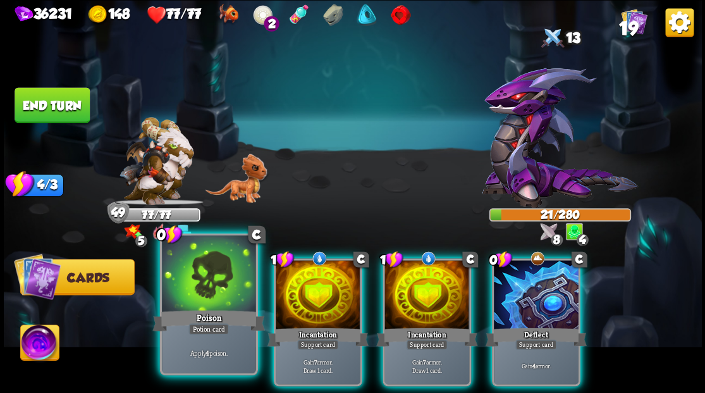
click at [210, 303] on div at bounding box center [209, 274] width 94 height 79
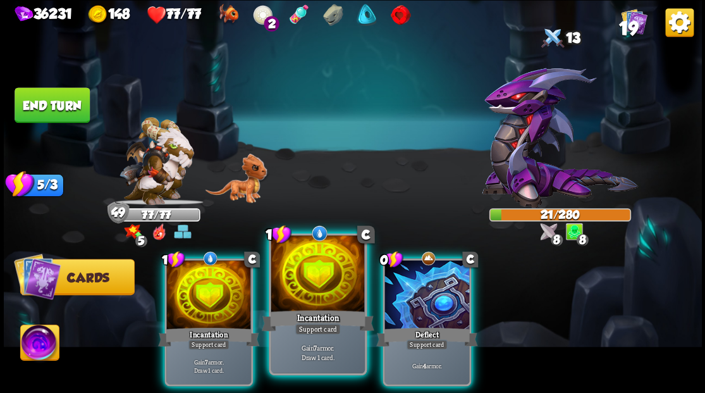
click at [326, 305] on div at bounding box center [318, 274] width 94 height 79
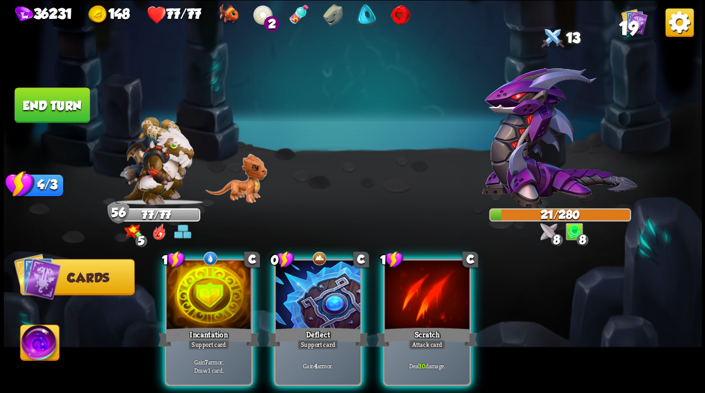
click at [418, 307] on div at bounding box center [426, 295] width 85 height 71
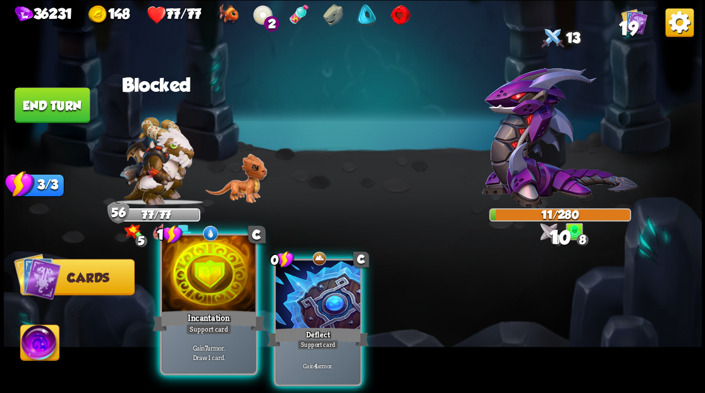
click at [205, 284] on div at bounding box center [209, 274] width 94 height 79
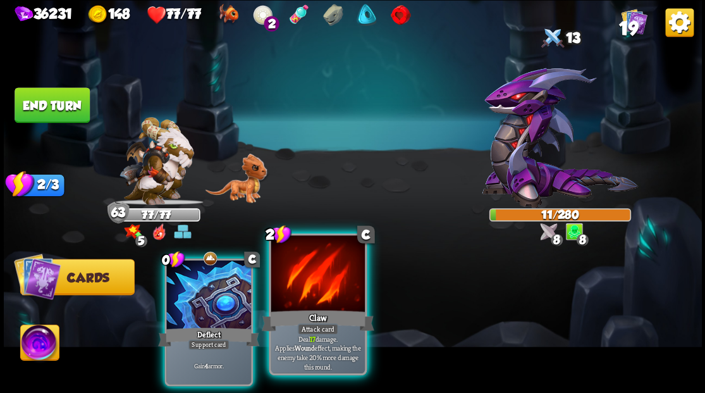
click at [322, 293] on div at bounding box center [318, 274] width 94 height 79
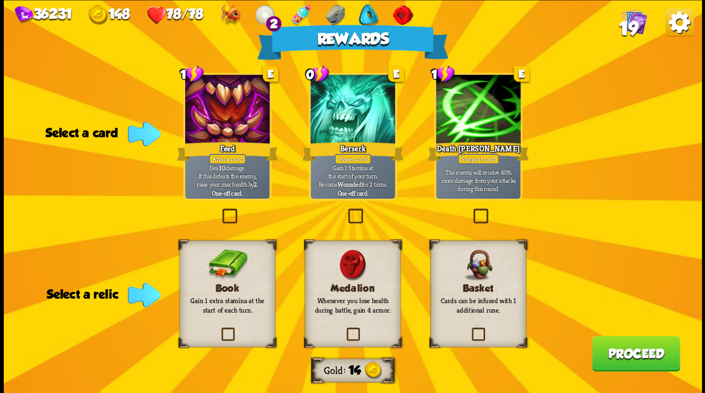
click at [470, 329] on label at bounding box center [470, 329] width 0 height 0
click at [0, 0] on input "checkbox" at bounding box center [0, 0] width 0 height 0
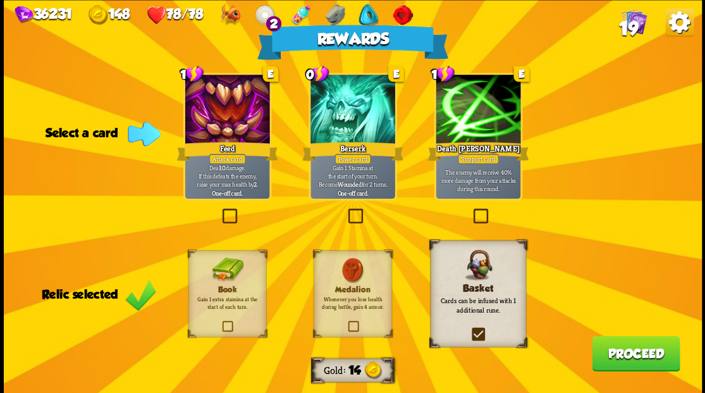
click at [642, 363] on button "Proceed" at bounding box center [636, 352] width 88 height 35
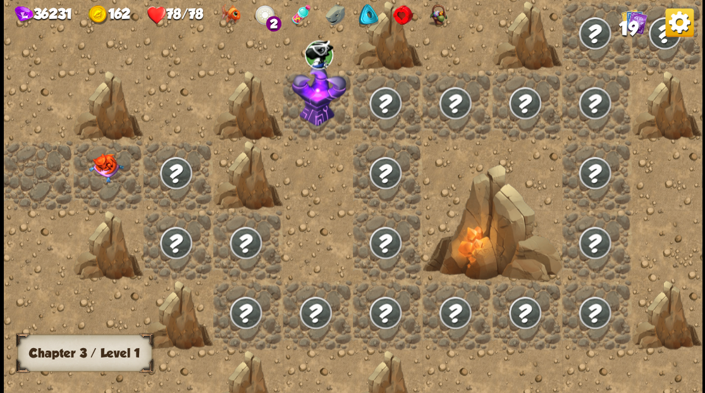
click at [94, 174] on img at bounding box center [105, 167] width 35 height 29
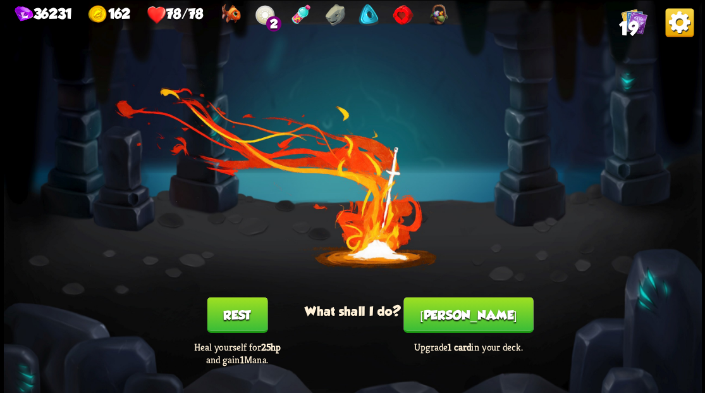
click at [463, 332] on div "Smith Upgrade 1 card in your deck." at bounding box center [468, 330] width 140 height 69
click at [473, 319] on button "Smith" at bounding box center [468, 313] width 130 height 35
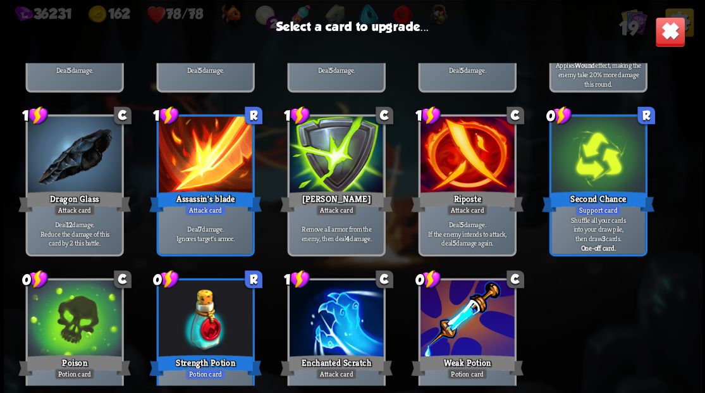
scroll to position [208, 0]
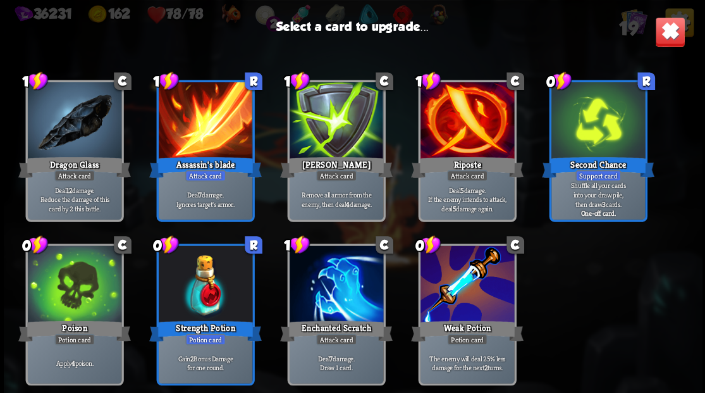
click at [327, 293] on div at bounding box center [336, 284] width 94 height 79
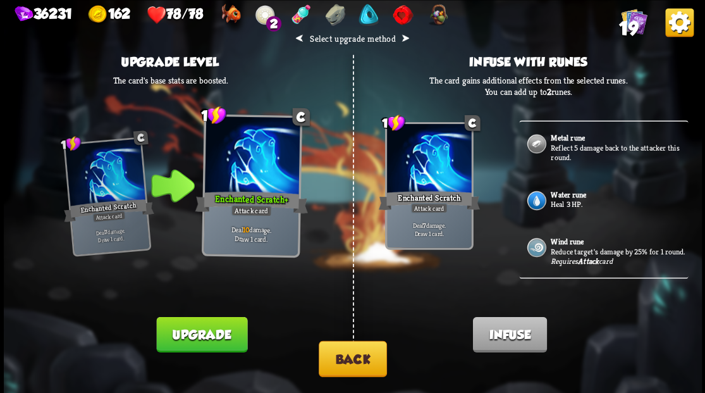
scroll to position [337, 0]
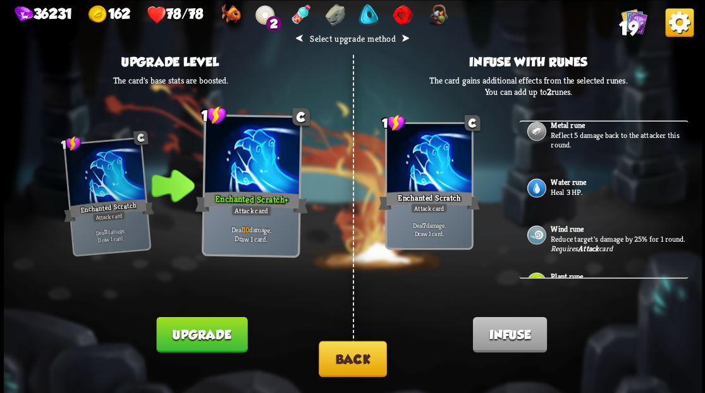
click at [584, 233] on p "Reduce target's damage by 25% for 1 round." at bounding box center [618, 238] width 135 height 10
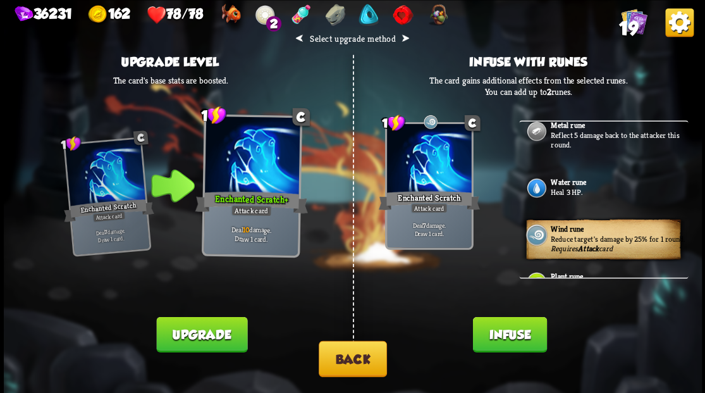
drag, startPoint x: 514, startPoint y: 340, endPoint x: 513, endPoint y: 331, distance: 8.9
click at [514, 334] on button "Infuse" at bounding box center [509, 333] width 74 height 35
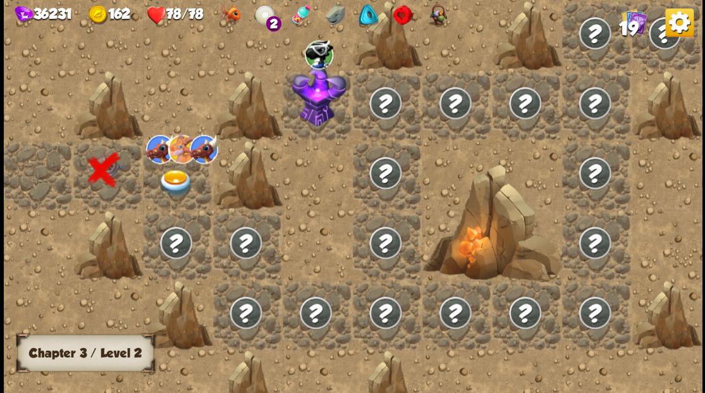
click at [167, 178] on img at bounding box center [175, 182] width 35 height 27
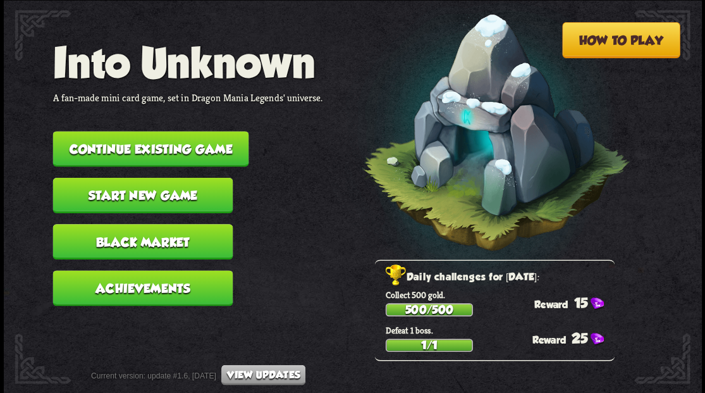
click at [165, 140] on button "Continue existing game" at bounding box center [150, 148] width 196 height 35
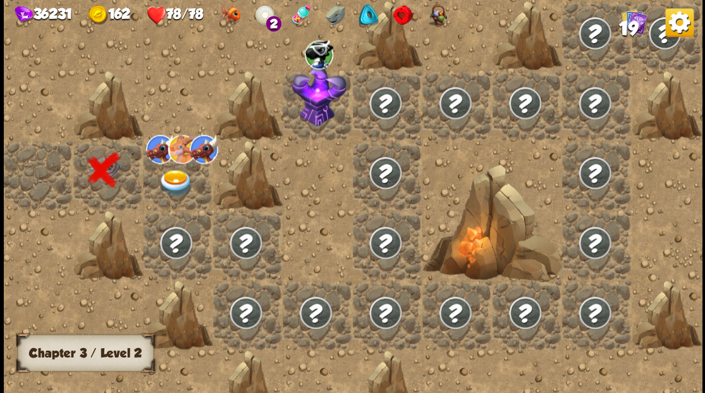
click at [174, 180] on img at bounding box center [175, 182] width 35 height 27
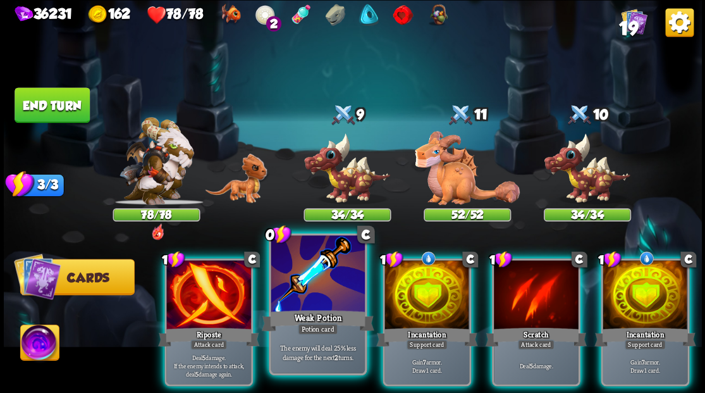
click at [316, 286] on div at bounding box center [318, 274] width 94 height 79
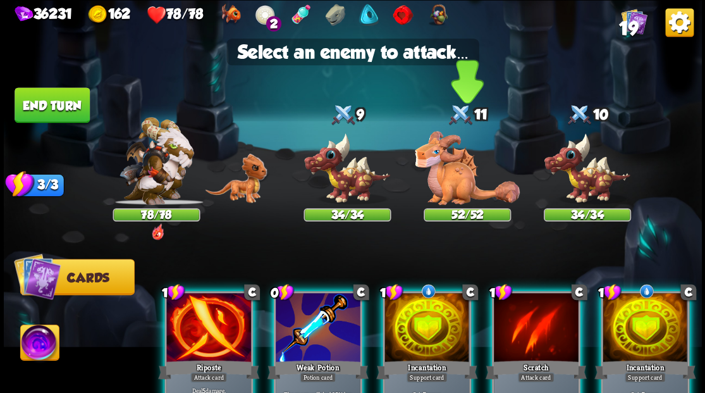
click at [439, 182] on img at bounding box center [467, 168] width 105 height 74
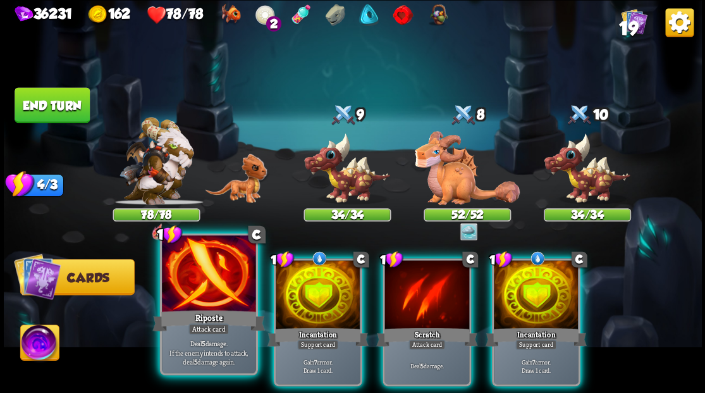
click at [195, 295] on div at bounding box center [209, 274] width 94 height 79
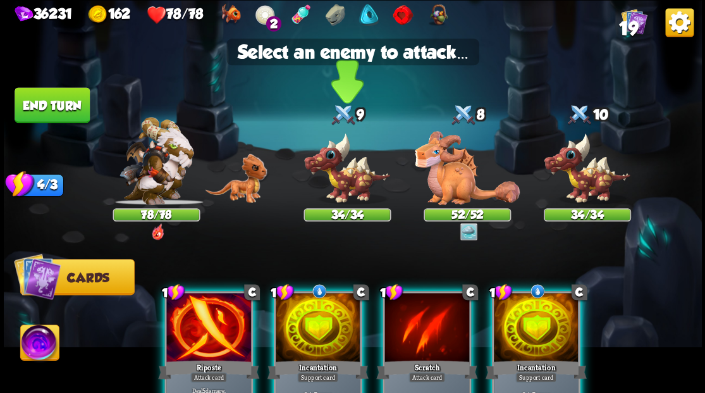
click at [343, 181] on img at bounding box center [346, 168] width 87 height 72
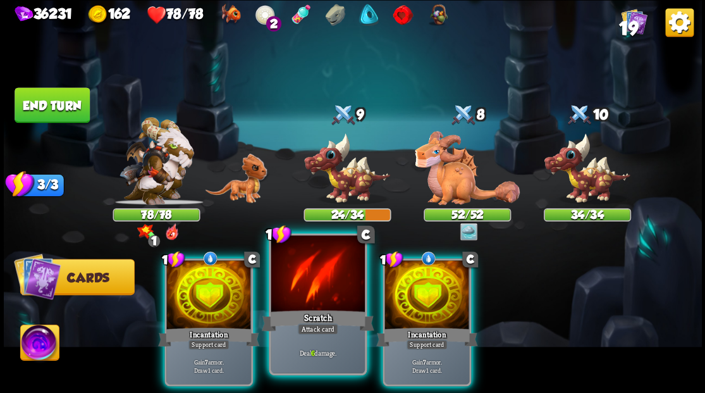
click at [315, 276] on div at bounding box center [318, 274] width 94 height 79
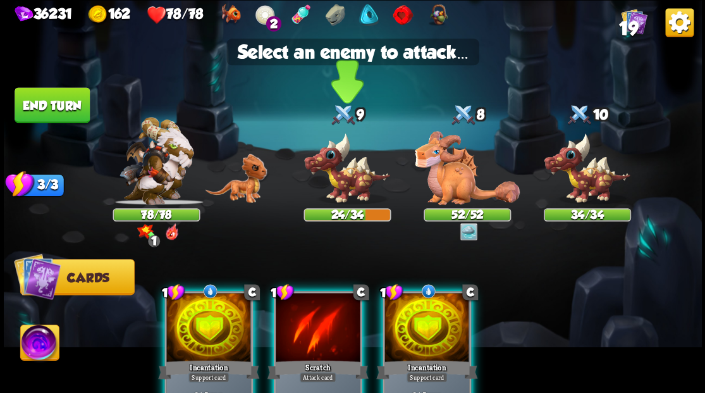
click at [356, 178] on img at bounding box center [346, 168] width 87 height 72
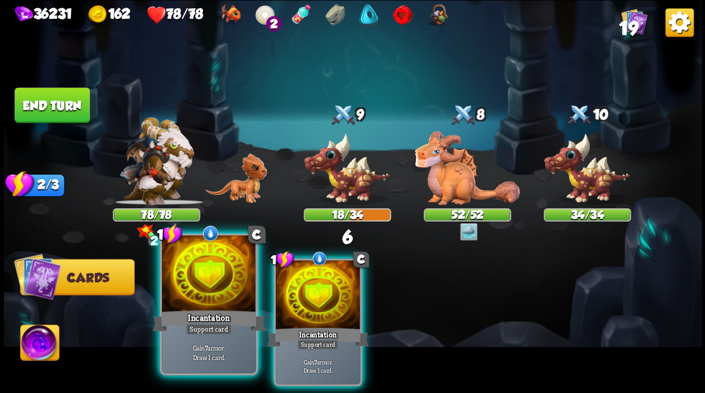
click at [202, 288] on div at bounding box center [209, 274] width 94 height 79
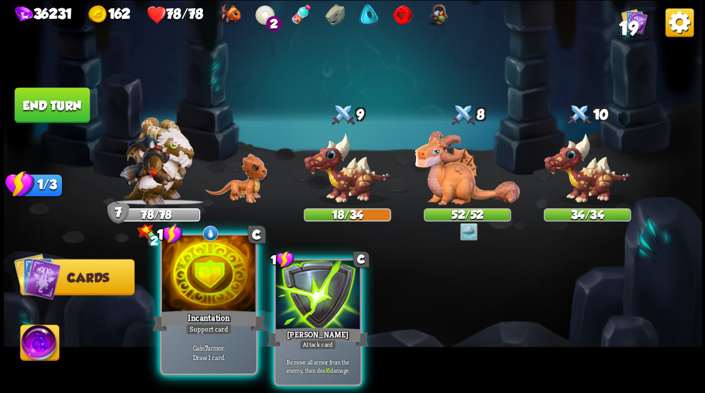
click at [203, 288] on div at bounding box center [209, 274] width 94 height 79
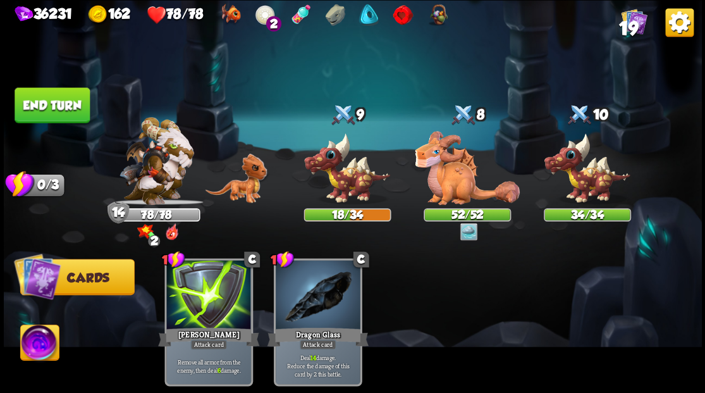
click at [62, 82] on img at bounding box center [353, 196] width 698 height 393
click at [62, 106] on button "End turn" at bounding box center [52, 104] width 75 height 35
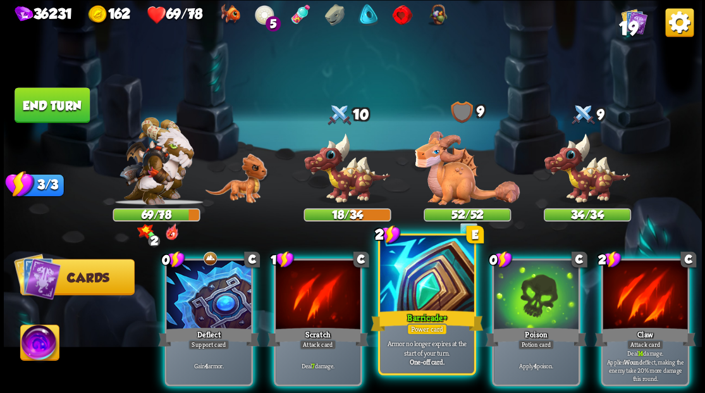
click at [427, 253] on div at bounding box center [427, 274] width 94 height 79
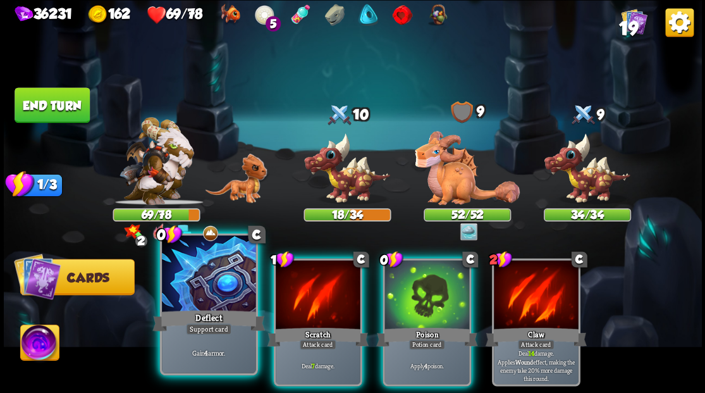
click at [193, 281] on div at bounding box center [209, 274] width 94 height 79
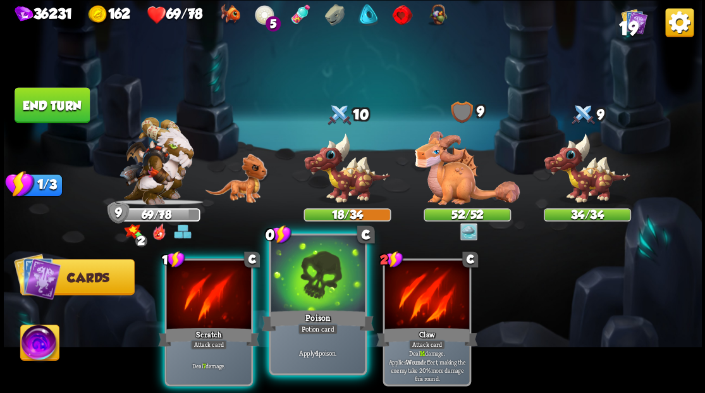
click at [316, 300] on div at bounding box center [318, 274] width 94 height 79
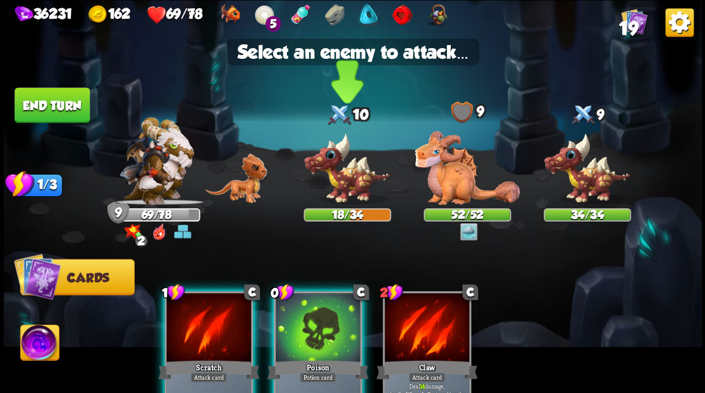
click at [343, 183] on img at bounding box center [346, 168] width 87 height 72
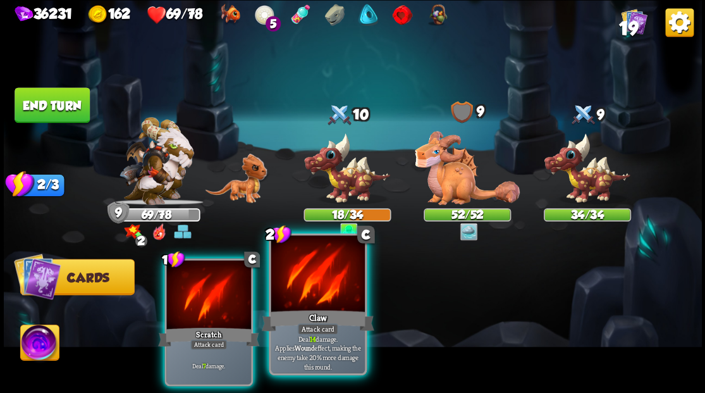
click at [322, 300] on div at bounding box center [318, 274] width 94 height 79
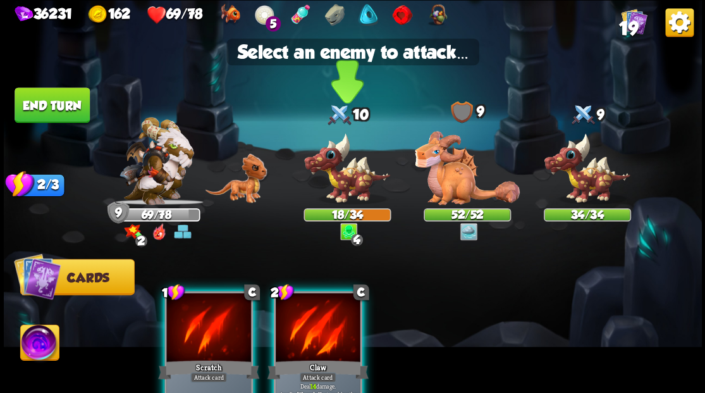
click at [344, 178] on img at bounding box center [346, 168] width 87 height 72
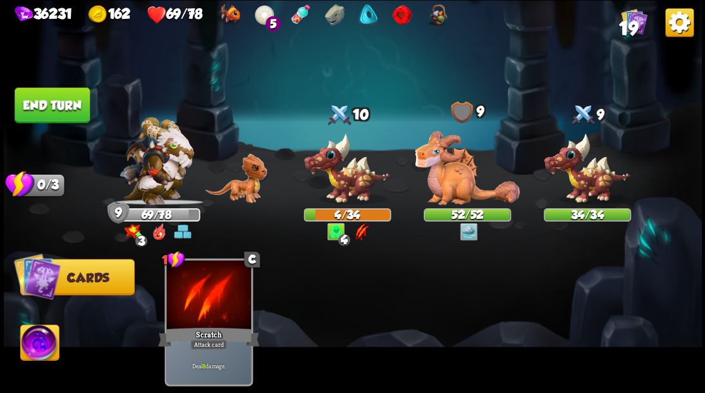
click at [39, 341] on img at bounding box center [39, 343] width 39 height 39
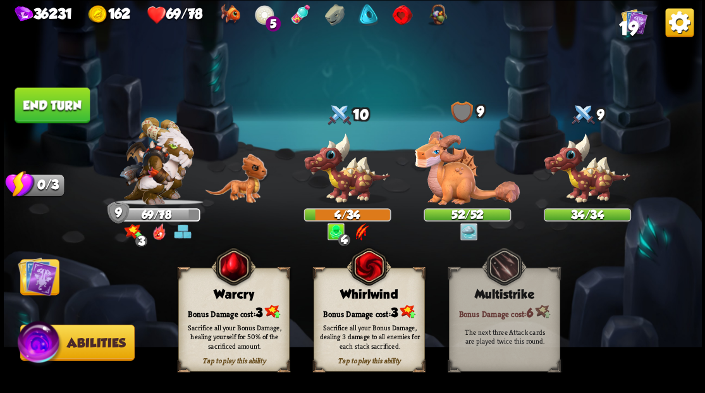
click at [241, 307] on div "Bonus Damage cost: 3" at bounding box center [233, 311] width 110 height 16
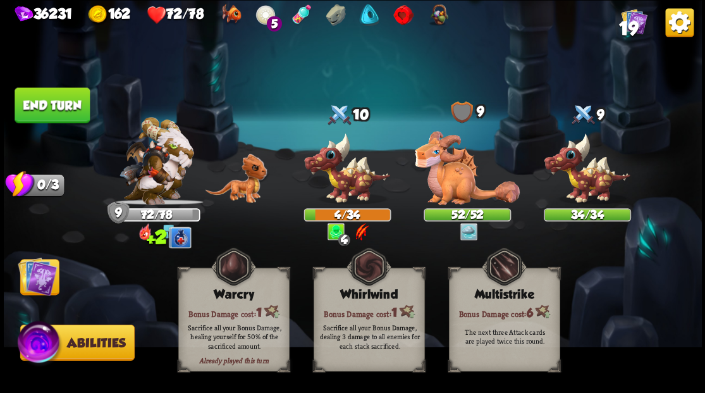
click at [38, 277] on img at bounding box center [37, 275] width 39 height 39
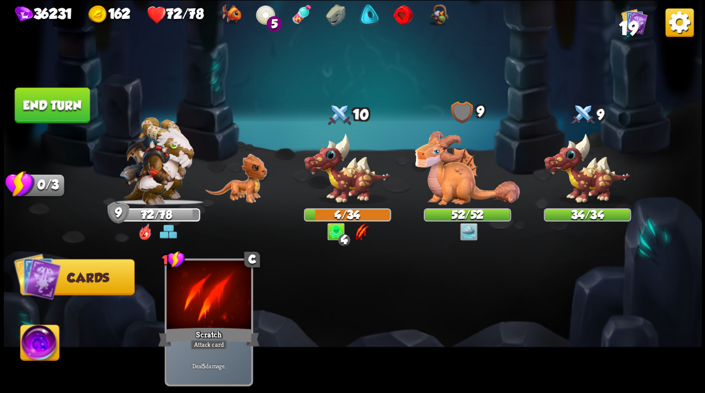
click at [64, 106] on button "End turn" at bounding box center [52, 104] width 75 height 35
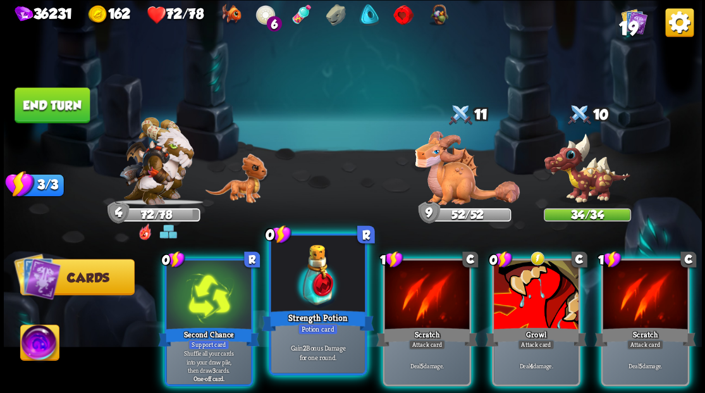
click at [302, 277] on div at bounding box center [318, 274] width 94 height 79
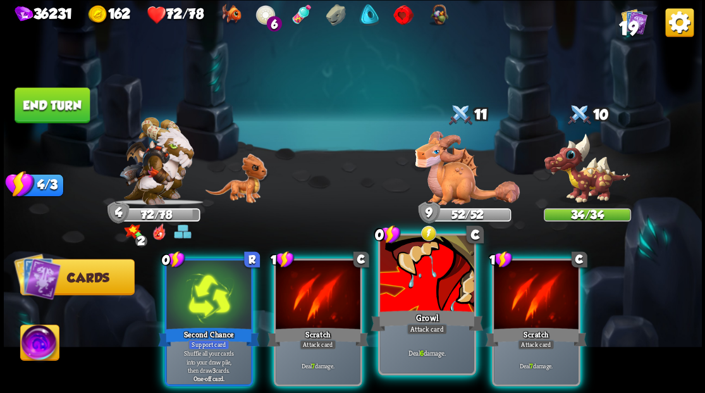
click at [423, 293] on div at bounding box center [427, 274] width 94 height 79
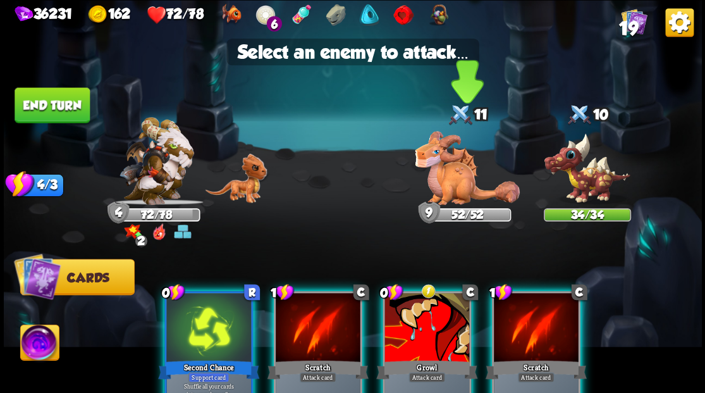
click at [449, 172] on img at bounding box center [467, 168] width 105 height 74
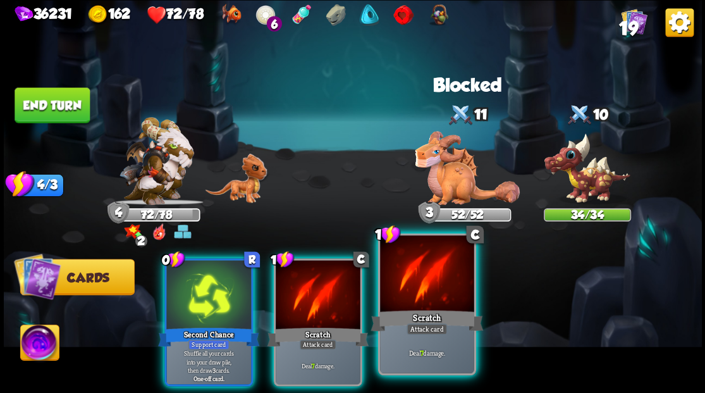
click at [400, 307] on div "Scratch" at bounding box center [426, 319] width 113 height 25
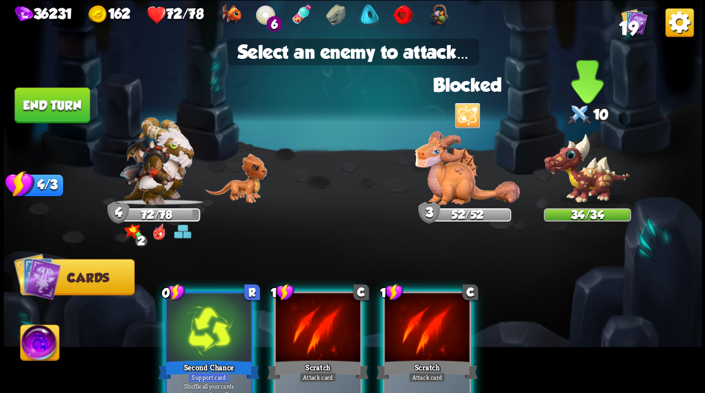
click at [587, 164] on img at bounding box center [586, 168] width 87 height 72
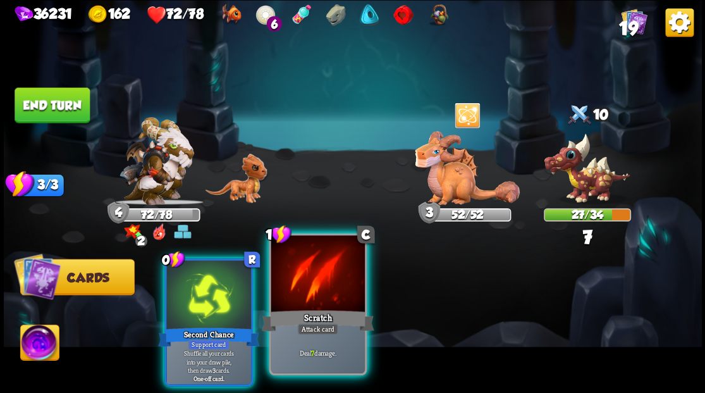
drag, startPoint x: 315, startPoint y: 276, endPoint x: 346, endPoint y: 283, distance: 32.4
click at [315, 276] on div at bounding box center [318, 274] width 94 height 79
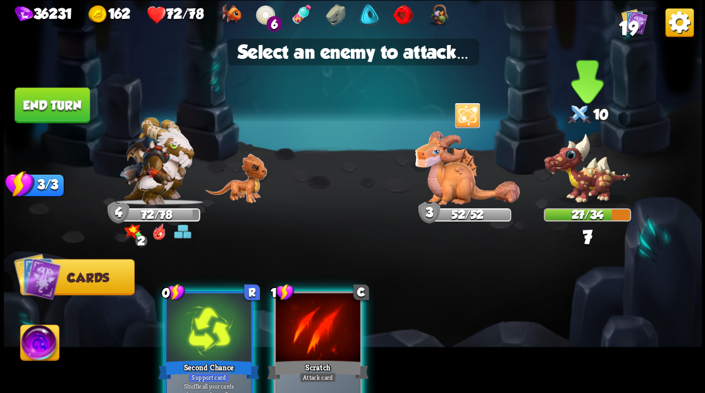
click at [594, 188] on img at bounding box center [586, 168] width 87 height 72
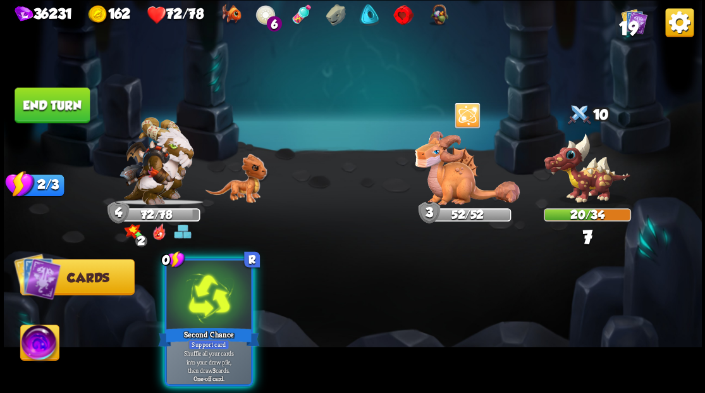
click at [191, 291] on div at bounding box center [208, 295] width 85 height 71
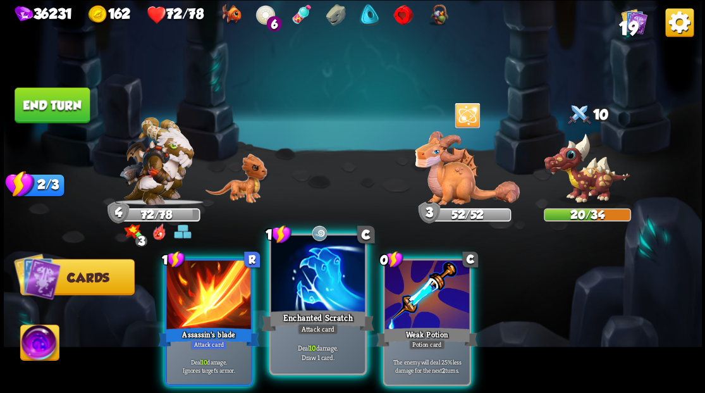
click at [309, 327] on div "Attack card" at bounding box center [317, 328] width 41 height 11
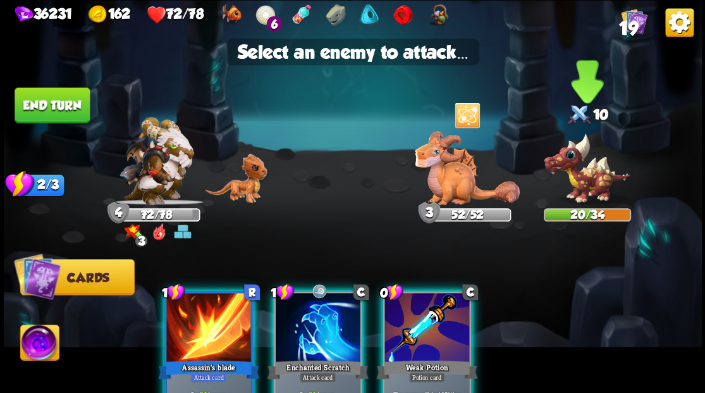
click at [589, 180] on img at bounding box center [586, 168] width 87 height 72
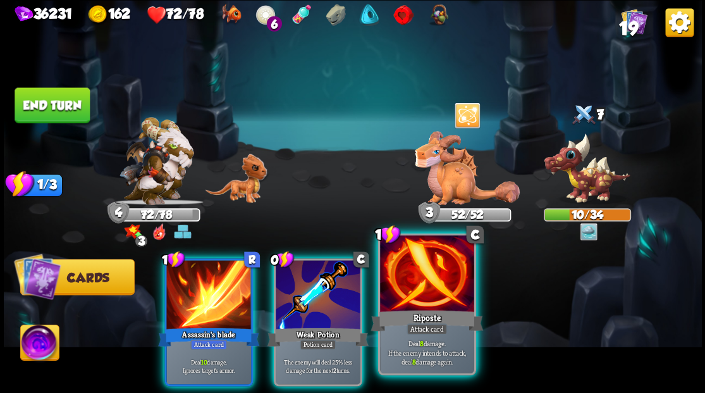
click at [403, 306] on div at bounding box center [427, 274] width 94 height 79
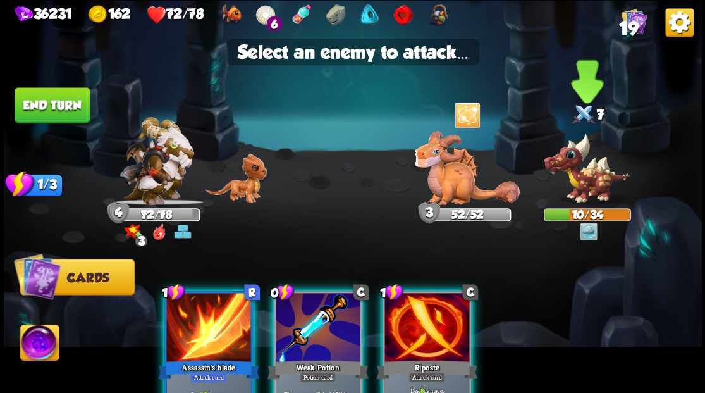
click at [587, 171] on img at bounding box center [586, 168] width 87 height 72
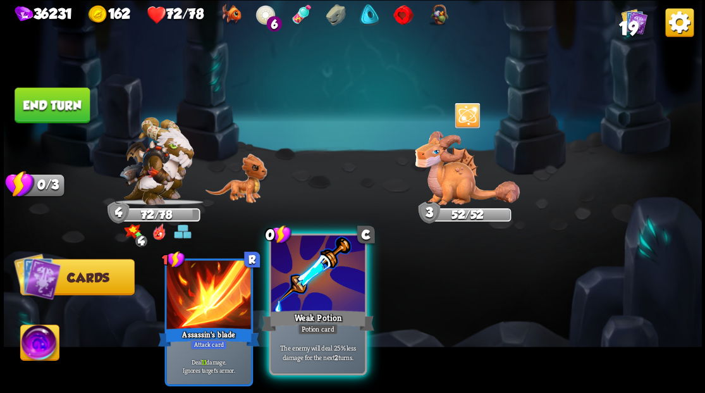
click at [303, 298] on div at bounding box center [318, 274] width 94 height 79
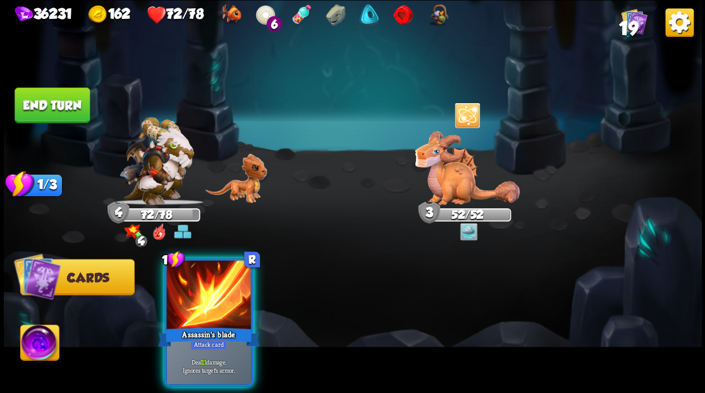
drag, startPoint x: 209, startPoint y: 303, endPoint x: 222, endPoint y: 302, distance: 13.9
click at [209, 303] on div at bounding box center [208, 295] width 85 height 71
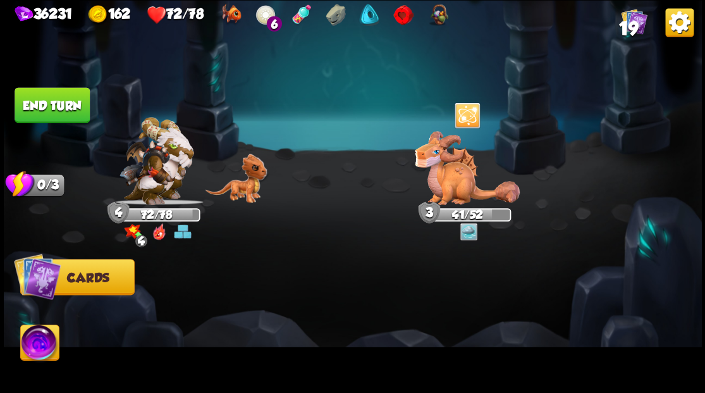
click at [38, 346] on img at bounding box center [39, 343] width 39 height 39
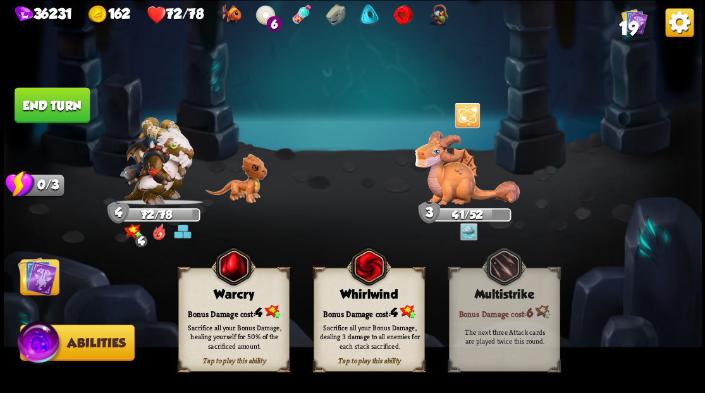
click at [225, 307] on div "Bonus Damage cost: 4" at bounding box center [233, 311] width 110 height 16
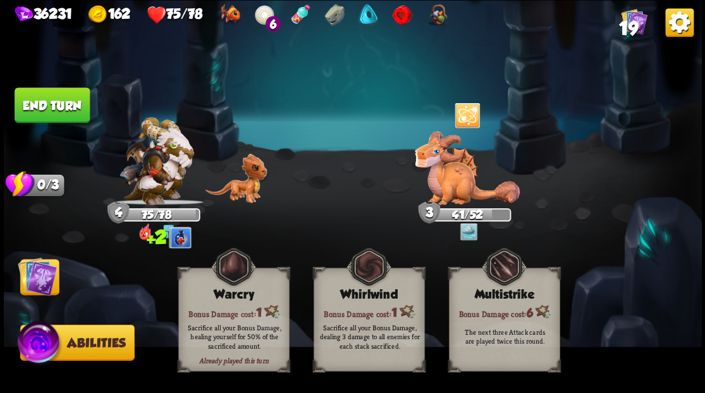
click at [30, 282] on img at bounding box center [37, 275] width 39 height 39
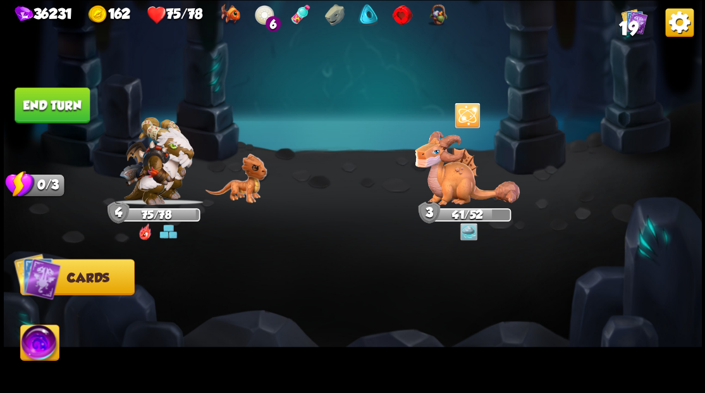
click at [56, 107] on button "End turn" at bounding box center [52, 104] width 75 height 35
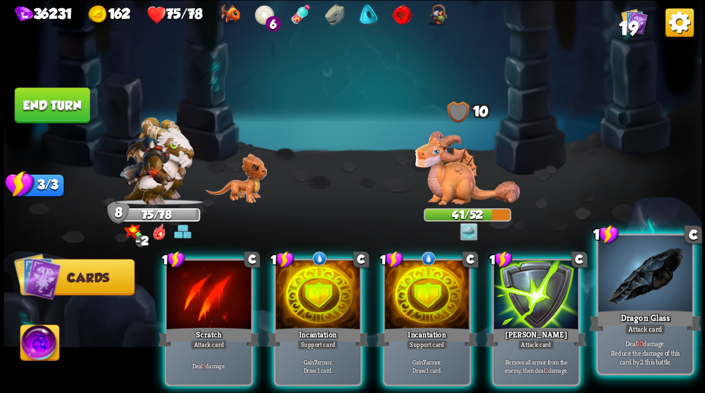
click at [641, 282] on div at bounding box center [645, 274] width 94 height 79
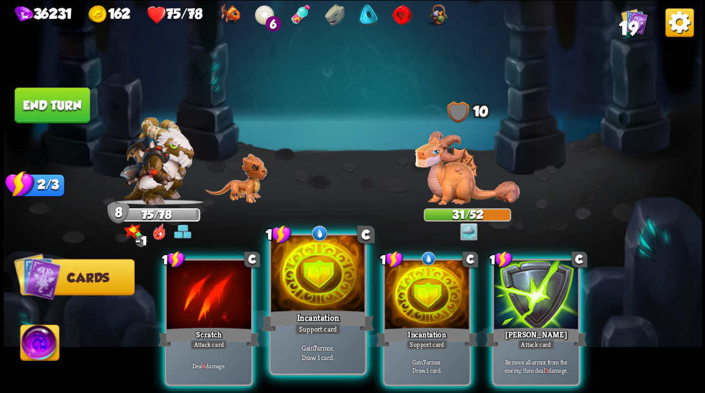
click at [315, 289] on div at bounding box center [318, 274] width 94 height 79
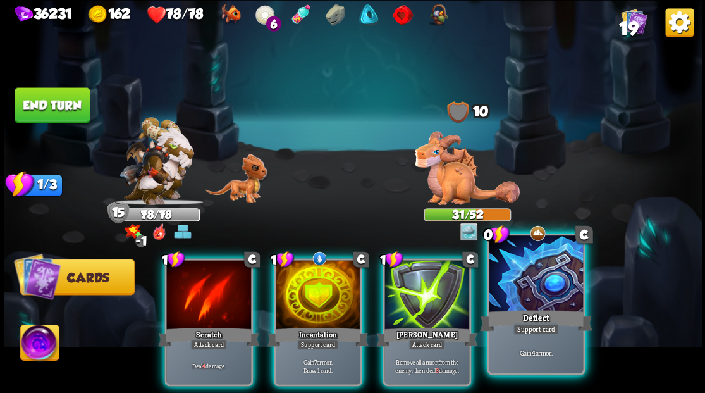
click at [539, 275] on div at bounding box center [536, 274] width 94 height 79
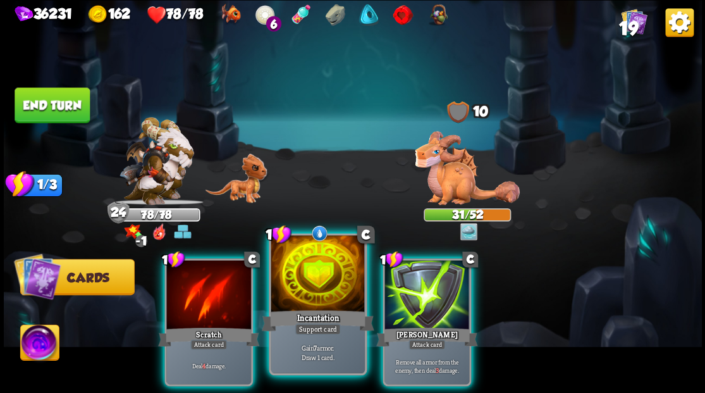
click at [318, 278] on div at bounding box center [318, 274] width 94 height 79
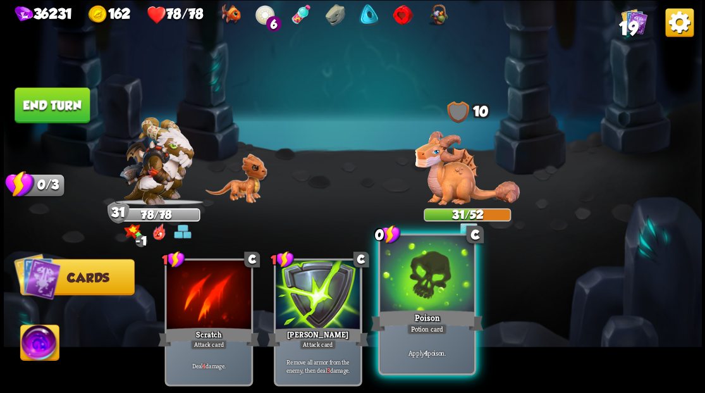
click at [421, 294] on div at bounding box center [427, 274] width 94 height 79
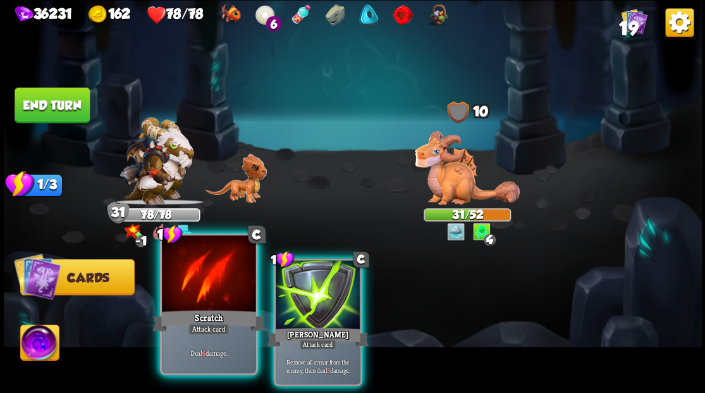
click at [200, 298] on div at bounding box center [209, 274] width 94 height 79
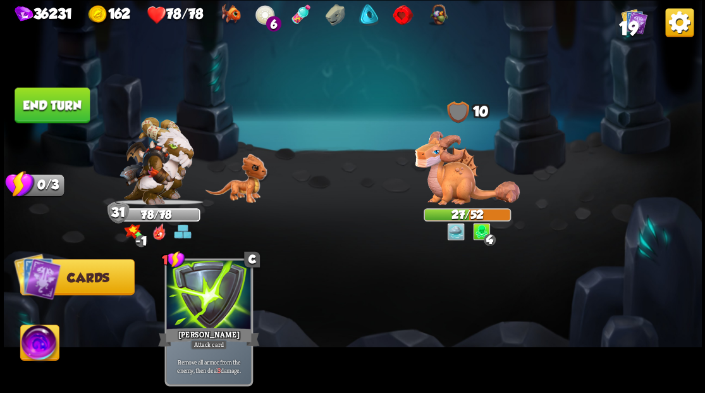
click at [54, 112] on button "End turn" at bounding box center [52, 104] width 75 height 35
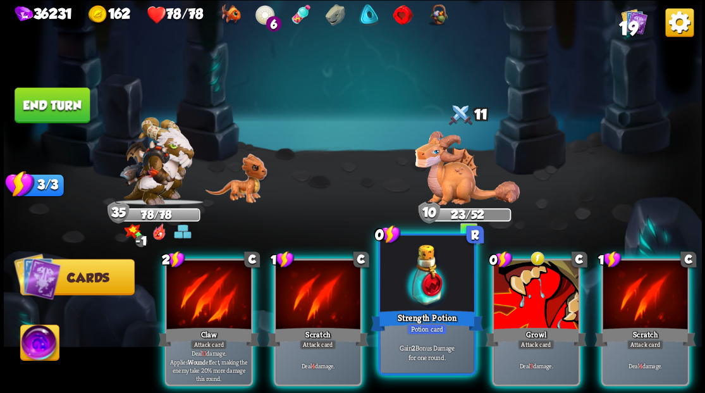
click at [426, 299] on div at bounding box center [427, 274] width 94 height 79
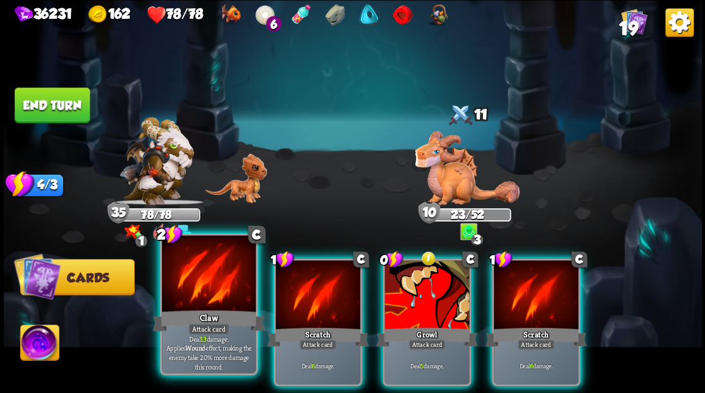
click at [185, 305] on div at bounding box center [209, 274] width 94 height 79
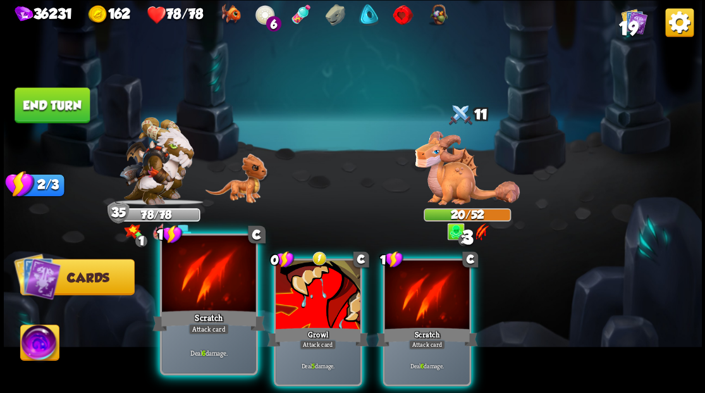
click at [202, 268] on div at bounding box center [209, 274] width 94 height 79
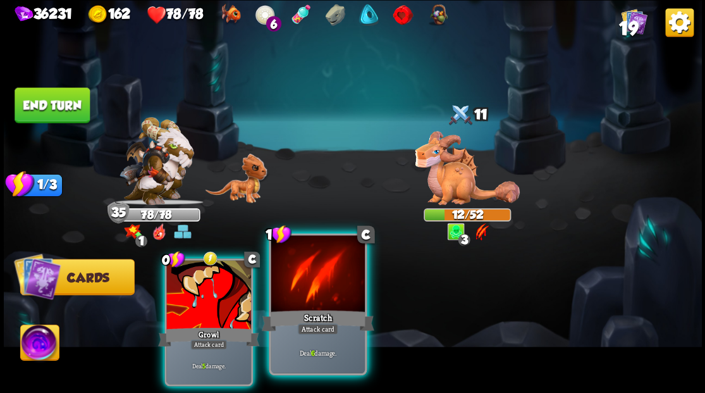
click at [300, 293] on div at bounding box center [318, 274] width 94 height 79
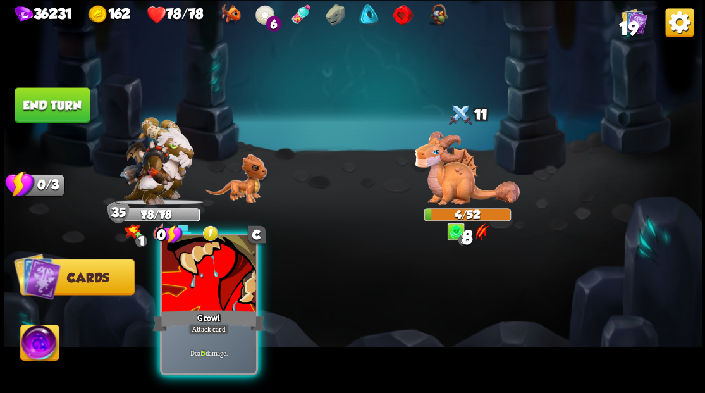
click at [219, 284] on div at bounding box center [209, 274] width 94 height 79
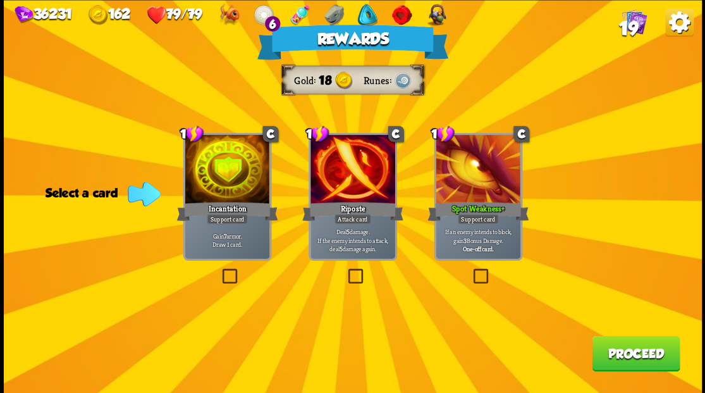
click at [630, 357] on button "Proceed" at bounding box center [636, 352] width 88 height 35
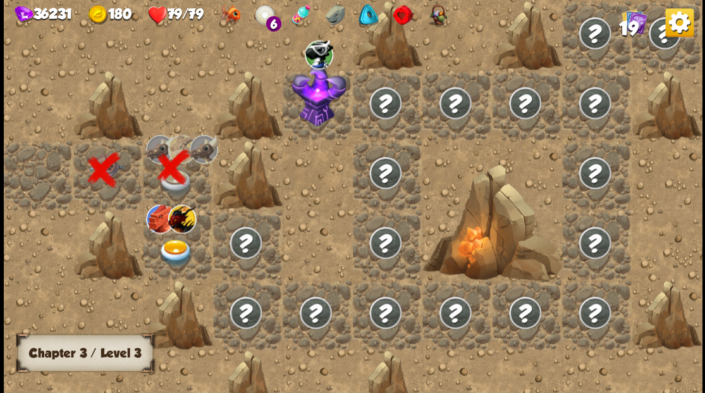
click at [171, 248] on img at bounding box center [175, 252] width 35 height 27
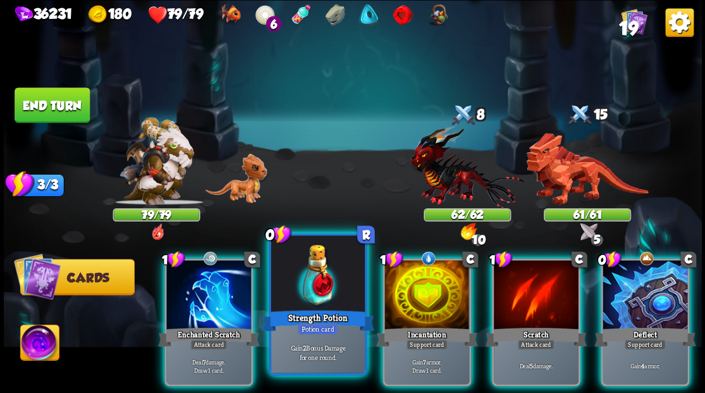
click at [307, 265] on div at bounding box center [318, 274] width 94 height 79
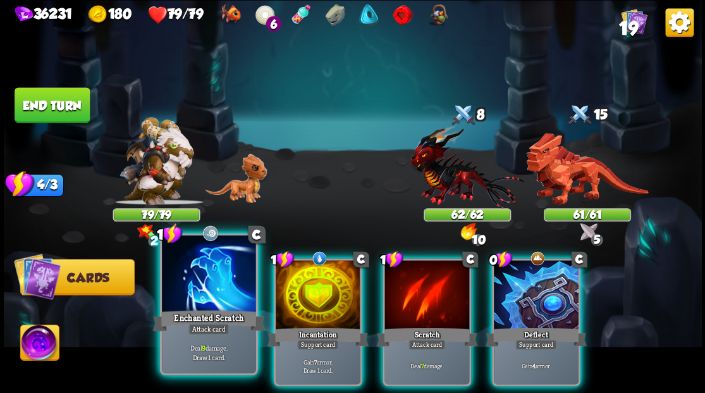
click at [190, 295] on div at bounding box center [209, 274] width 94 height 79
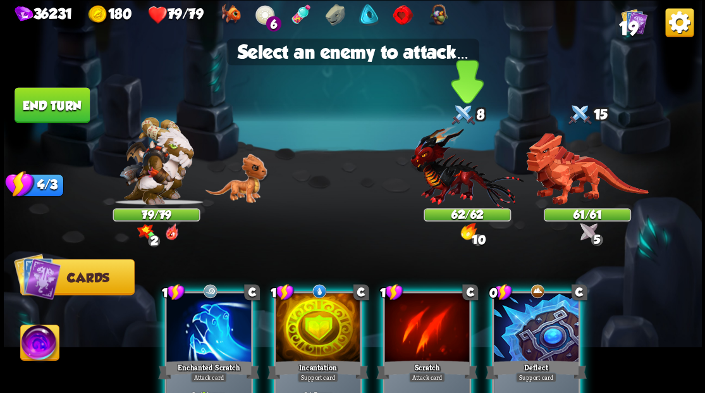
click at [441, 164] on img at bounding box center [466, 166] width 113 height 83
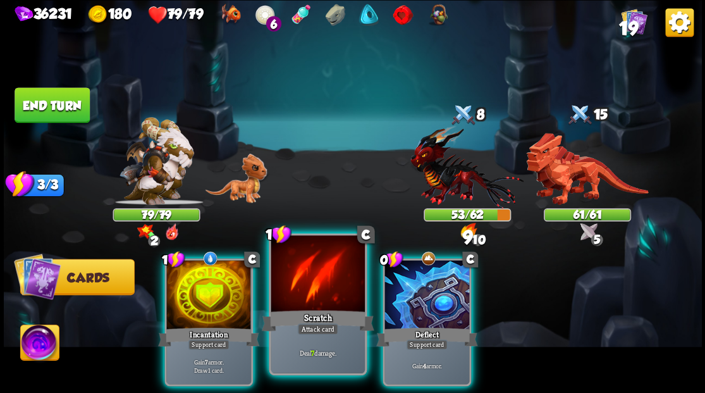
click at [321, 286] on div at bounding box center [318, 274] width 94 height 79
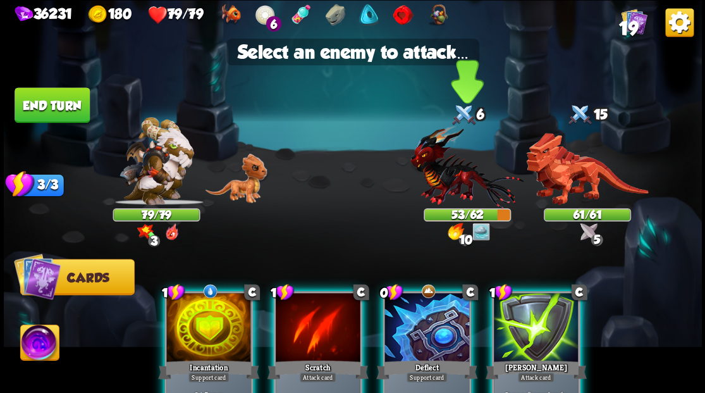
click at [441, 176] on img at bounding box center [466, 166] width 113 height 83
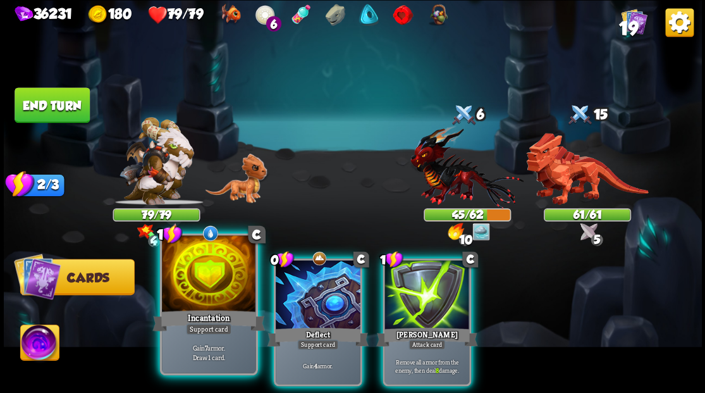
click at [207, 290] on div at bounding box center [209, 274] width 94 height 79
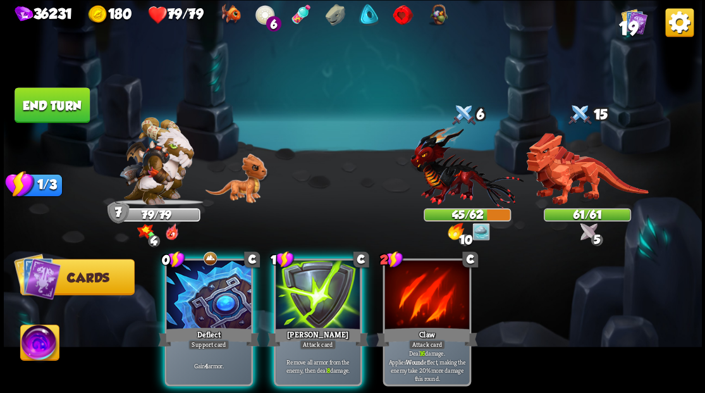
click at [207, 290] on div at bounding box center [208, 295] width 85 height 71
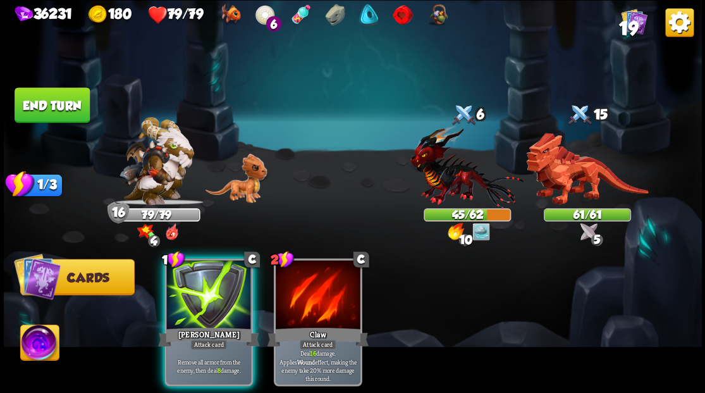
click at [207, 290] on div at bounding box center [208, 295] width 85 height 71
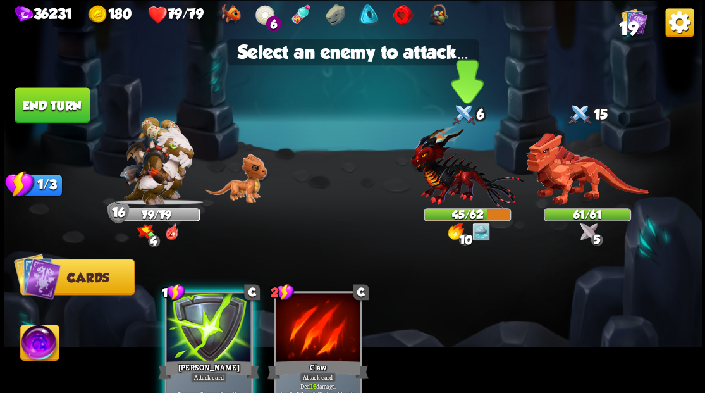
click at [463, 174] on img at bounding box center [466, 166] width 113 height 83
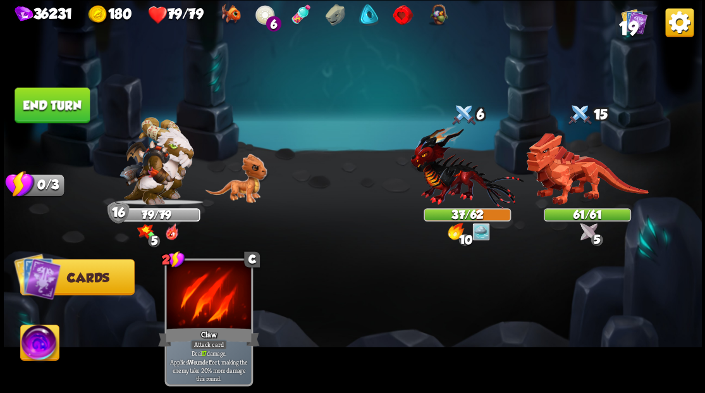
click at [42, 107] on button "End turn" at bounding box center [52, 104] width 75 height 35
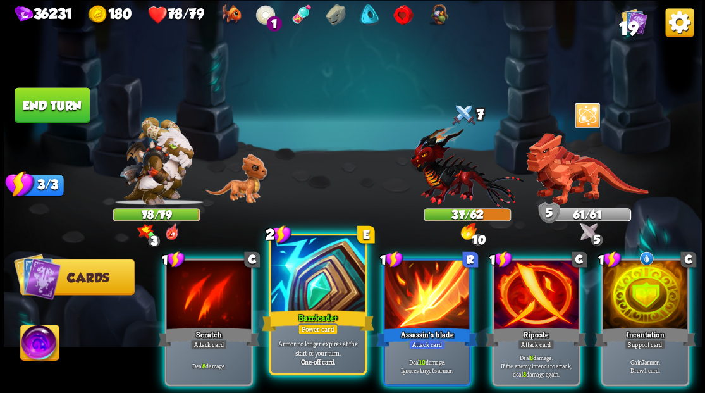
click at [320, 275] on div at bounding box center [318, 274] width 94 height 79
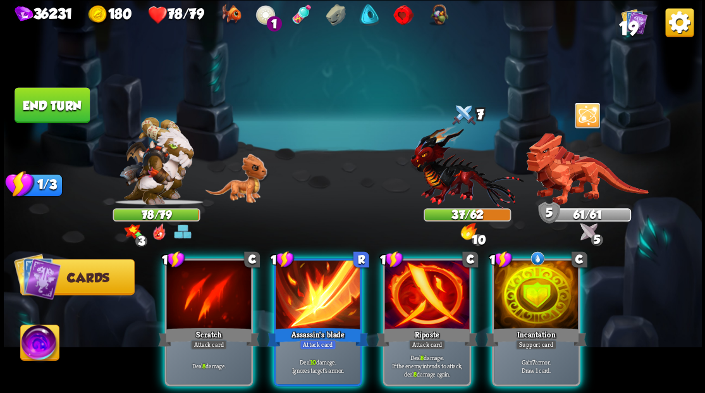
click at [541, 273] on div at bounding box center [536, 295] width 85 height 71
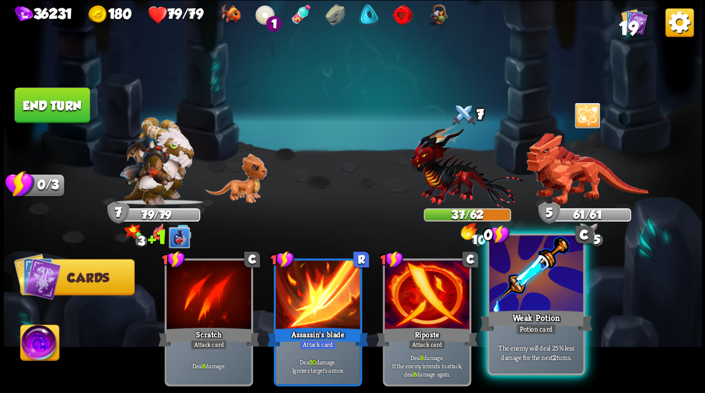
click at [527, 289] on div at bounding box center [536, 274] width 94 height 79
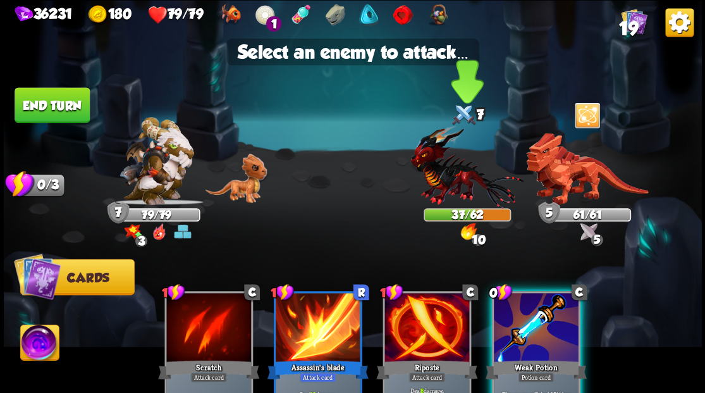
click at [441, 182] on img at bounding box center [466, 166] width 113 height 83
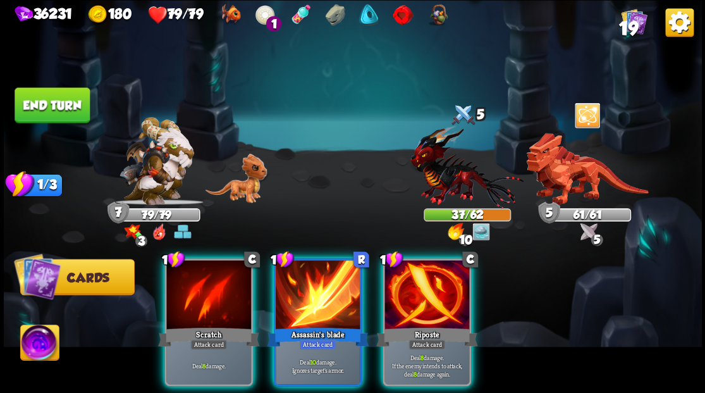
click at [66, 104] on button "End turn" at bounding box center [52, 104] width 75 height 35
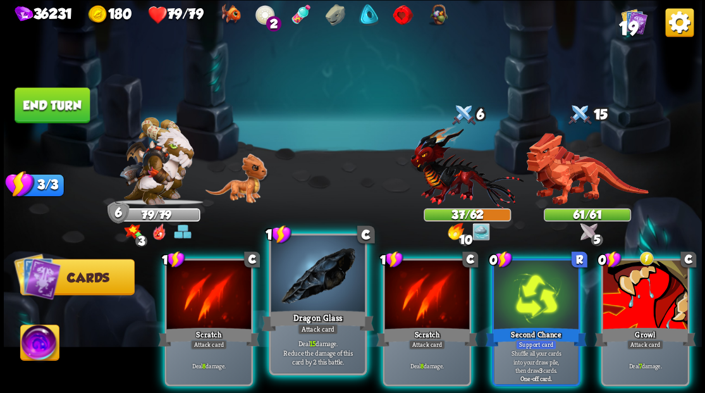
click at [303, 291] on div at bounding box center [318, 274] width 94 height 79
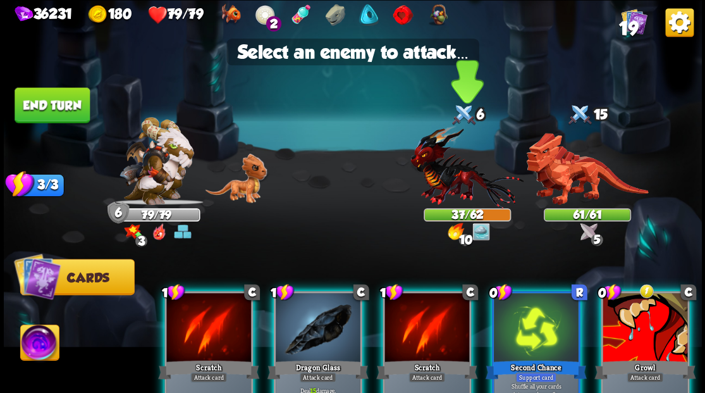
click at [442, 167] on img at bounding box center [466, 166] width 113 height 83
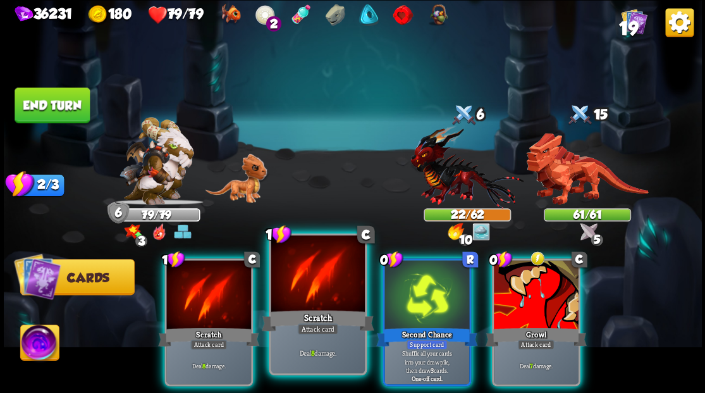
click at [321, 290] on div at bounding box center [318, 274] width 94 height 79
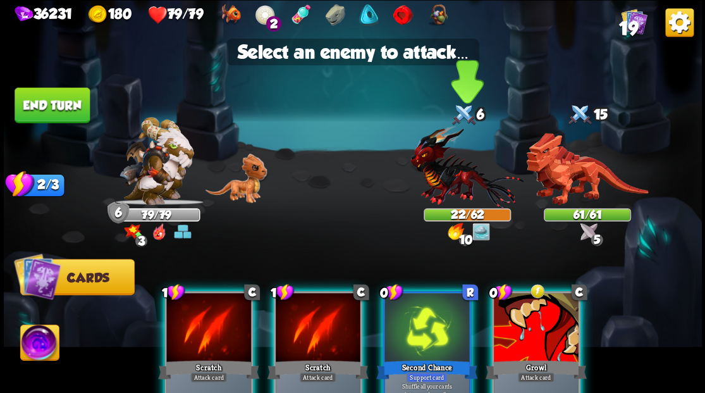
click at [448, 182] on img at bounding box center [466, 166] width 113 height 83
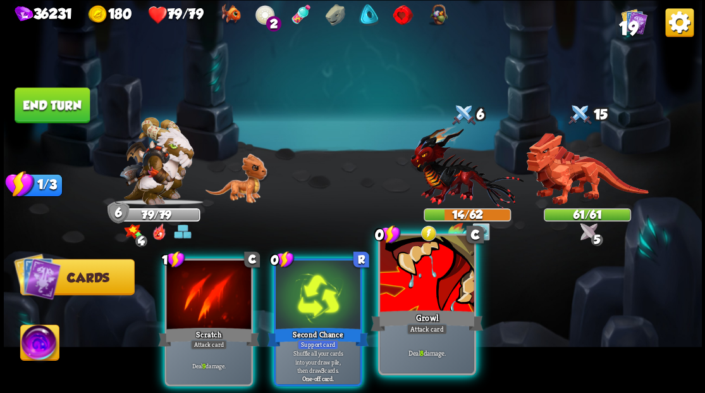
click at [432, 286] on div at bounding box center [427, 274] width 94 height 79
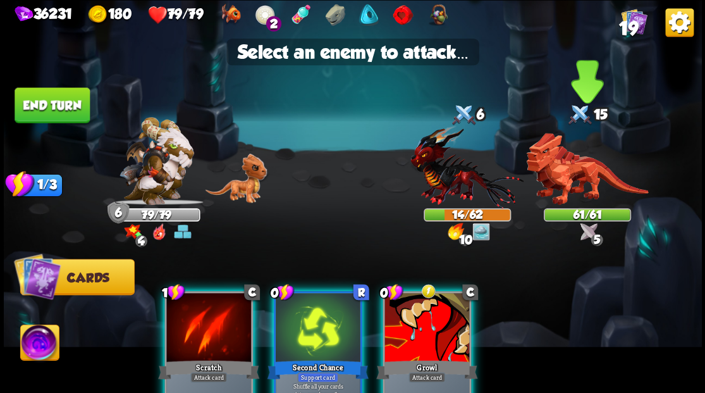
click at [575, 174] on img at bounding box center [587, 169] width 122 height 72
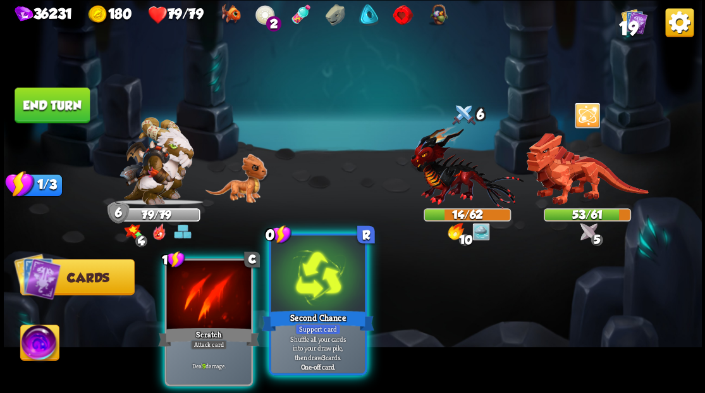
click at [316, 285] on div at bounding box center [318, 274] width 94 height 79
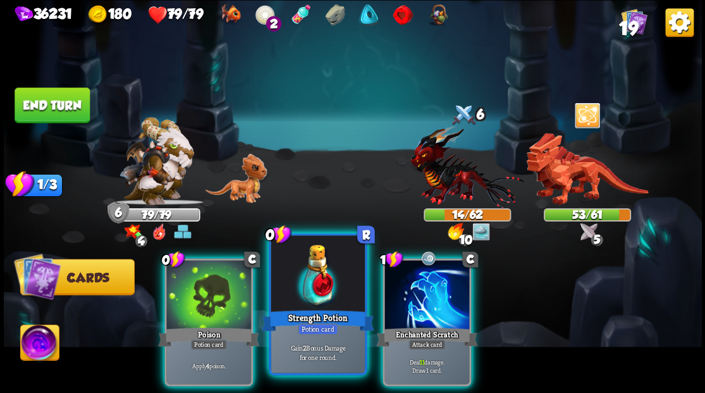
click at [315, 278] on div at bounding box center [318, 274] width 94 height 79
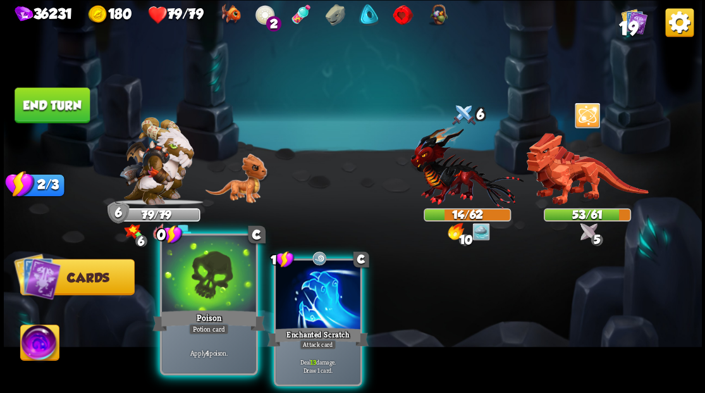
click at [213, 288] on div at bounding box center [209, 274] width 94 height 79
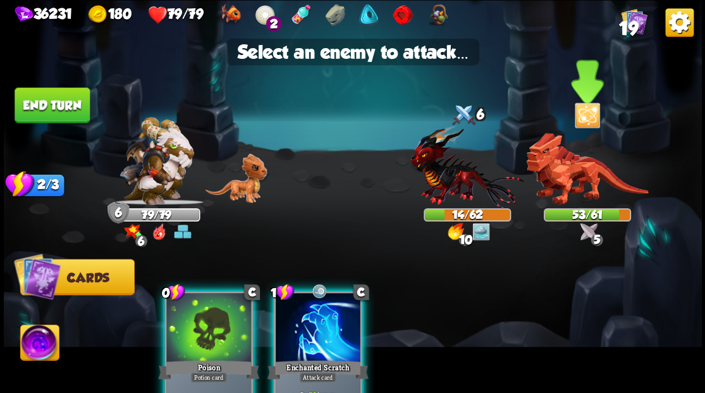
click at [572, 188] on img at bounding box center [587, 169] width 122 height 72
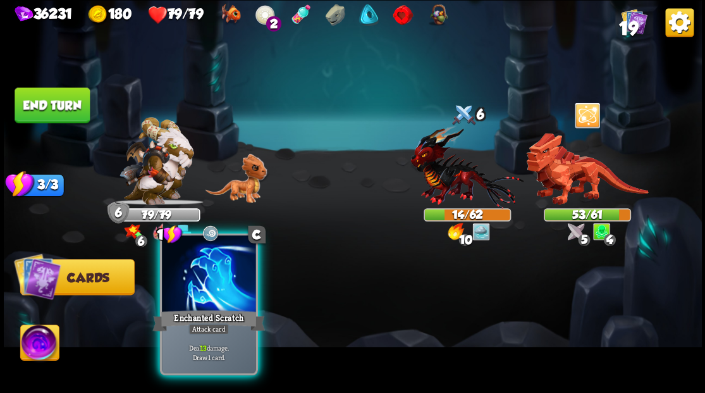
click at [228, 281] on div at bounding box center [209, 274] width 94 height 79
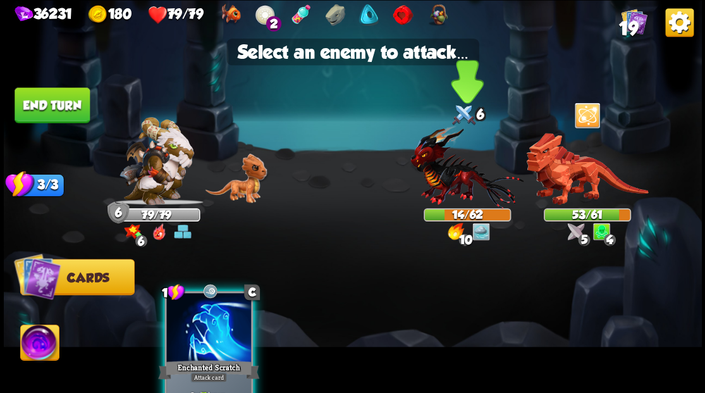
click at [432, 173] on img at bounding box center [466, 166] width 113 height 83
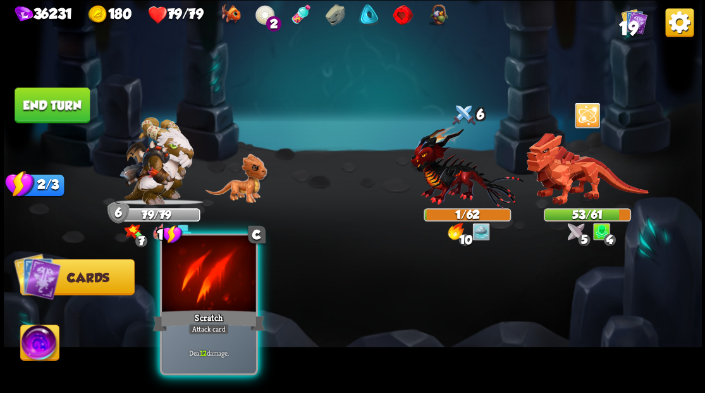
click at [201, 315] on div "Scratch" at bounding box center [208, 319] width 113 height 25
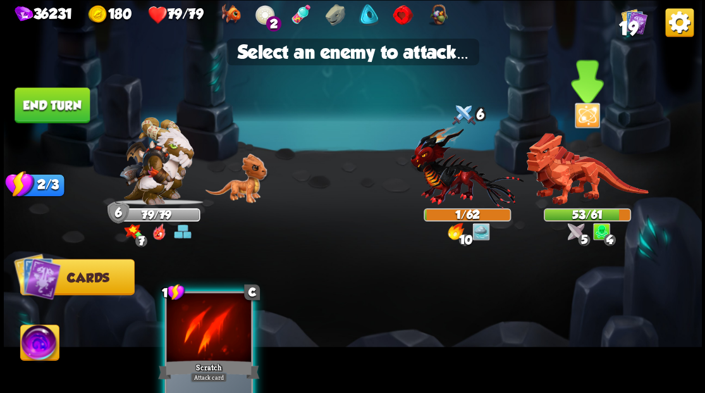
click at [573, 180] on img at bounding box center [587, 169] width 122 height 72
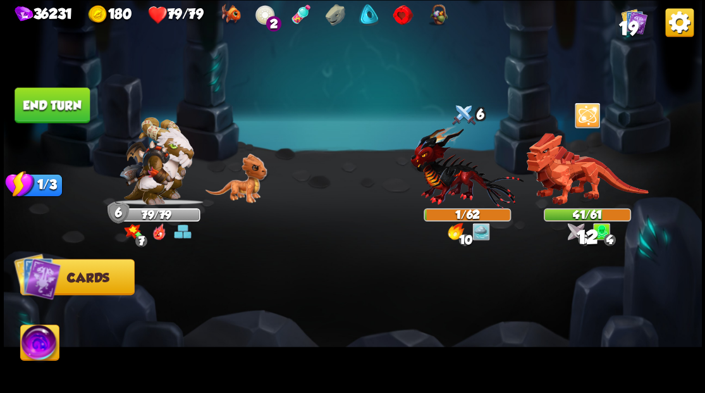
drag, startPoint x: 64, startPoint y: 97, endPoint x: 335, endPoint y: 94, distance: 270.5
click at [64, 97] on button "End turn" at bounding box center [52, 104] width 75 height 35
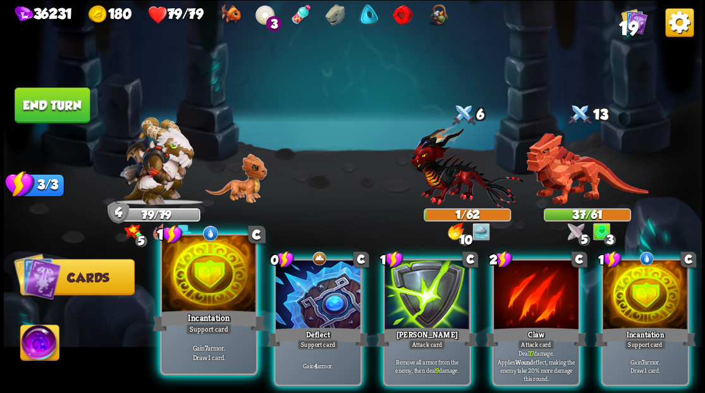
click at [217, 293] on div at bounding box center [209, 274] width 94 height 79
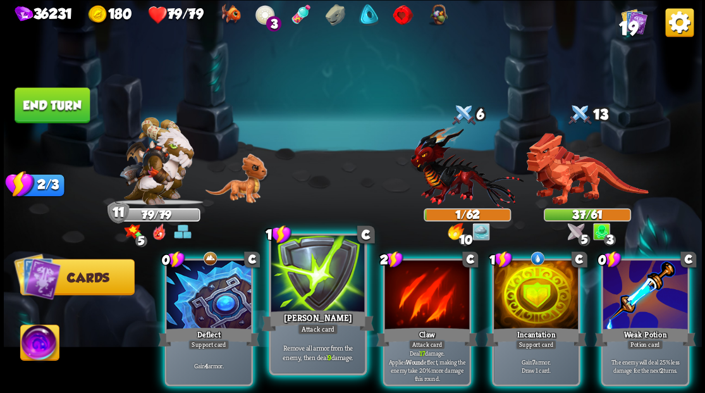
click at [288, 295] on div at bounding box center [318, 274] width 94 height 79
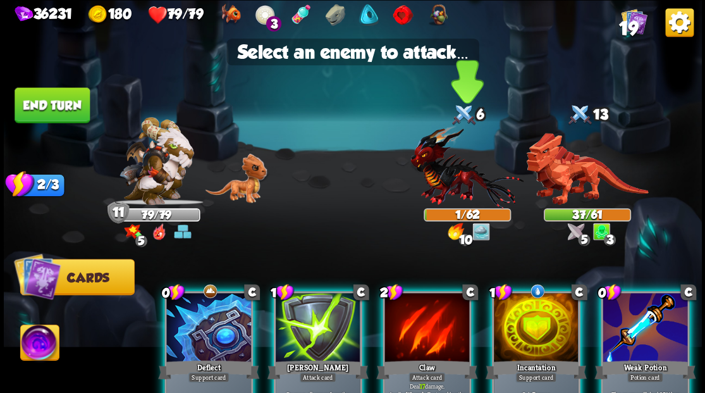
drag, startPoint x: 458, startPoint y: 152, endPoint x: 422, endPoint y: 174, distance: 42.1
click at [457, 152] on img at bounding box center [466, 166] width 113 height 83
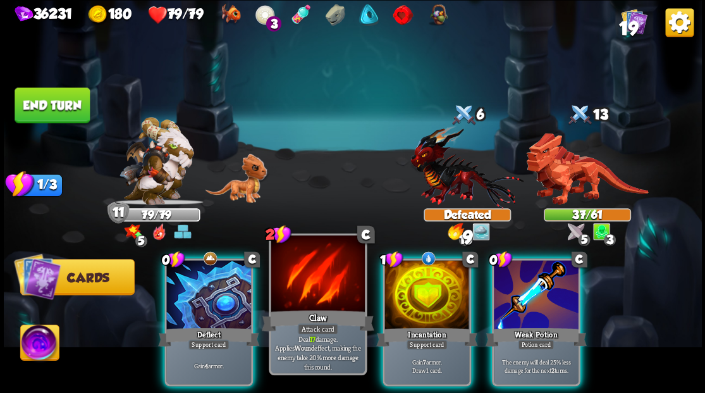
click at [312, 283] on div at bounding box center [318, 274] width 94 height 79
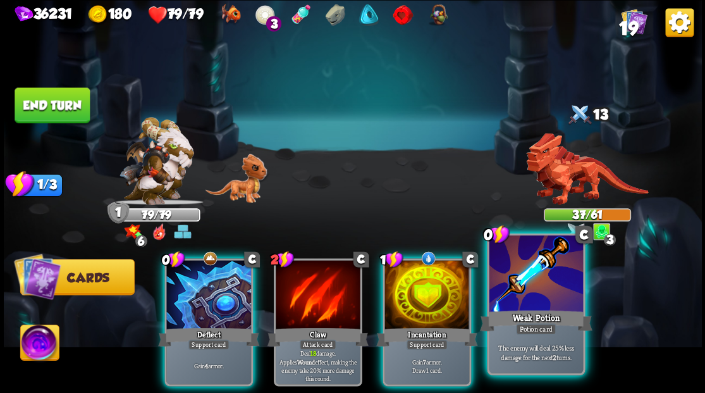
click at [541, 287] on div at bounding box center [536, 274] width 94 height 79
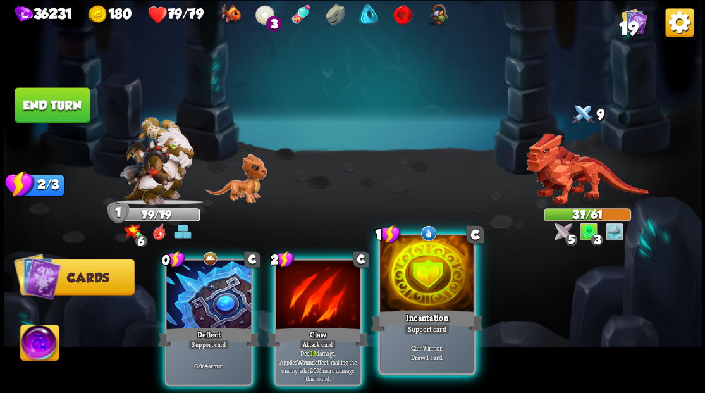
click at [428, 286] on div at bounding box center [427, 274] width 94 height 79
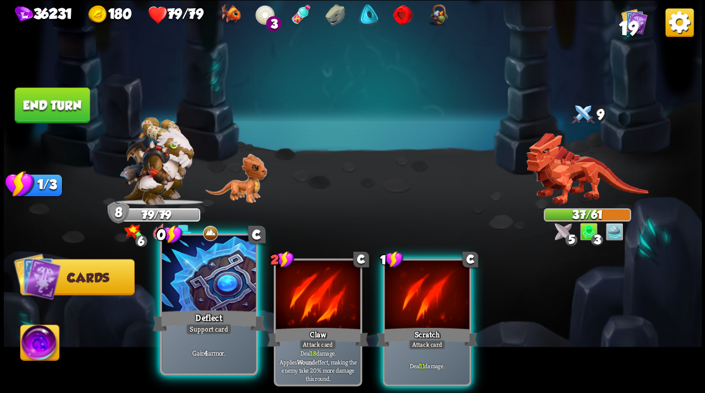
click at [222, 286] on div at bounding box center [209, 274] width 94 height 79
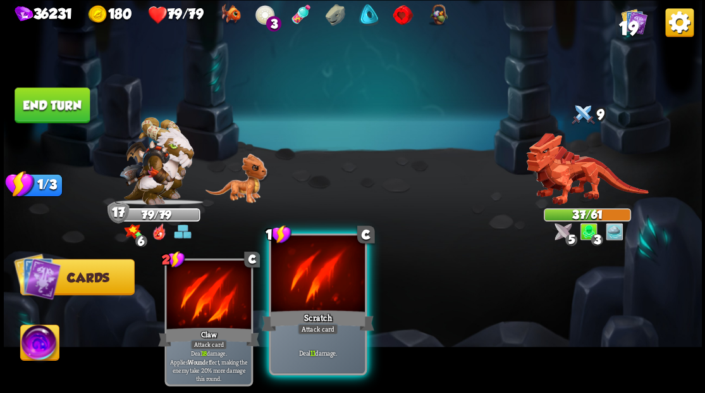
click at [300, 290] on div at bounding box center [318, 274] width 94 height 79
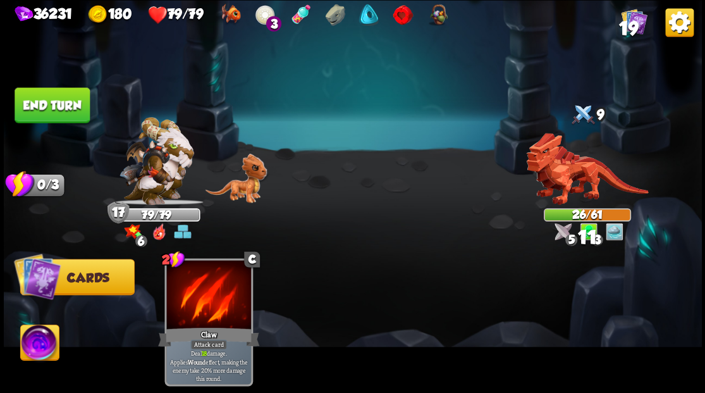
click at [56, 106] on button "End turn" at bounding box center [52, 104] width 75 height 35
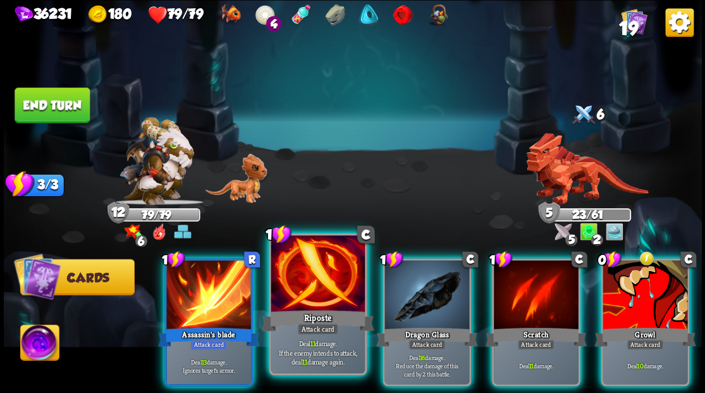
click at [279, 274] on div at bounding box center [318, 274] width 94 height 79
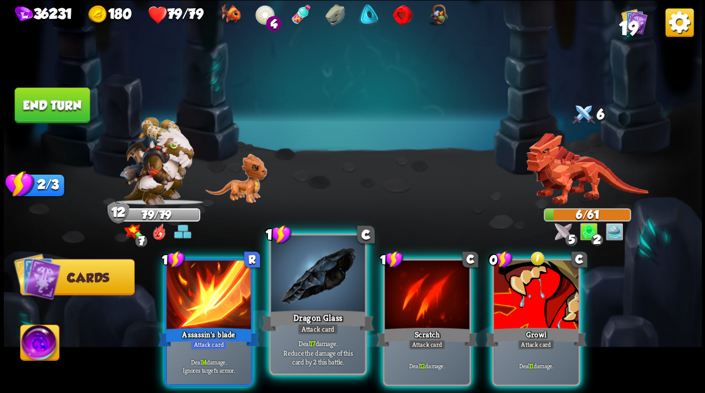
click at [279, 270] on div at bounding box center [318, 274] width 94 height 79
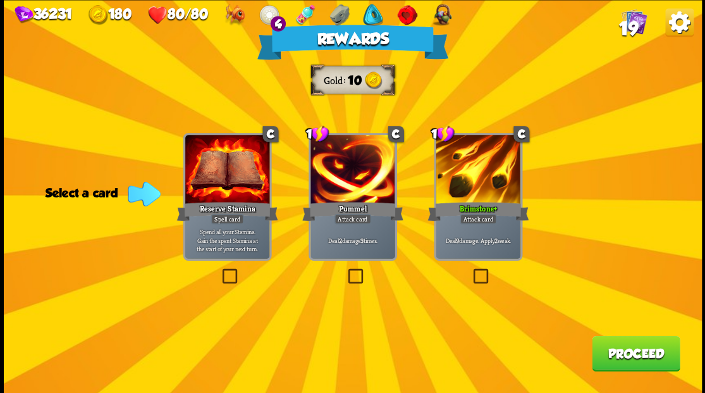
click at [470, 270] on label at bounding box center [470, 270] width 0 height 0
click at [0, 0] on input "checkbox" at bounding box center [0, 0] width 0 height 0
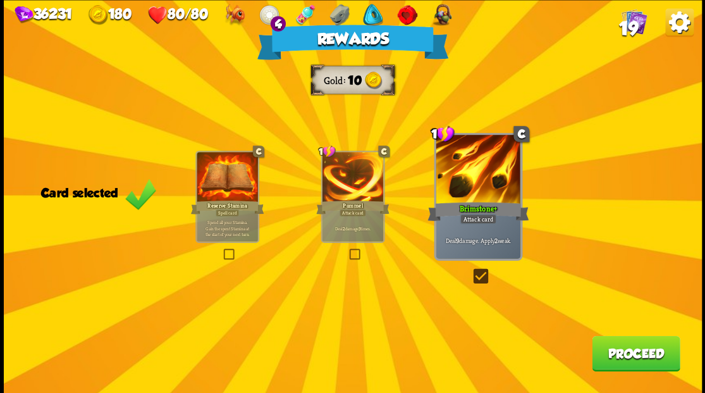
drag, startPoint x: 632, startPoint y: 356, endPoint x: 628, endPoint y: 350, distance: 7.4
click at [628, 350] on button "Proceed" at bounding box center [636, 352] width 88 height 35
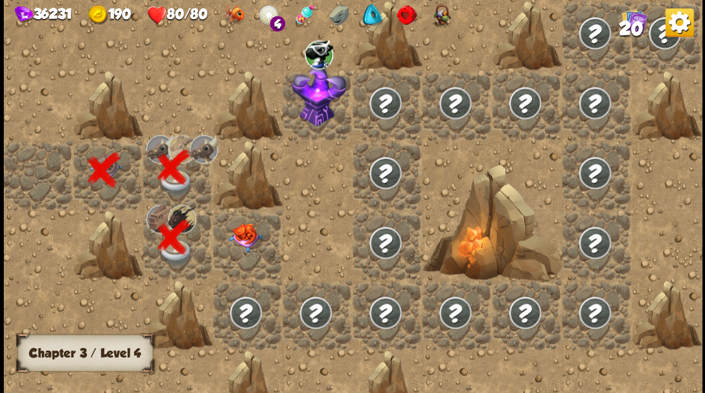
click at [240, 233] on img at bounding box center [245, 236] width 35 height 29
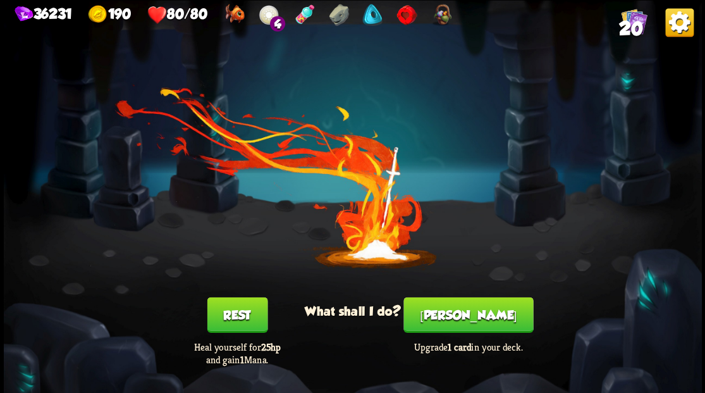
click at [470, 316] on button "Smith" at bounding box center [468, 313] width 130 height 35
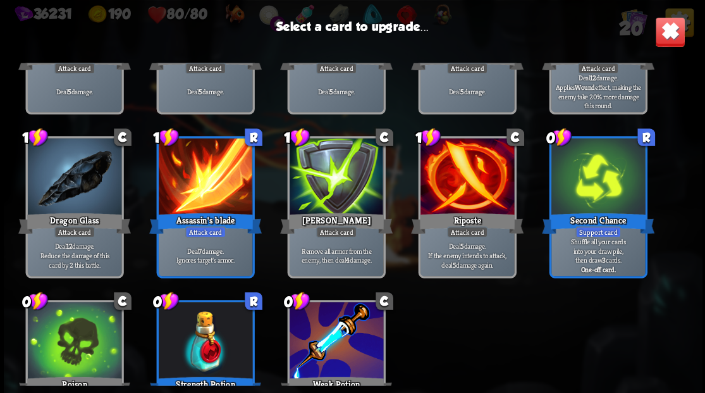
scroll to position [82, 0]
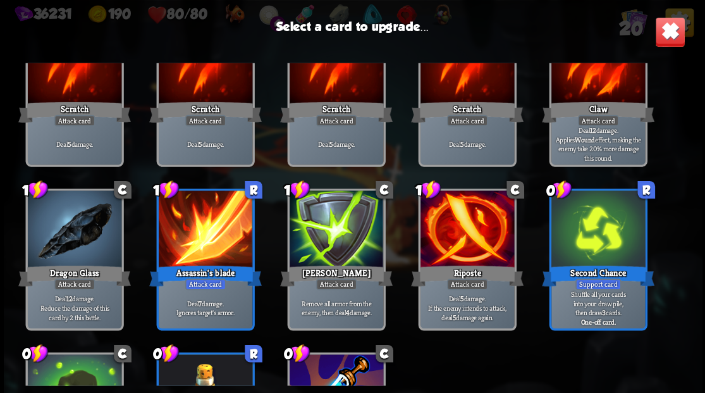
click at [669, 35] on img at bounding box center [669, 31] width 30 height 30
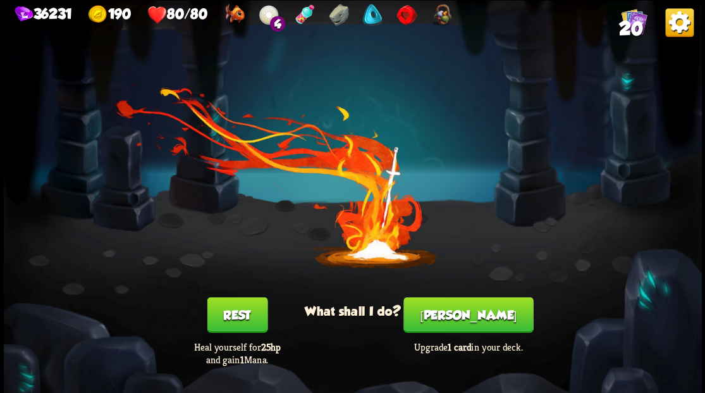
click at [631, 23] on span "20" at bounding box center [630, 28] width 24 height 21
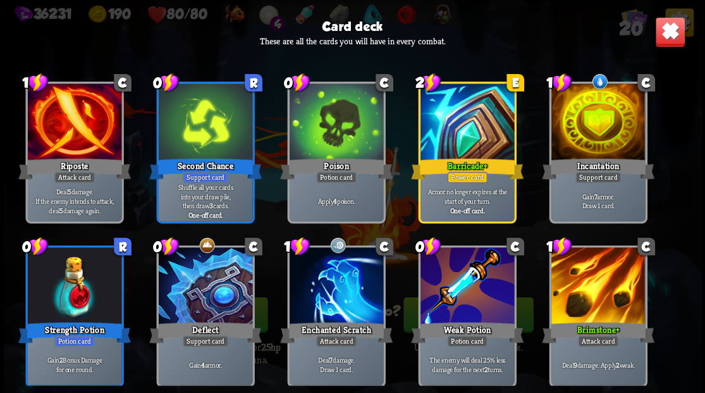
scroll to position [398, 0]
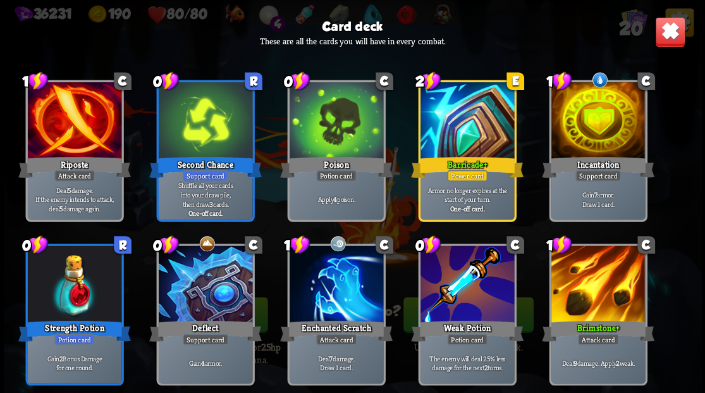
click at [669, 32] on img at bounding box center [669, 31] width 30 height 30
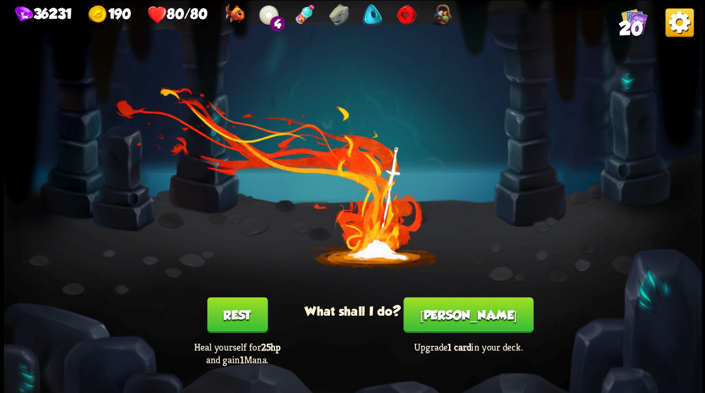
click at [473, 317] on button "Smith" at bounding box center [468, 313] width 130 height 35
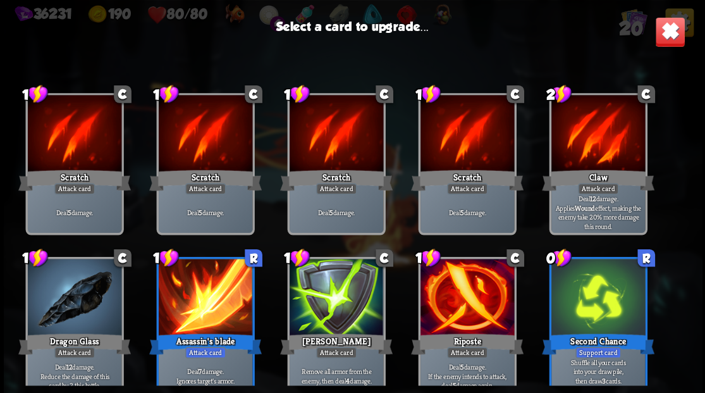
scroll to position [0, 0]
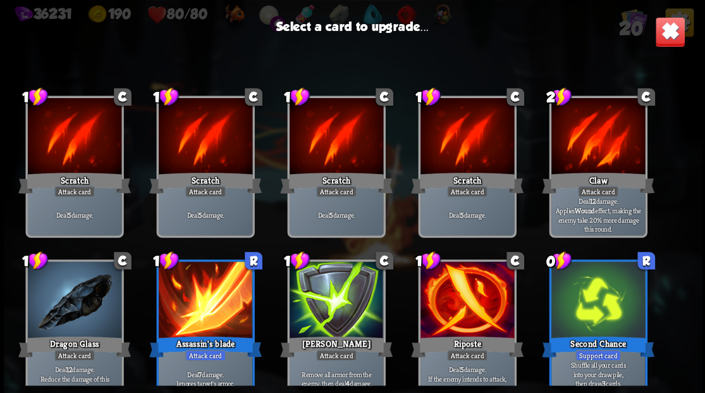
click at [668, 36] on img at bounding box center [669, 31] width 30 height 30
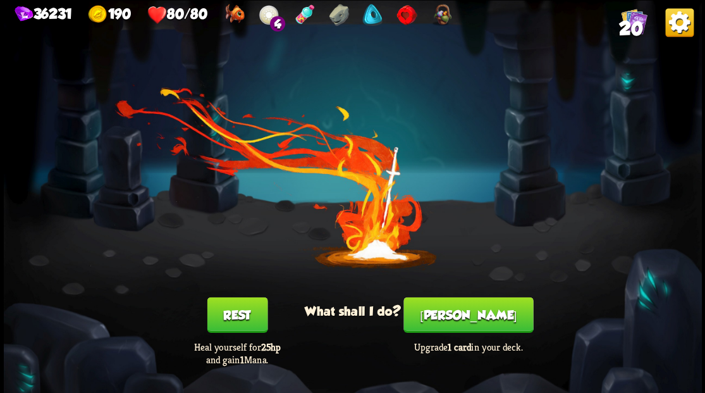
click at [470, 314] on button "Smith" at bounding box center [468, 313] width 130 height 35
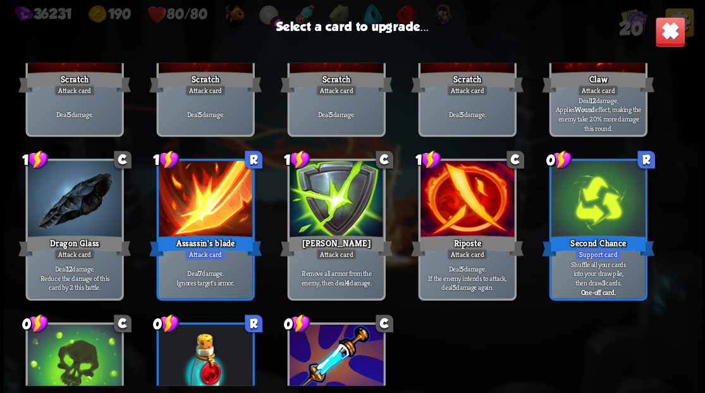
scroll to position [126, 0]
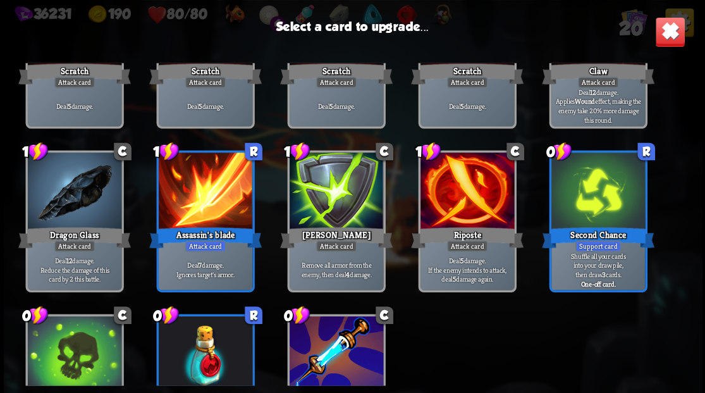
click at [218, 209] on div at bounding box center [205, 191] width 94 height 79
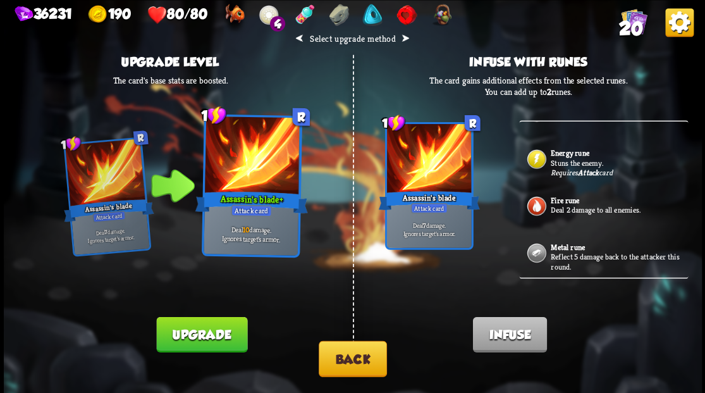
scroll to position [210, 0]
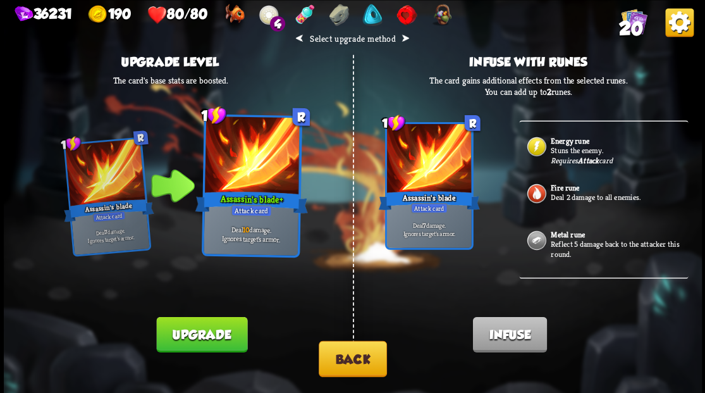
click at [582, 192] on p "Deal 2 damage to all enemies." at bounding box center [618, 197] width 135 height 10
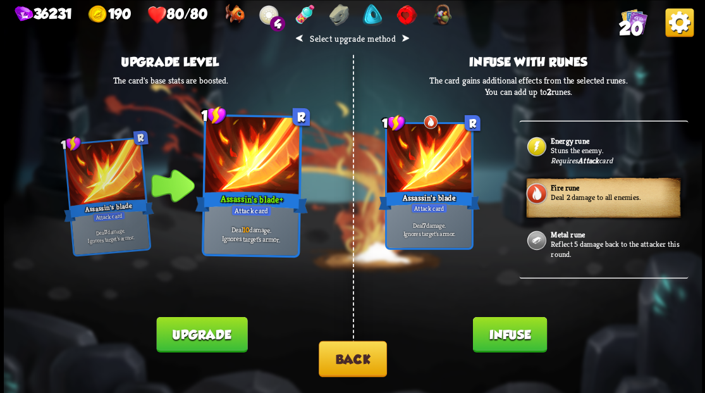
click at [497, 334] on button "Infuse" at bounding box center [509, 333] width 74 height 35
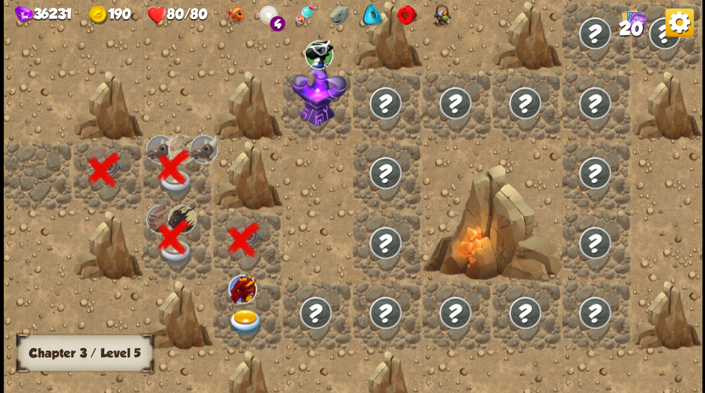
click at [243, 319] on img at bounding box center [245, 321] width 35 height 27
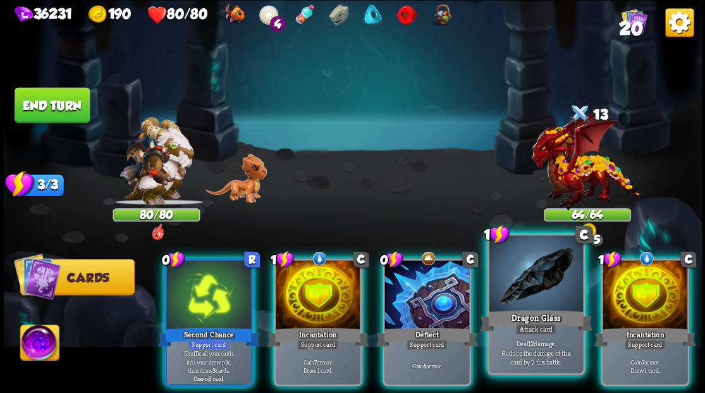
drag, startPoint x: 520, startPoint y: 283, endPoint x: 473, endPoint y: 260, distance: 52.9
click at [520, 283] on div at bounding box center [536, 274] width 94 height 79
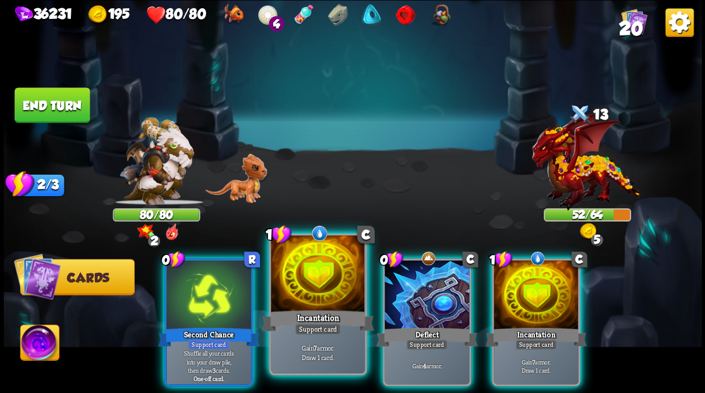
click at [288, 282] on div at bounding box center [318, 274] width 94 height 79
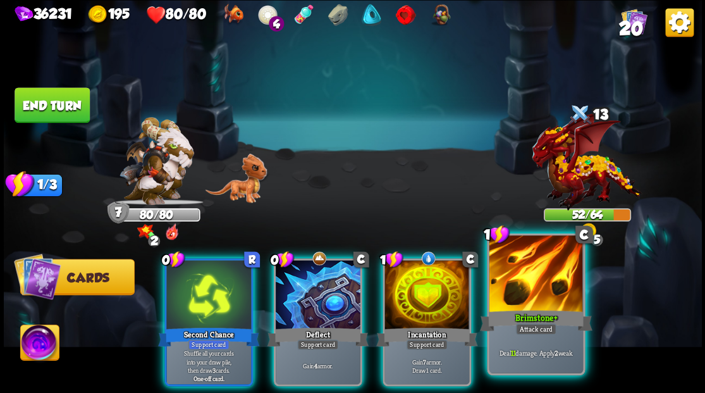
click at [550, 271] on div at bounding box center [536, 274] width 94 height 79
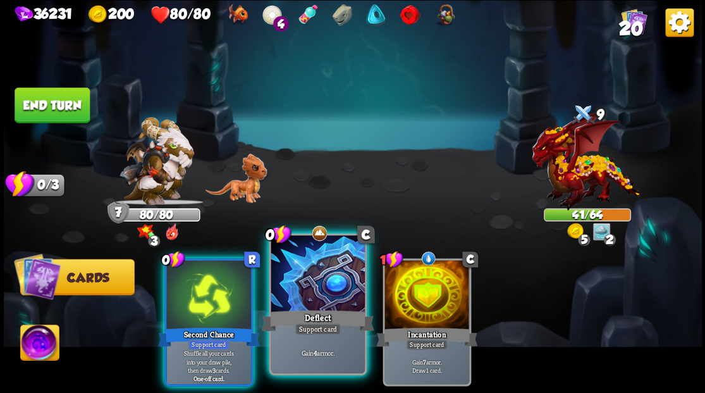
click at [329, 276] on div at bounding box center [318, 274] width 94 height 79
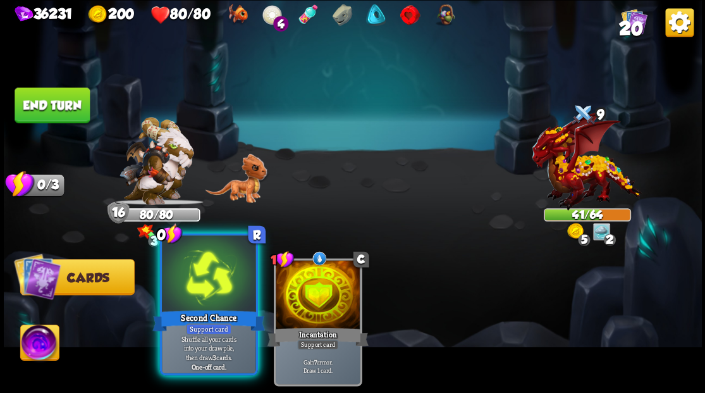
click at [210, 278] on div at bounding box center [209, 274] width 94 height 79
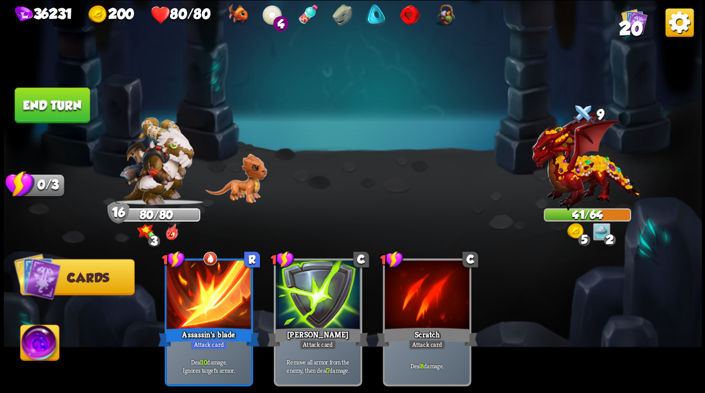
click at [55, 99] on button "End turn" at bounding box center [52, 104] width 75 height 35
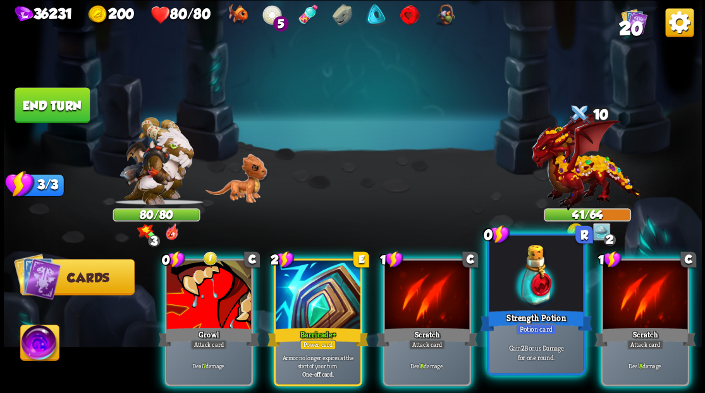
click at [536, 289] on div at bounding box center [536, 274] width 94 height 79
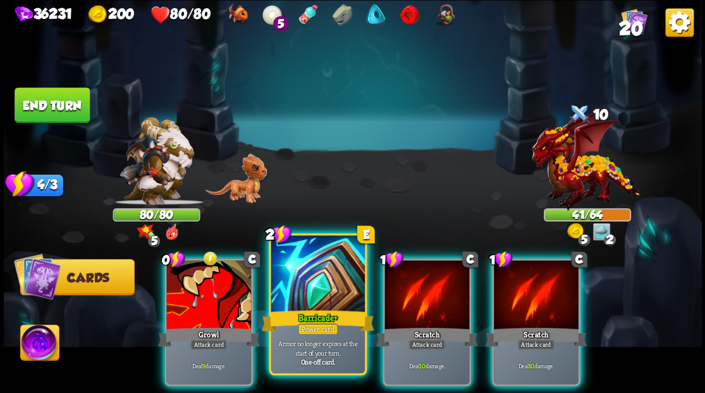
click at [282, 293] on div at bounding box center [318, 274] width 94 height 79
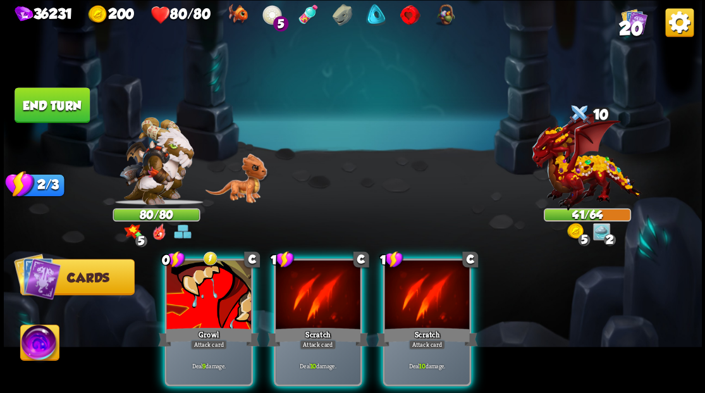
click at [32, 343] on img at bounding box center [39, 343] width 39 height 39
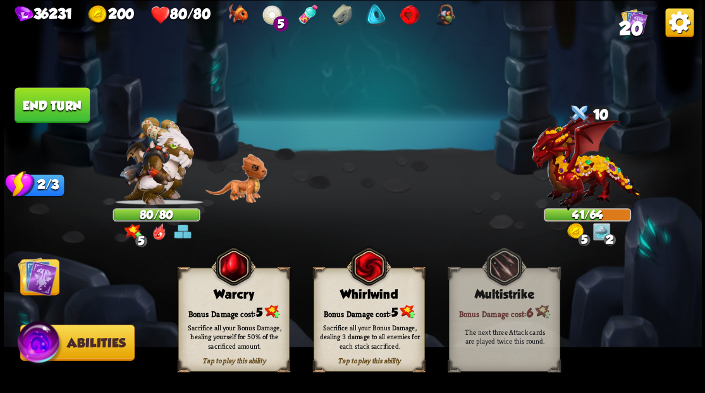
click at [234, 296] on div "Warcry" at bounding box center [233, 294] width 110 height 14
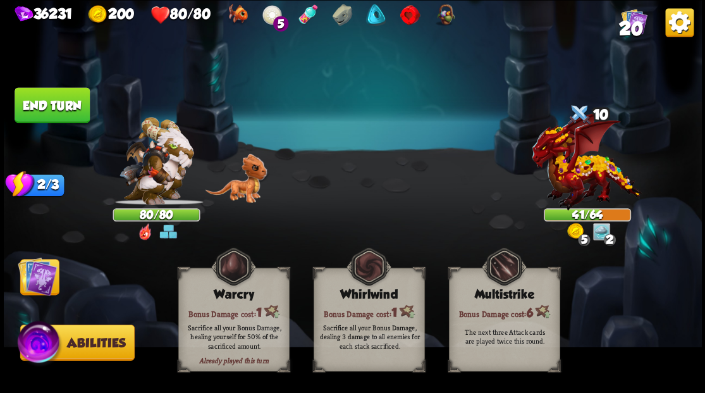
click at [34, 280] on img at bounding box center [37, 275] width 39 height 39
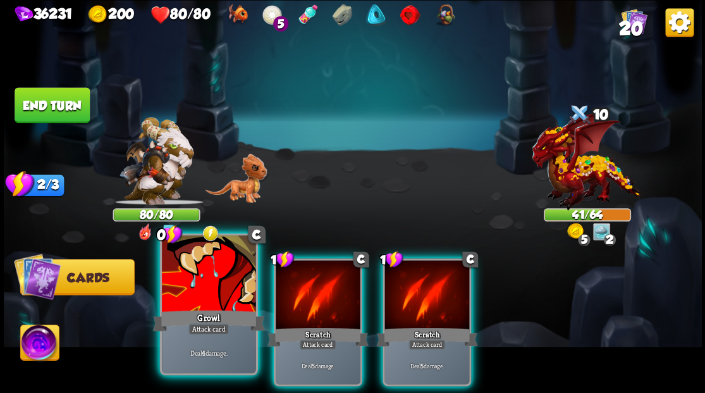
click at [190, 276] on div at bounding box center [209, 274] width 94 height 79
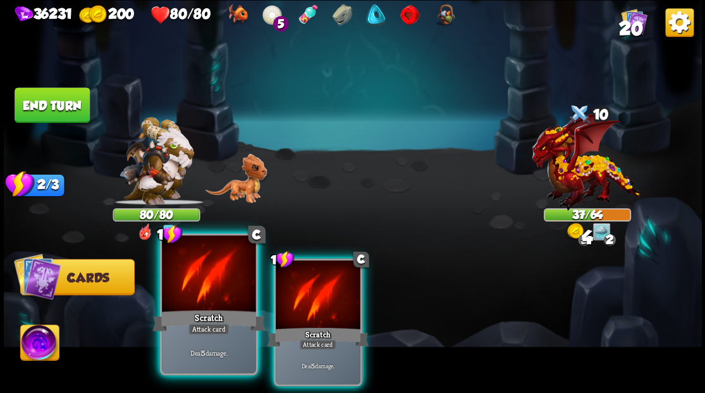
click at [189, 276] on div at bounding box center [209, 274] width 94 height 79
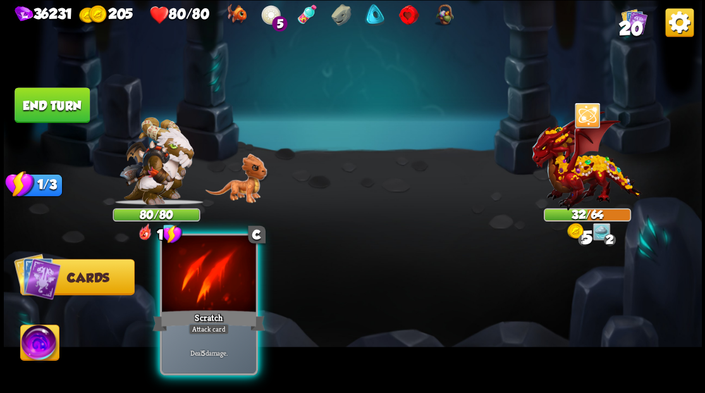
click at [189, 276] on div at bounding box center [209, 274] width 94 height 79
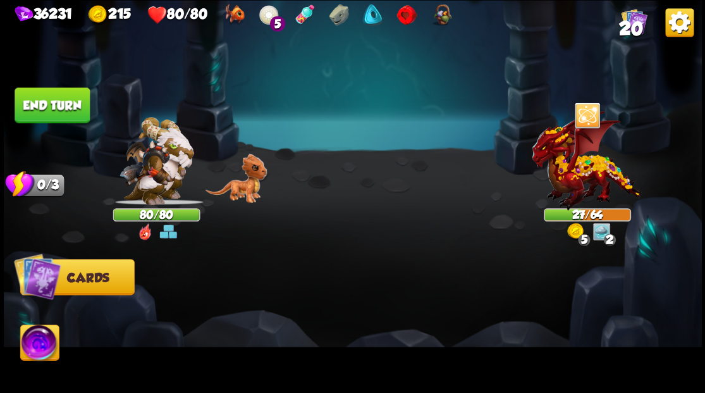
click at [44, 110] on button "End turn" at bounding box center [52, 104] width 75 height 35
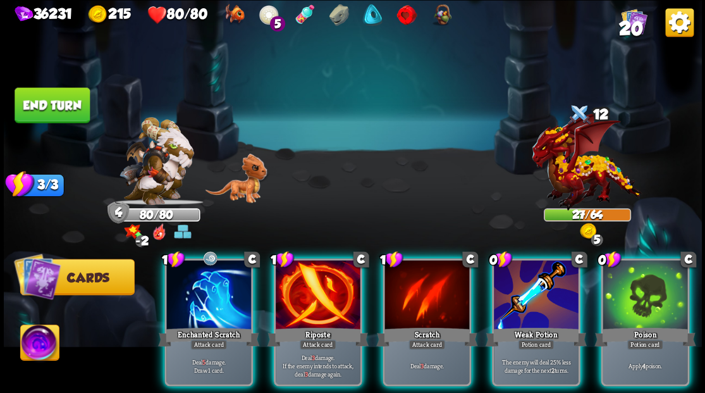
click at [35, 351] on img at bounding box center [39, 343] width 39 height 39
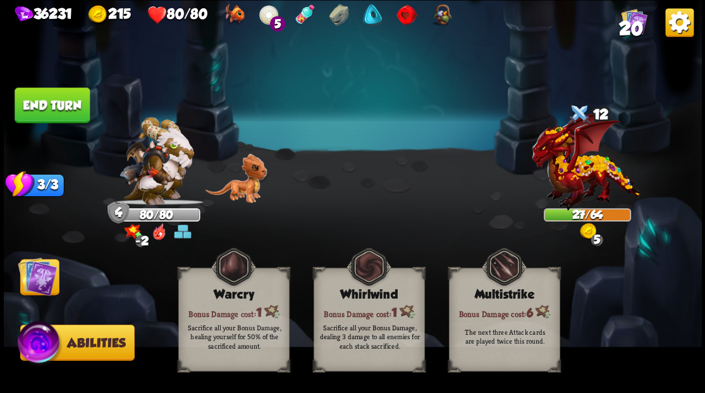
click at [38, 308] on img at bounding box center [353, 196] width 698 height 393
click at [47, 282] on img at bounding box center [37, 275] width 39 height 39
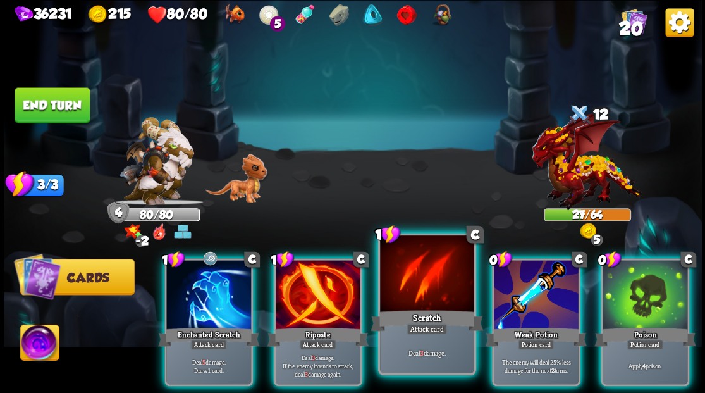
click at [425, 282] on div at bounding box center [427, 274] width 94 height 79
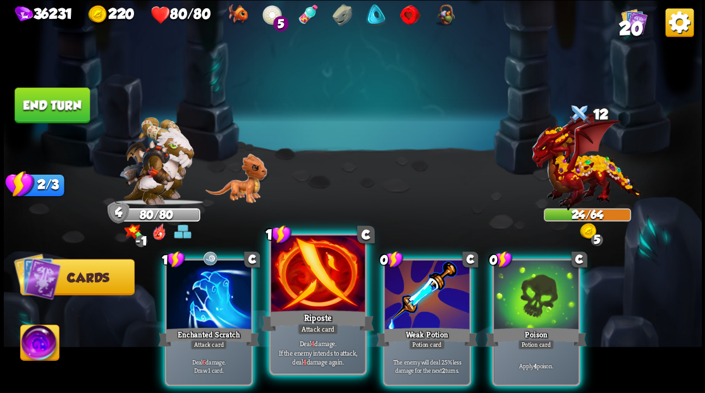
click at [301, 291] on div at bounding box center [318, 274] width 94 height 79
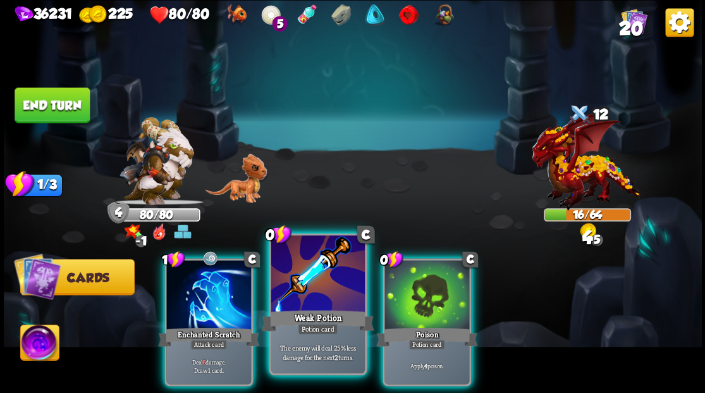
click at [298, 293] on div at bounding box center [318, 274] width 94 height 79
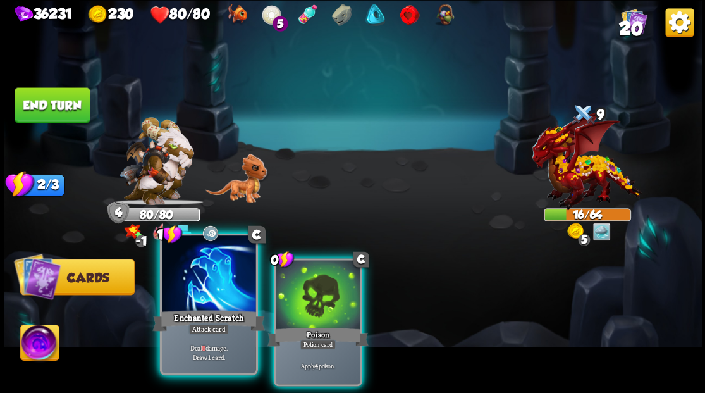
click at [188, 290] on div at bounding box center [209, 274] width 94 height 79
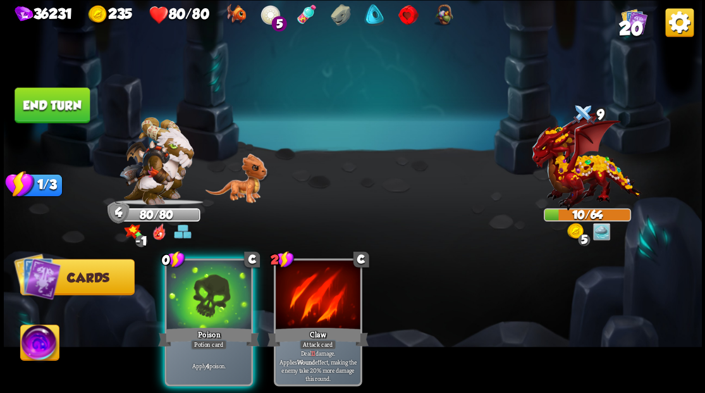
click at [80, 113] on button "End turn" at bounding box center [52, 104] width 75 height 35
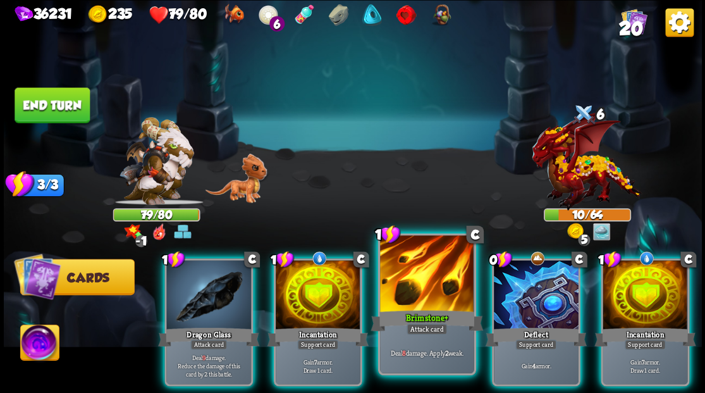
click at [416, 288] on div at bounding box center [427, 274] width 94 height 79
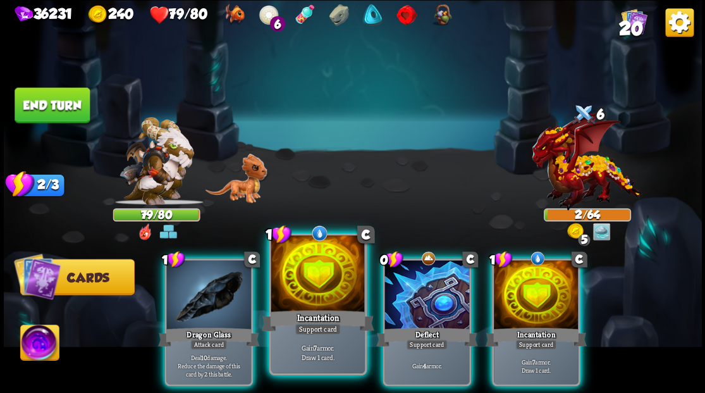
click at [307, 264] on div at bounding box center [318, 274] width 94 height 79
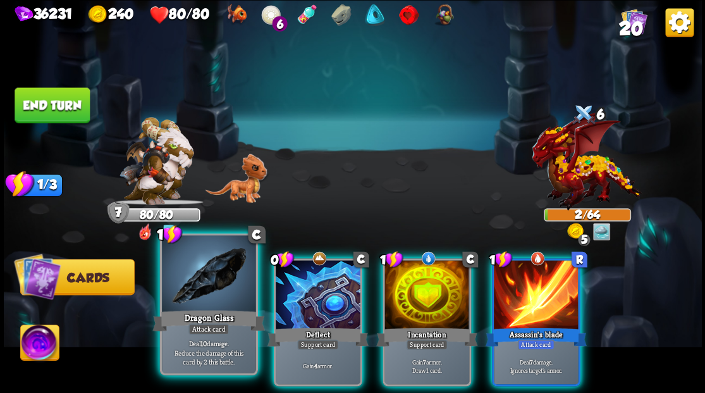
click at [216, 297] on div at bounding box center [209, 274] width 94 height 79
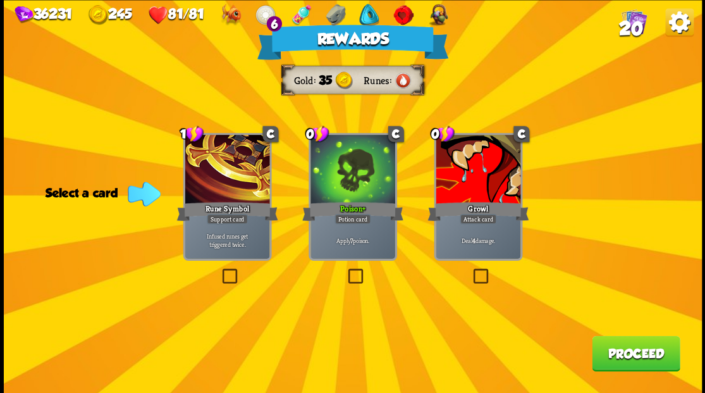
click at [628, 26] on span "20" at bounding box center [630, 28] width 24 height 21
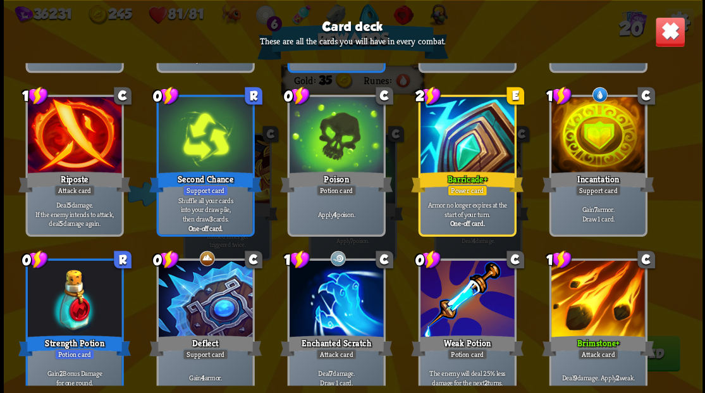
scroll to position [398, 0]
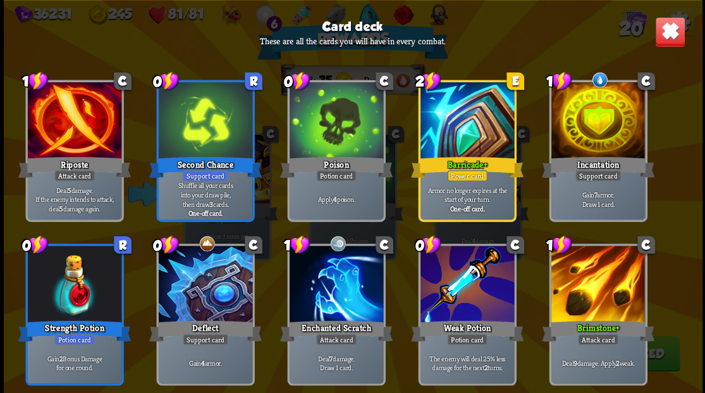
click at [667, 32] on img at bounding box center [669, 31] width 30 height 30
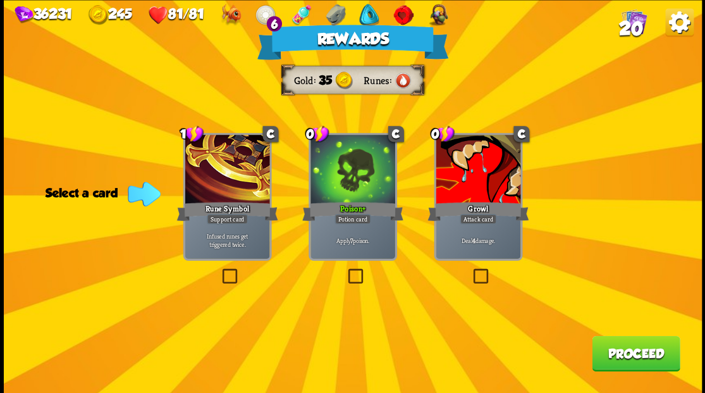
click at [614, 353] on button "Proceed" at bounding box center [636, 352] width 88 height 35
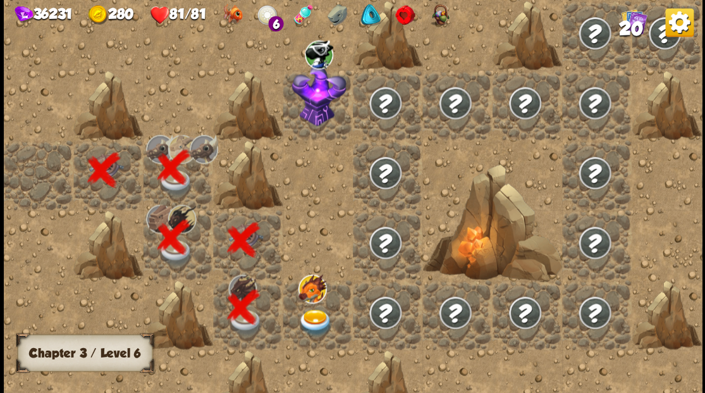
click at [308, 316] on img at bounding box center [315, 321] width 35 height 27
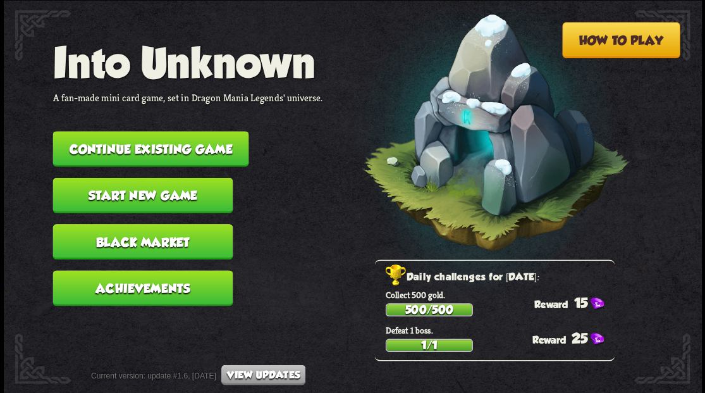
click at [126, 150] on button "Continue existing game" at bounding box center [150, 148] width 196 height 35
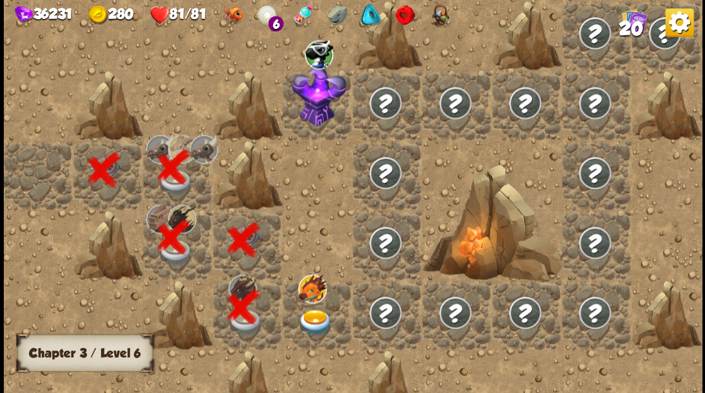
click at [314, 323] on img at bounding box center [315, 321] width 35 height 27
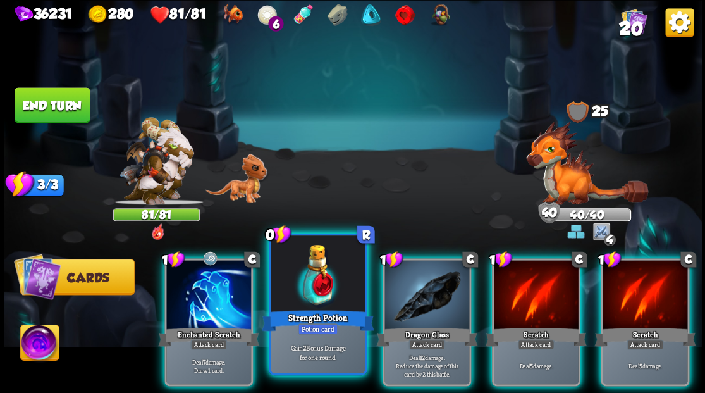
click at [317, 284] on div at bounding box center [318, 274] width 94 height 79
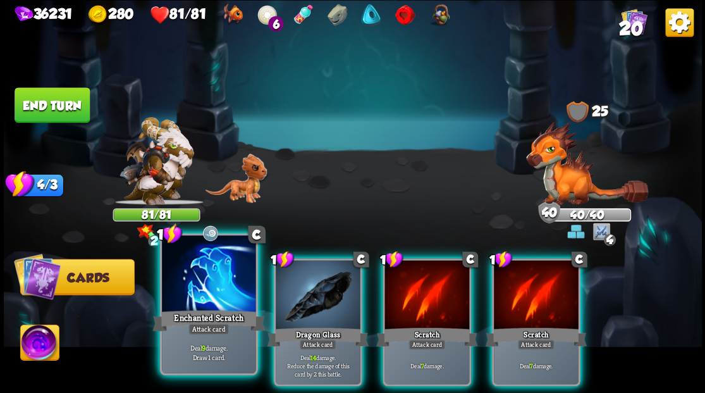
click at [209, 288] on div at bounding box center [209, 274] width 94 height 79
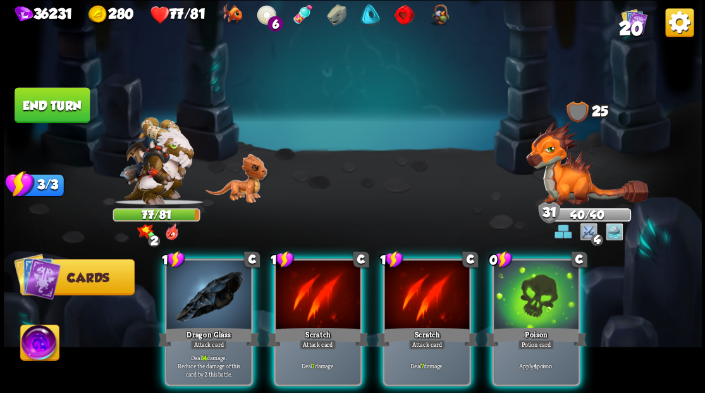
click at [37, 348] on img at bounding box center [39, 343] width 39 height 39
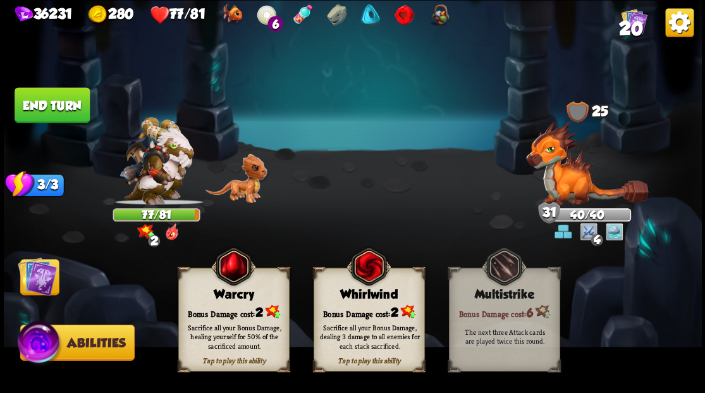
click at [237, 310] on div "Bonus Damage cost: 2" at bounding box center [233, 311] width 110 height 16
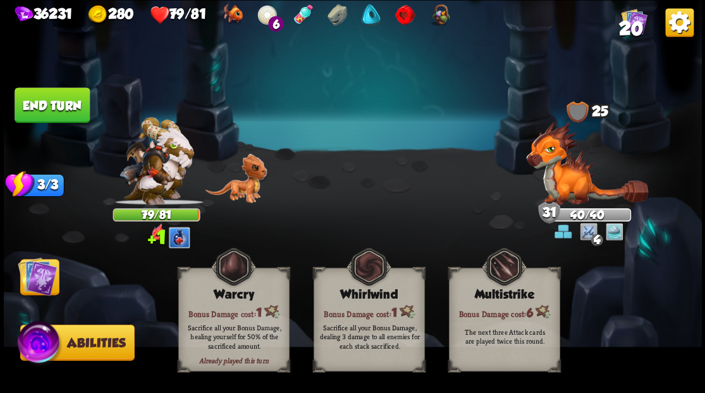
click at [37, 274] on img at bounding box center [37, 275] width 39 height 39
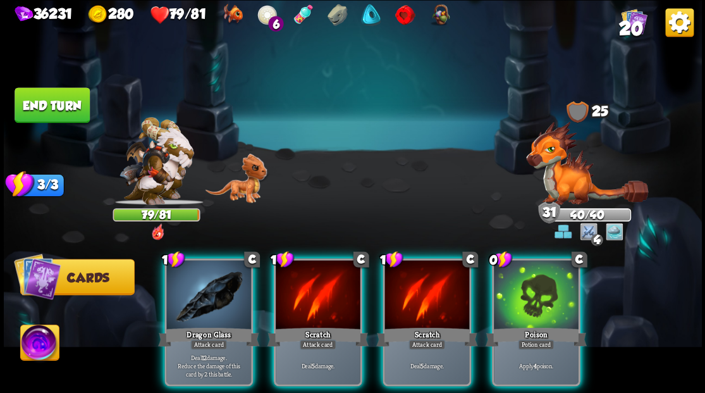
click at [61, 104] on button "End turn" at bounding box center [52, 104] width 75 height 35
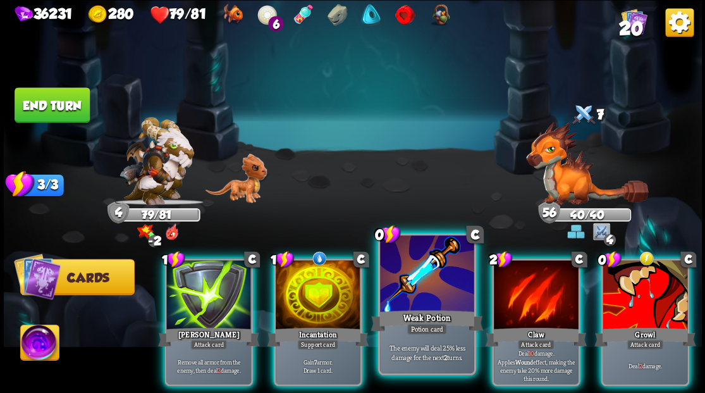
click at [421, 284] on div at bounding box center [427, 274] width 94 height 79
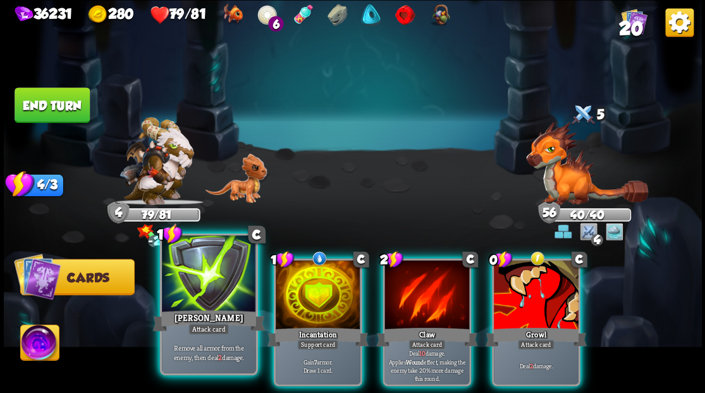
click at [212, 284] on div at bounding box center [209, 274] width 94 height 79
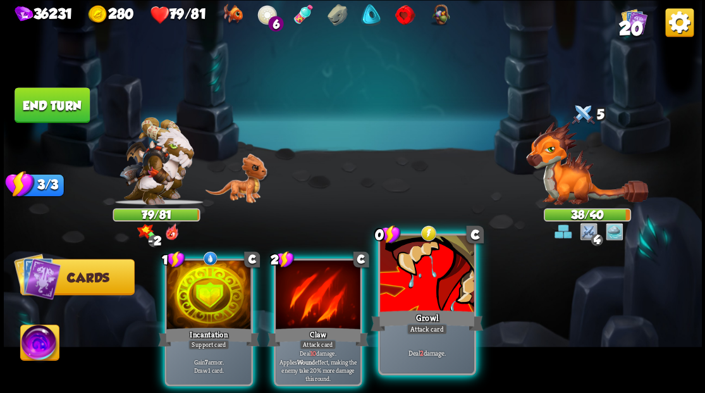
click at [399, 289] on div at bounding box center [427, 274] width 94 height 79
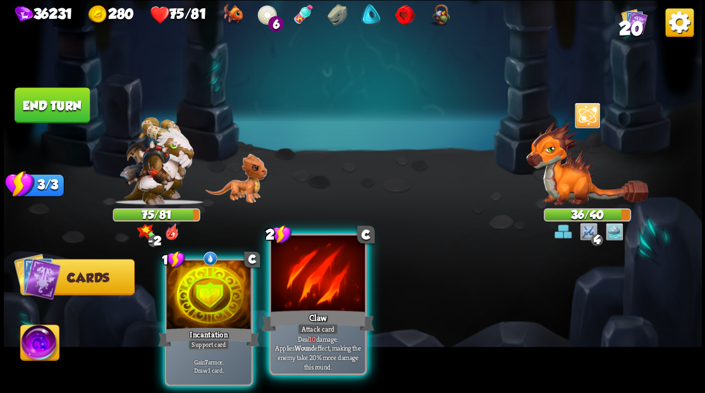
click at [300, 283] on div at bounding box center [318, 274] width 94 height 79
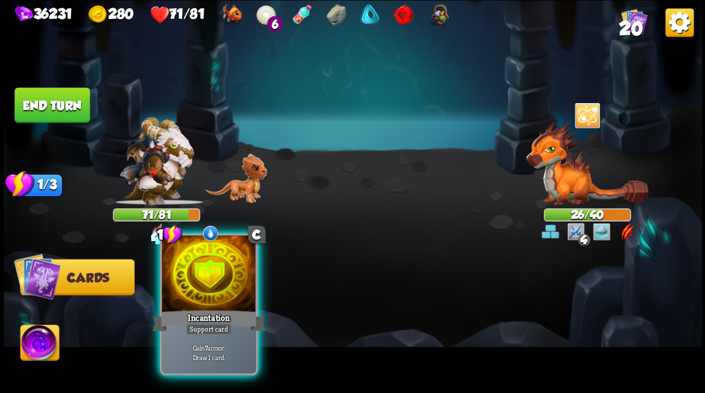
click at [200, 270] on div at bounding box center [209, 274] width 94 height 79
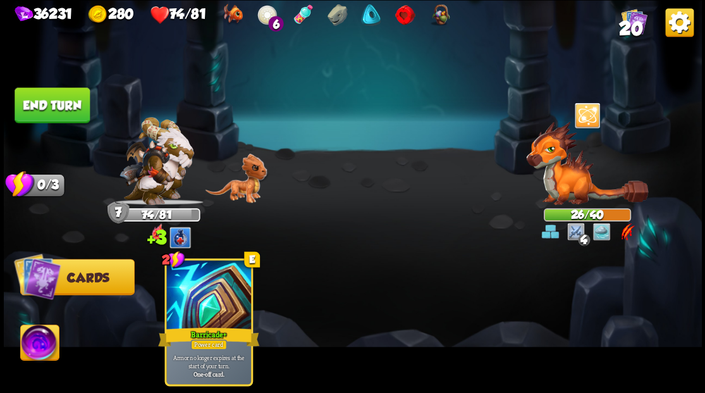
click at [54, 100] on button "End turn" at bounding box center [52, 104] width 75 height 35
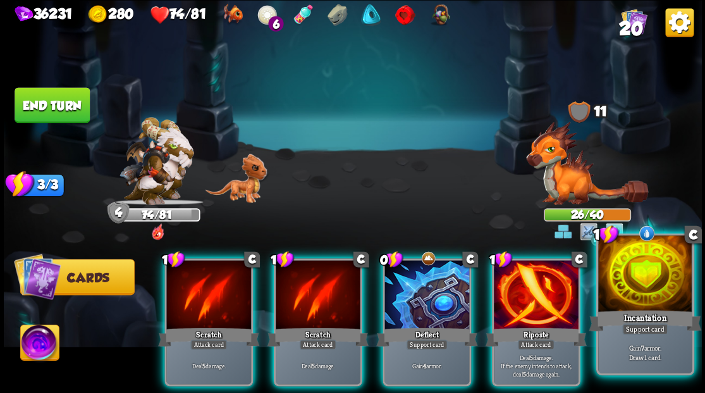
click at [645, 281] on div at bounding box center [645, 274] width 94 height 79
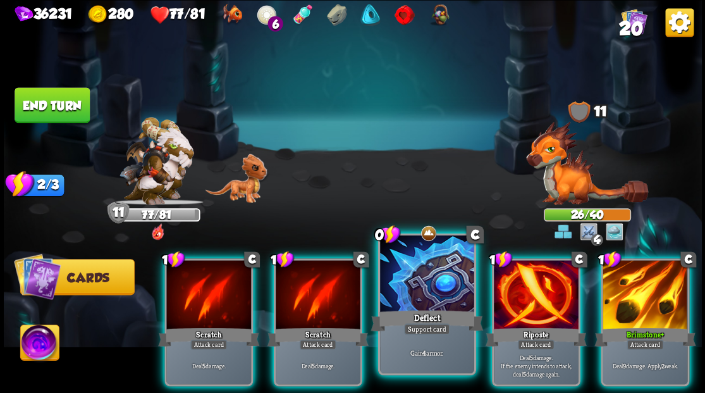
click at [424, 259] on div at bounding box center [427, 274] width 94 height 79
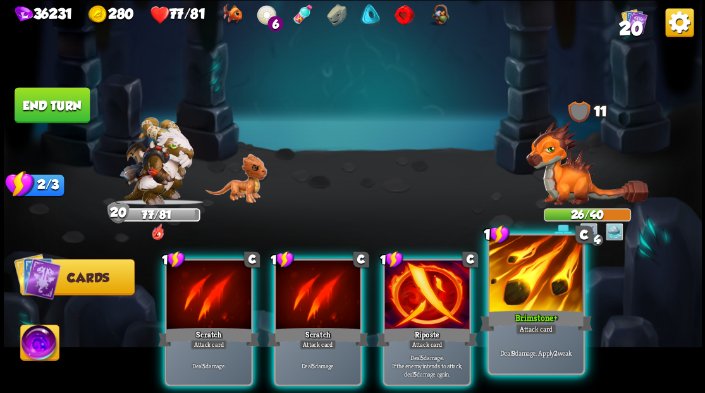
click at [542, 286] on div at bounding box center [536, 274] width 94 height 79
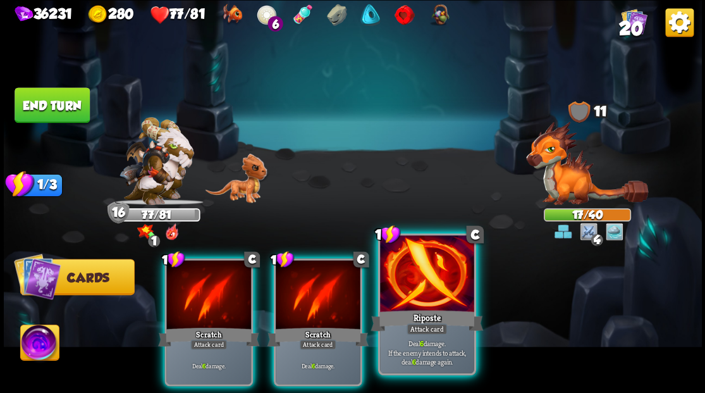
click at [420, 286] on div at bounding box center [427, 274] width 94 height 79
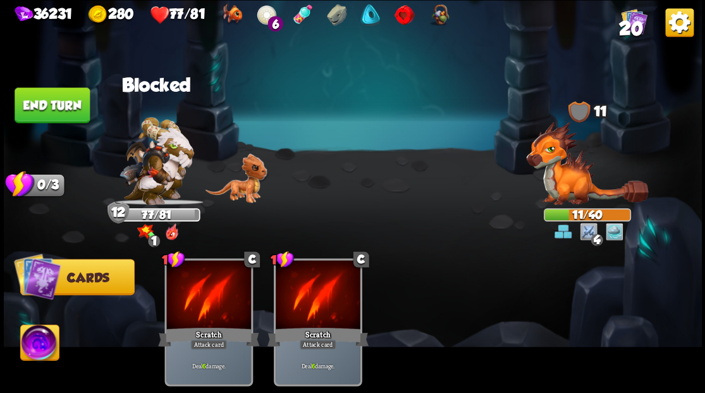
click at [54, 110] on button "End turn" at bounding box center [52, 104] width 75 height 35
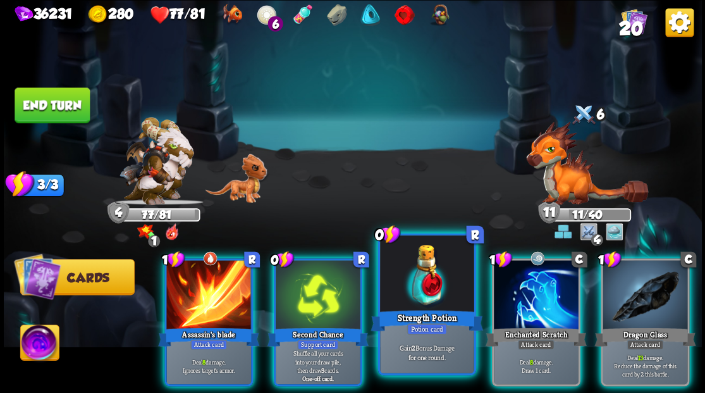
click at [420, 276] on div at bounding box center [427, 274] width 94 height 79
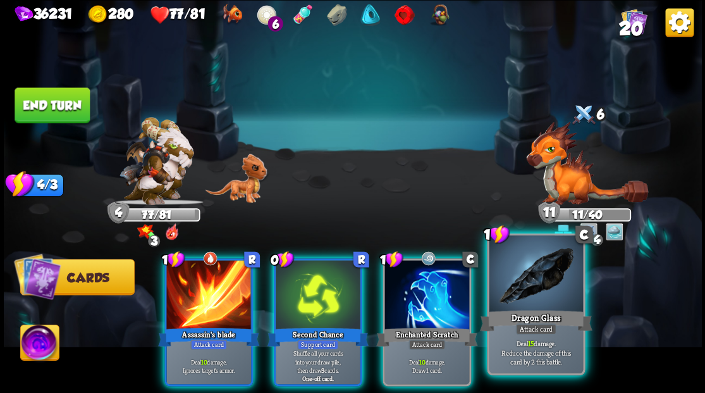
click at [549, 290] on div at bounding box center [536, 274] width 94 height 79
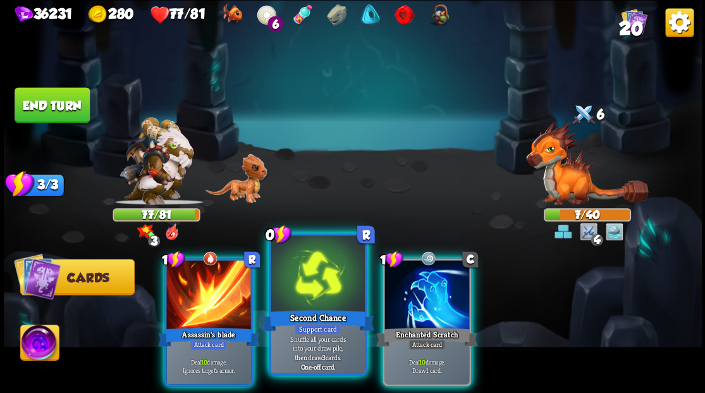
click at [308, 297] on div at bounding box center [318, 274] width 94 height 79
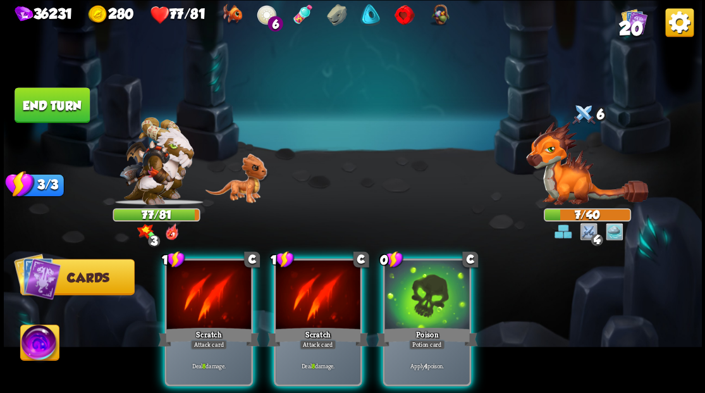
click at [42, 340] on img at bounding box center [39, 343] width 39 height 39
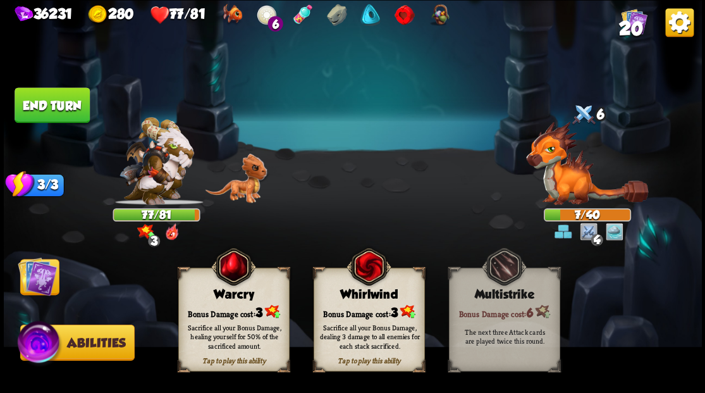
click at [230, 312] on div "Bonus Damage cost: 3" at bounding box center [233, 311] width 110 height 16
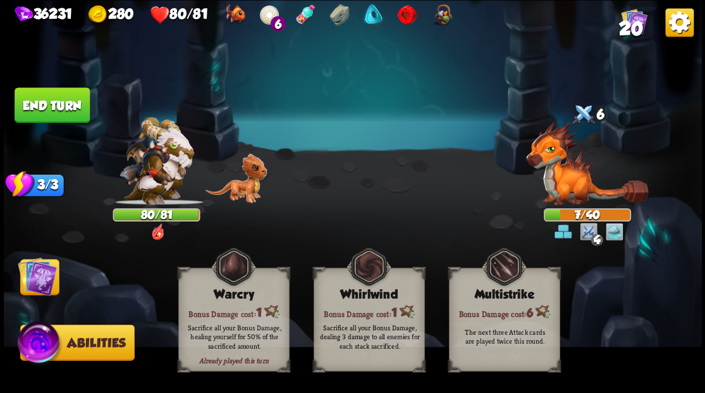
click at [34, 281] on img at bounding box center [37, 275] width 39 height 39
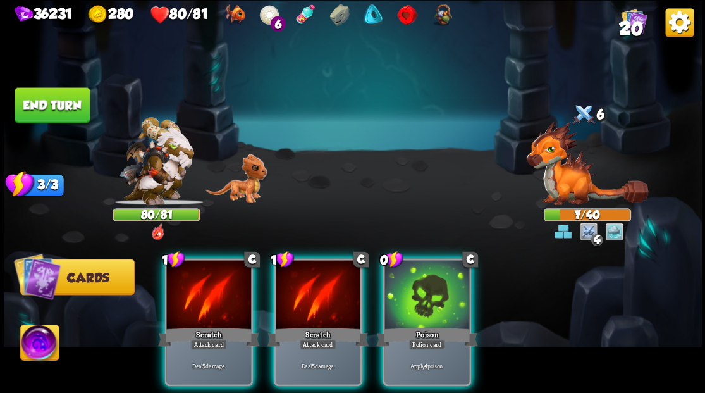
click at [64, 104] on button "End turn" at bounding box center [52, 104] width 75 height 35
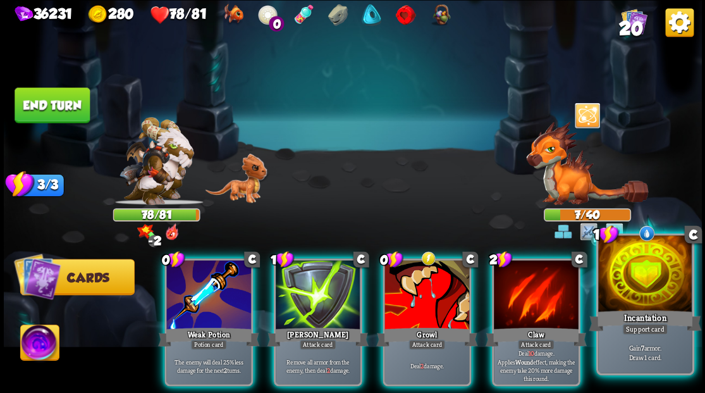
click at [656, 267] on div at bounding box center [645, 274] width 94 height 79
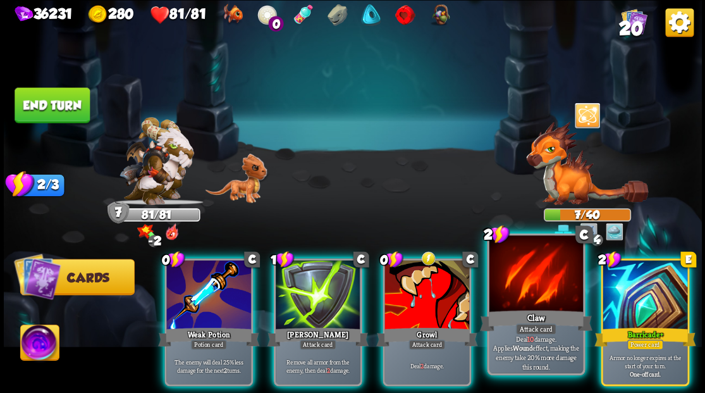
click at [544, 286] on div at bounding box center [536, 274] width 94 height 79
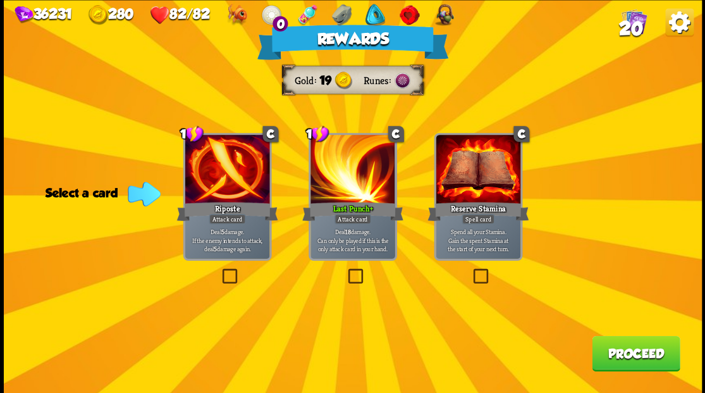
click at [631, 360] on button "Proceed" at bounding box center [636, 352] width 88 height 35
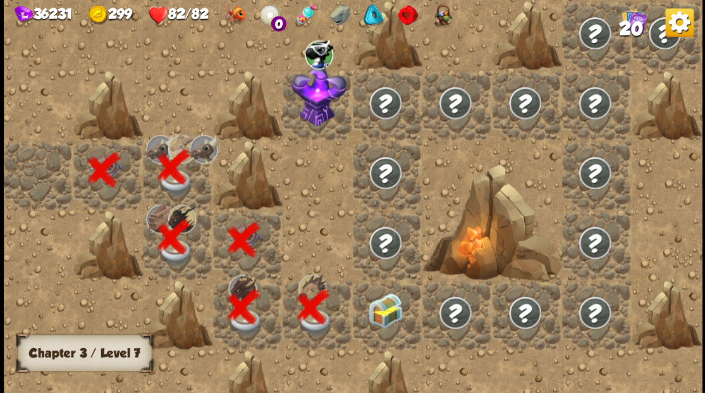
click at [384, 320] on div at bounding box center [388, 314] width 70 height 70
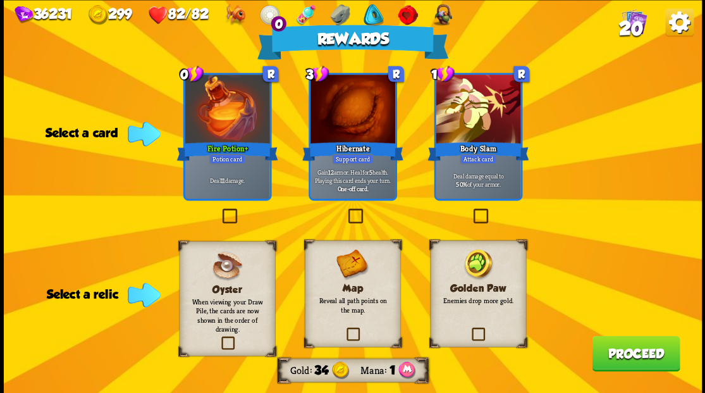
click at [219, 210] on label at bounding box center [219, 210] width 0 height 0
click at [0, 0] on input "checkbox" at bounding box center [0, 0] width 0 height 0
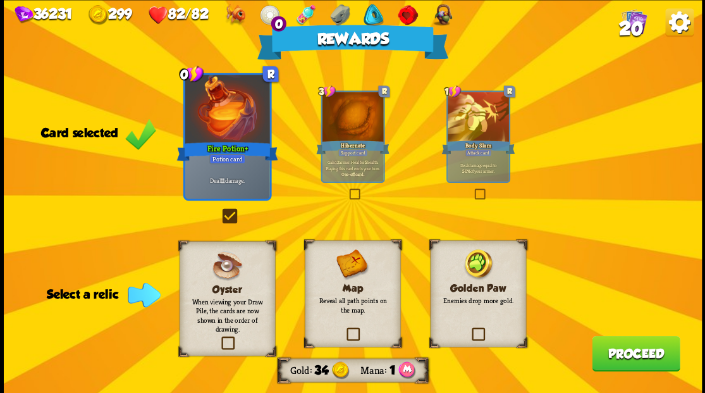
click at [470, 329] on label at bounding box center [470, 329] width 0 height 0
click at [0, 0] on input "checkbox" at bounding box center [0, 0] width 0 height 0
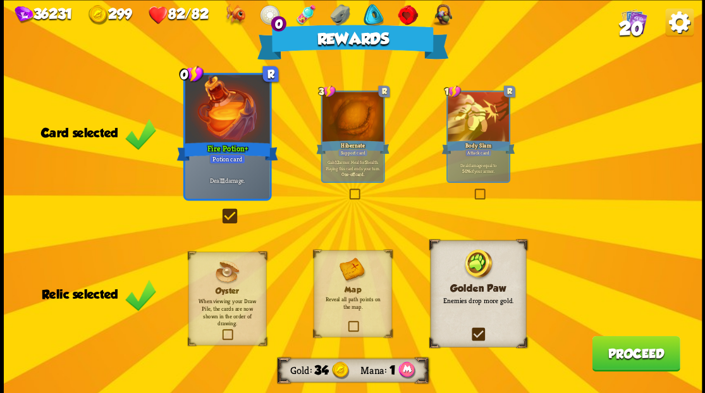
click at [641, 360] on button "Proceed" at bounding box center [636, 352] width 88 height 35
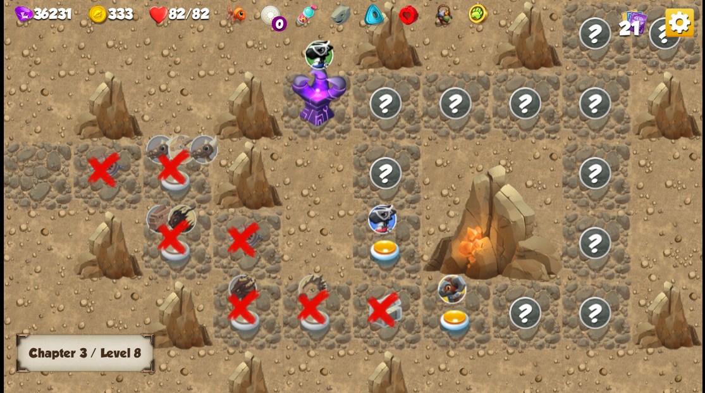
click at [389, 245] on img at bounding box center [385, 252] width 35 height 27
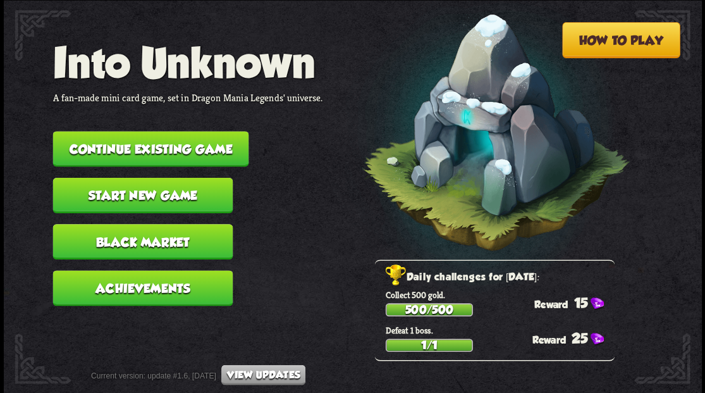
click at [161, 159] on button "Continue existing game" at bounding box center [150, 148] width 196 height 35
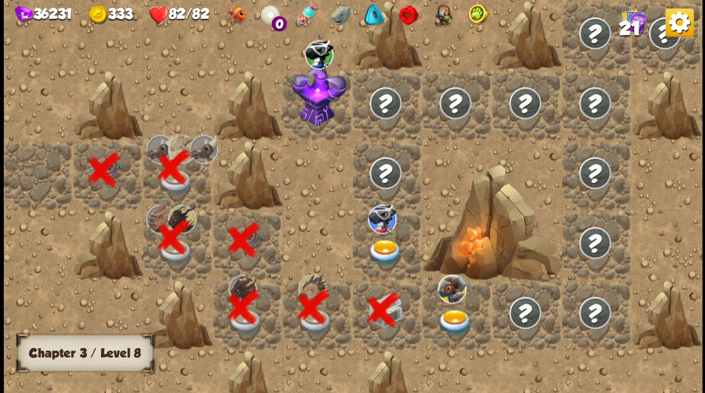
click at [381, 253] on img at bounding box center [385, 252] width 35 height 27
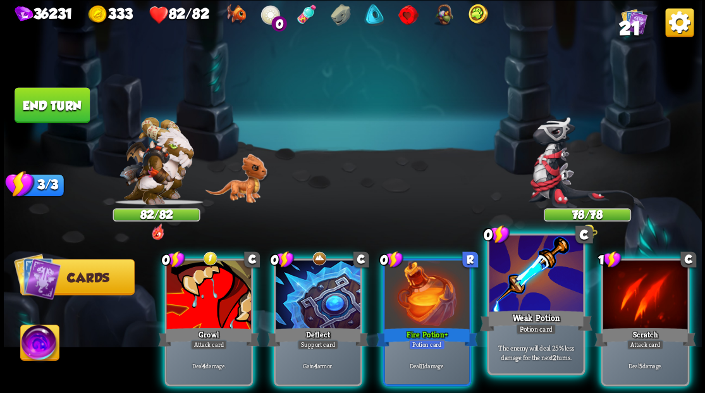
click at [520, 286] on div at bounding box center [536, 274] width 94 height 79
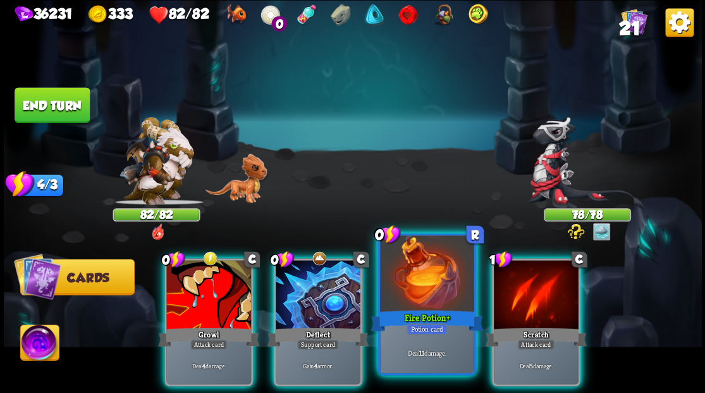
click at [430, 286] on div at bounding box center [427, 274] width 94 height 79
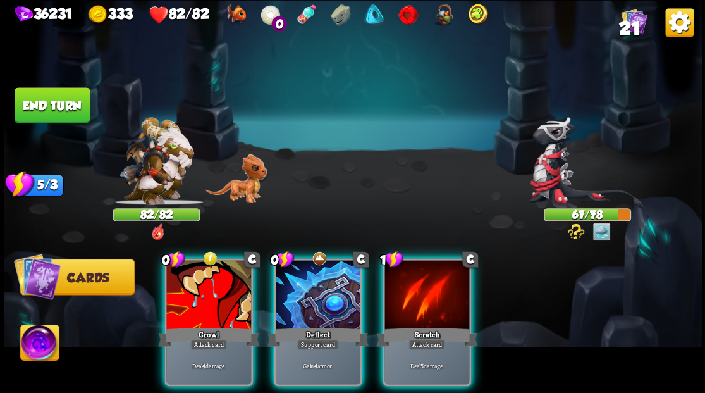
click at [430, 286] on div at bounding box center [426, 295] width 85 height 71
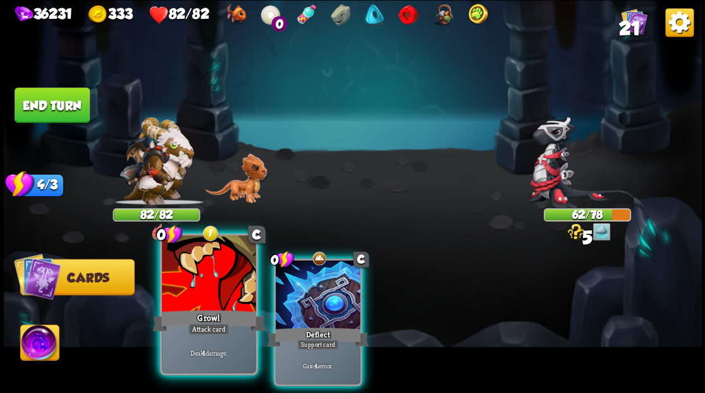
click at [200, 292] on div at bounding box center [209, 274] width 94 height 79
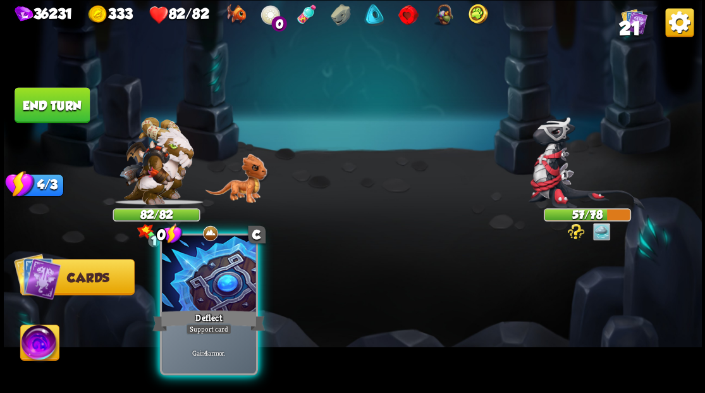
click at [204, 277] on div at bounding box center [209, 274] width 94 height 79
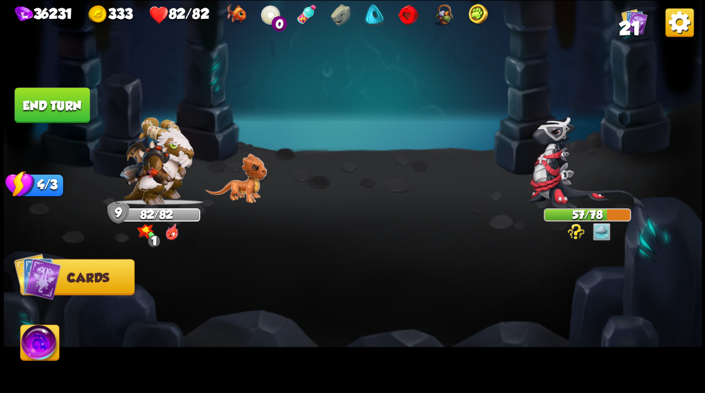
click at [66, 107] on button "End turn" at bounding box center [52, 104] width 75 height 35
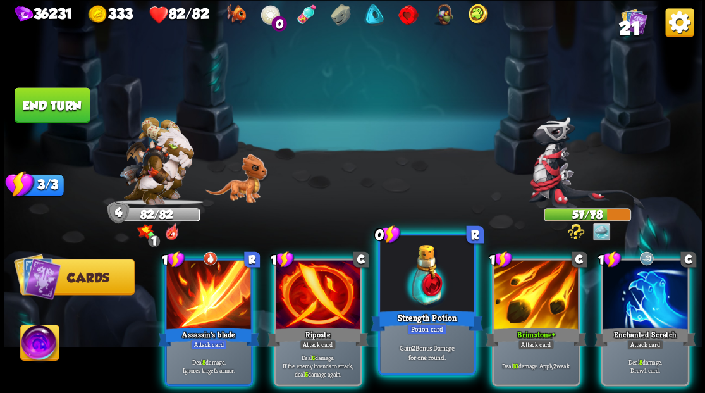
click at [422, 283] on div at bounding box center [427, 274] width 94 height 79
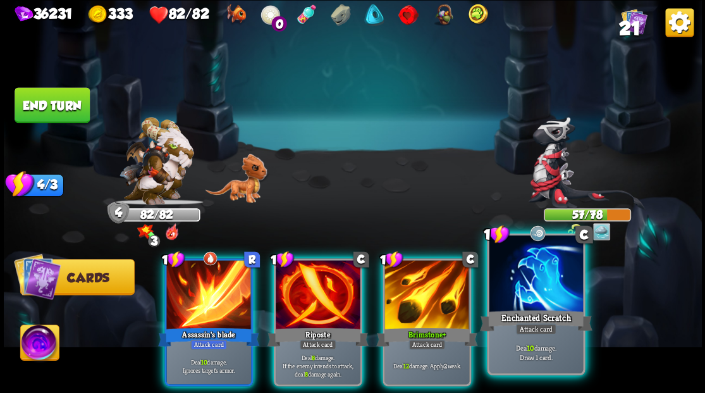
click at [528, 289] on div at bounding box center [536, 274] width 94 height 79
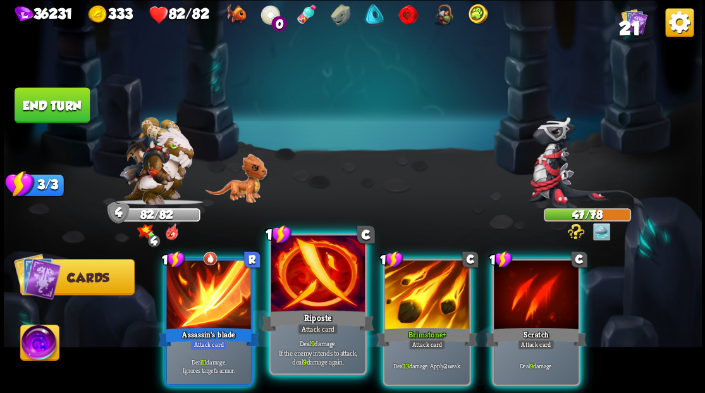
click at [322, 286] on div at bounding box center [318, 274] width 94 height 79
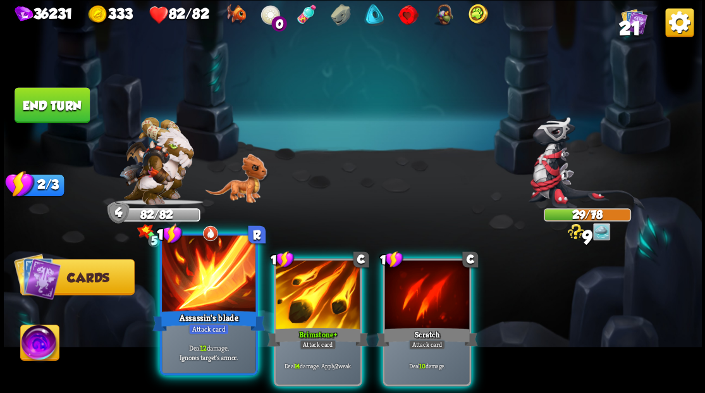
click at [188, 276] on div at bounding box center [209, 274] width 94 height 79
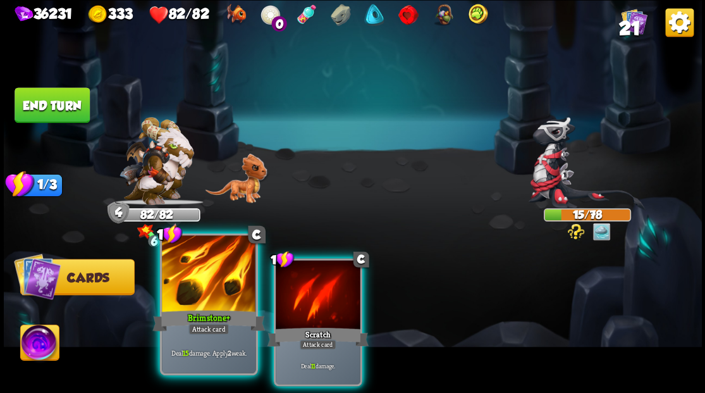
click at [194, 265] on div at bounding box center [209, 274] width 94 height 79
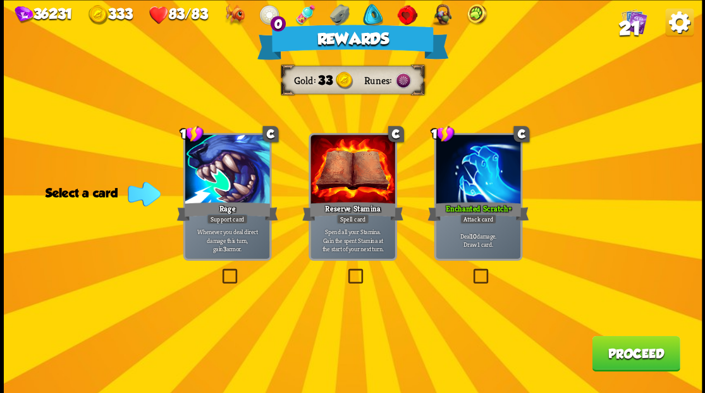
click at [633, 25] on span "21" at bounding box center [628, 28] width 21 height 21
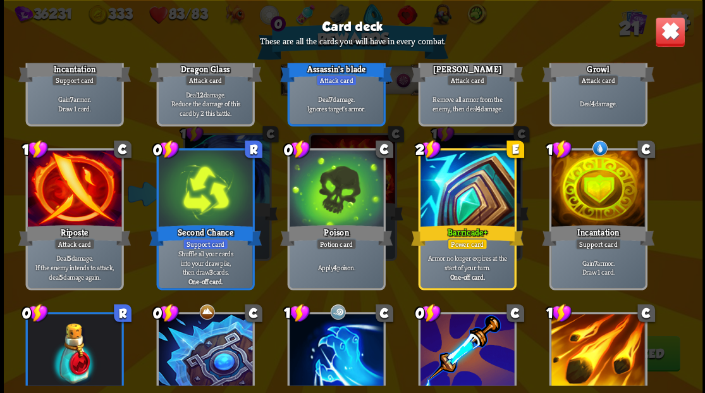
scroll to position [379, 0]
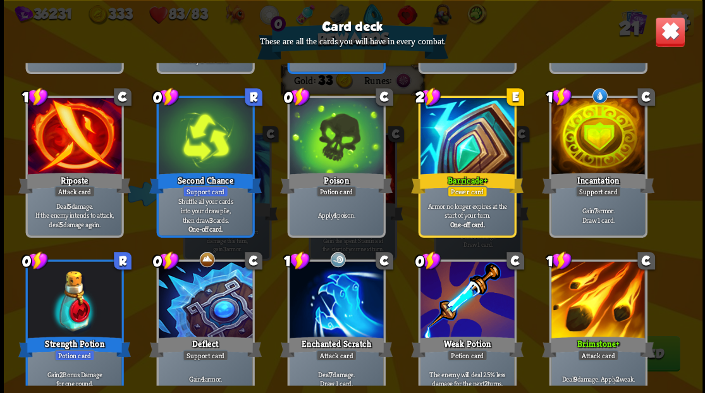
click at [667, 30] on img at bounding box center [669, 31] width 30 height 30
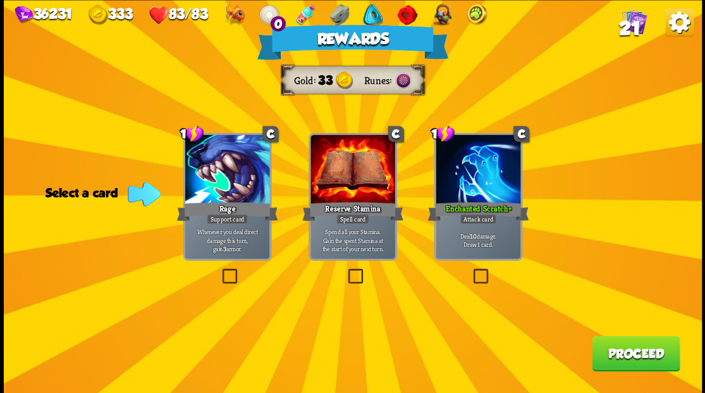
click at [638, 358] on button "Proceed" at bounding box center [636, 352] width 88 height 35
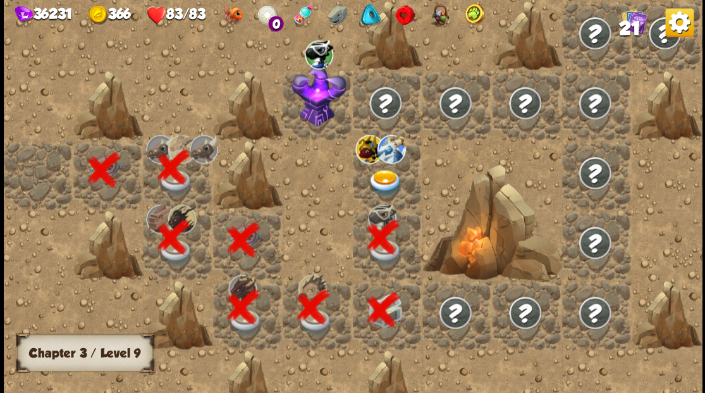
click at [385, 172] on img at bounding box center [385, 182] width 35 height 27
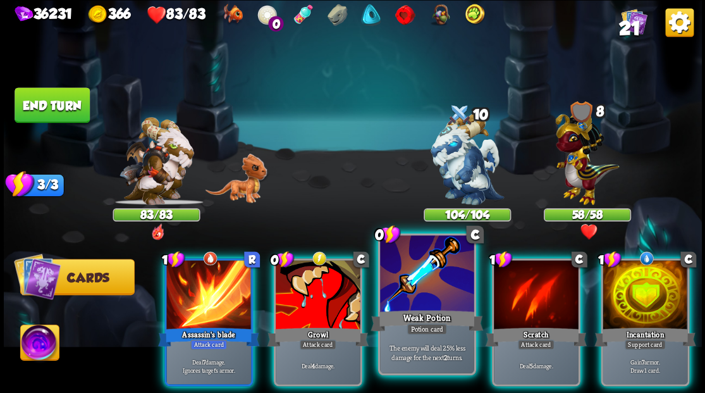
click at [411, 291] on div at bounding box center [427, 274] width 94 height 79
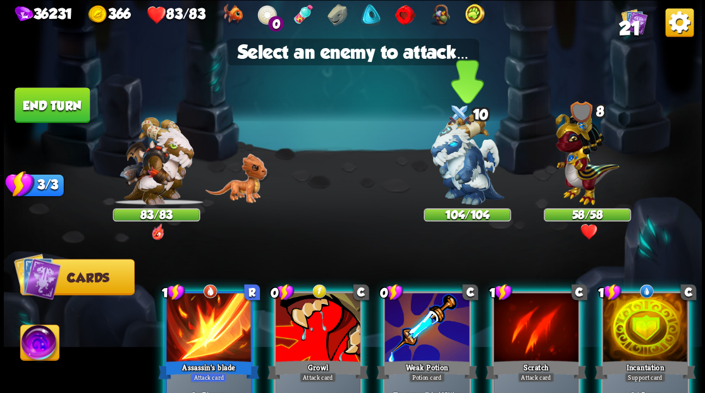
click at [460, 152] on img at bounding box center [466, 159] width 73 height 92
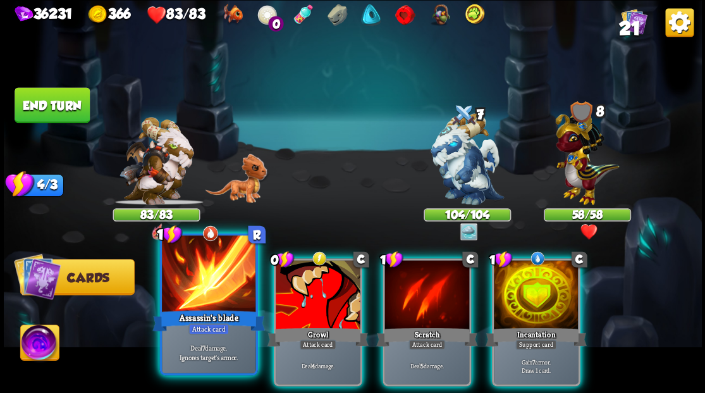
click at [216, 293] on div at bounding box center [209, 274] width 94 height 79
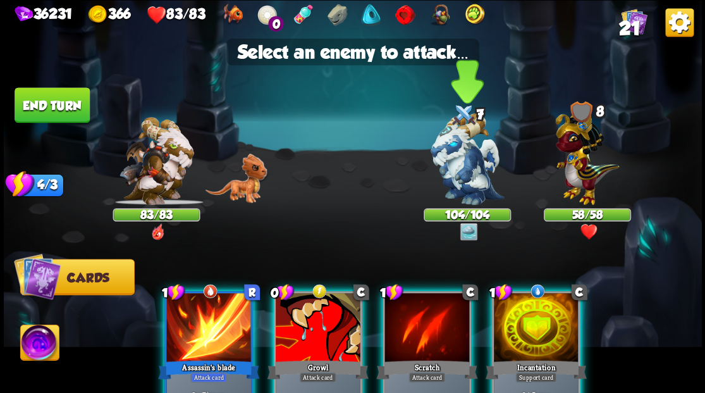
click at [459, 145] on img at bounding box center [466, 159] width 73 height 92
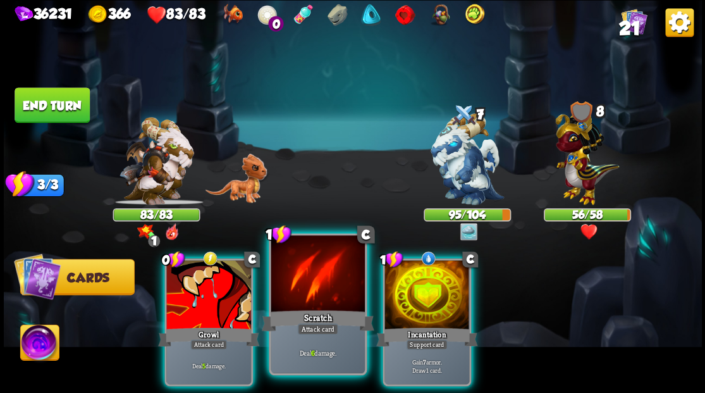
click at [305, 291] on div at bounding box center [318, 274] width 94 height 79
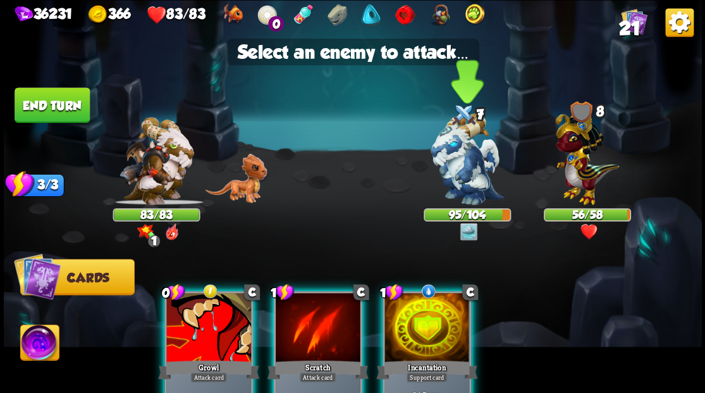
click at [444, 167] on img at bounding box center [466, 159] width 73 height 92
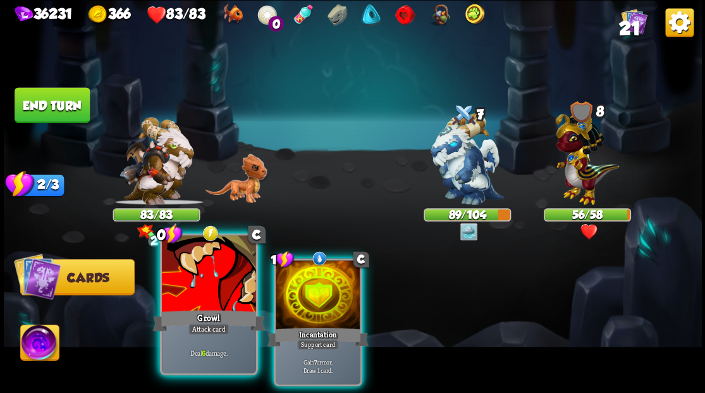
click at [196, 271] on div at bounding box center [209, 274] width 94 height 79
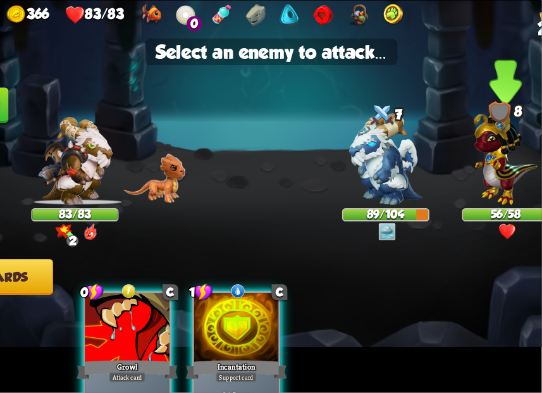
click at [463, 155] on div at bounding box center [504, 166] width 87 height 76
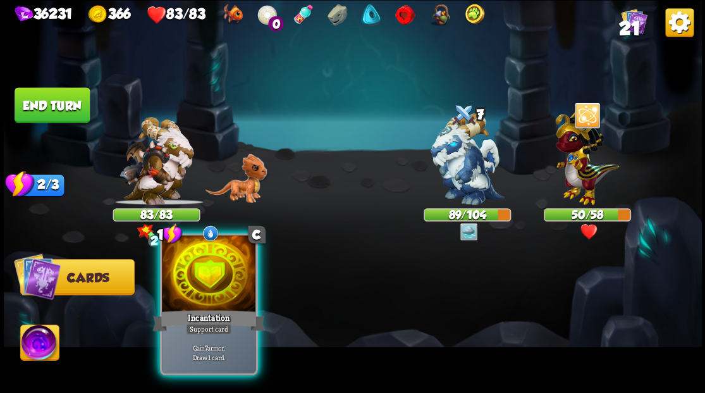
click at [188, 298] on div at bounding box center [209, 274] width 94 height 79
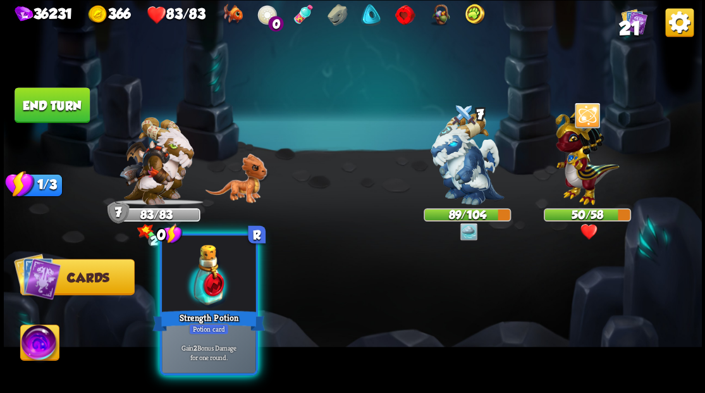
click at [191, 272] on div at bounding box center [209, 274] width 94 height 79
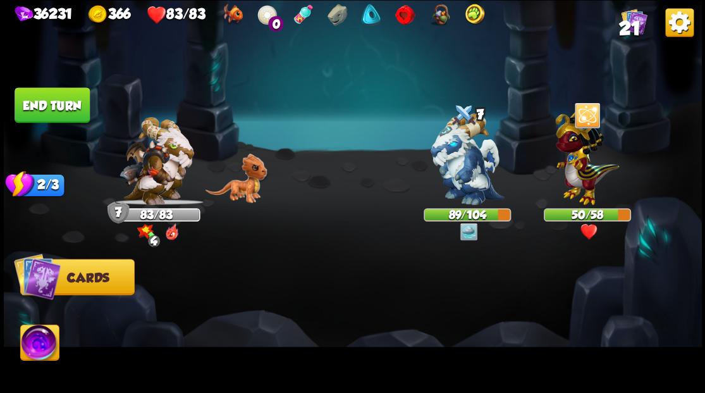
click at [47, 104] on button "End turn" at bounding box center [52, 104] width 75 height 35
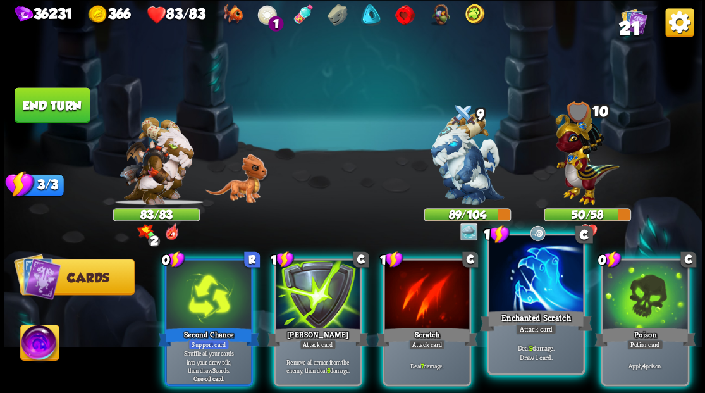
click at [521, 285] on div at bounding box center [536, 274] width 94 height 79
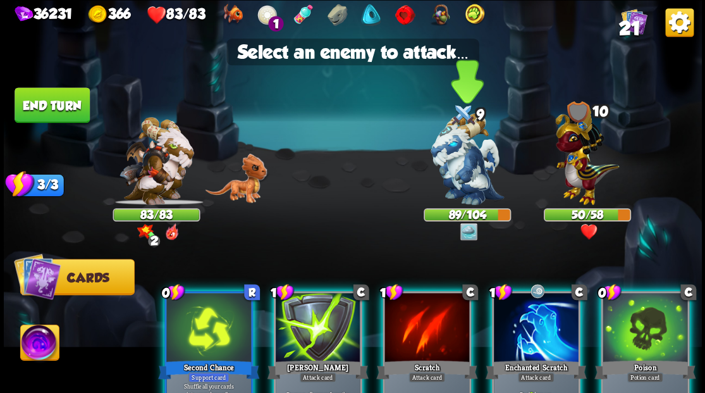
click at [463, 172] on img at bounding box center [466, 159] width 73 height 92
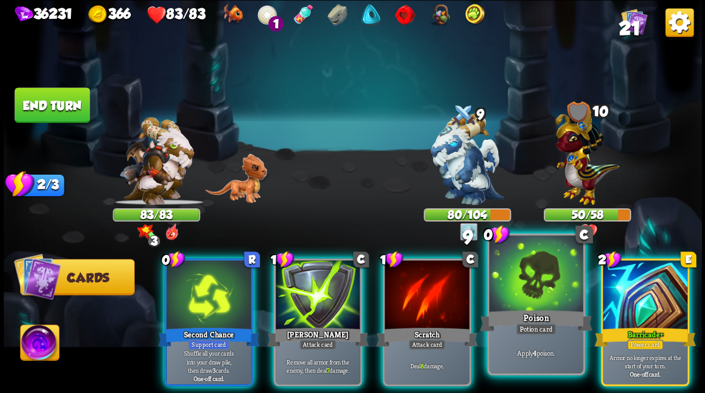
click at [538, 294] on div at bounding box center [536, 274] width 94 height 79
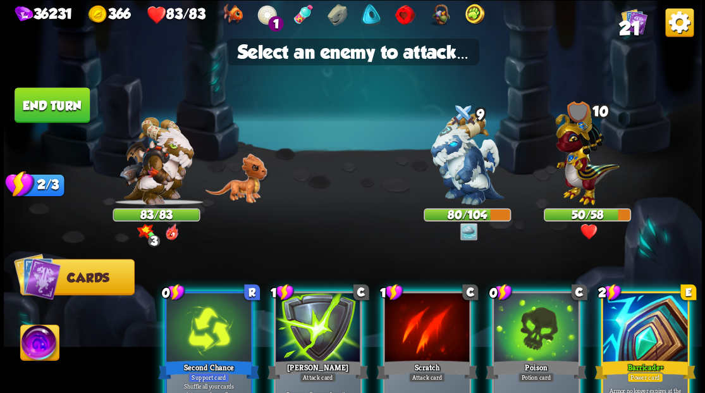
click at [649, 315] on div at bounding box center [644, 328] width 85 height 71
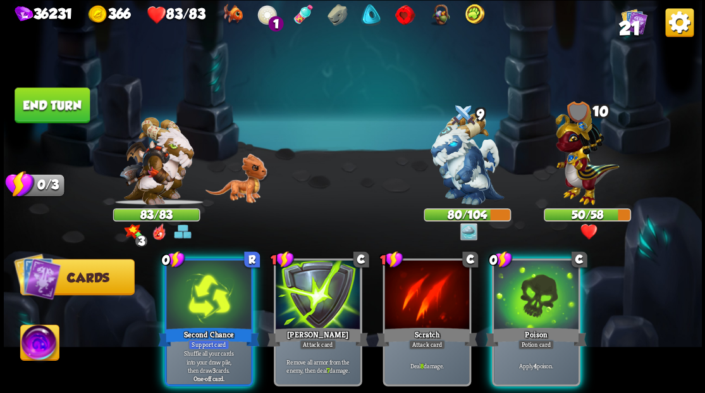
drag, startPoint x: 520, startPoint y: 295, endPoint x: 439, endPoint y: 247, distance: 94.1
click at [519, 295] on div at bounding box center [536, 295] width 85 height 71
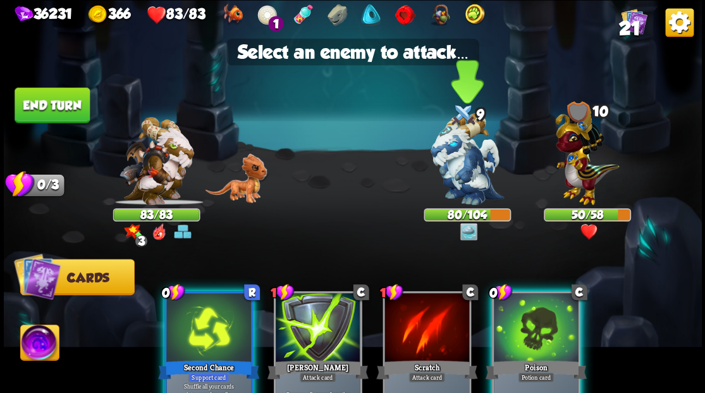
click at [454, 172] on img at bounding box center [466, 159] width 73 height 92
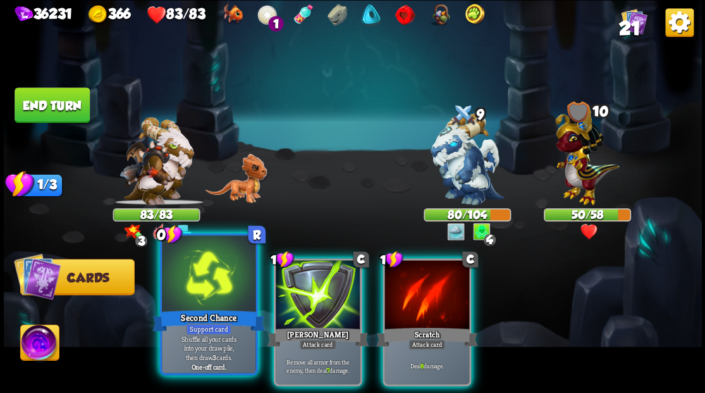
click at [204, 279] on div at bounding box center [209, 274] width 94 height 79
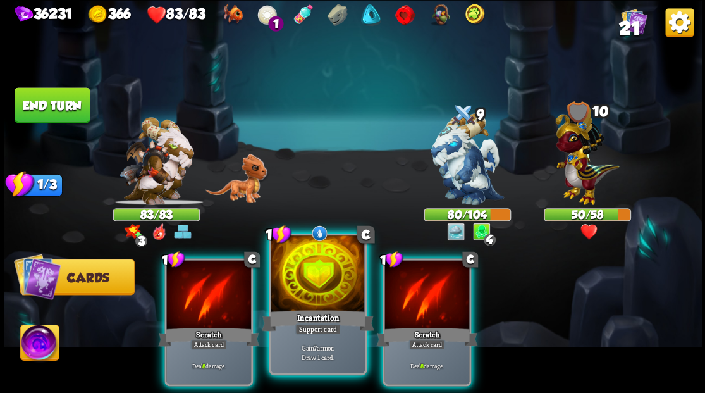
click at [314, 296] on div at bounding box center [318, 274] width 94 height 79
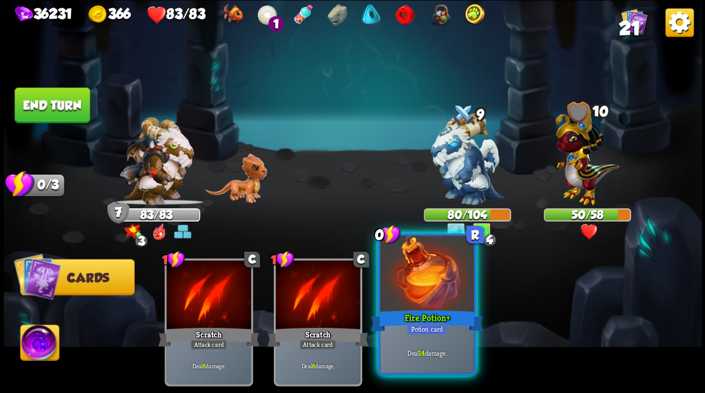
click at [415, 309] on div "Fire Potion +" at bounding box center [426, 319] width 113 height 25
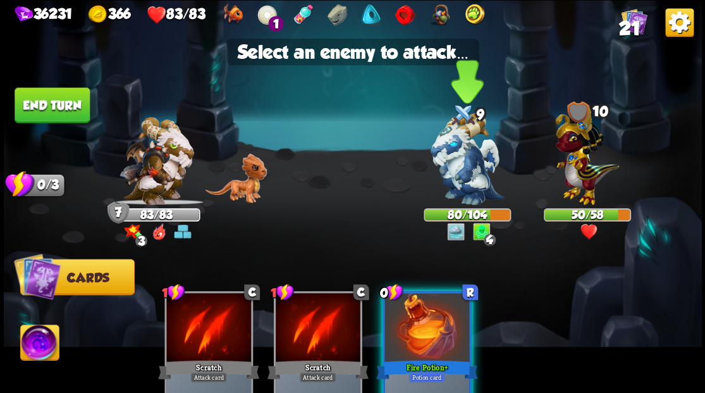
click at [449, 158] on img at bounding box center [466, 159] width 73 height 92
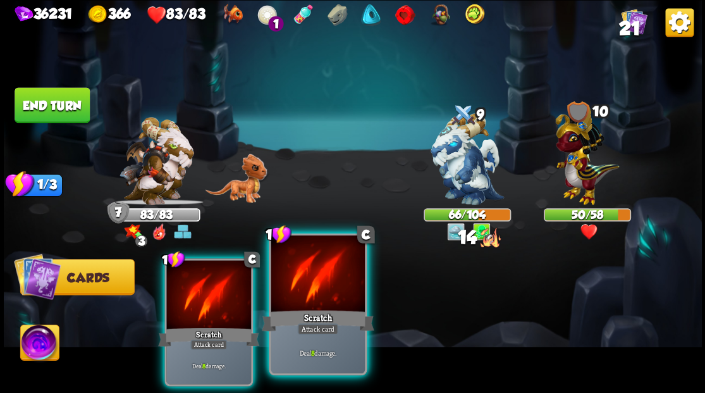
click at [323, 301] on div at bounding box center [318, 274] width 94 height 79
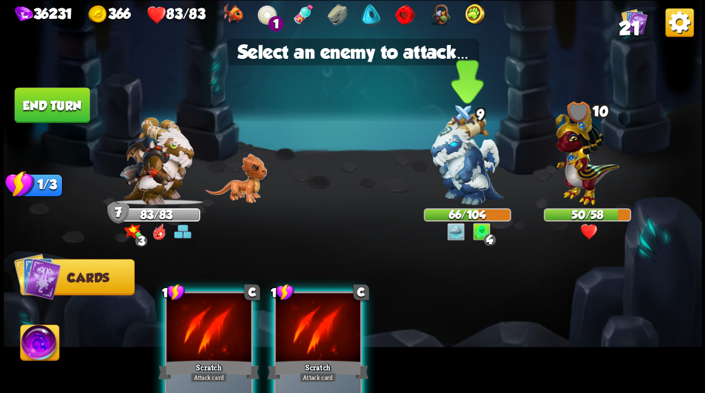
click at [459, 159] on img at bounding box center [466, 159] width 73 height 92
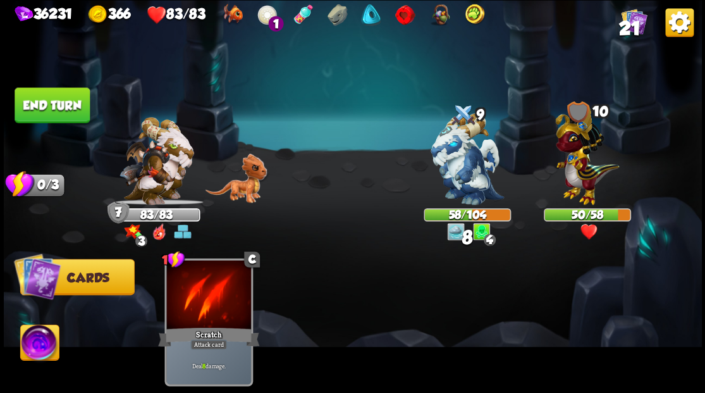
click at [46, 113] on button "End turn" at bounding box center [52, 104] width 75 height 35
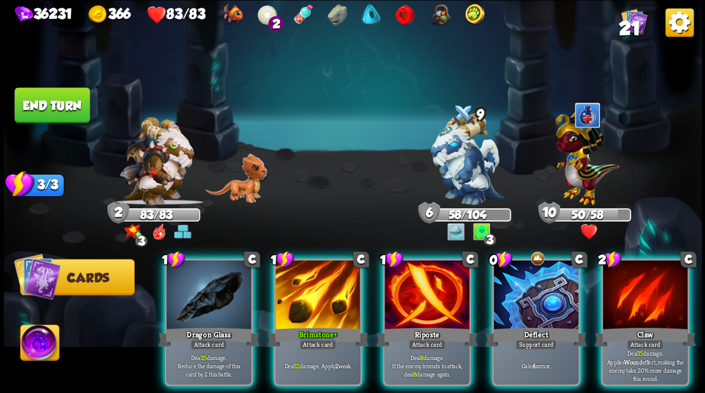
drag, startPoint x: 411, startPoint y: 281, endPoint x: 449, endPoint y: 188, distance: 100.9
click at [411, 279] on div at bounding box center [426, 295] width 85 height 71
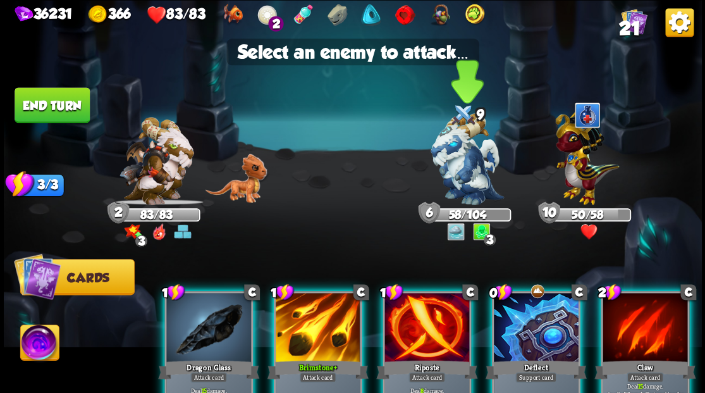
click at [464, 144] on img at bounding box center [466, 159] width 73 height 92
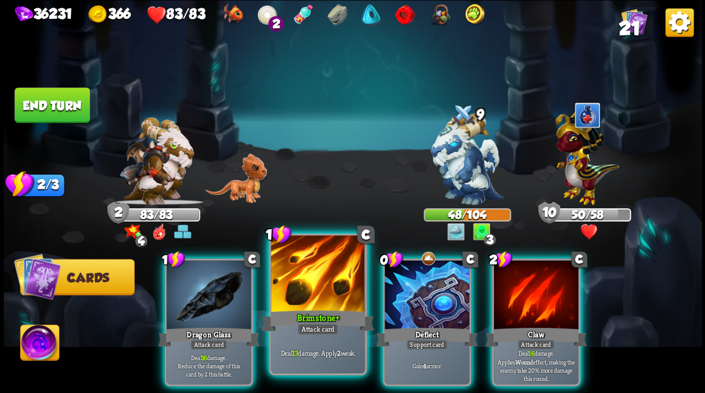
drag, startPoint x: 312, startPoint y: 265, endPoint x: 421, endPoint y: 178, distance: 139.4
click at [312, 264] on div at bounding box center [318, 274] width 94 height 79
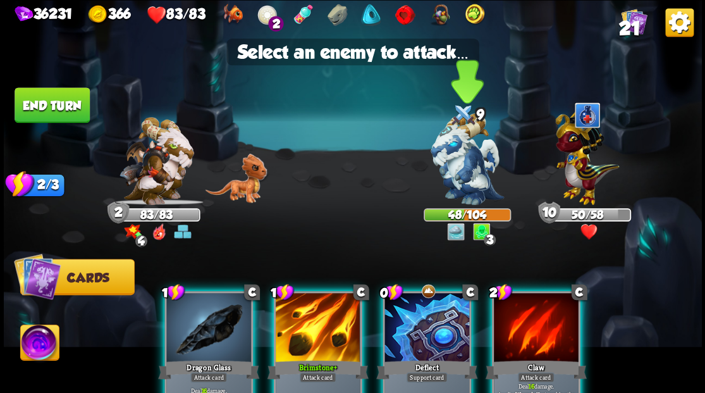
click at [451, 148] on img at bounding box center [466, 159] width 73 height 92
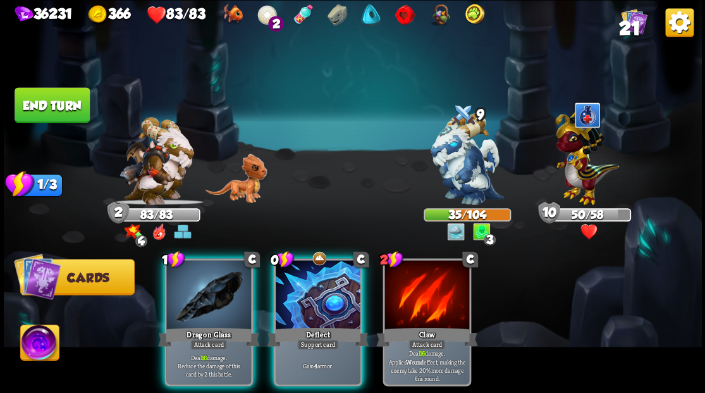
drag, startPoint x: 195, startPoint y: 284, endPoint x: 281, endPoint y: 249, distance: 92.1
click at [195, 284] on div at bounding box center [208, 295] width 85 height 71
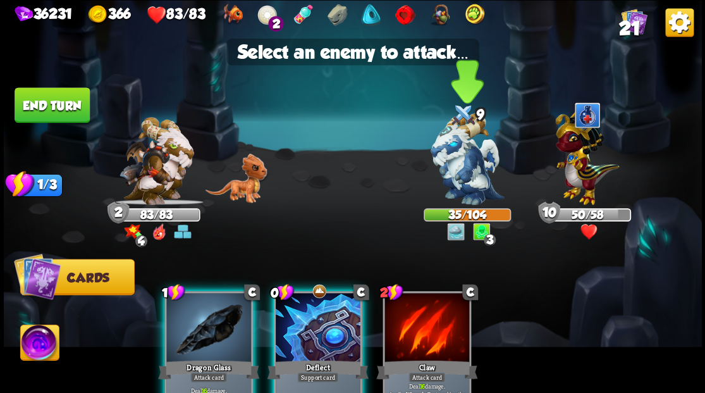
click at [455, 154] on img at bounding box center [466, 159] width 73 height 92
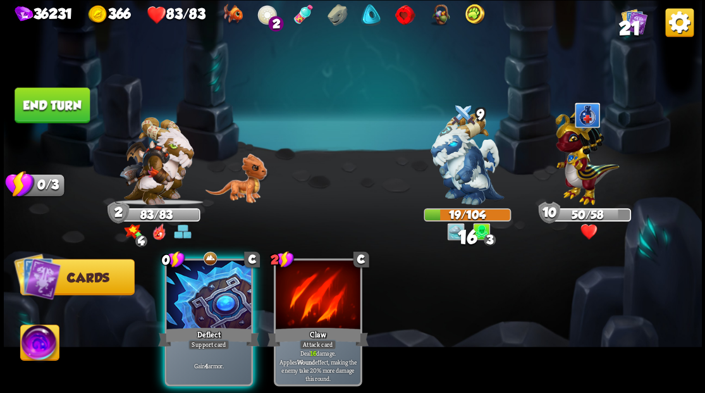
drag, startPoint x: 198, startPoint y: 284, endPoint x: 383, endPoint y: 109, distance: 254.8
click at [199, 283] on div at bounding box center [208, 295] width 85 height 71
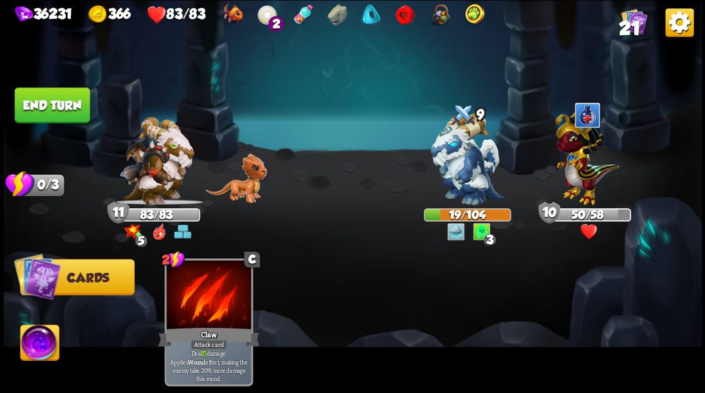
click at [59, 107] on button "End turn" at bounding box center [52, 104] width 75 height 35
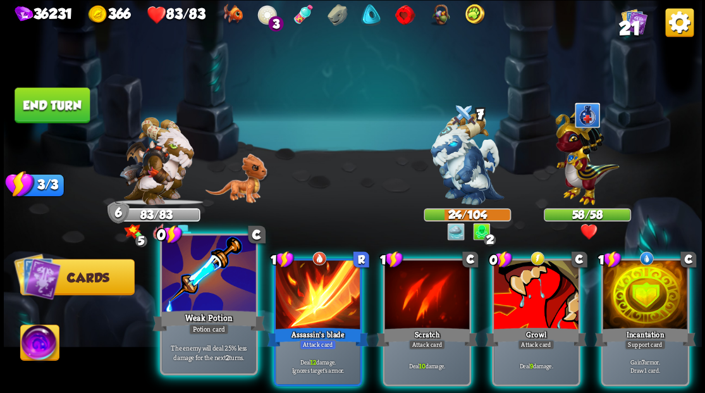
click at [216, 298] on div at bounding box center [209, 274] width 94 height 79
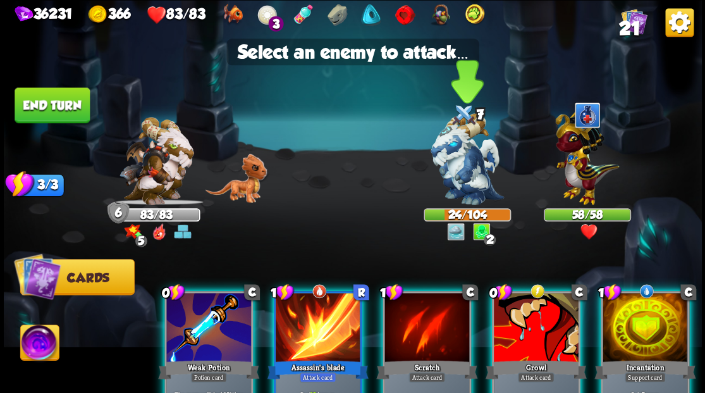
click at [456, 157] on img at bounding box center [466, 159] width 73 height 92
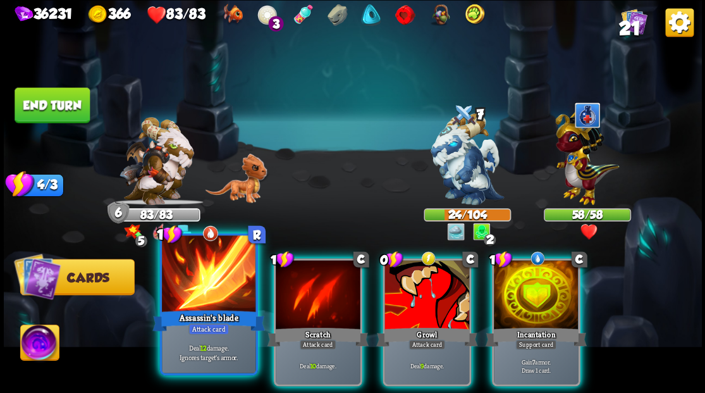
click at [201, 285] on div at bounding box center [209, 274] width 94 height 79
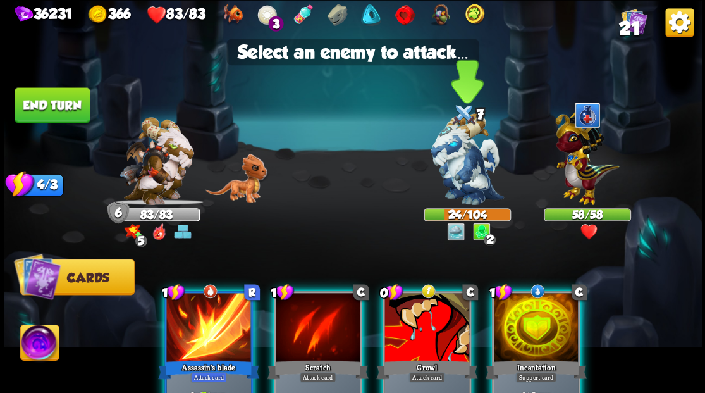
click at [463, 166] on img at bounding box center [466, 159] width 73 height 92
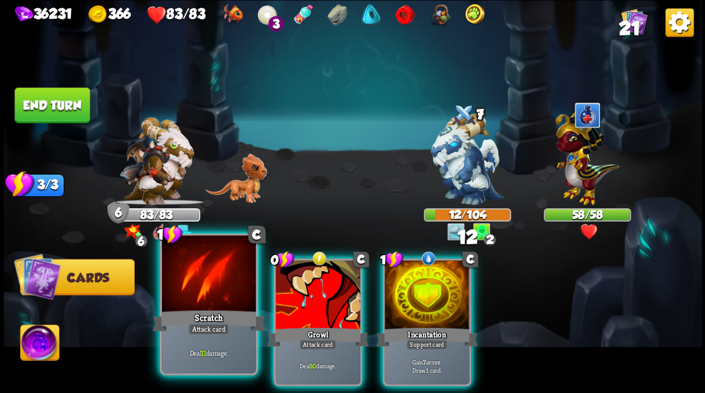
click at [216, 269] on div at bounding box center [209, 274] width 94 height 79
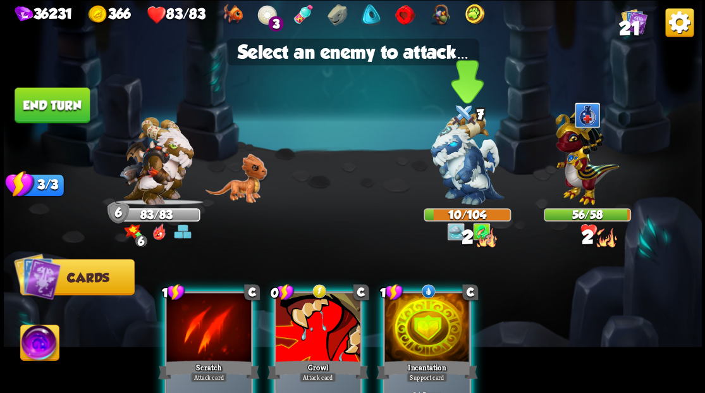
click at [458, 154] on img at bounding box center [466, 159] width 73 height 92
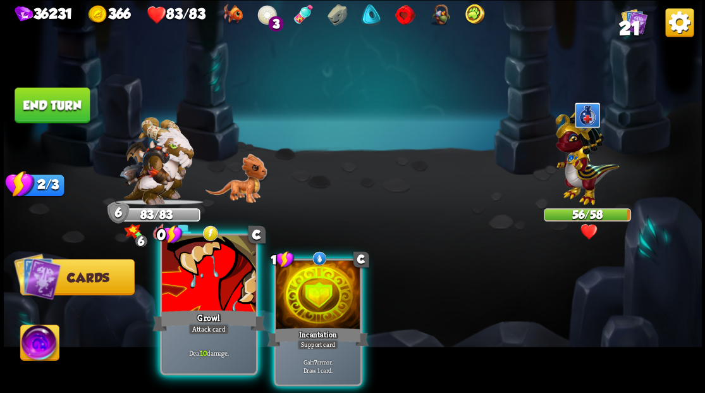
click at [186, 297] on div at bounding box center [209, 274] width 94 height 79
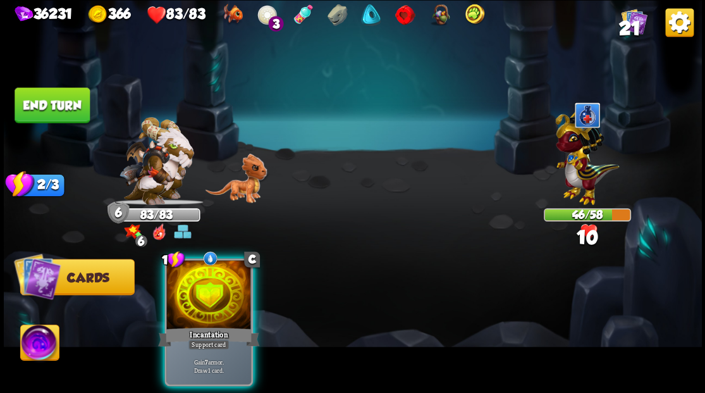
click at [186, 297] on div at bounding box center [208, 295] width 85 height 71
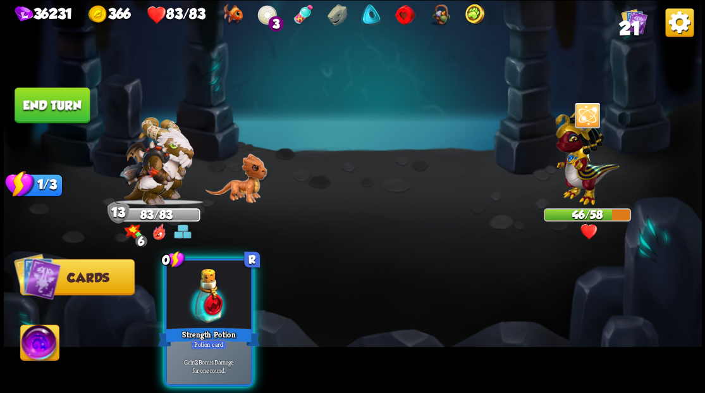
drag, startPoint x: 207, startPoint y: 286, endPoint x: 186, endPoint y: 262, distance: 32.3
click at [207, 279] on div at bounding box center [208, 295] width 85 height 71
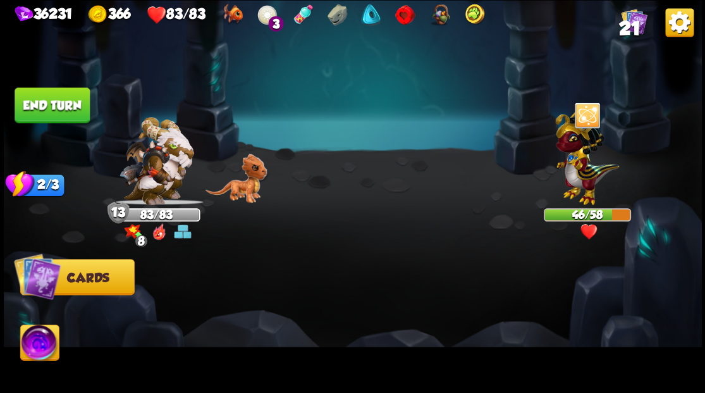
click at [73, 106] on button "End turn" at bounding box center [52, 104] width 75 height 35
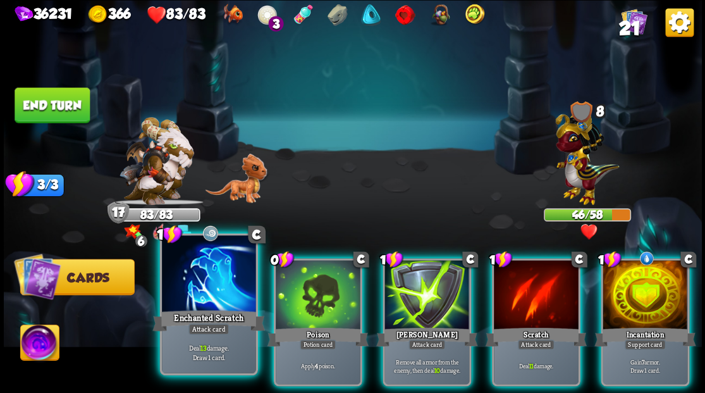
click at [216, 287] on div at bounding box center [209, 274] width 94 height 79
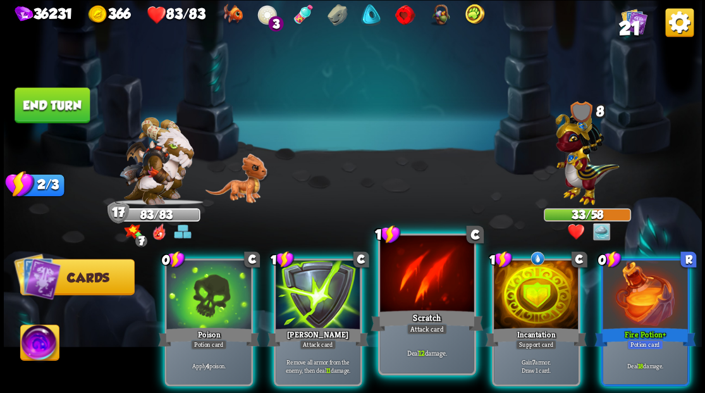
click at [442, 296] on div at bounding box center [427, 274] width 94 height 79
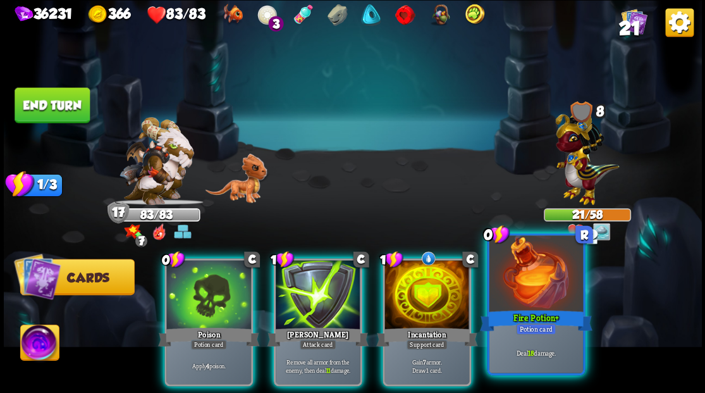
click at [568, 297] on div at bounding box center [536, 274] width 94 height 79
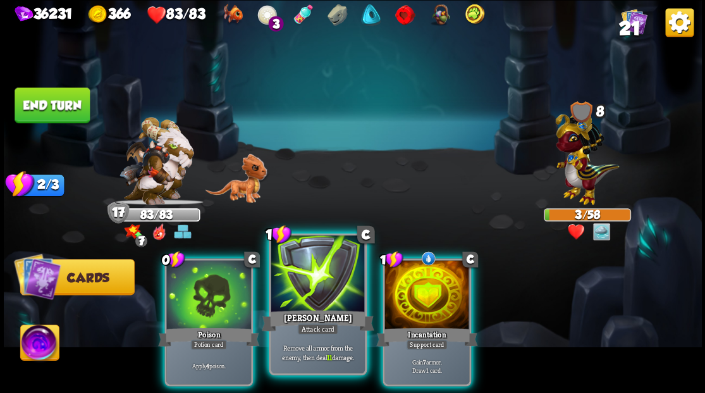
click at [287, 280] on div at bounding box center [318, 274] width 94 height 79
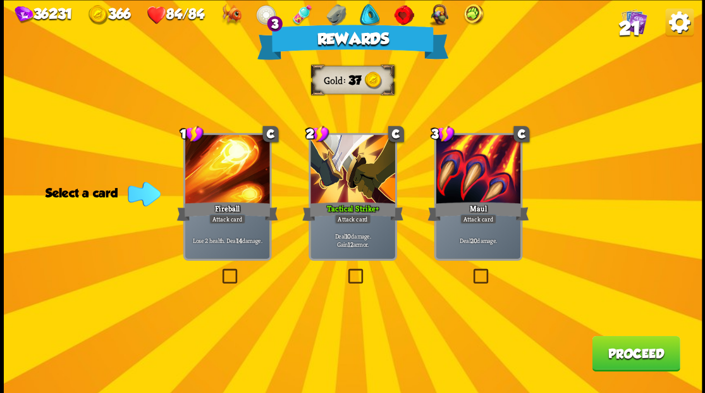
click at [628, 343] on button "Proceed" at bounding box center [636, 352] width 88 height 35
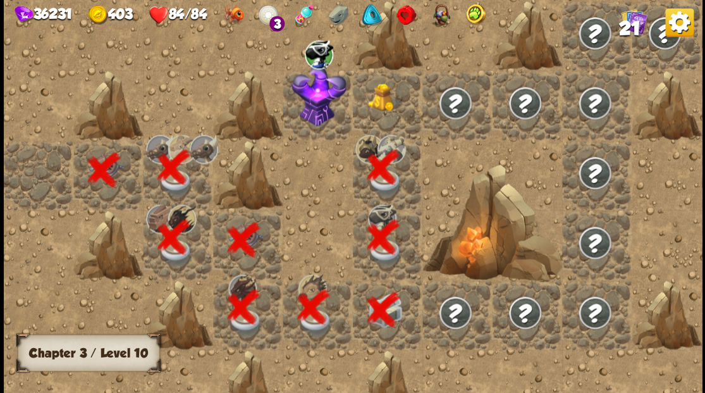
click at [379, 107] on img at bounding box center [385, 97] width 35 height 28
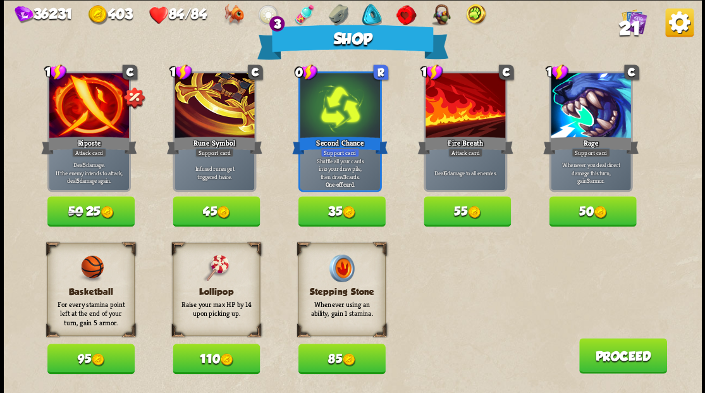
click at [201, 361] on button "110" at bounding box center [216, 358] width 87 height 30
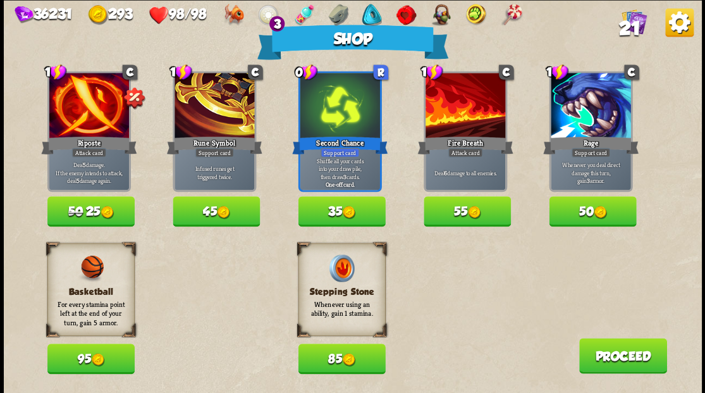
click at [630, 363] on button "Proceed" at bounding box center [622, 355] width 88 height 35
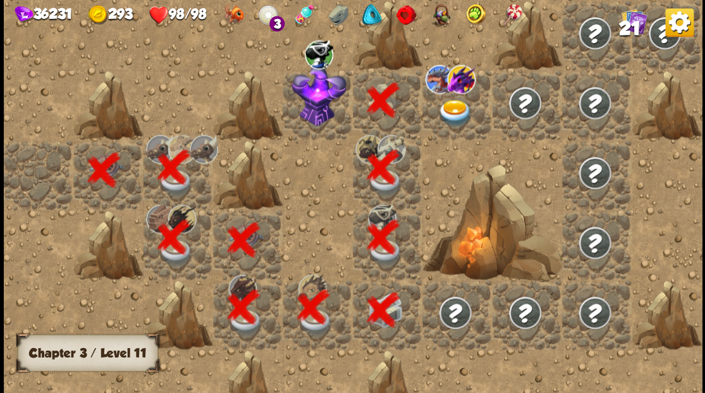
scroll to position [0, 243]
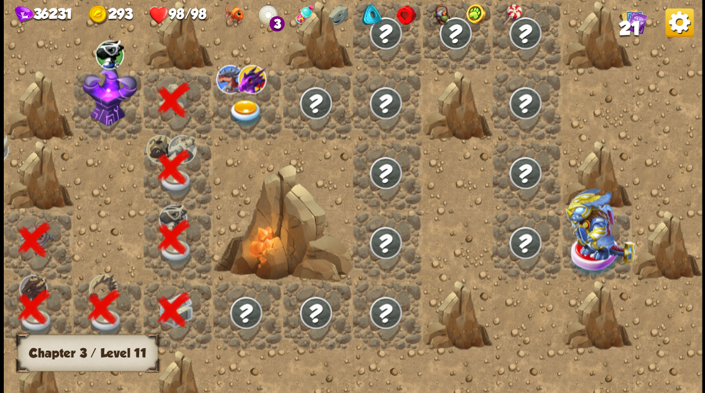
click at [97, 104] on img at bounding box center [109, 94] width 54 height 61
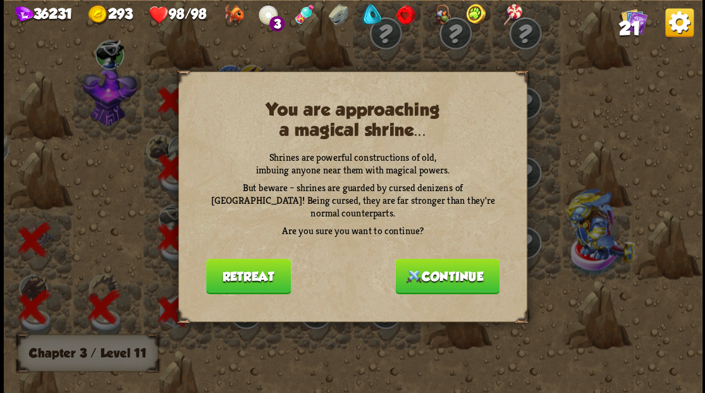
click at [435, 269] on button "Continue" at bounding box center [447, 275] width 104 height 35
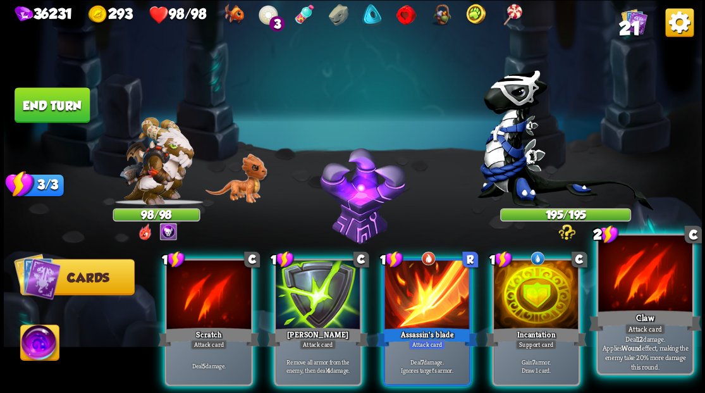
click at [621, 284] on div at bounding box center [645, 274] width 94 height 79
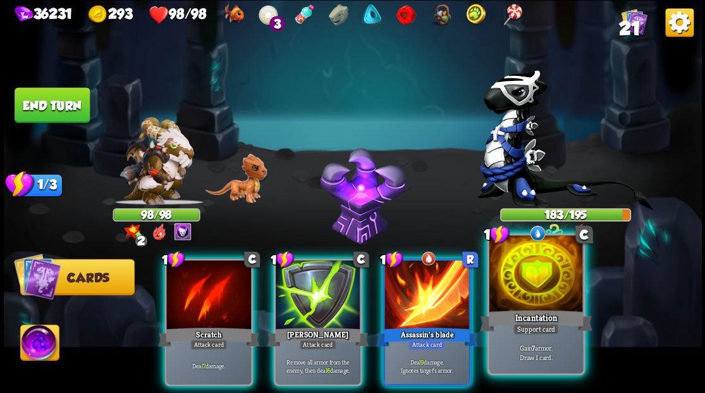
click at [532, 293] on div at bounding box center [536, 274] width 94 height 79
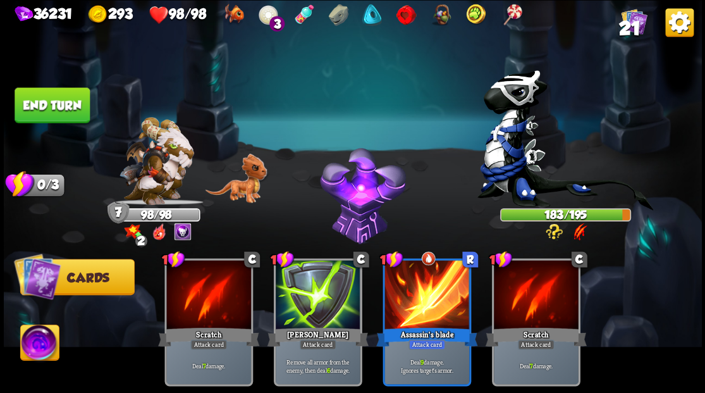
click at [63, 99] on button "End turn" at bounding box center [52, 104] width 75 height 35
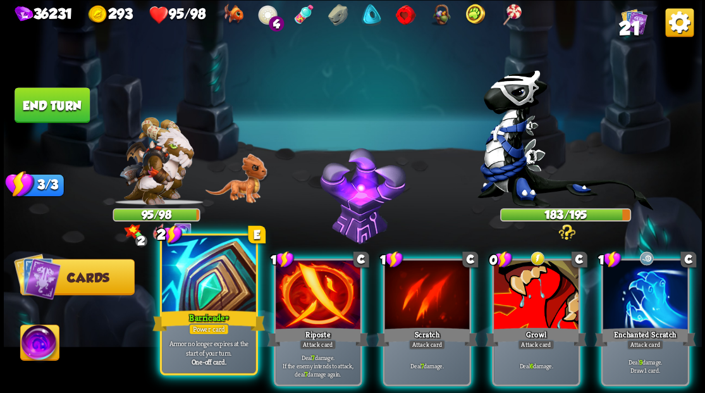
click at [204, 287] on div at bounding box center [209, 274] width 94 height 79
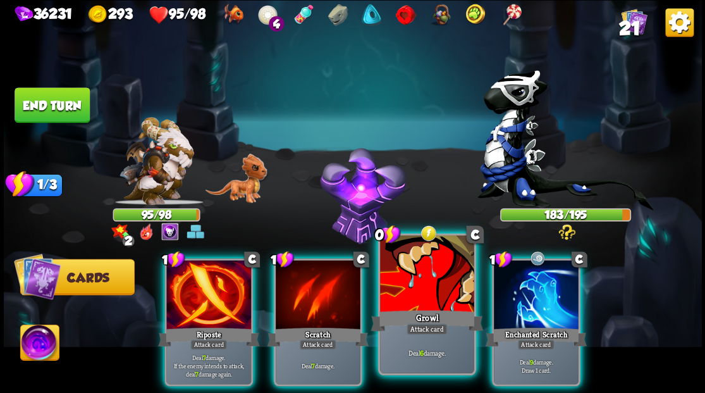
click at [411, 294] on div at bounding box center [427, 274] width 94 height 79
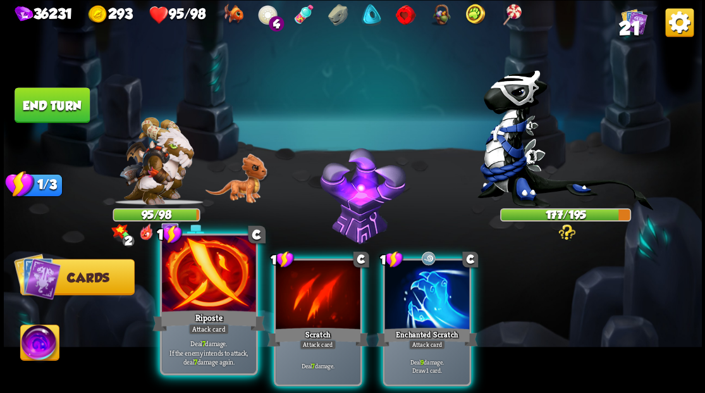
click at [197, 293] on div at bounding box center [209, 274] width 94 height 79
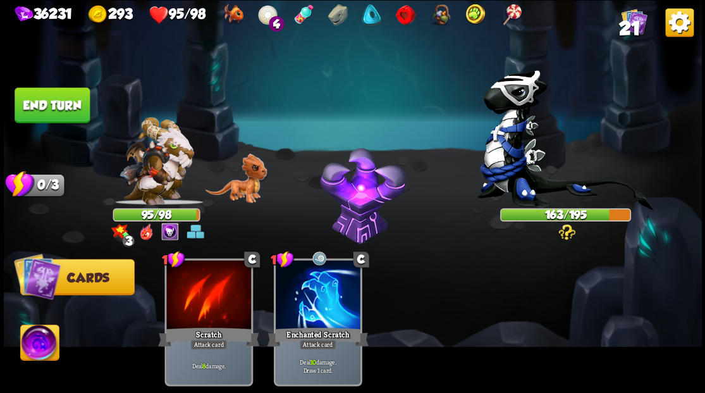
click at [40, 343] on img at bounding box center [39, 343] width 39 height 39
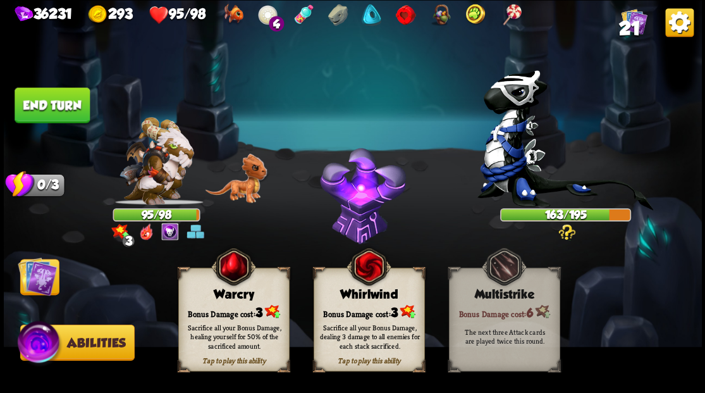
click at [233, 308] on div "Bonus Damage cost: 3" at bounding box center [233, 311] width 110 height 16
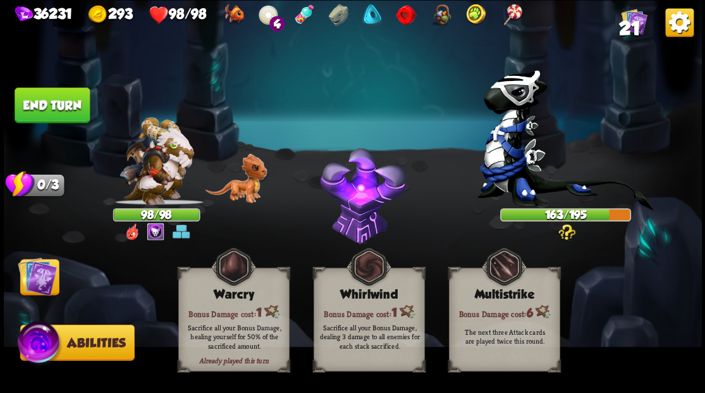
click at [37, 279] on img at bounding box center [37, 275] width 39 height 39
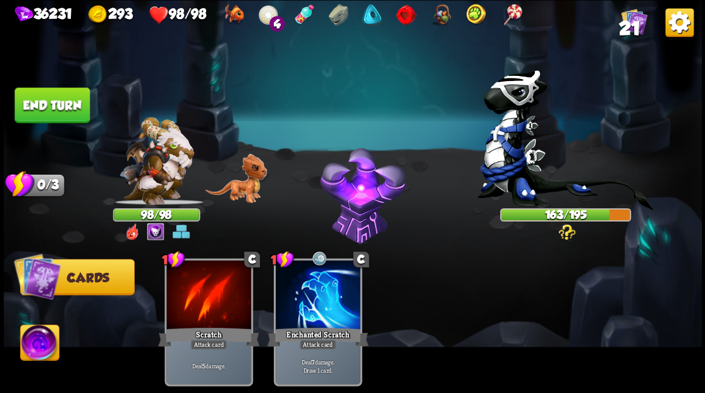
click at [63, 110] on button "End turn" at bounding box center [52, 104] width 75 height 35
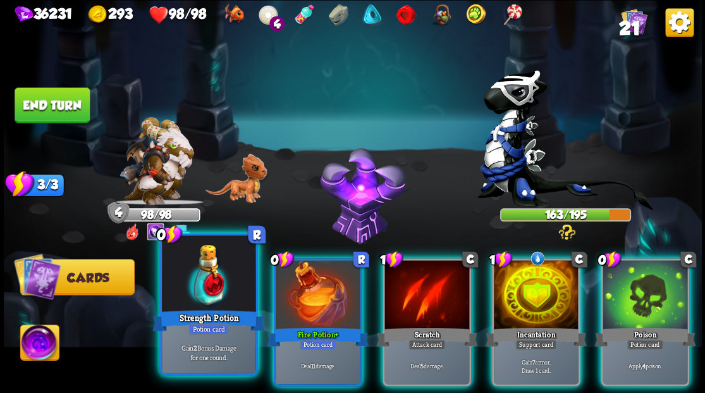
click at [208, 277] on div at bounding box center [209, 274] width 94 height 79
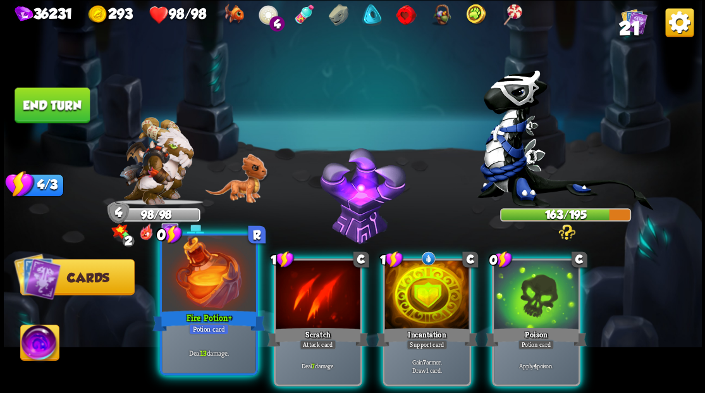
click at [204, 290] on div at bounding box center [209, 274] width 94 height 79
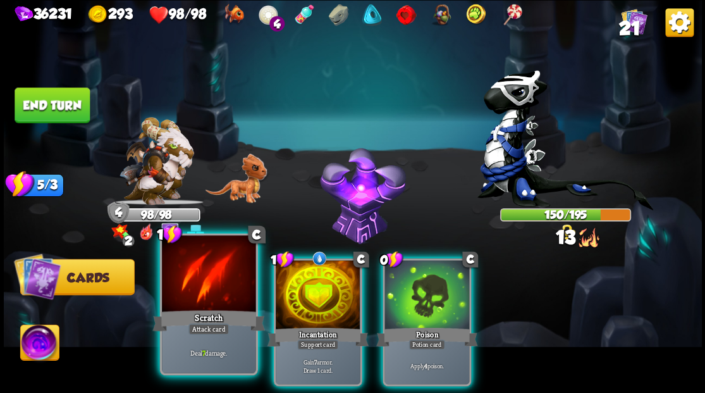
click at [203, 291] on div at bounding box center [209, 274] width 94 height 79
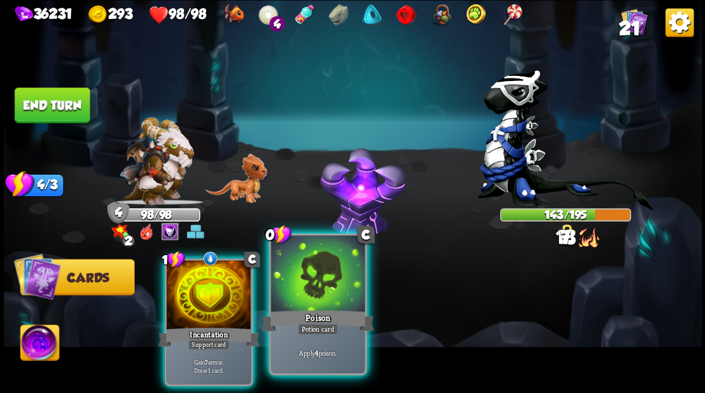
click at [322, 291] on div at bounding box center [318, 274] width 94 height 79
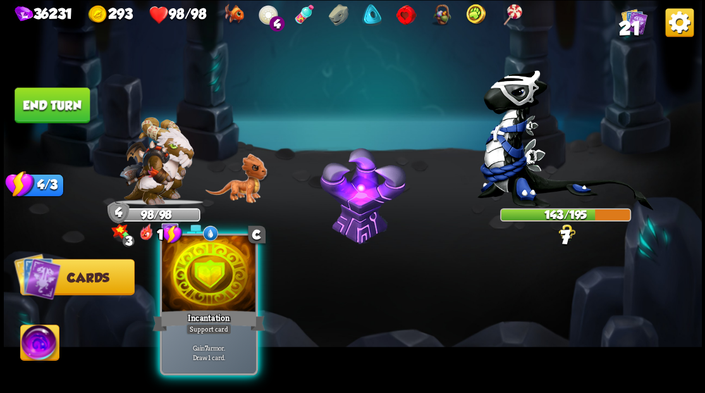
click at [214, 281] on div at bounding box center [209, 274] width 94 height 79
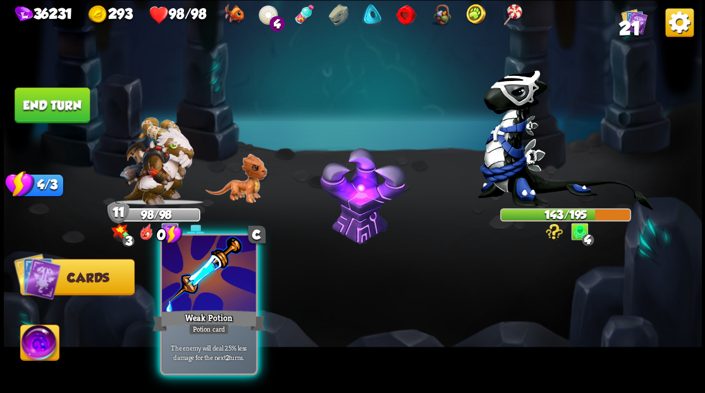
click at [212, 286] on div at bounding box center [209, 274] width 94 height 79
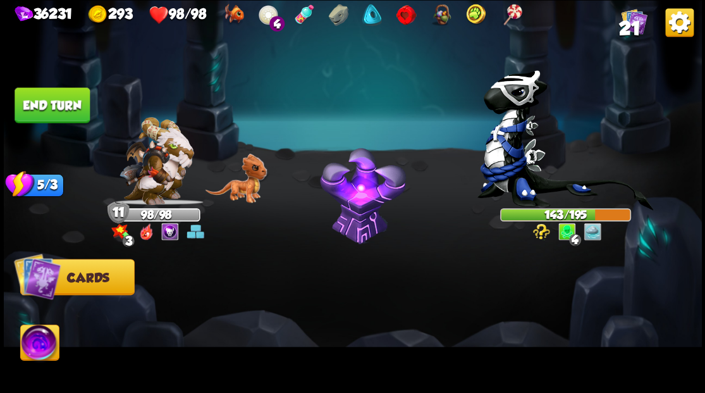
click at [47, 101] on button "End turn" at bounding box center [52, 104] width 75 height 35
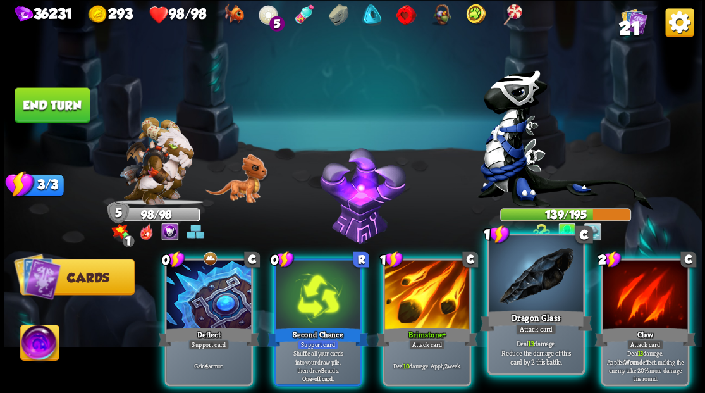
click at [525, 294] on div at bounding box center [536, 274] width 94 height 79
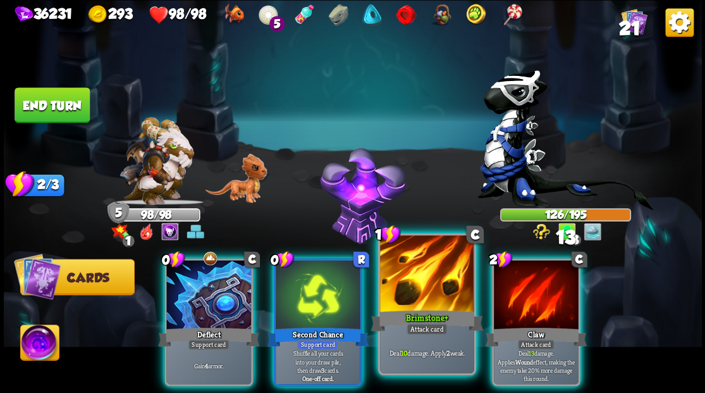
click at [423, 292] on div at bounding box center [427, 274] width 94 height 79
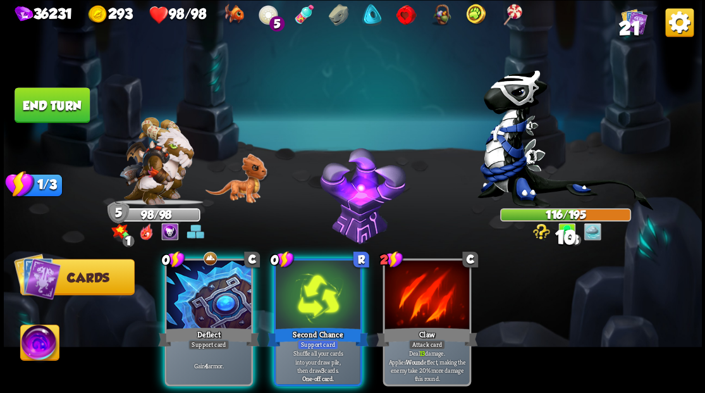
click at [157, 284] on div "0 C Deflect Support card Gain 4 armor. 0 R Second Chance Support card Shuffle a…" at bounding box center [422, 305] width 558 height 174
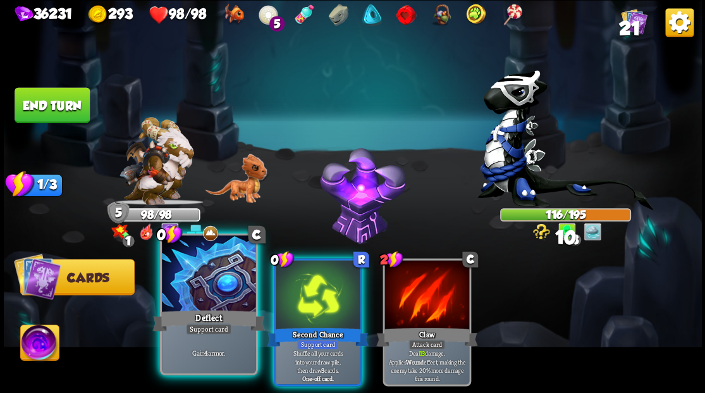
click at [198, 312] on div "Deflect" at bounding box center [208, 319] width 113 height 25
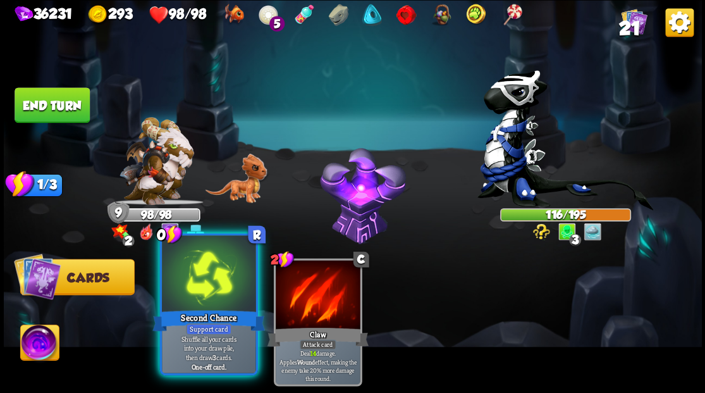
click at [200, 298] on div at bounding box center [209, 274] width 94 height 79
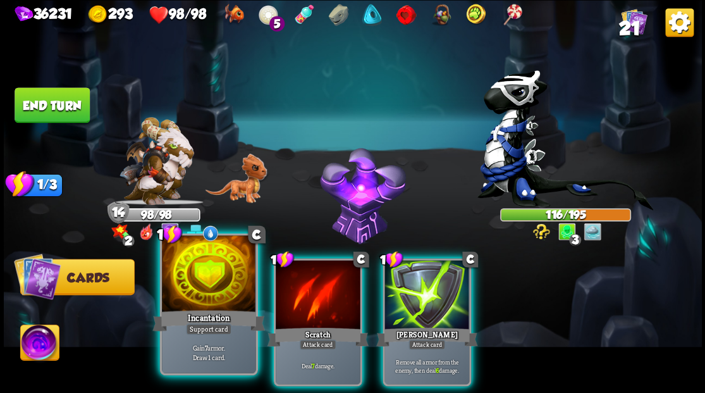
click at [202, 287] on div at bounding box center [209, 274] width 94 height 79
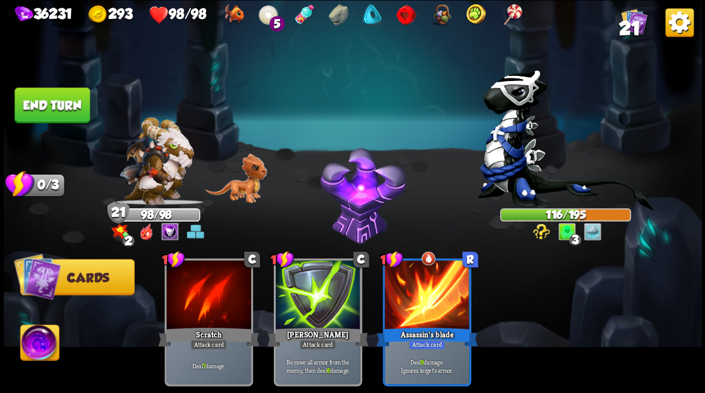
click at [62, 117] on button "End turn" at bounding box center [52, 104] width 75 height 35
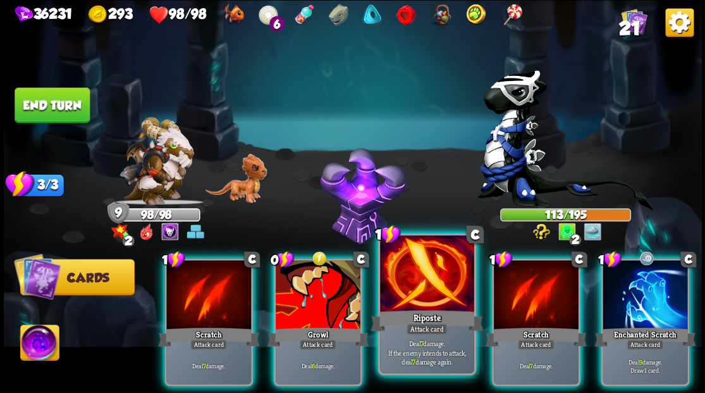
click at [435, 289] on div at bounding box center [427, 274] width 94 height 79
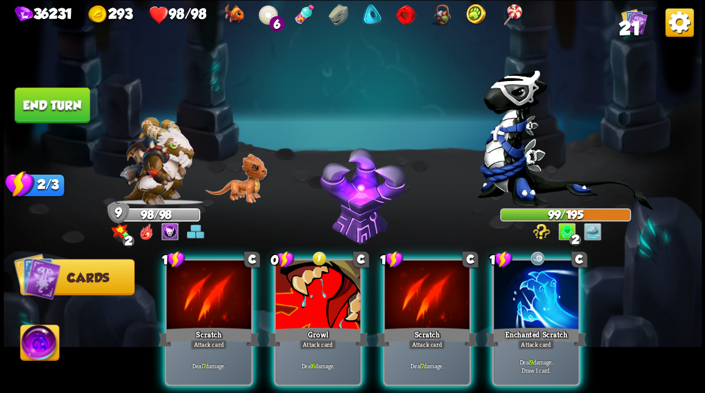
click at [523, 288] on div at bounding box center [536, 295] width 85 height 71
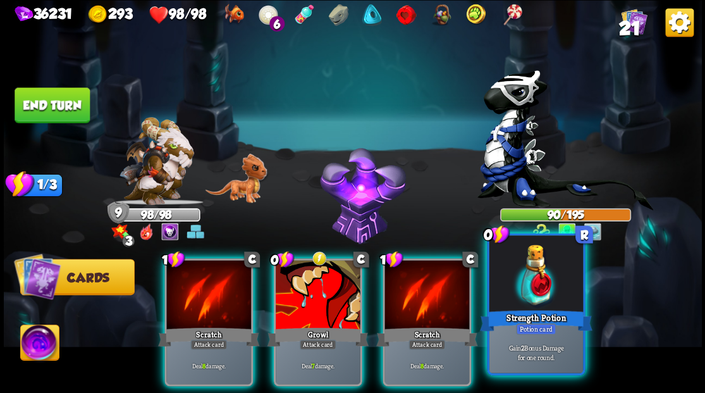
click at [530, 286] on div at bounding box center [536, 274] width 94 height 79
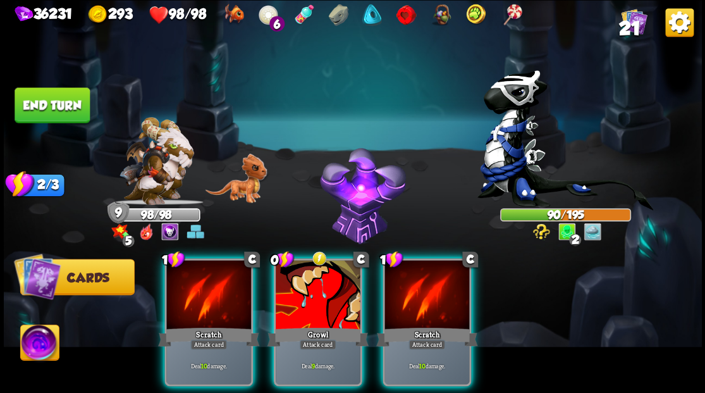
click at [425, 278] on div at bounding box center [426, 295] width 85 height 71
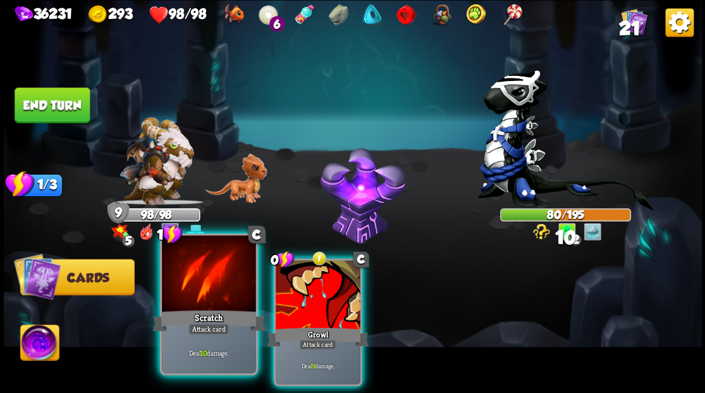
click at [200, 289] on div at bounding box center [209, 274] width 94 height 79
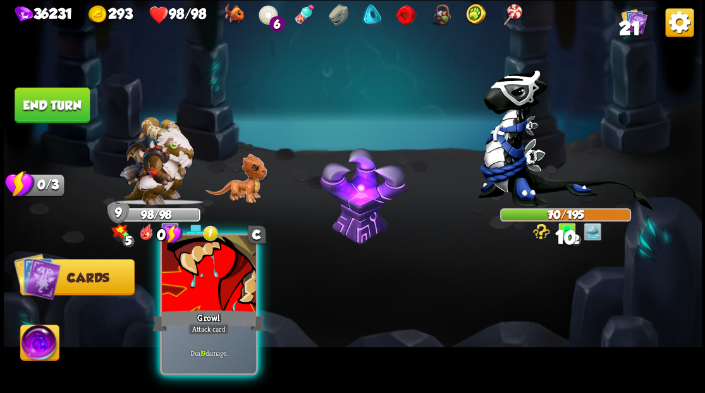
click at [206, 287] on div at bounding box center [209, 274] width 94 height 79
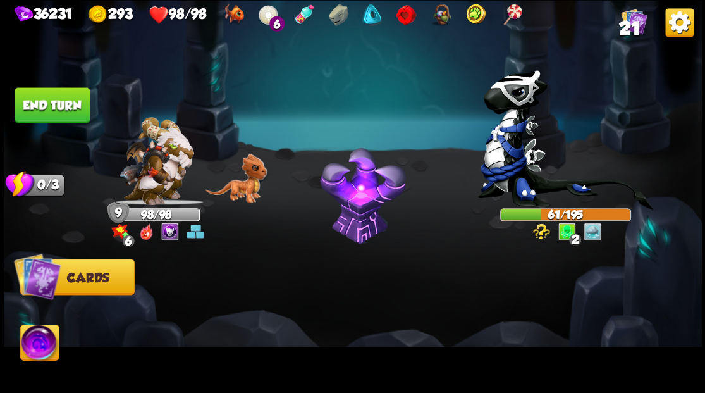
click at [50, 99] on button "End turn" at bounding box center [52, 104] width 75 height 35
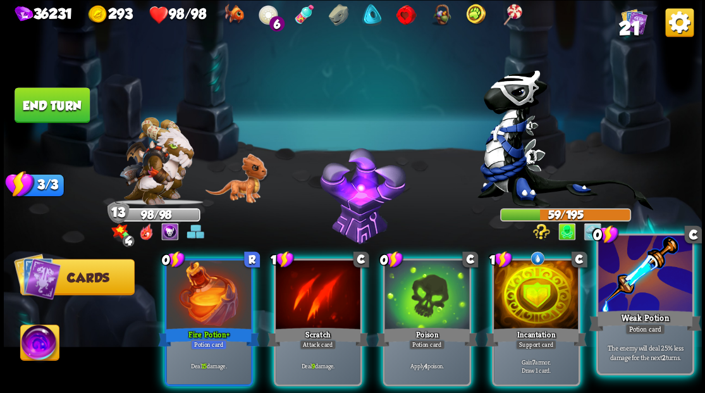
click at [647, 292] on div at bounding box center [645, 274] width 94 height 79
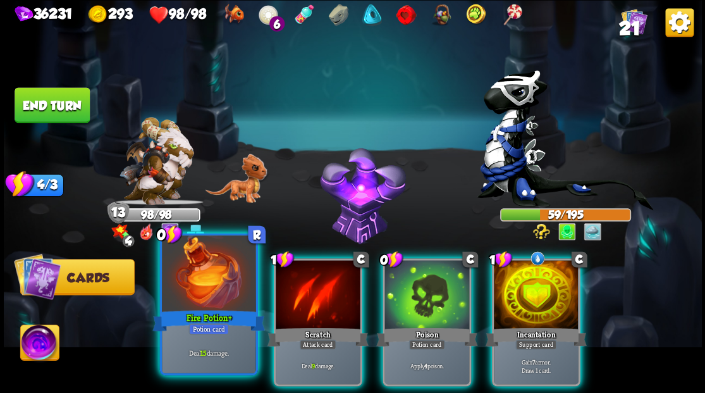
click at [191, 288] on div at bounding box center [209, 274] width 94 height 79
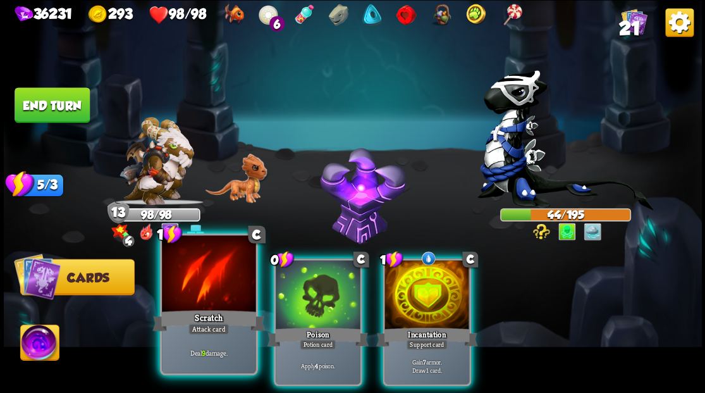
click at [193, 287] on div at bounding box center [209, 274] width 94 height 79
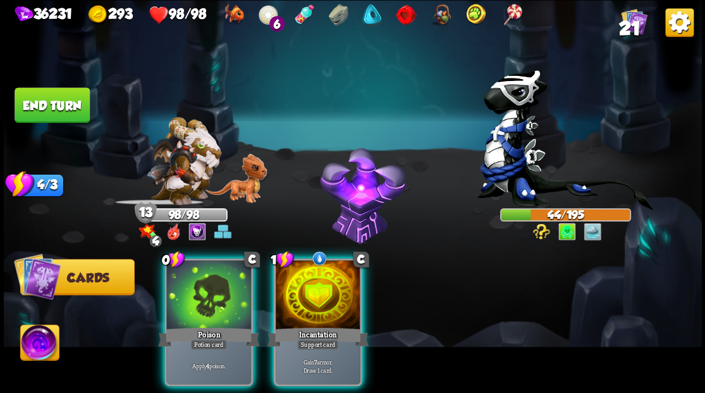
click at [193, 287] on div at bounding box center [208, 295] width 85 height 71
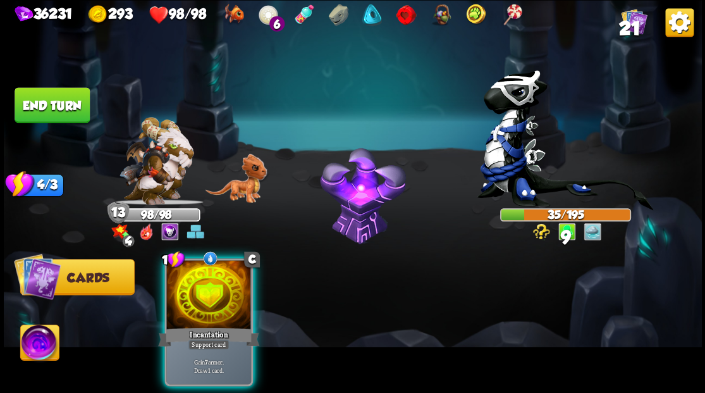
click at [193, 287] on div at bounding box center [208, 295] width 85 height 71
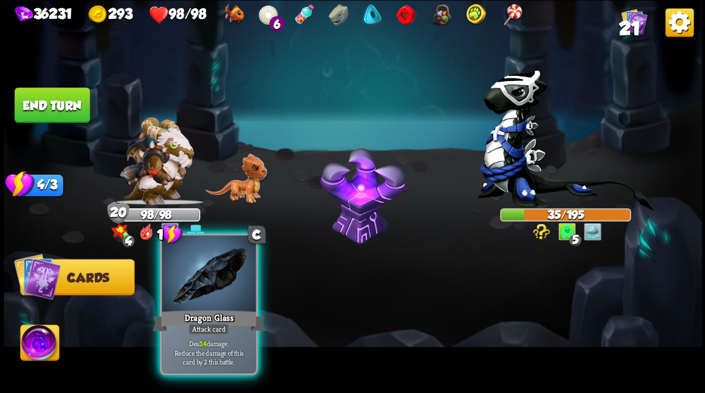
click at [197, 282] on div at bounding box center [209, 274] width 94 height 79
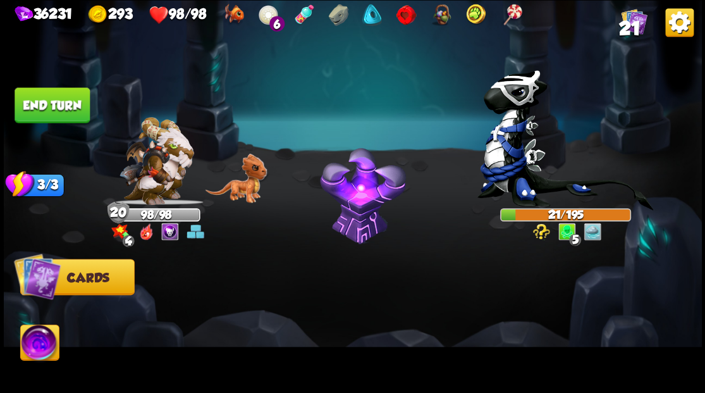
click at [51, 106] on button "End turn" at bounding box center [52, 104] width 75 height 35
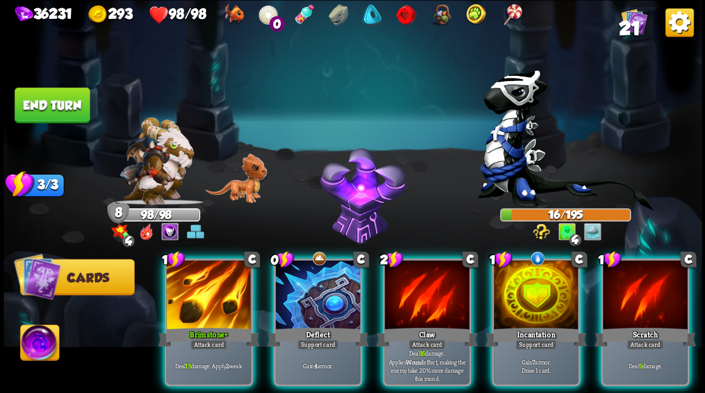
click at [28, 349] on img at bounding box center [39, 343] width 39 height 39
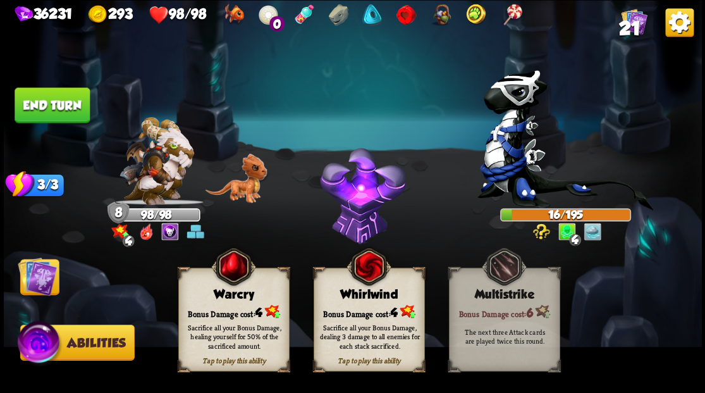
drag, startPoint x: 356, startPoint y: 298, endPoint x: 350, endPoint y: 293, distance: 8.1
click at [356, 298] on div "Whirlwind" at bounding box center [369, 294] width 110 height 14
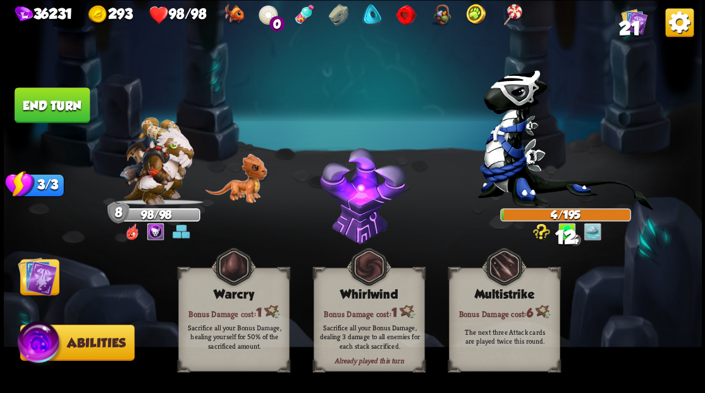
click at [32, 273] on img at bounding box center [37, 275] width 39 height 39
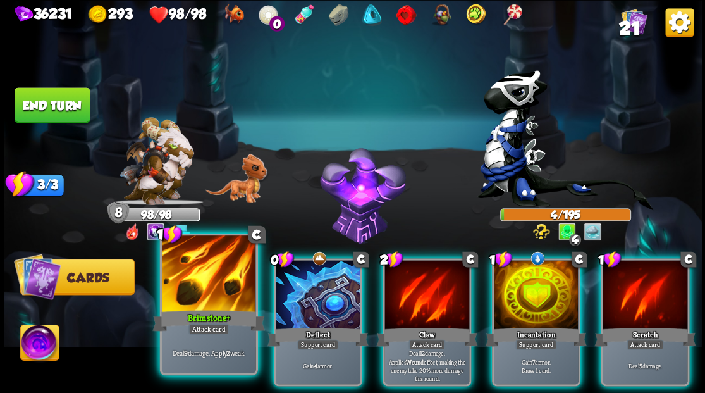
click at [201, 295] on div at bounding box center [209, 274] width 94 height 79
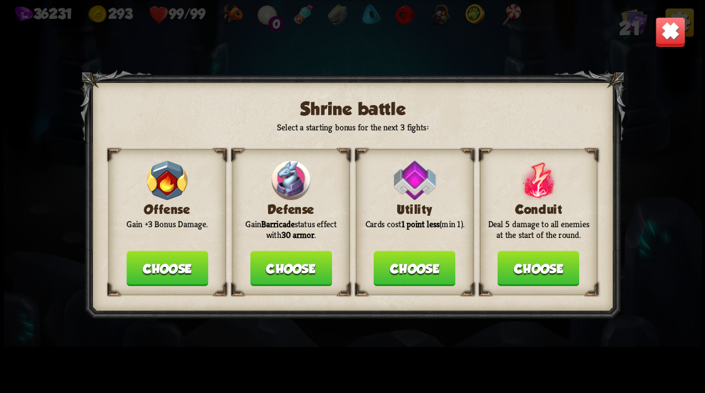
click at [277, 269] on button "Choose" at bounding box center [291, 267] width 82 height 35
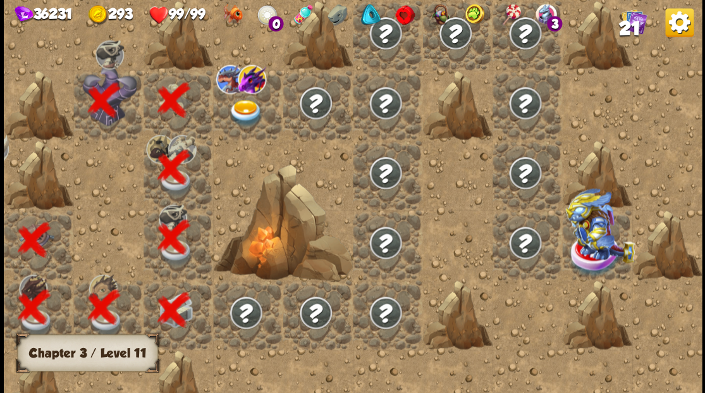
click at [241, 111] on img at bounding box center [245, 112] width 35 height 27
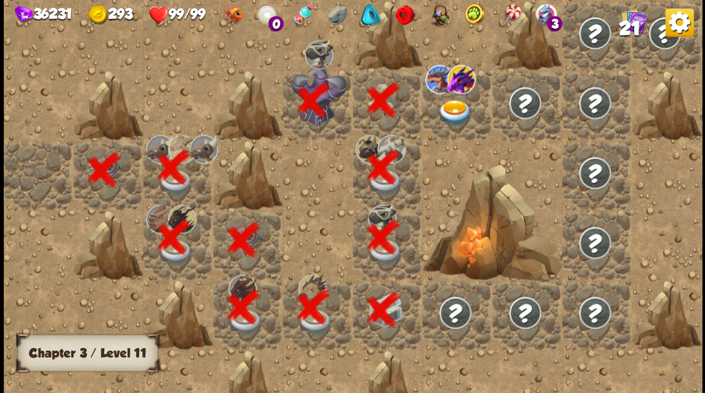
scroll to position [0, 243]
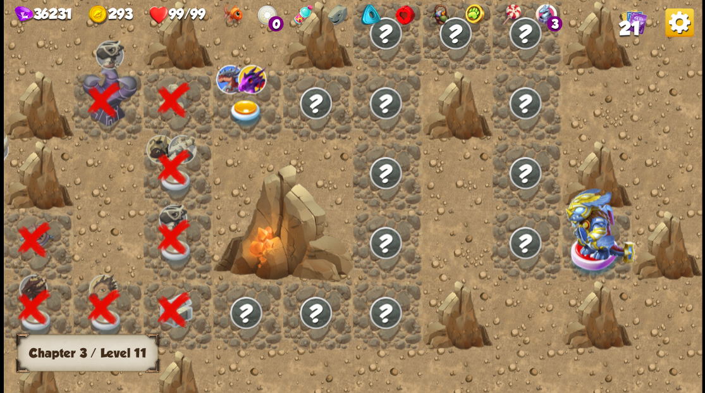
click at [236, 111] on img at bounding box center [245, 112] width 35 height 27
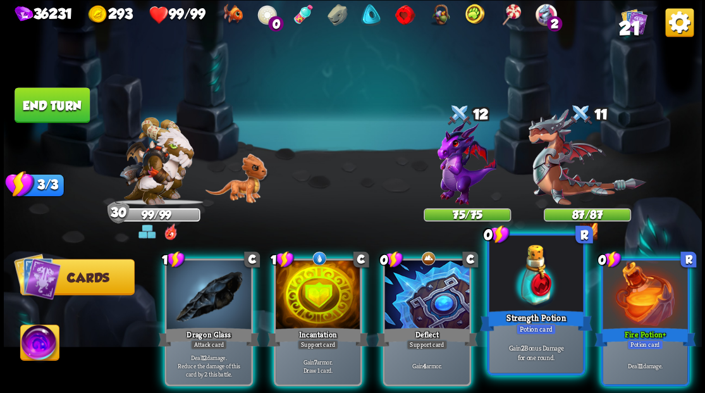
click at [527, 301] on div at bounding box center [536, 274] width 94 height 79
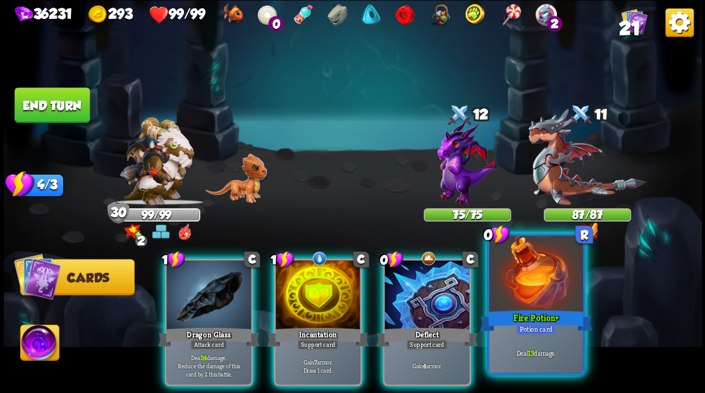
click at [536, 293] on div at bounding box center [536, 274] width 94 height 79
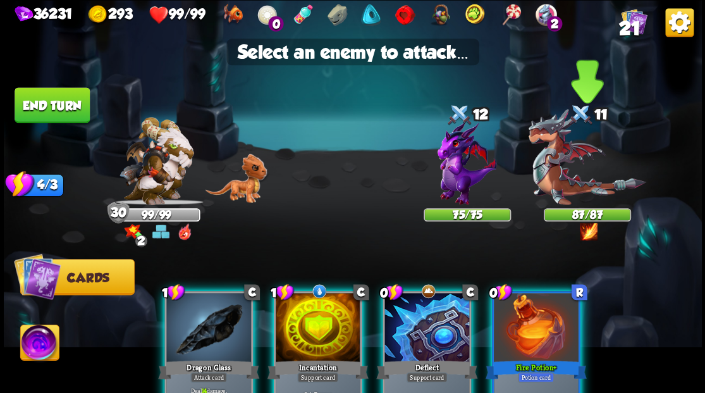
click at [563, 167] on img at bounding box center [587, 157] width 118 height 96
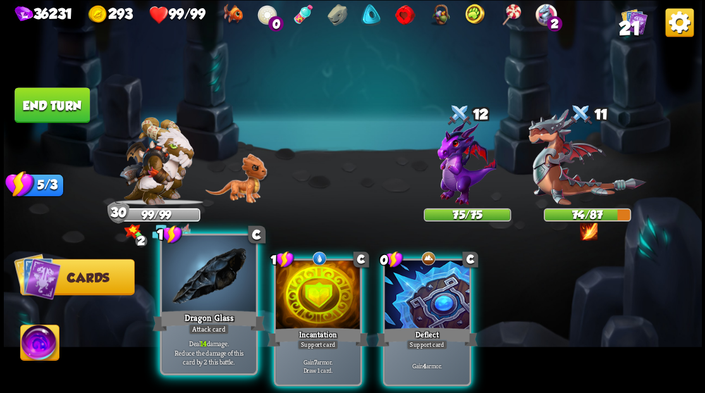
click at [202, 300] on div at bounding box center [209, 274] width 94 height 79
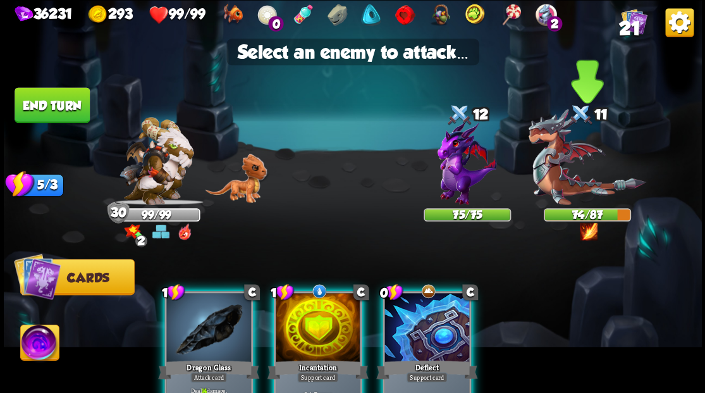
click at [569, 165] on img at bounding box center [587, 157] width 118 height 96
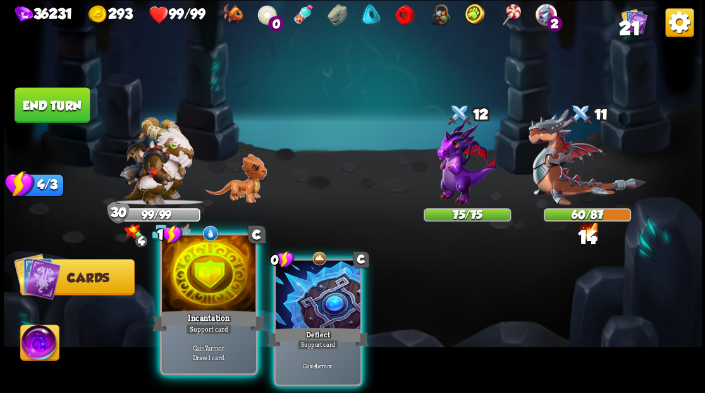
click at [196, 278] on div at bounding box center [209, 274] width 94 height 79
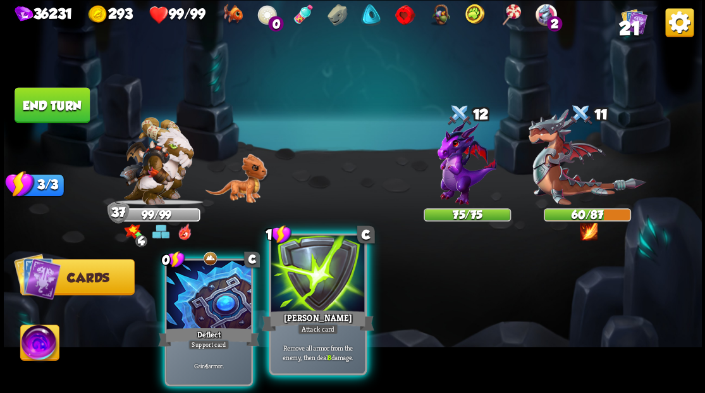
click at [307, 272] on div at bounding box center [318, 274] width 94 height 79
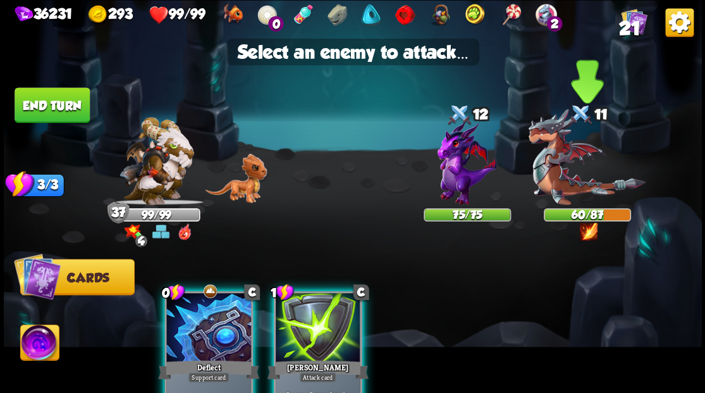
click at [571, 173] on img at bounding box center [587, 157] width 118 height 96
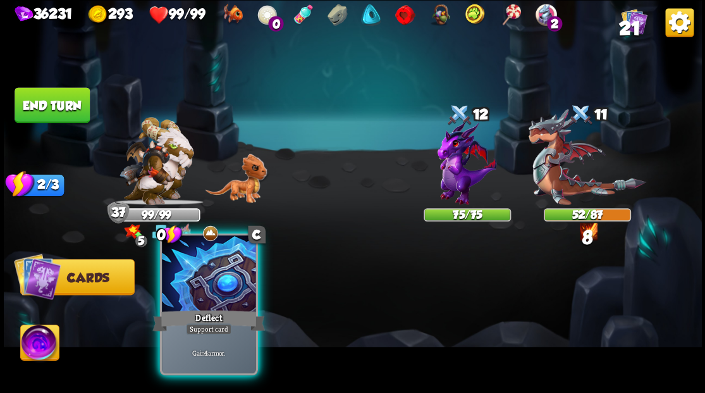
click at [210, 295] on div at bounding box center [209, 274] width 94 height 79
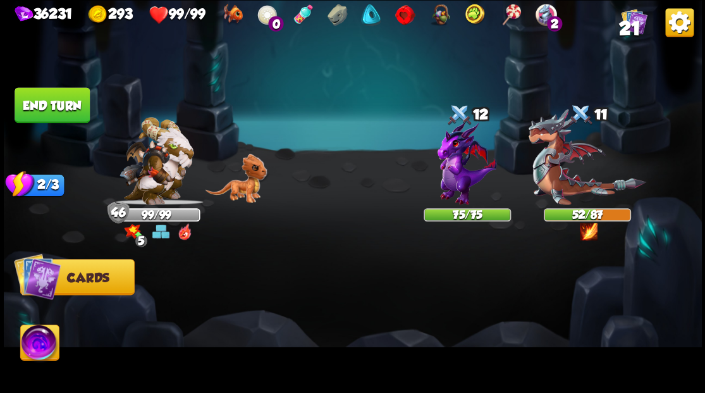
click at [53, 97] on button "End turn" at bounding box center [52, 104] width 75 height 35
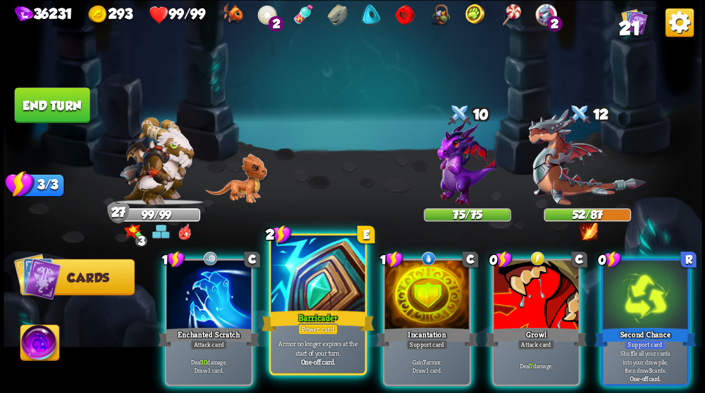
click at [292, 288] on div at bounding box center [318, 274] width 94 height 79
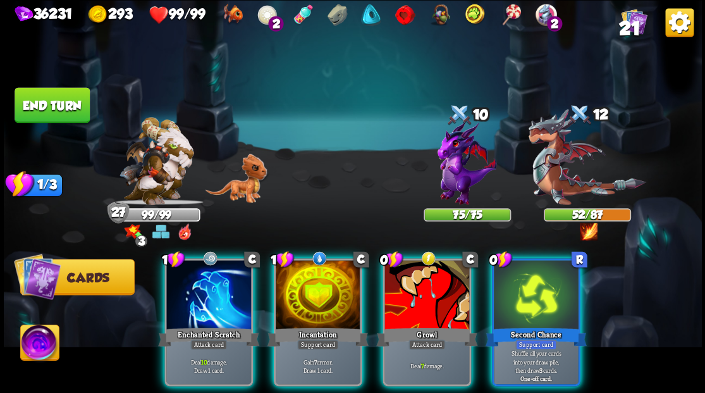
click at [292, 288] on div at bounding box center [318, 295] width 85 height 71
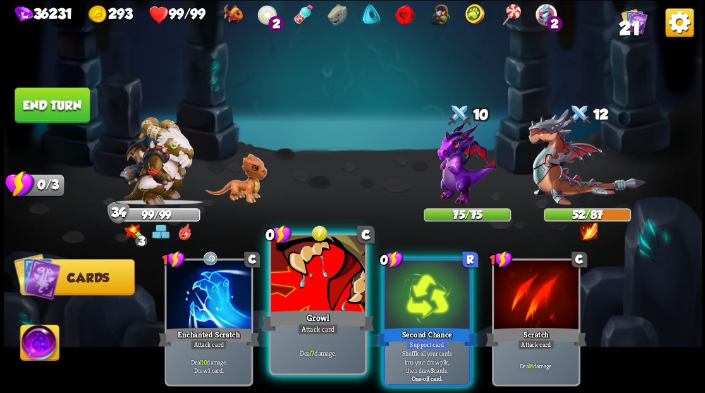
click at [316, 278] on div at bounding box center [318, 274] width 94 height 79
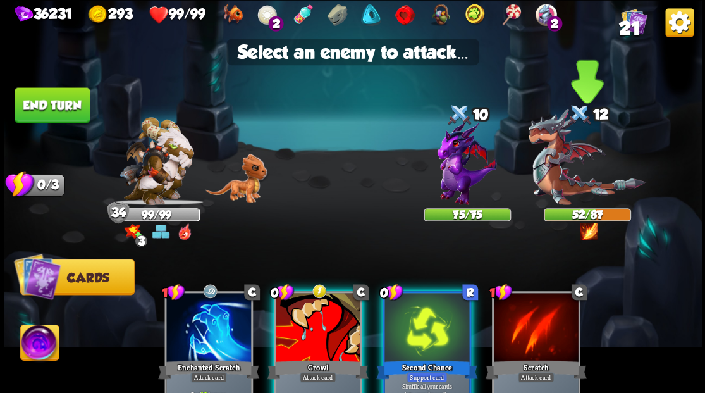
click at [560, 150] on img at bounding box center [587, 157] width 118 height 96
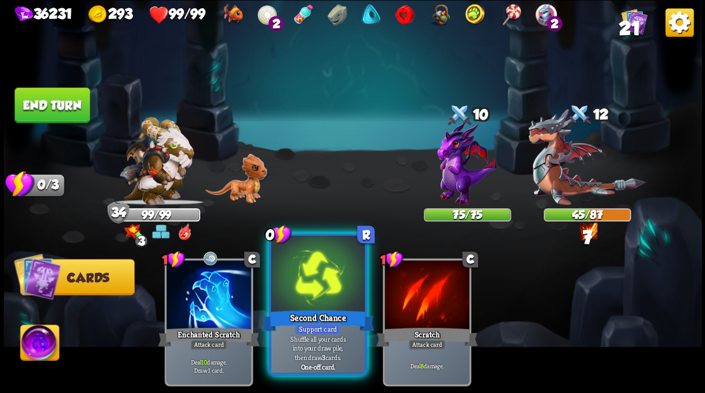
click at [323, 280] on div at bounding box center [318, 274] width 94 height 79
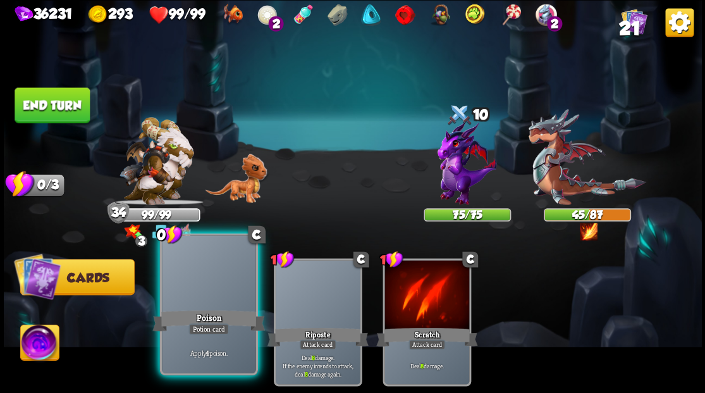
click at [194, 297] on div at bounding box center [209, 274] width 94 height 79
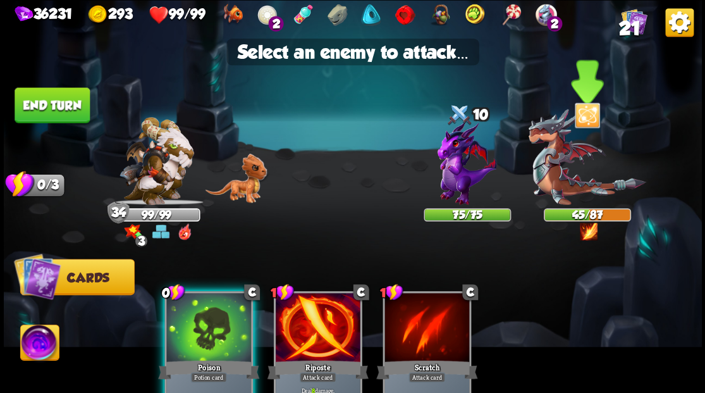
click at [559, 182] on img at bounding box center [587, 157] width 118 height 96
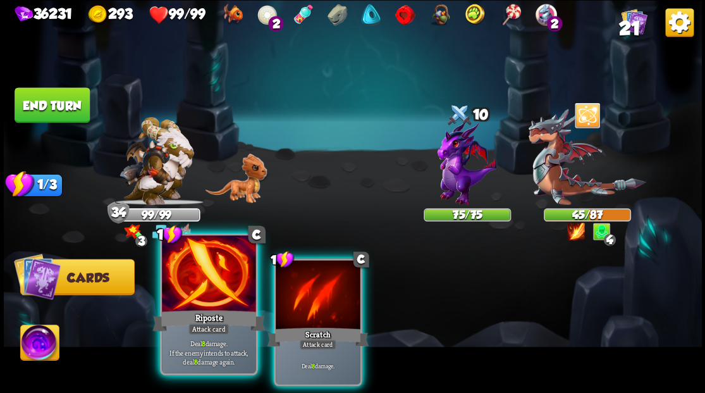
click at [212, 285] on div at bounding box center [209, 274] width 94 height 79
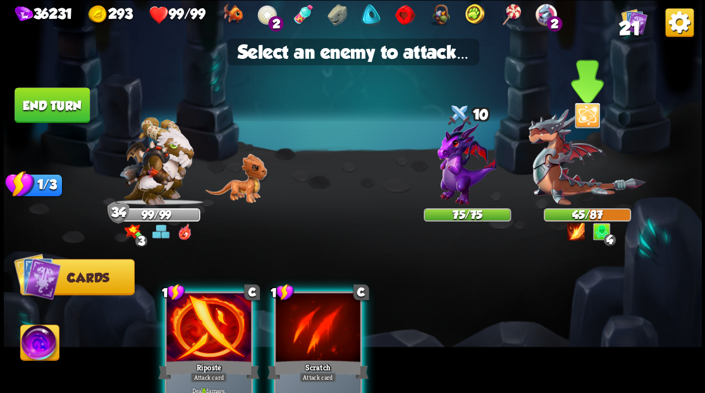
click at [554, 181] on img at bounding box center [587, 157] width 118 height 96
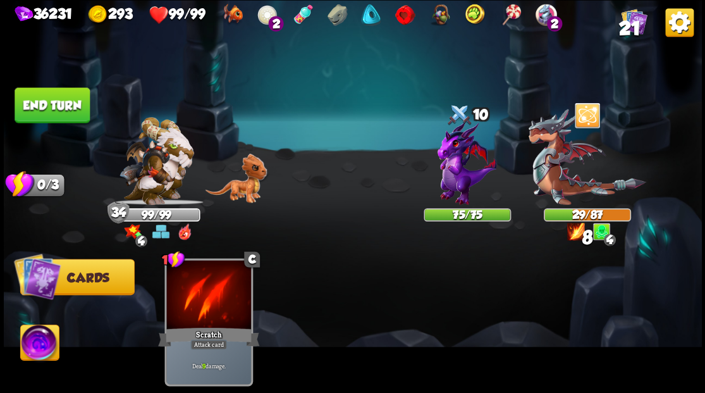
click at [48, 107] on button "End turn" at bounding box center [52, 104] width 75 height 35
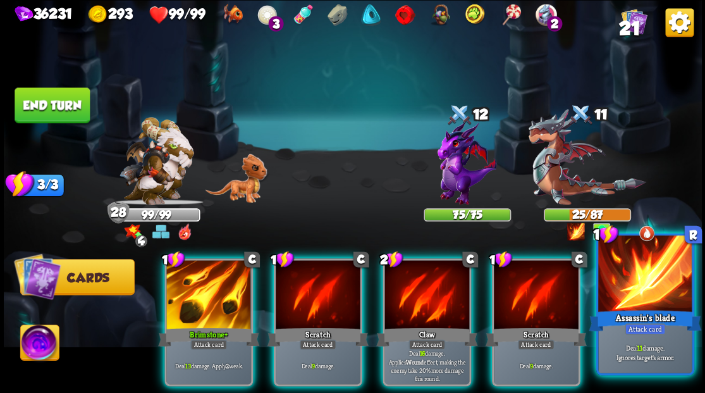
click at [645, 301] on div at bounding box center [645, 274] width 94 height 79
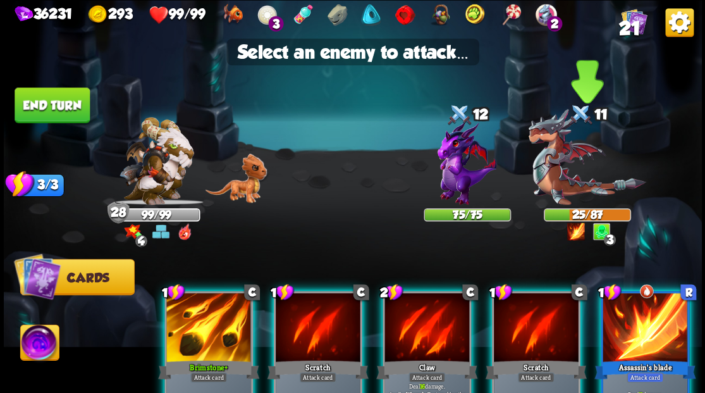
click at [549, 172] on img at bounding box center [587, 157] width 118 height 96
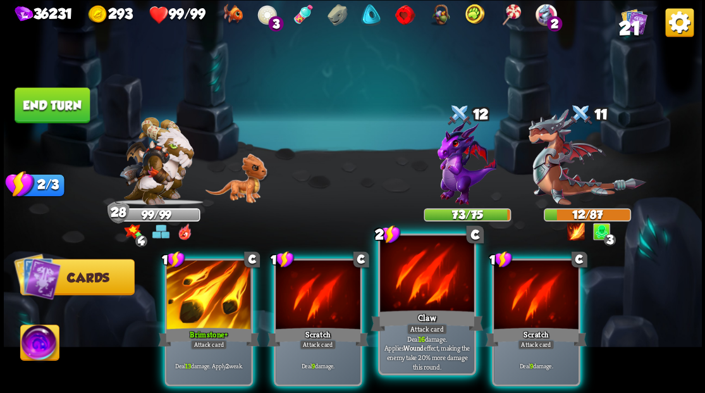
click at [423, 289] on div at bounding box center [427, 274] width 94 height 79
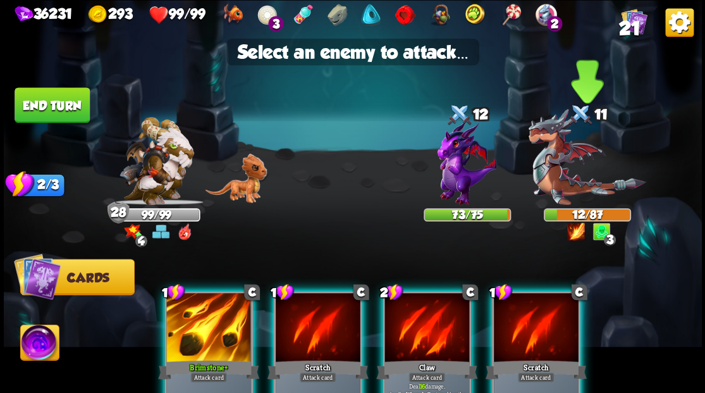
click at [557, 178] on img at bounding box center [587, 157] width 118 height 96
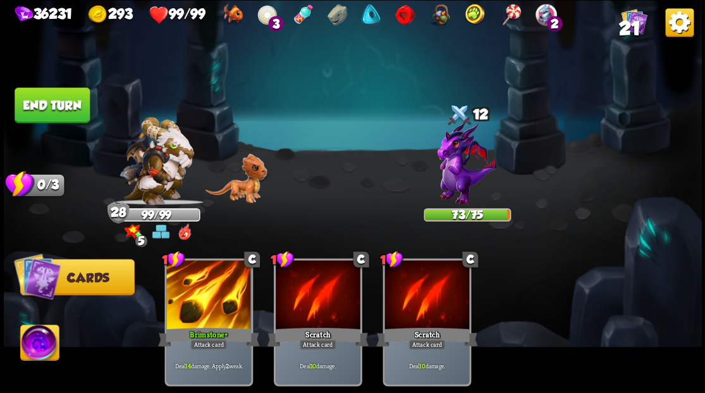
click at [50, 101] on button "End turn" at bounding box center [52, 104] width 75 height 35
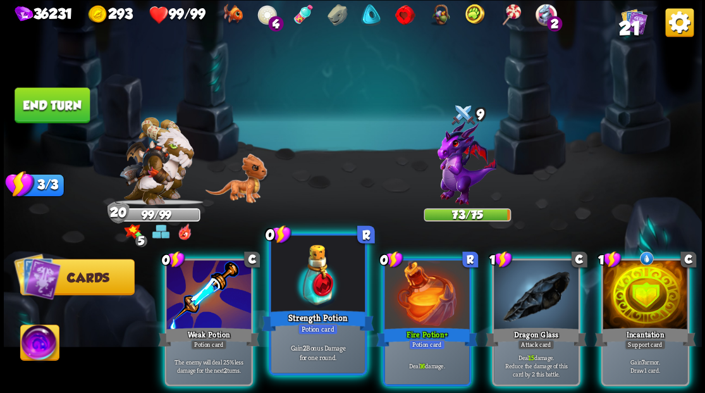
click at [329, 283] on div at bounding box center [318, 274] width 94 height 79
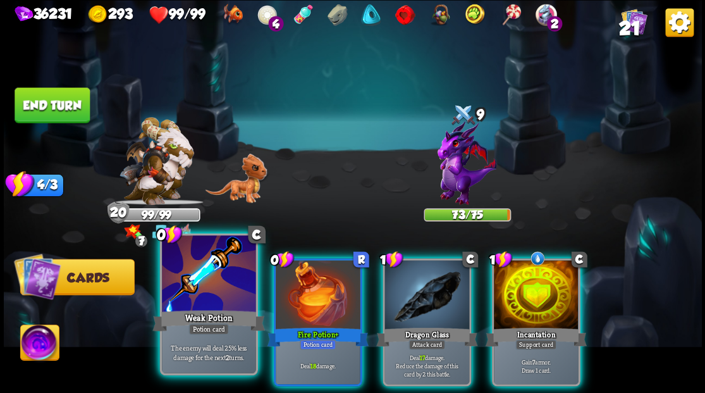
click at [215, 279] on div at bounding box center [209, 274] width 94 height 79
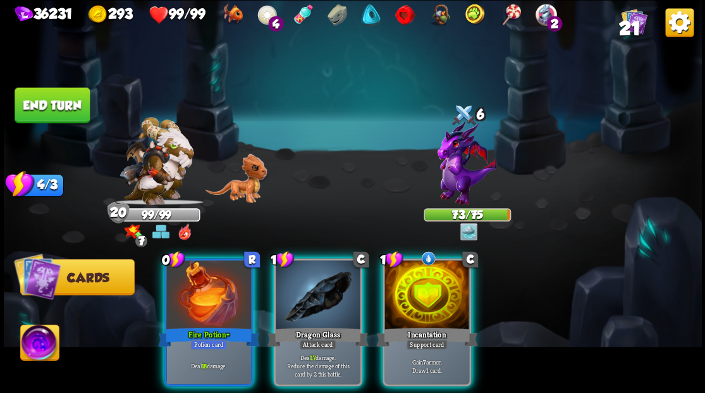
click at [215, 279] on div at bounding box center [208, 295] width 85 height 71
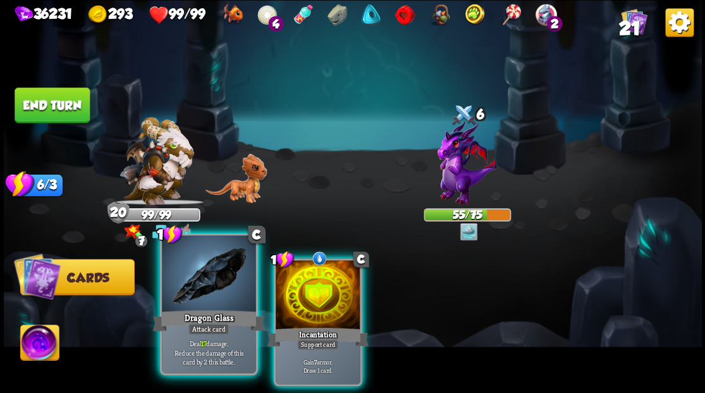
click at [215, 279] on div at bounding box center [209, 274] width 94 height 79
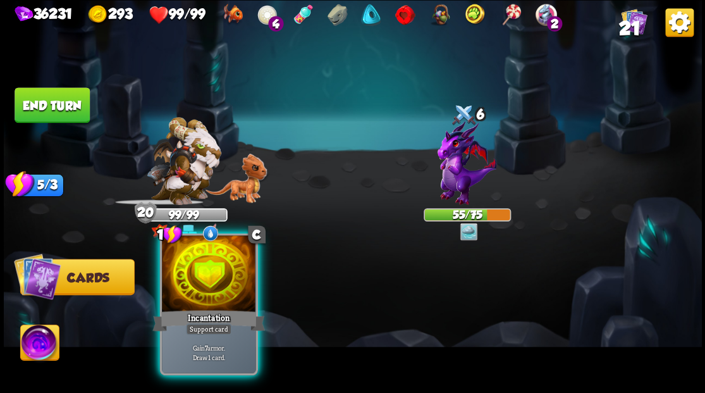
click at [215, 280] on div at bounding box center [209, 274] width 94 height 79
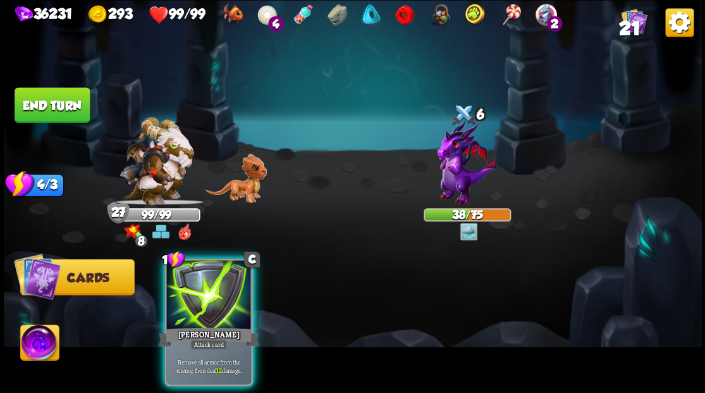
click at [206, 268] on div at bounding box center [208, 295] width 85 height 71
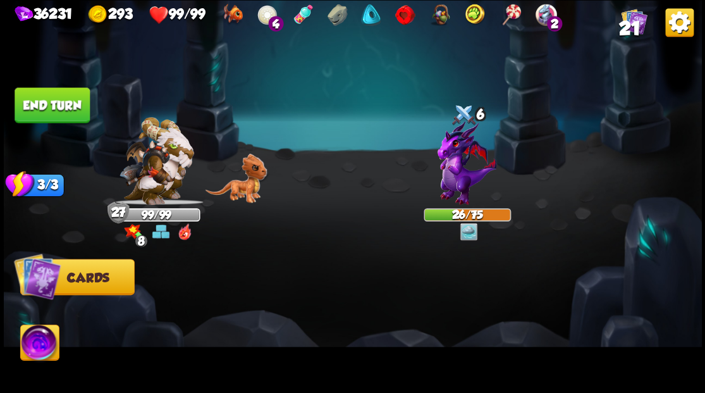
click at [56, 102] on button "End turn" at bounding box center [52, 104] width 75 height 35
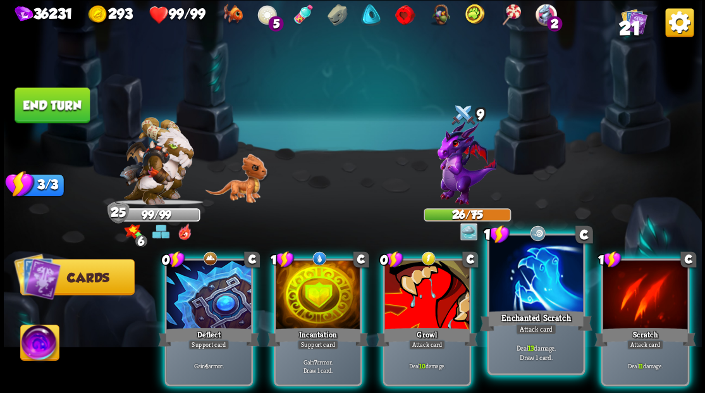
click at [564, 286] on div at bounding box center [536, 274] width 94 height 79
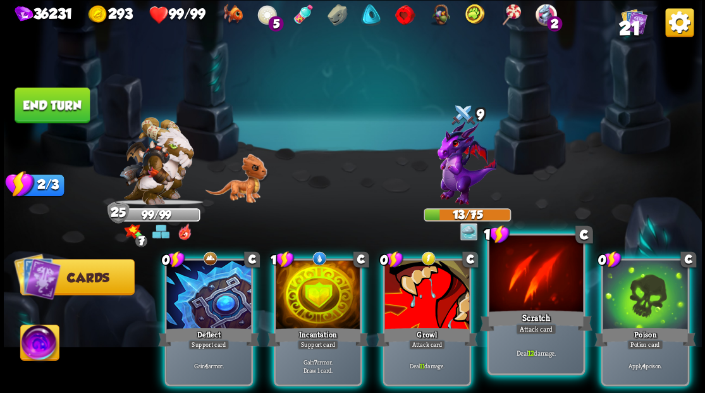
click at [536, 274] on div at bounding box center [536, 274] width 94 height 79
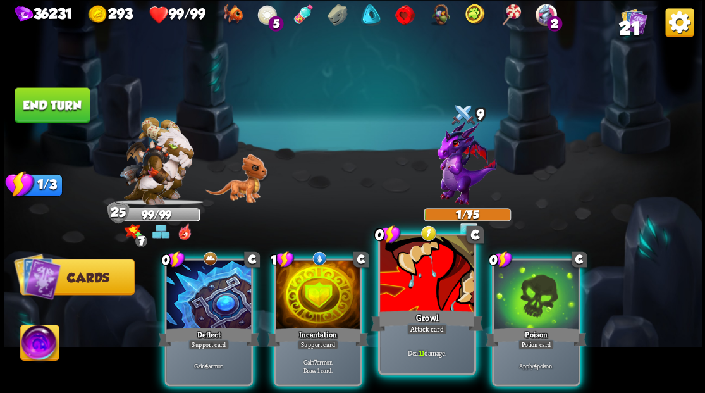
click at [413, 288] on div at bounding box center [427, 274] width 94 height 79
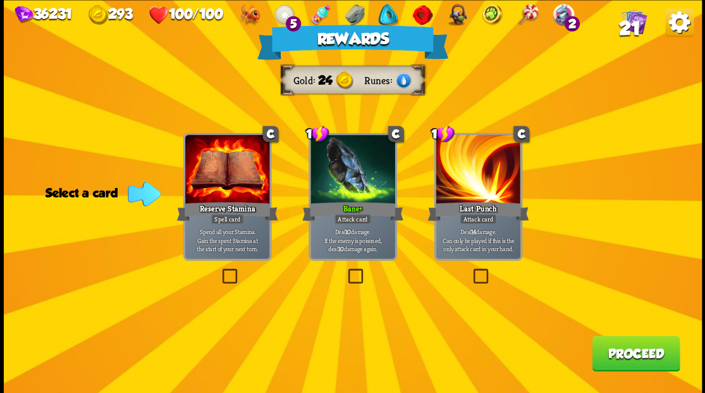
click at [640, 358] on button "Proceed" at bounding box center [636, 352] width 88 height 35
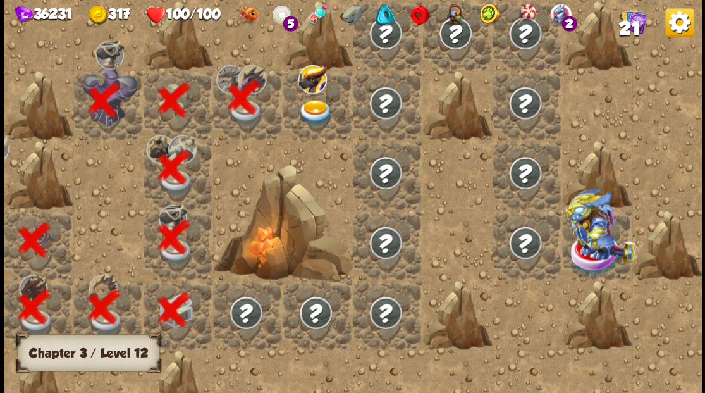
click at [312, 107] on img at bounding box center [315, 112] width 35 height 27
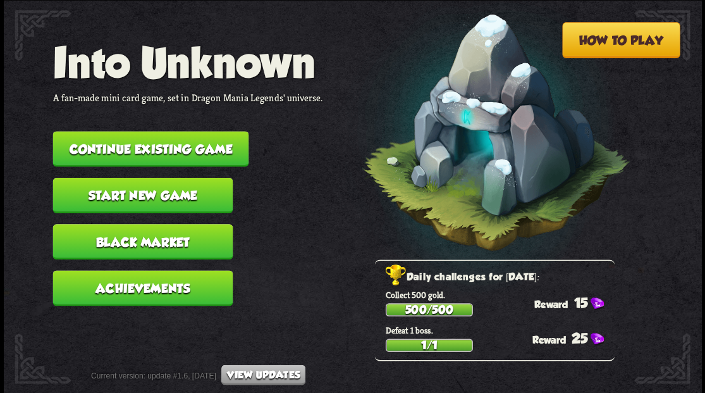
click at [166, 146] on button "Continue existing game" at bounding box center [150, 148] width 196 height 35
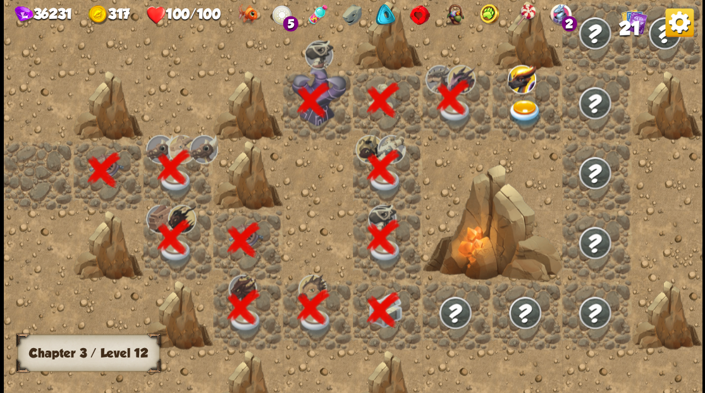
scroll to position [0, 243]
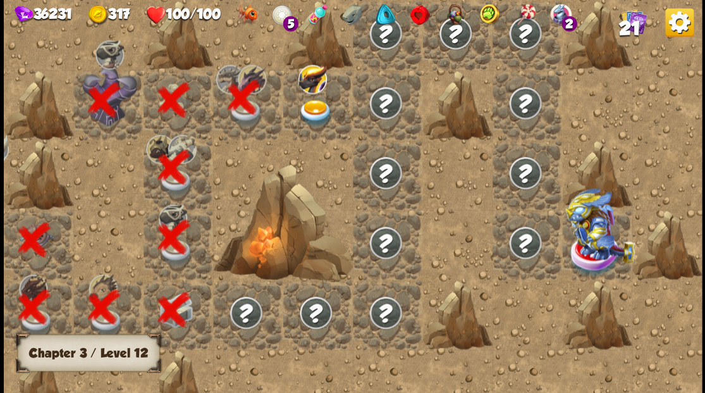
click at [307, 110] on img at bounding box center [315, 112] width 35 height 27
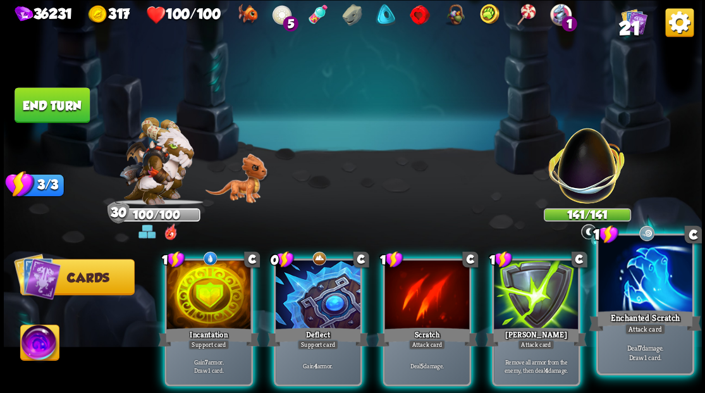
click at [631, 291] on div at bounding box center [645, 274] width 94 height 79
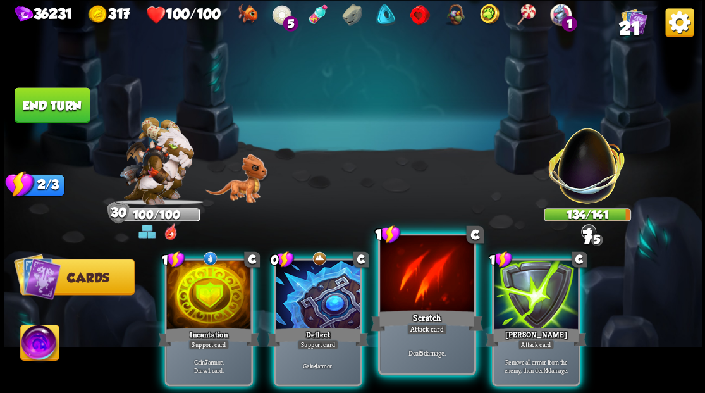
drag, startPoint x: 549, startPoint y: 297, endPoint x: 460, endPoint y: 315, distance: 90.9
click at [540, 297] on div at bounding box center [536, 295] width 85 height 71
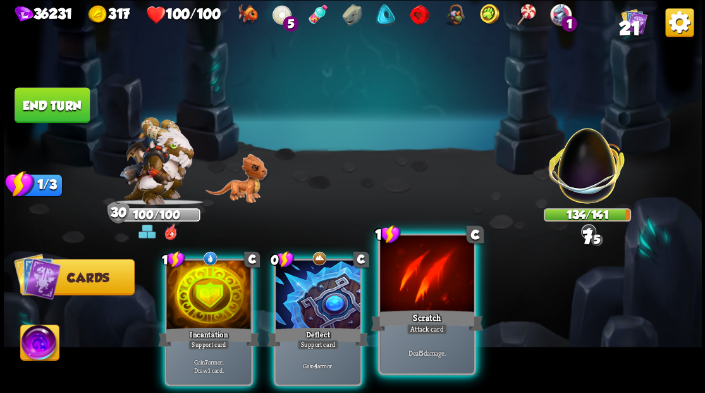
click at [444, 310] on div "Scratch" at bounding box center [426, 319] width 113 height 25
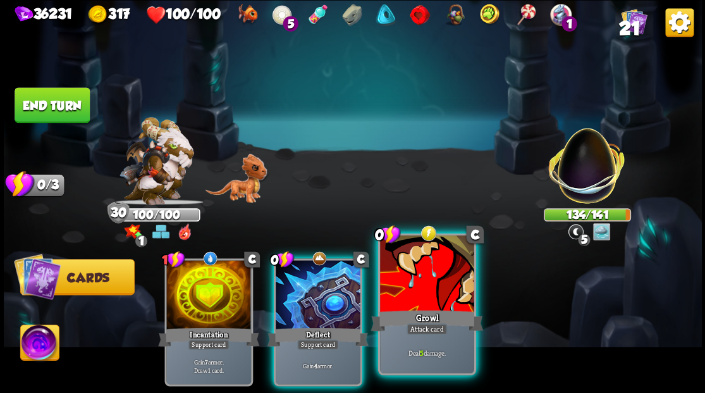
click at [442, 309] on div "Growl" at bounding box center [426, 319] width 113 height 25
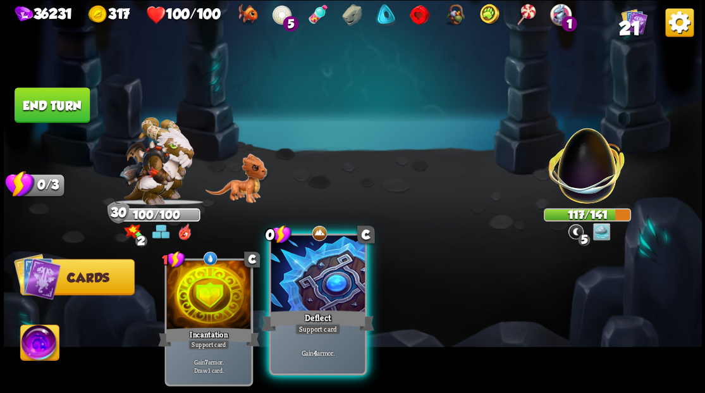
click at [303, 276] on div at bounding box center [318, 274] width 94 height 79
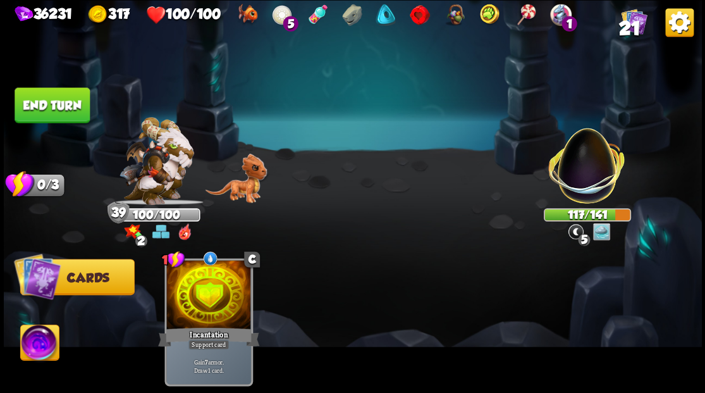
drag, startPoint x: 61, startPoint y: 99, endPoint x: 334, endPoint y: 0, distance: 290.3
click at [61, 99] on button "End turn" at bounding box center [52, 104] width 75 height 35
